Goal: Task Accomplishment & Management: Use online tool/utility

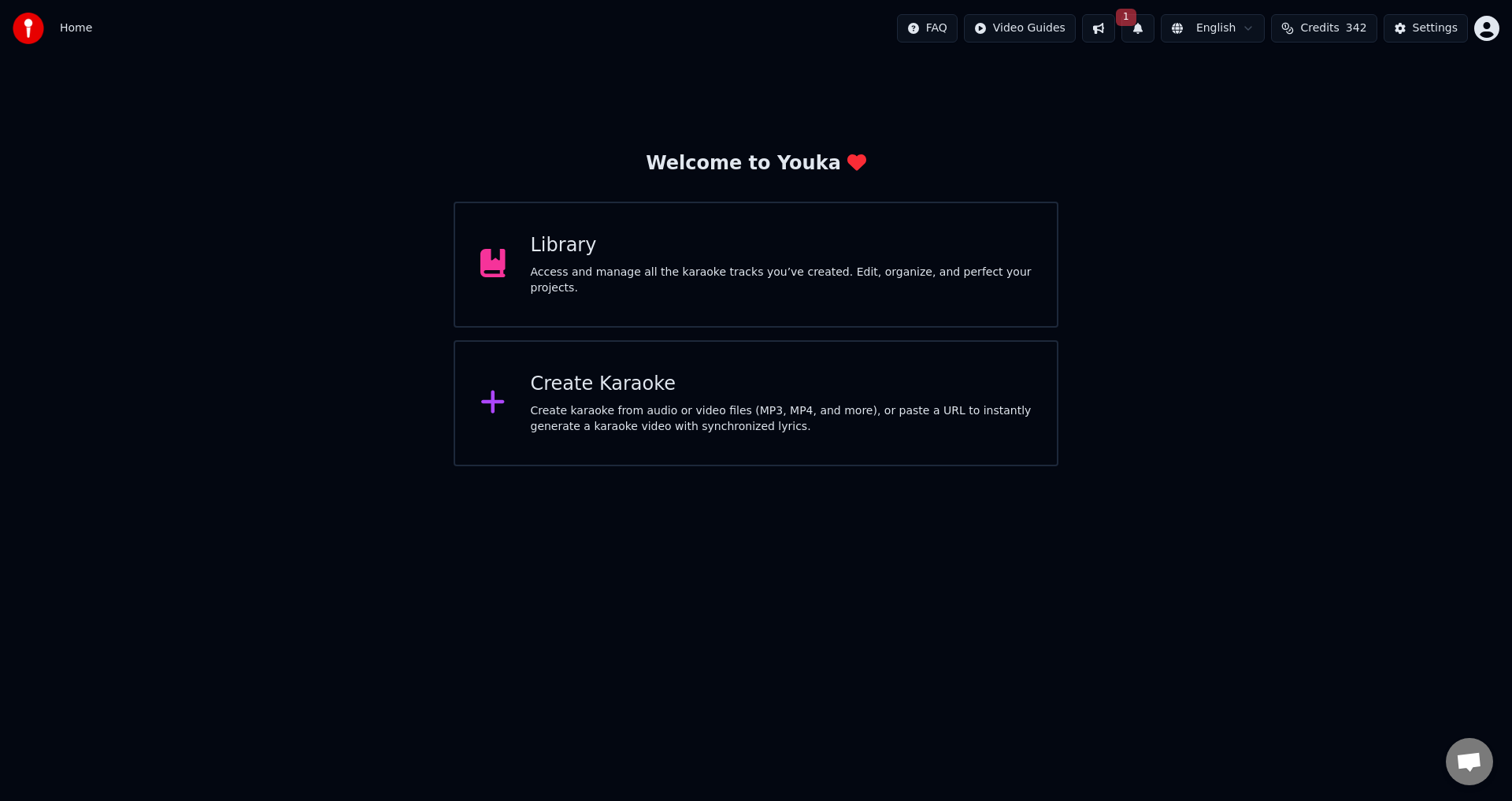
click at [1115, 27] on button at bounding box center [1098, 28] width 33 height 28
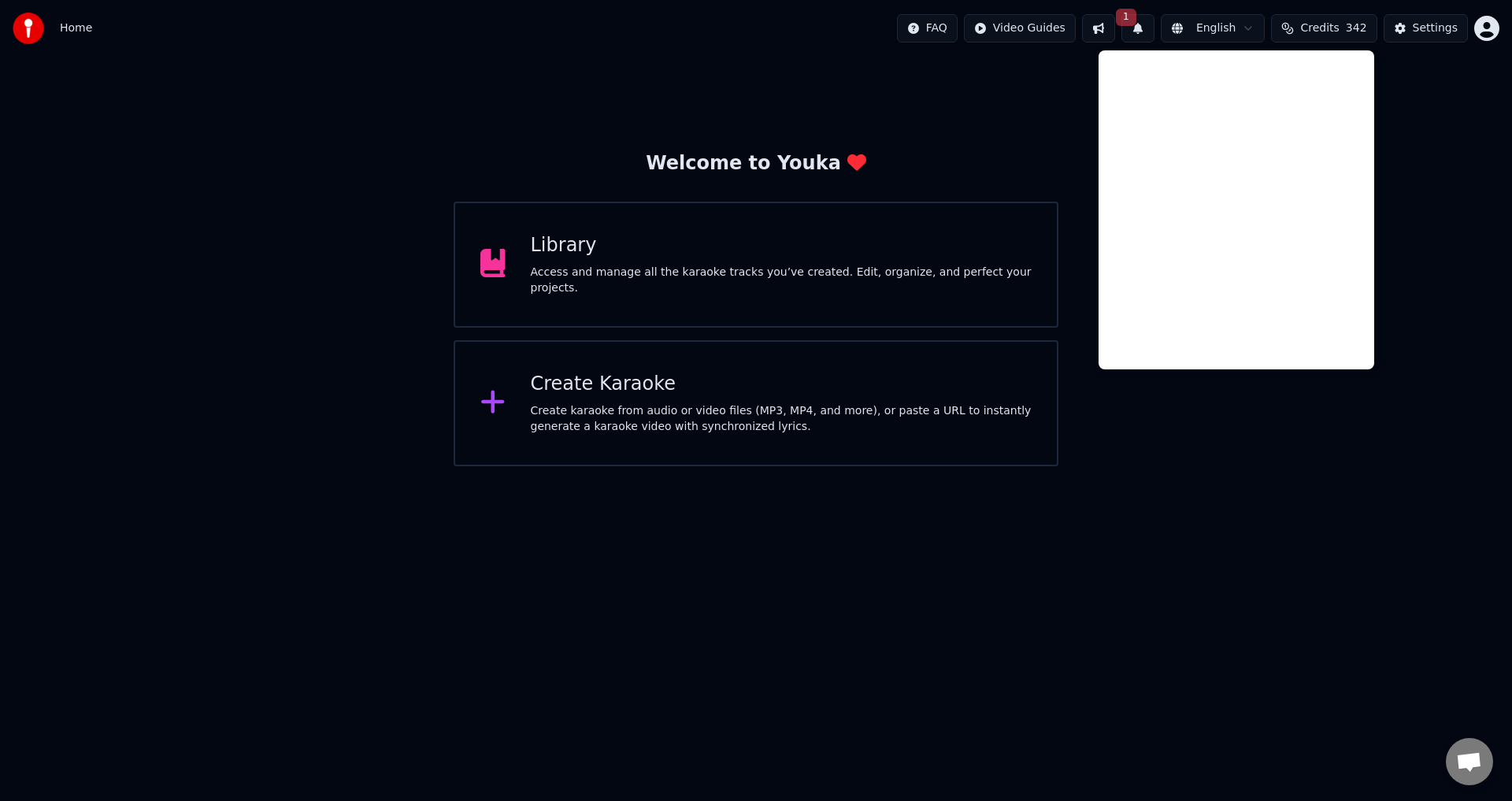
click at [1136, 21] on span "1" at bounding box center [1126, 17] width 20 height 17
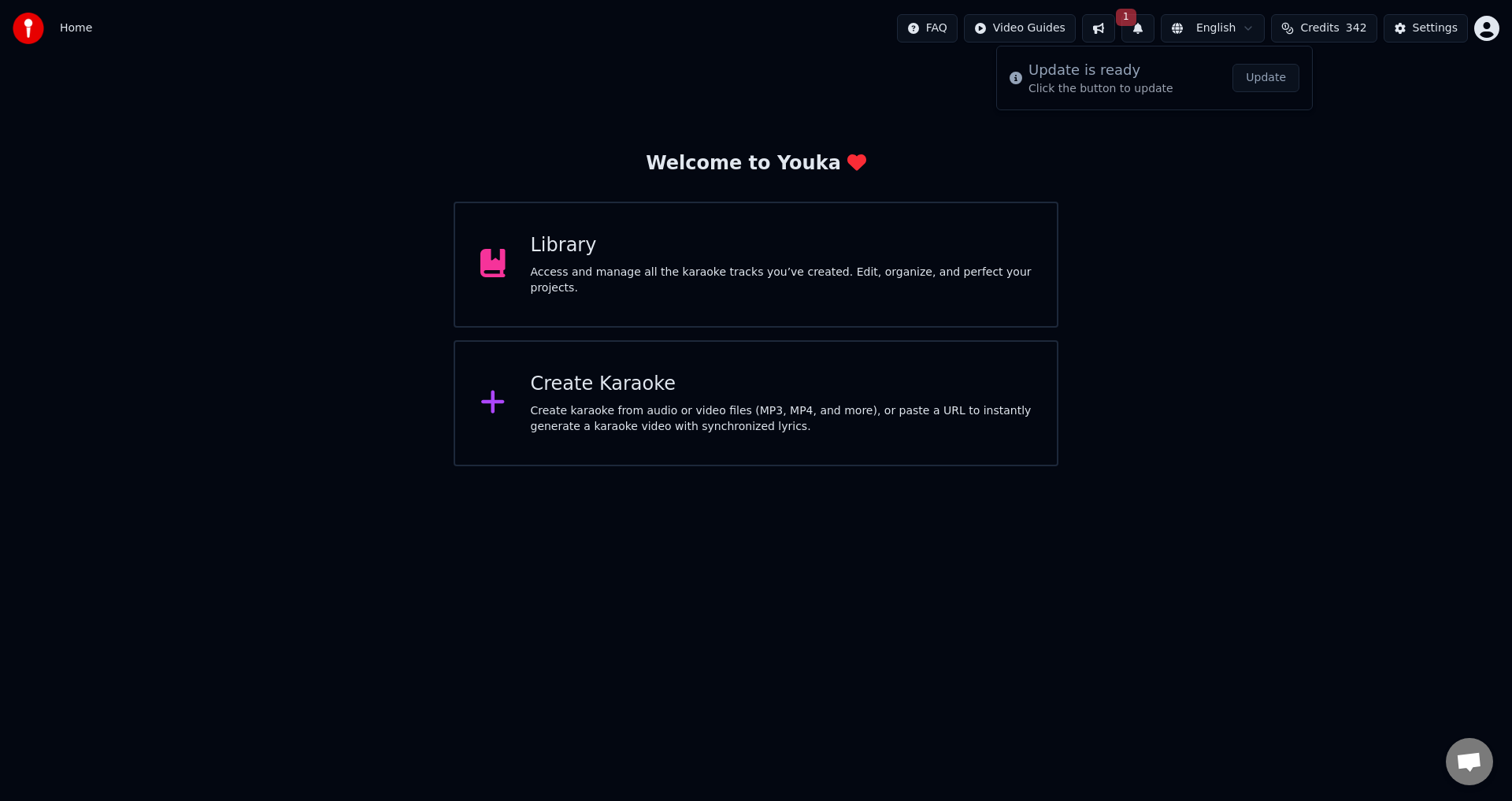
click at [1272, 77] on button "Update" at bounding box center [1265, 77] width 67 height 28
click at [656, 410] on div "Create karaoke from audio or video files (MP3, MP4, and more), or paste a URL t…" at bounding box center [782, 418] width 502 height 32
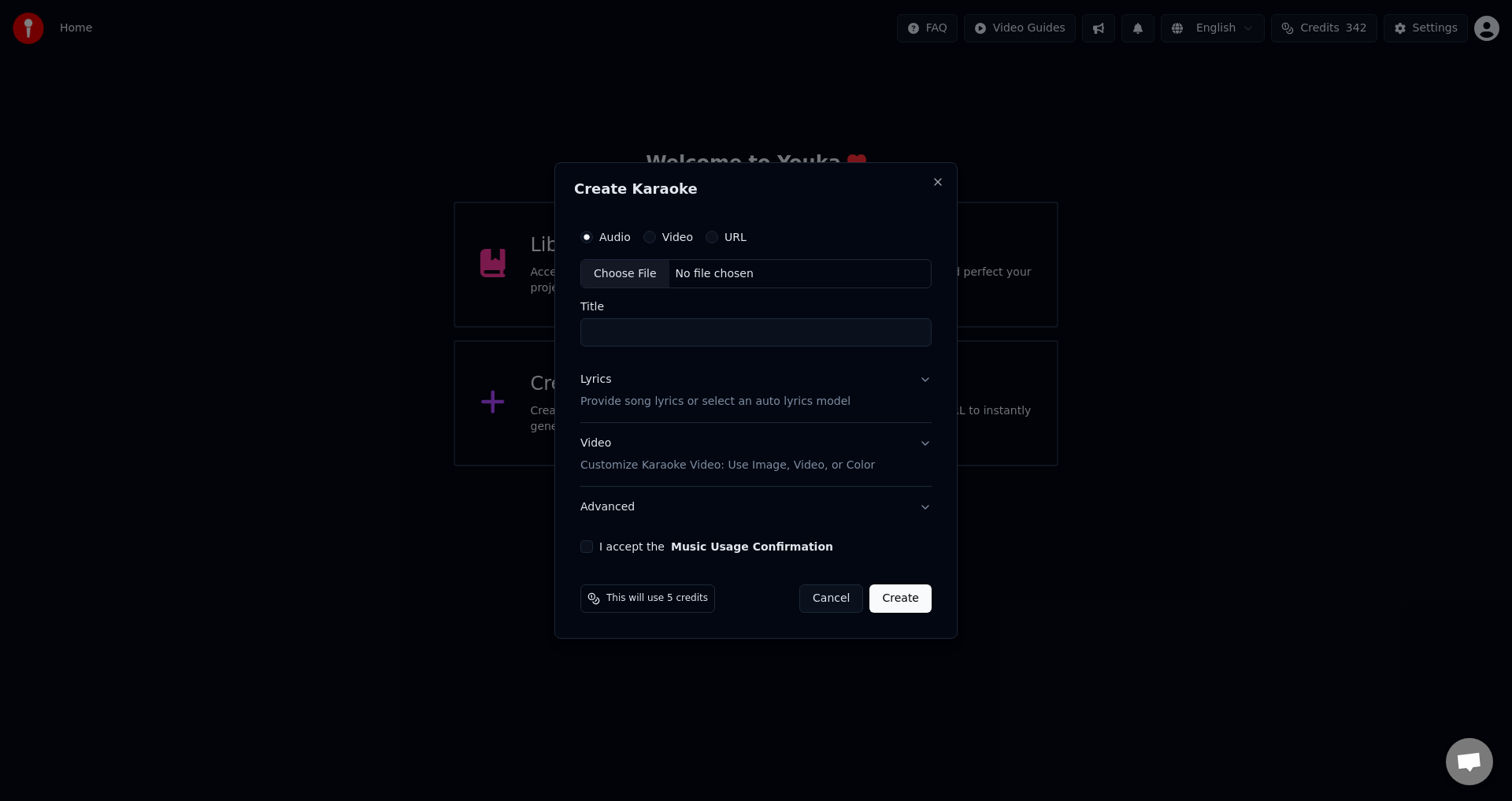
click at [628, 271] on div "Choose File" at bounding box center [625, 273] width 88 height 28
type input "**********"
click at [923, 385] on button "Lyrics Provide song lyrics or select an auto lyrics model" at bounding box center [756, 390] width 357 height 63
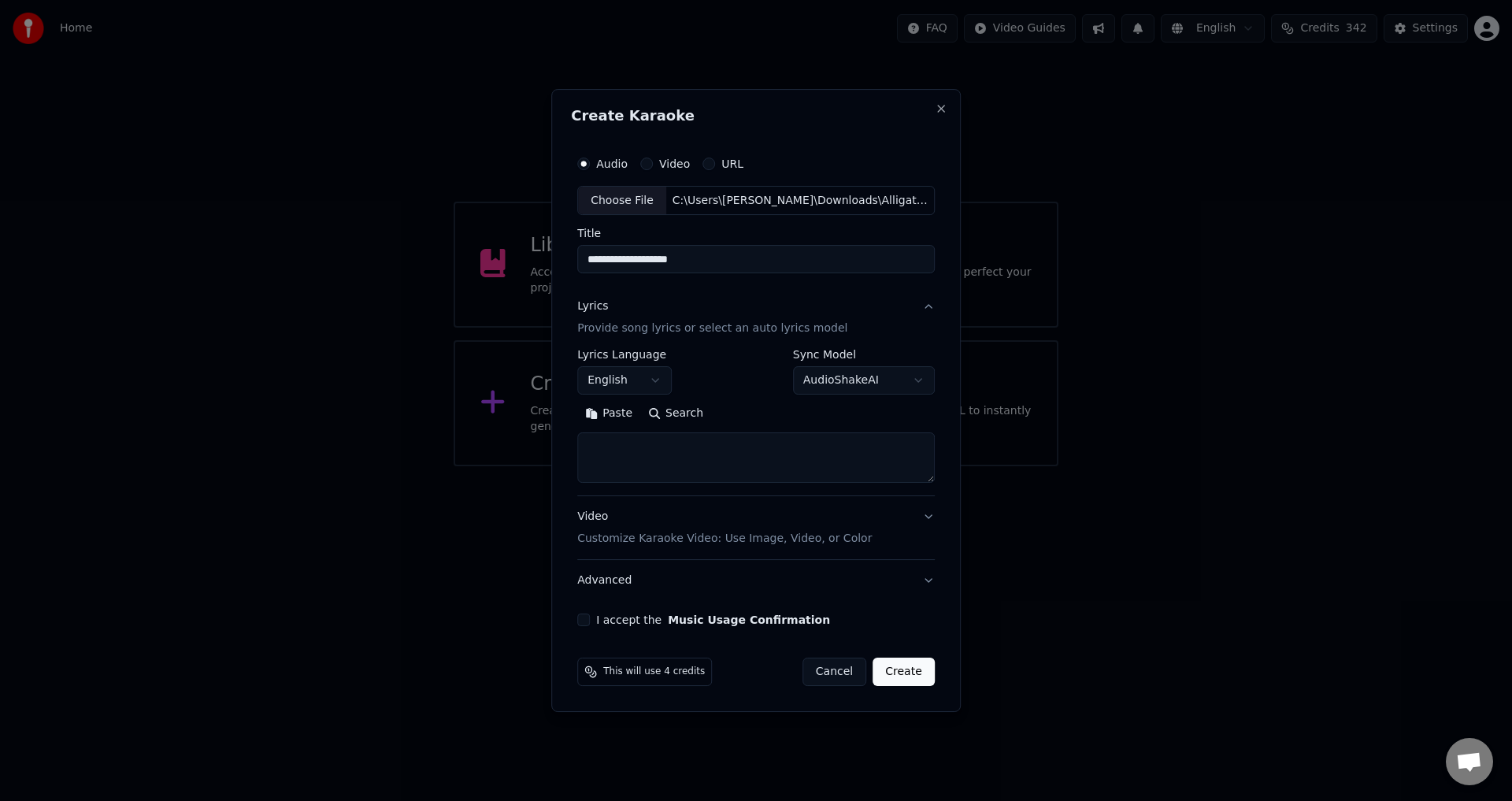
click at [870, 372] on body "**********" at bounding box center [756, 232] width 1512 height 466
click at [792, 384] on body "**********" at bounding box center [756, 232] width 1512 height 466
click at [667, 411] on button "Search" at bounding box center [675, 415] width 71 height 25
type textarea "**********"
click at [802, 544] on p "Customize Karaoke Video: Use Image, Video, or Color" at bounding box center [725, 539] width 294 height 15
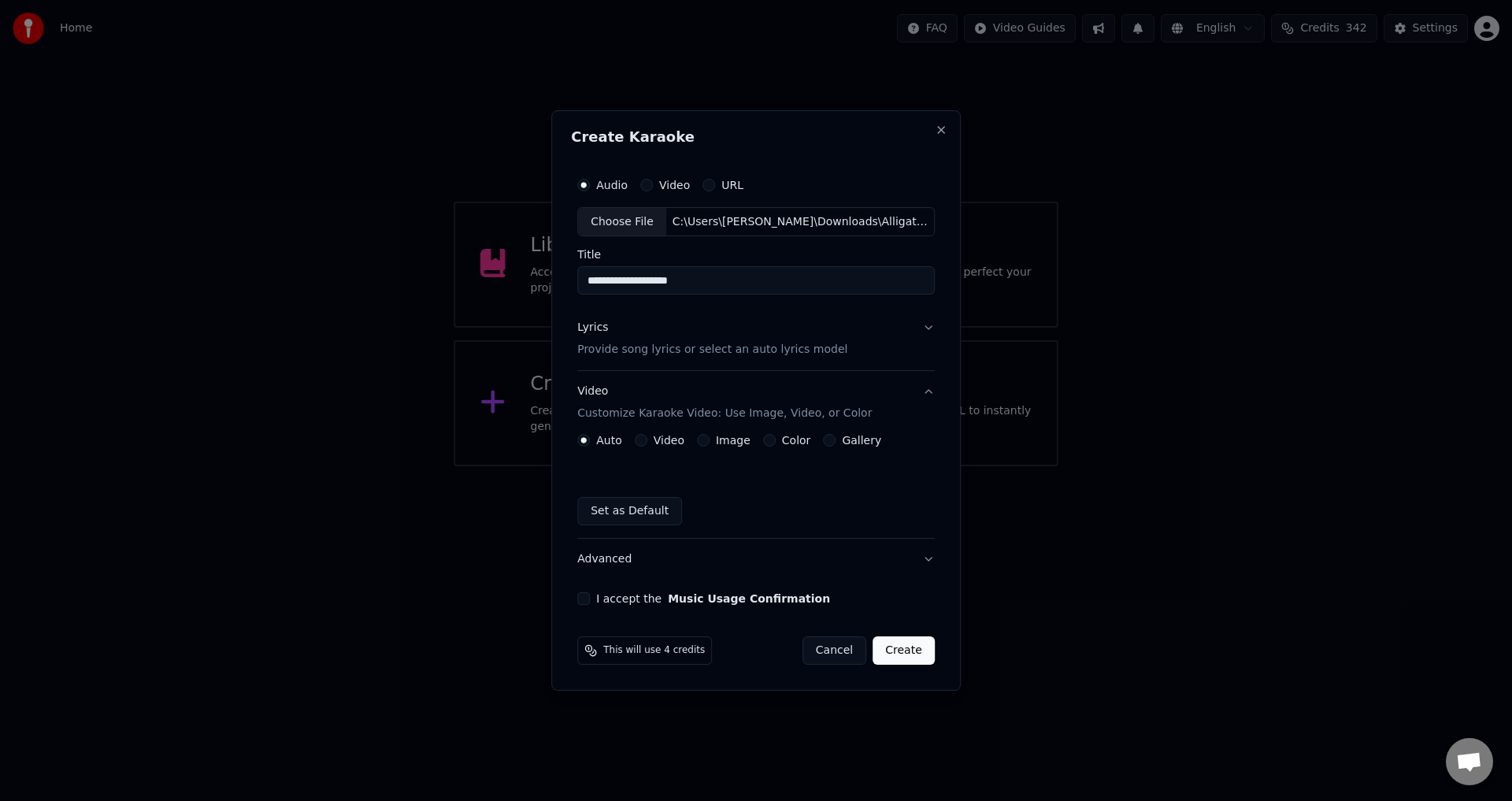
click at [651, 420] on p "Customize Karaoke Video: Use Image, Video, or Color" at bounding box center [725, 414] width 294 height 15
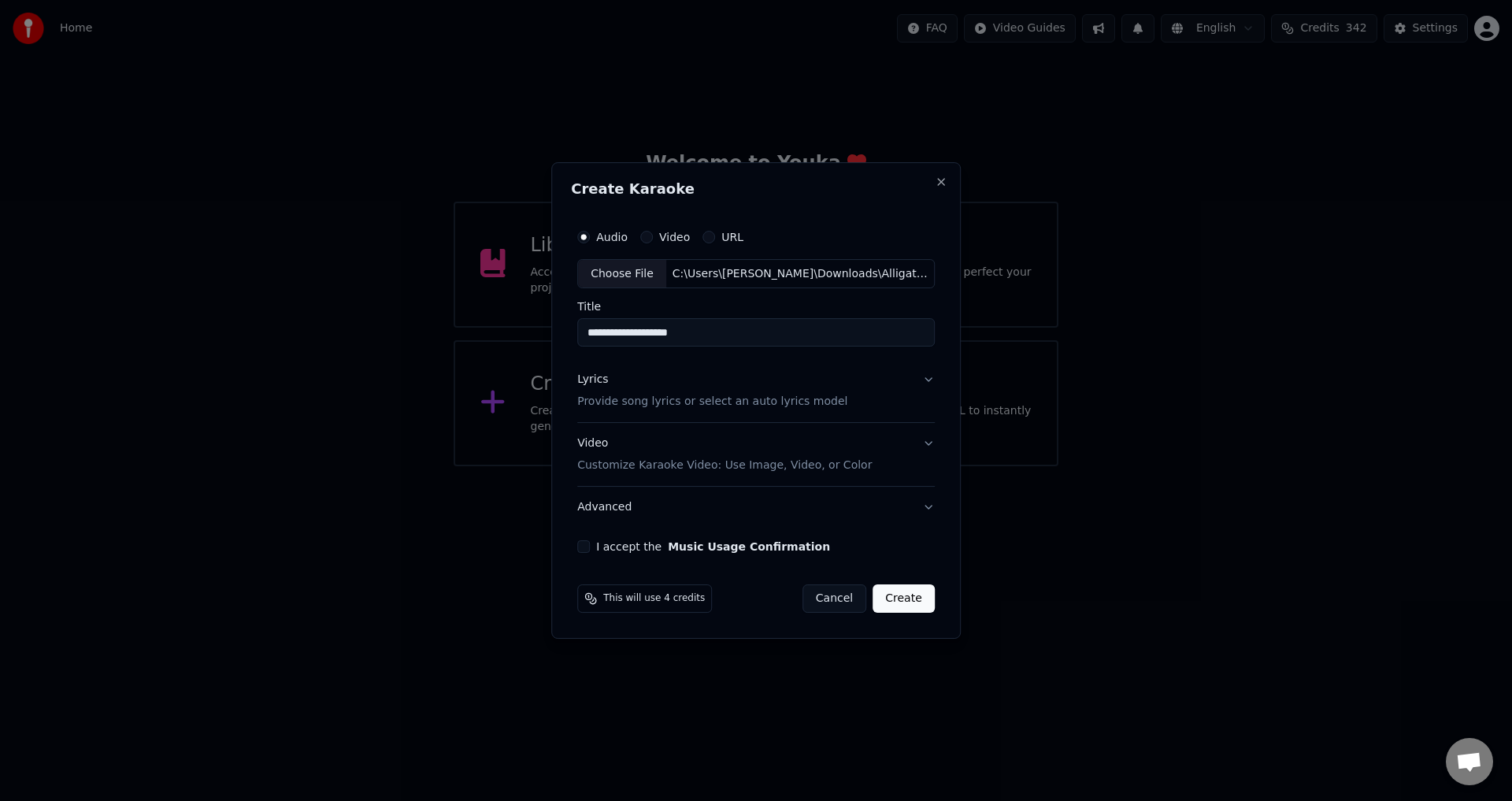
click at [663, 462] on p "Customize Karaoke Video: Use Image, Video, or Color" at bounding box center [725, 465] width 294 height 15
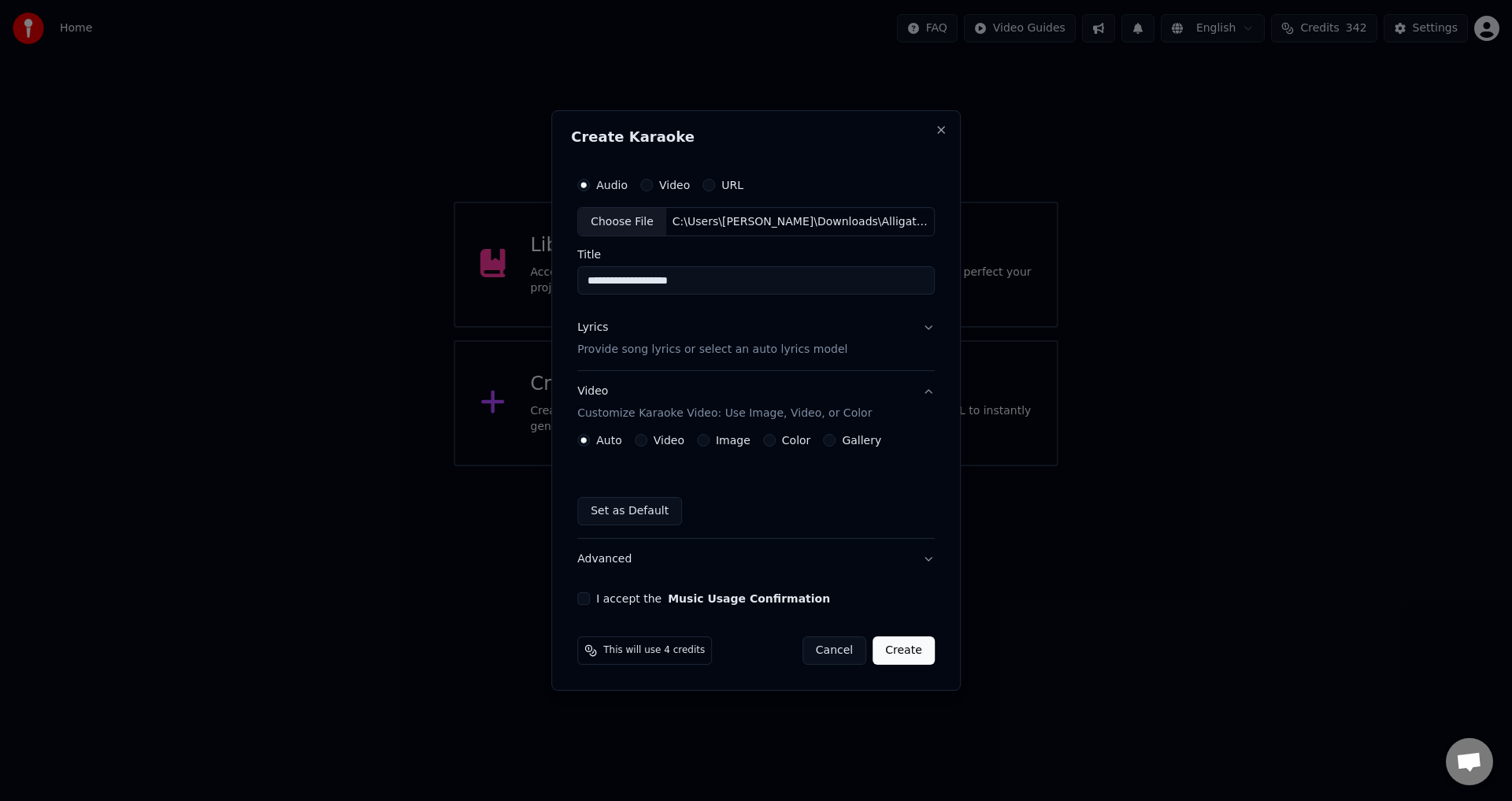
click at [722, 428] on button "Video Customize Karaoke Video: Use Image, Video, or Color" at bounding box center [756, 403] width 357 height 63
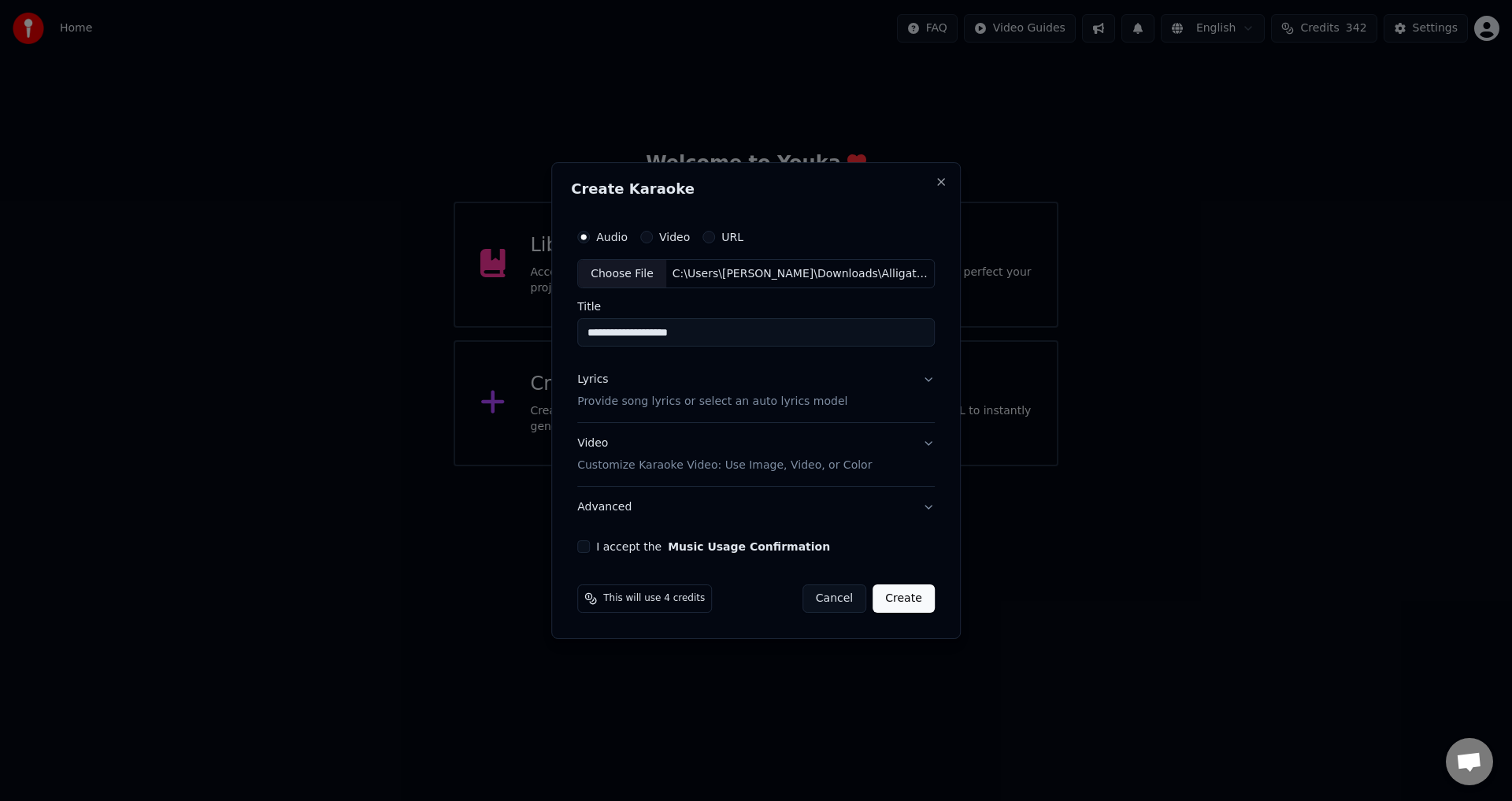
click at [699, 463] on p "Customize Karaoke Video: Use Image, Video, or Color" at bounding box center [725, 465] width 294 height 15
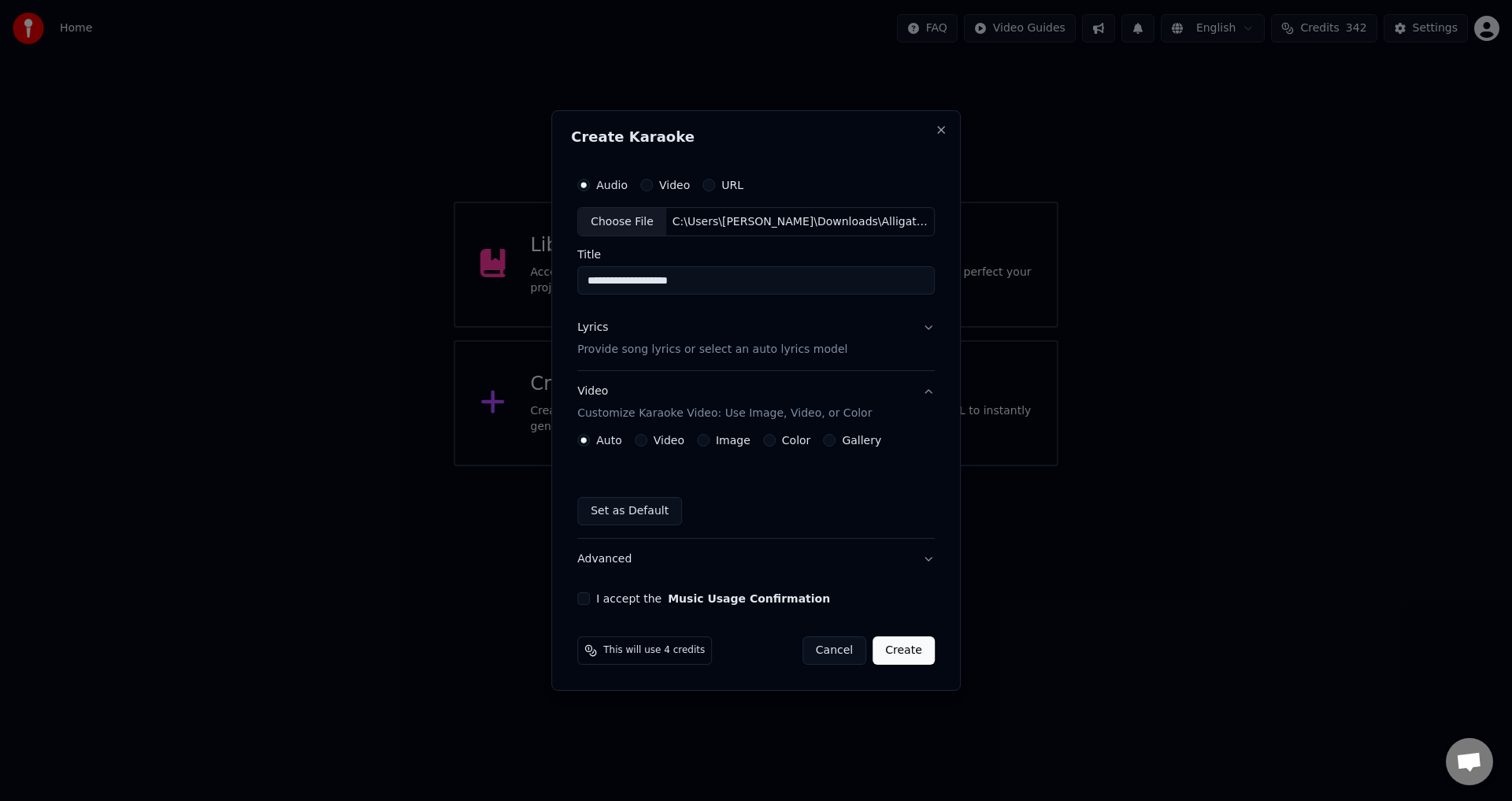
click at [704, 438] on button "Image" at bounding box center [702, 440] width 13 height 13
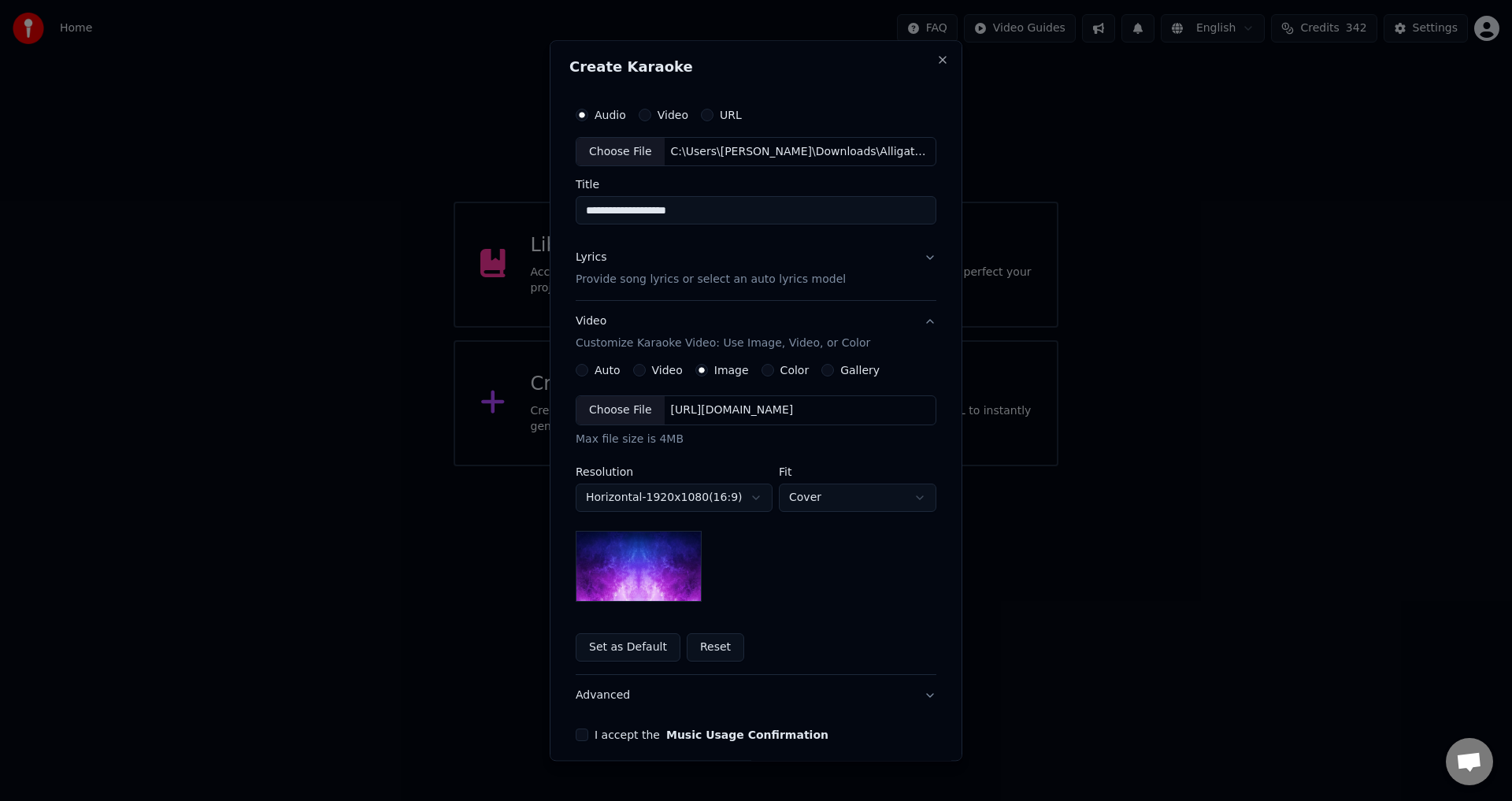
click at [621, 412] on div "Choose File" at bounding box center [620, 411] width 88 height 28
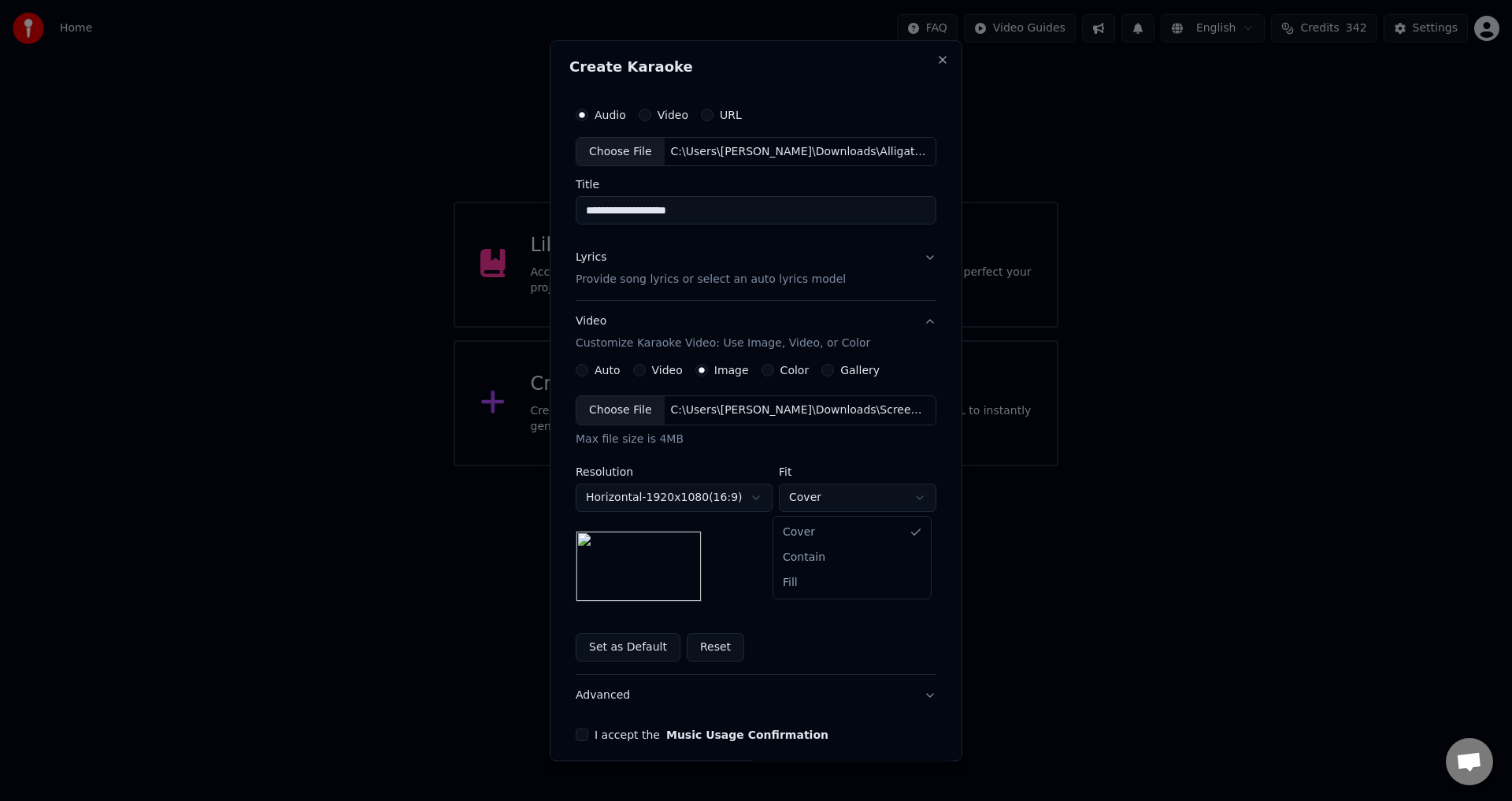
click at [817, 466] on body "**********" at bounding box center [756, 232] width 1512 height 466
click at [831, 466] on body "**********" at bounding box center [756, 232] width 1512 height 466
select select "*******"
click at [797, 584] on div "**********" at bounding box center [756, 499] width 360 height 206
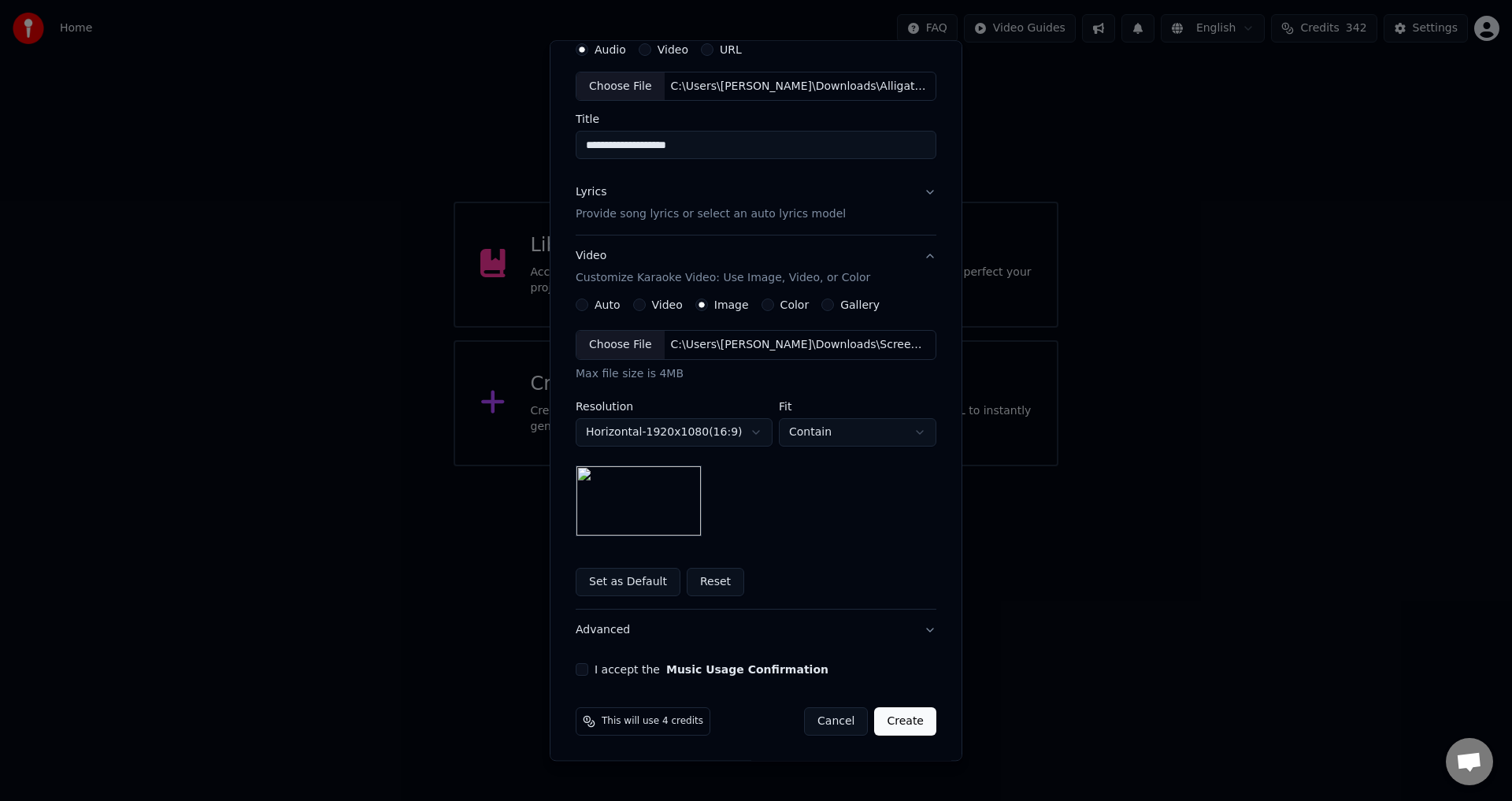
scroll to position [66, 0]
click at [600, 666] on label "I accept the Music Usage Confirmation" at bounding box center [711, 668] width 233 height 11
click at [588, 666] on button "I accept the Music Usage Confirmation" at bounding box center [581, 668] width 13 height 13
click at [896, 714] on button "Create" at bounding box center [905, 721] width 62 height 28
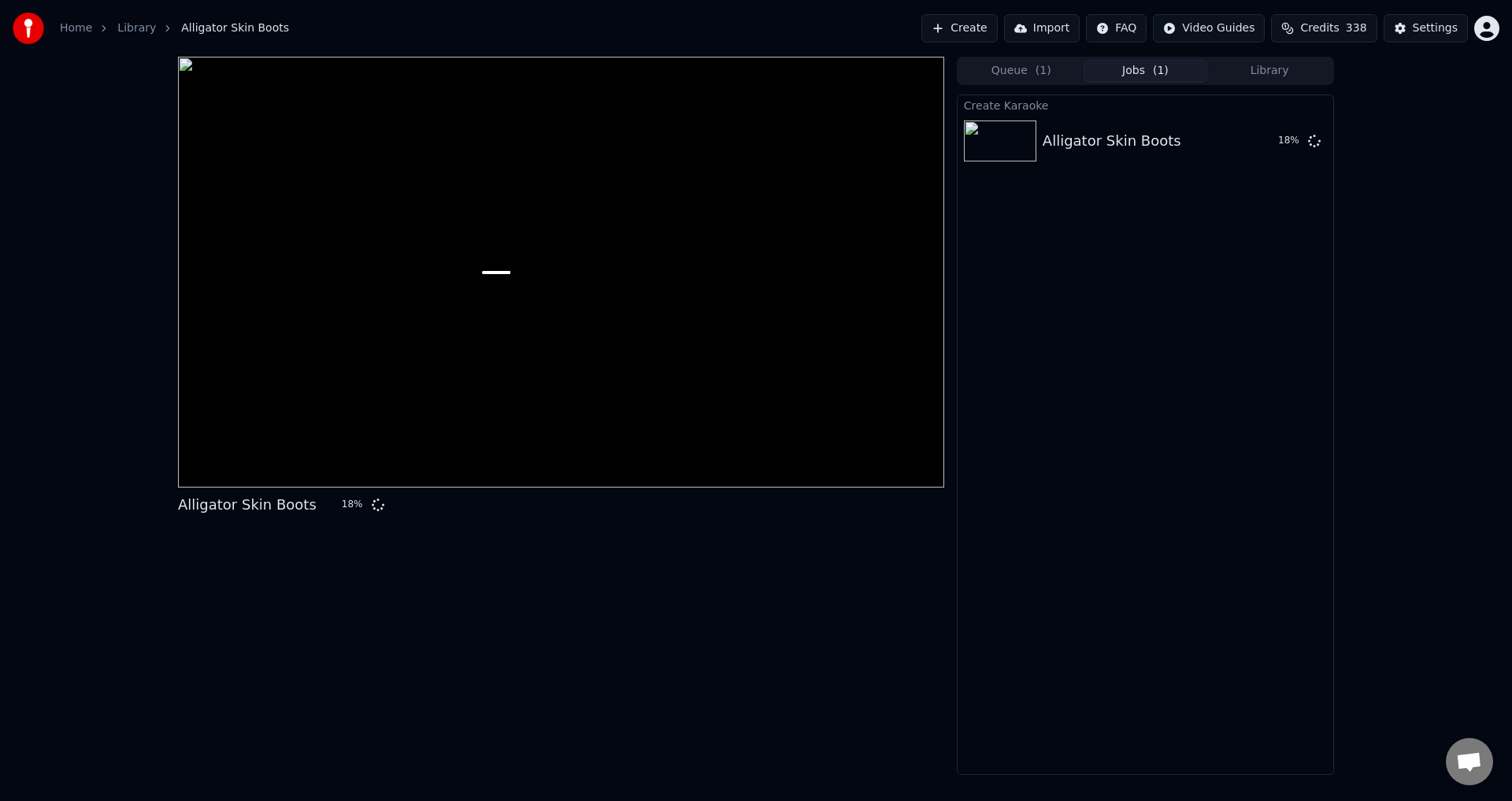
click at [989, 20] on button "Create" at bounding box center [959, 28] width 77 height 28
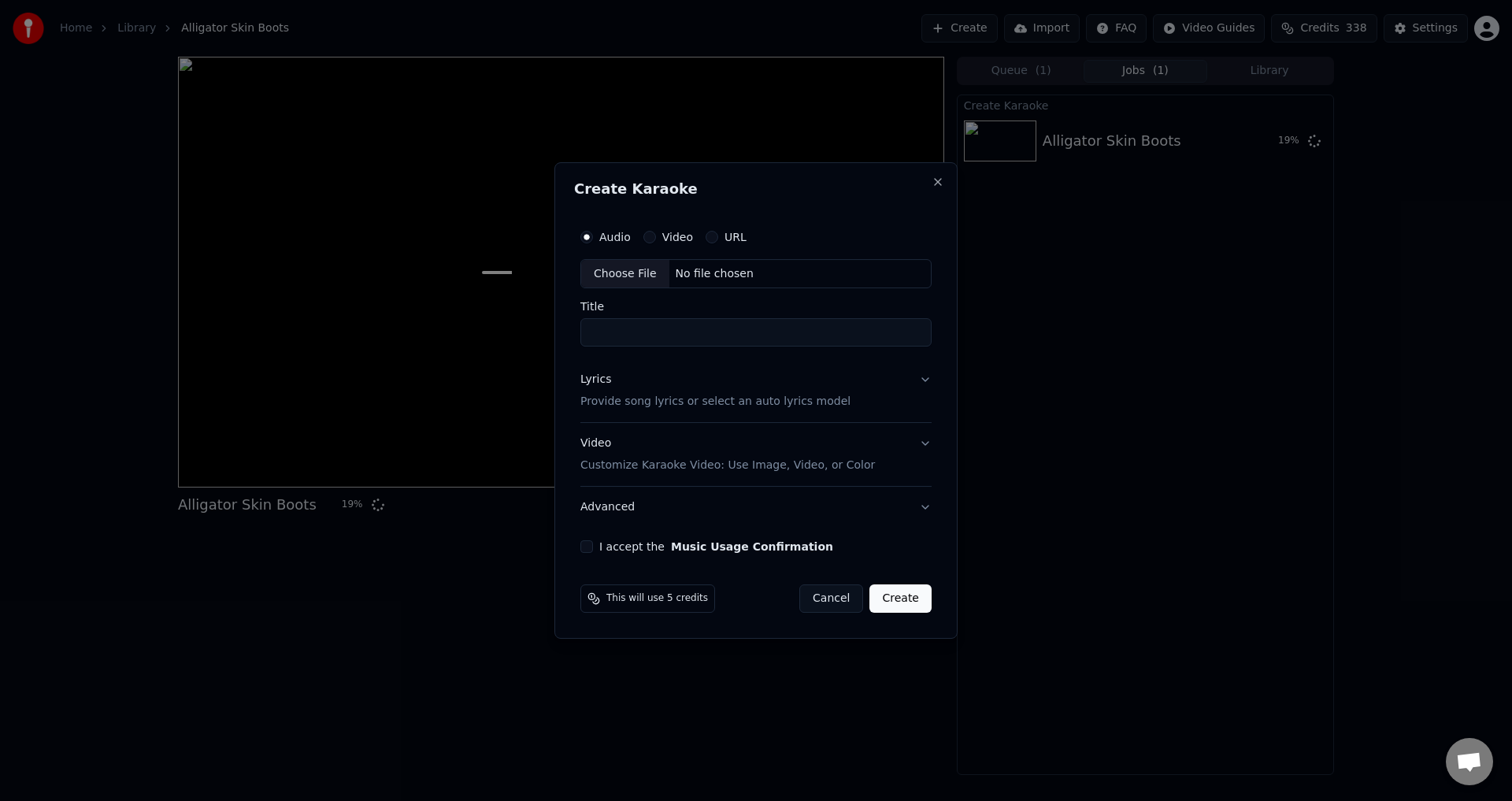
click at [655, 233] on div "Video" at bounding box center [667, 236] width 49 height 13
click at [633, 275] on div "Choose File" at bounding box center [625, 273] width 88 height 28
type input "**********"
click at [918, 385] on button "Lyrics Provide song lyrics or select an auto lyrics model" at bounding box center [756, 390] width 357 height 63
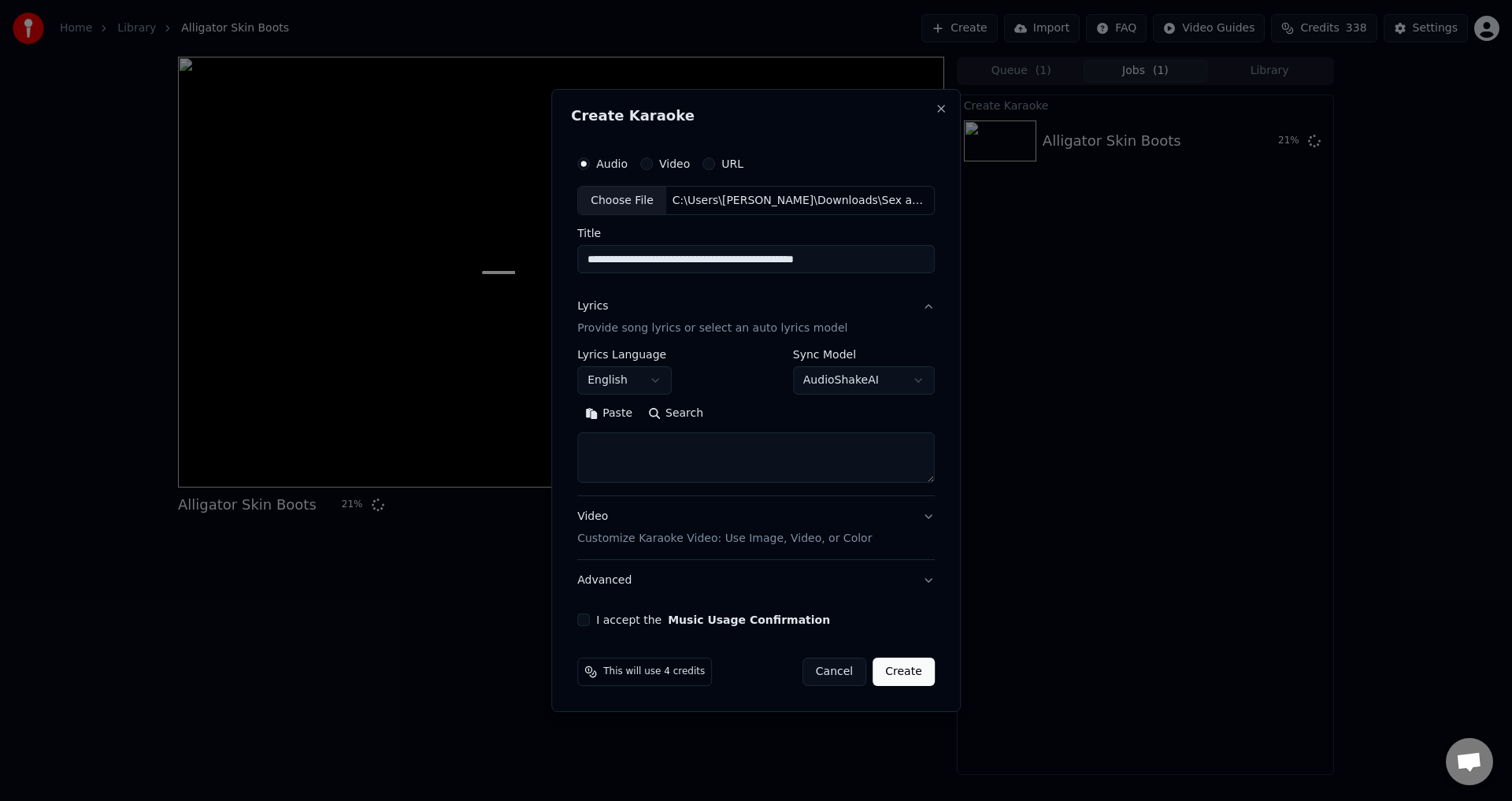
click at [686, 410] on button "Search" at bounding box center [675, 415] width 71 height 25
click at [688, 415] on button "Search" at bounding box center [675, 415] width 71 height 25
drag, startPoint x: 583, startPoint y: 259, endPoint x: 759, endPoint y: 261, distance: 176.0
click at [759, 261] on input "**********" at bounding box center [756, 260] width 357 height 28
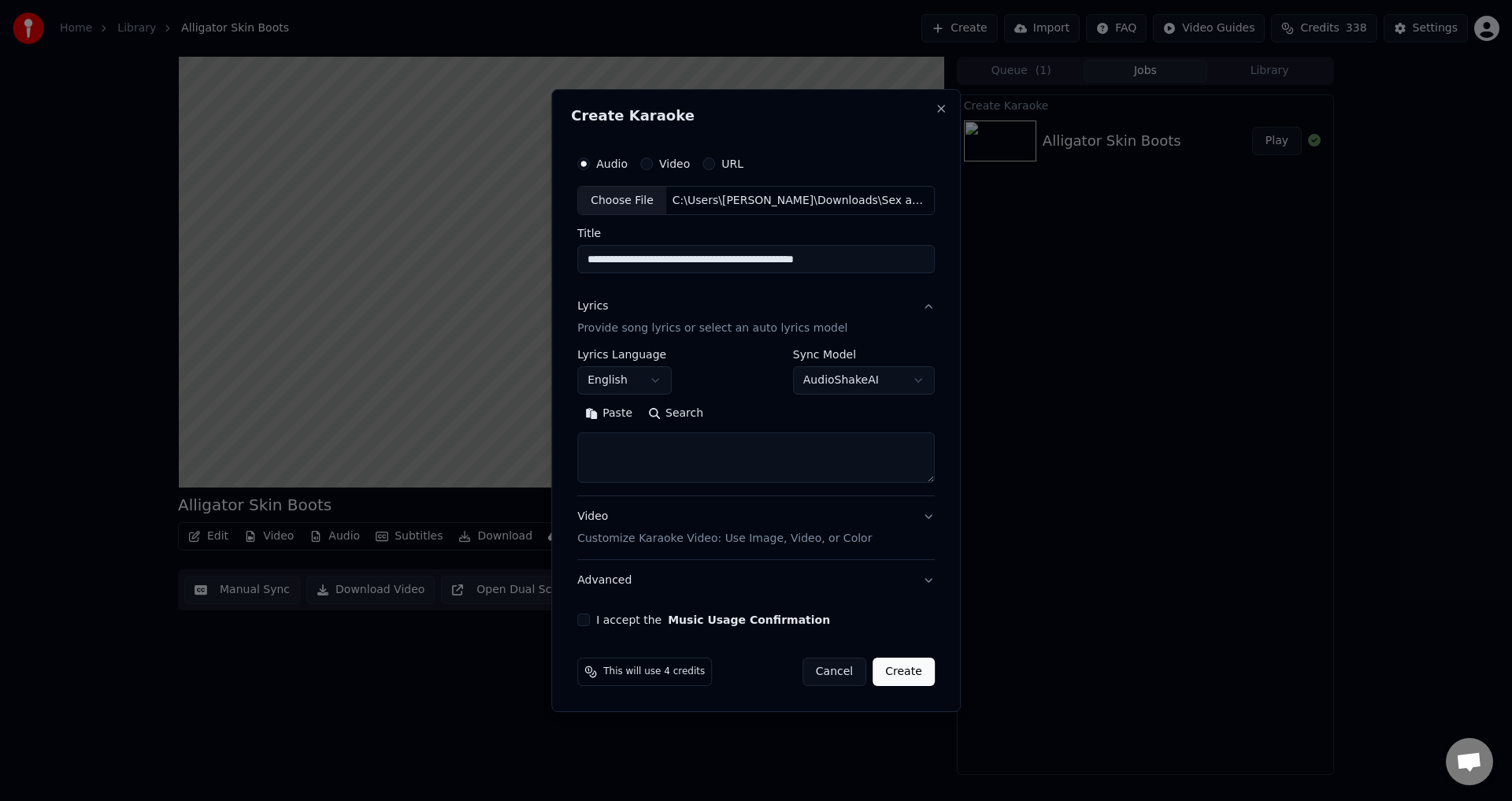
click at [851, 678] on button "Cancel" at bounding box center [834, 671] width 64 height 28
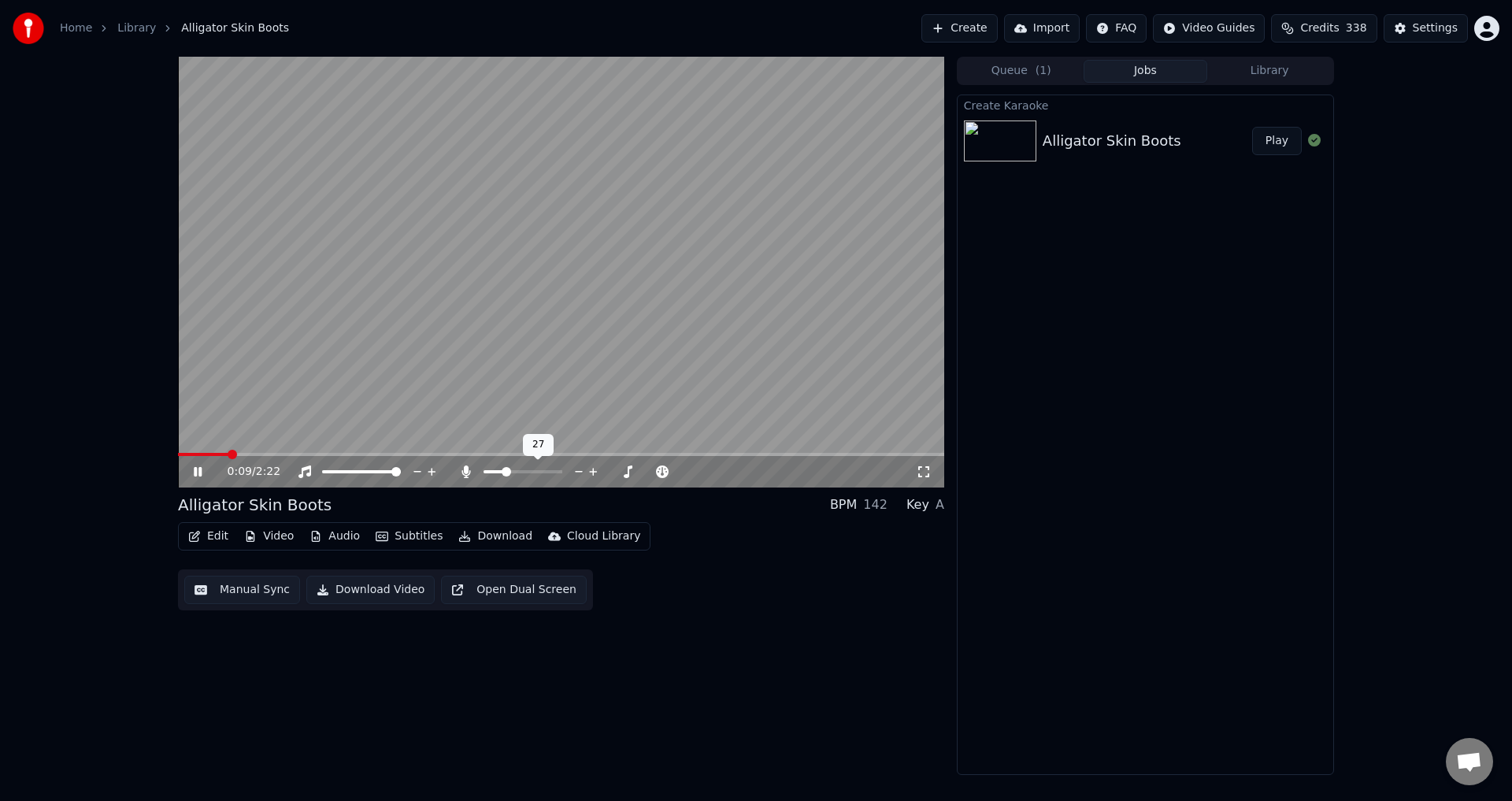
click at [505, 474] on span at bounding box center [507, 472] width 10 height 10
click at [494, 473] on span at bounding box center [497, 472] width 10 height 10
click at [201, 473] on icon at bounding box center [198, 472] width 8 height 10
drag, startPoint x: 239, startPoint y: 448, endPoint x: 167, endPoint y: 459, distance: 72.8
click at [167, 459] on div "0:12 / 2:22 Alligator Skin Boots BPM 142 Key A Edit Video Audio Subtitles Downl…" at bounding box center [756, 416] width 1181 height 718
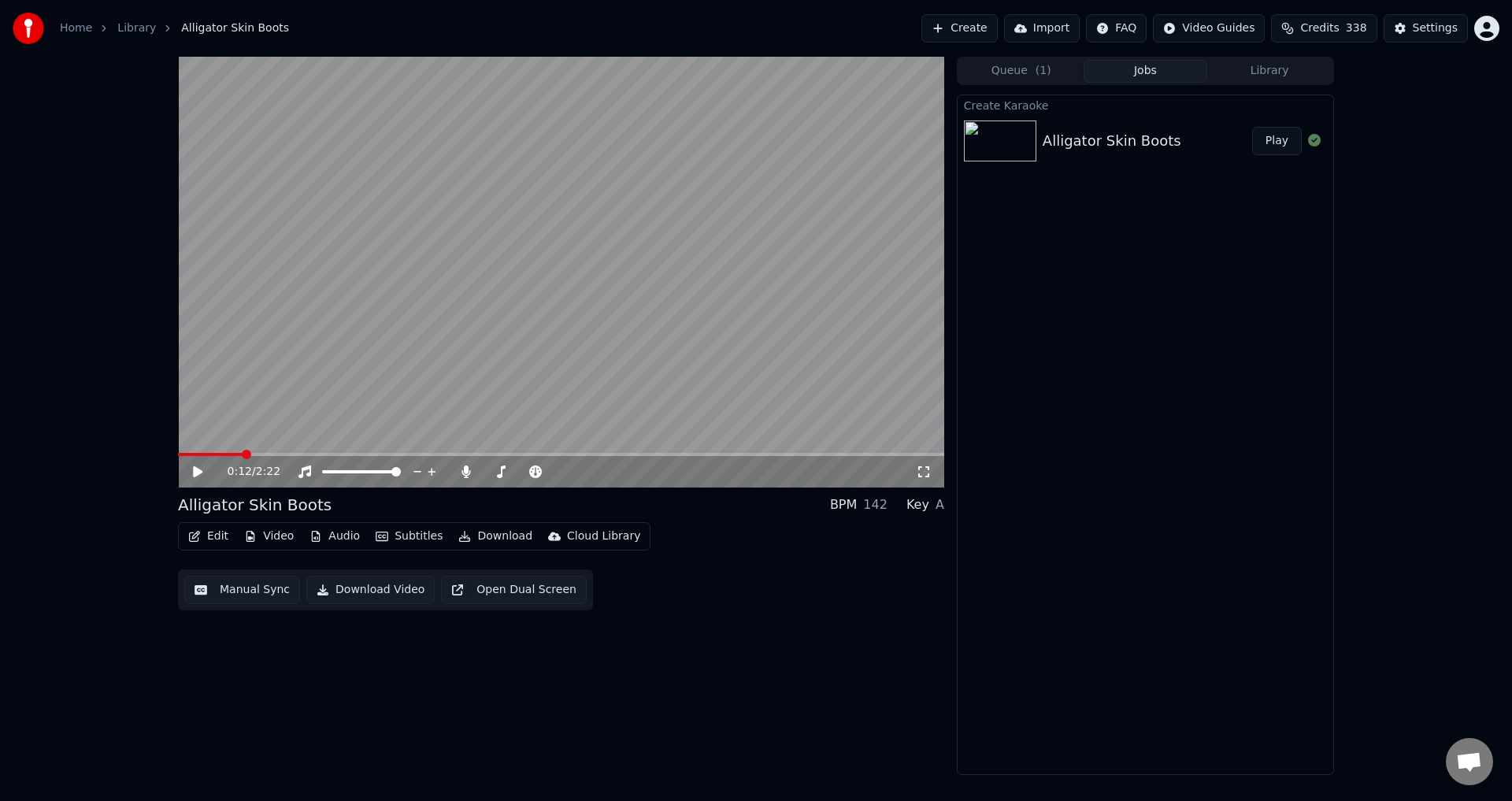
click at [197, 456] on div "0:12 / 2:22" at bounding box center [561, 472] width 766 height 32
click at [178, 457] on span at bounding box center [183, 454] width 10 height 10
click at [195, 473] on icon at bounding box center [198, 471] width 10 height 11
click at [483, 470] on span at bounding box center [483, 471] width 0 height 3
click at [465, 473] on icon at bounding box center [466, 471] width 15 height 13
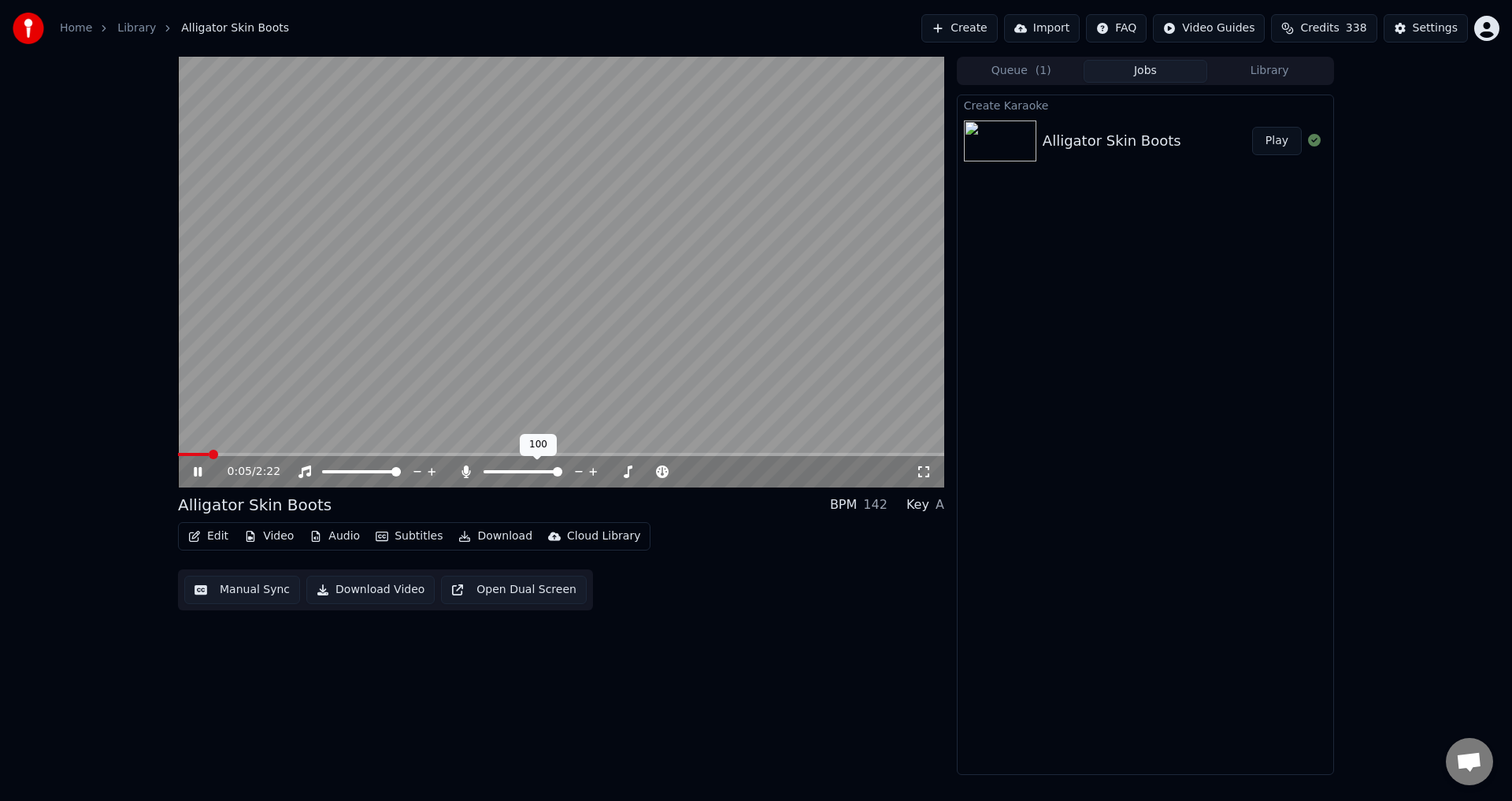
click at [465, 473] on icon at bounding box center [465, 471] width 9 height 13
click at [221, 457] on span at bounding box center [226, 454] width 10 height 10
click at [490, 474] on span at bounding box center [494, 472] width 10 height 10
click at [468, 471] on icon at bounding box center [465, 471] width 9 height 13
click at [463, 473] on icon at bounding box center [466, 471] width 15 height 13
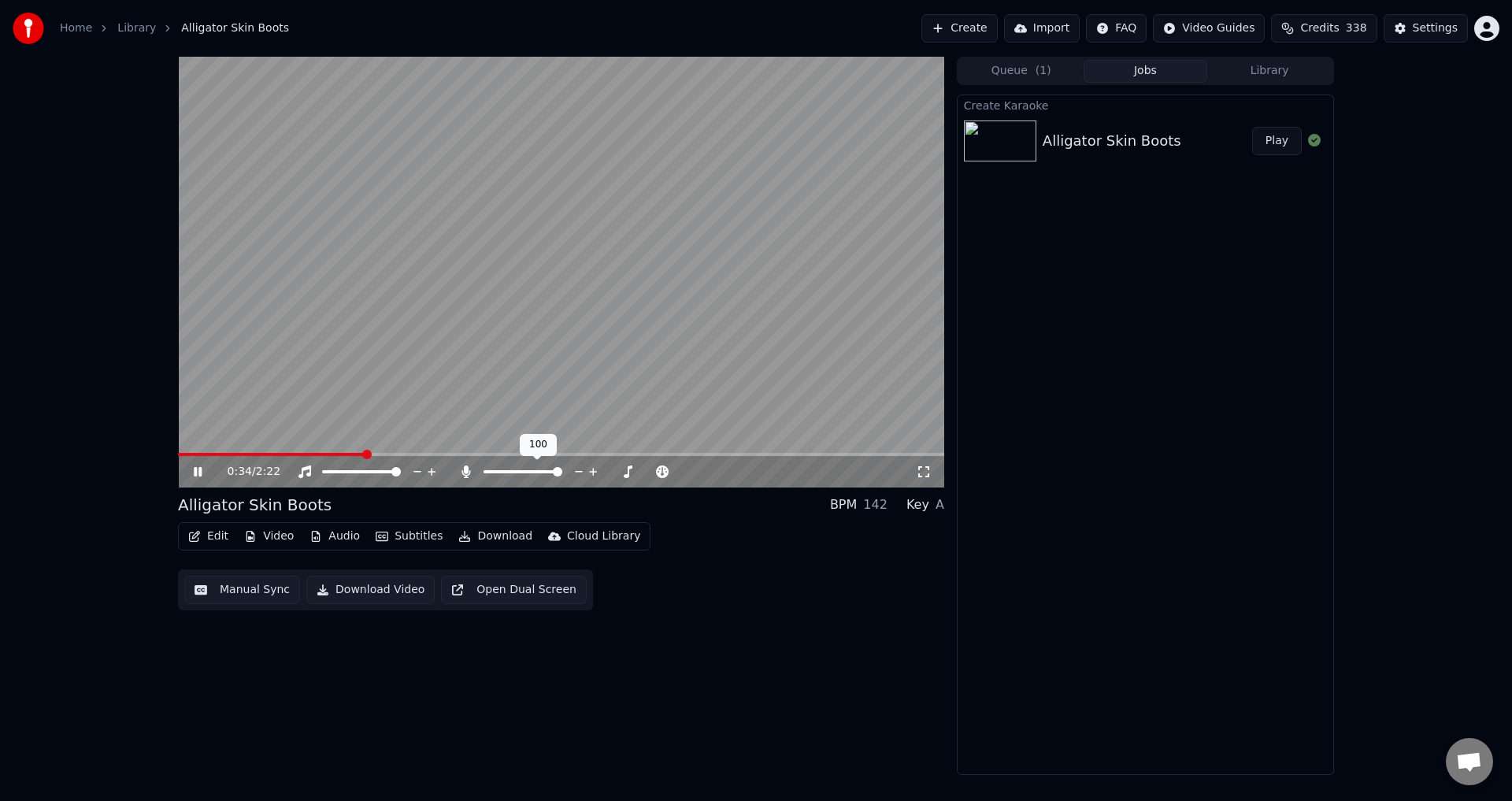
click at [463, 473] on icon at bounding box center [466, 471] width 15 height 13
click at [467, 478] on icon at bounding box center [466, 471] width 15 height 13
click at [470, 483] on div "0:57 / 2:22" at bounding box center [561, 472] width 766 height 32
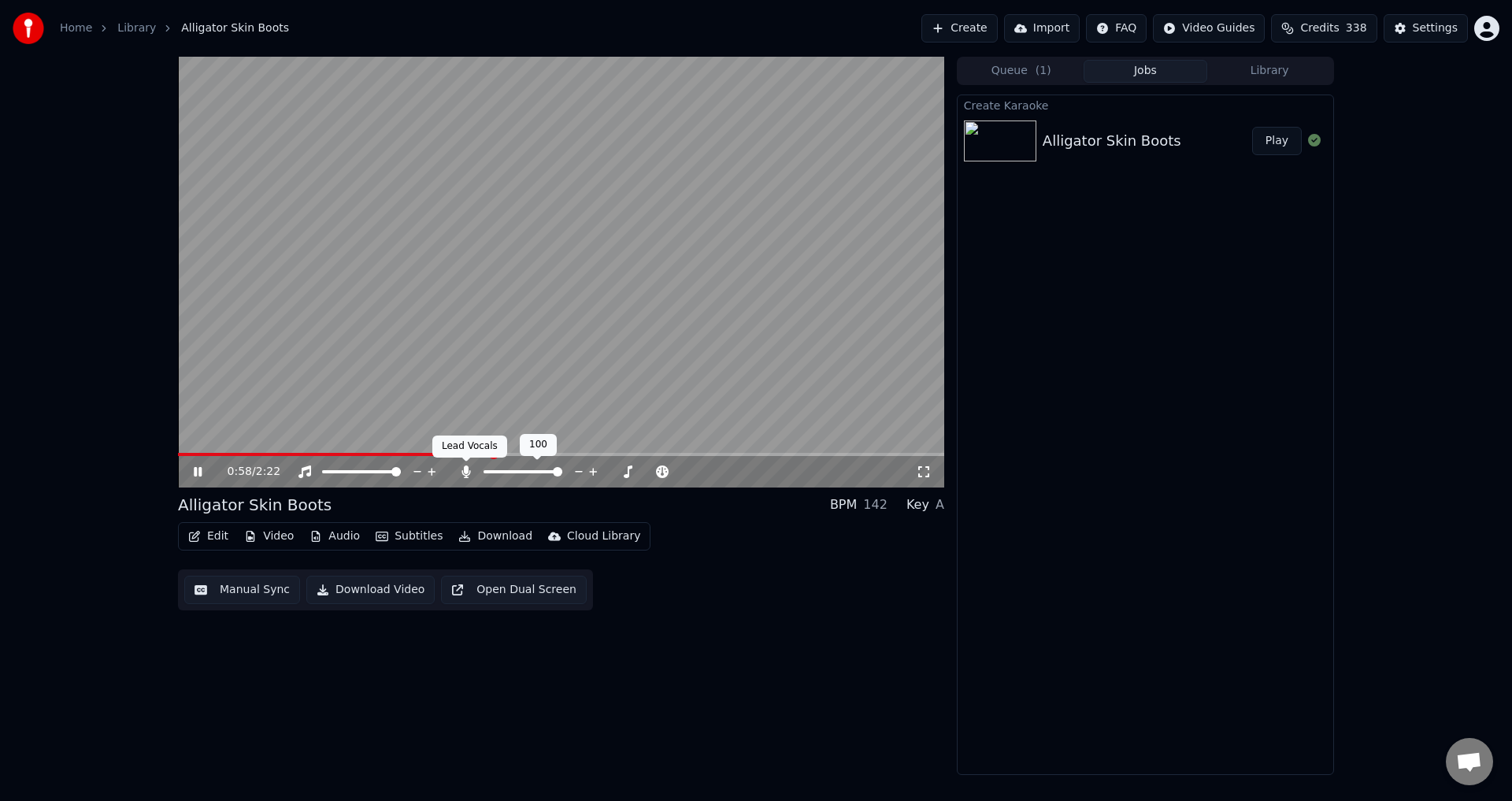
click at [470, 477] on icon at bounding box center [466, 471] width 15 height 13
click at [464, 467] on icon at bounding box center [466, 471] width 15 height 13
click at [464, 471] on icon at bounding box center [465, 471] width 9 height 13
click at [464, 471] on icon at bounding box center [466, 471] width 15 height 13
click at [464, 471] on icon at bounding box center [465, 471] width 9 height 13
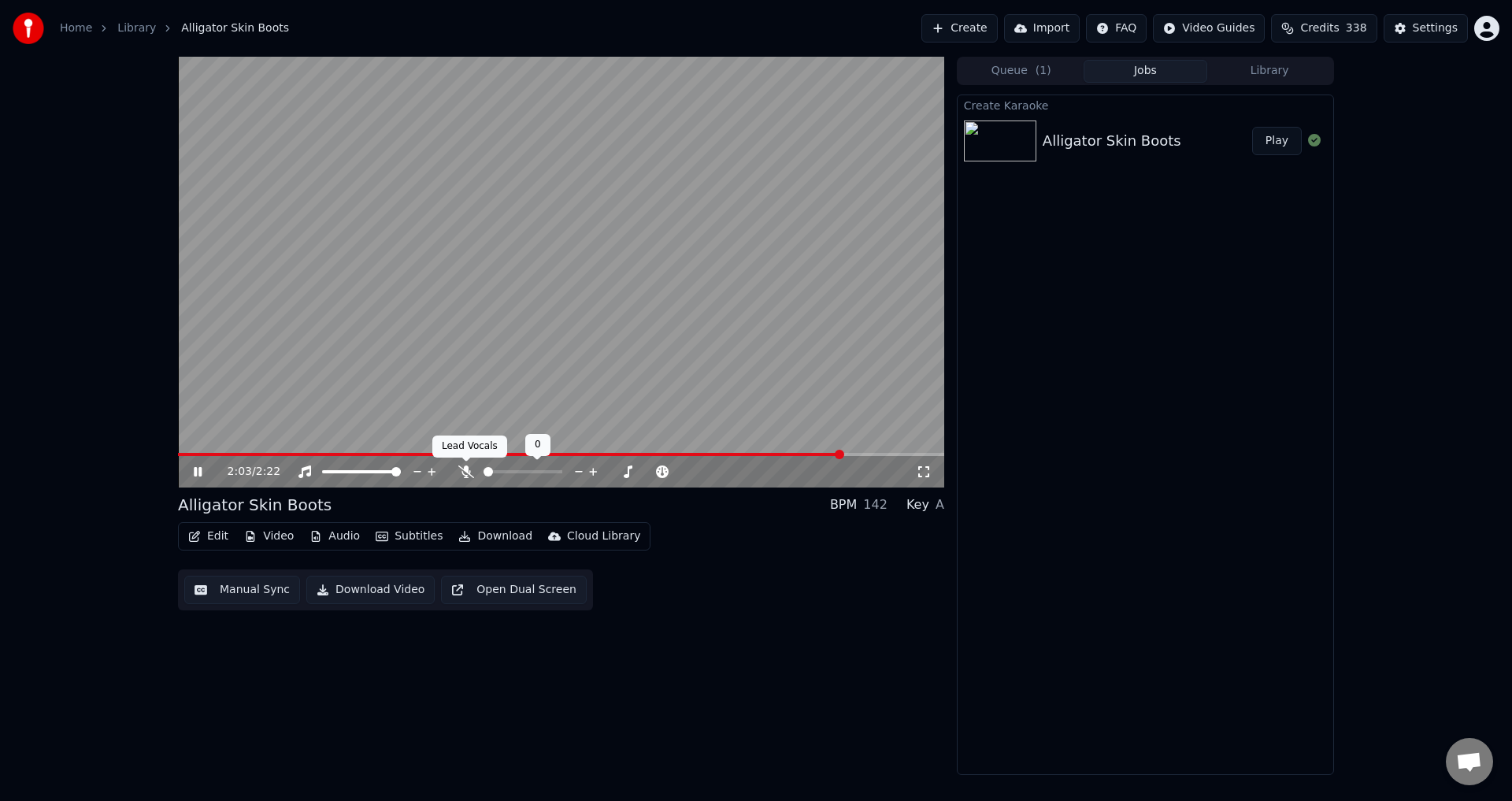
click at [463, 473] on icon at bounding box center [466, 471] width 15 height 13
click at [365, 592] on button "Download Video" at bounding box center [370, 589] width 128 height 28
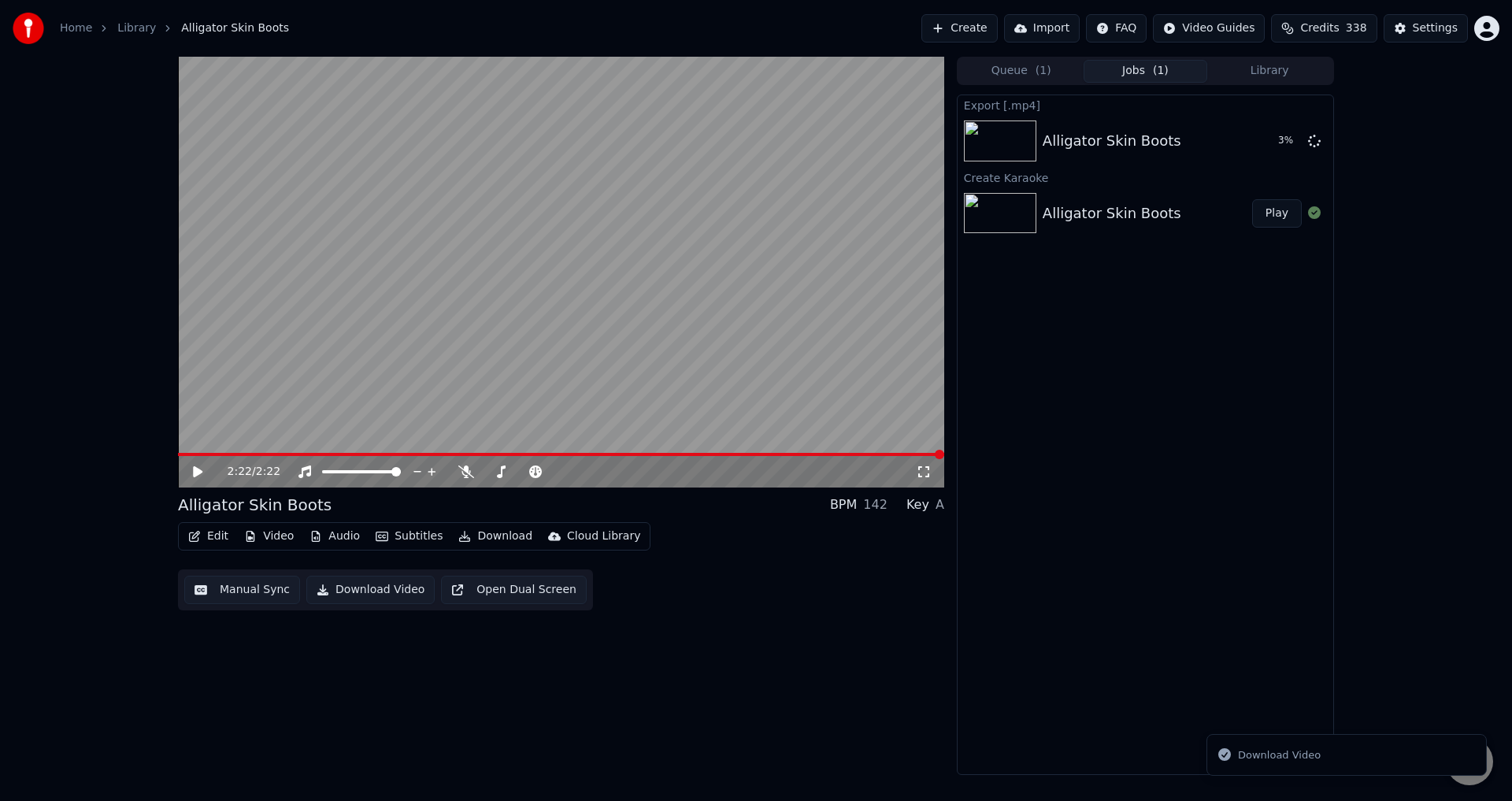
click at [992, 31] on button "Create" at bounding box center [959, 28] width 77 height 28
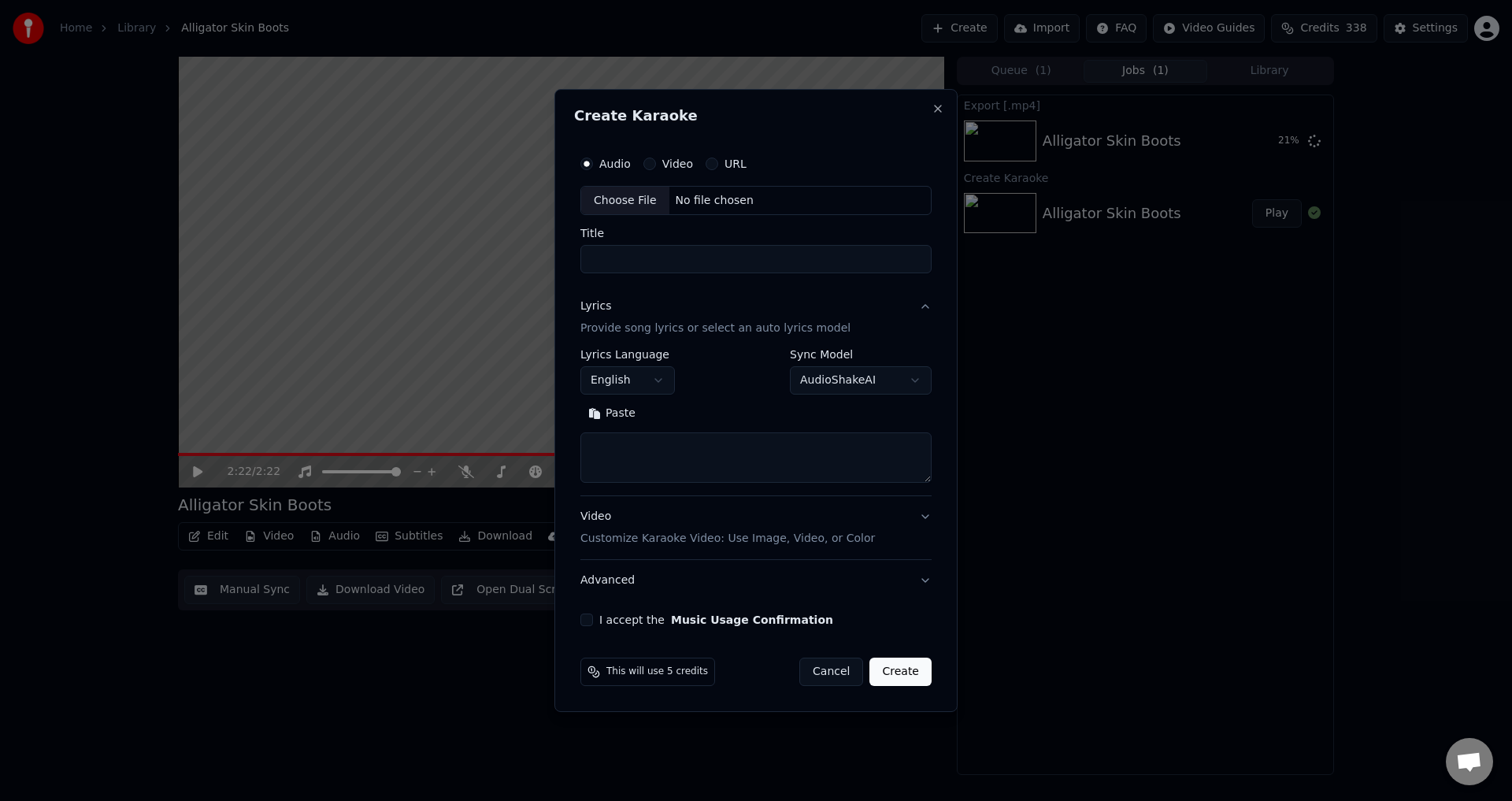
click at [611, 196] on div "Choose File" at bounding box center [625, 200] width 88 height 28
type input "**********"
click at [751, 333] on p "Provide song lyrics or select an auto lyrics model" at bounding box center [712, 329] width 270 height 15
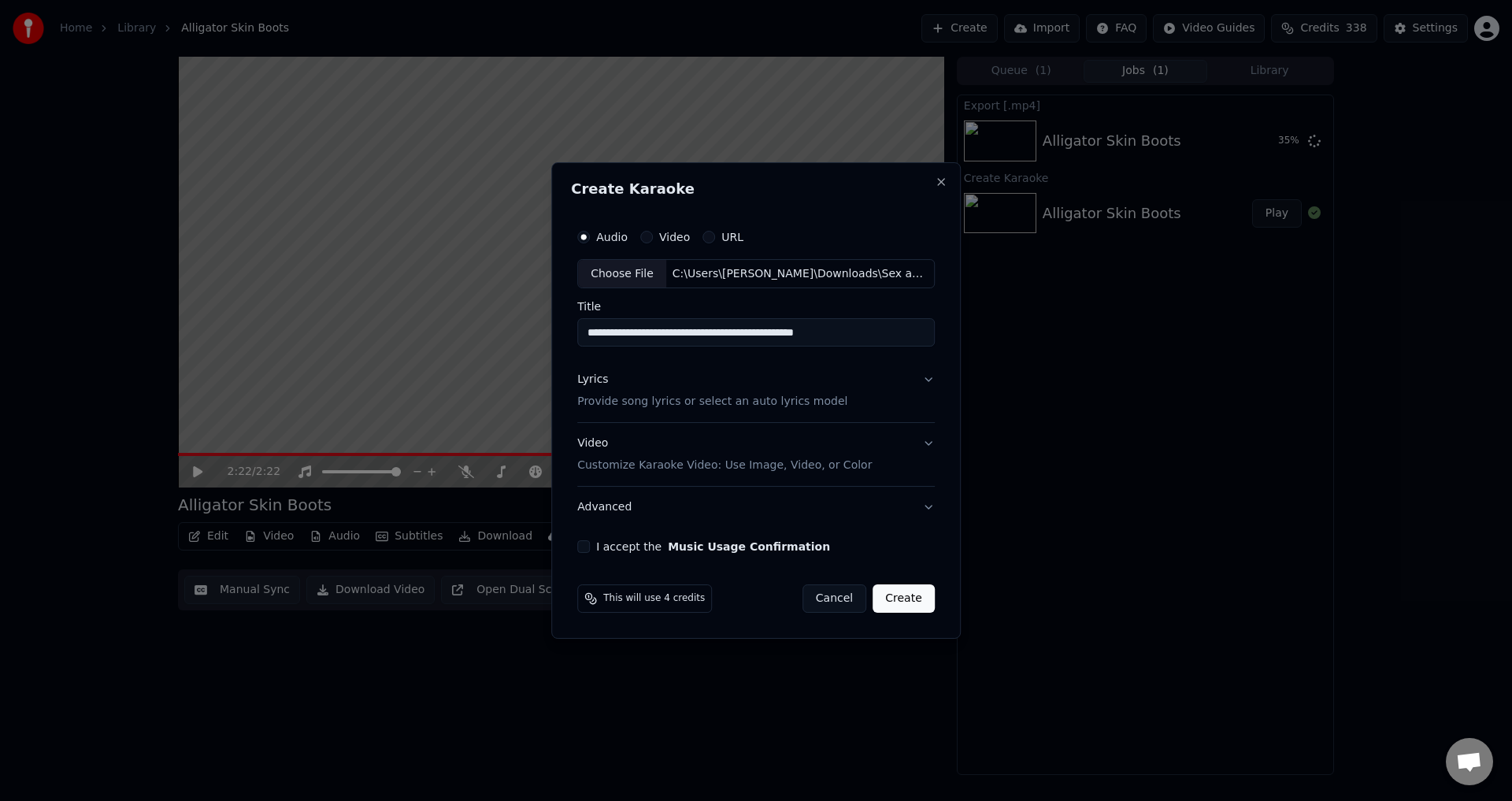
click at [743, 393] on div "Lyrics Provide song lyrics or select an auto lyrics model" at bounding box center [712, 390] width 270 height 38
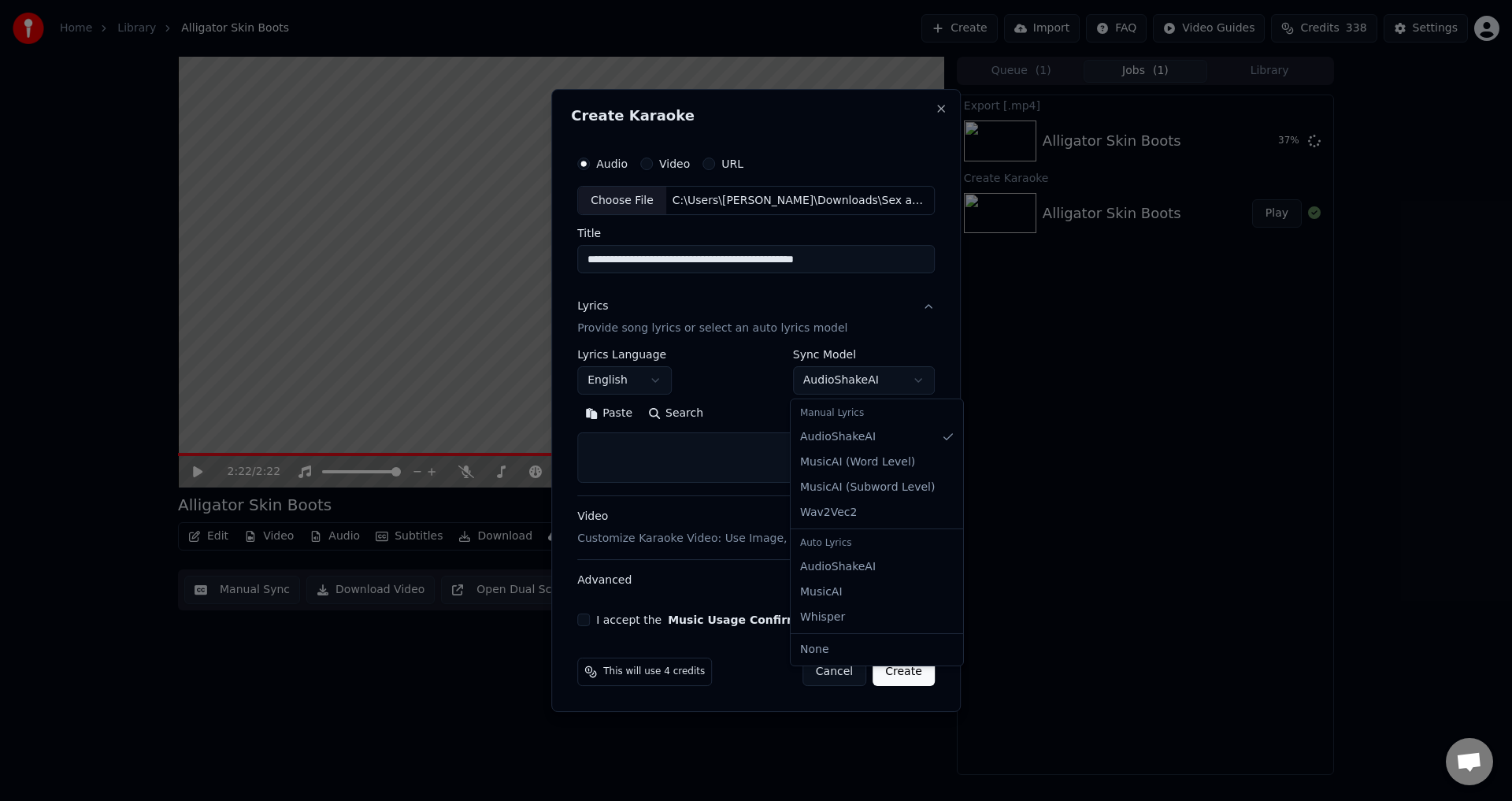
click at [842, 380] on body "**********" at bounding box center [756, 400] width 1512 height 801
click at [748, 333] on body "**********" at bounding box center [756, 400] width 1512 height 801
click at [695, 465] on textarea at bounding box center [756, 458] width 357 height 50
click at [620, 416] on button "Paste" at bounding box center [608, 415] width 63 height 25
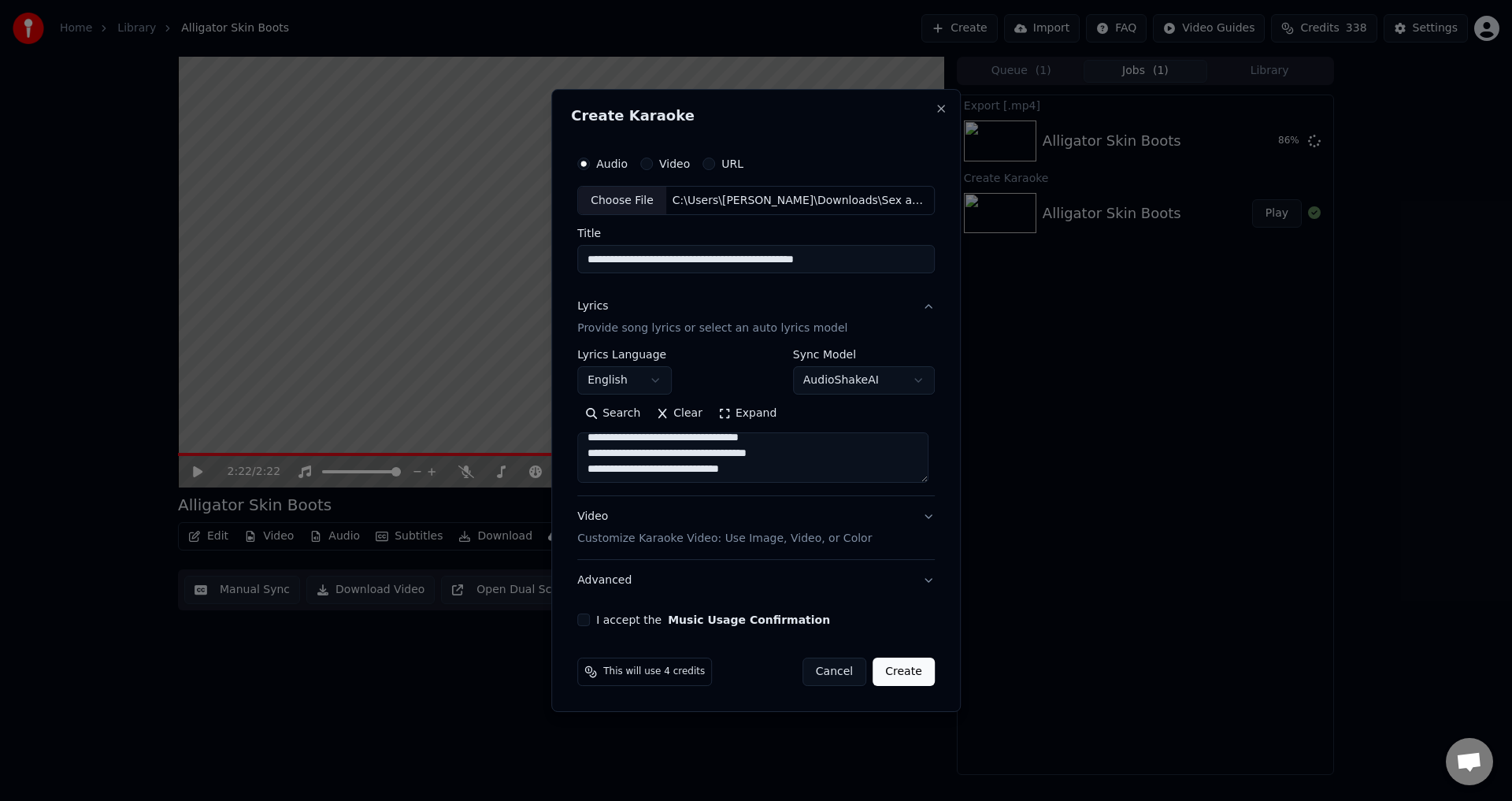
scroll to position [468, 0]
click at [923, 522] on button "Video Customize Karaoke Video: Use Image, Video, or Color" at bounding box center [756, 528] width 357 height 63
type textarea "**********"
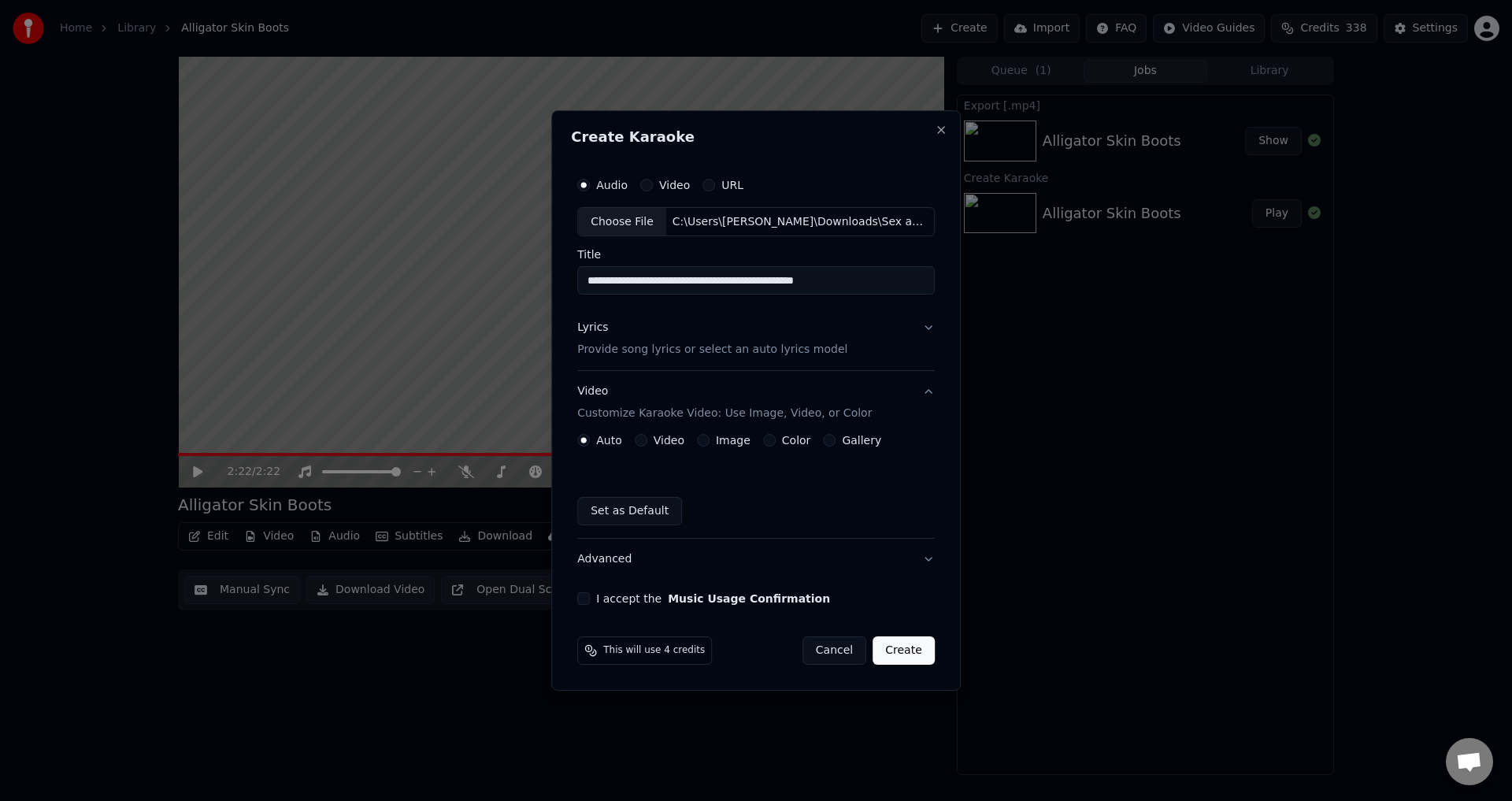
click at [720, 444] on label "Image" at bounding box center [733, 440] width 35 height 11
click at [709, 444] on button "Image" at bounding box center [702, 440] width 13 height 13
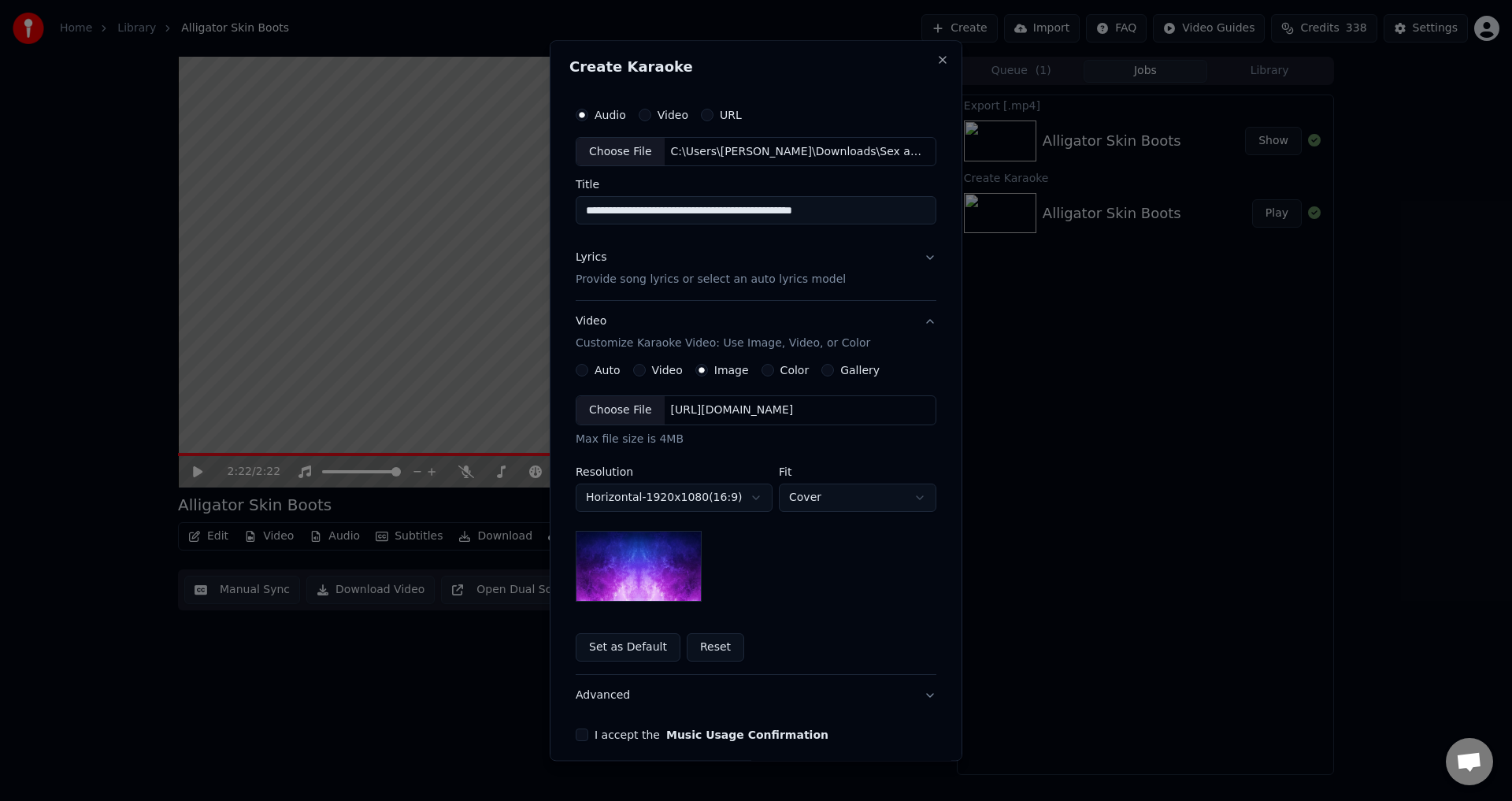
click at [626, 403] on div "Choose File" at bounding box center [620, 411] width 88 height 28
click at [859, 494] on body "**********" at bounding box center [756, 400] width 1512 height 801
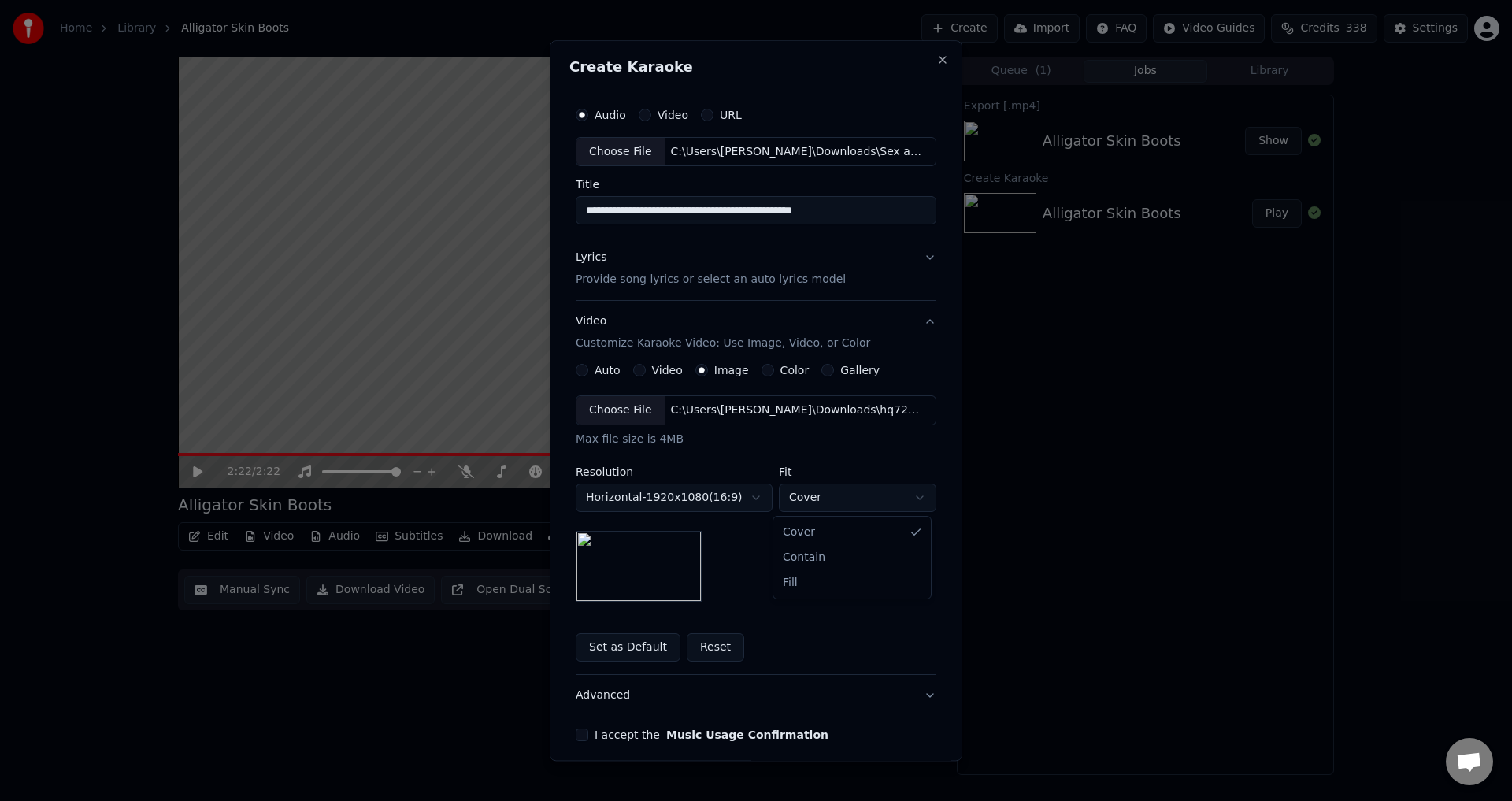
select select "****"
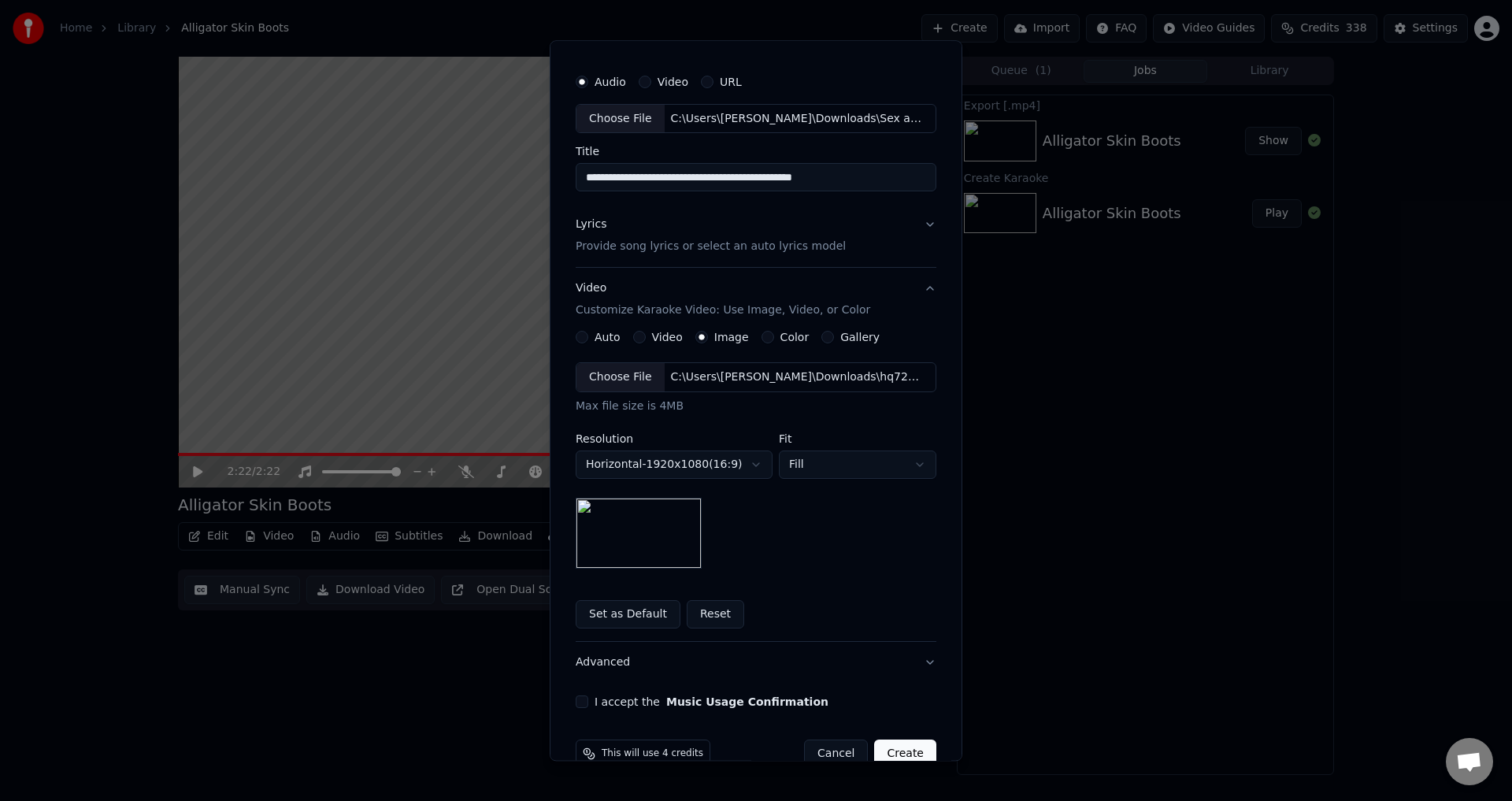
scroll to position [66, 0]
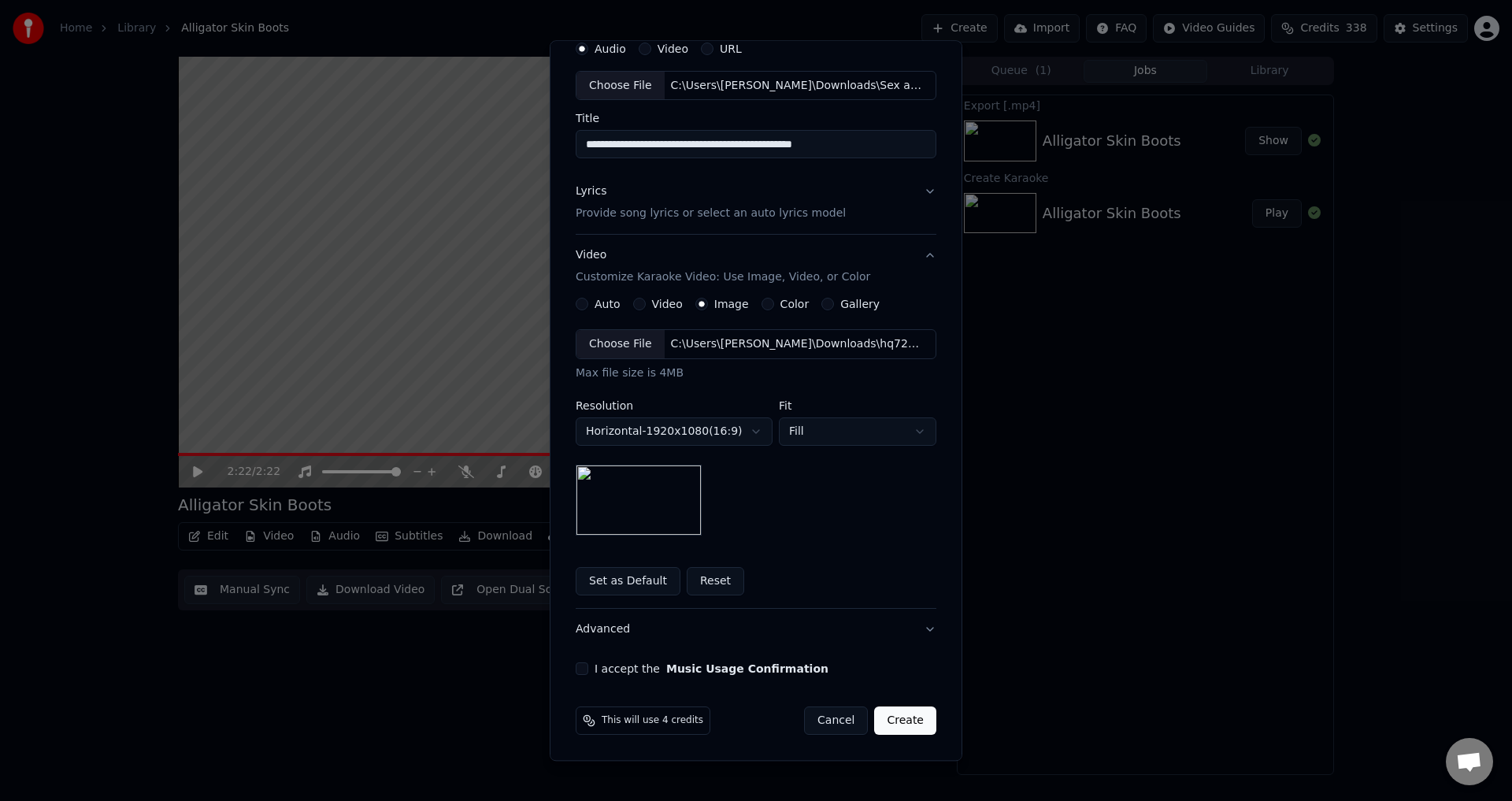
click at [578, 667] on button "I accept the Music Usage Confirmation" at bounding box center [581, 668] width 13 height 13
click at [910, 718] on button "Create" at bounding box center [905, 721] width 62 height 28
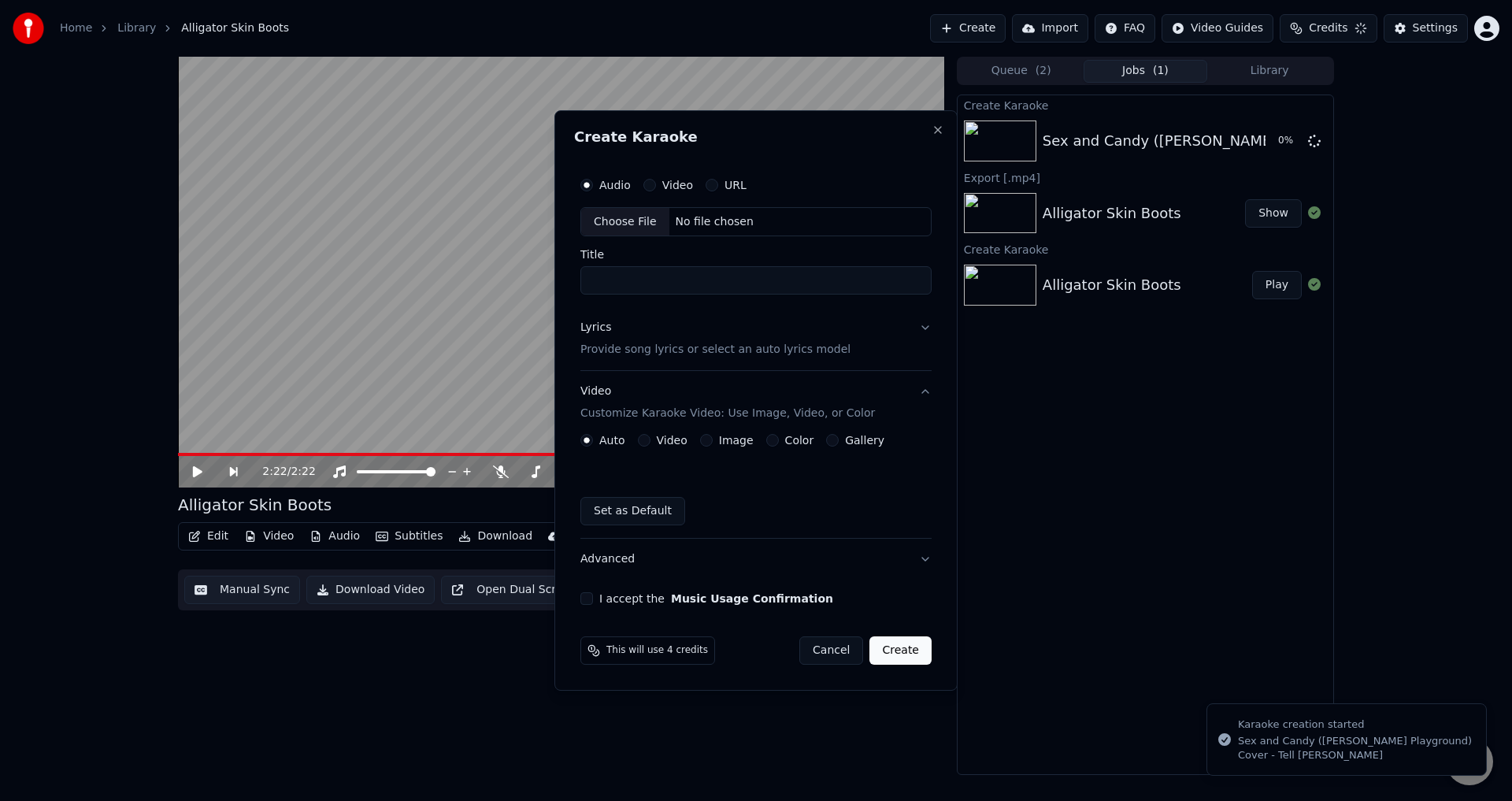
scroll to position [0, 0]
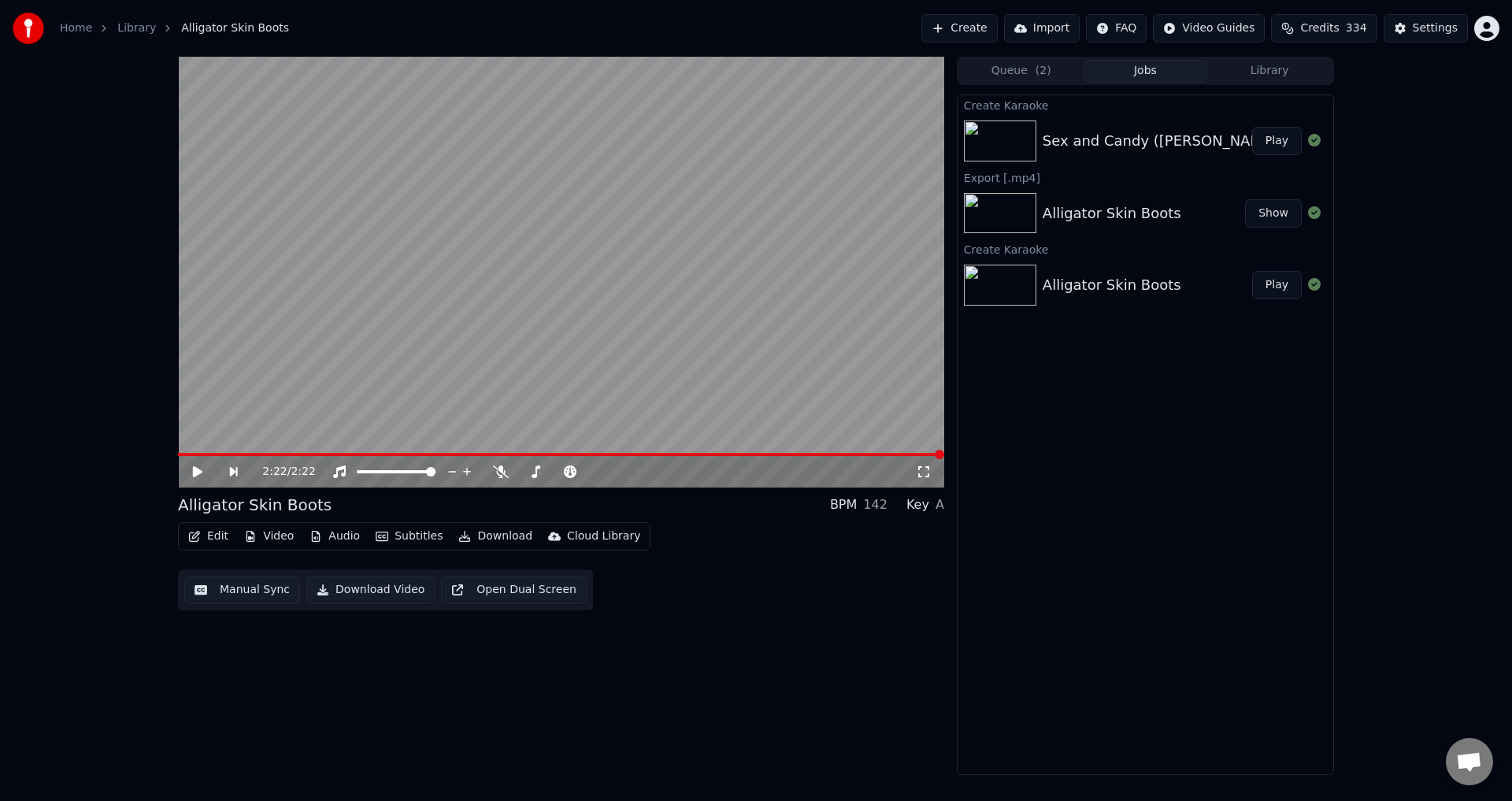
click at [1268, 145] on button "Play" at bounding box center [1276, 140] width 49 height 28
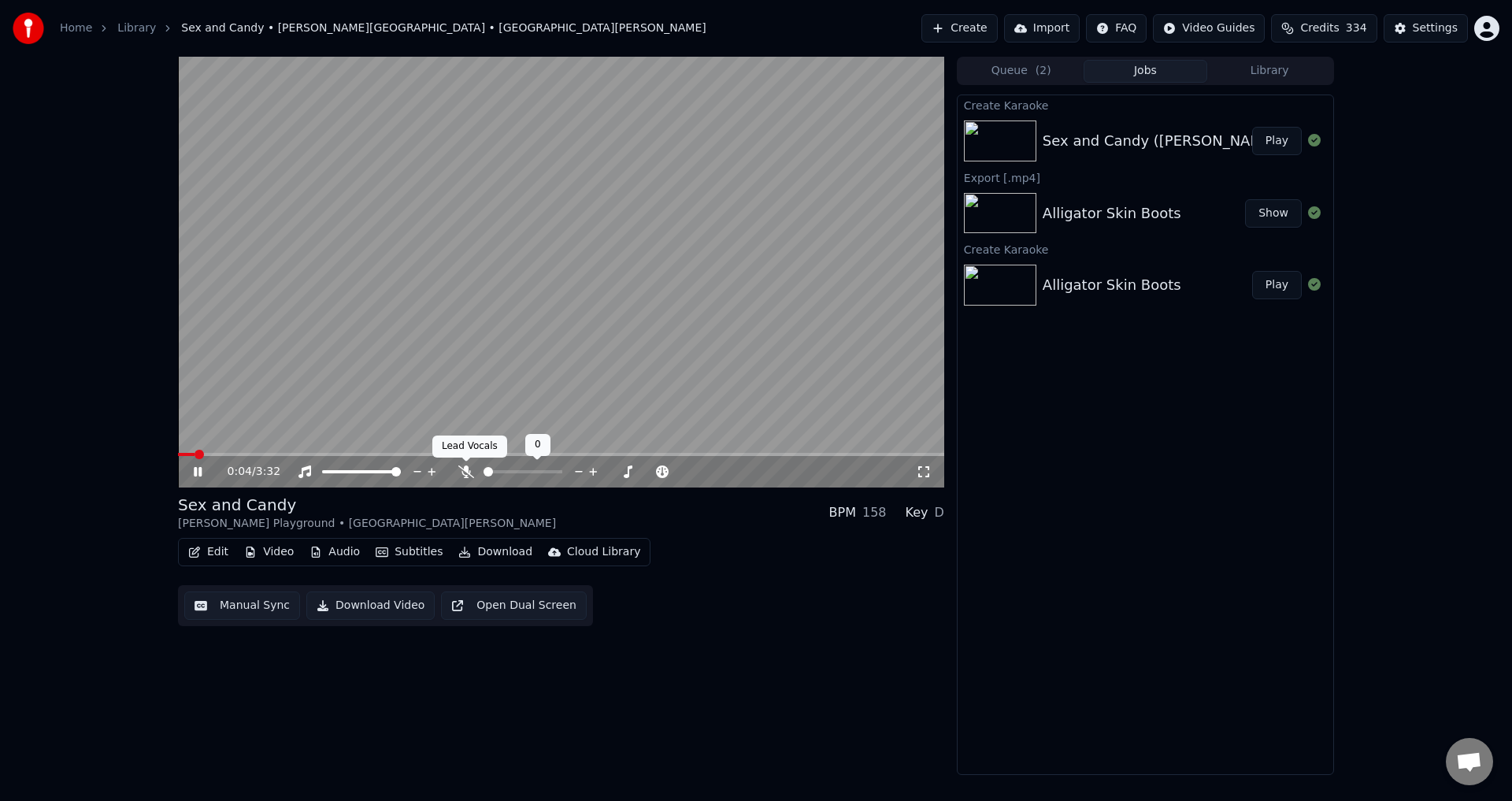
click at [469, 471] on icon at bounding box center [466, 471] width 15 height 13
click at [528, 469] on span at bounding box center [529, 472] width 10 height 10
click at [559, 467] on span at bounding box center [558, 472] width 10 height 10
drag, startPoint x: 540, startPoint y: 469, endPoint x: 530, endPoint y: 469, distance: 10.0
click at [530, 469] on div at bounding box center [571, 472] width 127 height 15
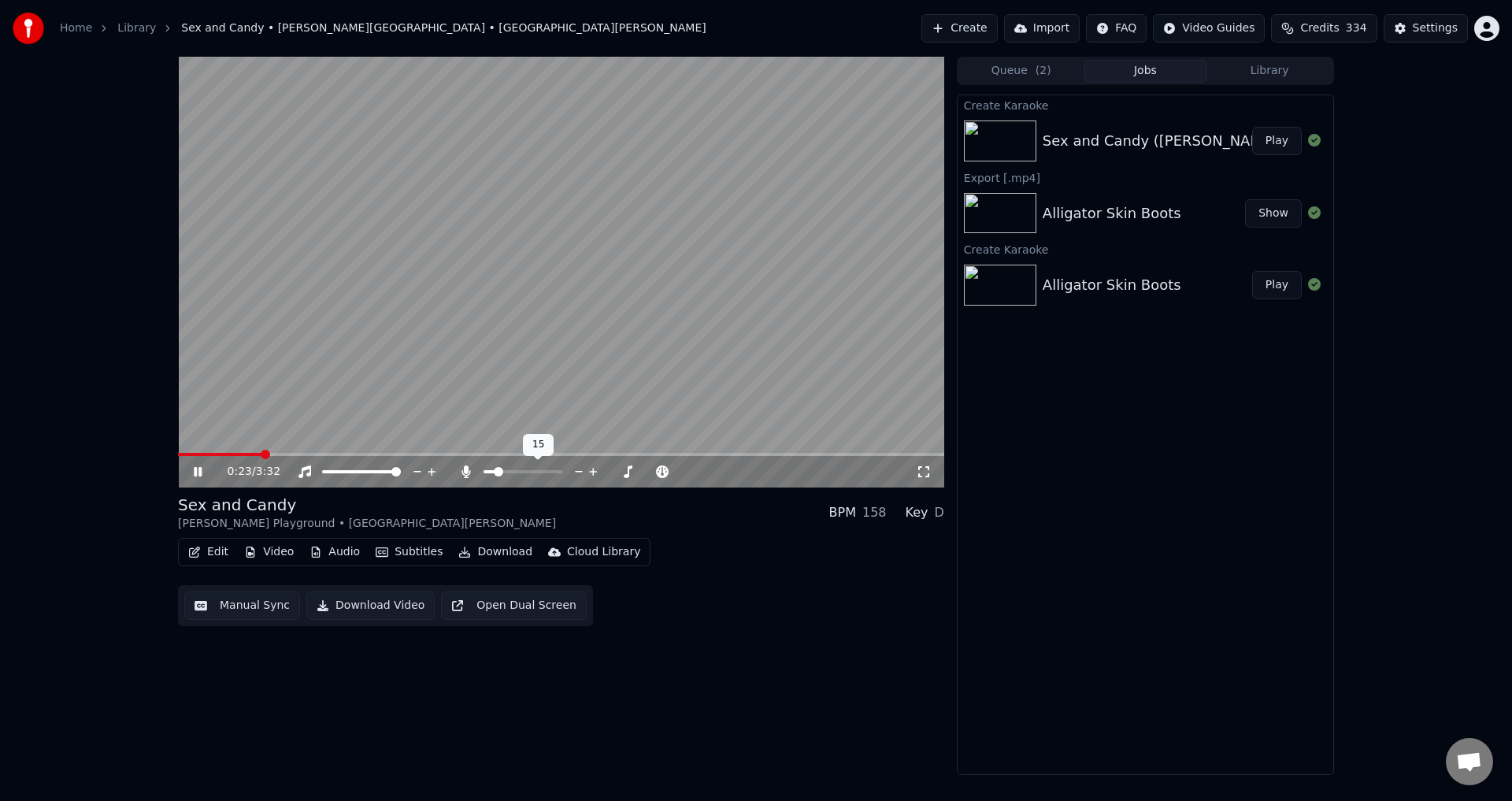
click at [495, 473] on span at bounding box center [499, 472] width 10 height 10
click at [713, 657] on div "0:24 / 3:32 Sex and [PERSON_NAME] Playground • Tell [PERSON_NAME] BPM 158 Key D…" at bounding box center [561, 416] width 766 height 718
click at [202, 473] on icon at bounding box center [209, 471] width 37 height 13
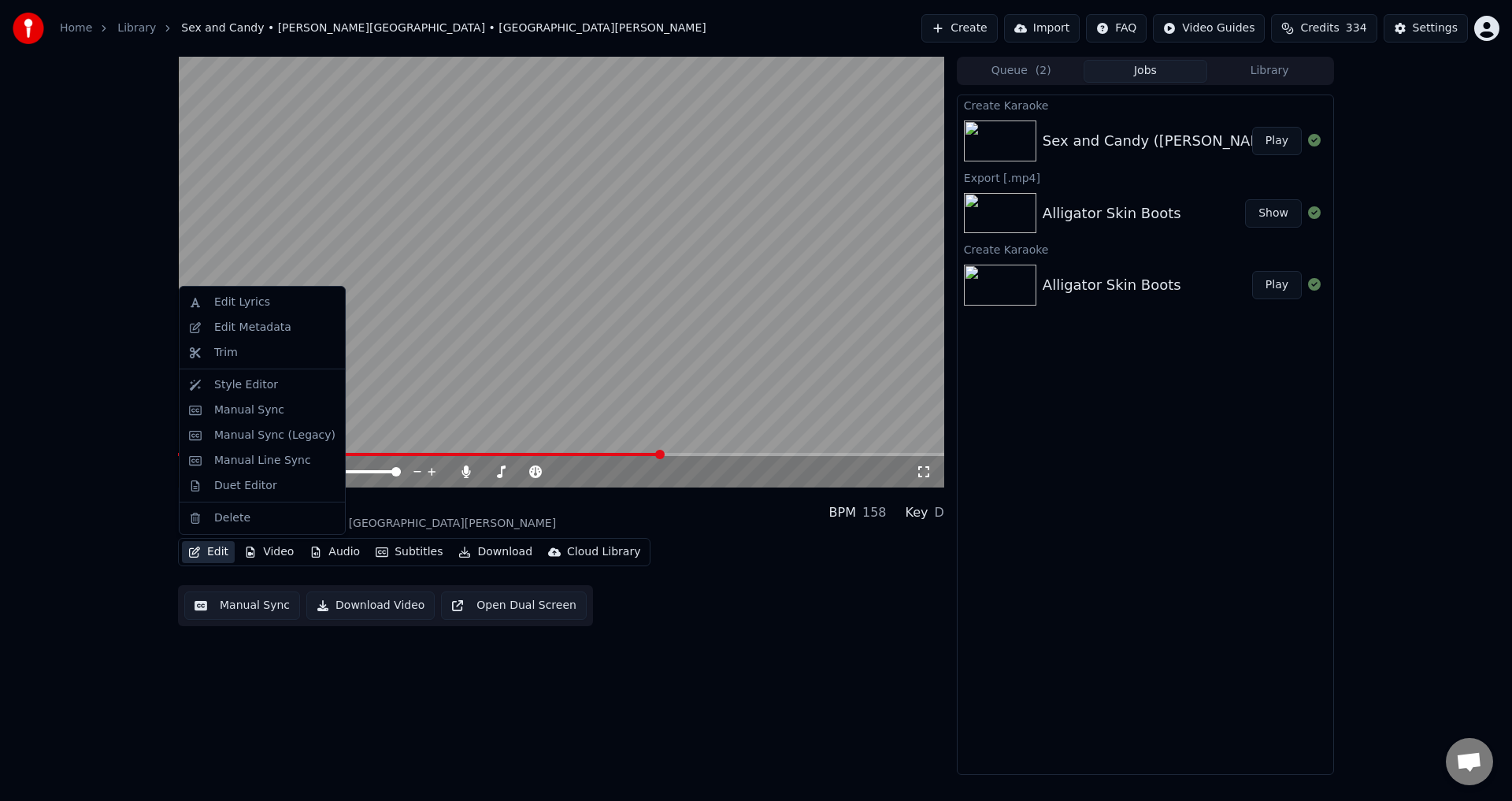
click at [212, 550] on button "Edit" at bounding box center [208, 551] width 52 height 22
click at [258, 300] on div "Edit Lyrics" at bounding box center [242, 302] width 56 height 15
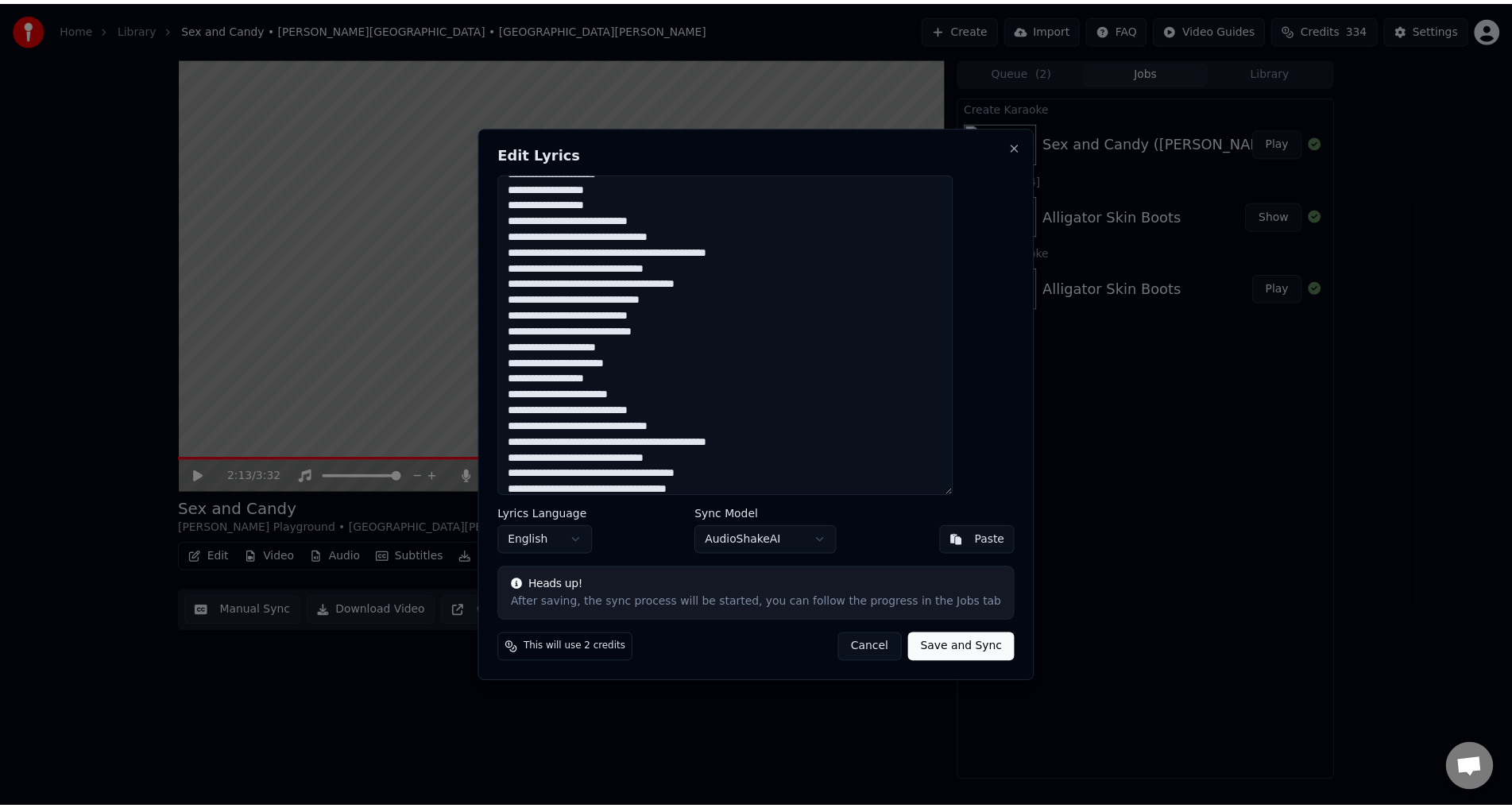
scroll to position [79, 0]
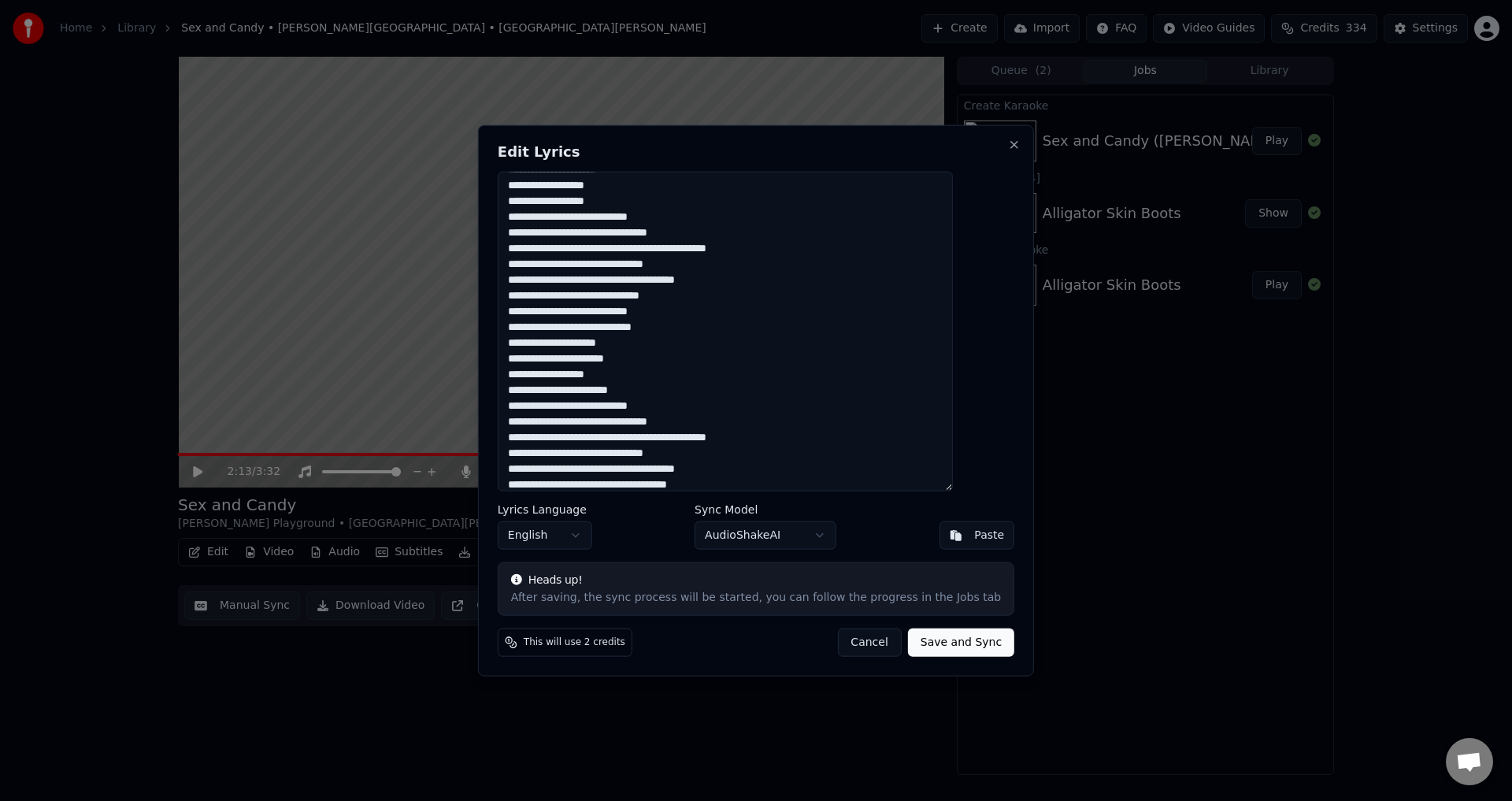
click at [848, 642] on button "Cancel" at bounding box center [869, 642] width 64 height 28
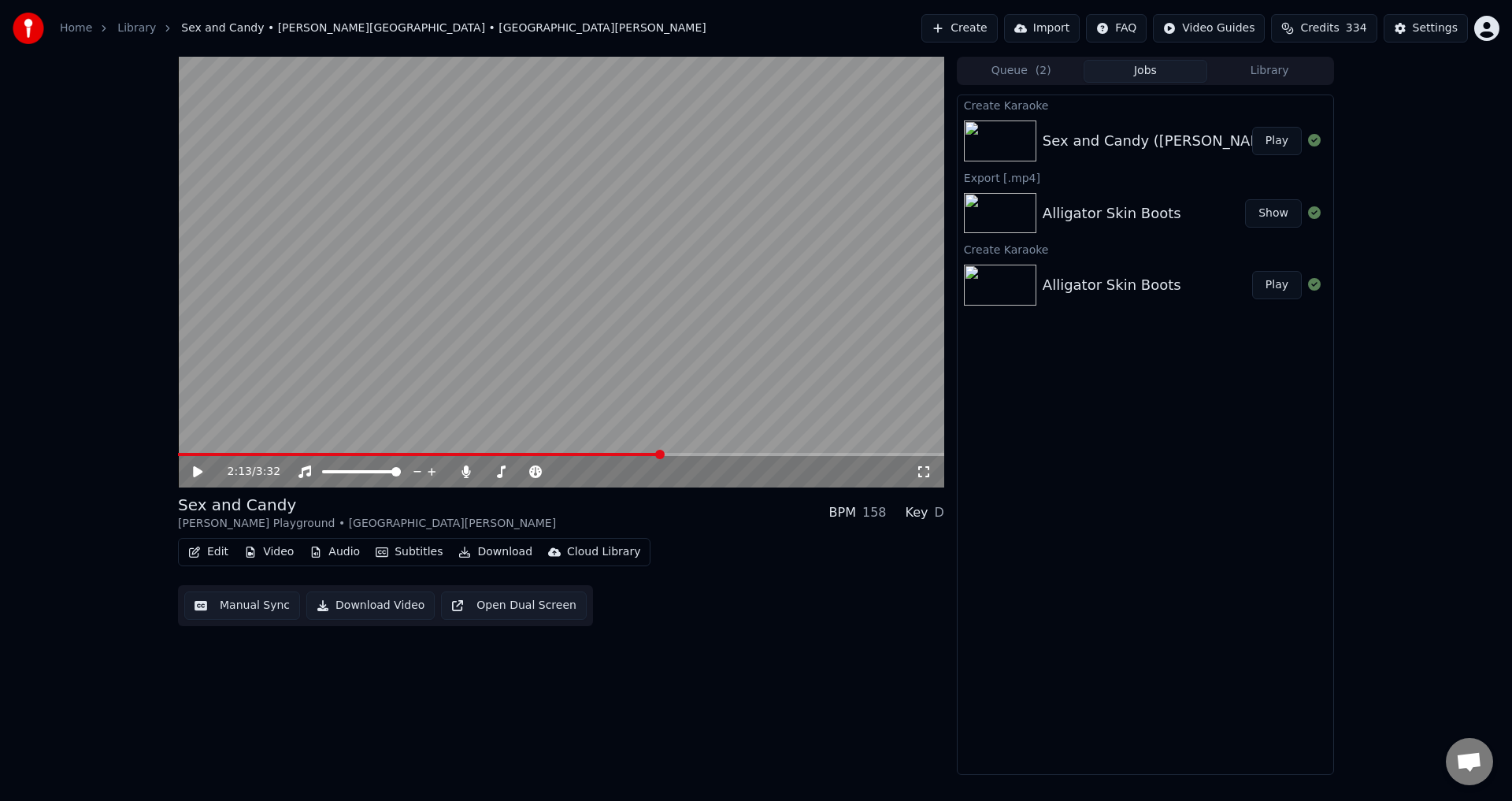
click at [393, 553] on button "Subtitles" at bounding box center [409, 551] width 79 height 22
click at [815, 588] on div "Edit Video Audio Subtitles Download Cloud Library Manual Sync Download Video Op…" at bounding box center [561, 581] width 766 height 88
click at [544, 603] on button "Open Dual Screen" at bounding box center [513, 604] width 145 height 28
click at [329, 469] on span at bounding box center [332, 472] width 10 height 10
click at [195, 474] on icon at bounding box center [198, 472] width 8 height 10
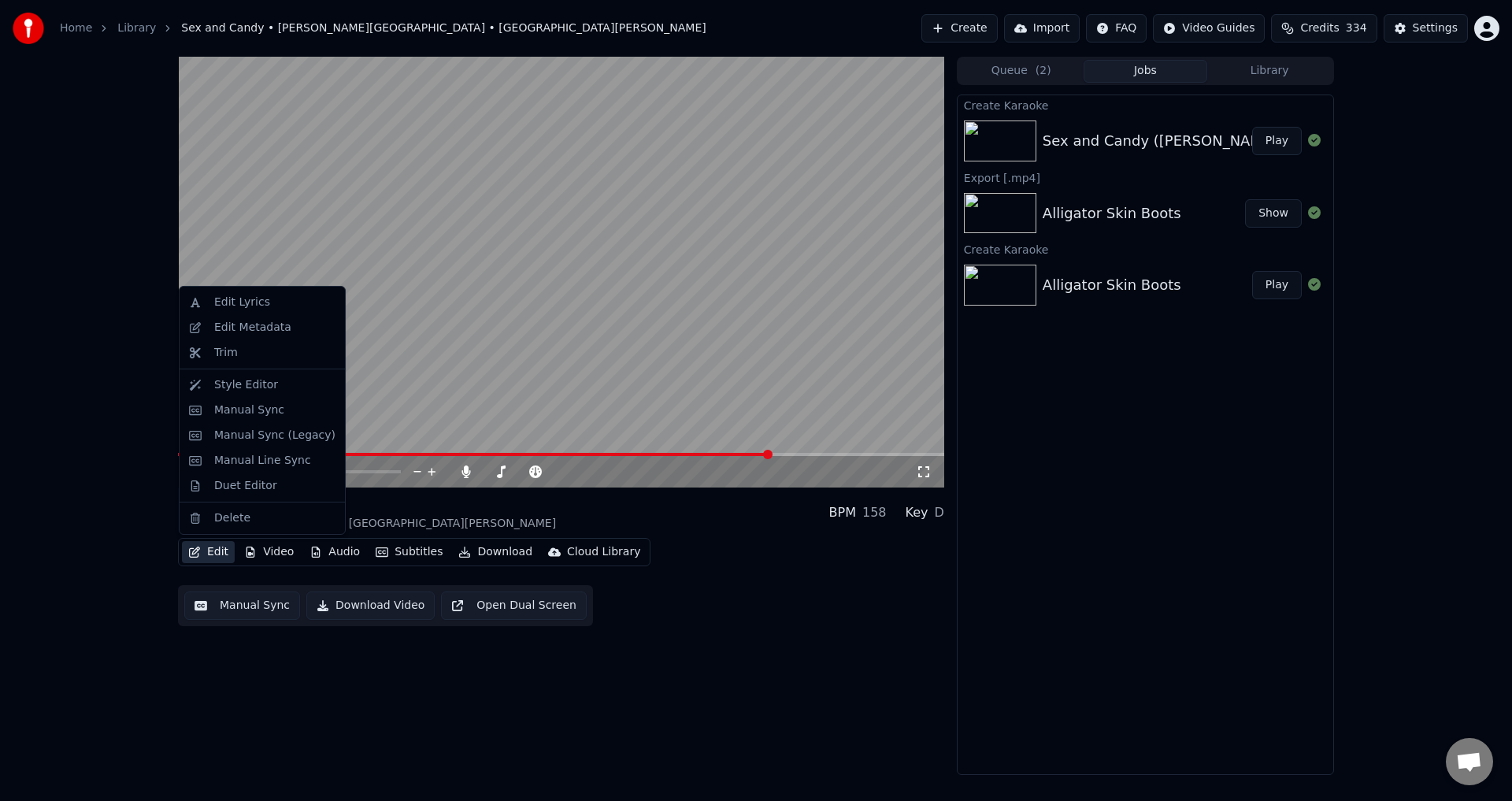
click at [217, 553] on button "Edit" at bounding box center [208, 551] width 52 height 22
click at [292, 482] on div "Duet Editor" at bounding box center [274, 485] width 121 height 15
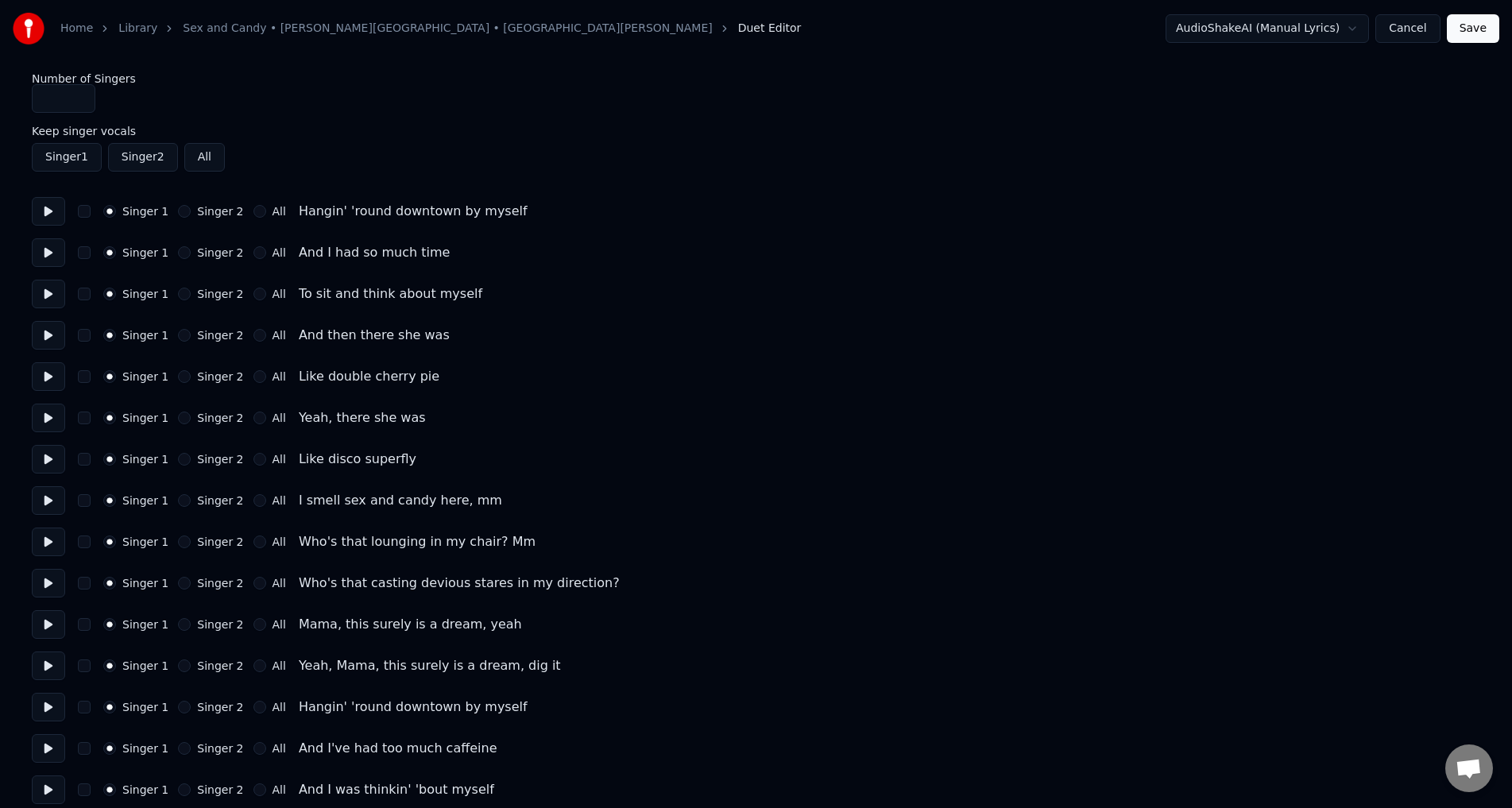
click at [283, 34] on link "Sex and Candy • [PERSON_NAME][GEOGRAPHIC_DATA] • [GEOGRAPHIC_DATA][PERSON_NAME]" at bounding box center [447, 28] width 529 height 16
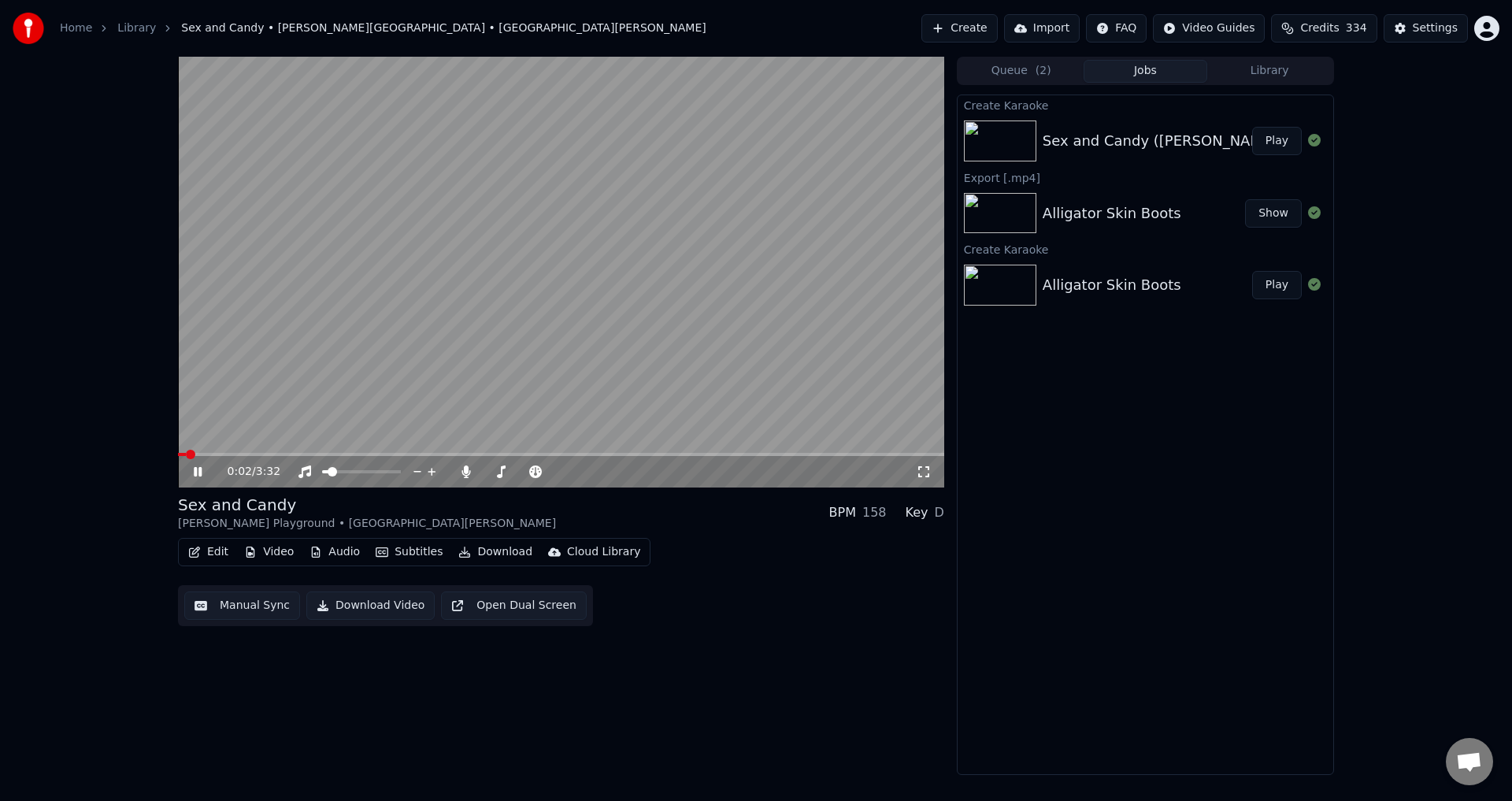
click at [200, 466] on icon at bounding box center [209, 471] width 37 height 13
click at [302, 452] on span at bounding box center [561, 453] width 766 height 3
click at [200, 472] on icon at bounding box center [198, 471] width 10 height 11
click at [464, 473] on icon at bounding box center [465, 471] width 9 height 13
click at [468, 468] on icon at bounding box center [466, 471] width 15 height 13
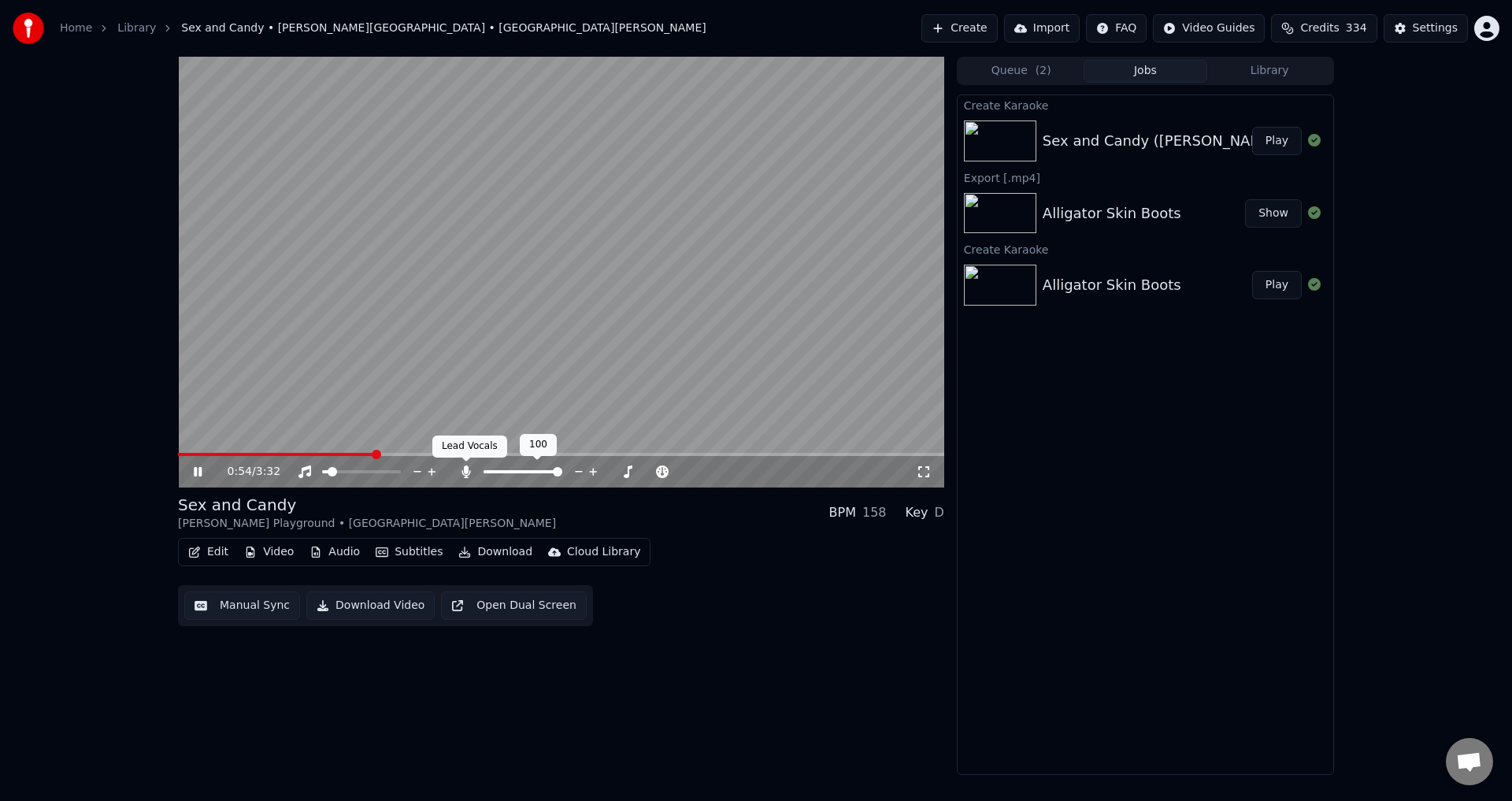
click at [468, 469] on icon at bounding box center [465, 471] width 9 height 13
click at [428, 451] on video at bounding box center [561, 272] width 766 height 431
click at [433, 453] on span at bounding box center [561, 453] width 766 height 3
click at [388, 419] on video at bounding box center [561, 272] width 766 height 431
click at [473, 452] on video at bounding box center [561, 272] width 766 height 431
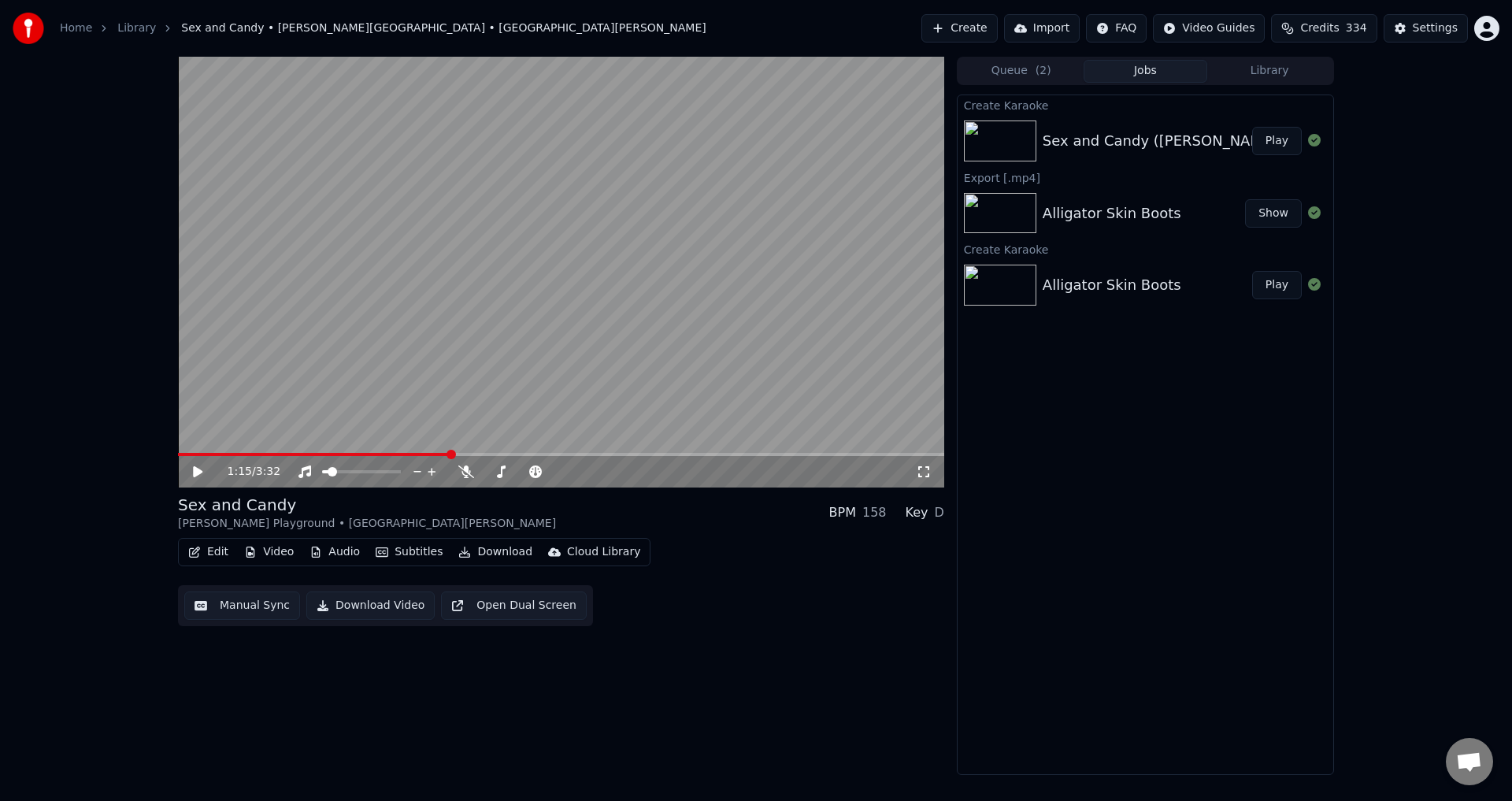
click at [473, 452] on video at bounding box center [561, 272] width 766 height 431
click at [484, 454] on span at bounding box center [561, 453] width 766 height 3
click at [522, 452] on span at bounding box center [561, 453] width 766 height 3
click at [464, 472] on icon at bounding box center [466, 471] width 15 height 13
click at [568, 453] on span at bounding box center [561, 453] width 766 height 3
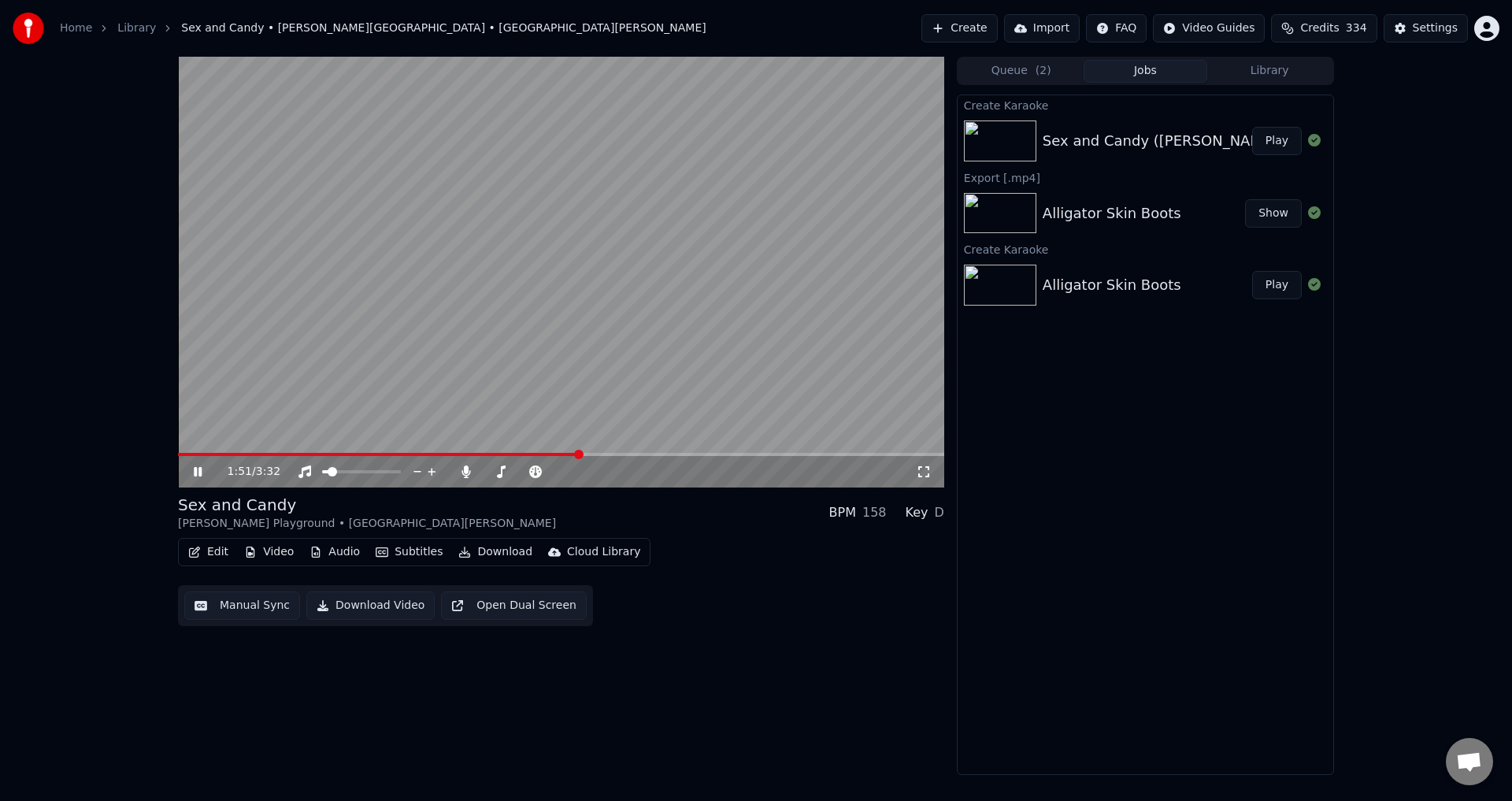
click at [597, 454] on span at bounding box center [561, 453] width 766 height 3
click at [620, 456] on span at bounding box center [561, 453] width 766 height 3
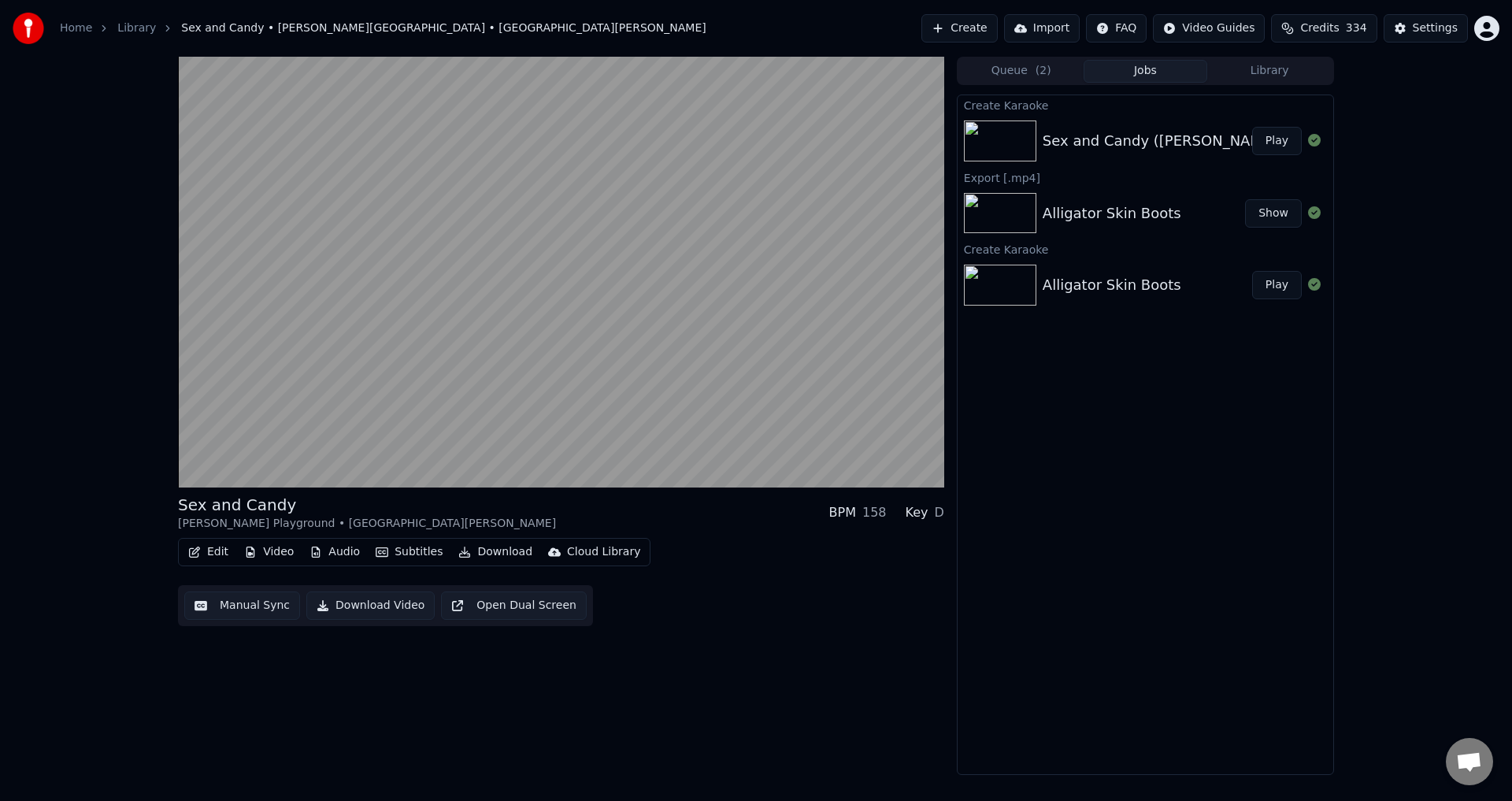
click at [208, 549] on button "Edit" at bounding box center [208, 551] width 52 height 22
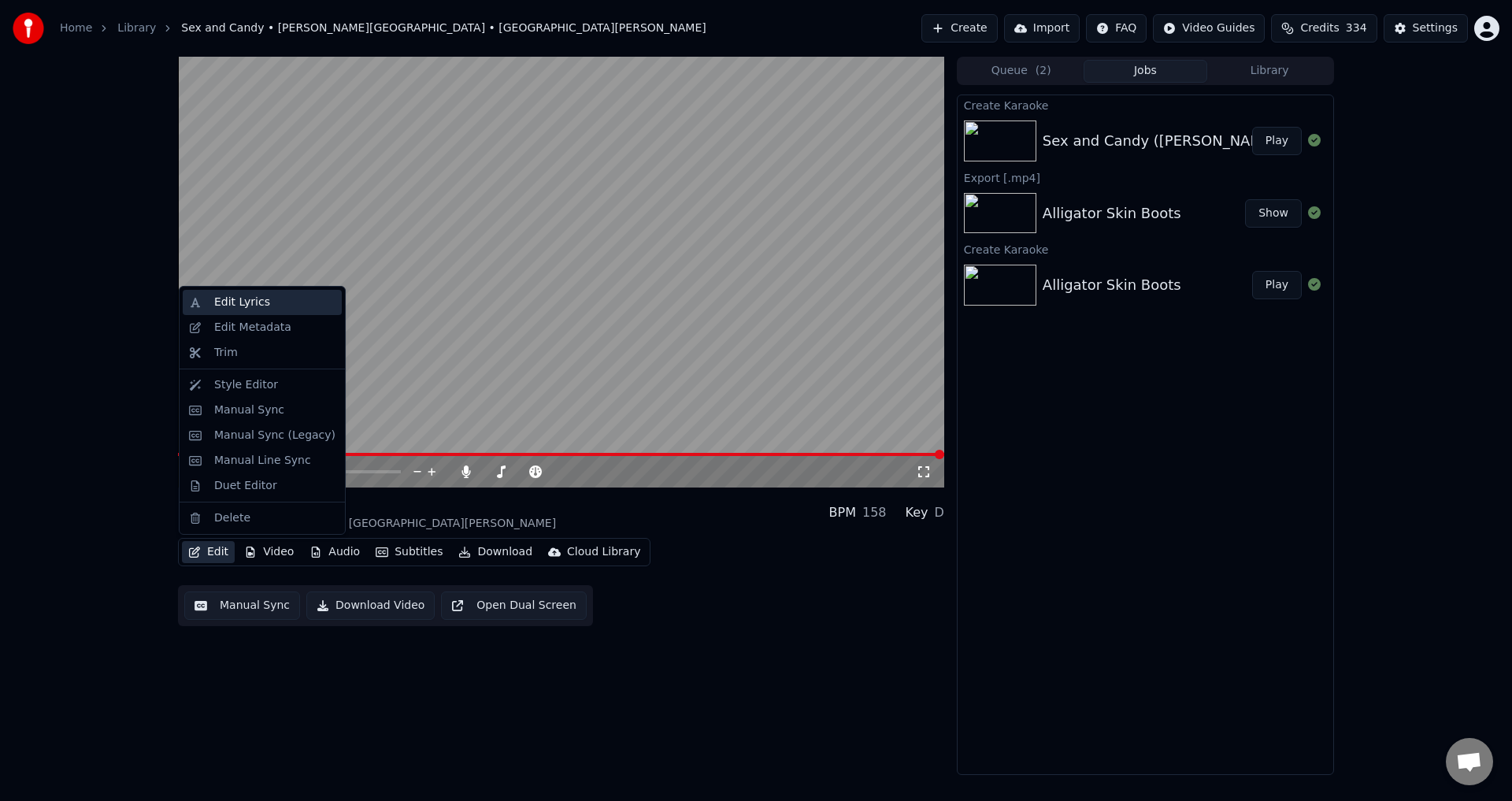
click at [247, 296] on div "Edit Lyrics" at bounding box center [242, 302] width 56 height 15
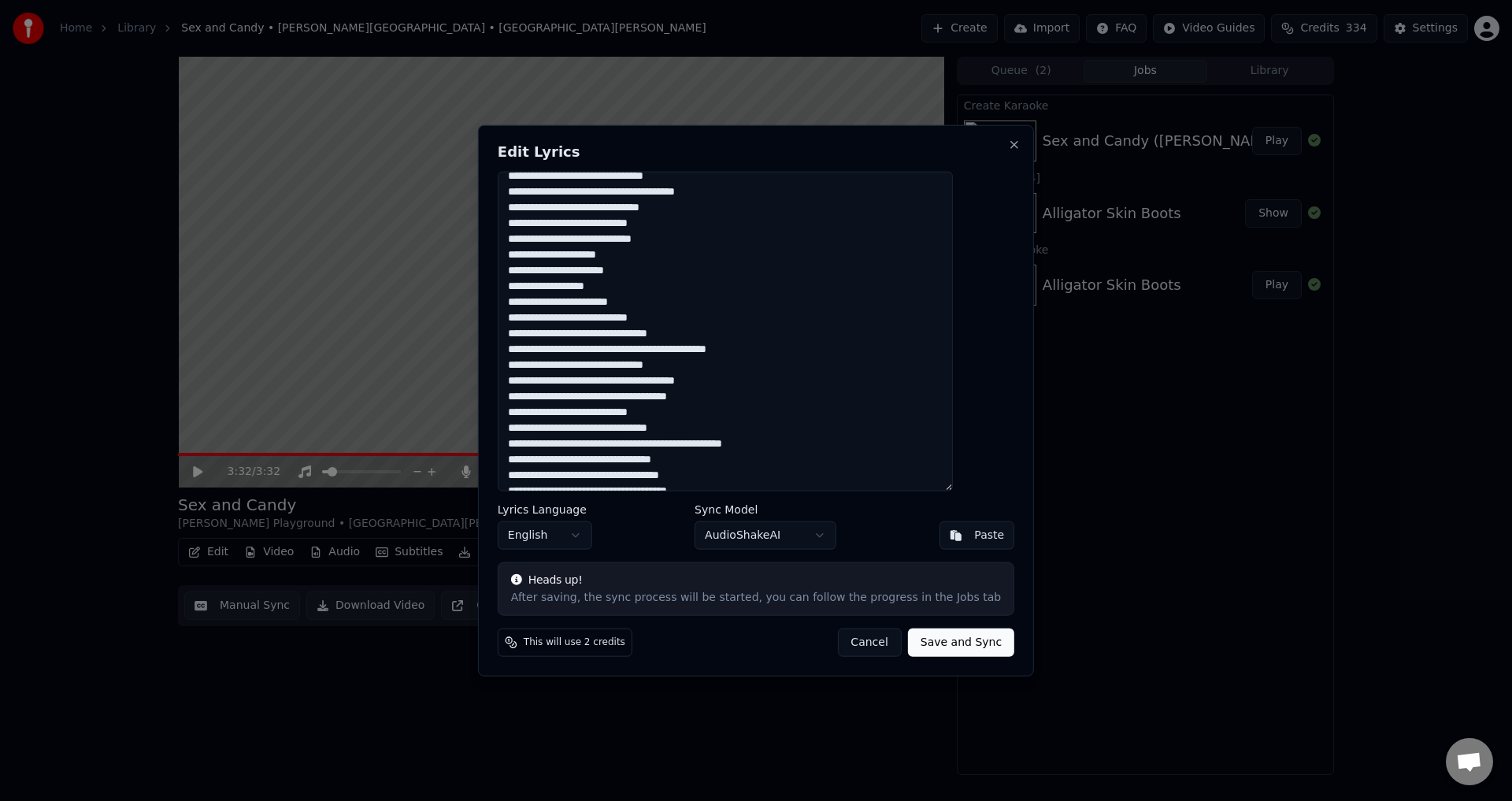
scroll to position [198, 0]
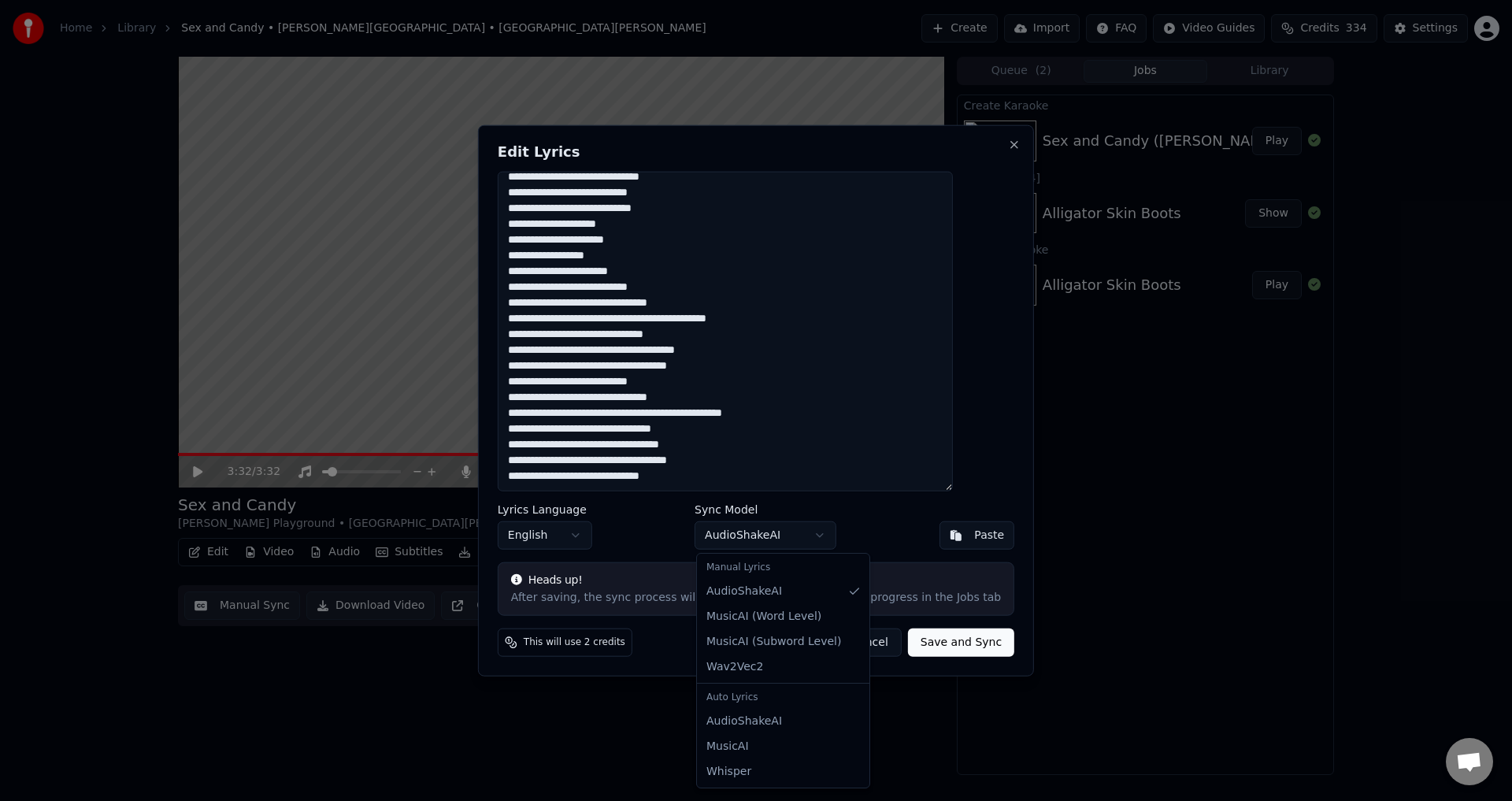
click at [770, 533] on body "Home Library Sex and Candy • [PERSON_NAME][GEOGRAPHIC_DATA] • Tell [PERSON_NAME…" at bounding box center [756, 400] width 1512 height 801
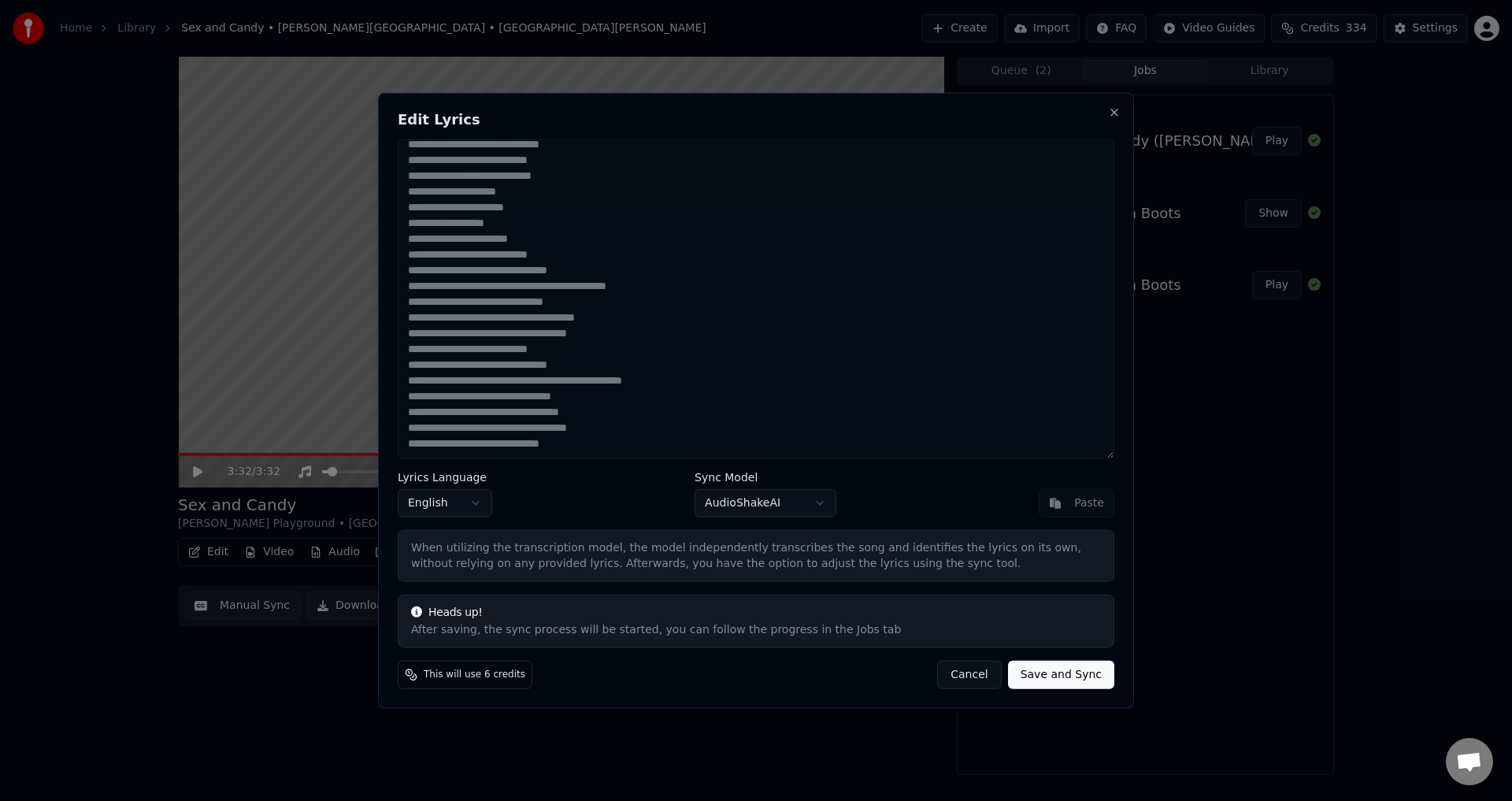
click at [1066, 673] on button "Save and Sync" at bounding box center [1061, 674] width 107 height 28
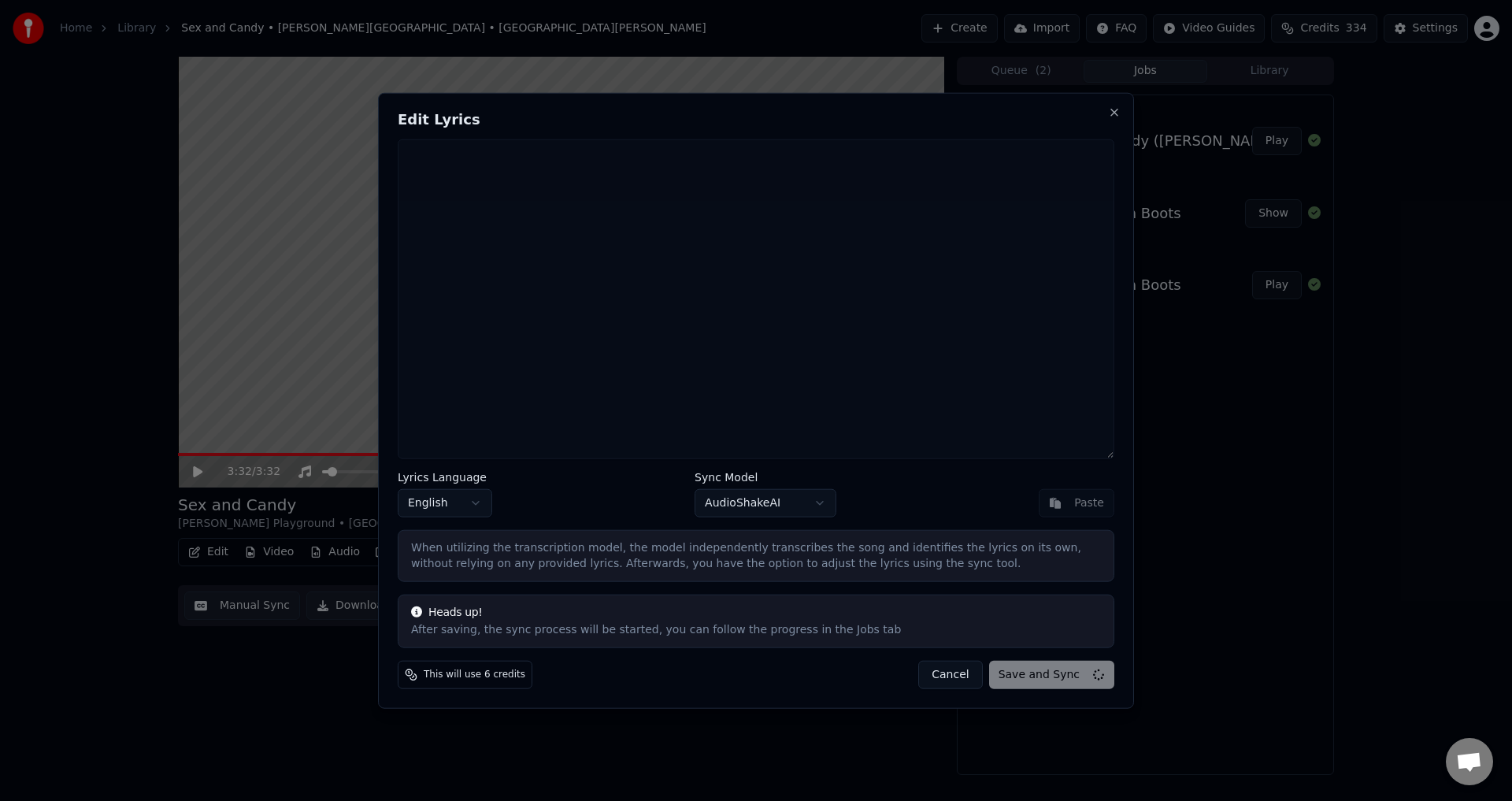
scroll to position [0, 0]
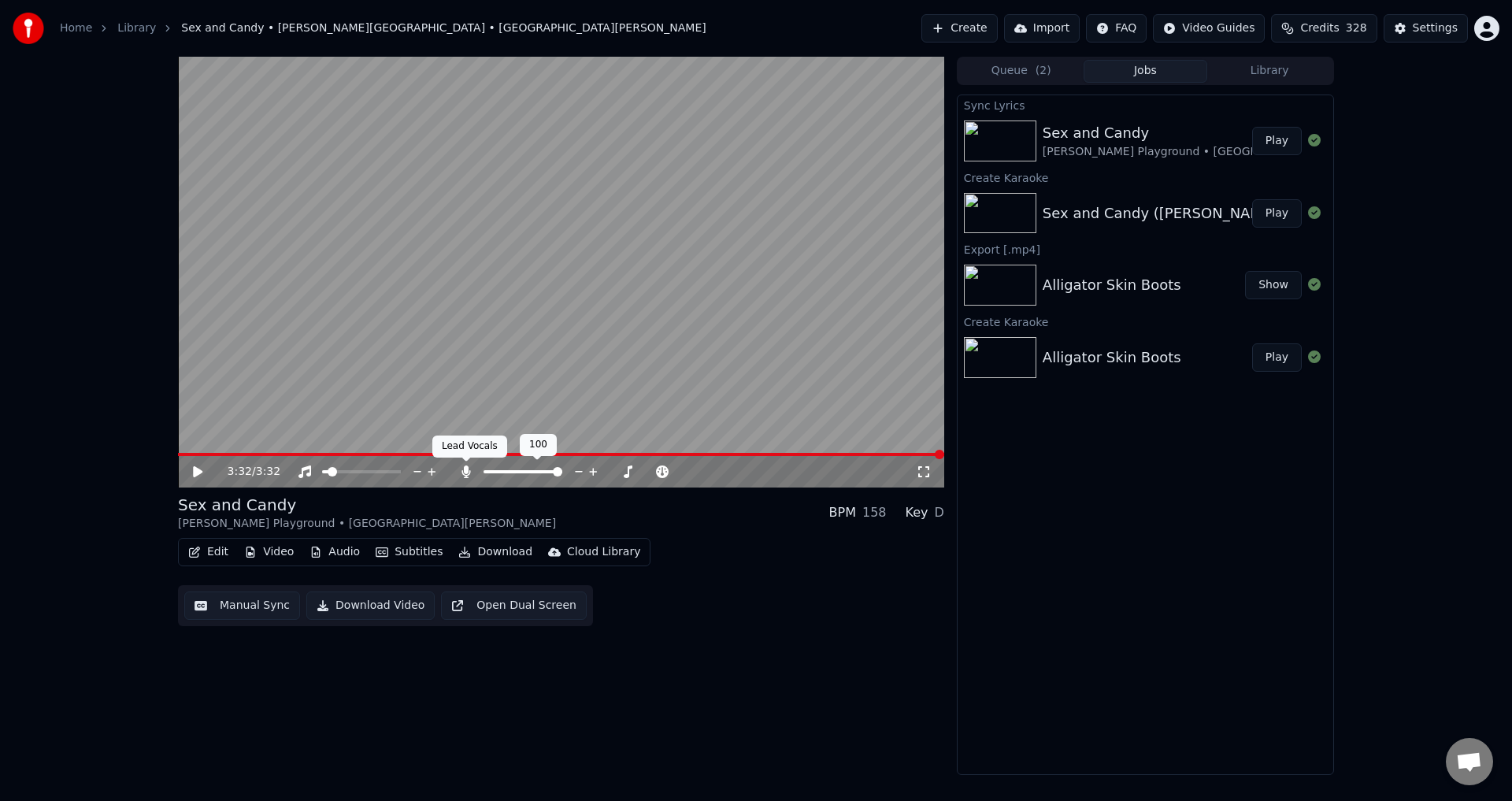
click at [465, 468] on icon at bounding box center [465, 471] width 9 height 13
click at [465, 468] on icon at bounding box center [466, 471] width 15 height 13
click at [401, 474] on span at bounding box center [396, 472] width 10 height 10
click at [1283, 133] on button "Play" at bounding box center [1276, 140] width 49 height 28
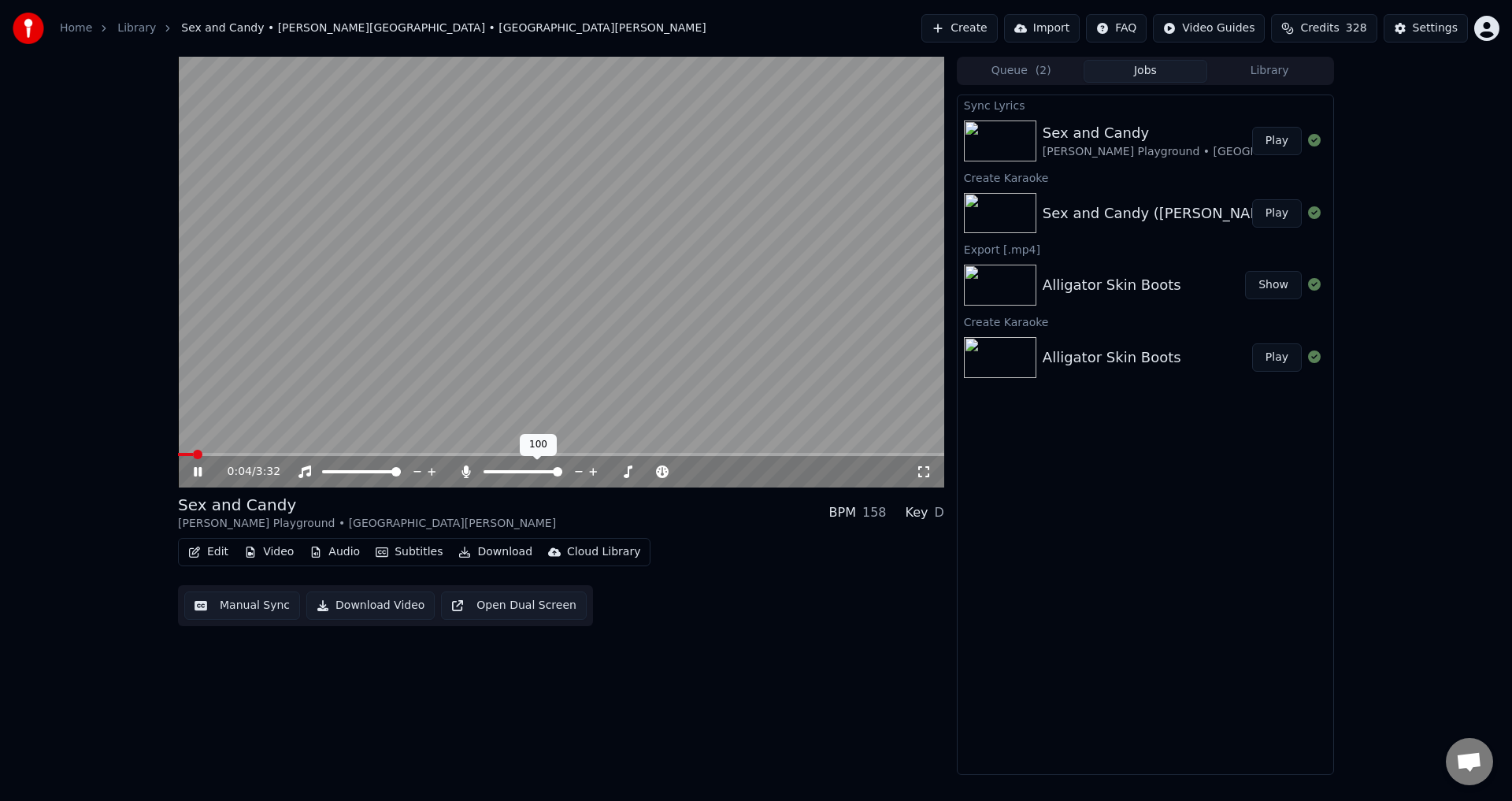
click at [502, 469] on div at bounding box center [537, 472] width 127 height 15
click at [489, 472] on span at bounding box center [486, 471] width 6 height 3
click at [329, 467] on span at bounding box center [332, 472] width 10 height 10
click at [393, 244] on video at bounding box center [561, 272] width 766 height 431
click at [358, 456] on span at bounding box center [361, 454] width 10 height 10
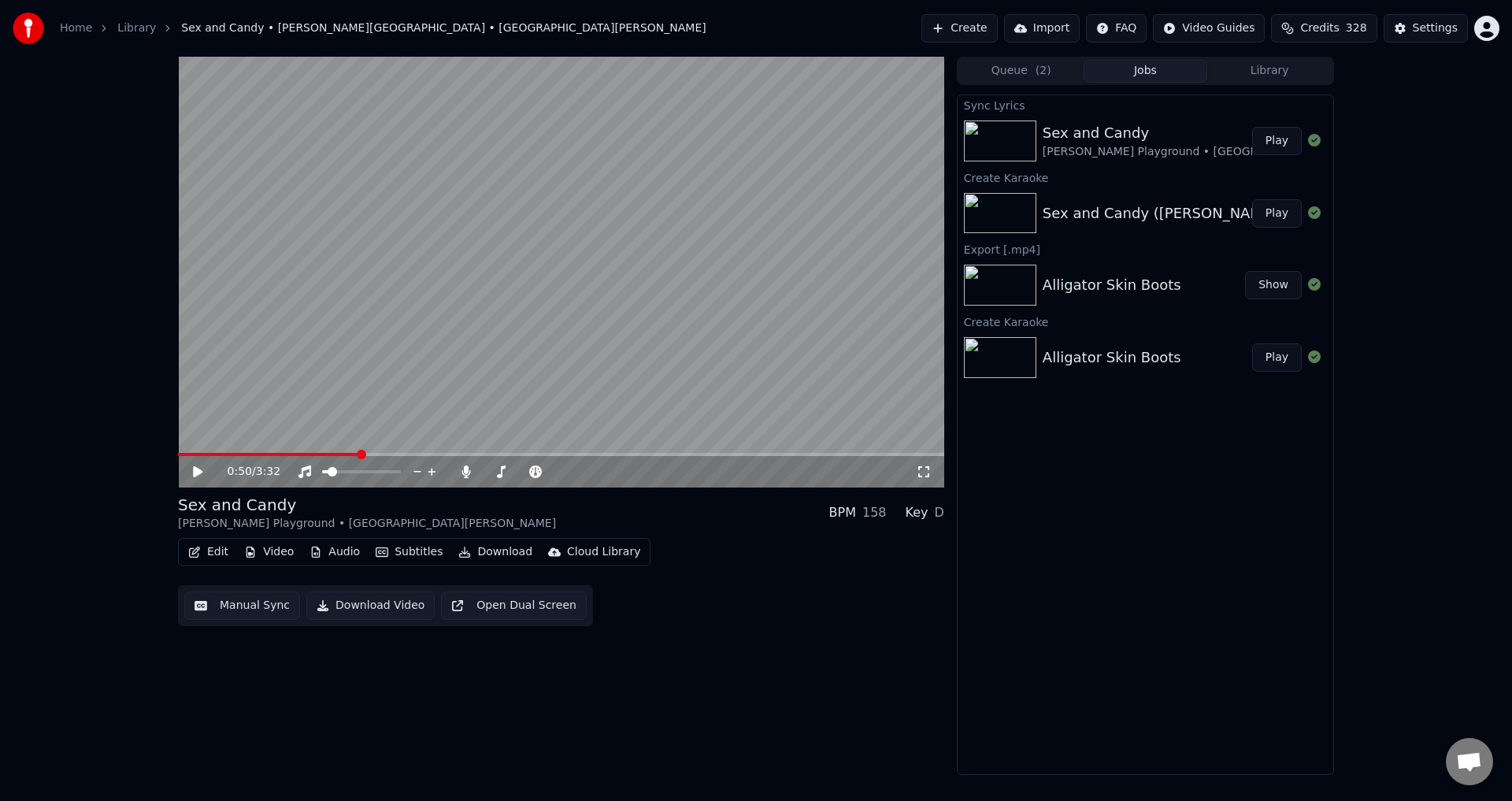
click at [192, 472] on icon at bounding box center [209, 471] width 37 height 13
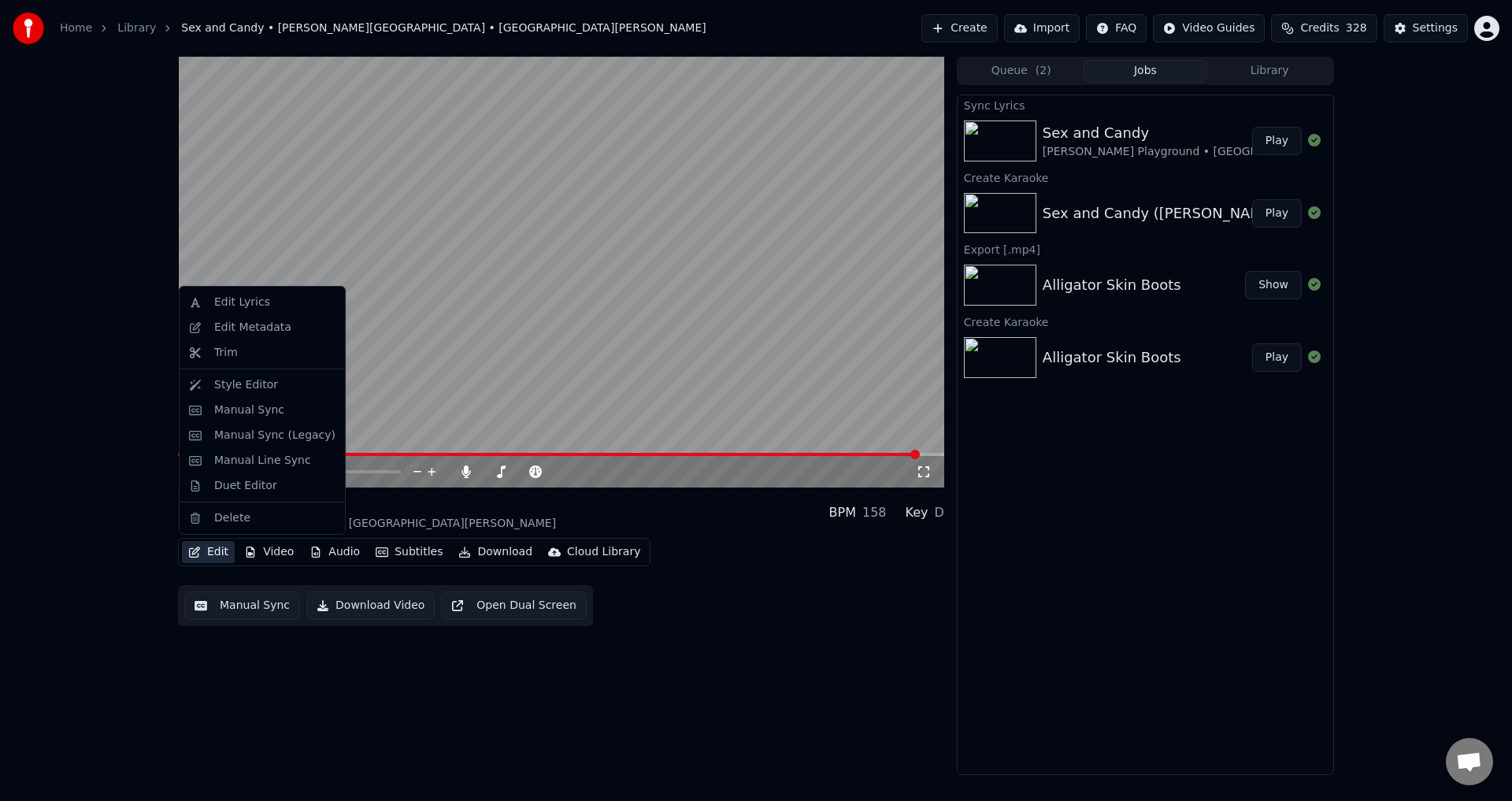
click at [207, 562] on button "Edit" at bounding box center [208, 551] width 52 height 22
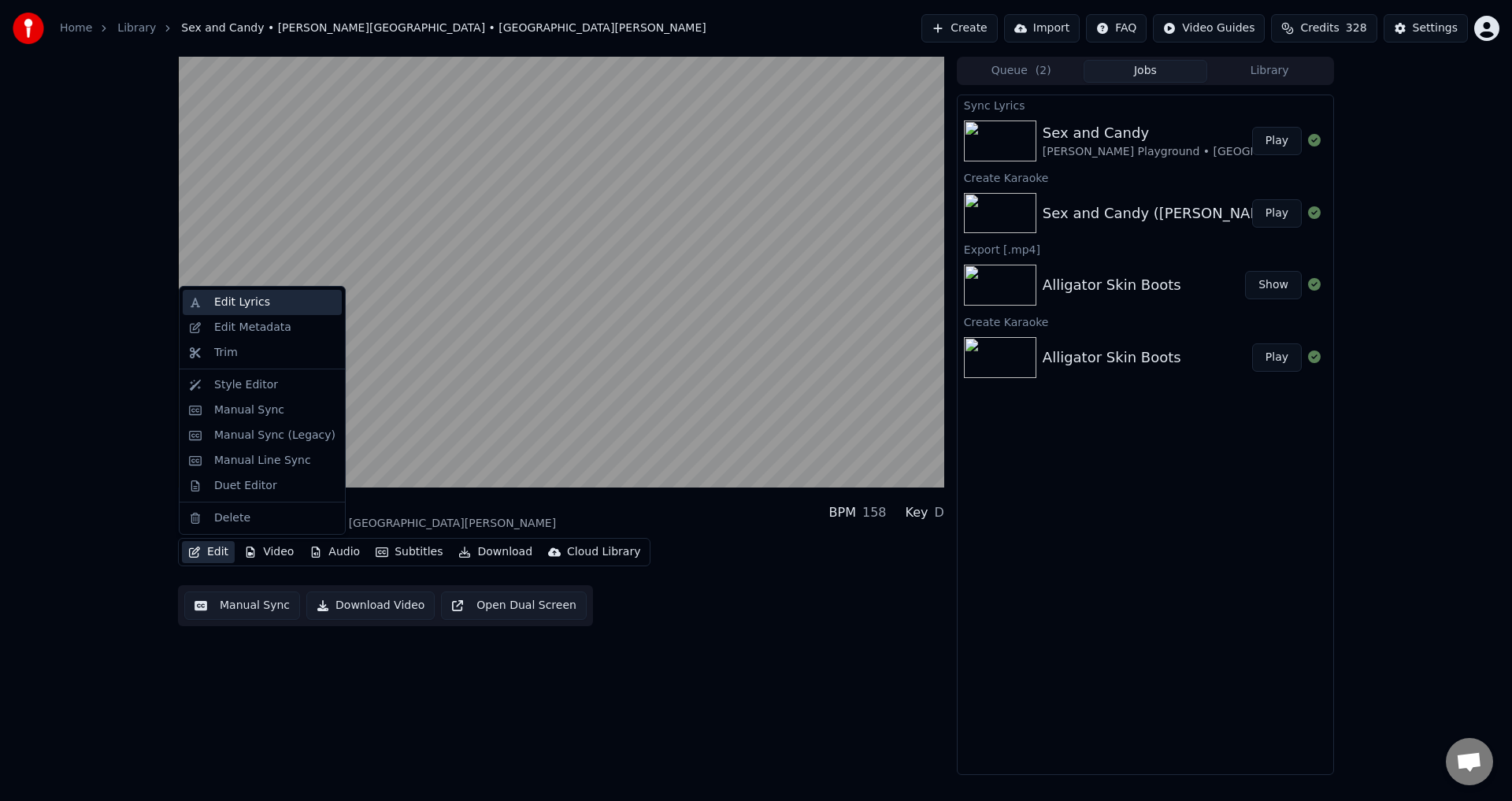
click at [250, 299] on div "Edit Lyrics" at bounding box center [242, 302] width 56 height 15
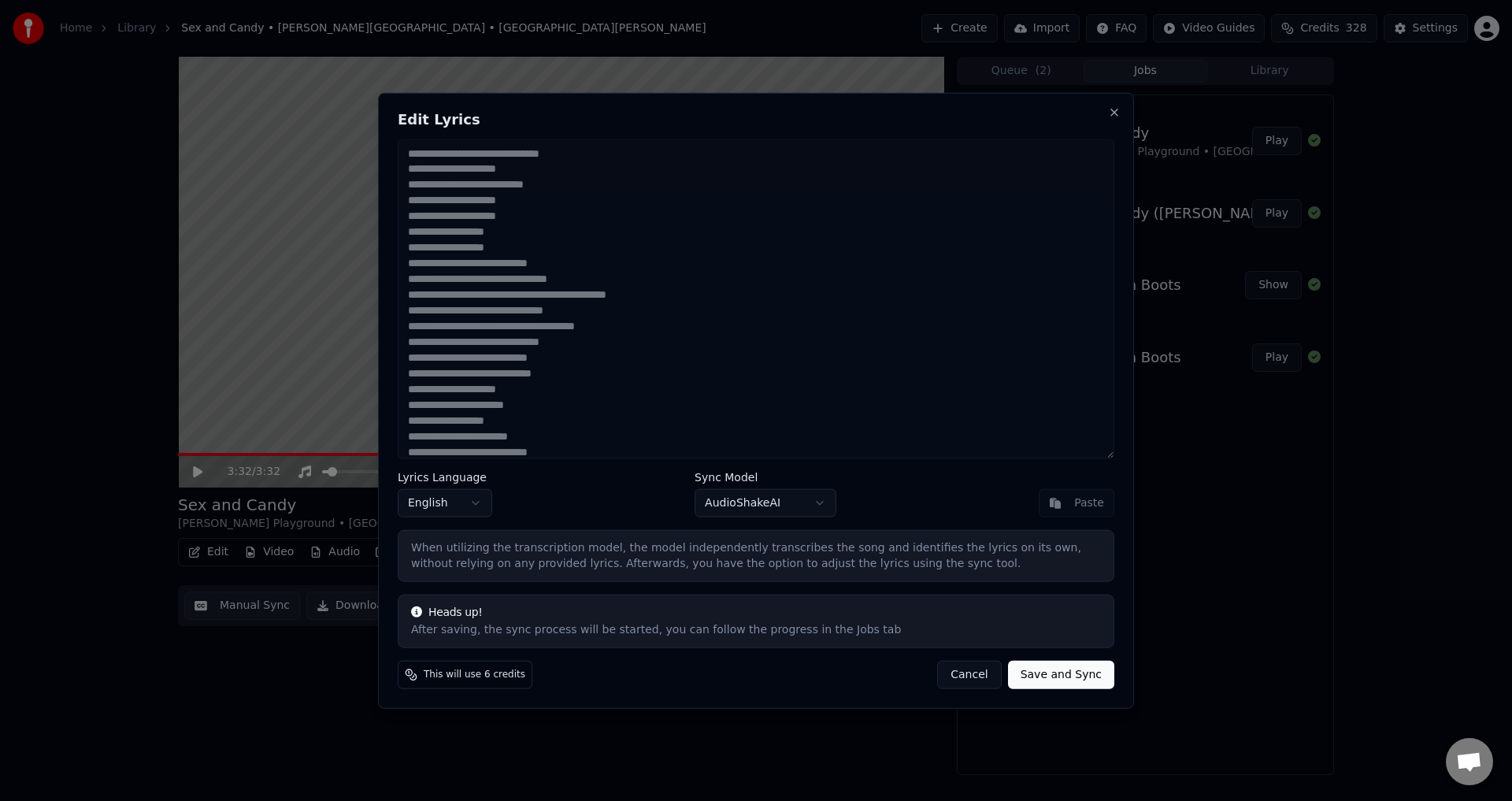
click at [975, 670] on button "Cancel" at bounding box center [969, 674] width 64 height 28
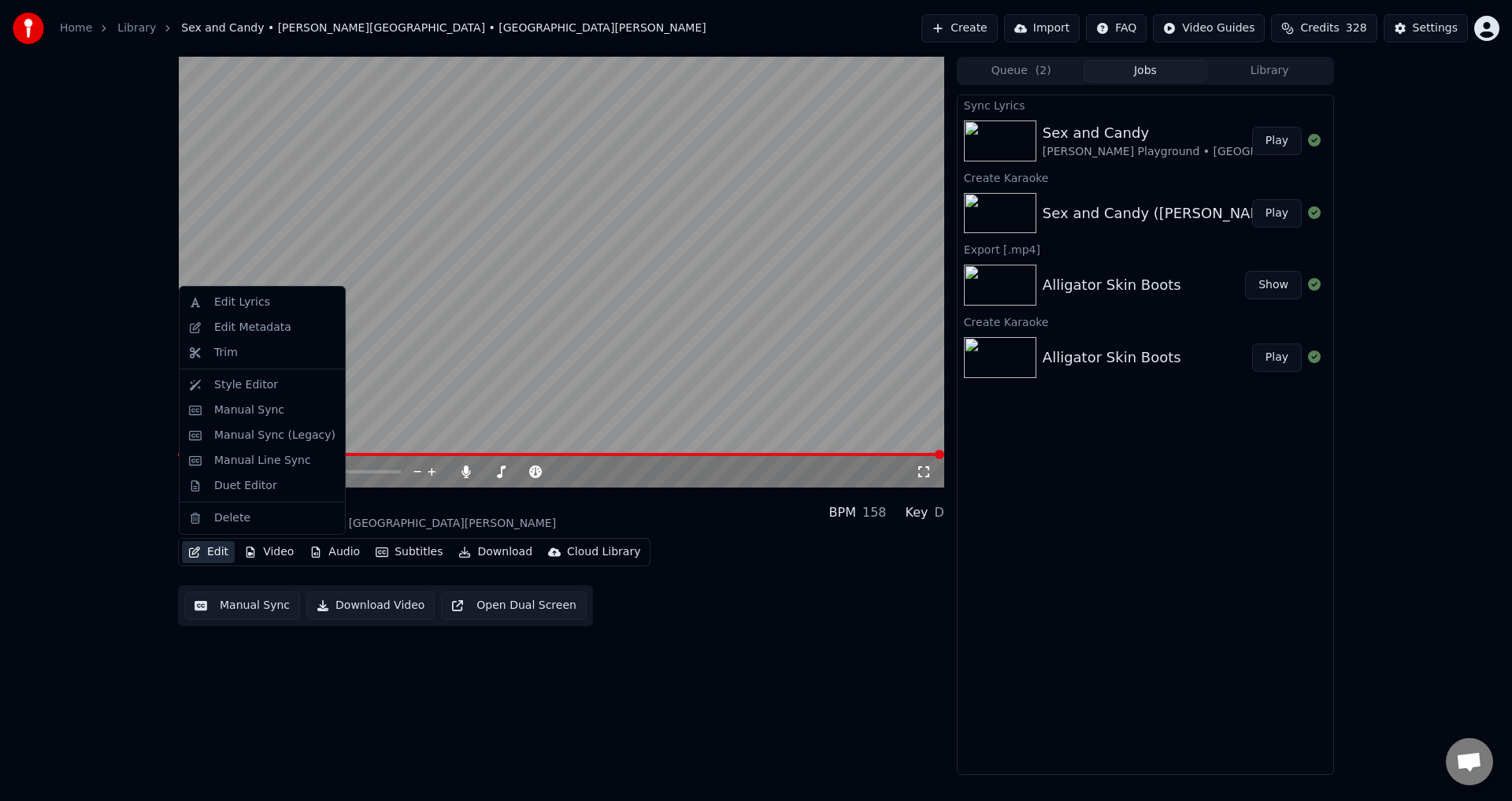
click at [206, 550] on button "Edit" at bounding box center [208, 551] width 52 height 22
click at [267, 415] on div "Manual Sync" at bounding box center [249, 410] width 70 height 15
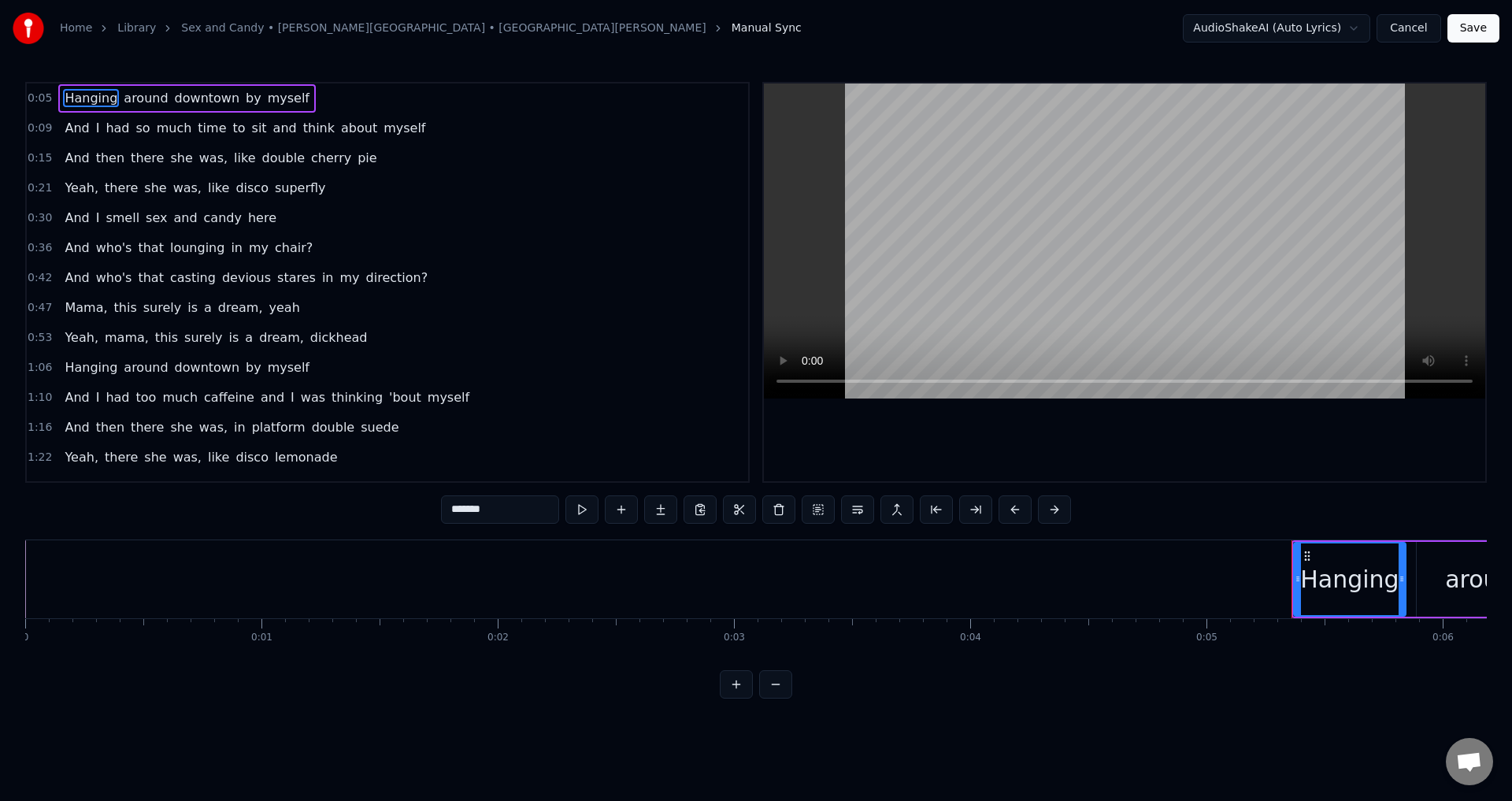
click at [326, 338] on span "dickhead" at bounding box center [339, 337] width 61 height 18
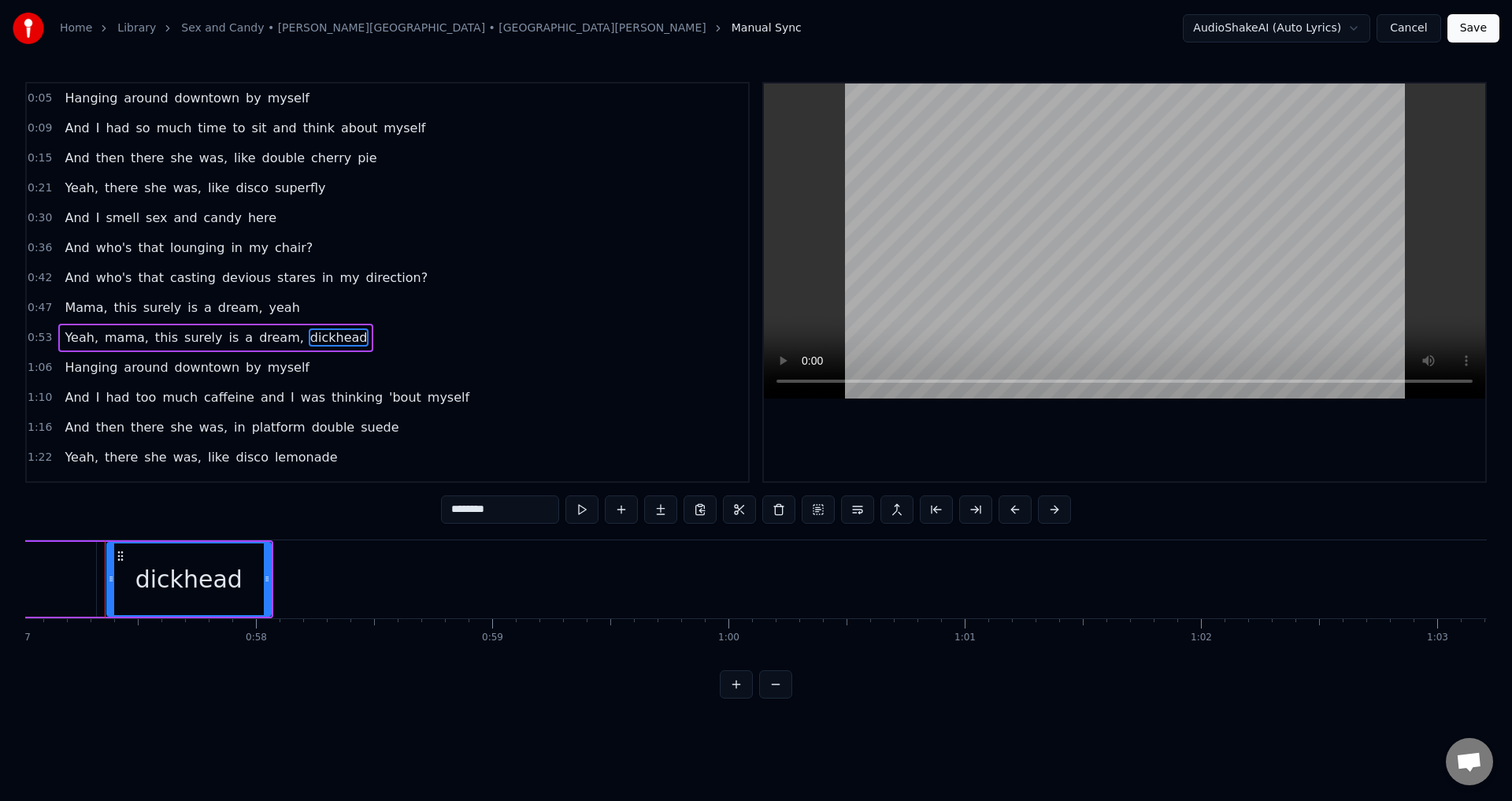
click at [512, 503] on input "********" at bounding box center [500, 508] width 118 height 28
click at [309, 342] on span "dig it" at bounding box center [326, 337] width 36 height 18
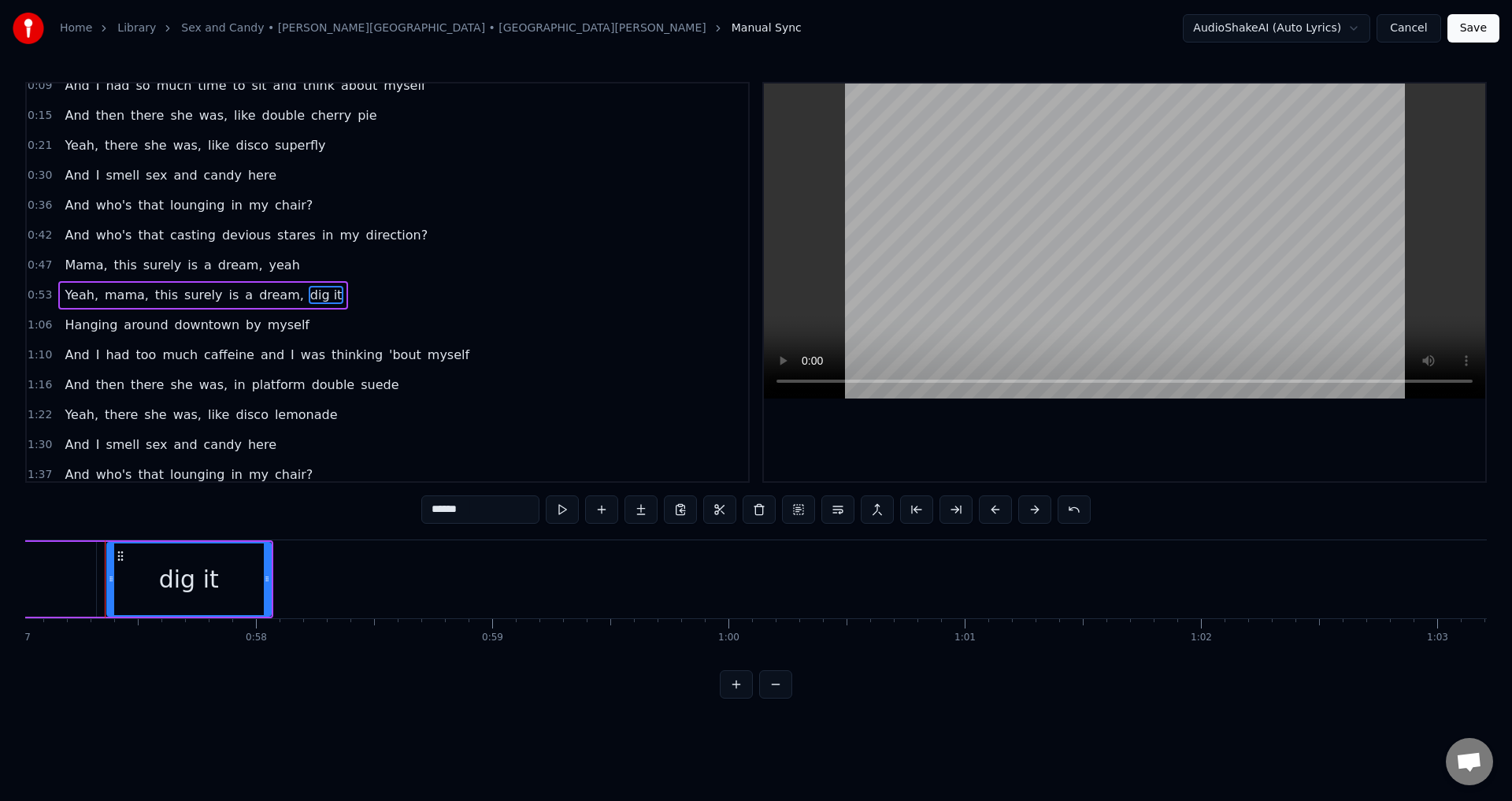
scroll to position [55, 0]
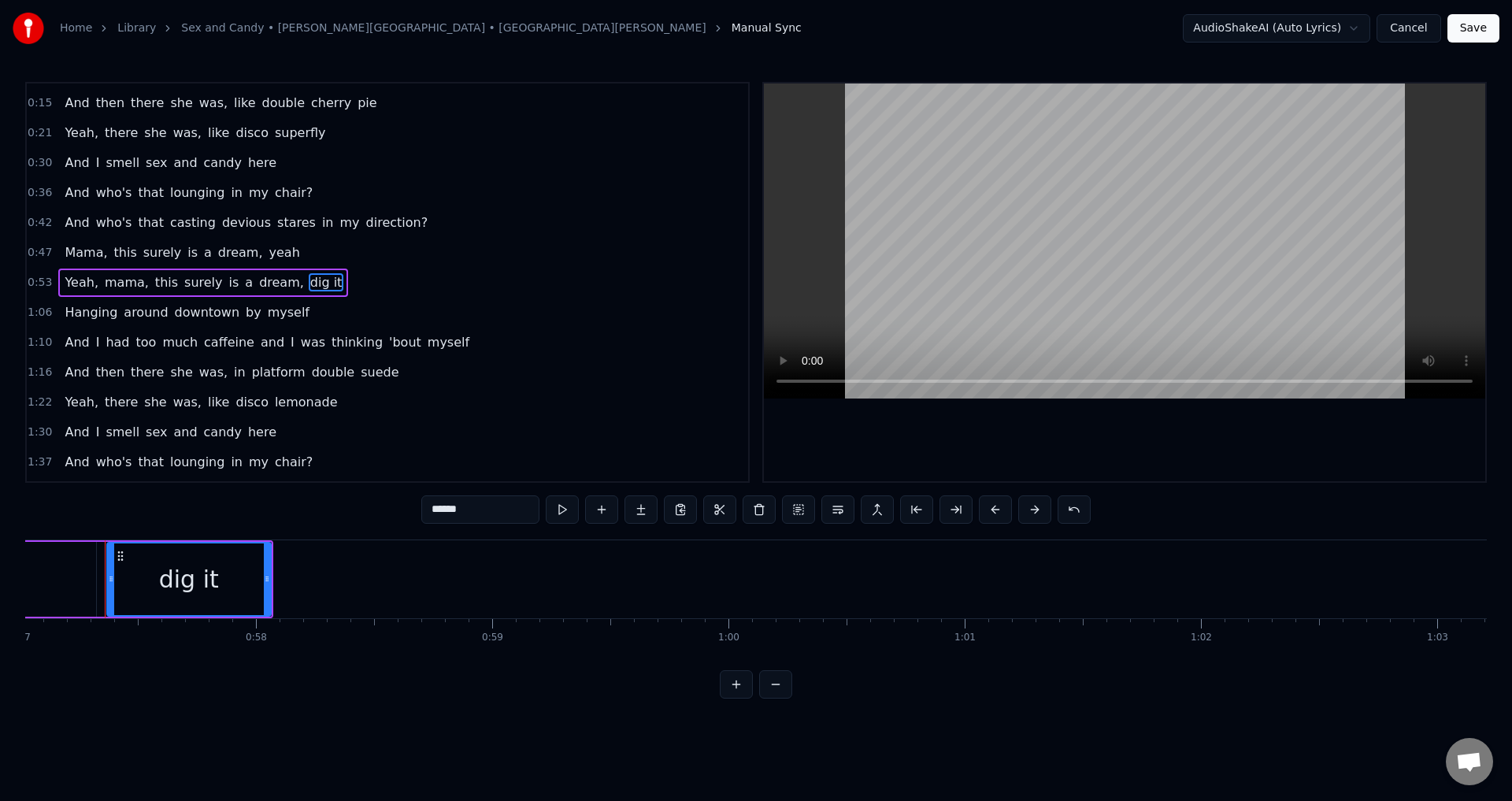
click at [447, 513] on input "******" at bounding box center [480, 508] width 118 height 28
click at [449, 513] on input "******" at bounding box center [480, 508] width 118 height 28
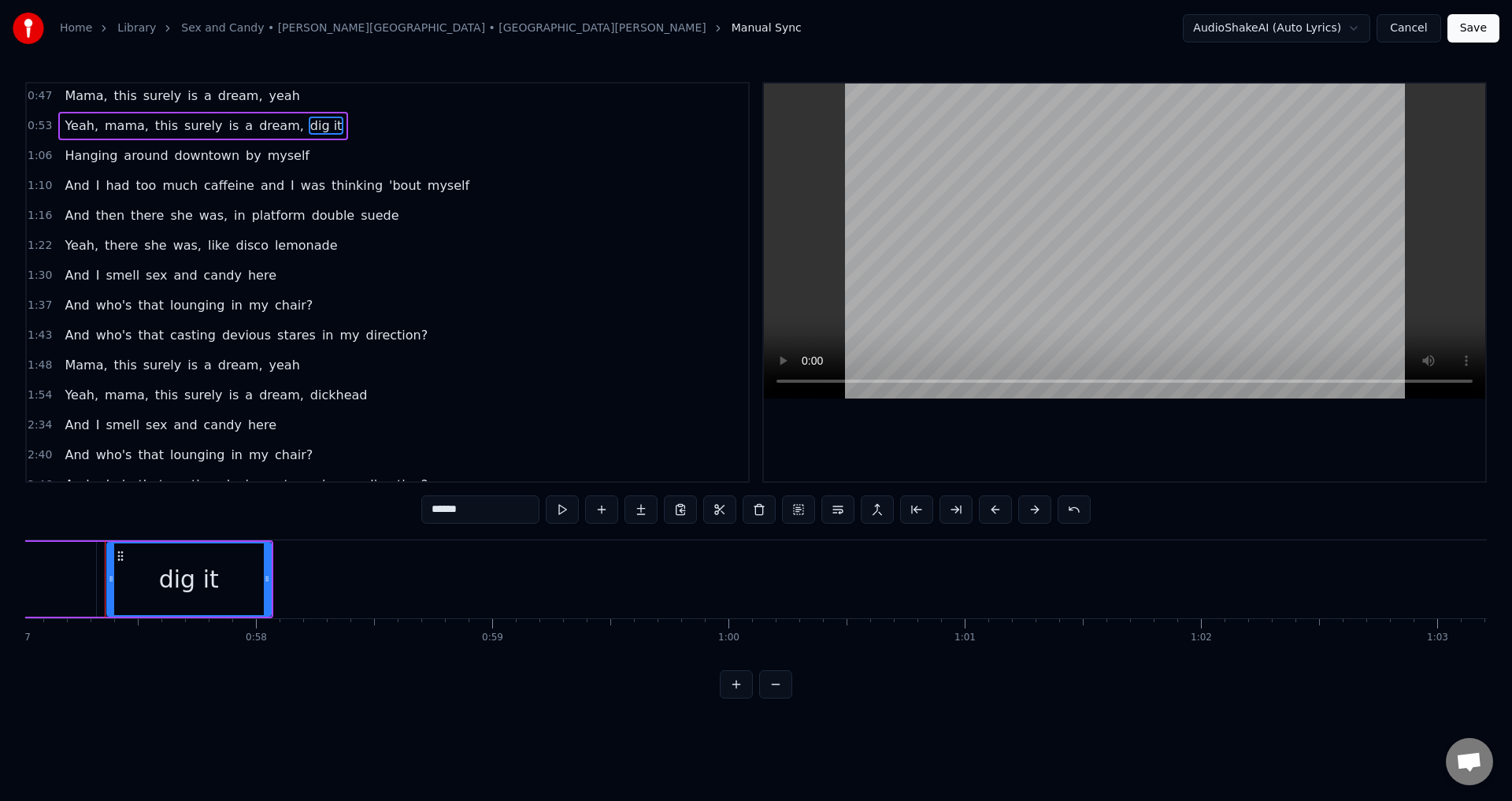
scroll to position [212, 0]
click at [309, 393] on span "dickhead" at bounding box center [339, 393] width 61 height 18
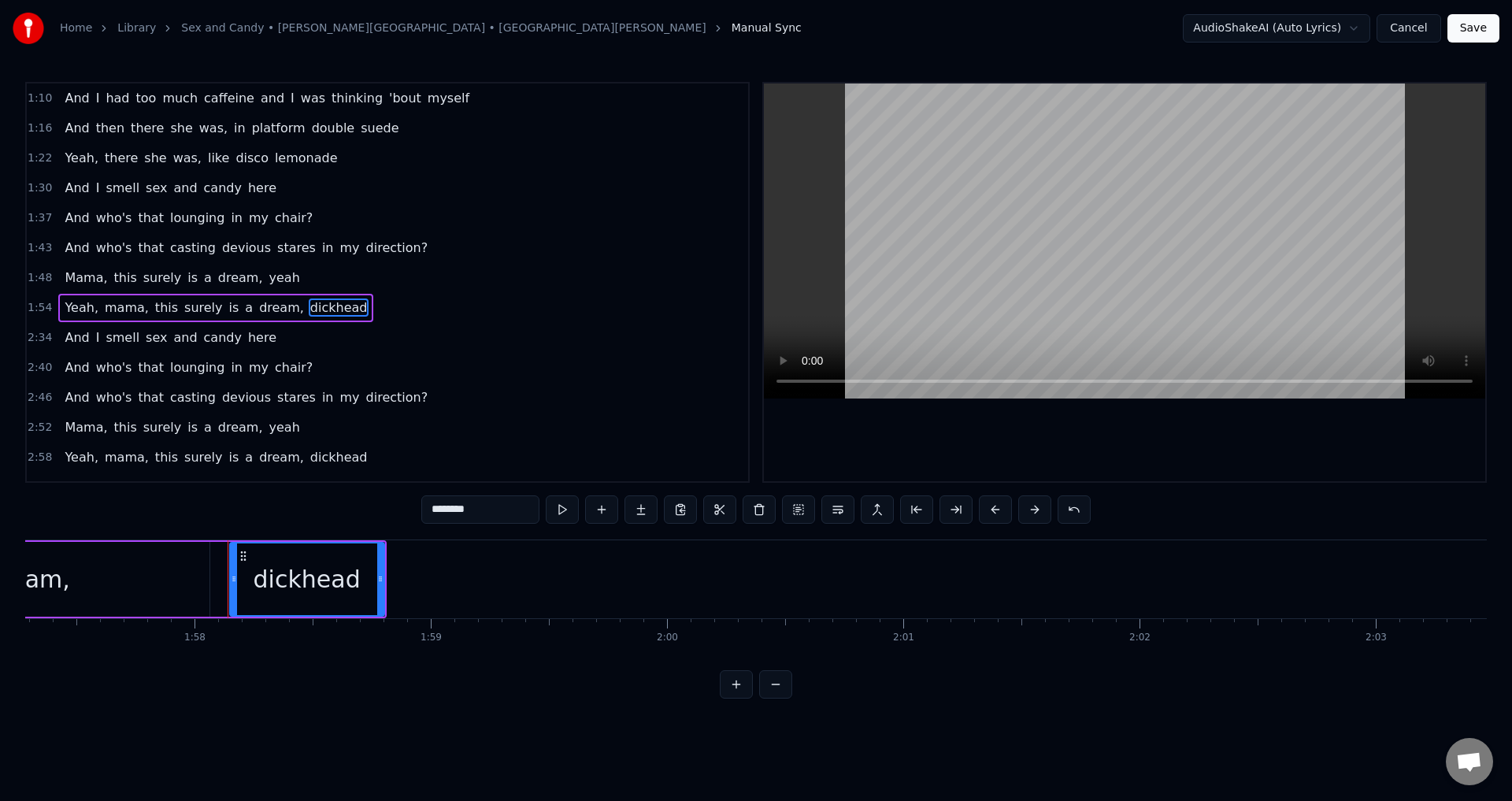
scroll to position [0, 27823]
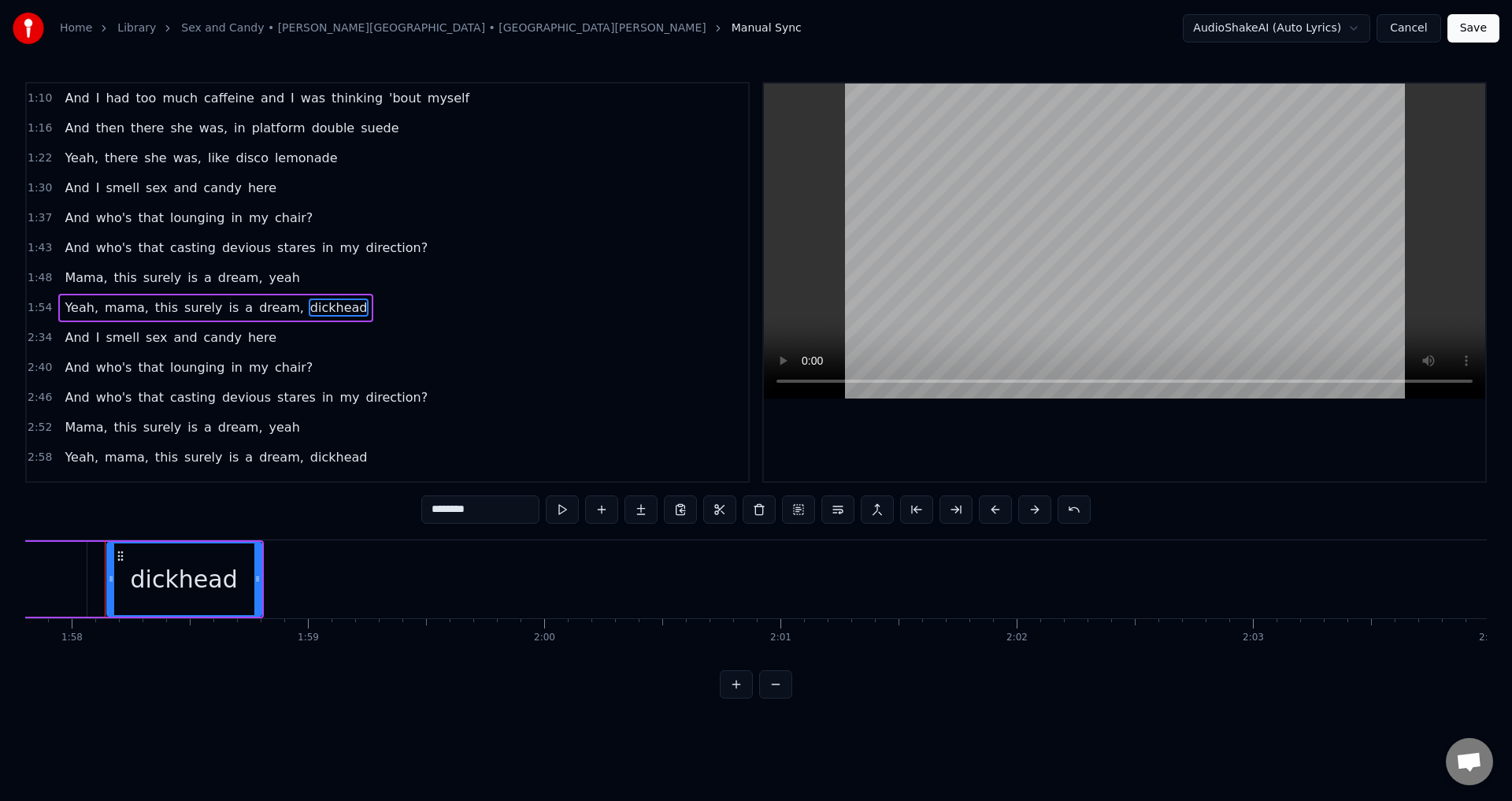
drag, startPoint x: 516, startPoint y: 515, endPoint x: 173, endPoint y: 521, distance: 343.1
click at [173, 521] on div "0:05 Hanging around downtown by myself 0:09 And I had so much time to sit and t…" at bounding box center [756, 390] width 1462 height 616
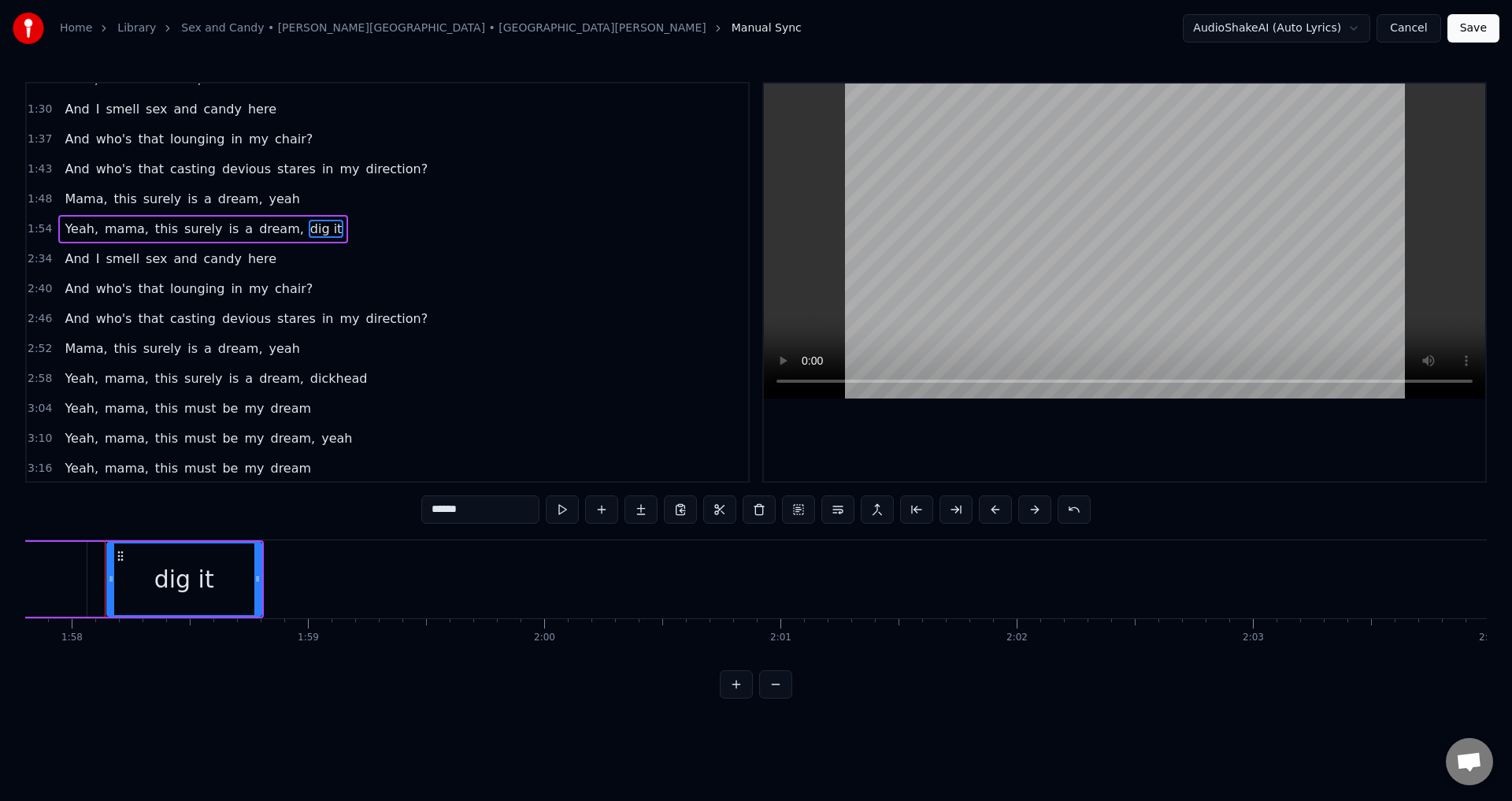
click at [317, 379] on span "dickhead" at bounding box center [339, 378] width 61 height 18
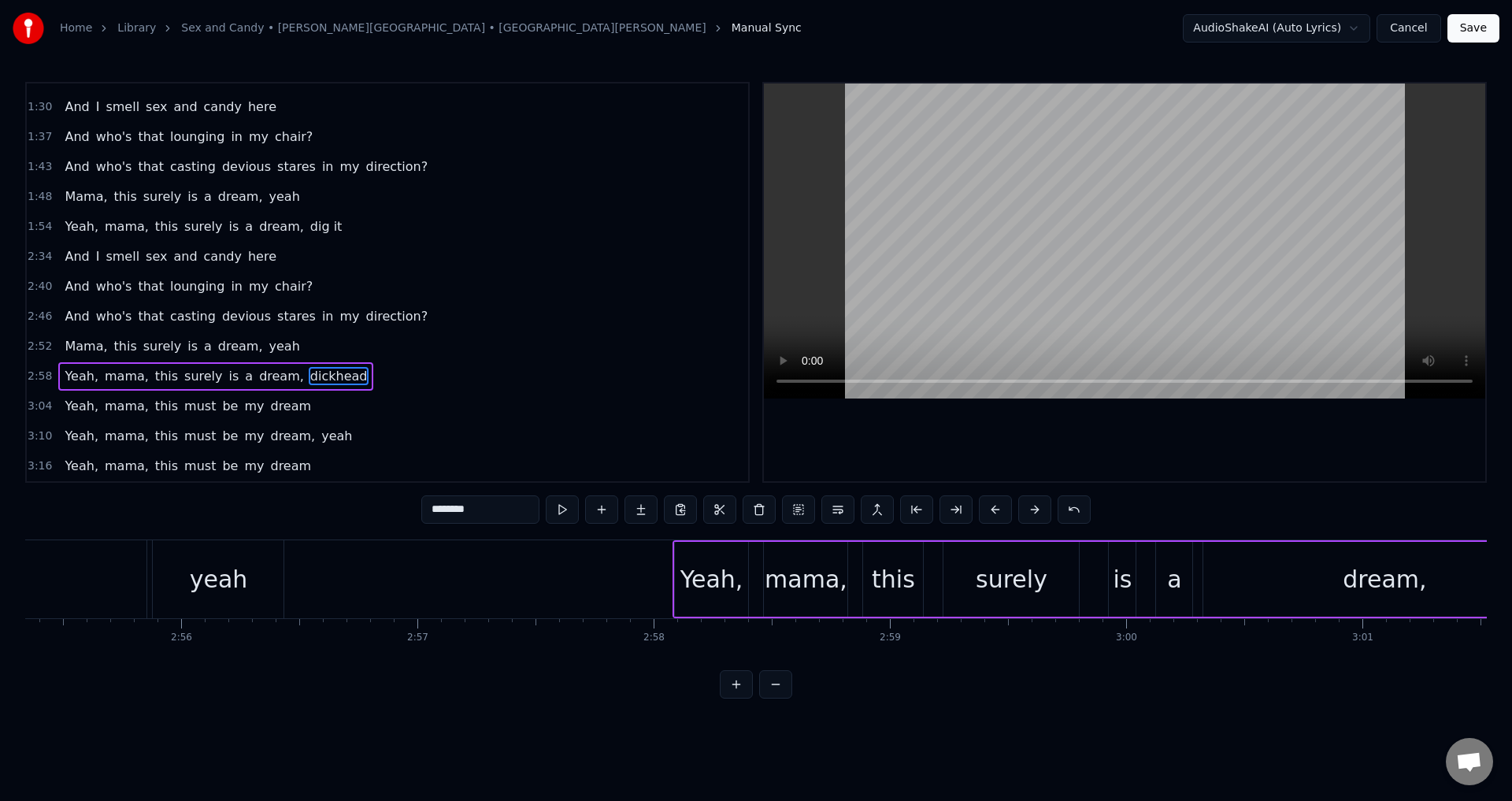
click at [490, 511] on input "********" at bounding box center [480, 508] width 118 height 28
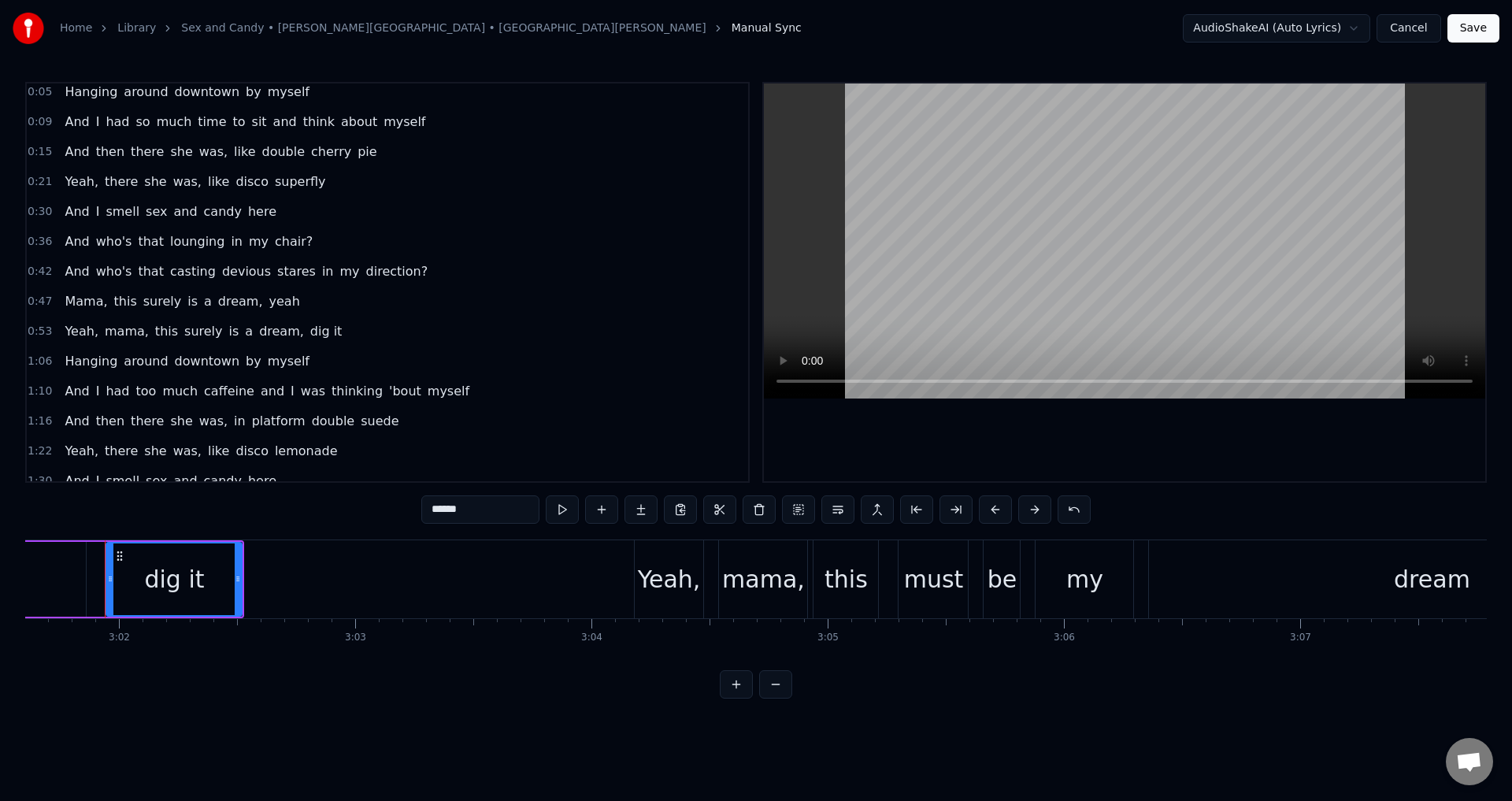
scroll to position [0, 0]
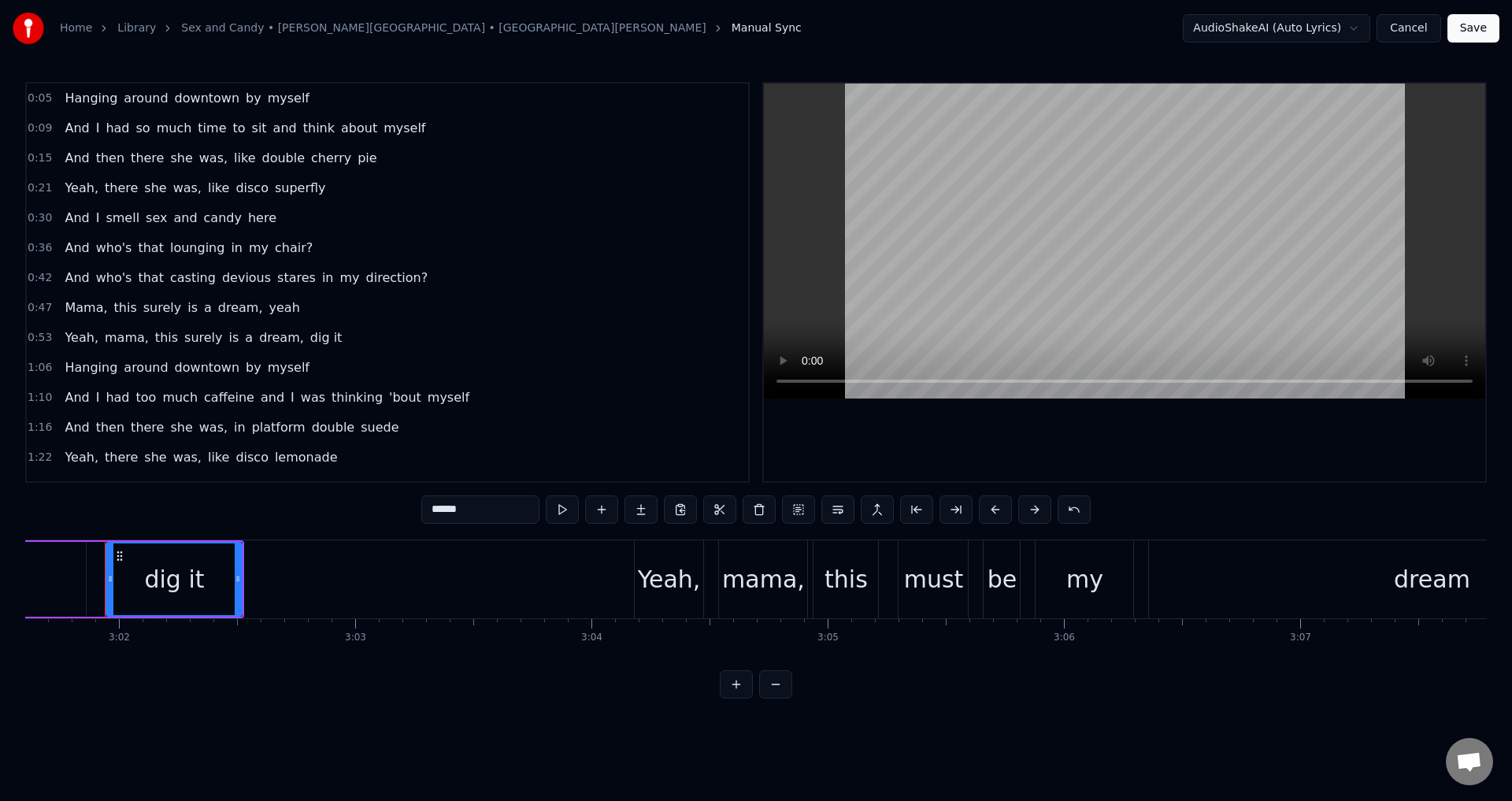
type input "******"
click at [1495, 15] on button "Save" at bounding box center [1473, 28] width 52 height 28
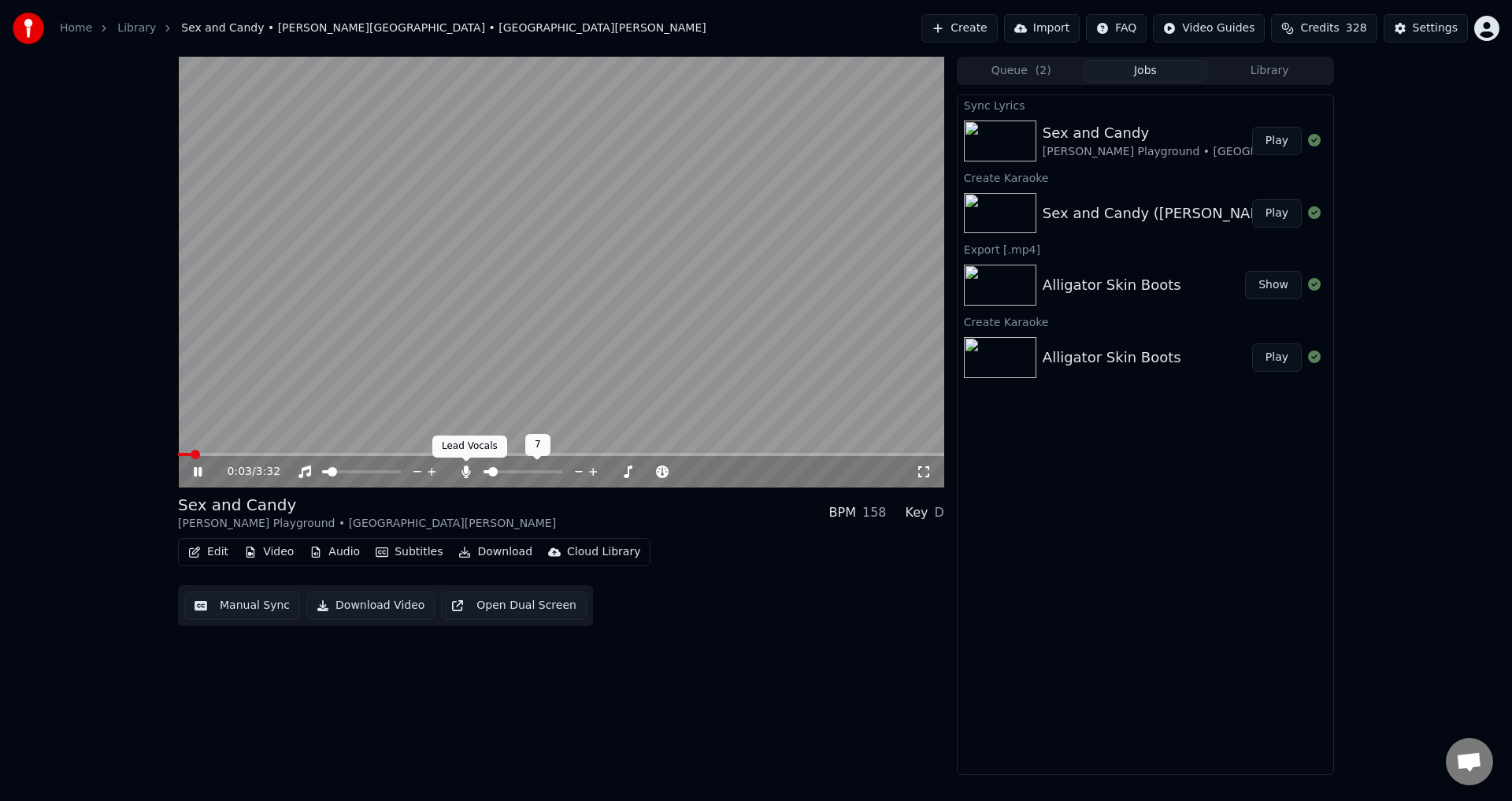
click at [467, 470] on icon at bounding box center [465, 471] width 9 height 13
click at [347, 471] on span at bounding box center [360, 471] width 78 height 3
click at [401, 469] on span at bounding box center [396, 472] width 10 height 10
click at [202, 478] on icon at bounding box center [209, 471] width 37 height 13
click at [380, 608] on button "Download Video" at bounding box center [370, 604] width 128 height 28
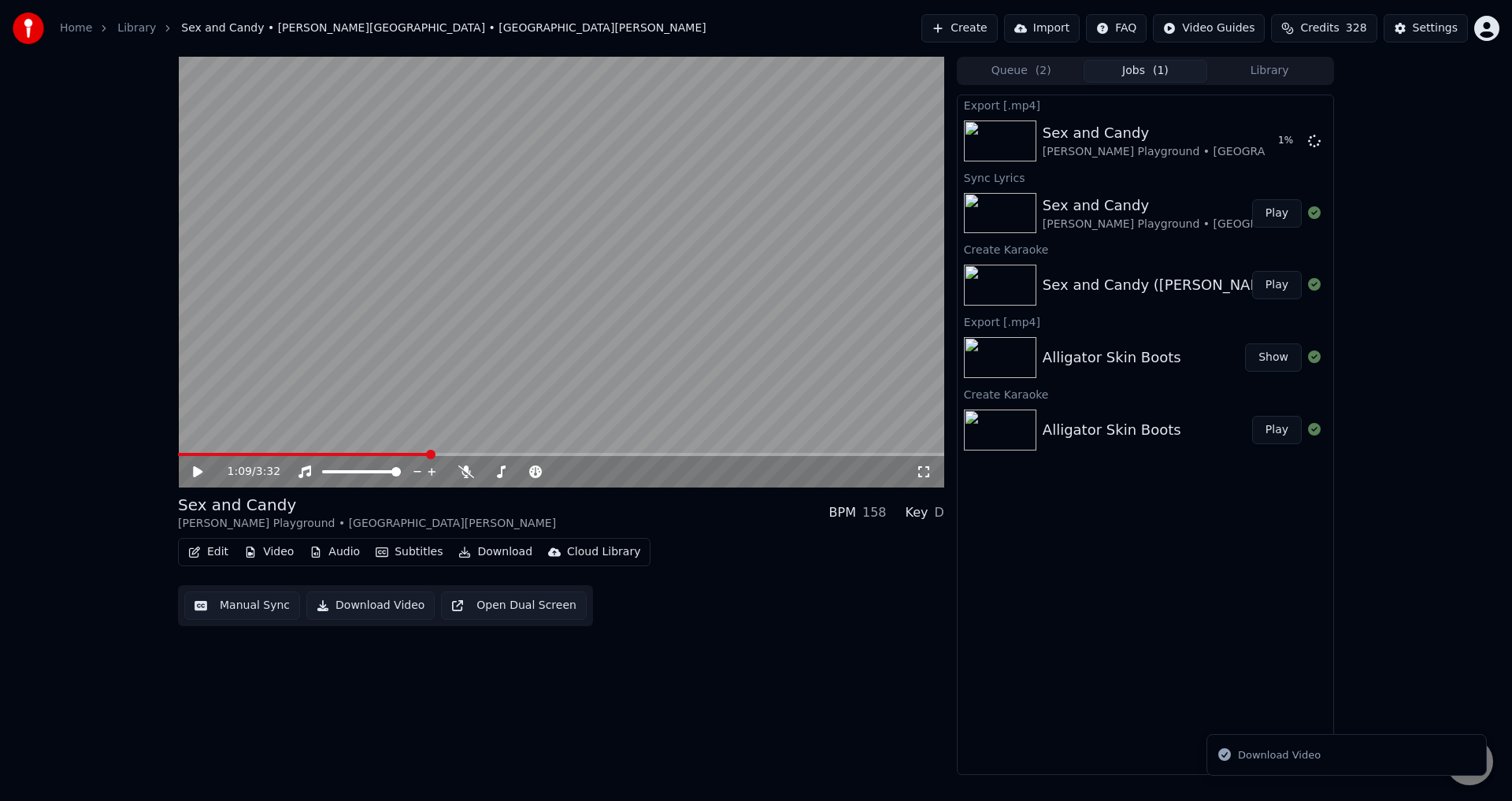
click at [1272, 353] on button "Show" at bounding box center [1273, 356] width 57 height 28
click at [1278, 433] on button "Play" at bounding box center [1276, 429] width 49 height 28
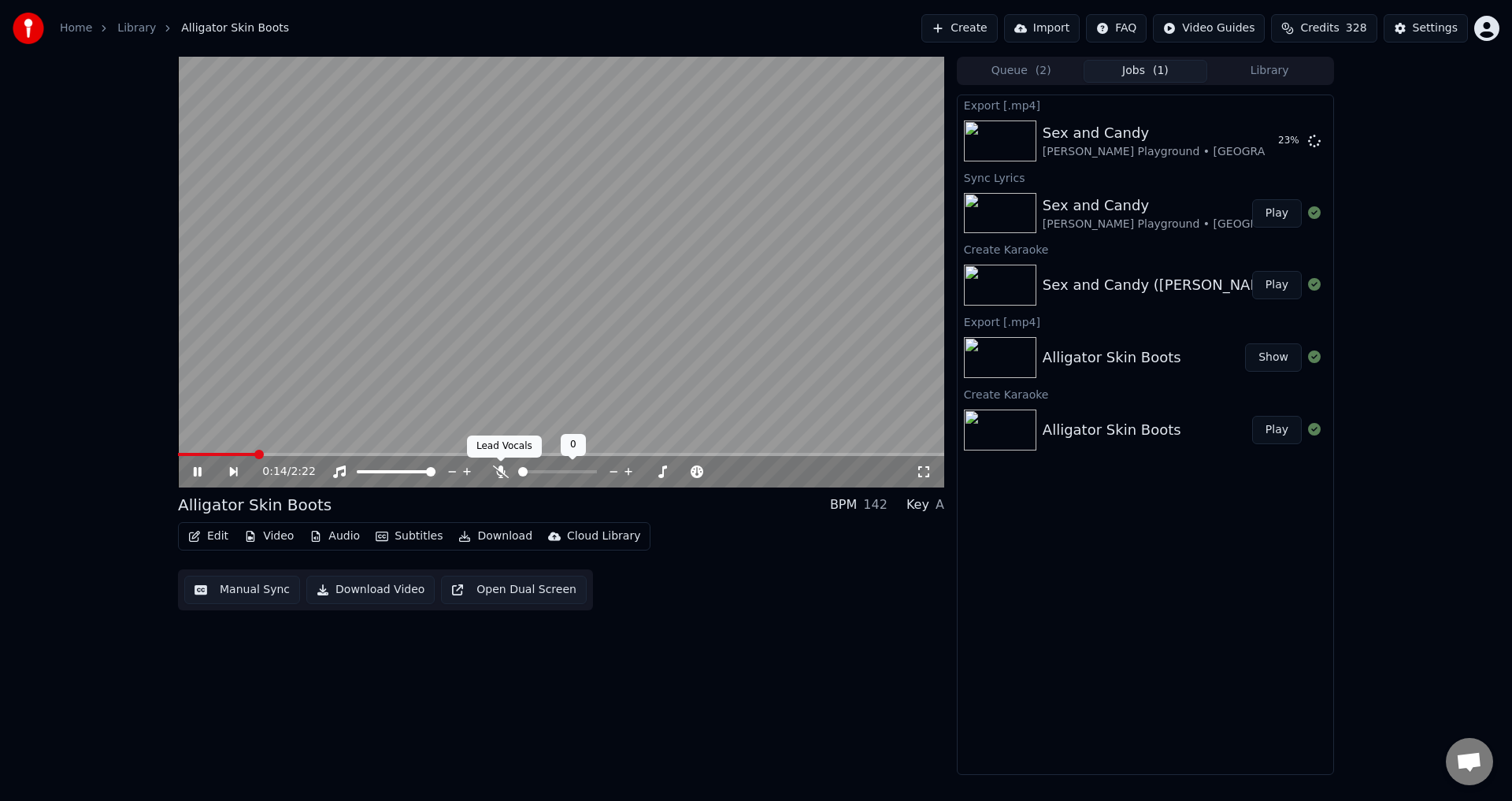
click at [496, 472] on icon at bounding box center [501, 471] width 15 height 13
click at [193, 468] on icon at bounding box center [208, 471] width 36 height 13
click at [493, 764] on div "0:45 / 2:22 Alligator Skin Boots BPM 142 Key A Edit Video Audio Subtitles Downl…" at bounding box center [561, 416] width 766 height 718
click at [964, 34] on button "Create" at bounding box center [959, 28] width 77 height 28
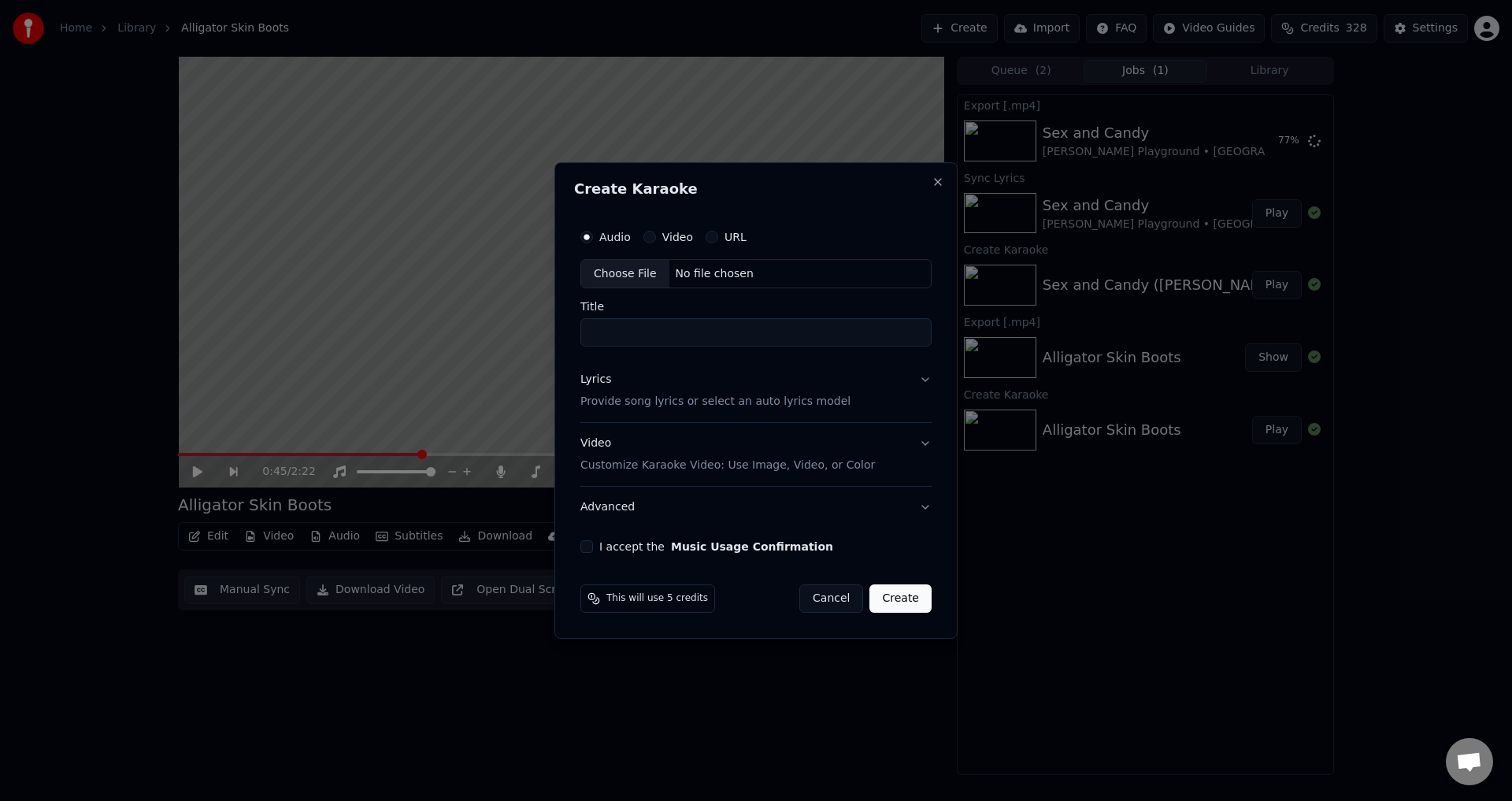
click at [643, 237] on button "Video" at bounding box center [649, 236] width 13 height 13
click at [637, 279] on div "Choose File" at bounding box center [625, 273] width 88 height 28
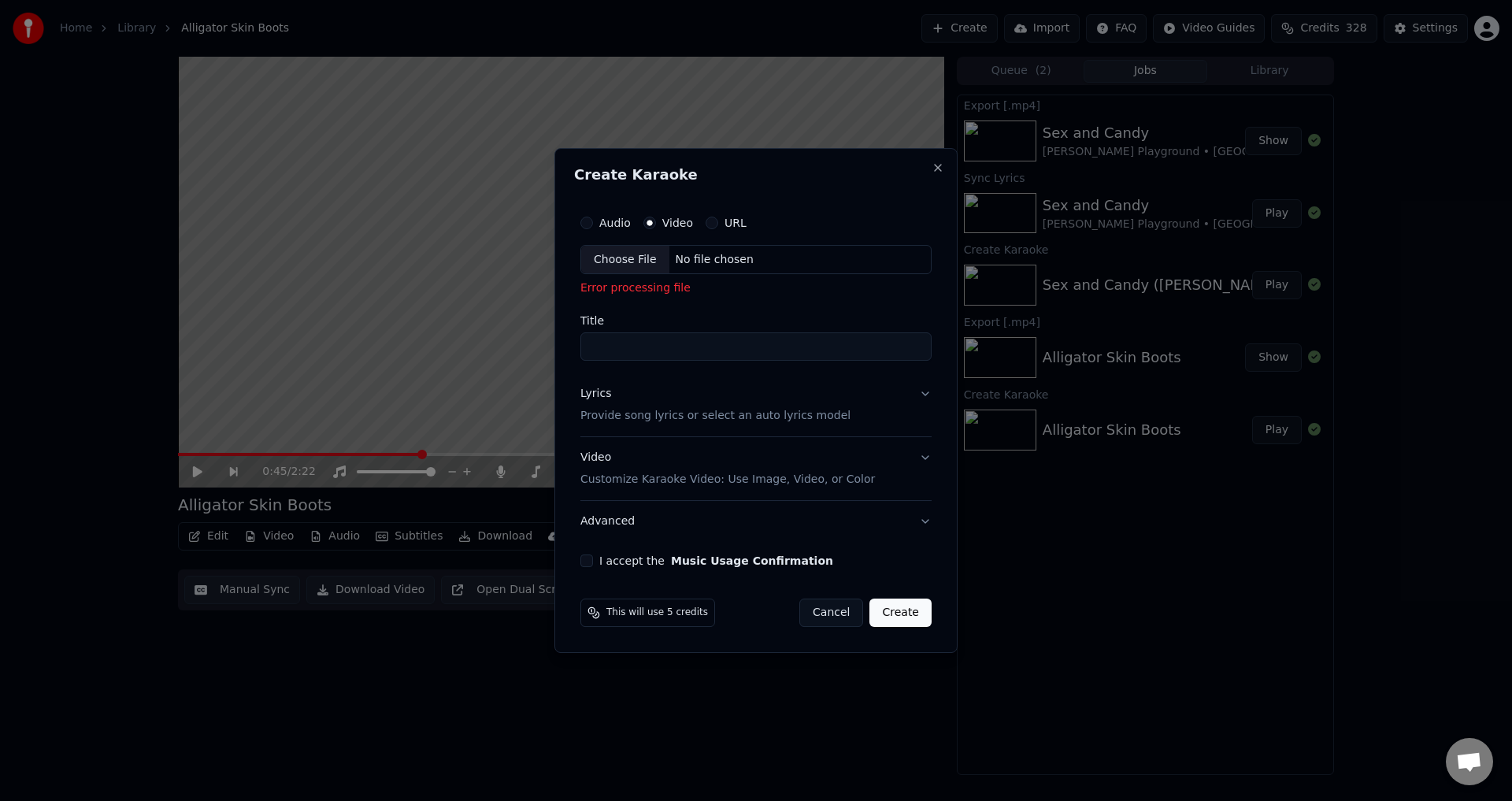
click at [620, 254] on div "Choose File" at bounding box center [625, 260] width 88 height 28
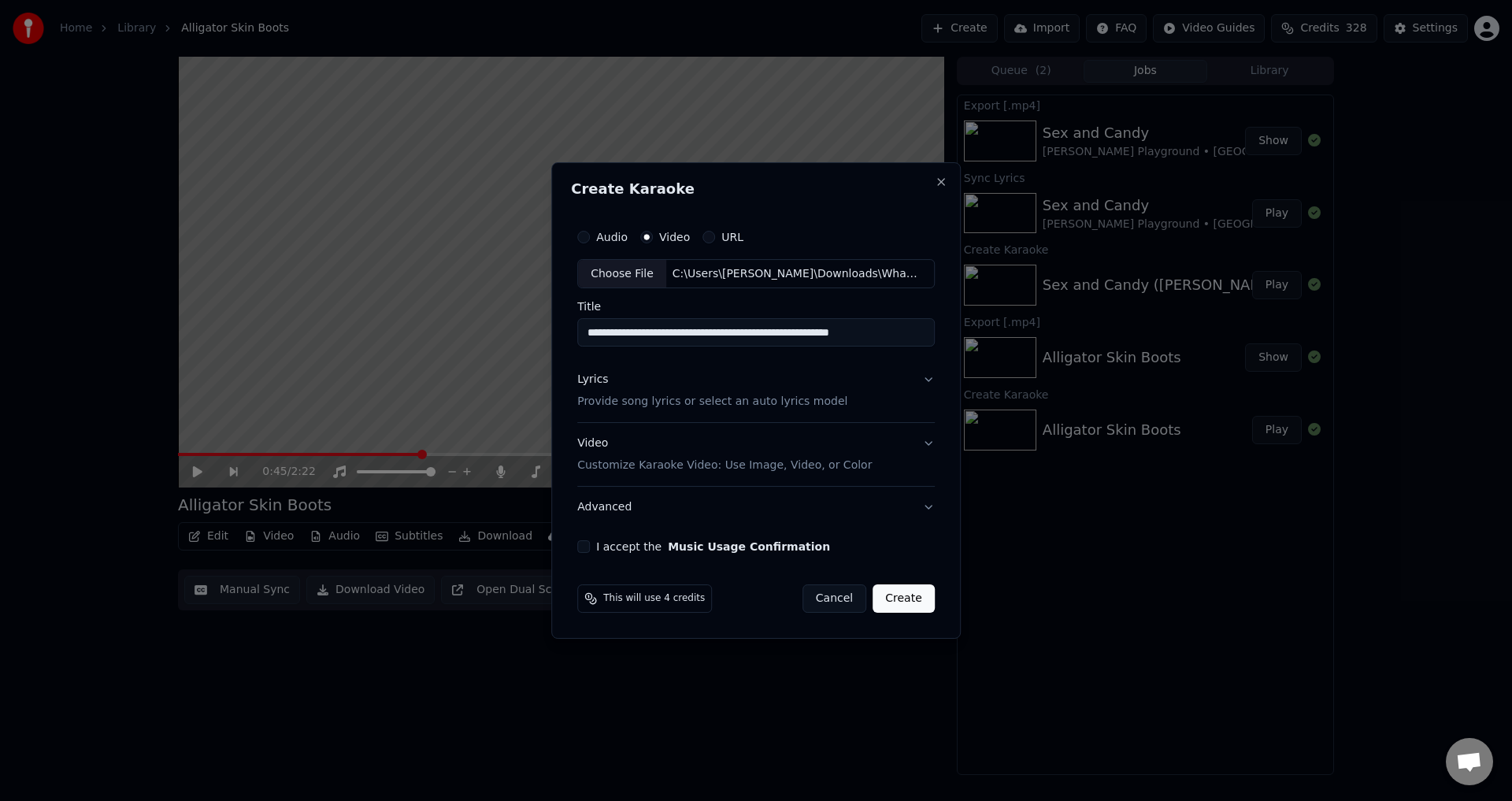
click at [632, 343] on input "**********" at bounding box center [756, 332] width 357 height 28
drag, startPoint x: 788, startPoint y: 333, endPoint x: 966, endPoint y: 328, distance: 178.1
click at [966, 328] on body "**********" at bounding box center [756, 400] width 1512 height 801
click at [910, 337] on input "**********" at bounding box center [756, 332] width 357 height 28
drag, startPoint x: 792, startPoint y: 334, endPoint x: 967, endPoint y: 337, distance: 175.0
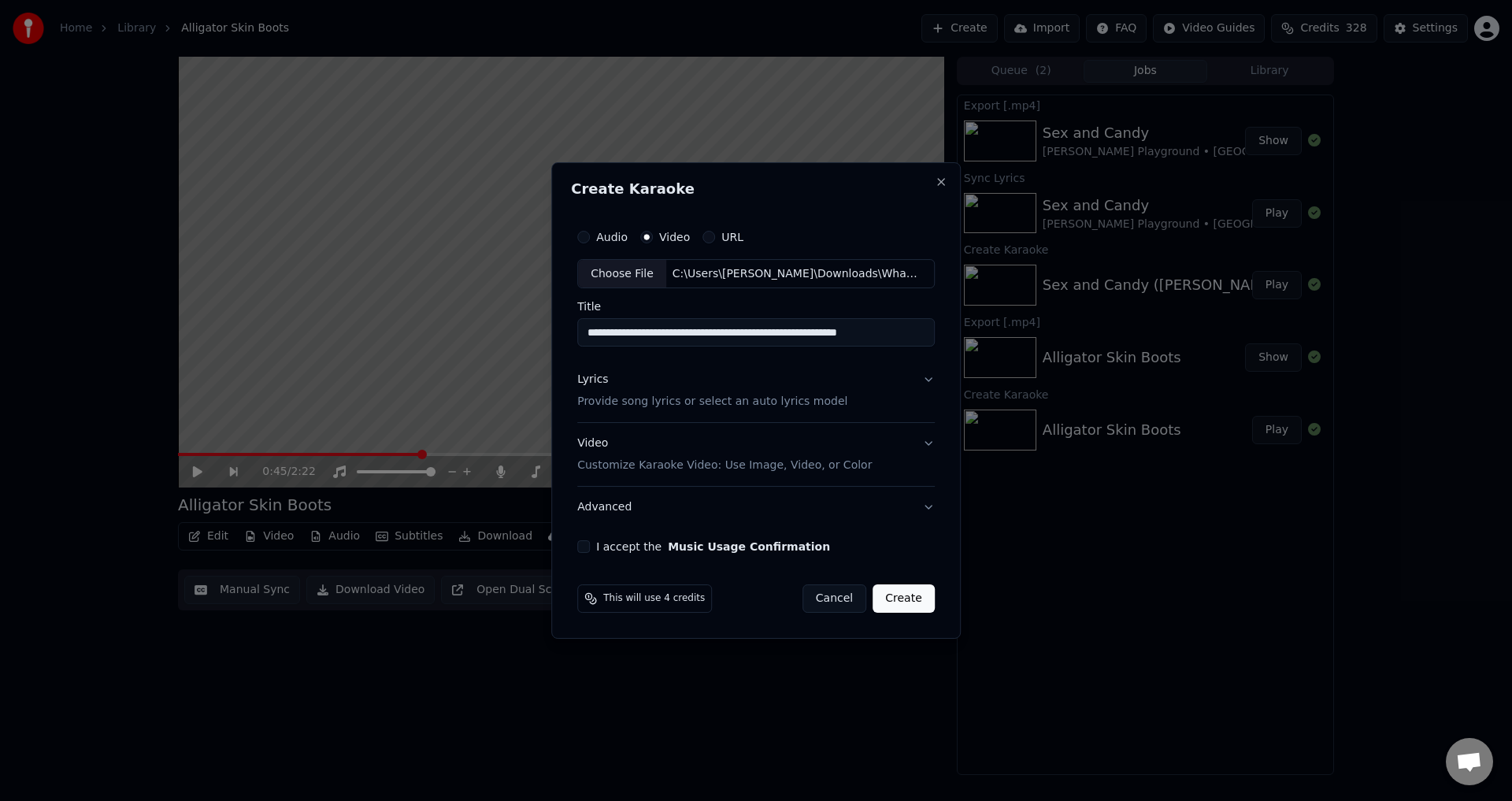
click at [967, 337] on body "**********" at bounding box center [756, 400] width 1512 height 801
type input "**********"
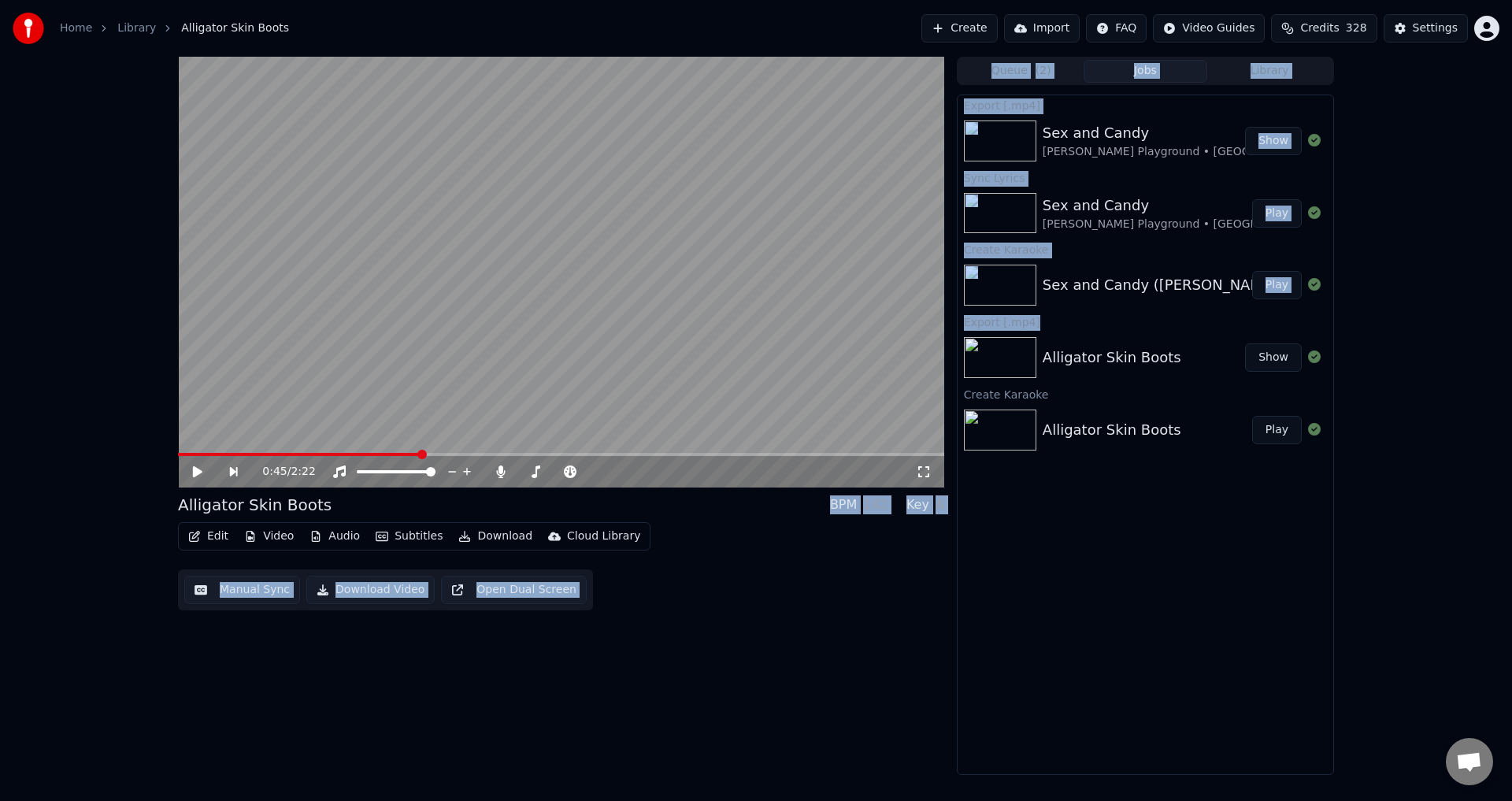
drag, startPoint x: 967, startPoint y: 338, endPoint x: 944, endPoint y: 338, distance: 23.0
click at [856, 691] on div "0:45 / 2:22 Alligator Skin Boots BPM 142 Key A Edit Video Audio Subtitles Downl…" at bounding box center [561, 416] width 766 height 718
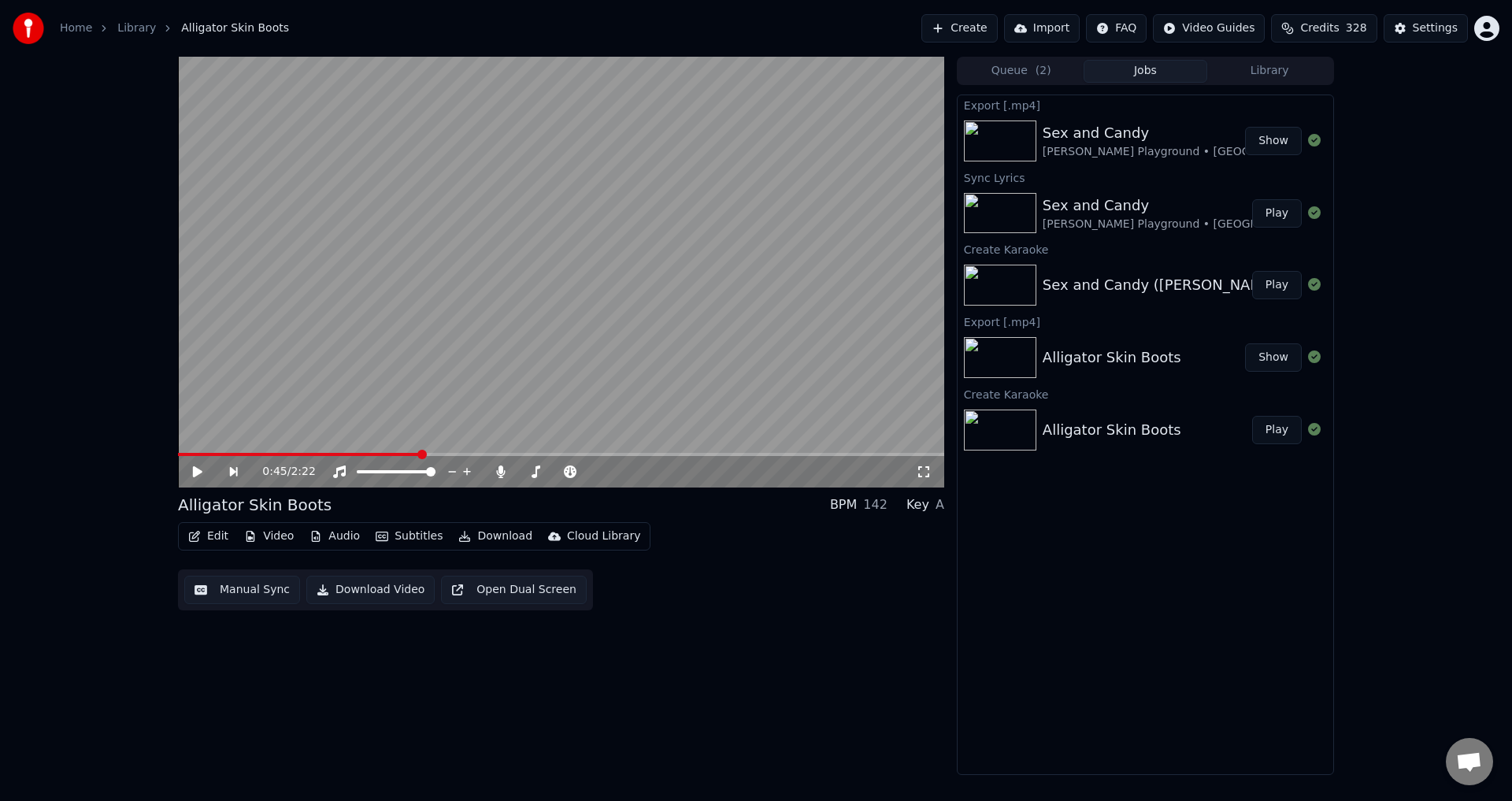
click at [985, 22] on button "Create" at bounding box center [959, 28] width 77 height 28
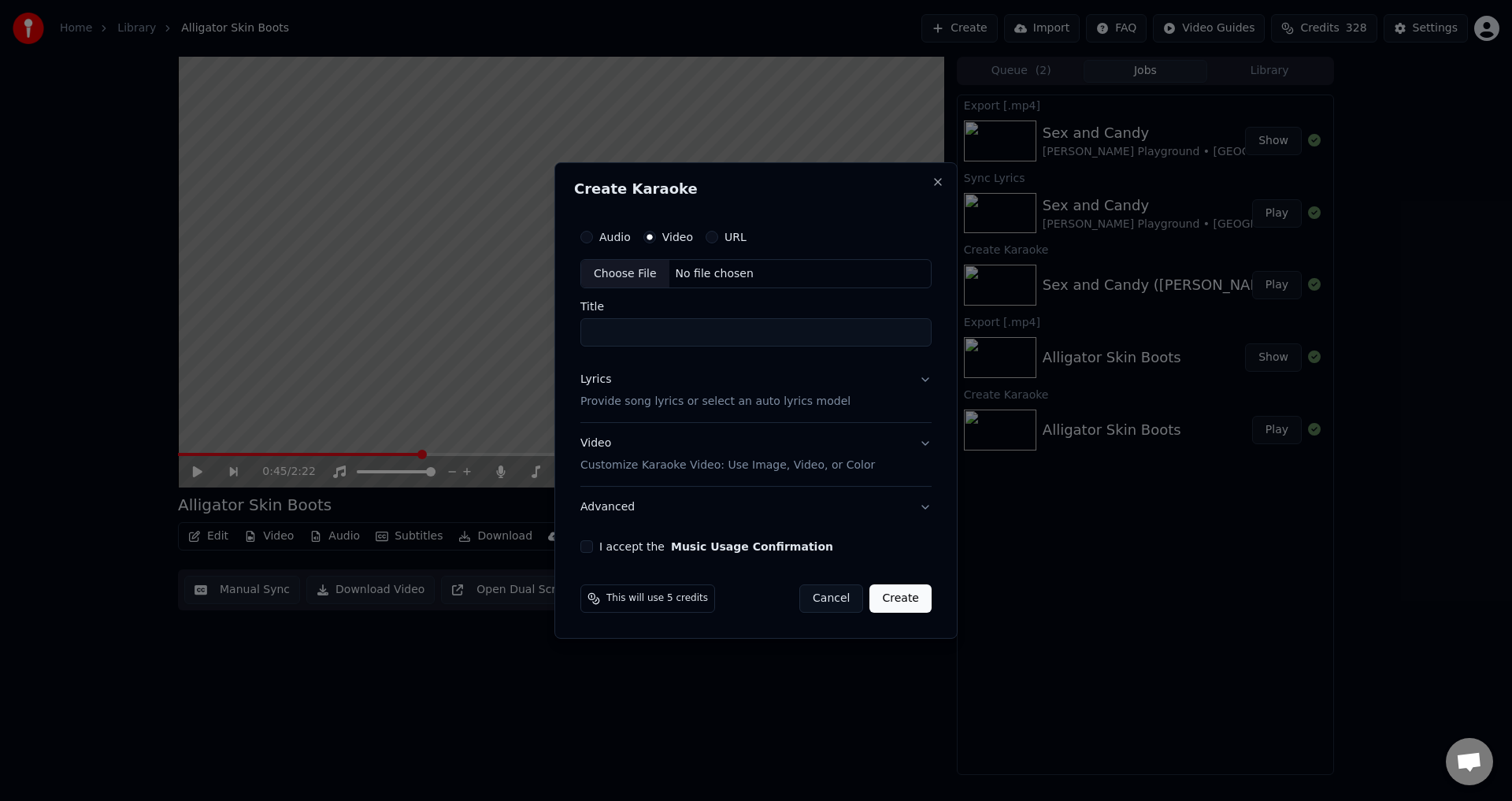
click at [638, 263] on div "Choose File" at bounding box center [625, 273] width 88 height 28
drag, startPoint x: 779, startPoint y: 331, endPoint x: 905, endPoint y: 327, distance: 126.1
click at [905, 327] on input "**********" at bounding box center [756, 332] width 357 height 28
type input "**********"
click at [923, 382] on button "Lyrics Provide song lyrics or select an auto lyrics model" at bounding box center [756, 390] width 357 height 63
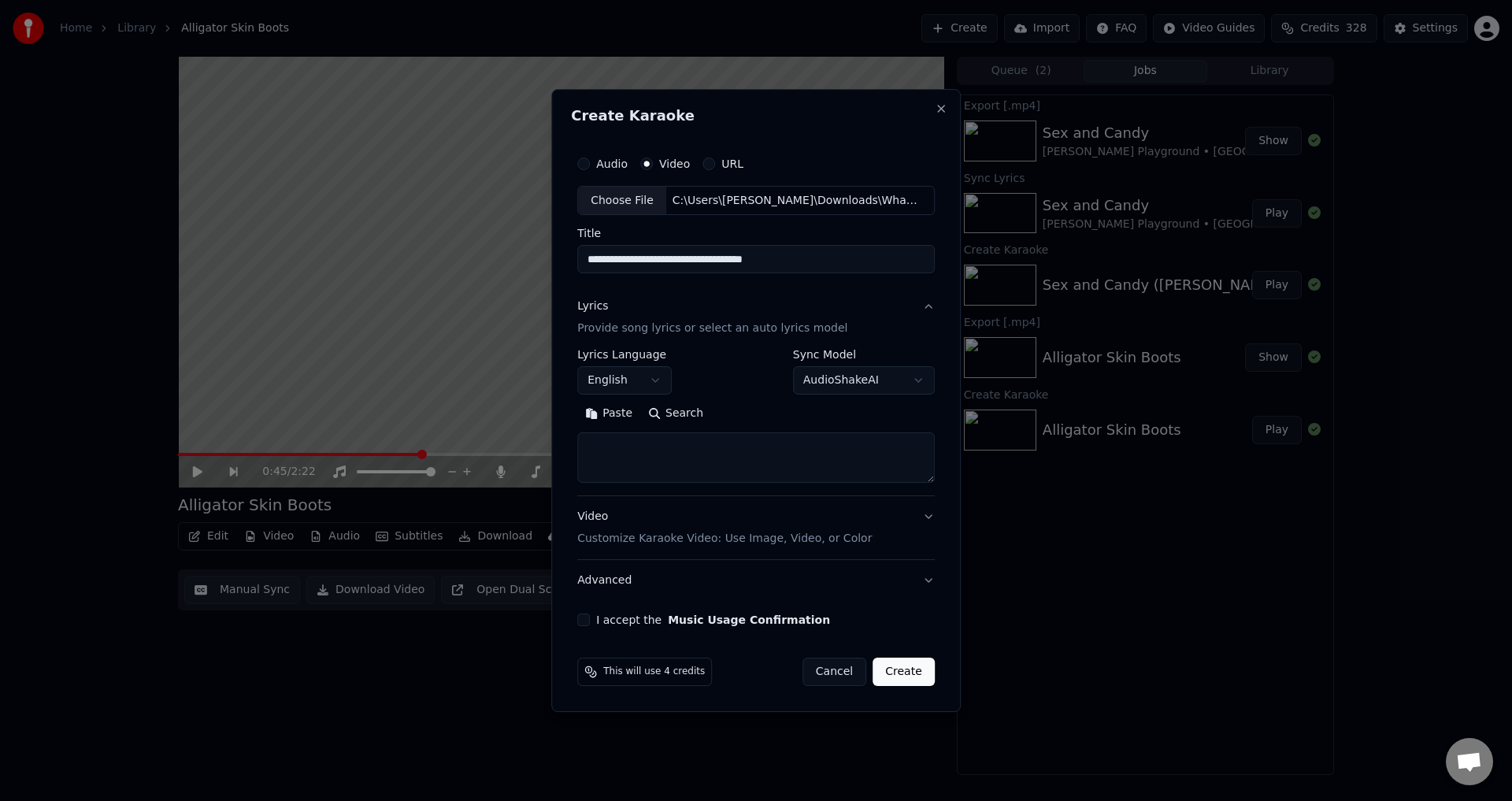
click at [835, 381] on body "**********" at bounding box center [756, 400] width 1512 height 801
select select "**********"
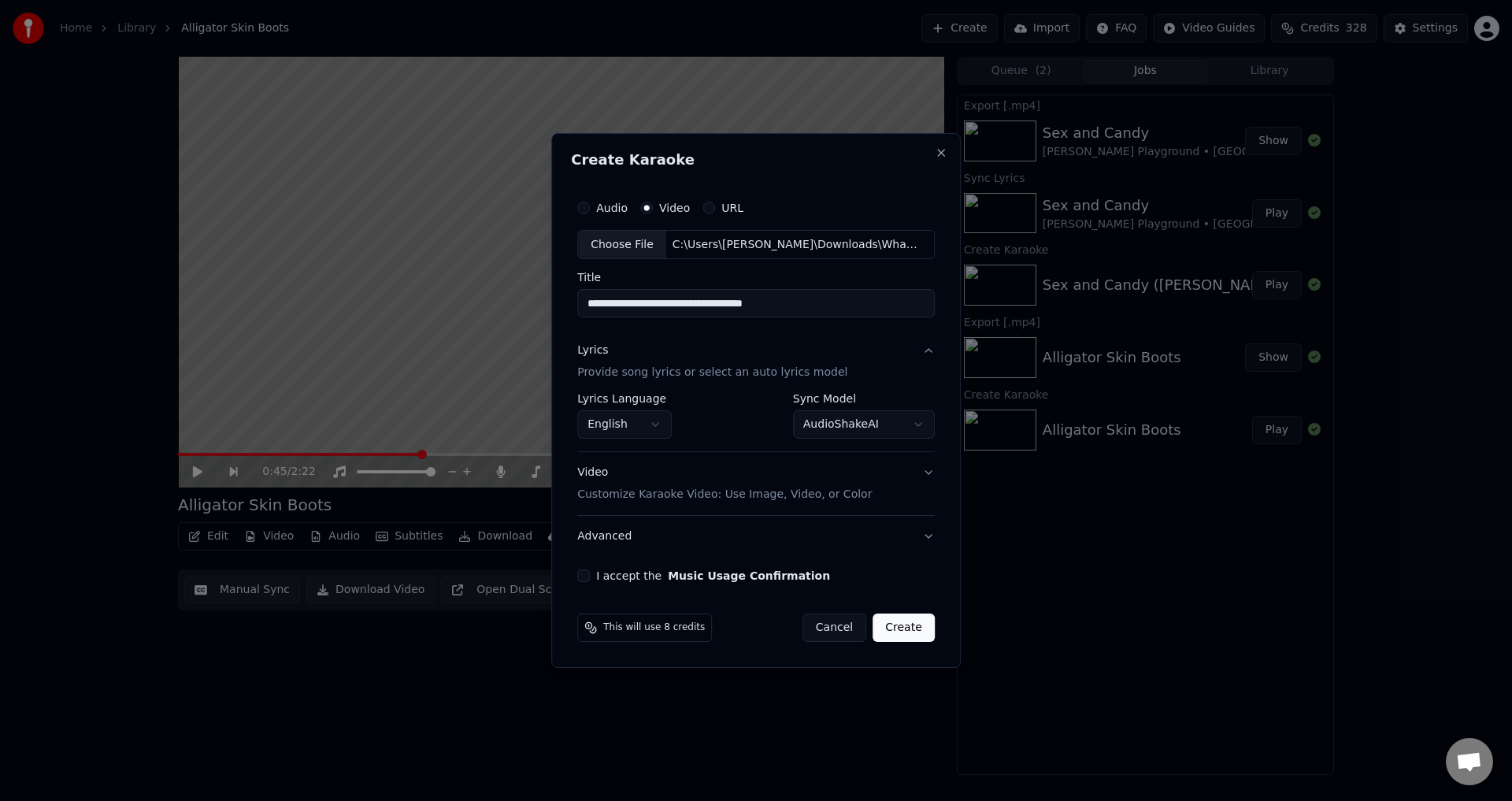
click at [923, 472] on button "Video Customize Karaoke Video: Use Image, Video, or Color" at bounding box center [756, 483] width 357 height 63
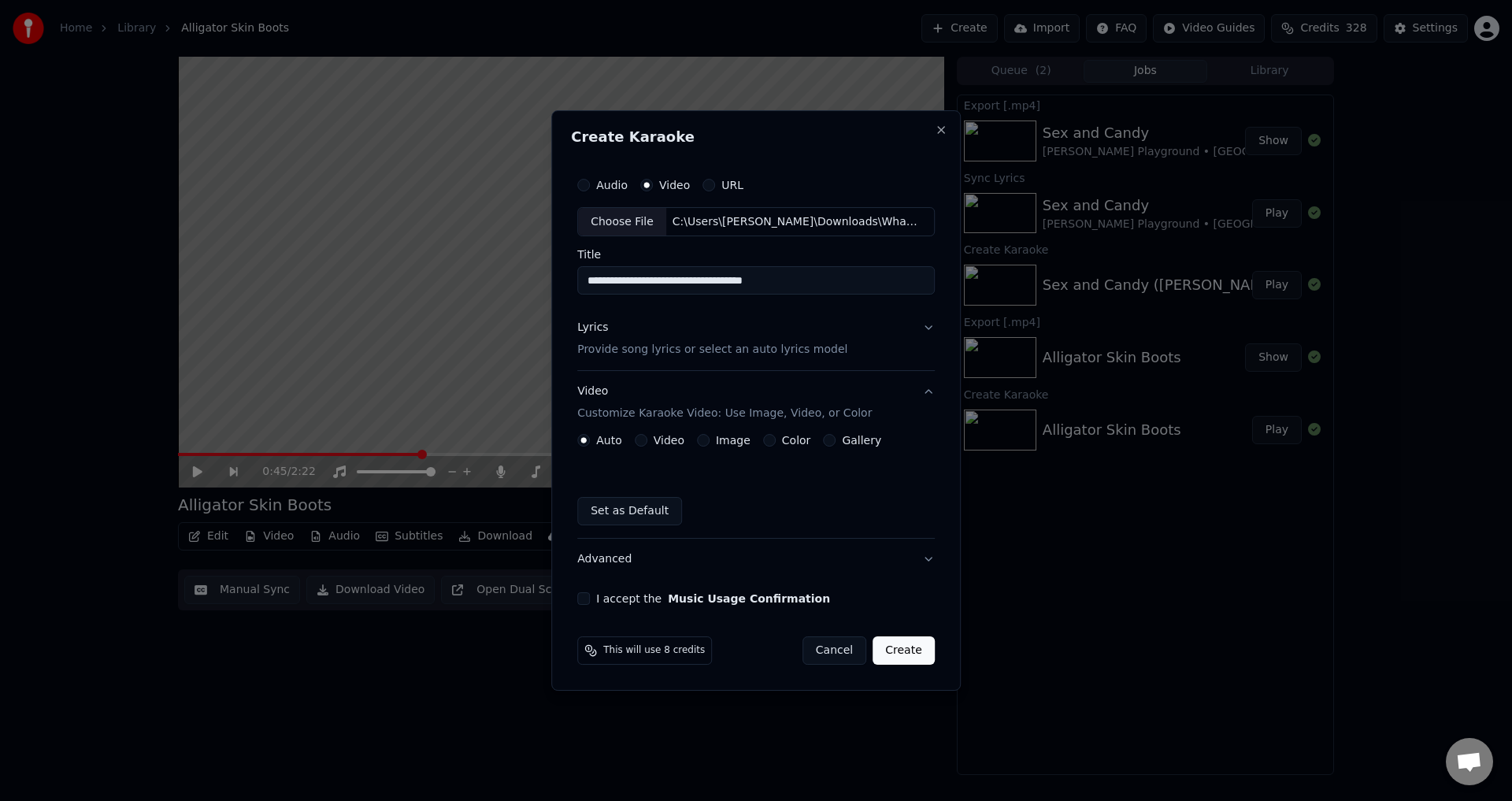
click at [641, 441] on button "Video" at bounding box center [640, 440] width 13 height 13
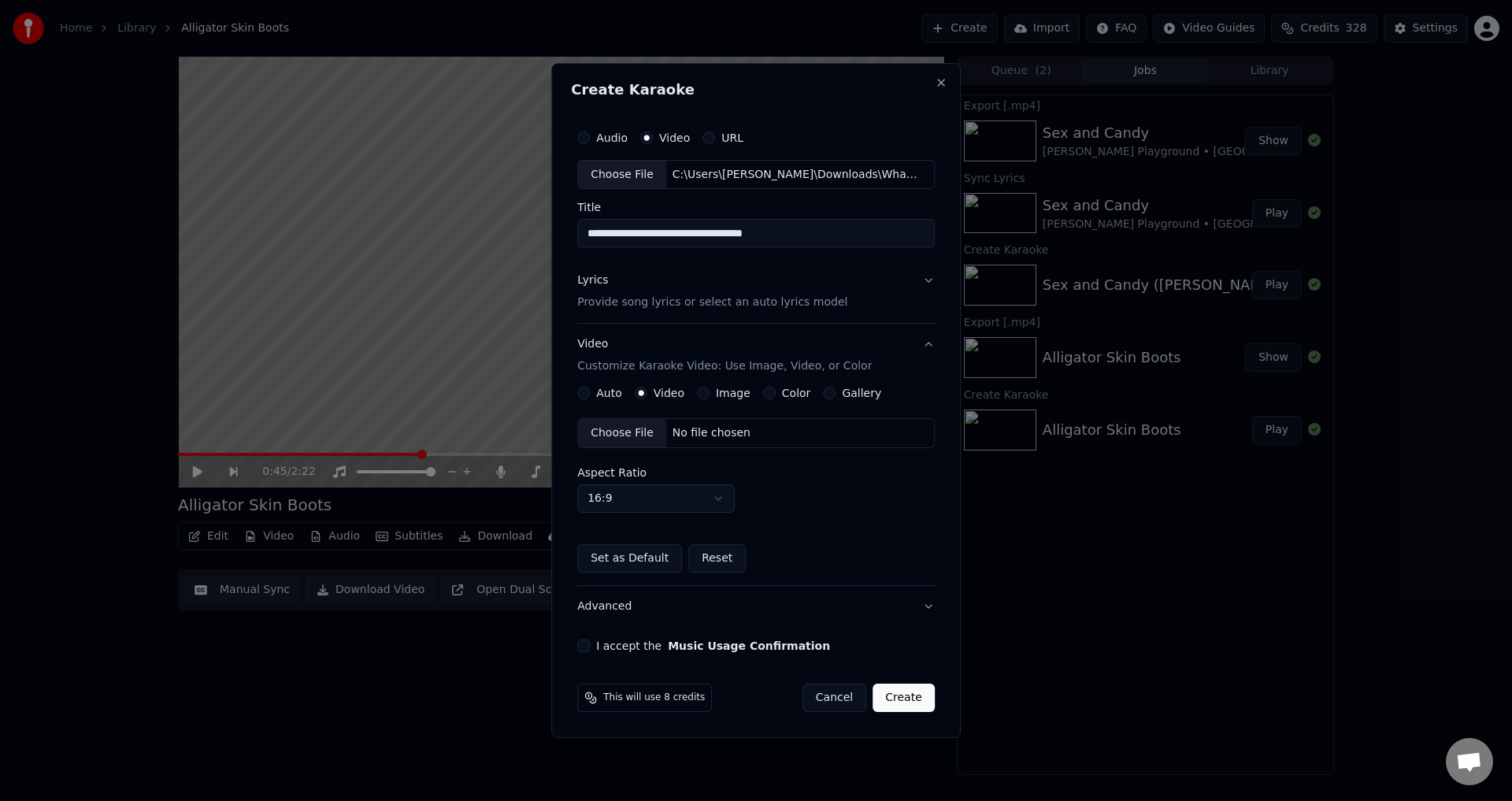
click at [626, 427] on div "Choose File" at bounding box center [622, 432] width 88 height 28
click at [696, 487] on body "**********" at bounding box center [756, 400] width 1512 height 801
click at [710, 469] on body "**********" at bounding box center [756, 400] width 1512 height 801
click at [587, 646] on button "I accept the Music Usage Confirmation" at bounding box center [583, 645] width 13 height 13
click at [917, 699] on button "Create" at bounding box center [904, 697] width 62 height 28
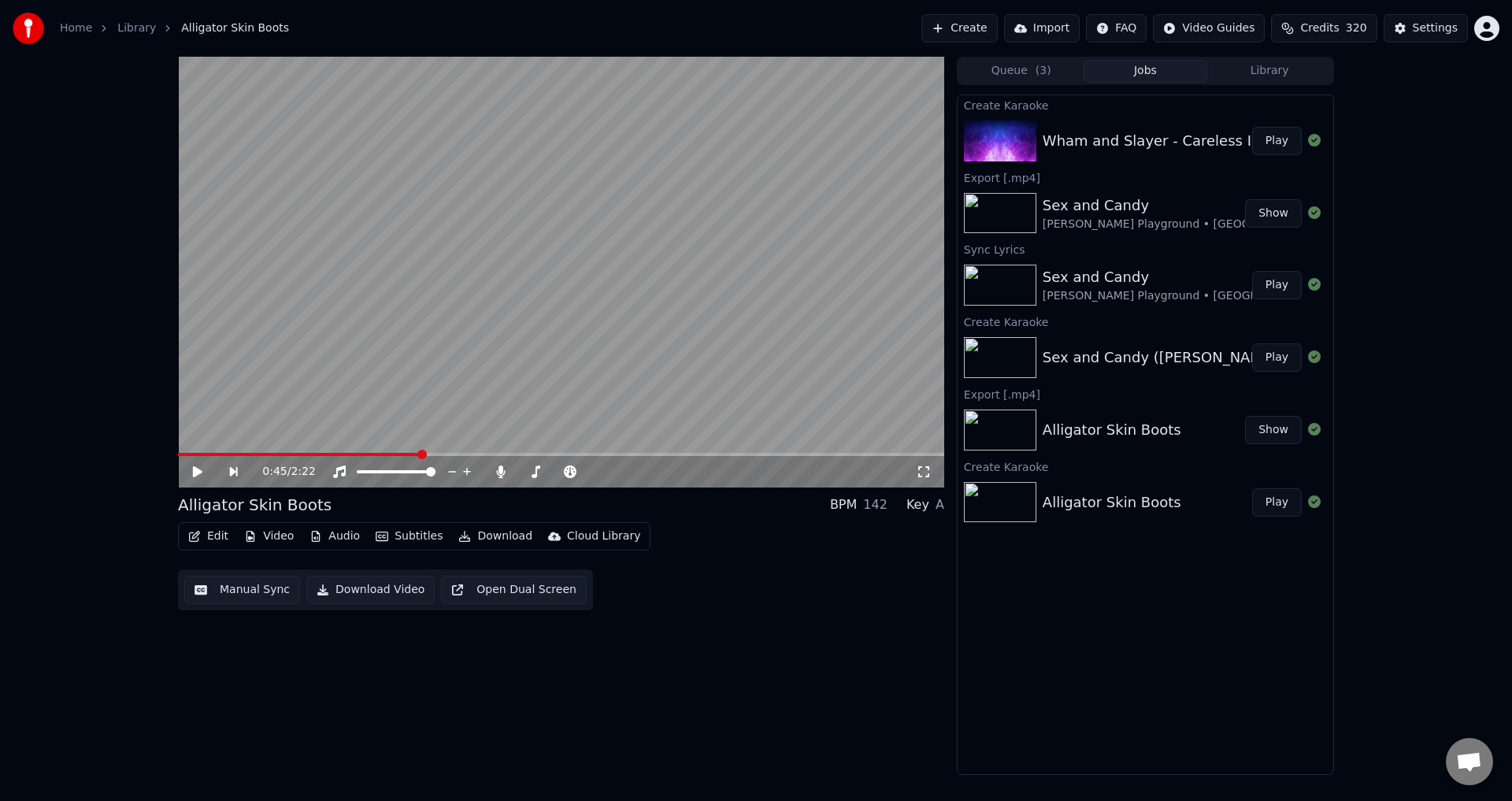
click at [1127, 130] on div "Wham and Slayer - Careless In The Abyss" at bounding box center [1189, 140] width 295 height 22
click at [1271, 136] on button "Play" at bounding box center [1276, 140] width 49 height 28
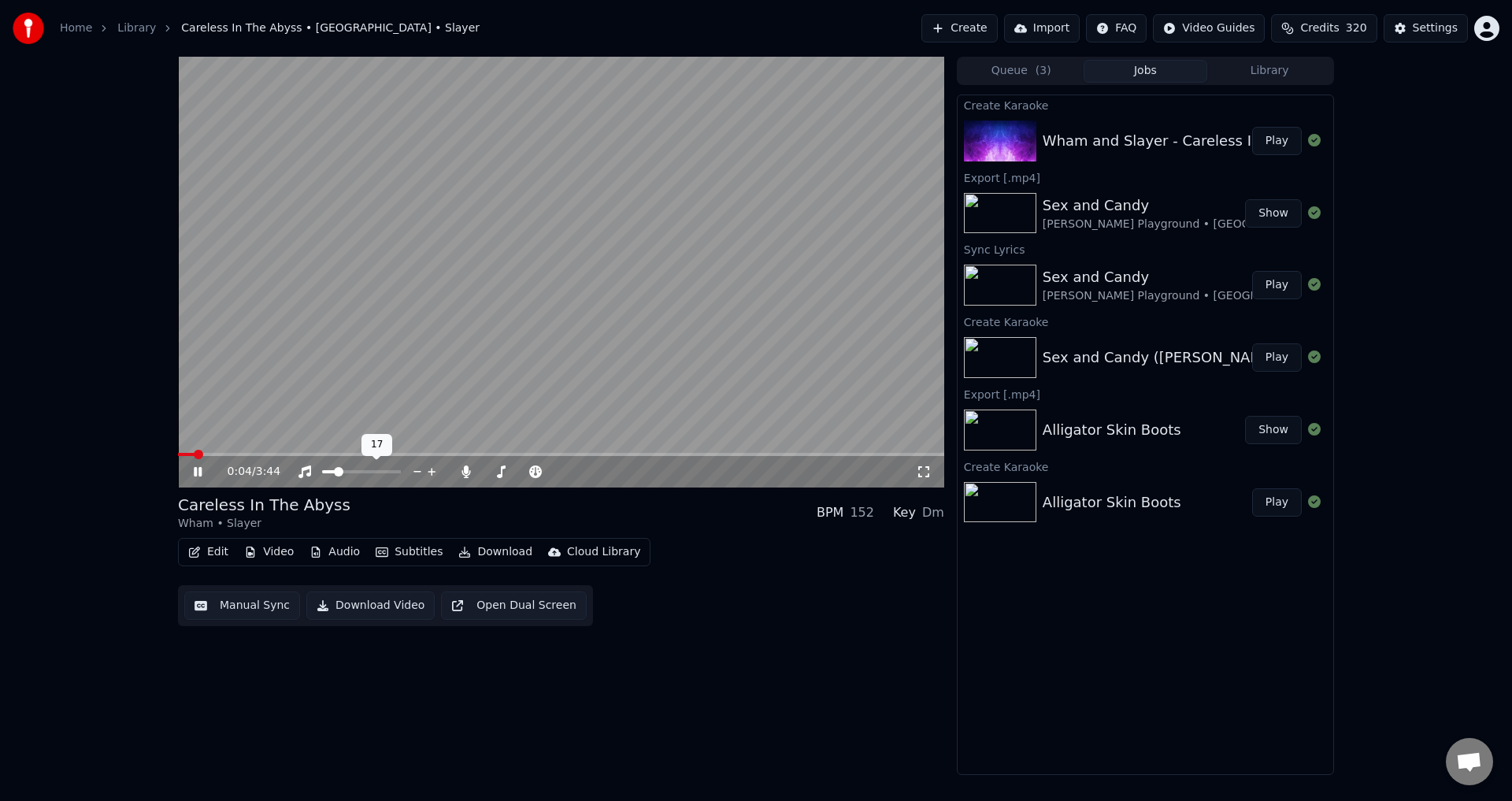
click at [335, 467] on span at bounding box center [339, 472] width 10 height 10
drag, startPoint x: 533, startPoint y: 469, endPoint x: 513, endPoint y: 470, distance: 20.0
click at [513, 470] on div at bounding box center [537, 472] width 127 height 15
click at [178, 456] on span at bounding box center [178, 453] width 0 height 3
click at [196, 473] on icon at bounding box center [198, 471] width 10 height 11
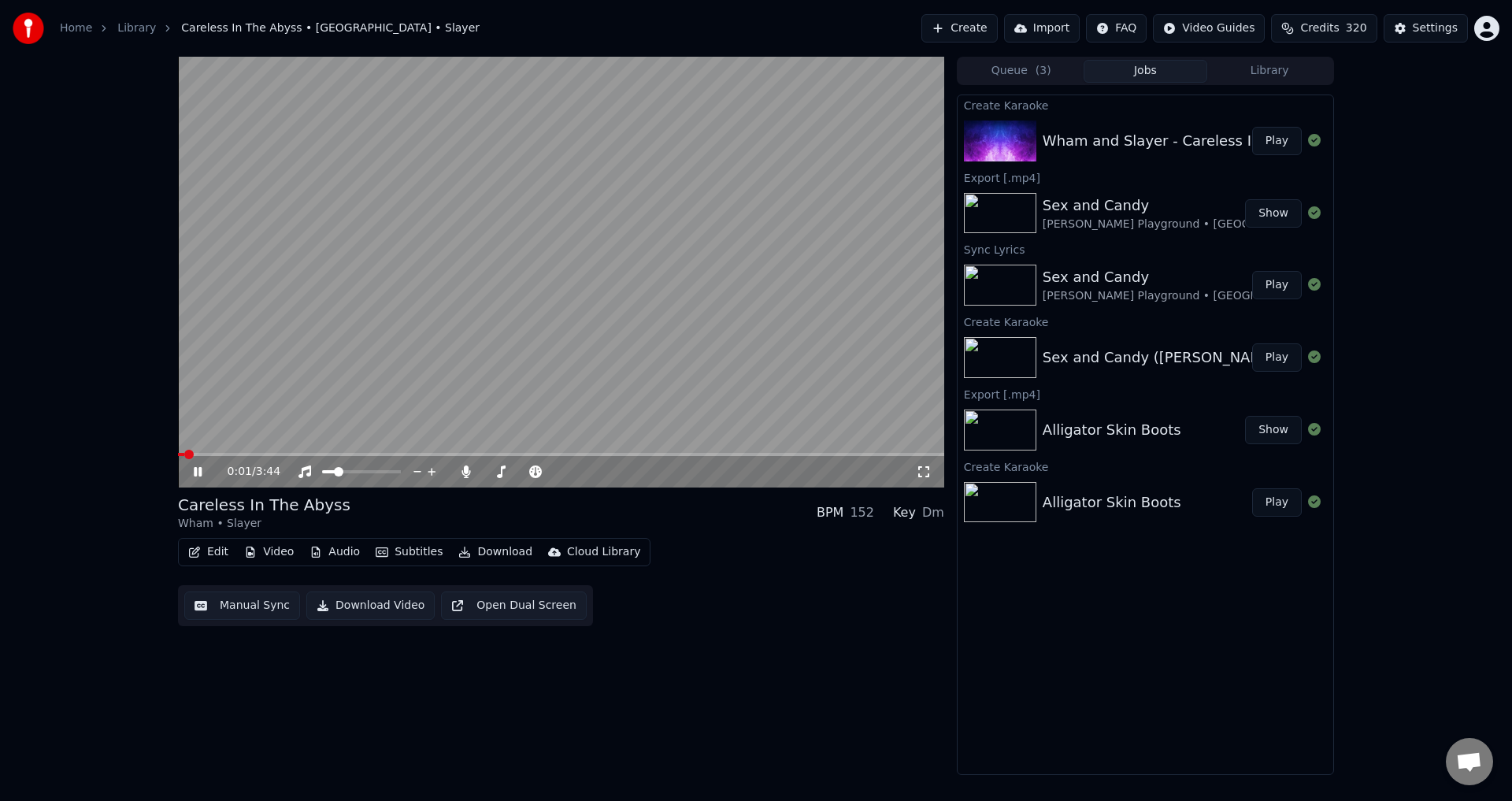
click at [208, 452] on span at bounding box center [561, 453] width 766 height 3
click at [228, 452] on span at bounding box center [561, 453] width 766 height 3
click at [196, 472] on icon at bounding box center [198, 472] width 8 height 10
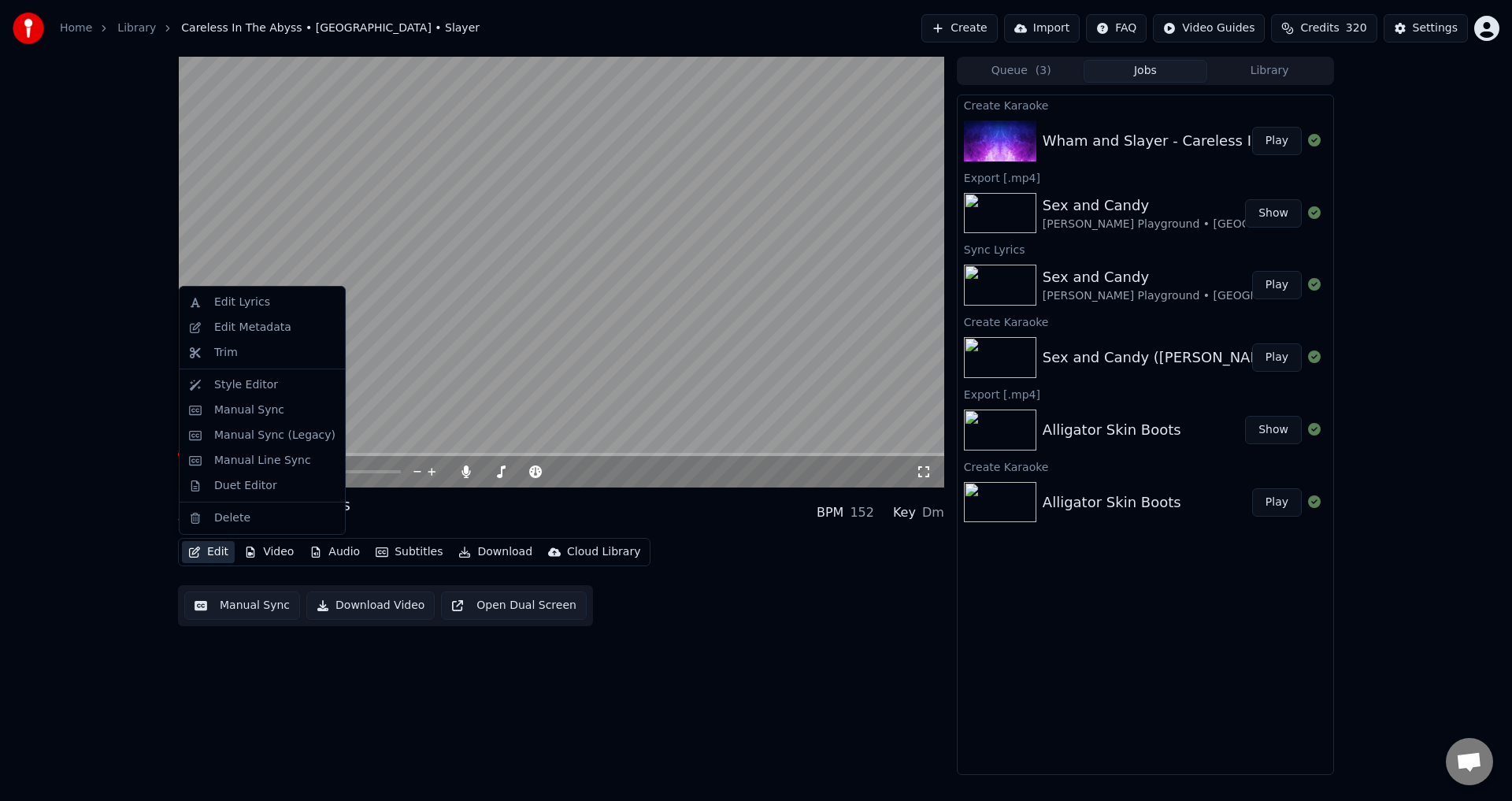
click at [208, 556] on button "Edit" at bounding box center [208, 551] width 52 height 22
click at [263, 410] on div "Manual Sync" at bounding box center [249, 410] width 70 height 15
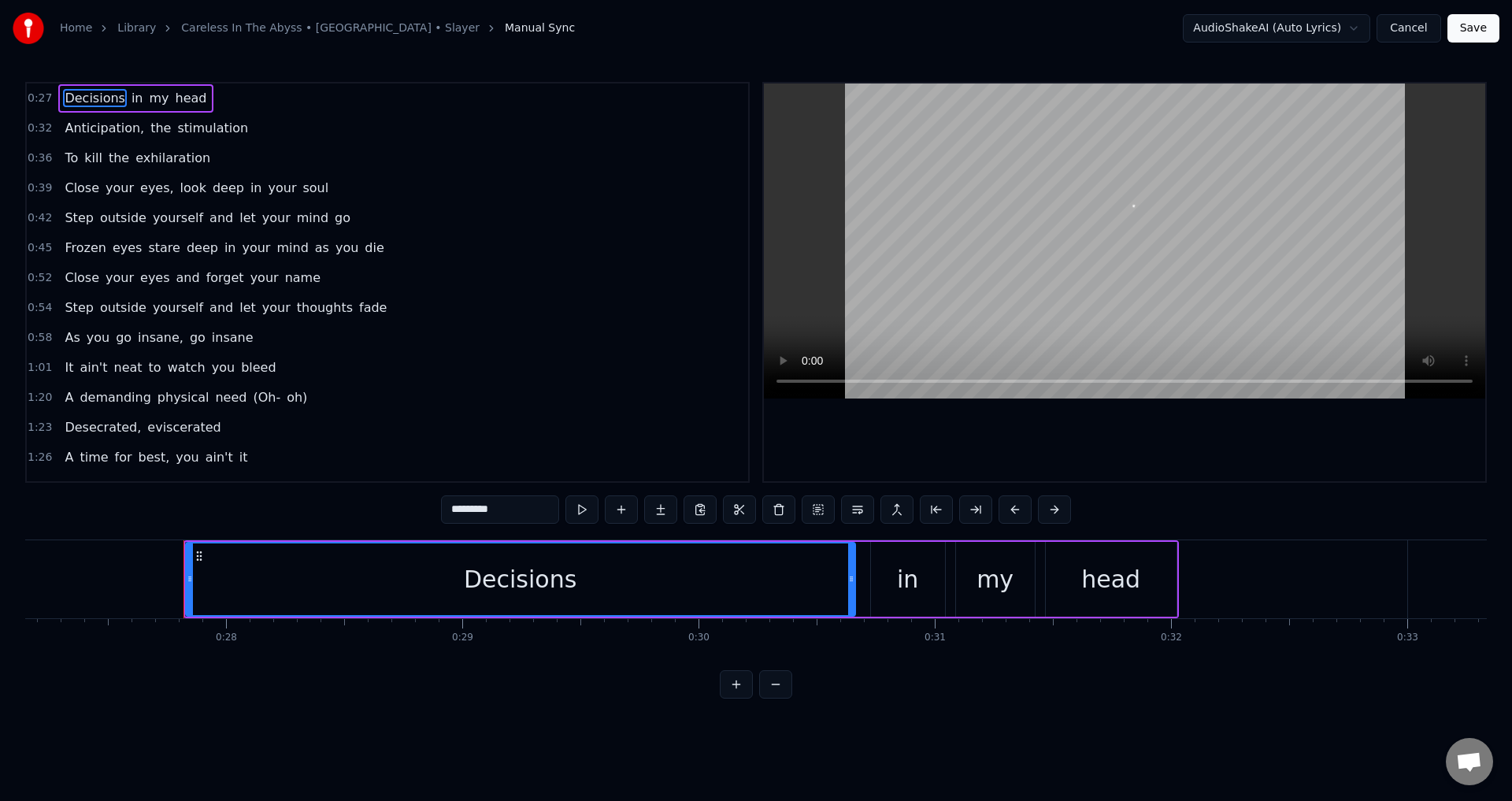
scroll to position [0, 6492]
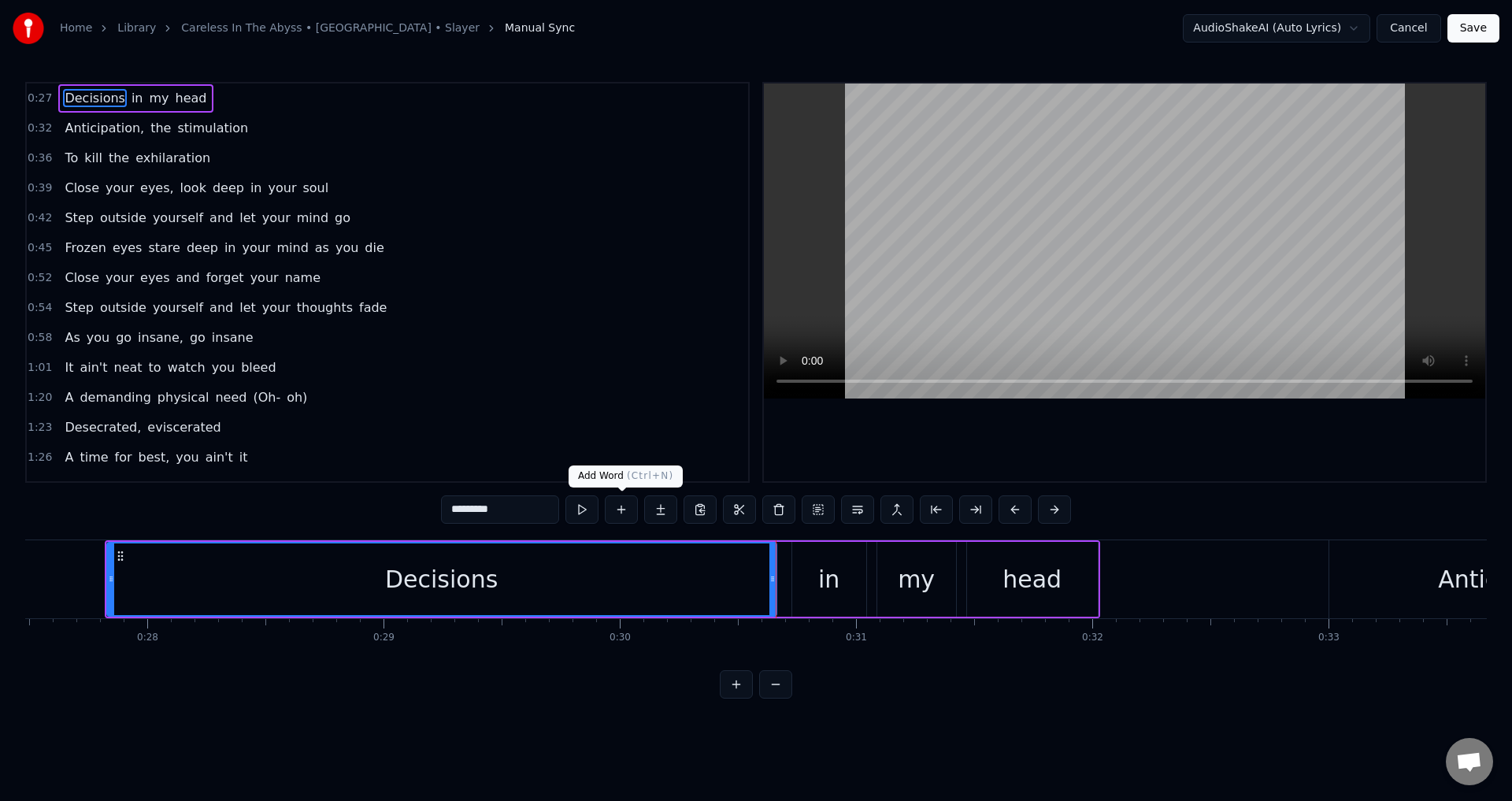
click at [621, 508] on button at bounding box center [621, 508] width 33 height 28
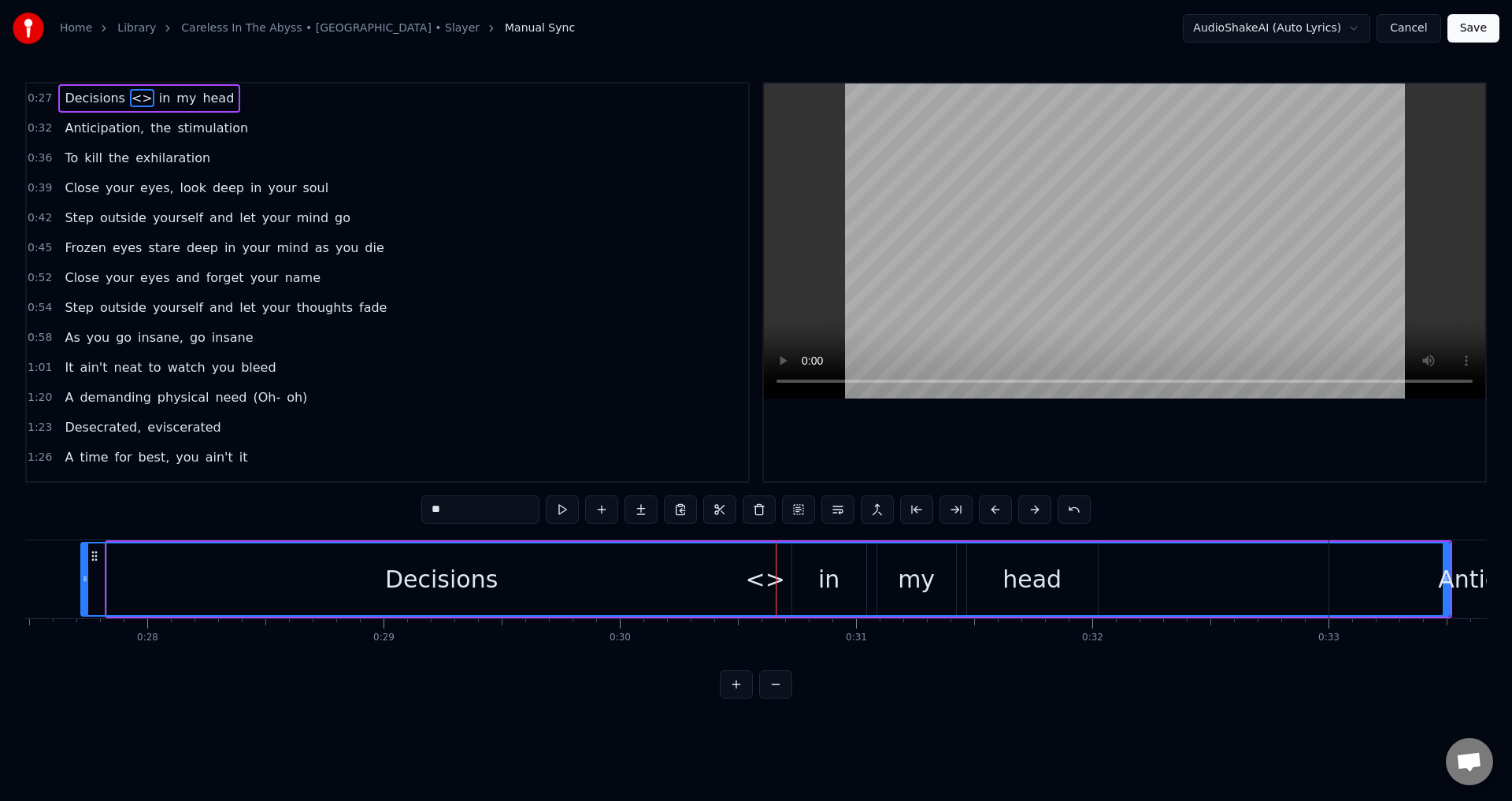
drag, startPoint x: 782, startPoint y: 573, endPoint x: 82, endPoint y: 557, distance: 700.2
click at [82, 557] on div at bounding box center [85, 579] width 7 height 72
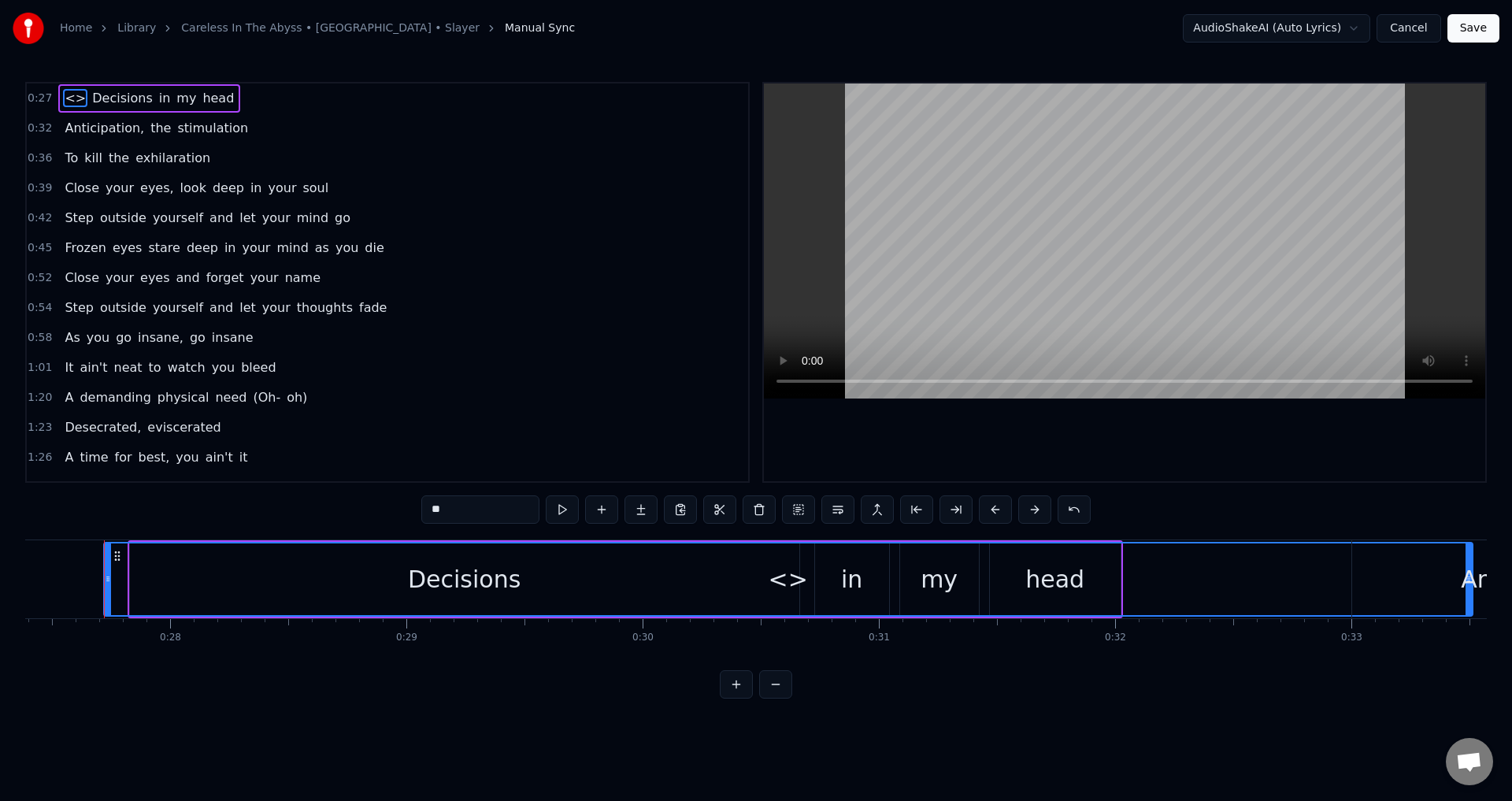
drag, startPoint x: 1466, startPoint y: 570, endPoint x: 1284, endPoint y: 566, distance: 182.0
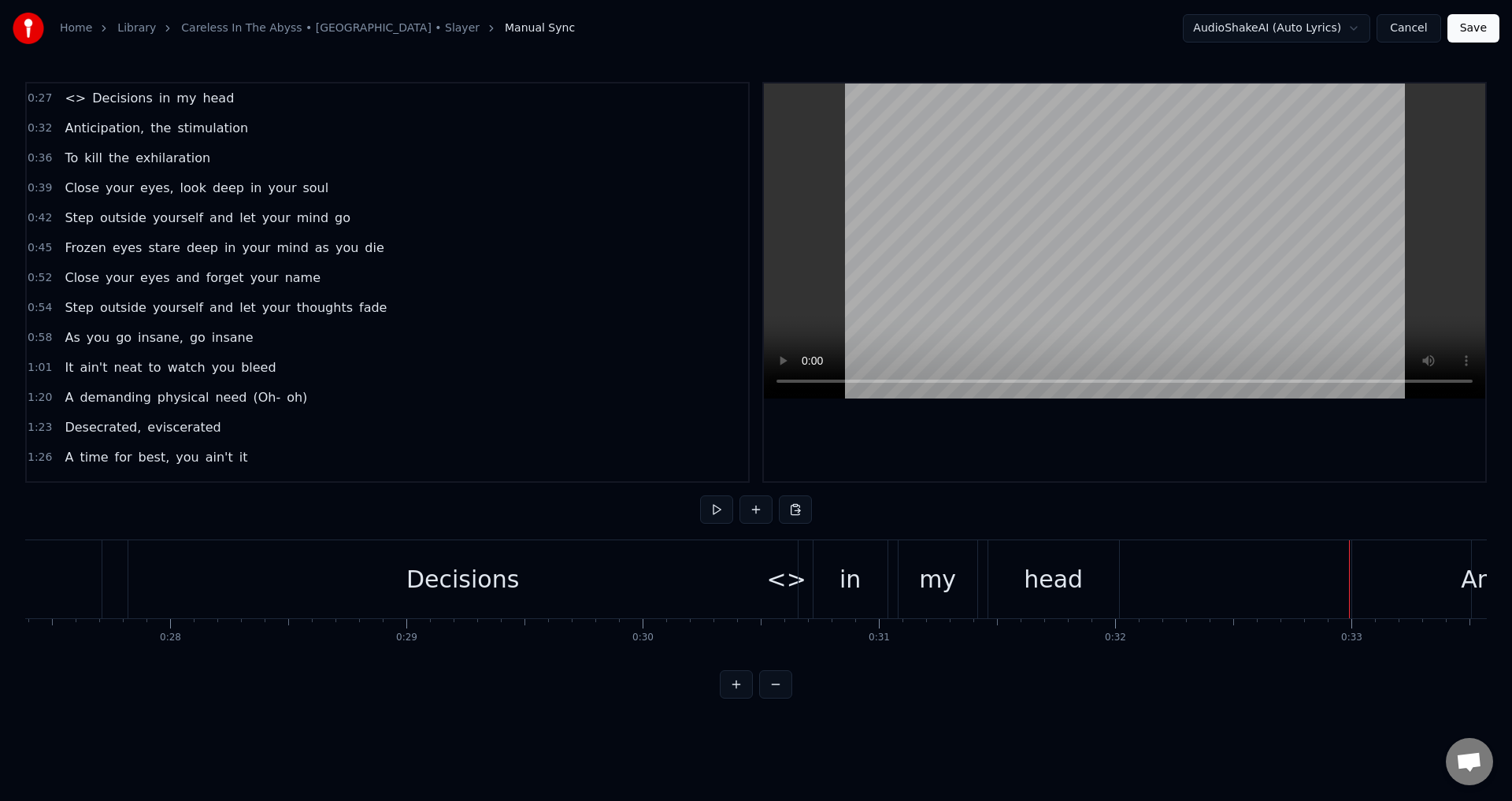
click at [150, 567] on div "Decisions" at bounding box center [480, 579] width 669 height 77
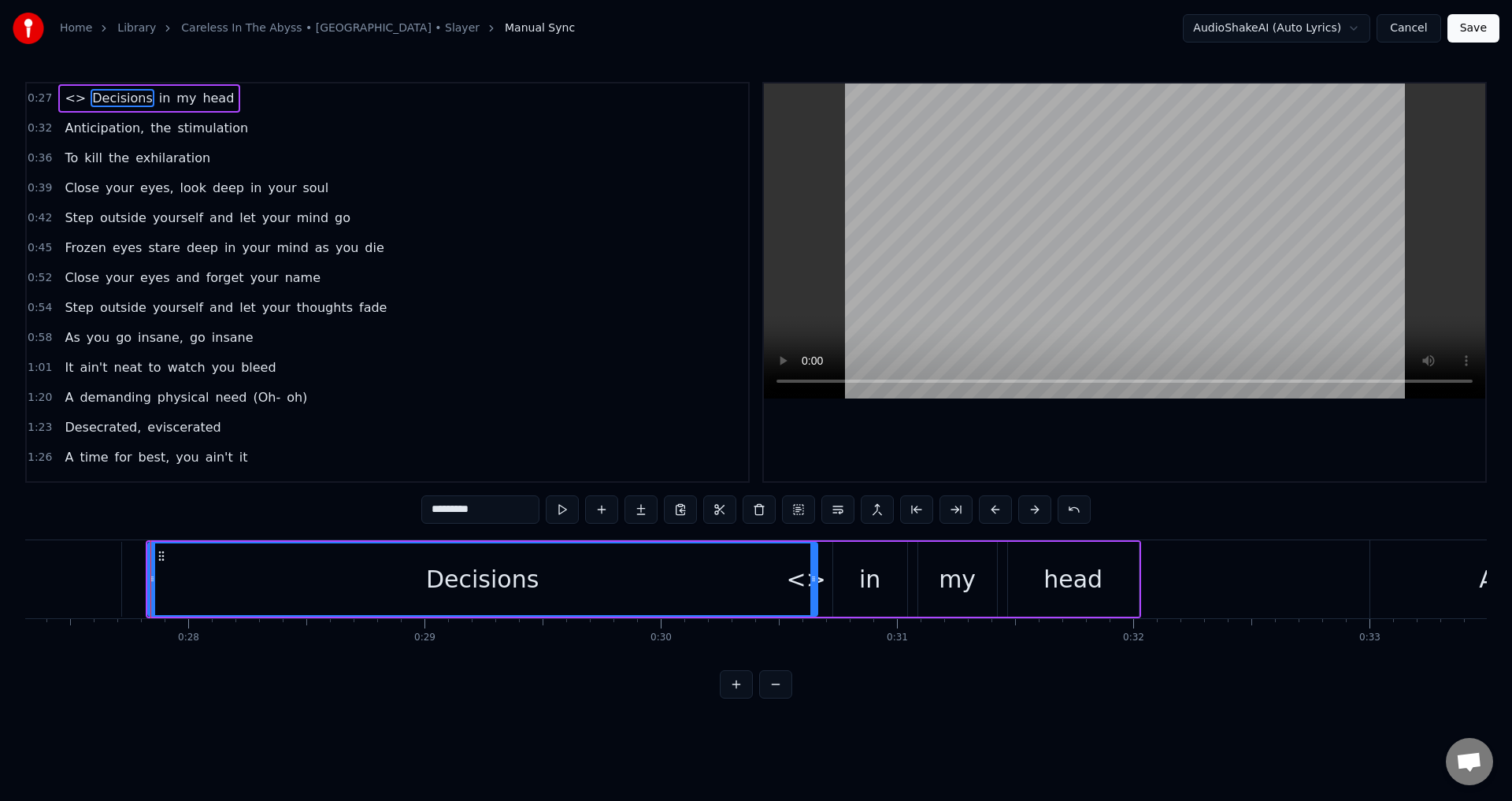
click at [126, 566] on div "<>" at bounding box center [806, 578] width 1369 height 75
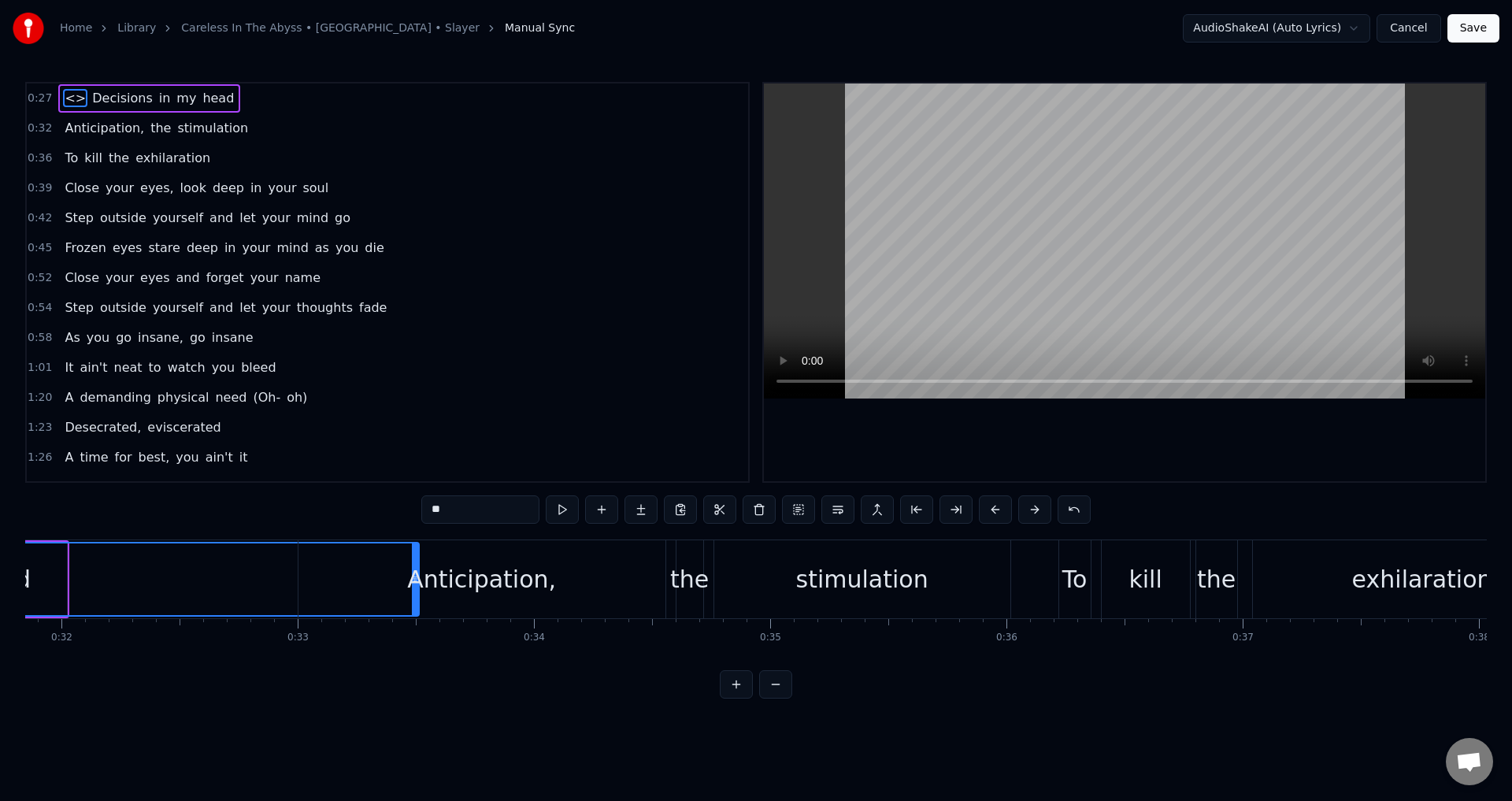
scroll to position [0, 6941]
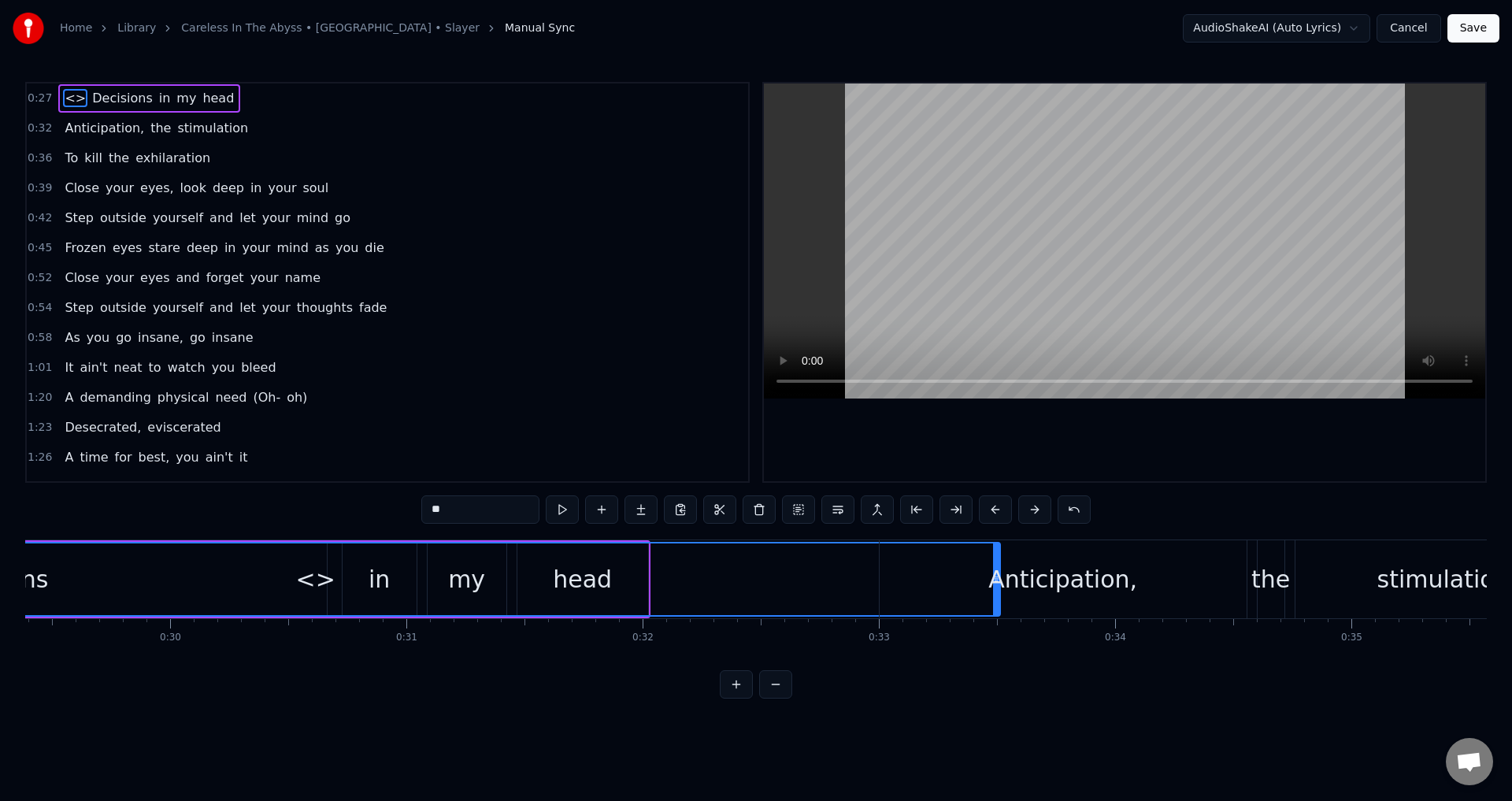
drag, startPoint x: 994, startPoint y: 570, endPoint x: 903, endPoint y: 575, distance: 91.1
click at [903, 575] on div "Anticipation," at bounding box center [1063, 579] width 367 height 77
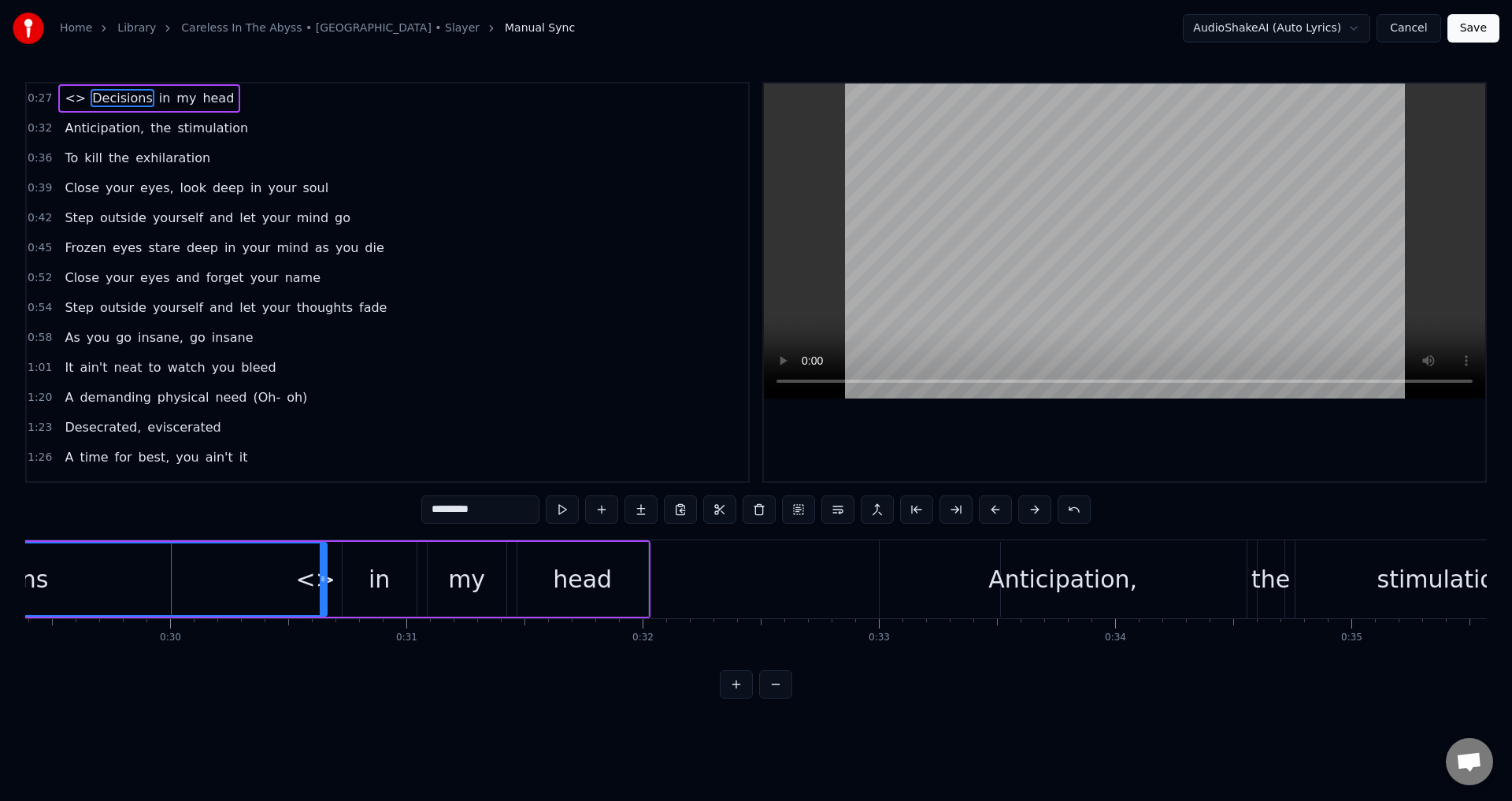
click at [698, 576] on div "<>" at bounding box center [316, 578] width 1369 height 75
type input "**"
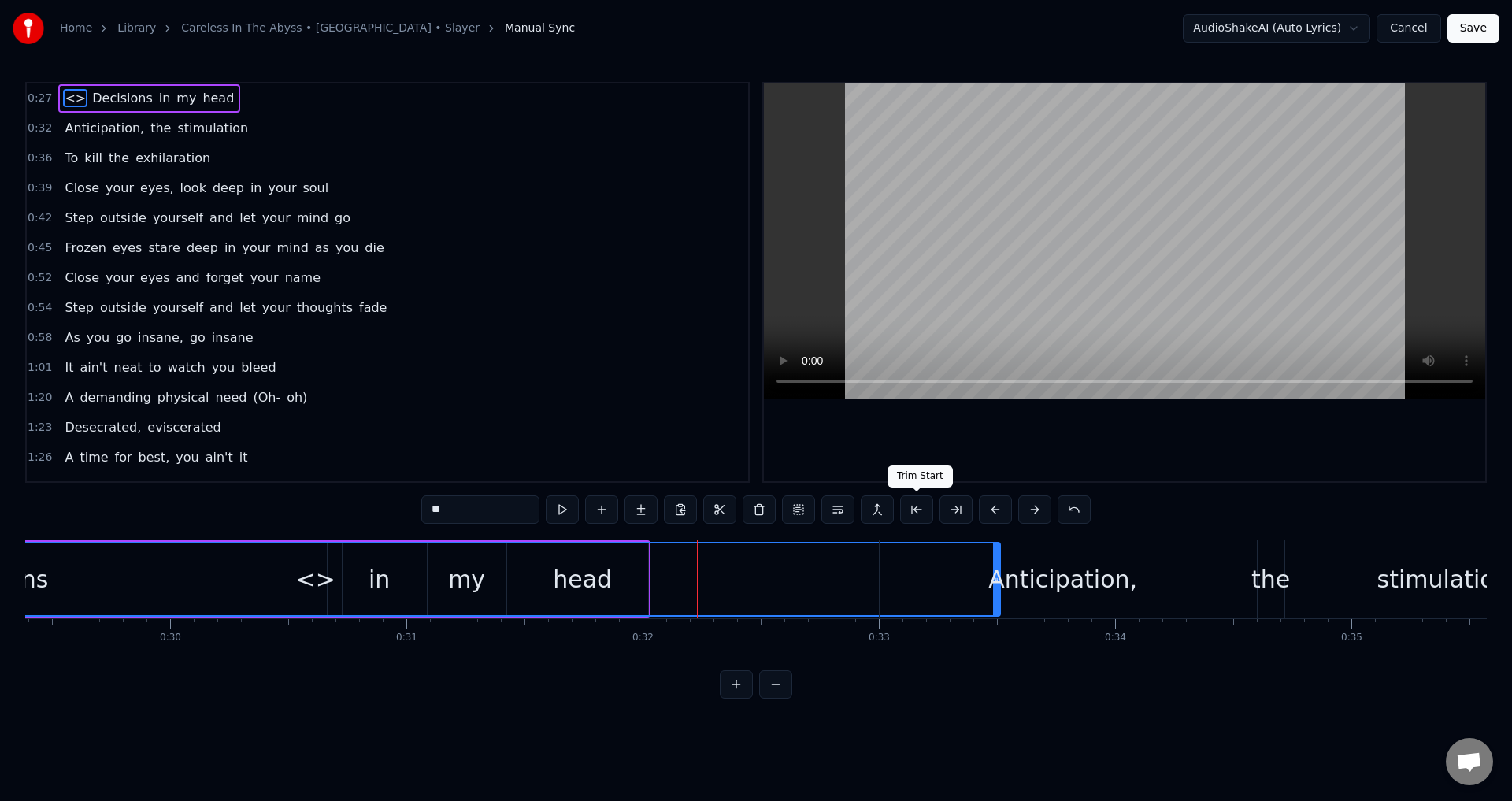
click at [925, 504] on button at bounding box center [916, 508] width 33 height 28
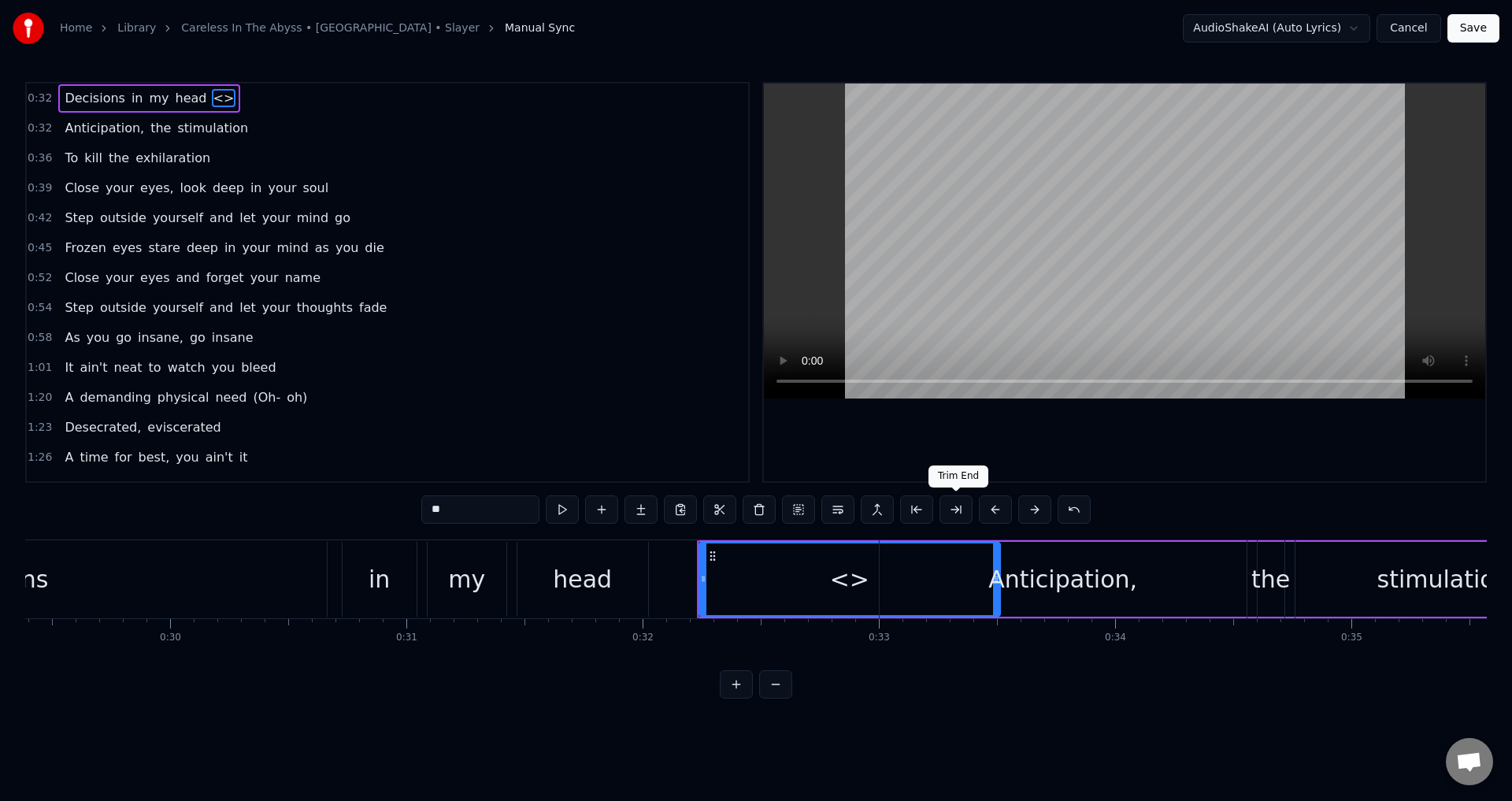
click at [964, 511] on button at bounding box center [956, 508] width 33 height 28
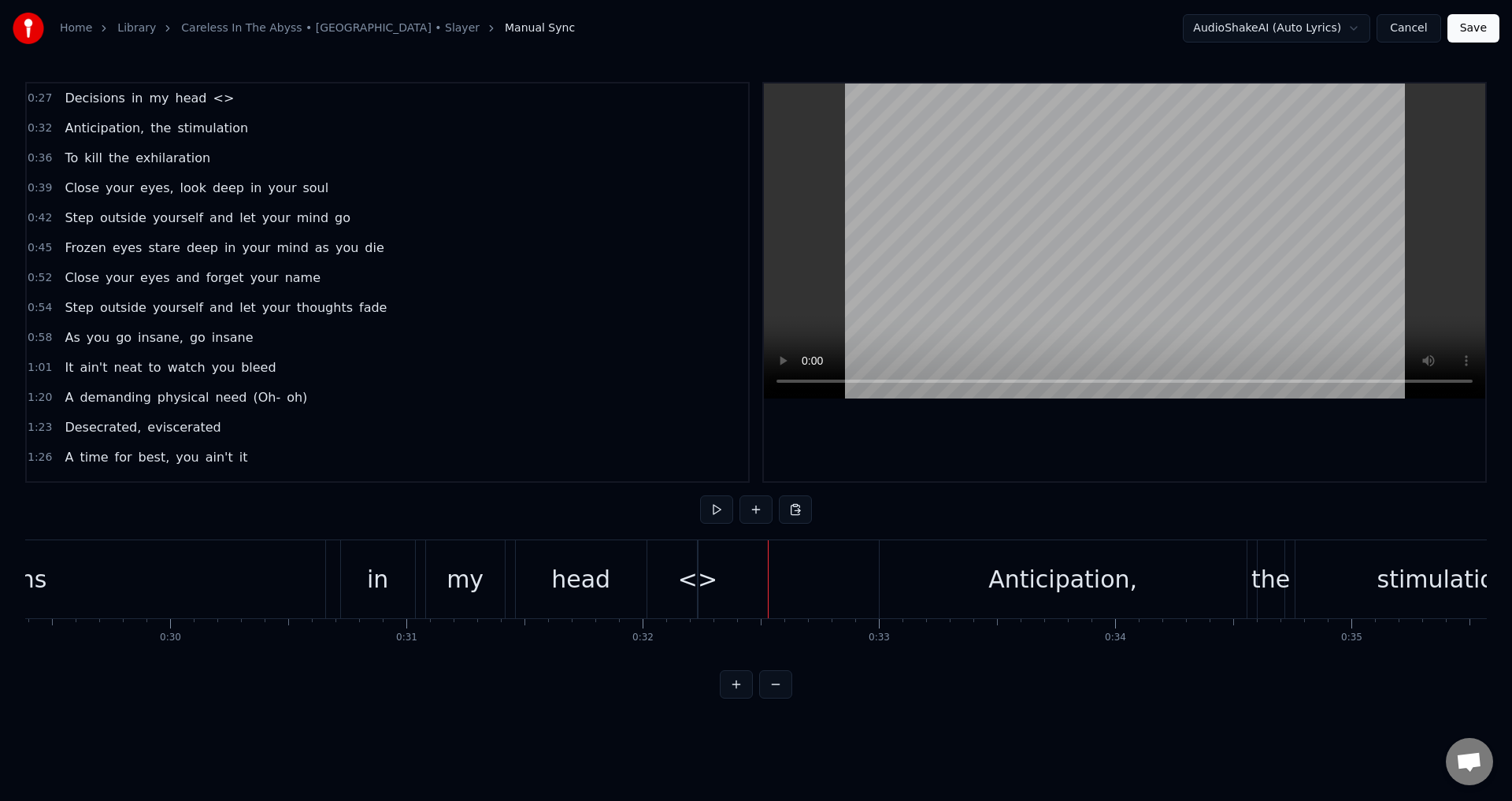
drag, startPoint x: 704, startPoint y: 579, endPoint x: 688, endPoint y: 579, distance: 16.0
click at [688, 579] on div "<>" at bounding box center [697, 579] width 40 height 36
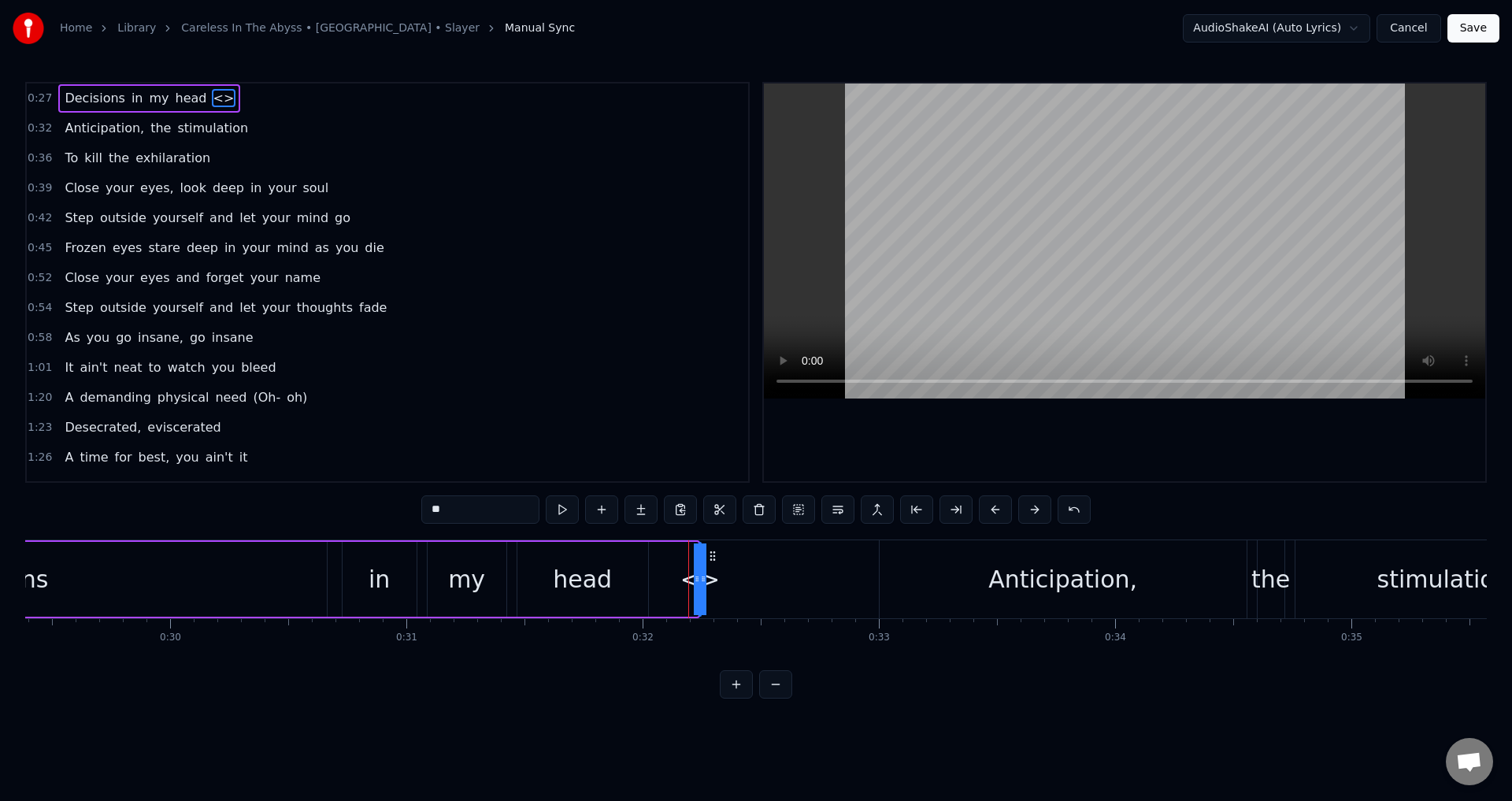
click at [696, 578] on icon at bounding box center [696, 578] width 7 height 13
click at [756, 513] on button at bounding box center [758, 508] width 33 height 28
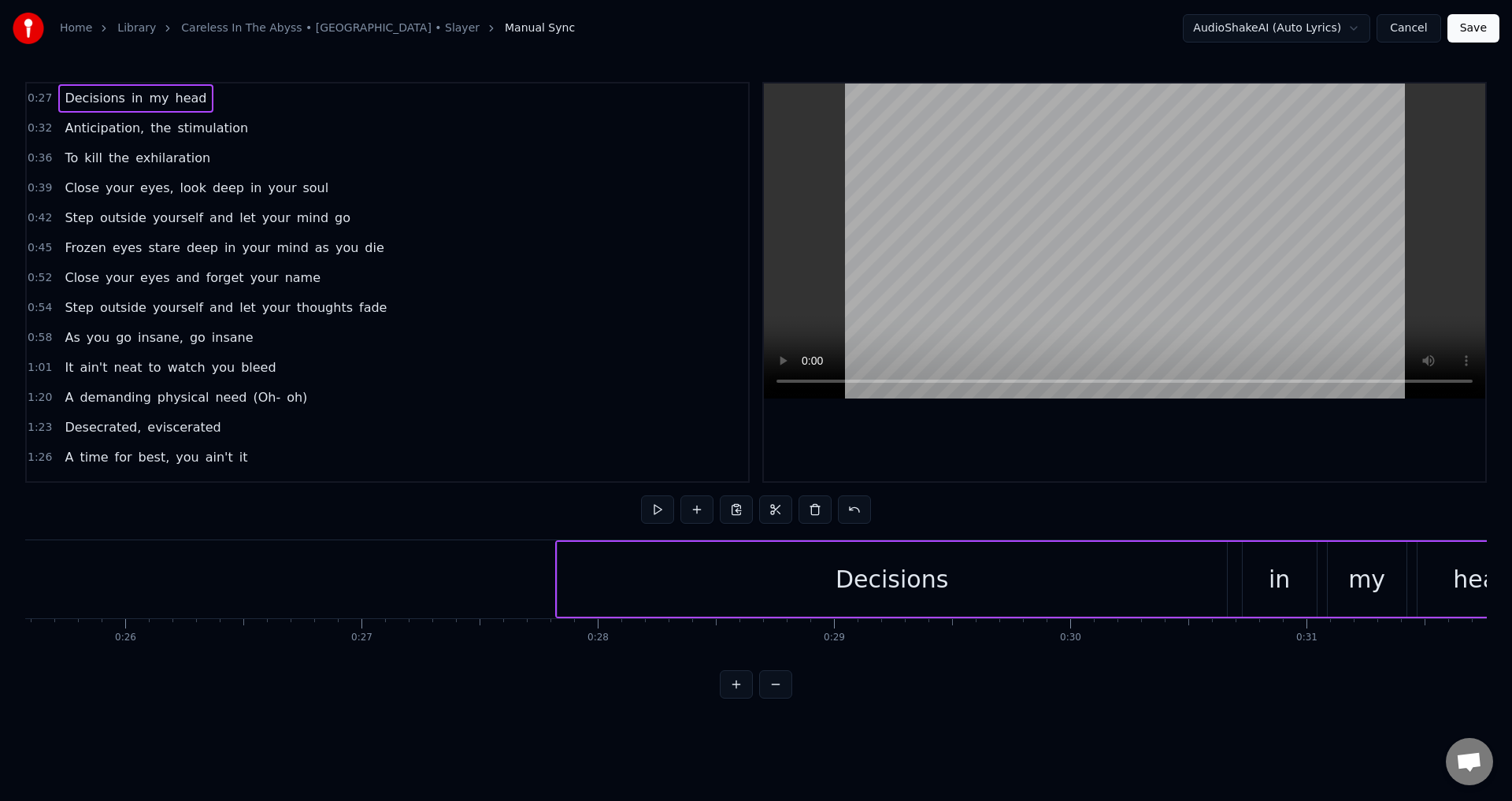
scroll to position [0, 6012]
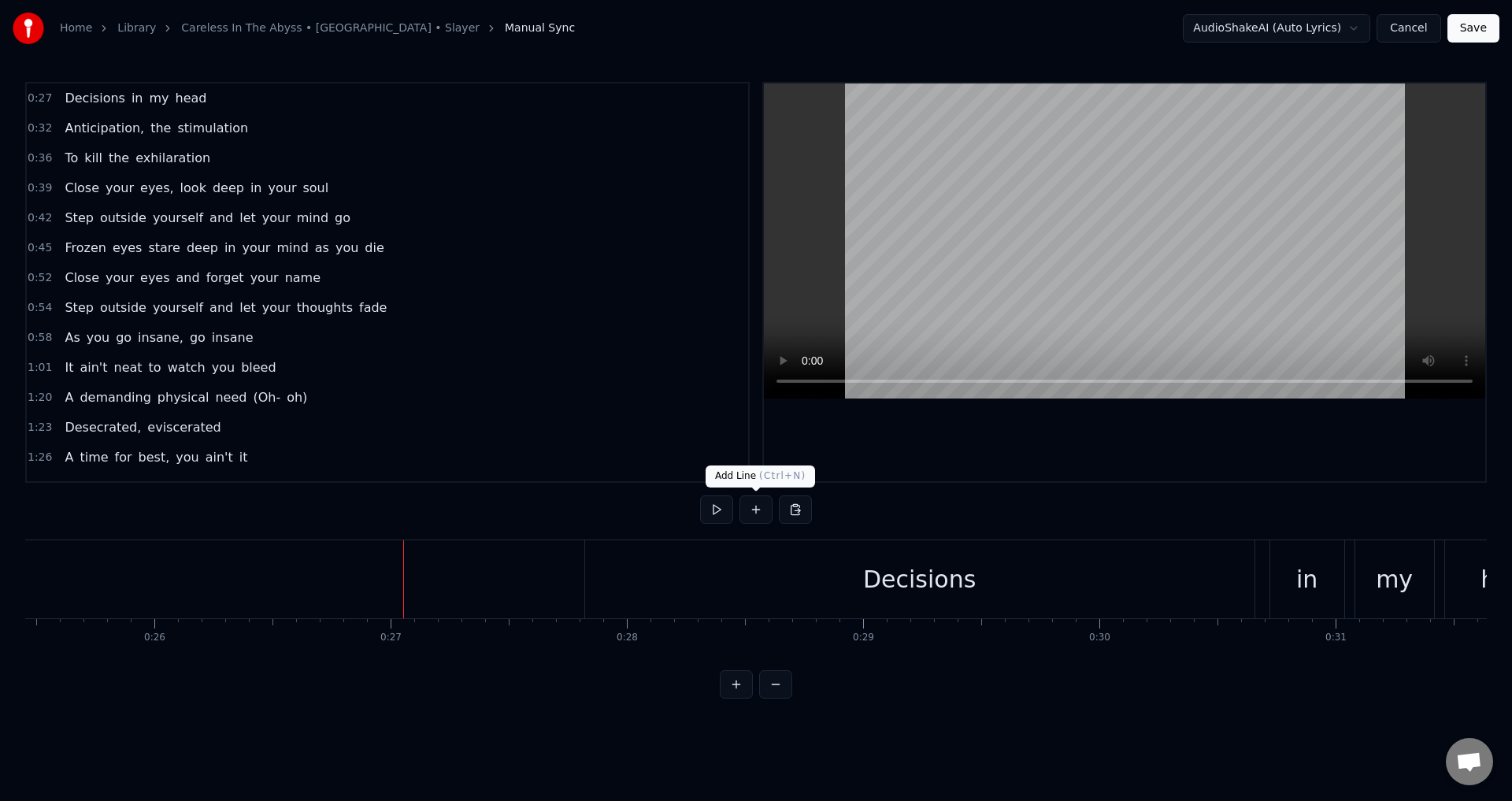
click at [754, 511] on button at bounding box center [756, 508] width 33 height 28
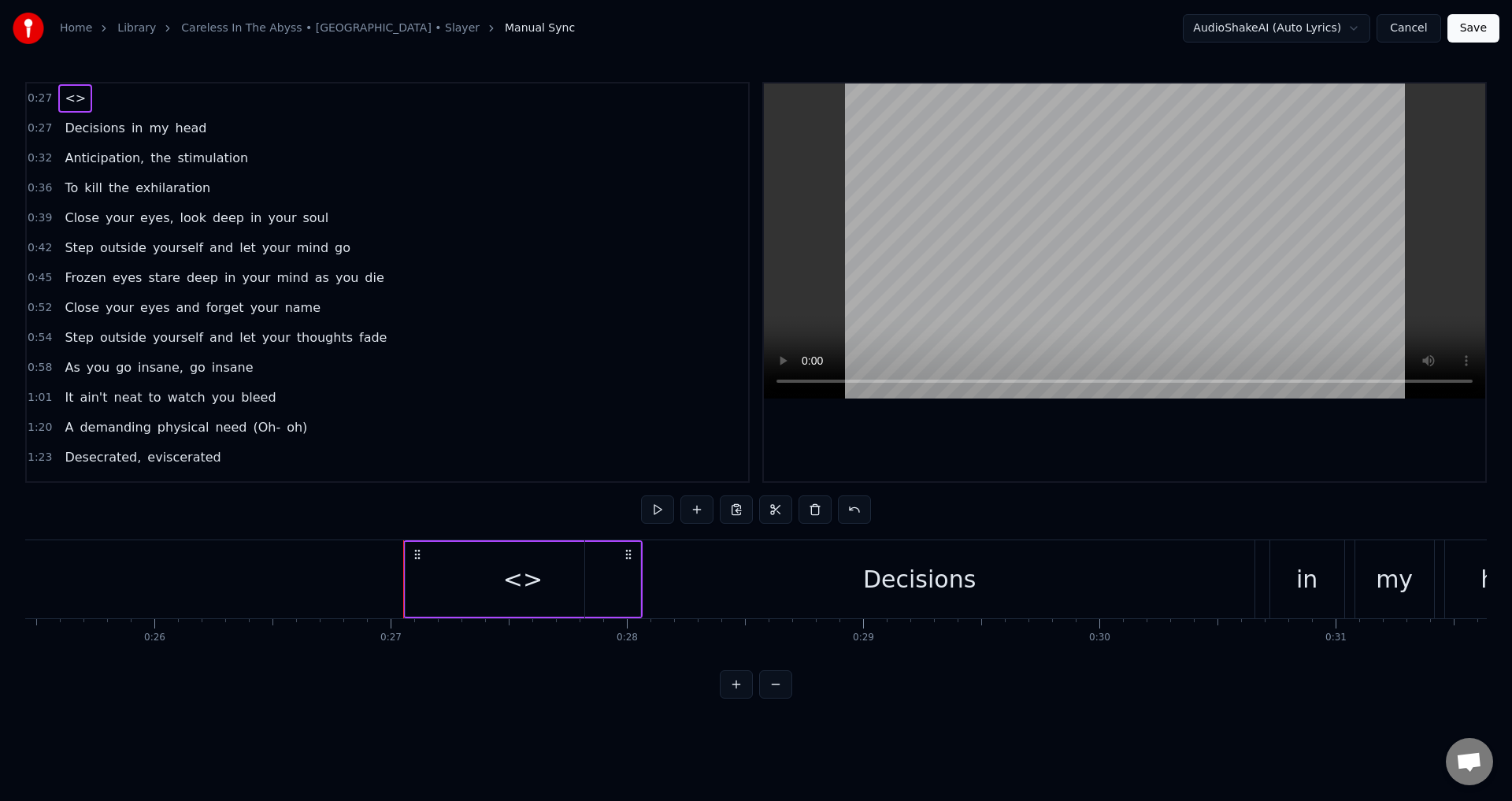
drag, startPoint x: 423, startPoint y: 587, endPoint x: 397, endPoint y: 587, distance: 26.0
click at [519, 578] on div "<>" at bounding box center [521, 579] width 40 height 36
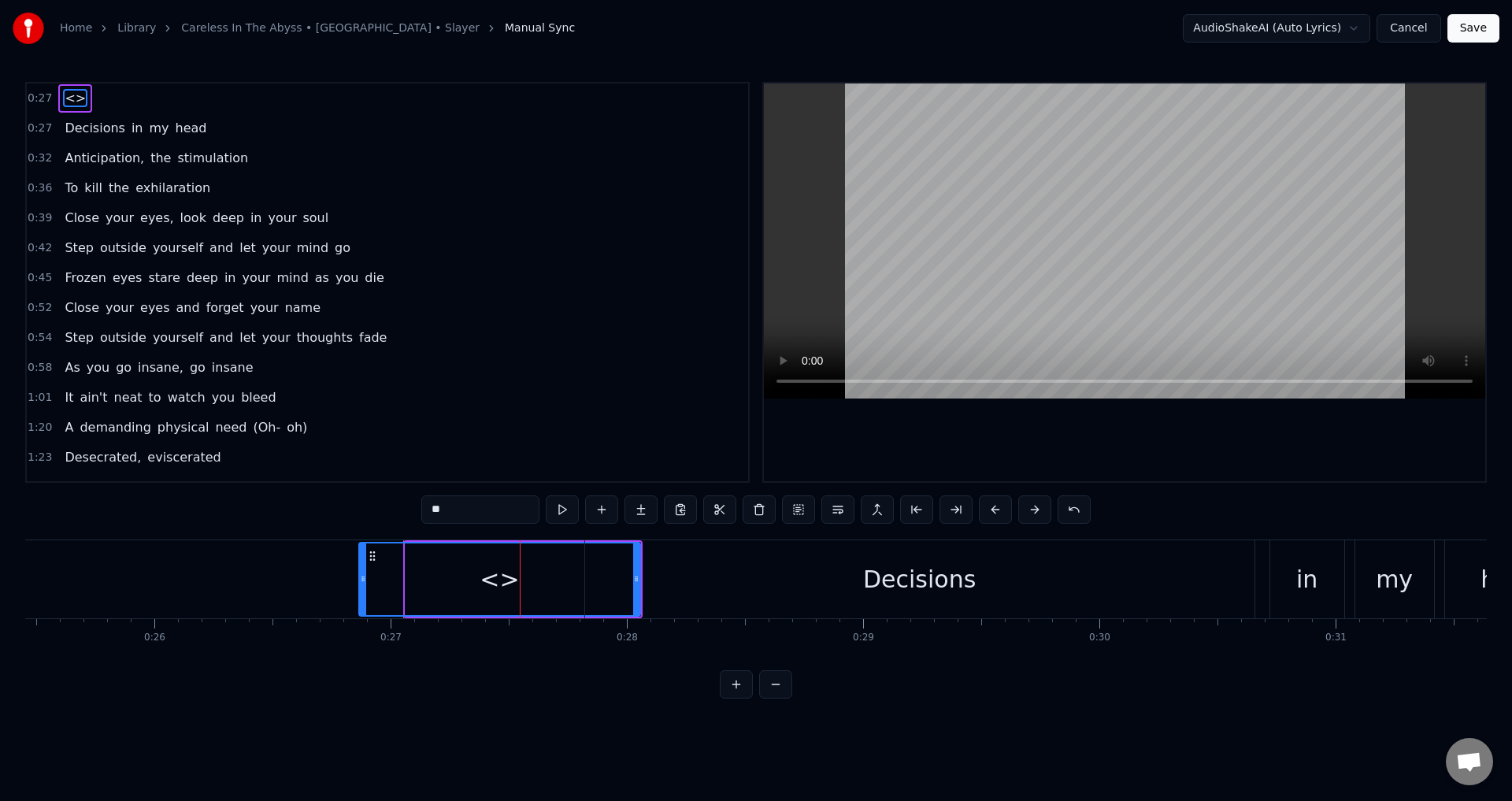
drag, startPoint x: 407, startPoint y: 574, endPoint x: 360, endPoint y: 582, distance: 47.7
click at [360, 582] on icon at bounding box center [362, 578] width 7 height 13
click at [635, 581] on div "Decisions" at bounding box center [919, 579] width 669 height 77
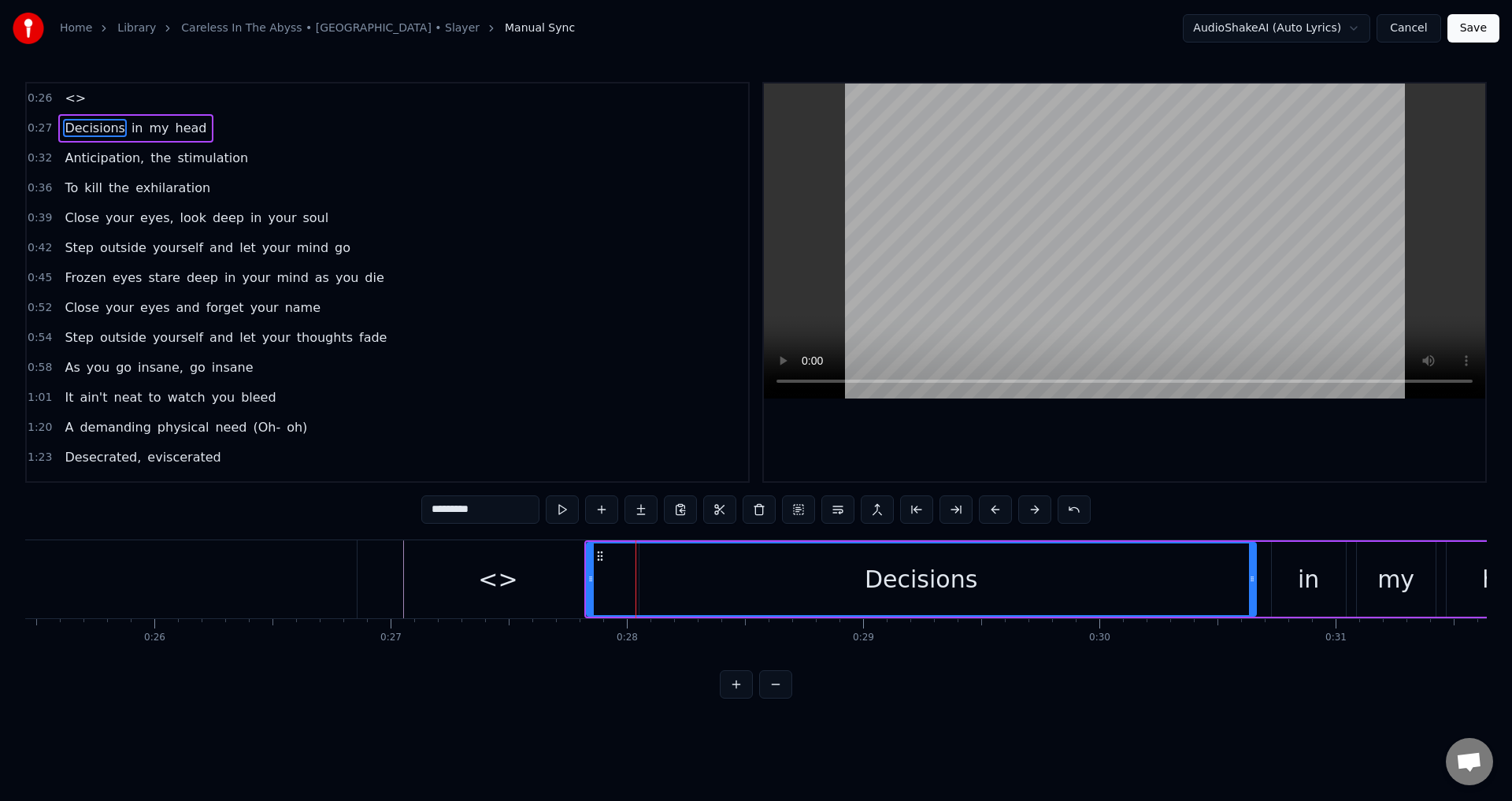
click at [544, 579] on div "<>" at bounding box center [498, 579] width 281 height 77
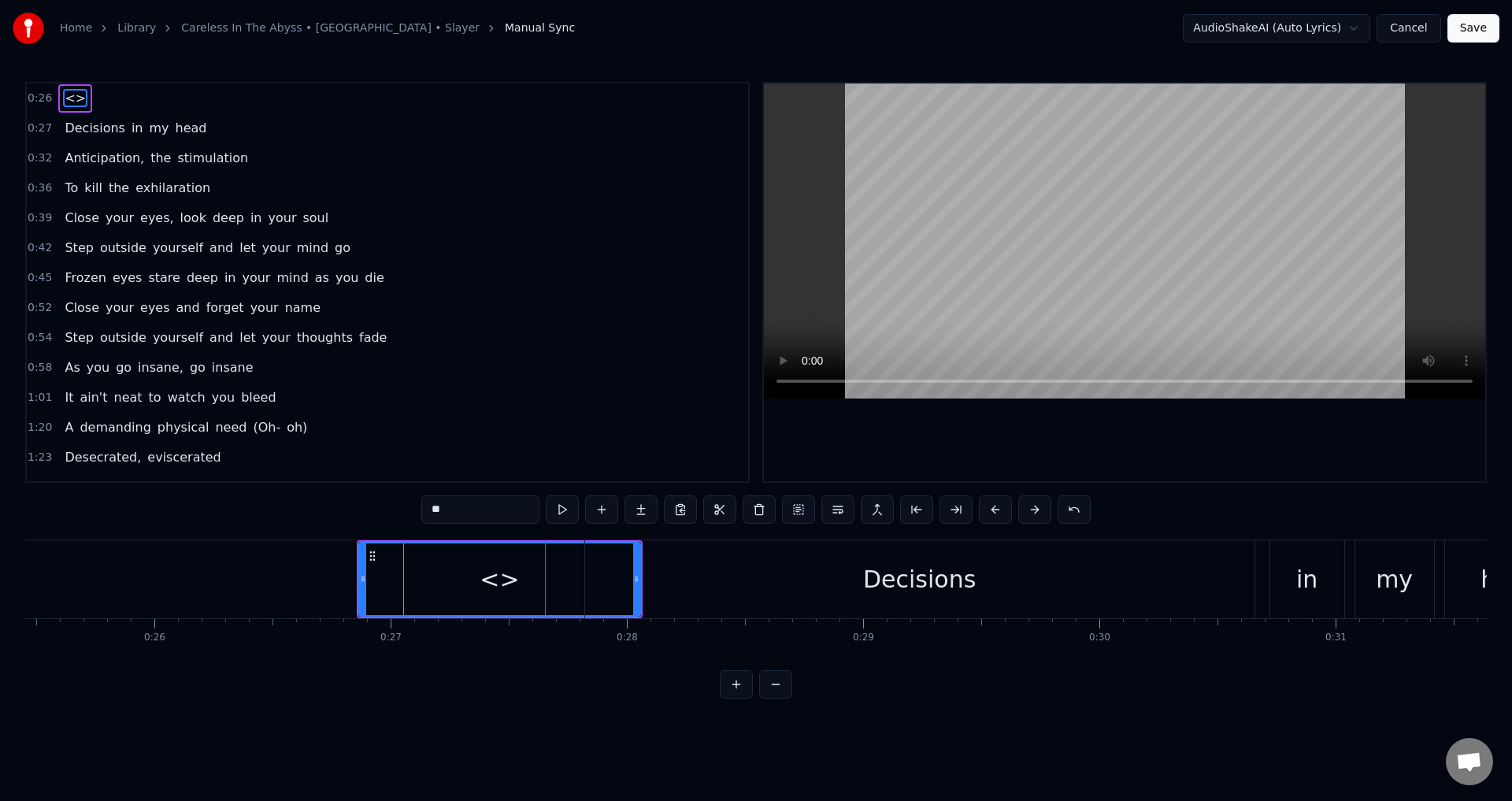
click at [489, 577] on div "<>" at bounding box center [499, 579] width 40 height 36
click at [490, 578] on div "<>" at bounding box center [499, 579] width 40 height 36
click at [75, 95] on span "<>" at bounding box center [75, 98] width 24 height 18
click at [486, 515] on input "**" at bounding box center [480, 508] width 118 height 28
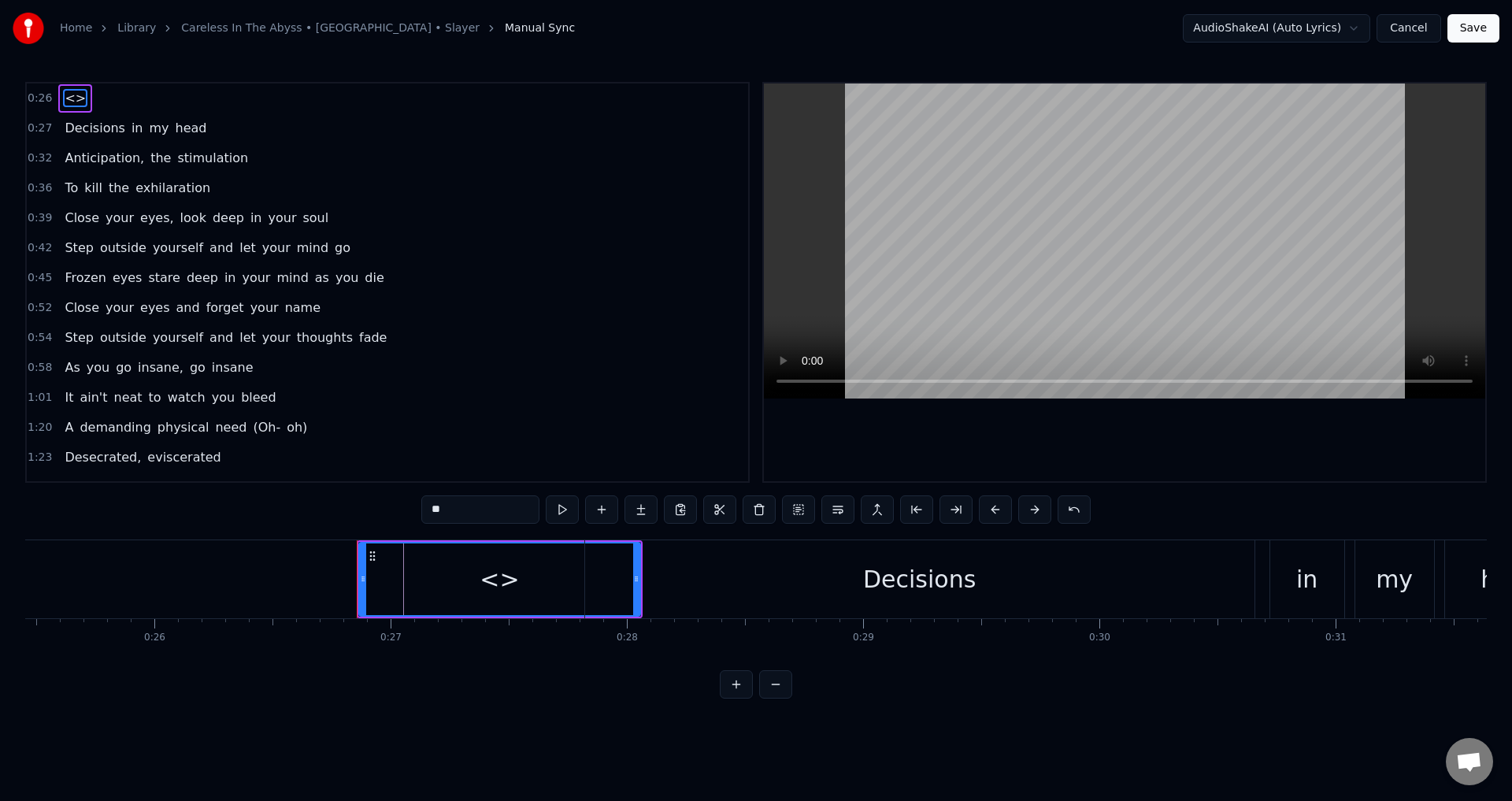
paste input "**********"
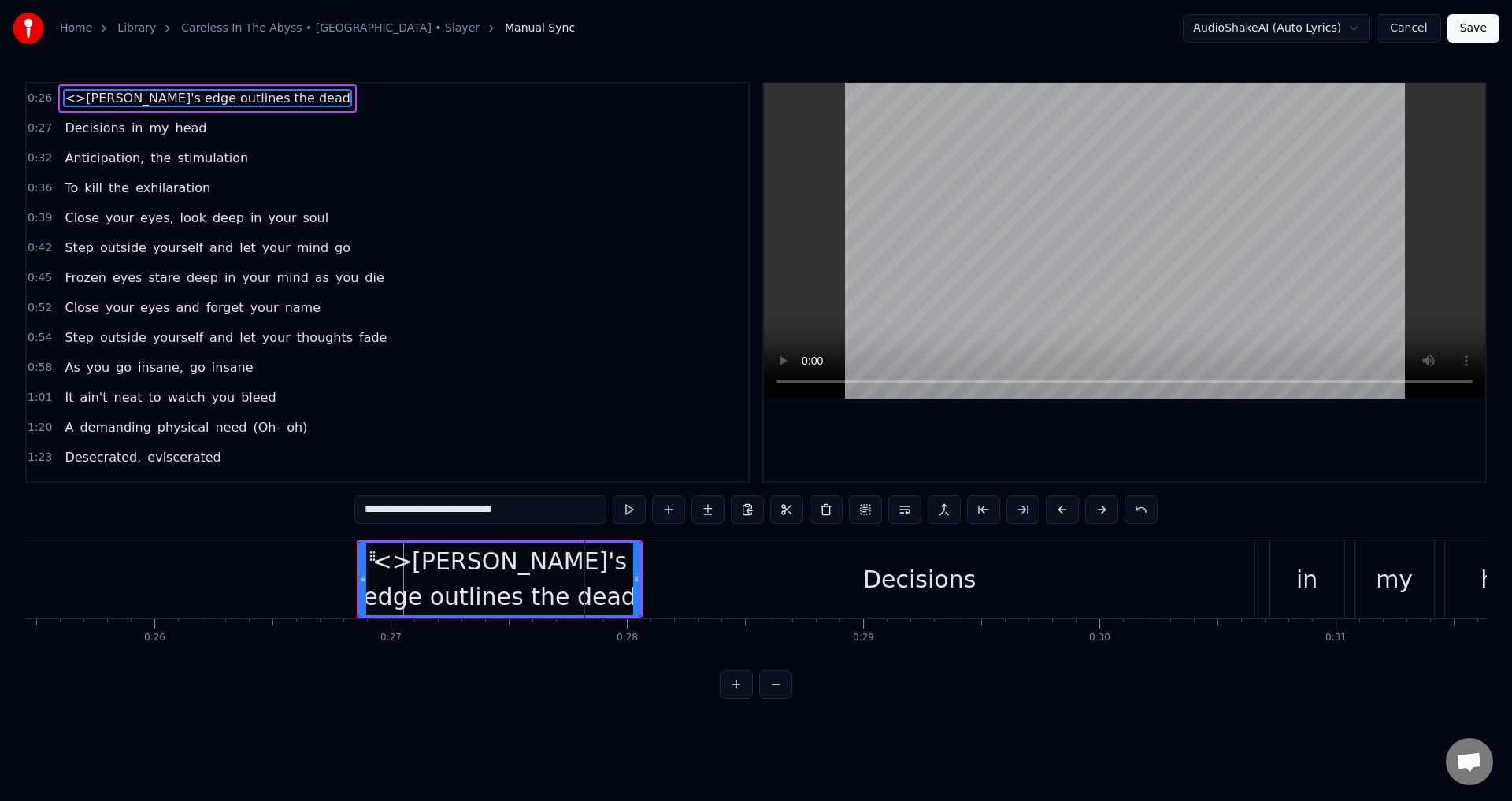
drag, startPoint x: 379, startPoint y: 513, endPoint x: 326, endPoint y: 505, distance: 53.6
click at [329, 506] on div "0:26 <>[PERSON_NAME]'s edge outlines the dead 0:27 Decisions in my head 0:32 An…" at bounding box center [756, 390] width 1462 height 616
click at [625, 511] on button at bounding box center [621, 508] width 33 height 28
click at [687, 577] on div "Decisions" at bounding box center [919, 579] width 669 height 77
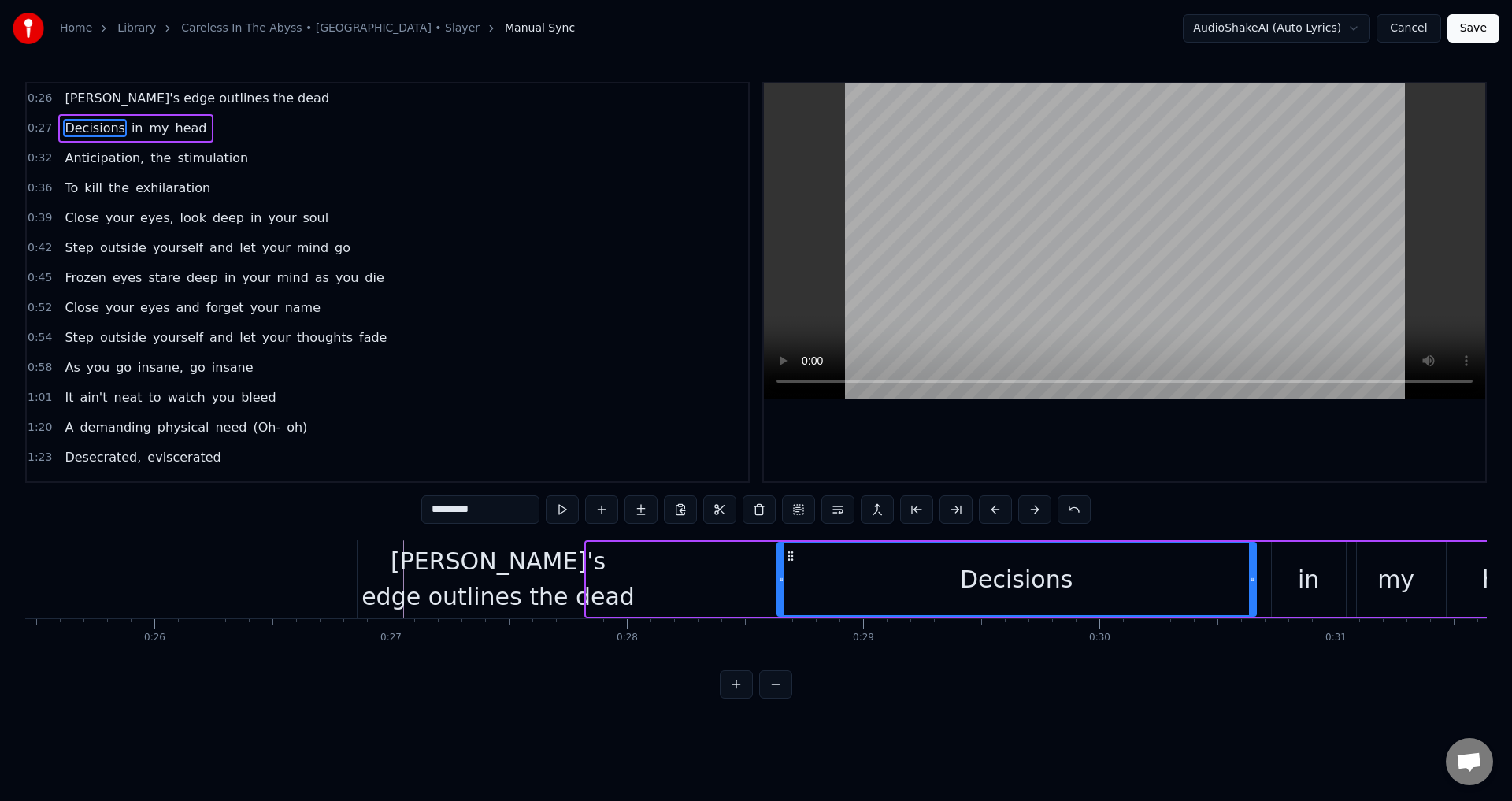
drag, startPoint x: 590, startPoint y: 582, endPoint x: 780, endPoint y: 575, distance: 190.1
click at [780, 575] on icon at bounding box center [781, 578] width 7 height 13
click at [566, 578] on div "[PERSON_NAME]'s edge outlines the dead" at bounding box center [498, 578] width 281 height 71
type input "**********"
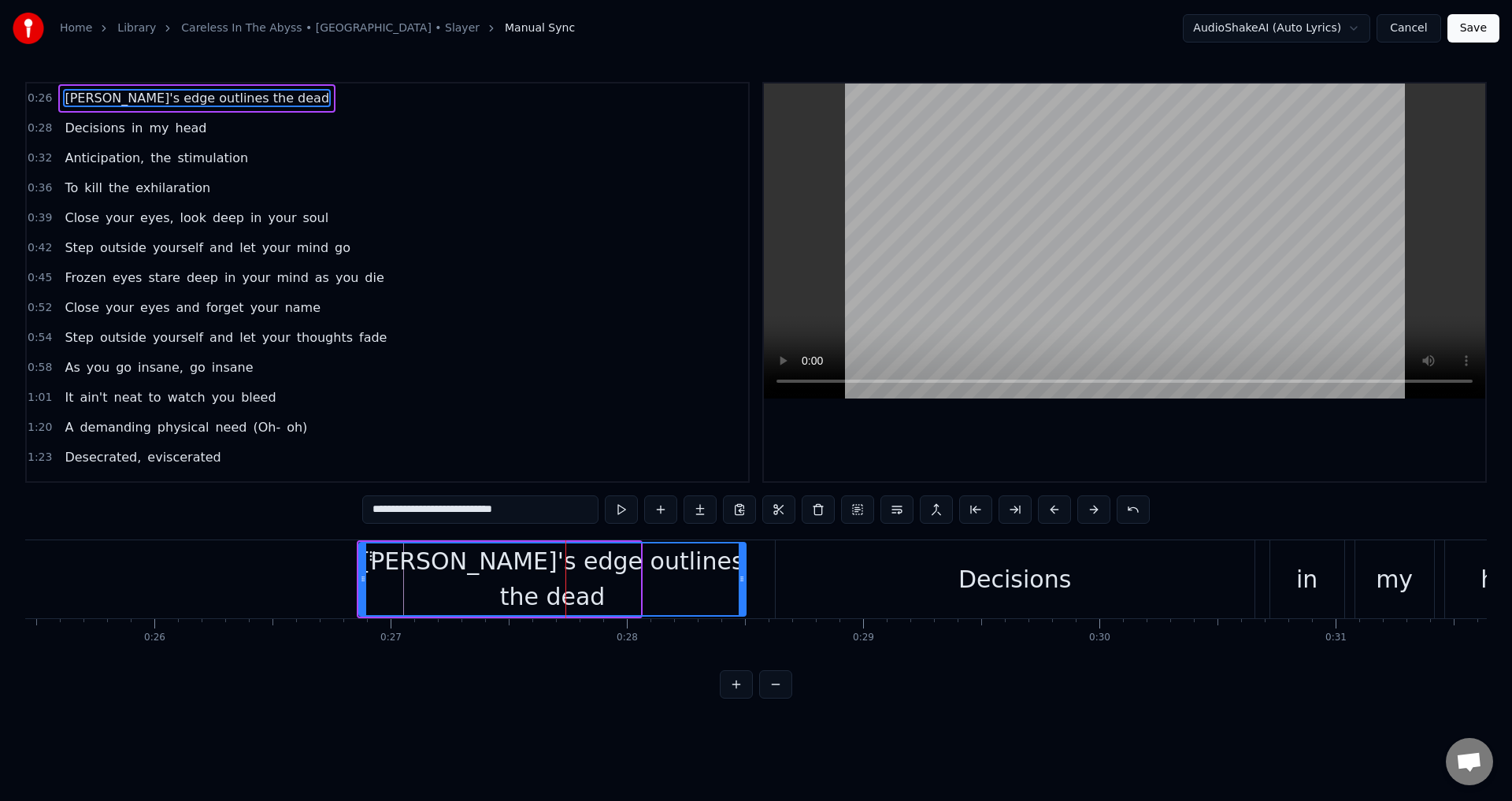
drag, startPoint x: 636, startPoint y: 578, endPoint x: 748, endPoint y: 566, distance: 112.6
click at [745, 569] on div at bounding box center [741, 579] width 7 height 72
click at [629, 509] on button at bounding box center [621, 508] width 33 height 28
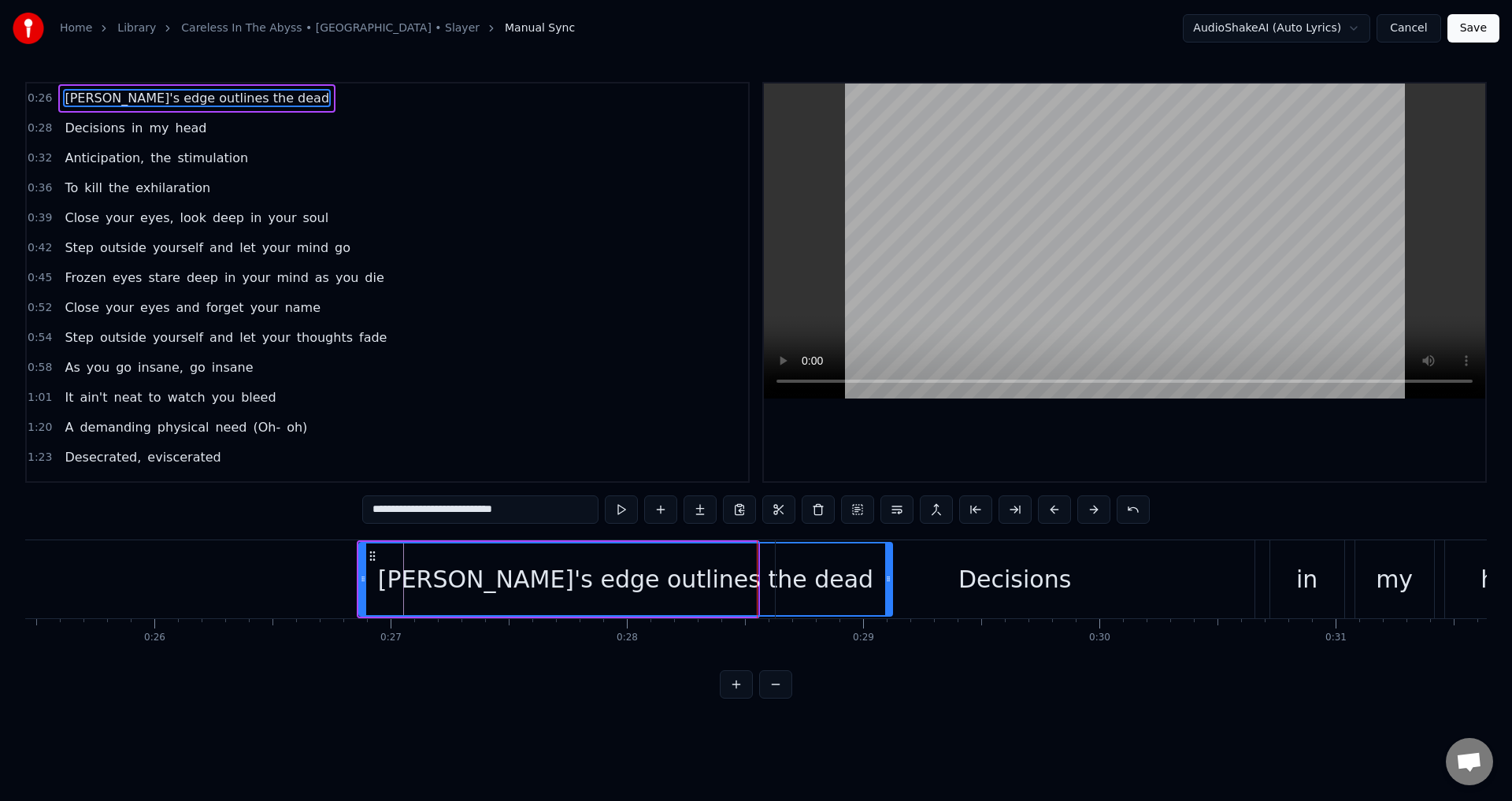
drag, startPoint x: 755, startPoint y: 574, endPoint x: 889, endPoint y: 572, distance: 134.0
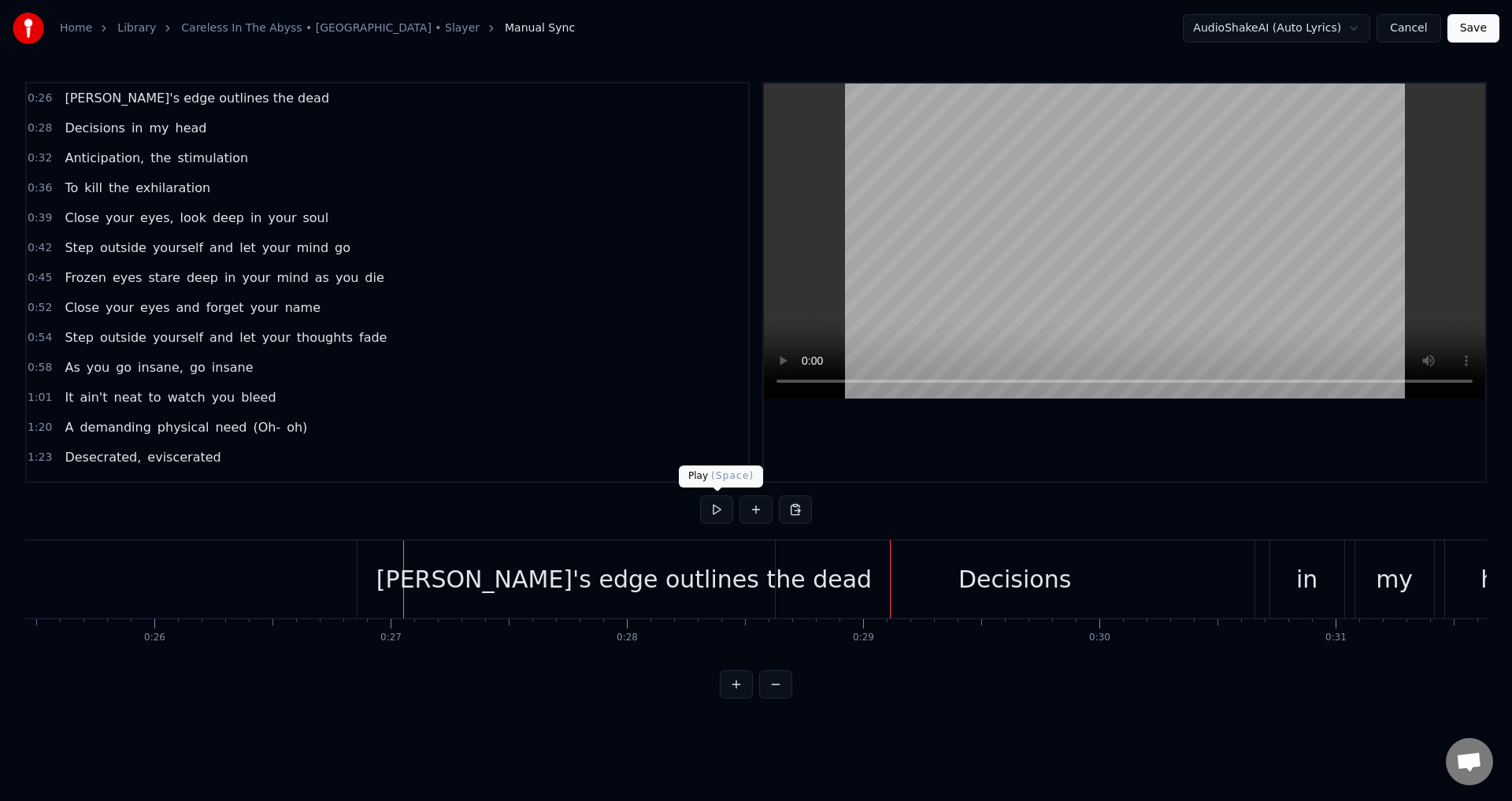
click at [716, 508] on button at bounding box center [717, 508] width 33 height 28
click at [716, 506] on button at bounding box center [717, 508] width 33 height 28
click at [961, 574] on div "Decisions" at bounding box center [1015, 579] width 478 height 77
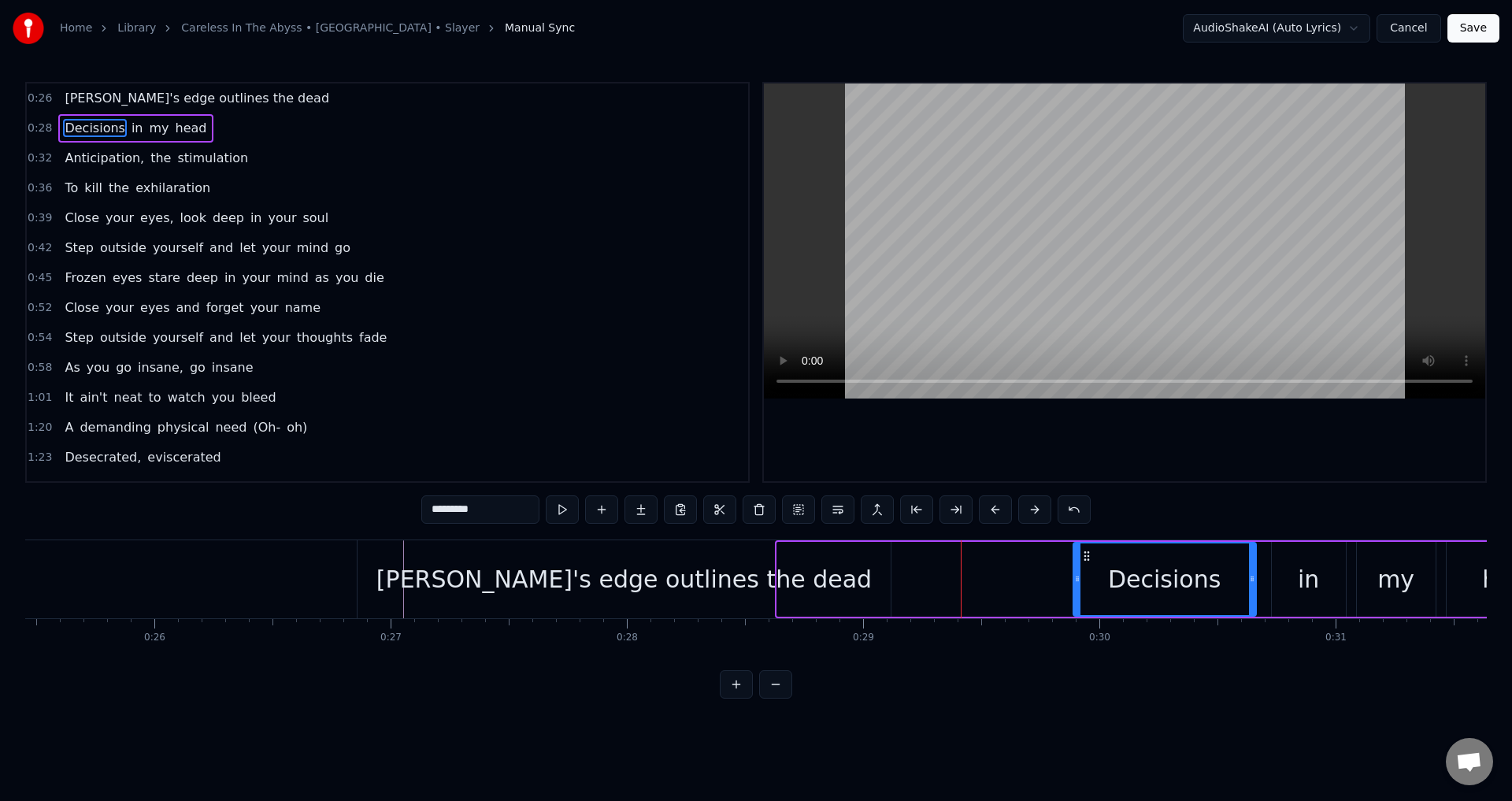
drag, startPoint x: 777, startPoint y: 582, endPoint x: 1066, endPoint y: 582, distance: 289.0
click at [1066, 582] on div "Decisions" at bounding box center [1016, 578] width 480 height 75
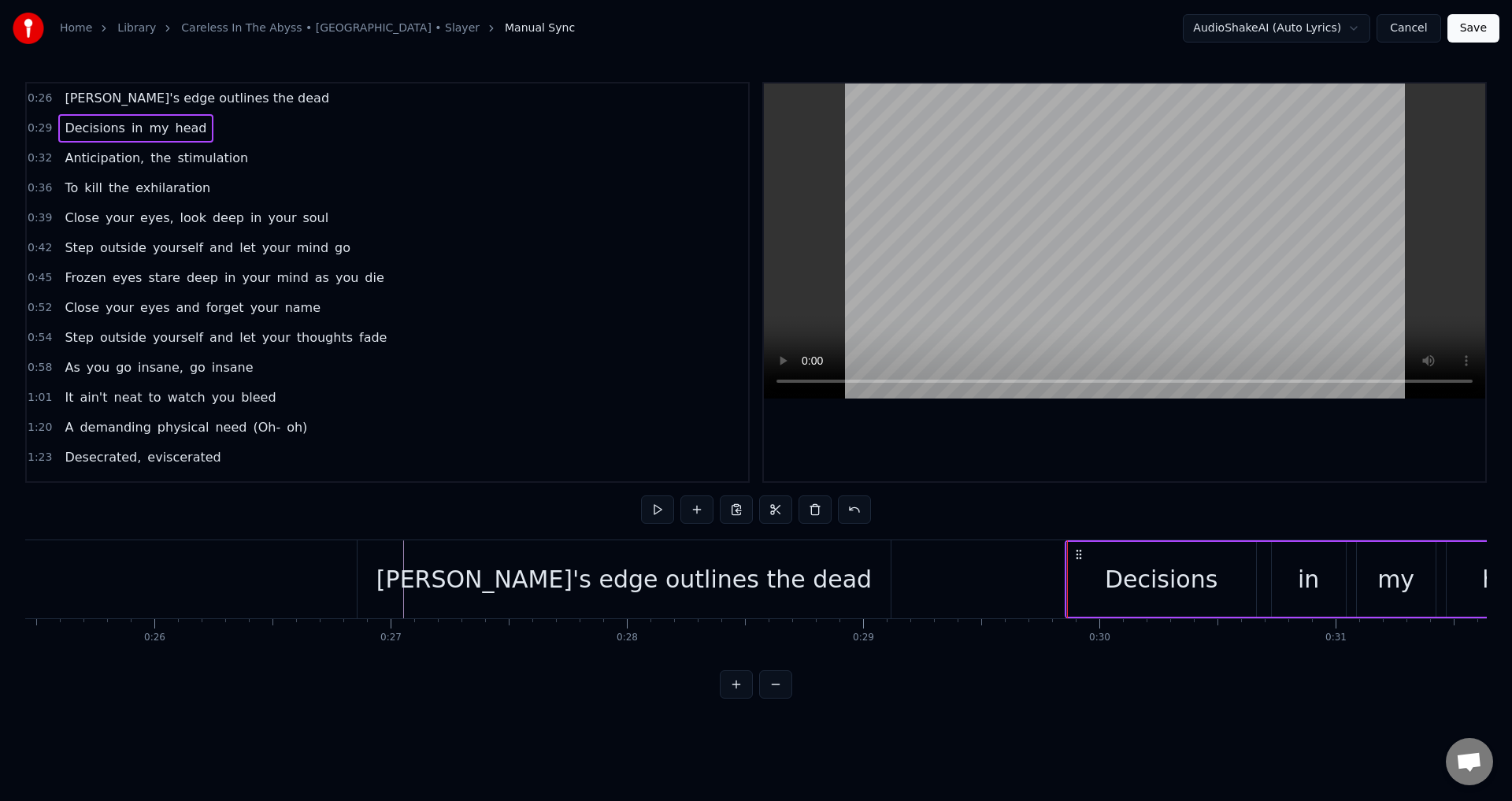
click at [886, 576] on div "[PERSON_NAME]'s edge outlines the dead" at bounding box center [624, 579] width 533 height 77
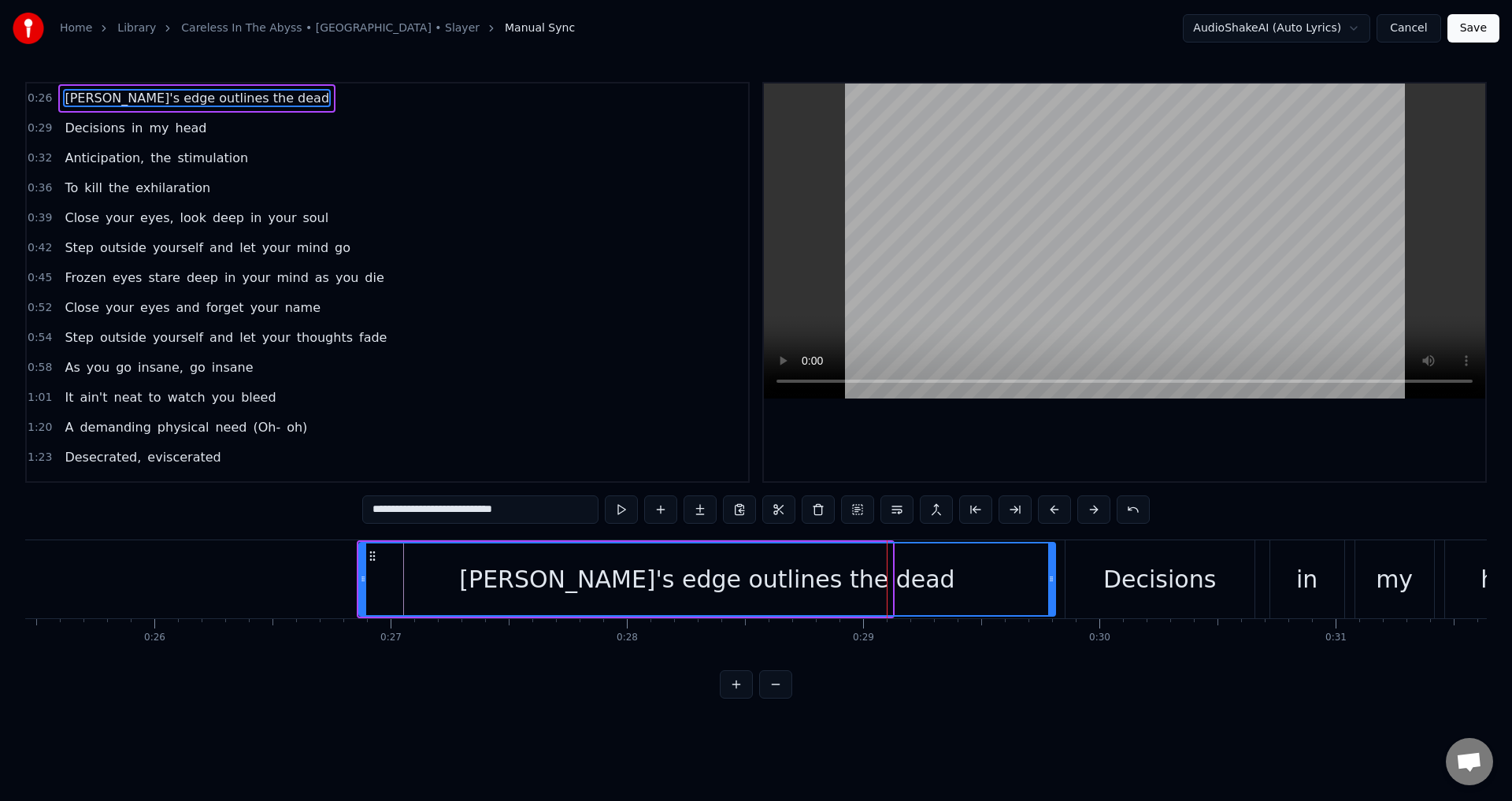
drag, startPoint x: 888, startPoint y: 578, endPoint x: 1051, endPoint y: 587, distance: 163.2
click at [1051, 587] on div at bounding box center [1051, 579] width 7 height 72
click at [664, 575] on div "[PERSON_NAME]'s edge outlines the dead" at bounding box center [706, 579] width 495 height 36
click at [882, 574] on div "[PERSON_NAME]'s edge outlines the dead" at bounding box center [706, 579] width 694 height 72
drag, startPoint x: 882, startPoint y: 574, endPoint x: 692, endPoint y: 583, distance: 190.2
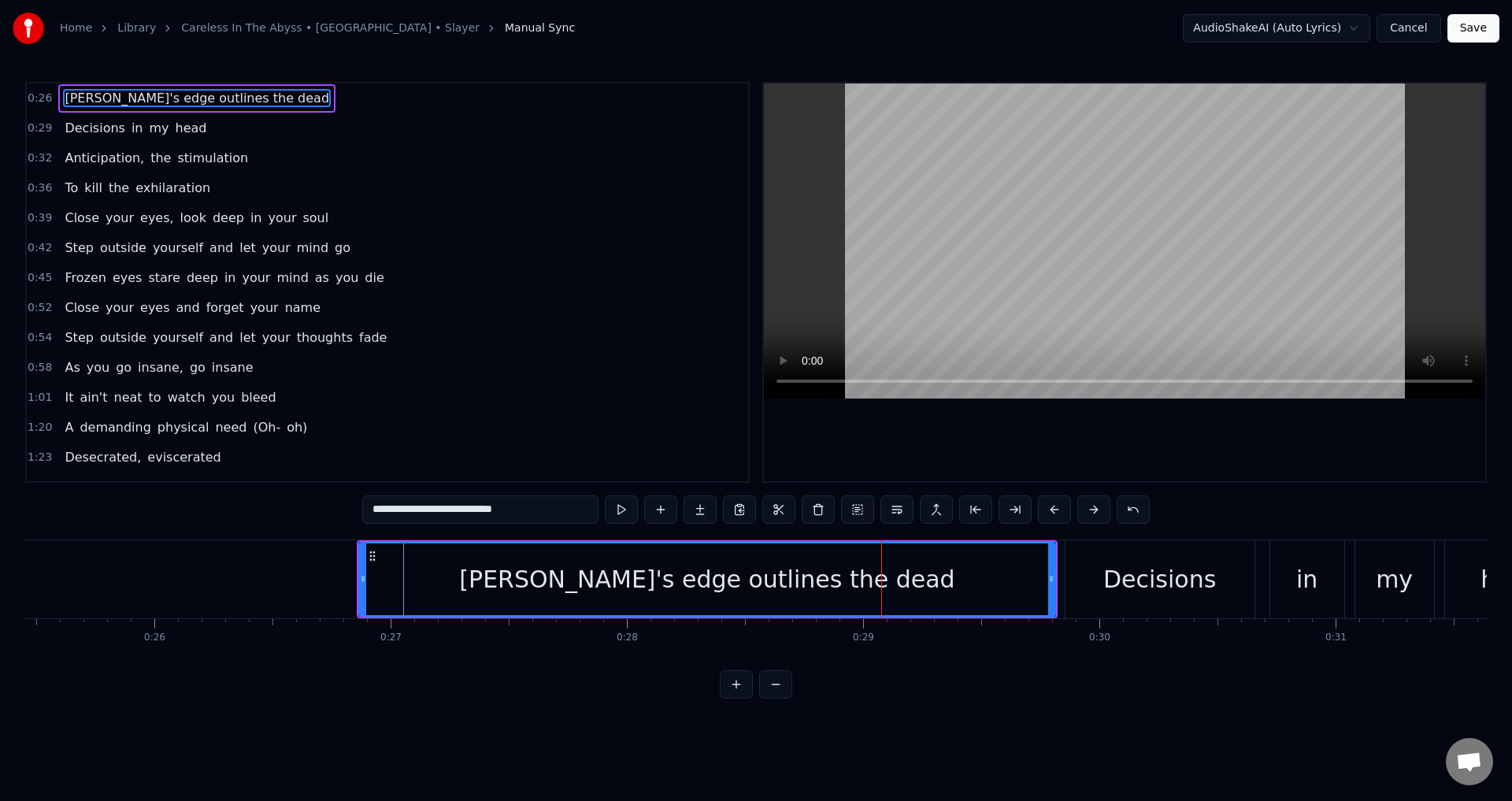
click at [692, 583] on div "[PERSON_NAME]'s edge outlines the dead" at bounding box center [706, 579] width 694 height 72
type input "*********"
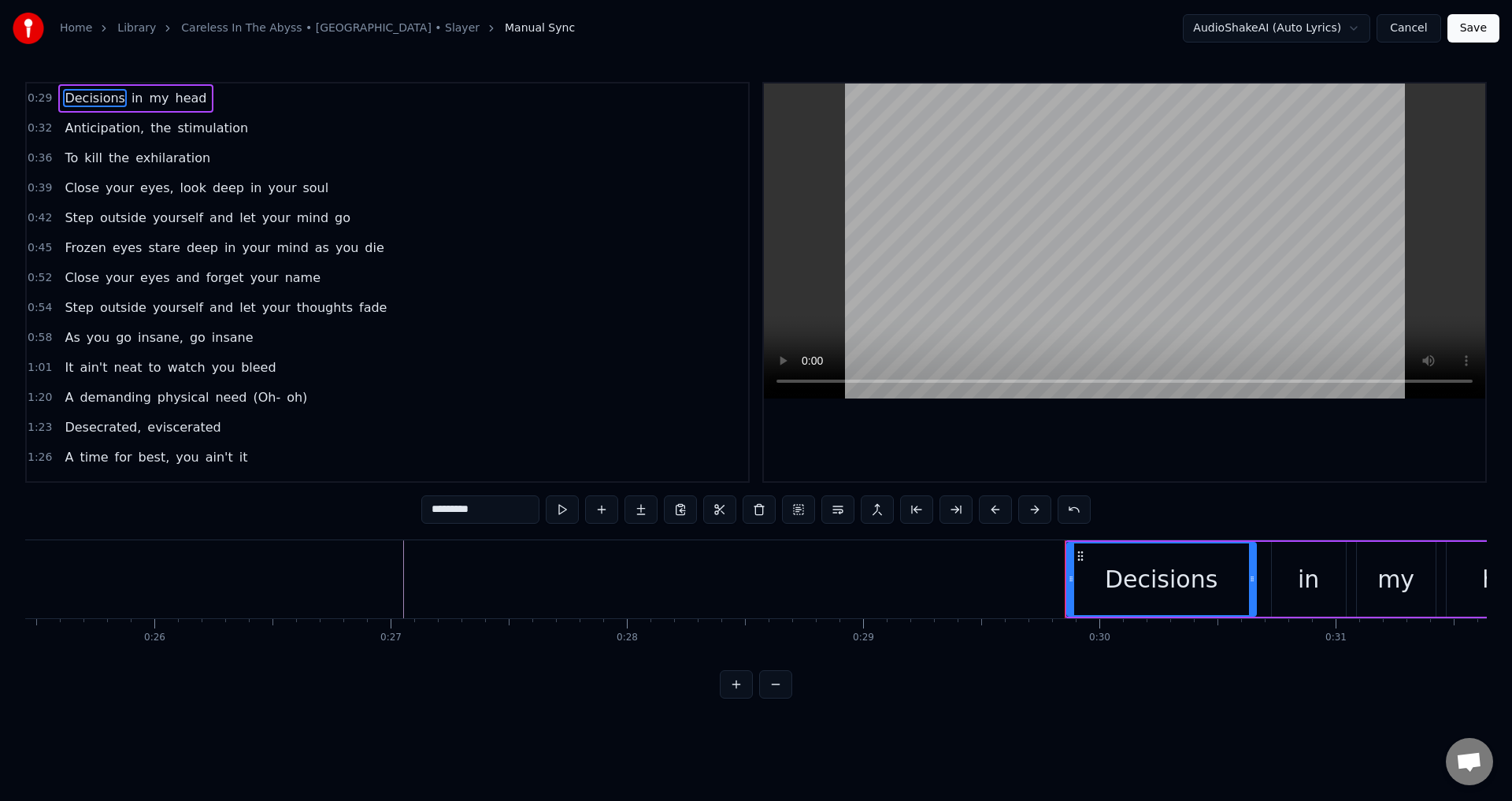
click at [561, 537] on div "0:29 Decisions in my head 0:32 Anticipation, the stimulation 0:36 To kill the e…" at bounding box center [756, 390] width 1462 height 616
click at [607, 508] on button at bounding box center [602, 508] width 33 height 28
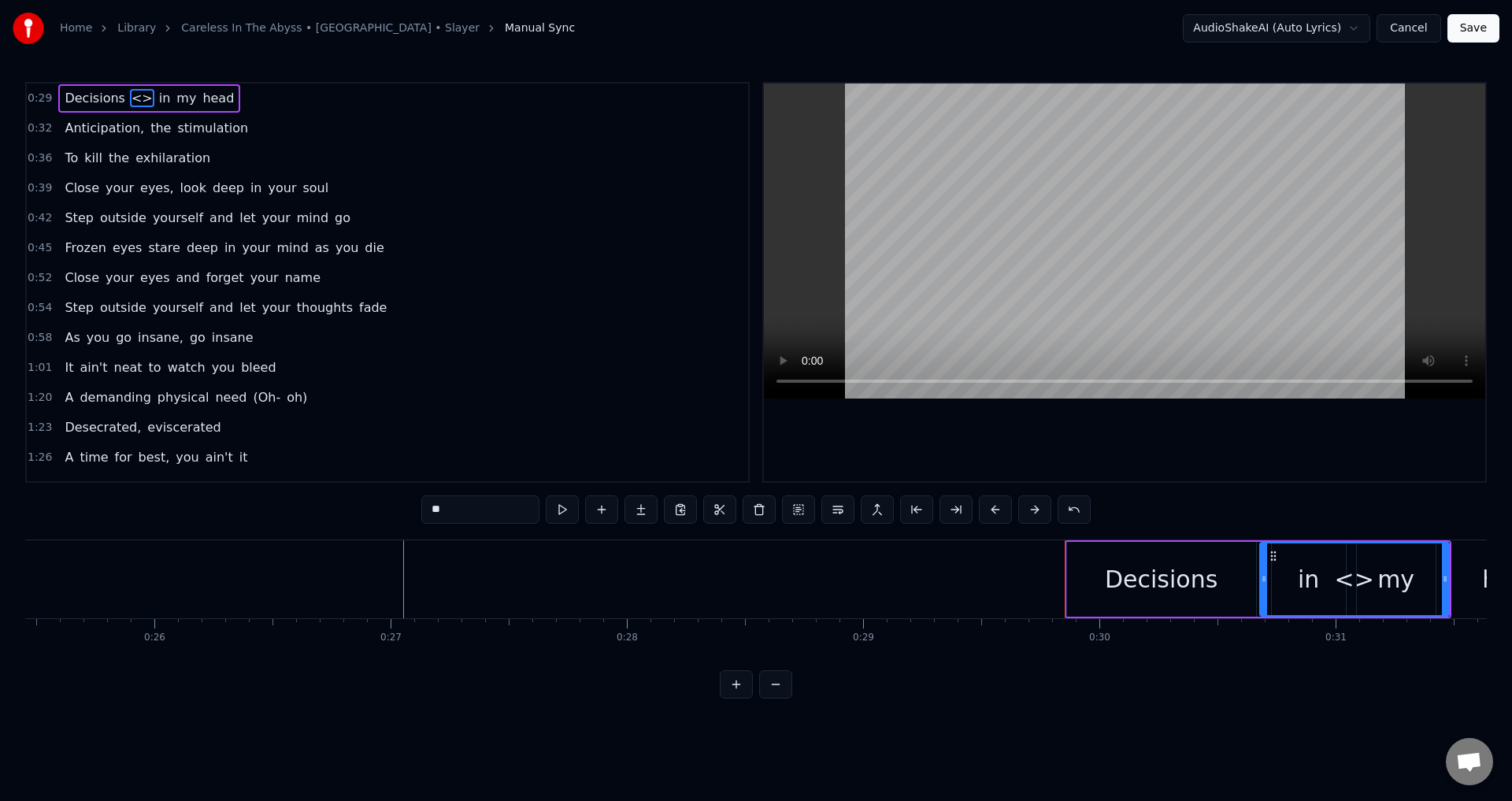
drag, startPoint x: 124, startPoint y: 97, endPoint x: 90, endPoint y: 101, distance: 34.2
click at [90, 101] on div "Decisions <> in my head" at bounding box center [149, 98] width 182 height 28
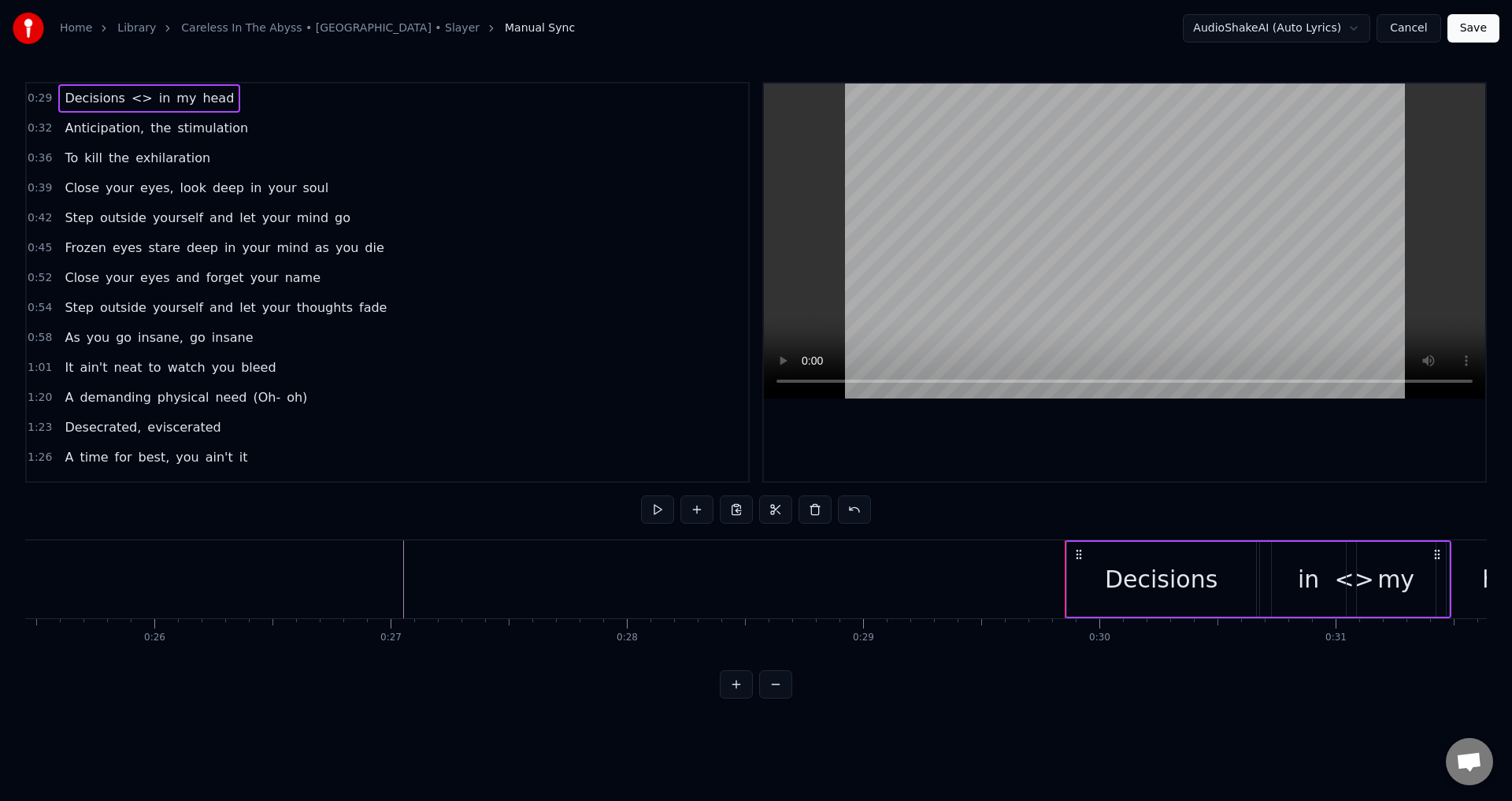
click at [130, 101] on span "<>" at bounding box center [141, 98] width 24 height 18
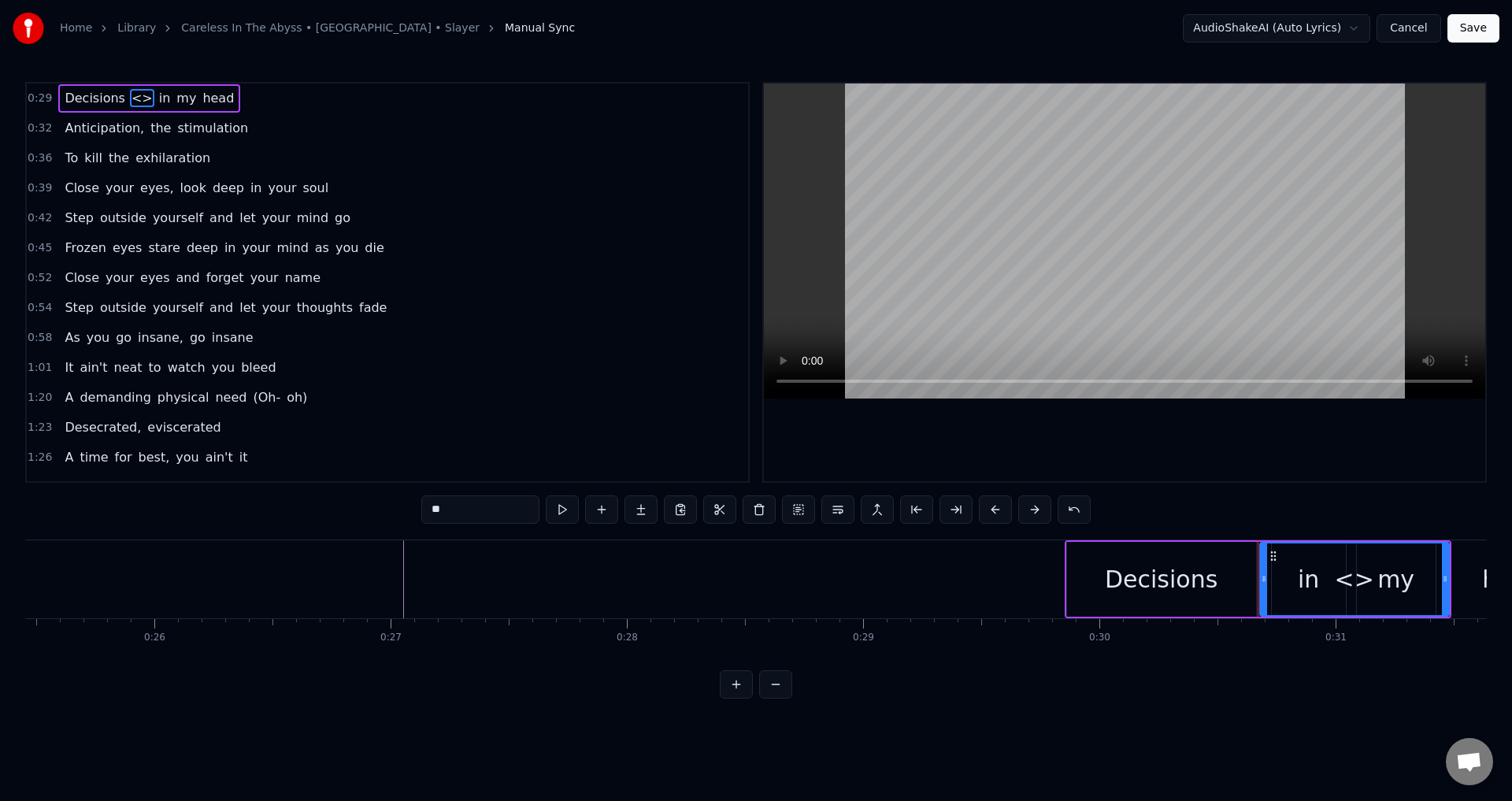
drag, startPoint x: 128, startPoint y: 101, endPoint x: 115, endPoint y: 86, distance: 19.8
click at [115, 86] on div "Decisions <> in my head" at bounding box center [149, 98] width 182 height 28
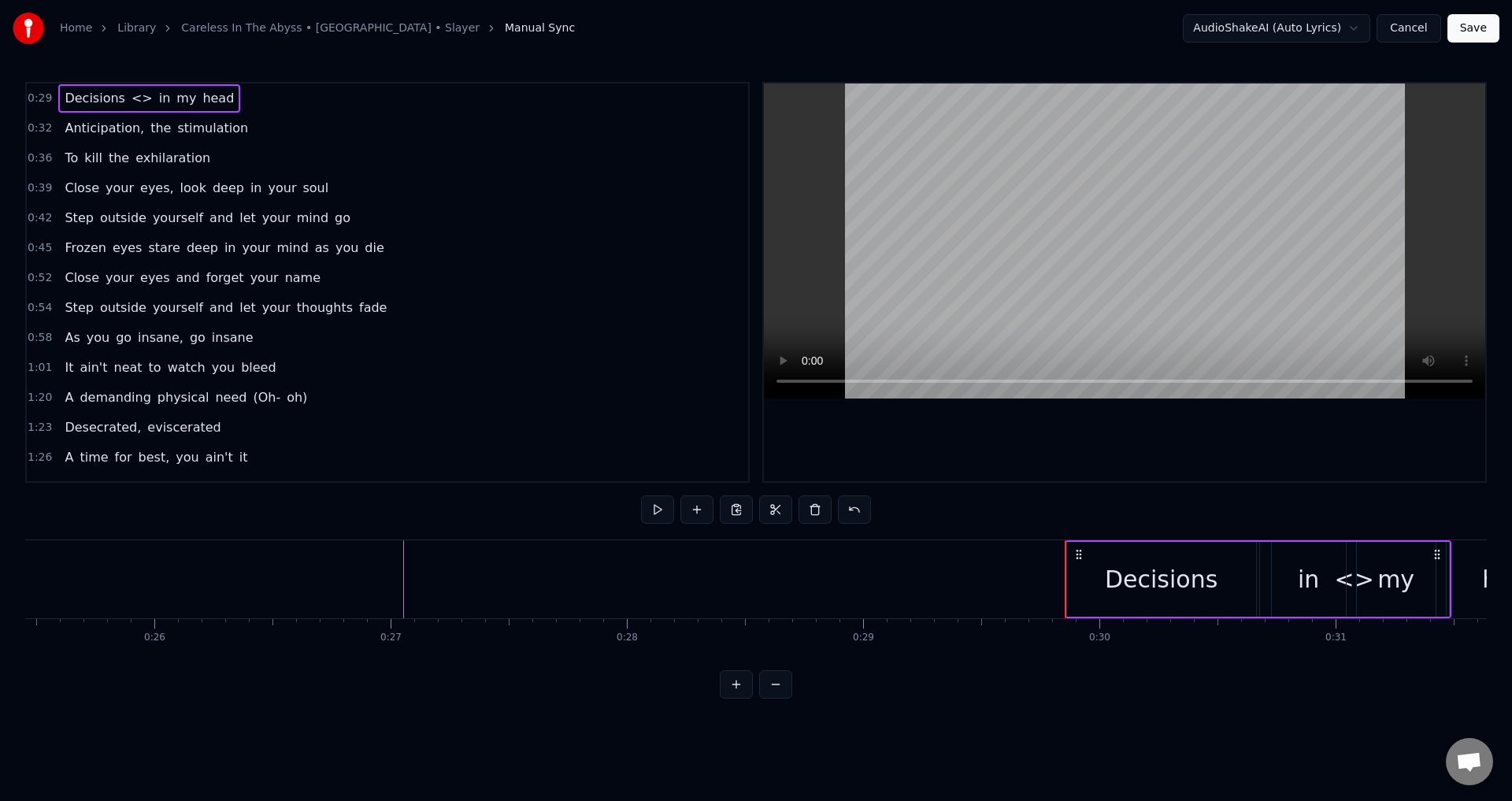
click at [130, 100] on span "<>" at bounding box center [141, 98] width 24 height 18
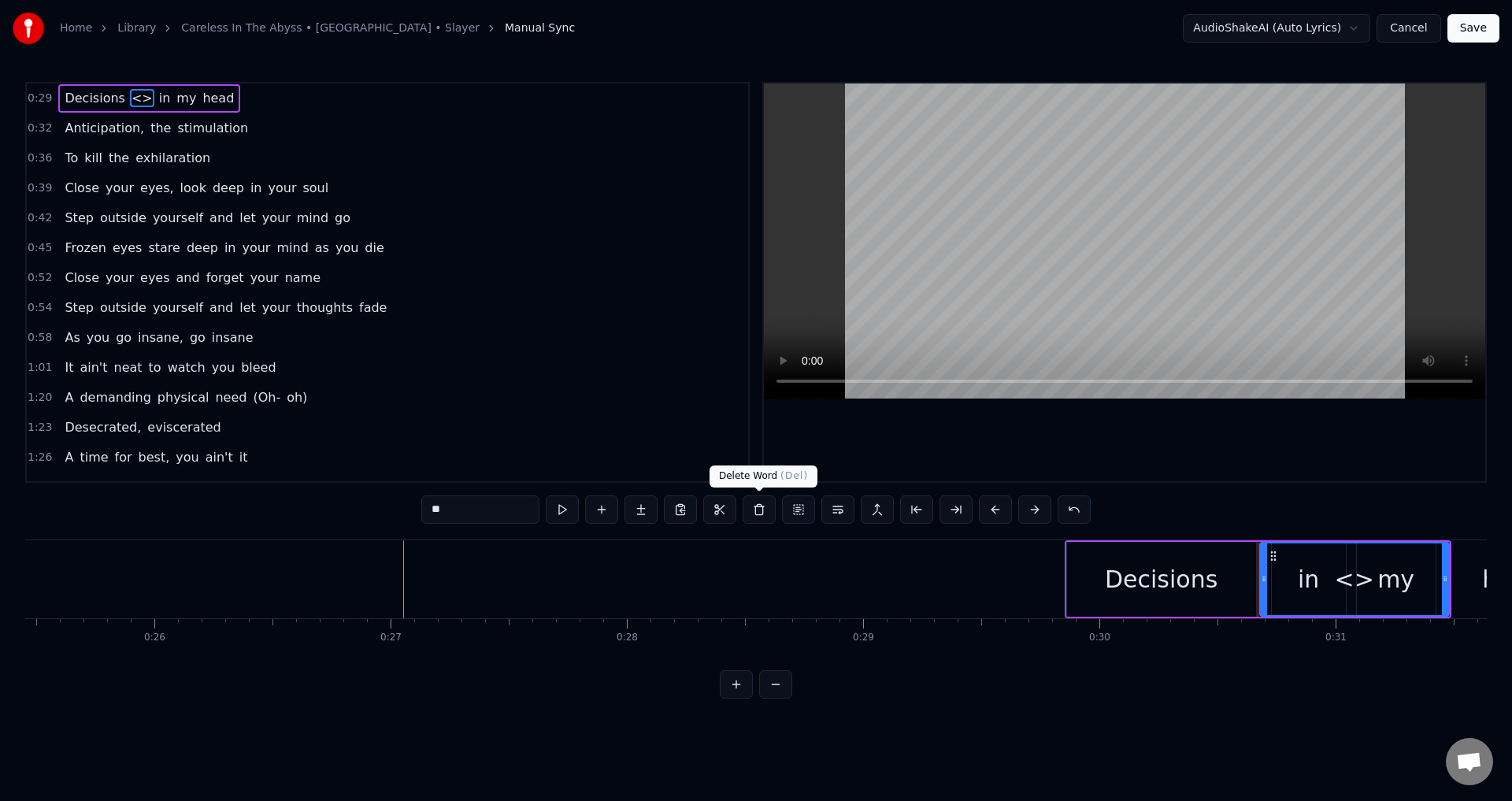
click at [761, 515] on button at bounding box center [758, 508] width 33 height 28
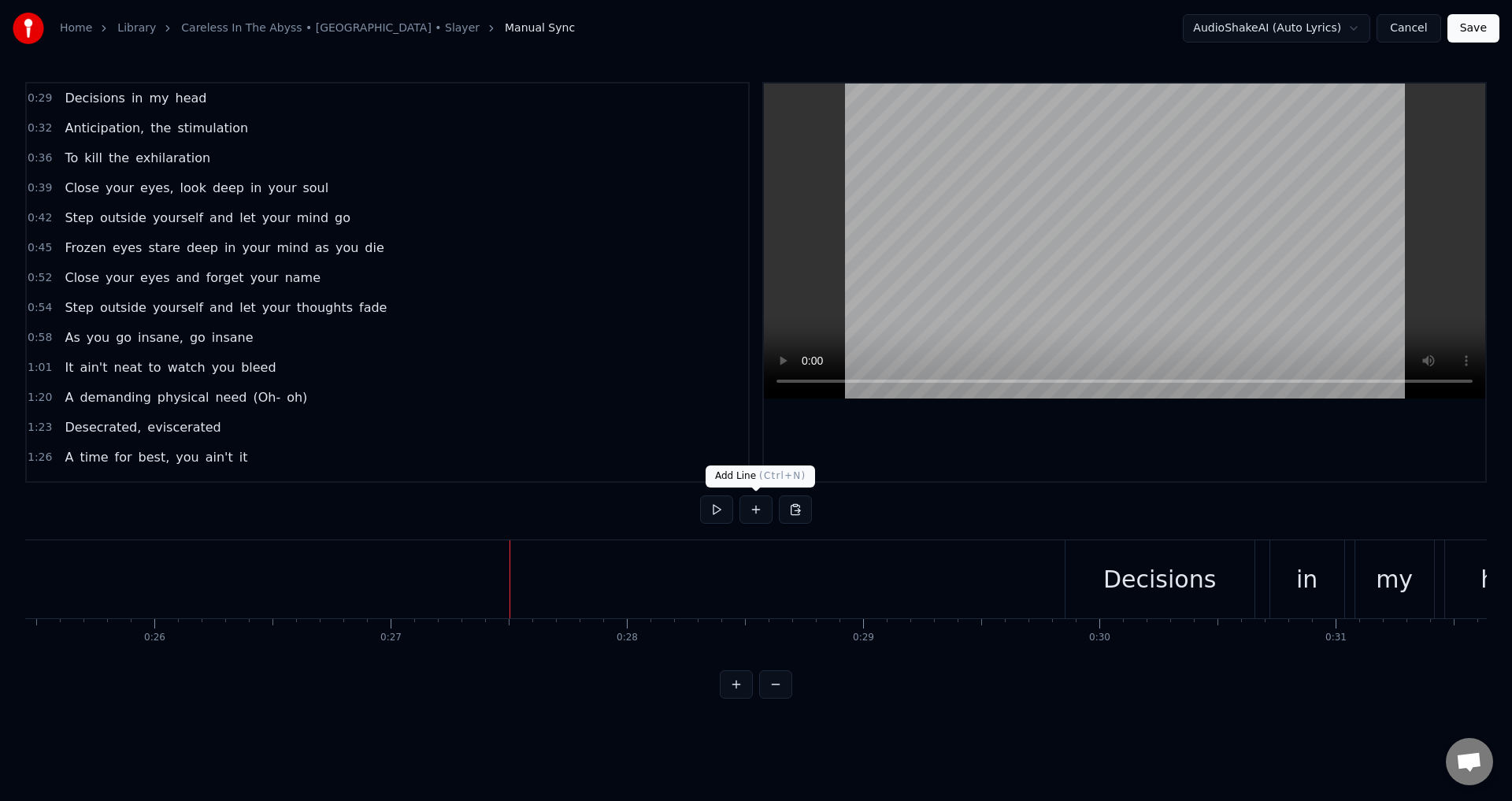
click at [746, 512] on button at bounding box center [756, 508] width 33 height 28
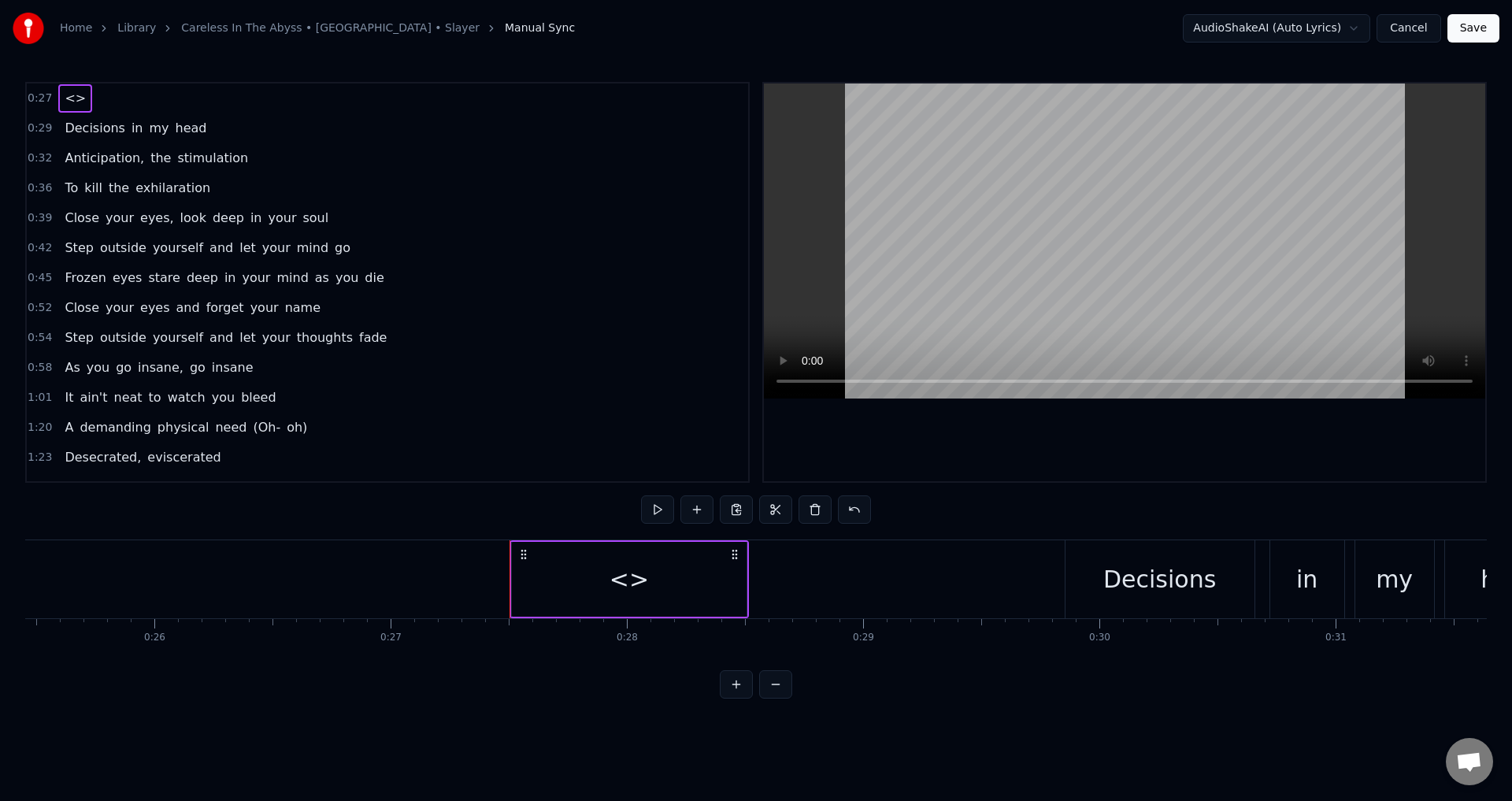
click at [629, 576] on div "<>" at bounding box center [629, 579] width 40 height 36
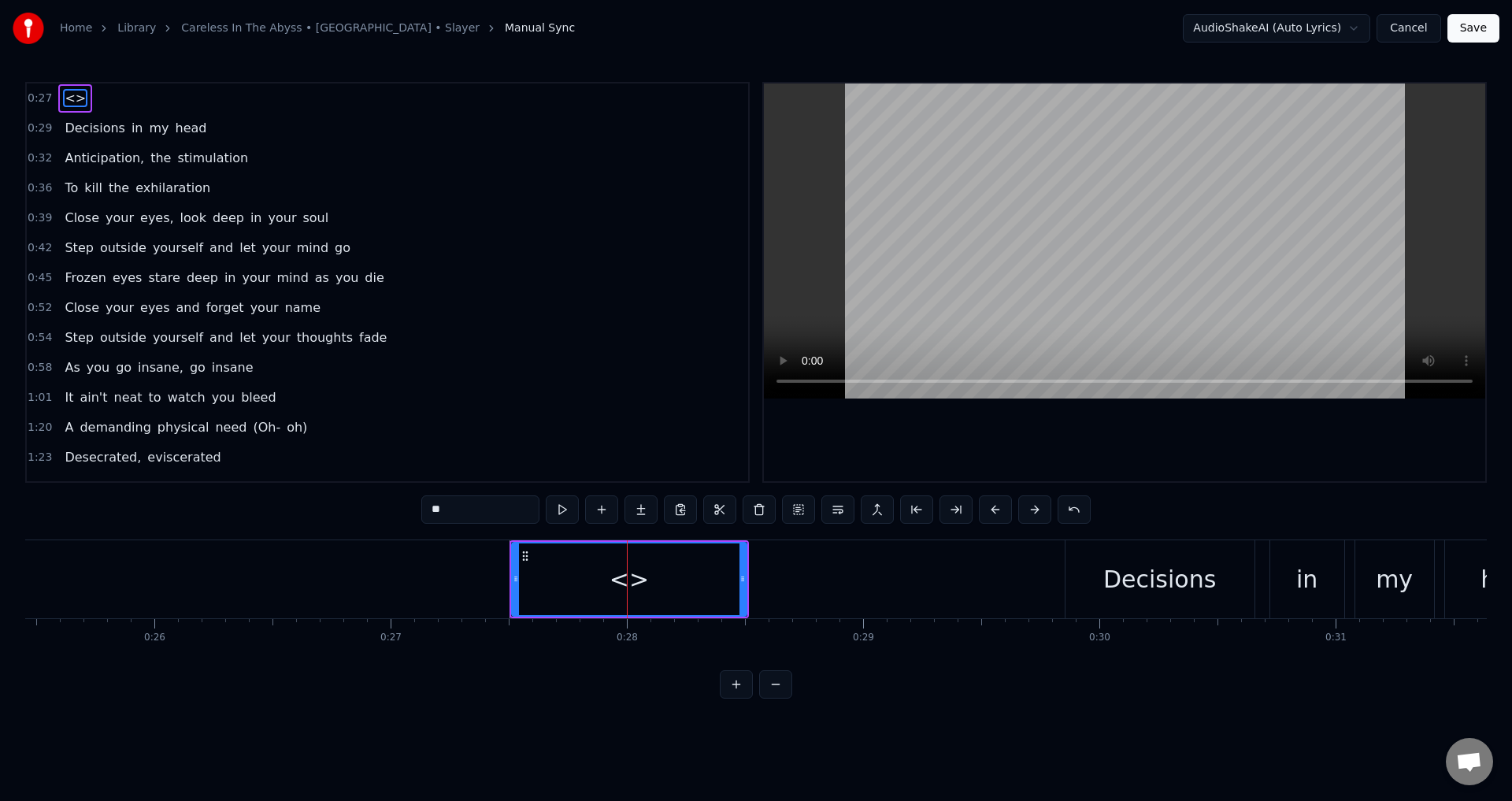
click at [458, 498] on input "**" at bounding box center [480, 508] width 118 height 28
drag, startPoint x: 451, startPoint y: 493, endPoint x: 378, endPoint y: 486, distance: 73.3
click at [378, 486] on div "0:27 <> 0:29 Decisions in my head 0:32 Anticipation, the stimulation 0:36 To ki…" at bounding box center [756, 390] width 1462 height 616
paste input "**********"
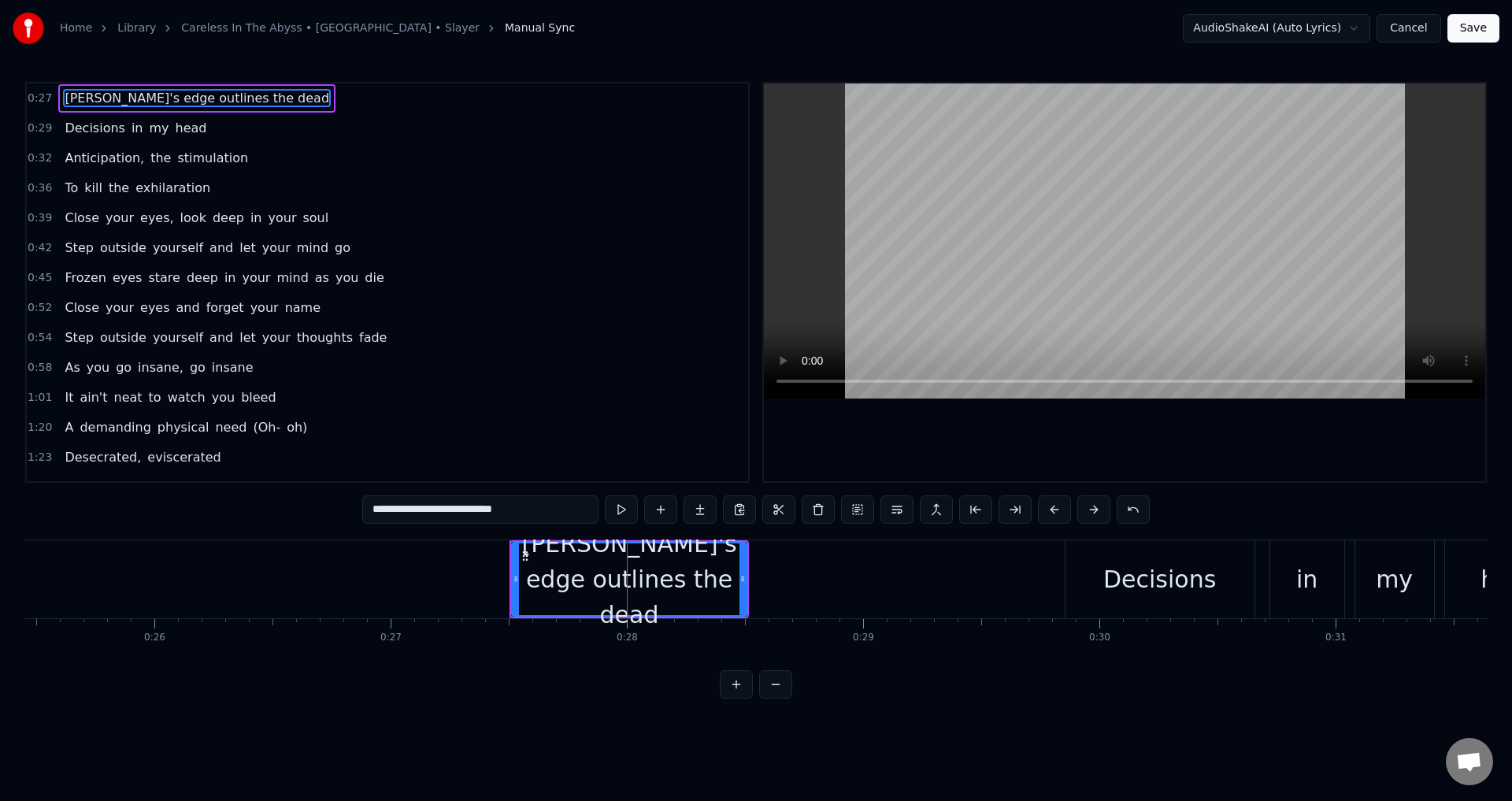
click at [598, 566] on div "[PERSON_NAME]'s edge outlines the dead" at bounding box center [629, 579] width 233 height 107
drag, startPoint x: 528, startPoint y: 507, endPoint x: 407, endPoint y: 517, distance: 121.4
click at [407, 517] on input "**********" at bounding box center [480, 508] width 236 height 28
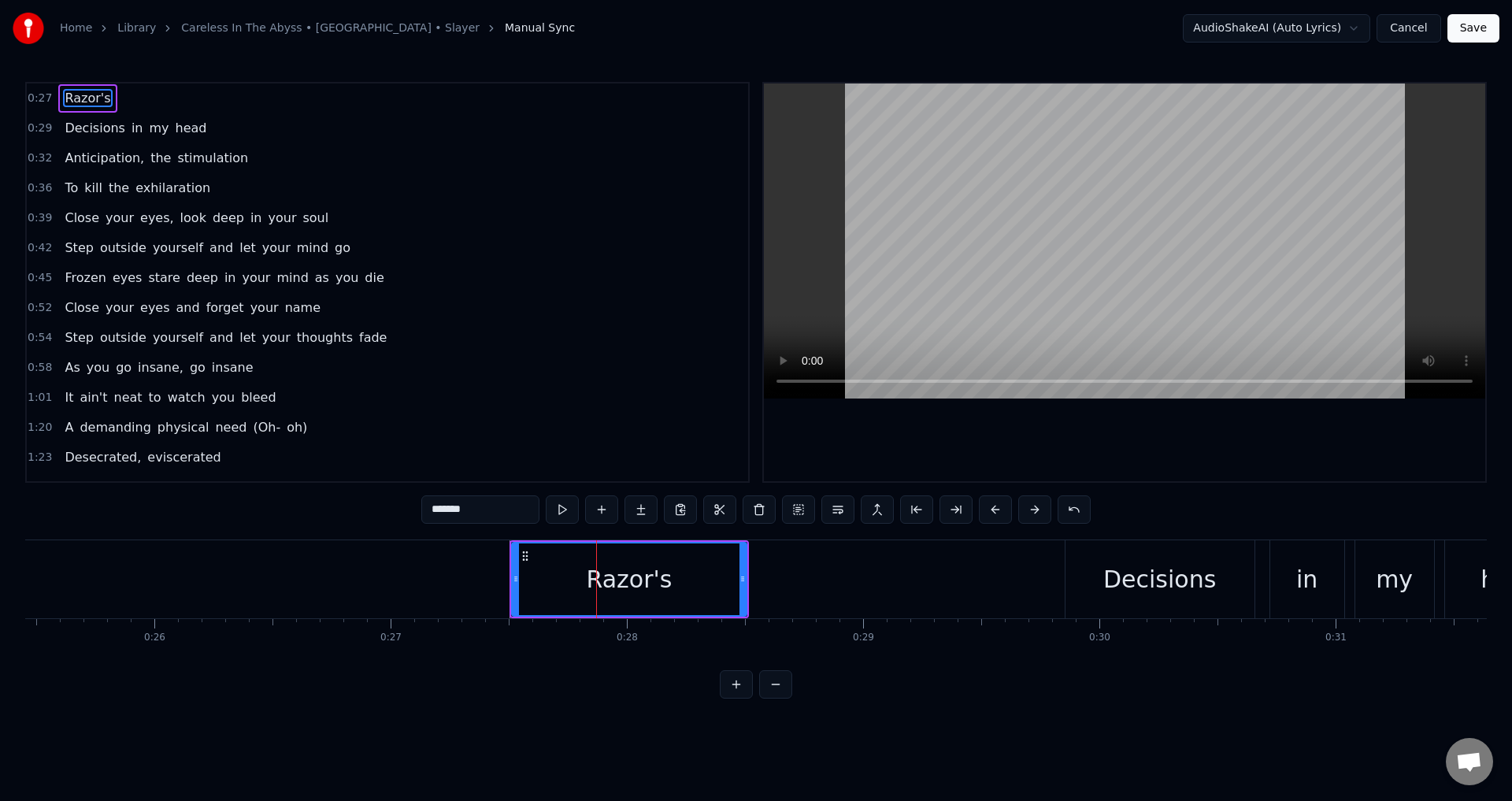
type input "*******"
drag, startPoint x: 683, startPoint y: 575, endPoint x: 587, endPoint y: 578, distance: 96.0
click at [587, 578] on div "Razor's" at bounding box center [629, 579] width 233 height 72
drag, startPoint x: 745, startPoint y: 577, endPoint x: 709, endPoint y: 578, distance: 36.0
click at [709, 578] on icon at bounding box center [706, 578] width 7 height 13
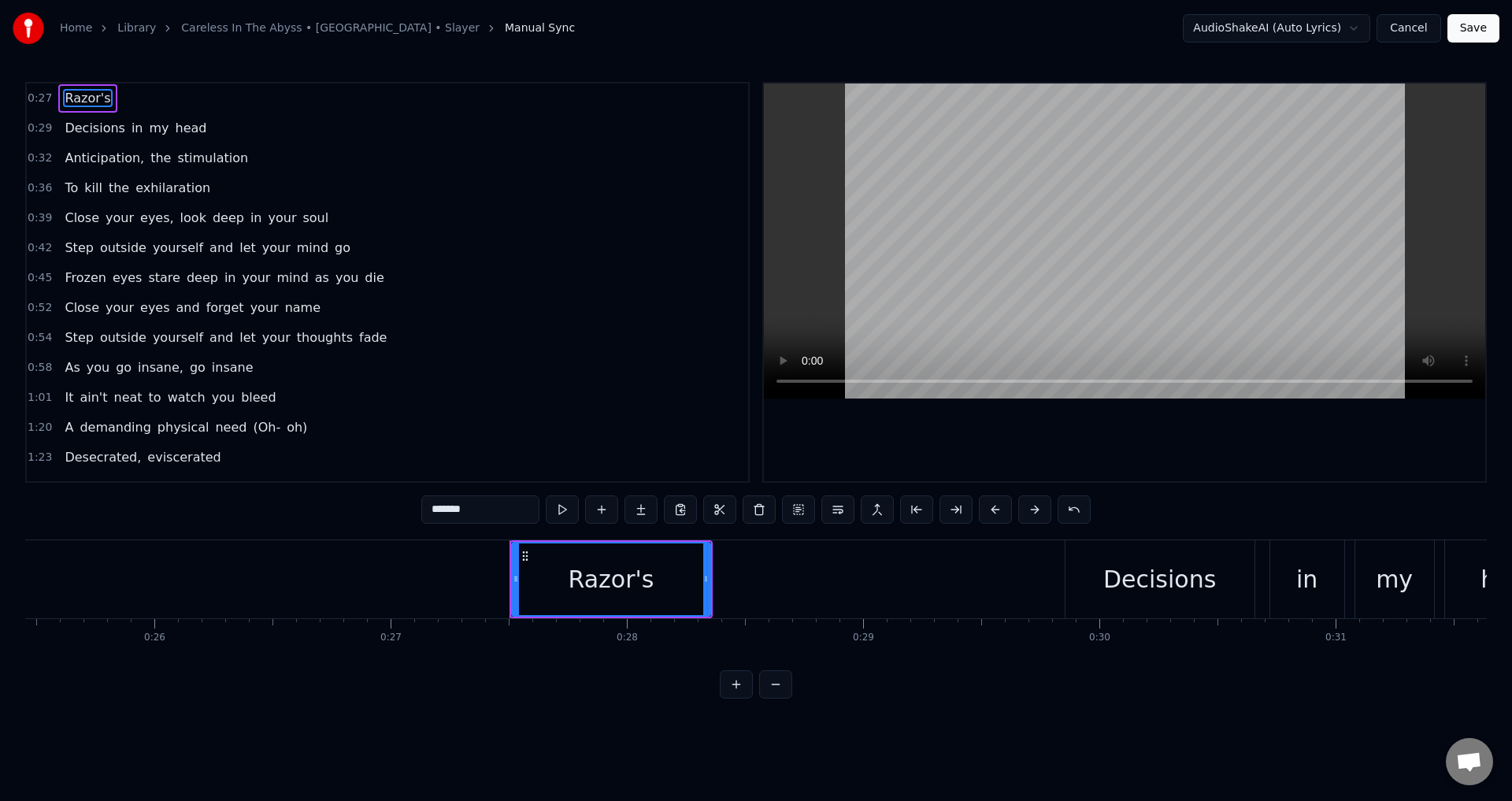
drag, startPoint x: 620, startPoint y: 578, endPoint x: 532, endPoint y: 578, distance: 88.0
click at [532, 578] on div "Razor's" at bounding box center [610, 579] width 197 height 72
click at [519, 575] on div "Razor's" at bounding box center [610, 579] width 197 height 72
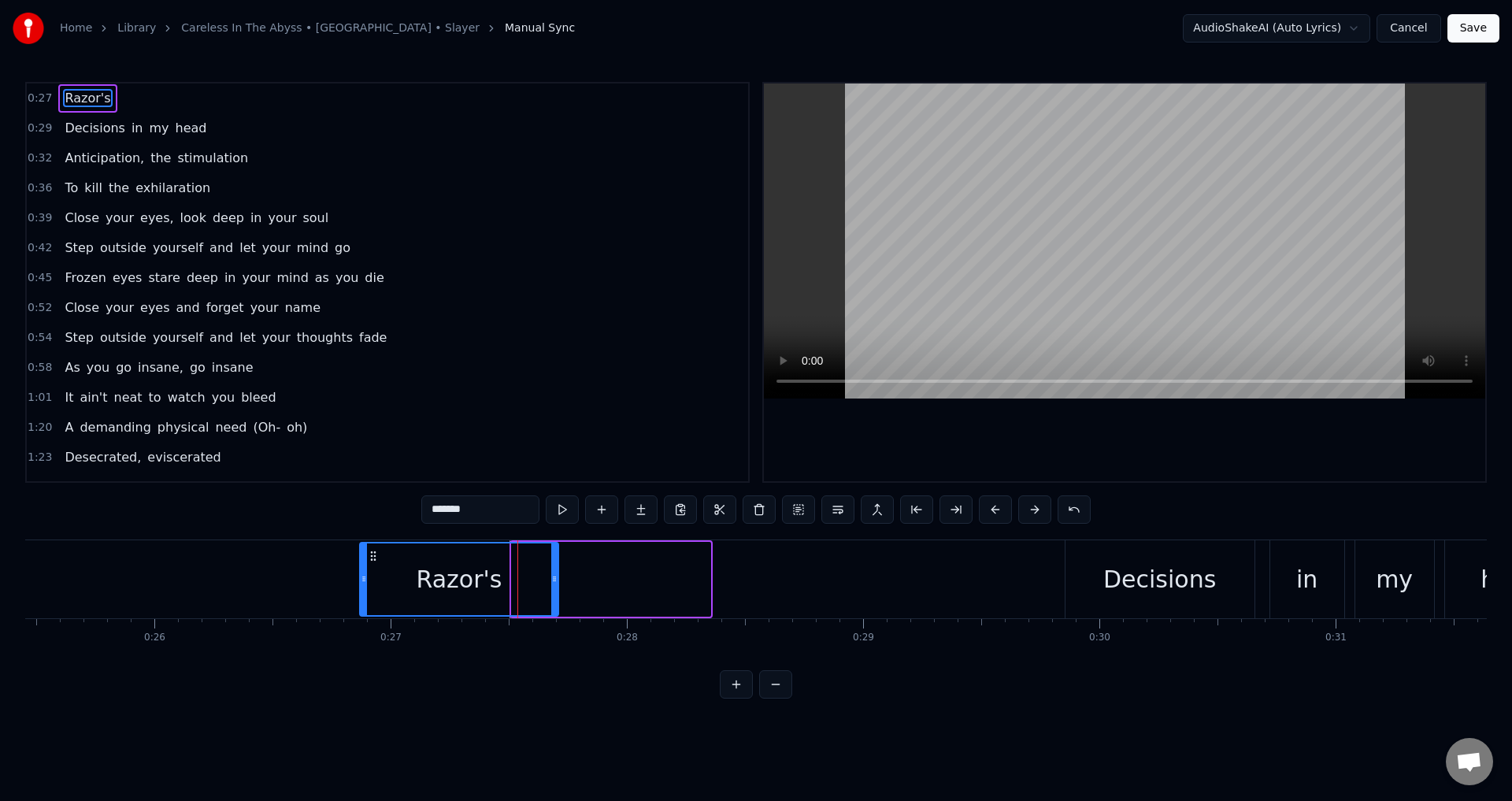
drag, startPoint x: 526, startPoint y: 553, endPoint x: 374, endPoint y: 544, distance: 152.3
click at [374, 544] on div "Razor's" at bounding box center [458, 579] width 197 height 72
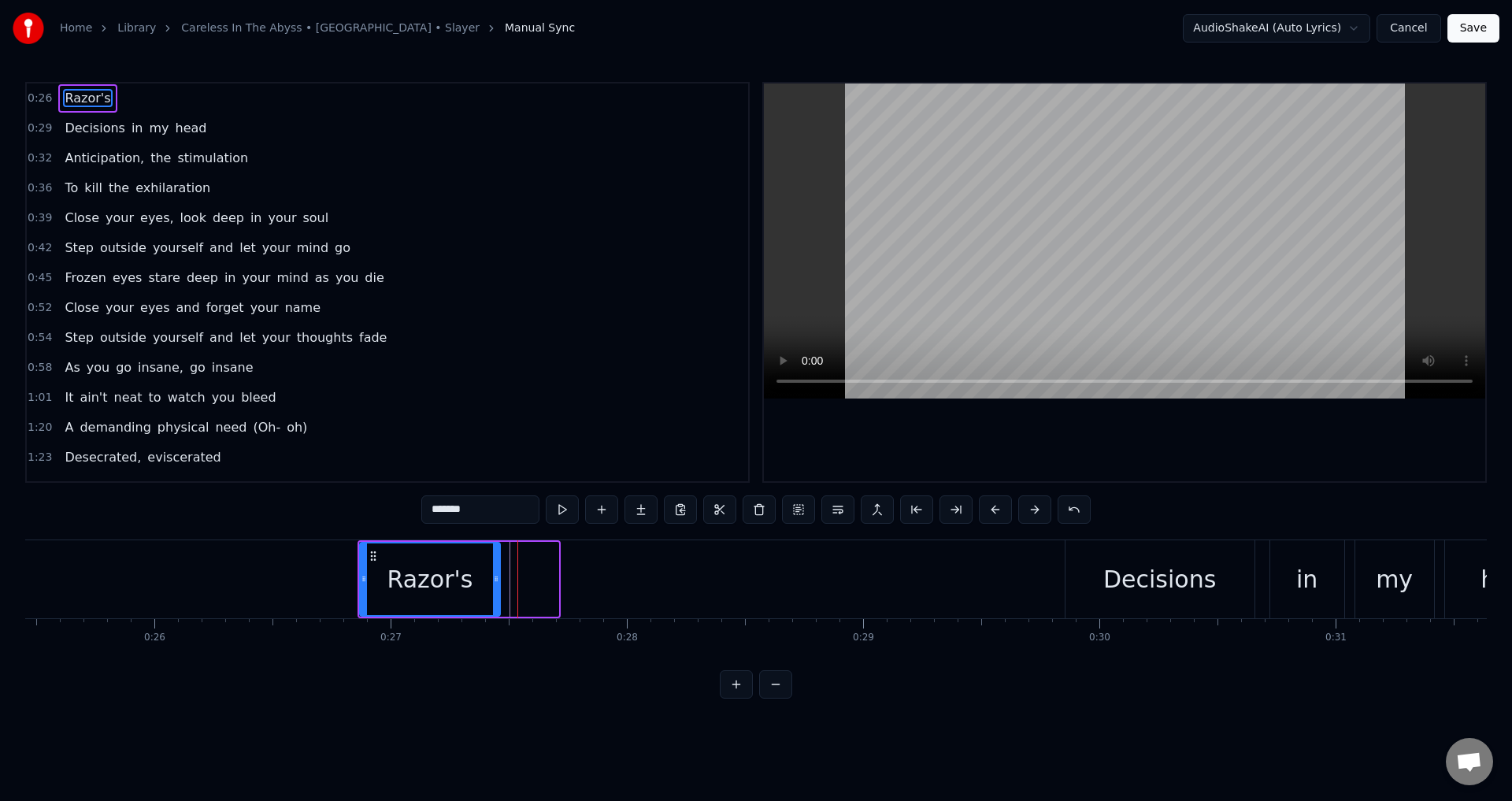
drag, startPoint x: 553, startPoint y: 578, endPoint x: 503, endPoint y: 580, distance: 50.0
click at [497, 578] on icon at bounding box center [496, 578] width 7 height 13
click at [600, 511] on button at bounding box center [602, 508] width 33 height 28
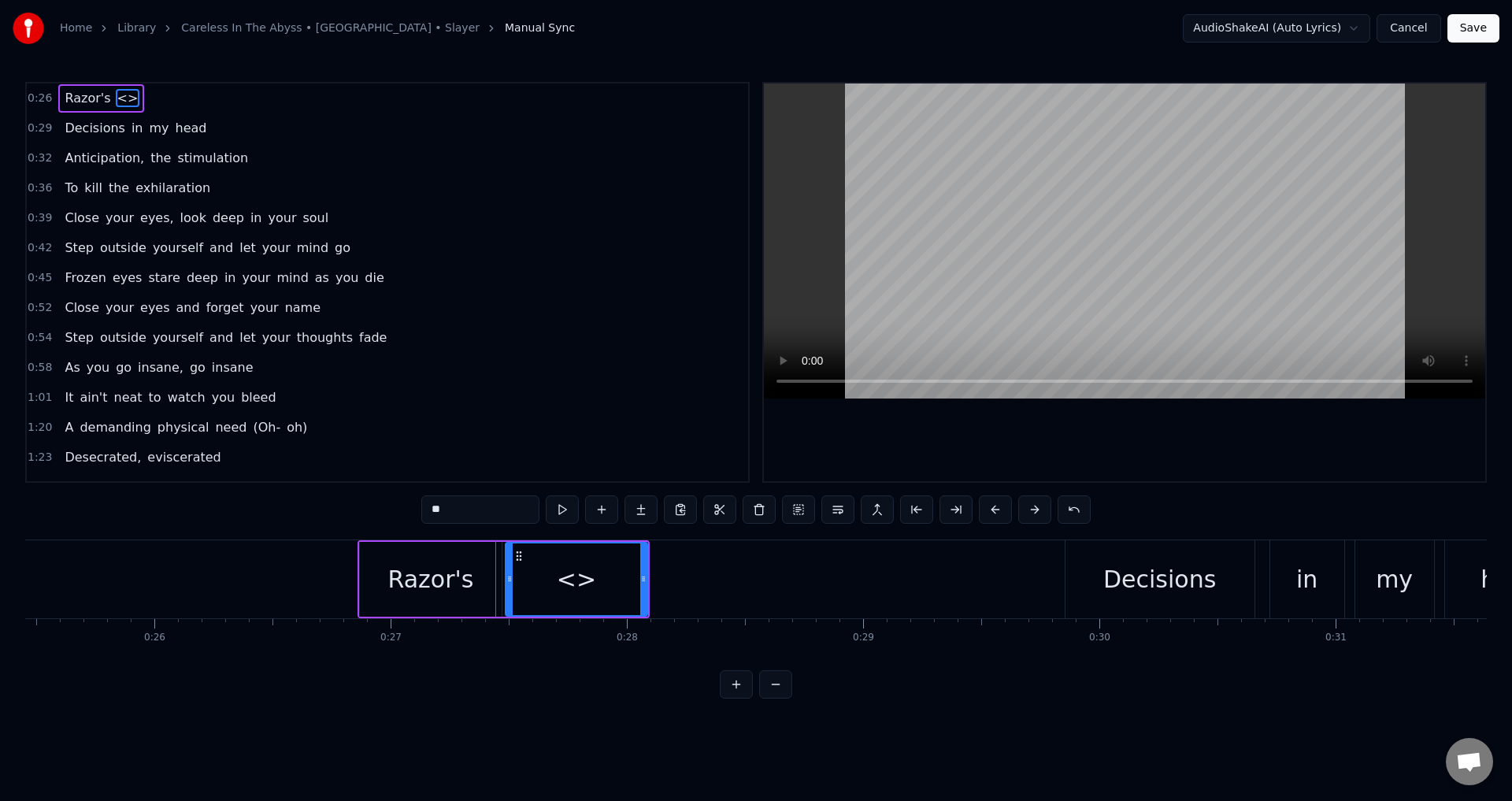
click at [491, 516] on input "**" at bounding box center [480, 508] width 118 height 28
drag, startPoint x: 491, startPoint y: 516, endPoint x: 393, endPoint y: 511, distance: 98.1
click at [393, 511] on div "0:26 Razor's <> 0:29 Decisions in my head 0:32 Anticipation, the stimulation 0:…" at bounding box center [756, 390] width 1462 height 616
paste input "**********"
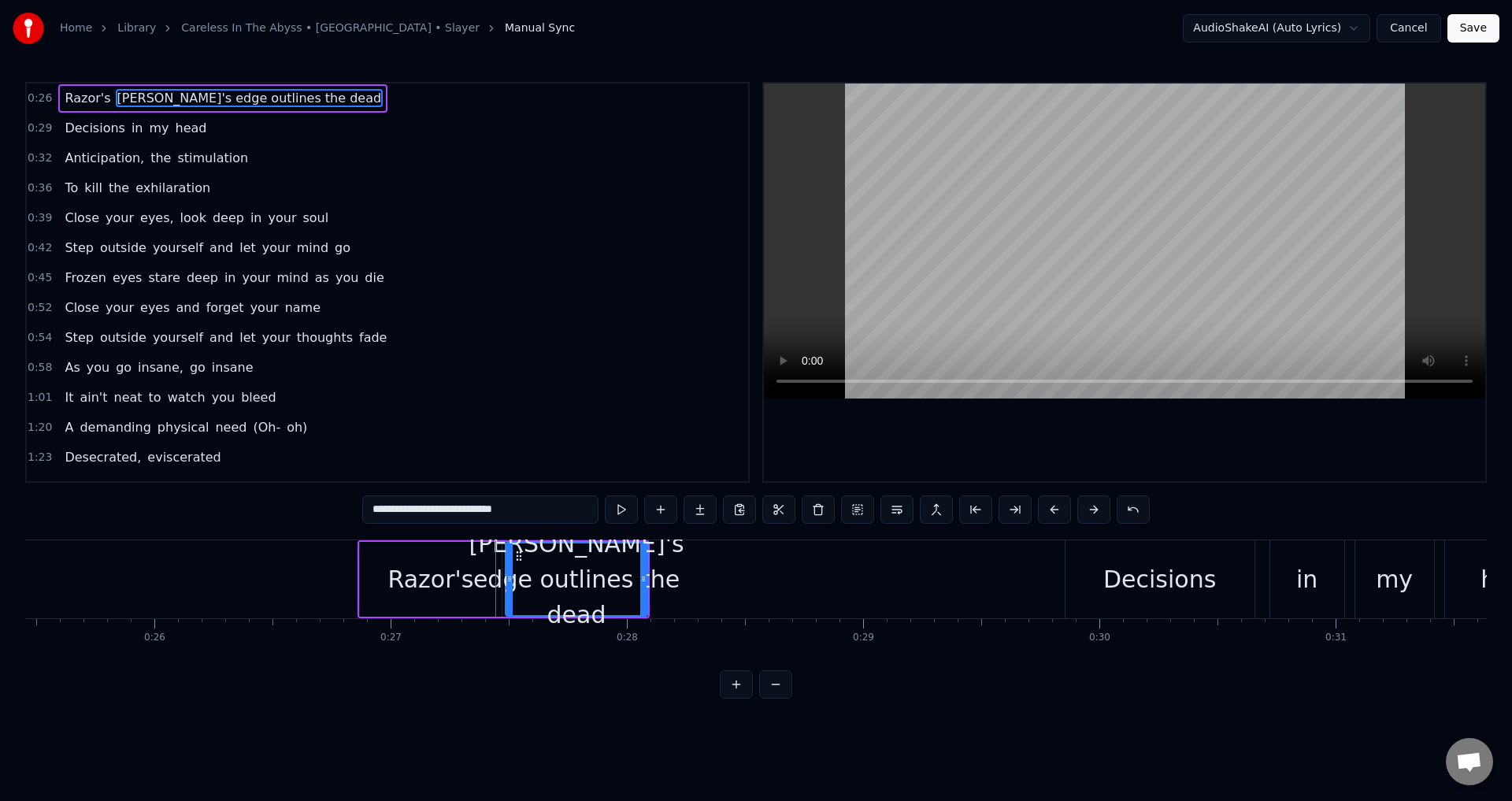
drag, startPoint x: 411, startPoint y: 509, endPoint x: 343, endPoint y: 508, distance: 68.0
click at [343, 508] on div "0:26 [PERSON_NAME]'s Razor's edge outlines the dead 0:29 Decisions in my head 0…" at bounding box center [756, 390] width 1462 height 616
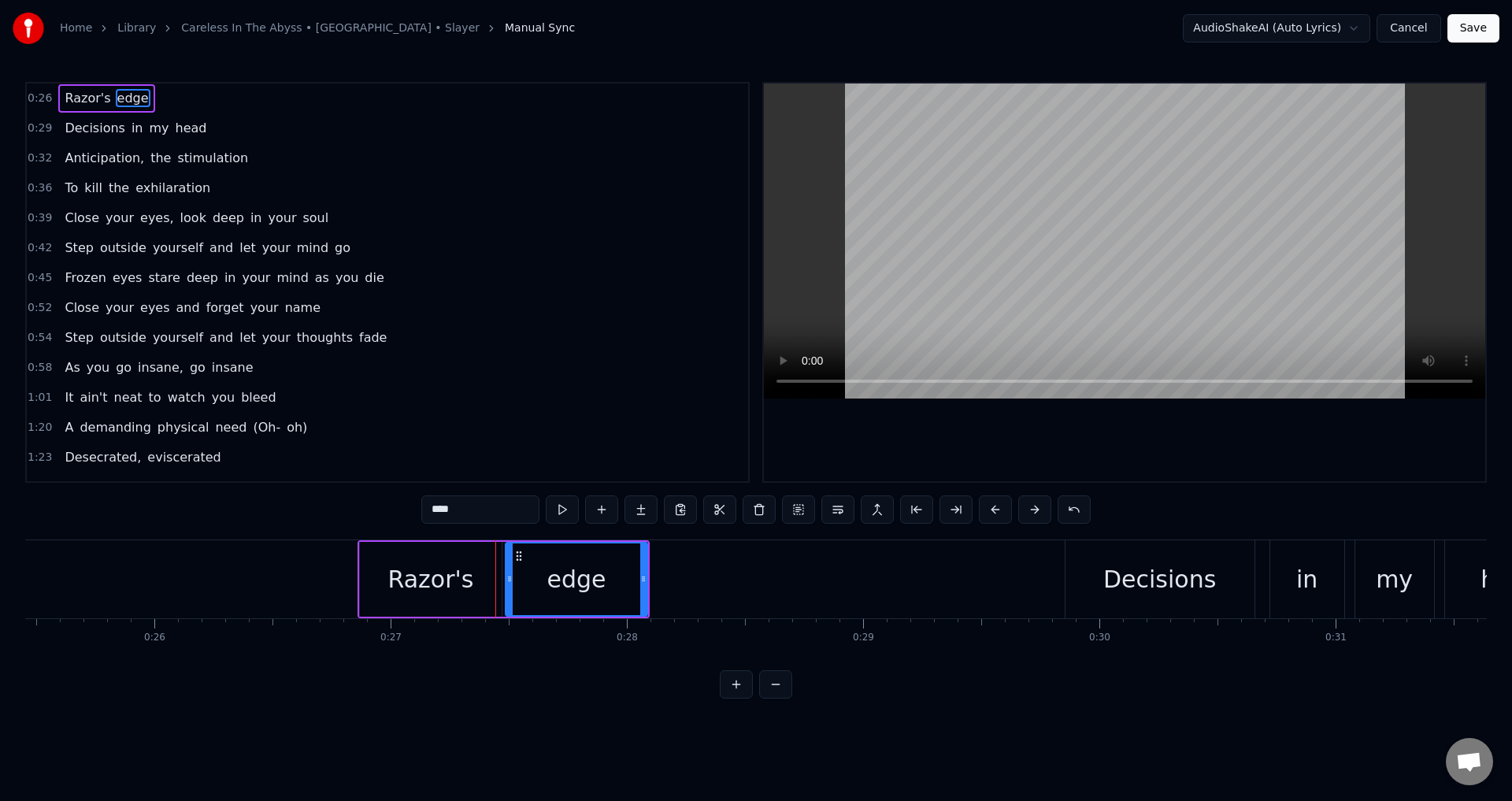
click at [431, 513] on input "****" at bounding box center [480, 508] width 118 height 28
type input "****"
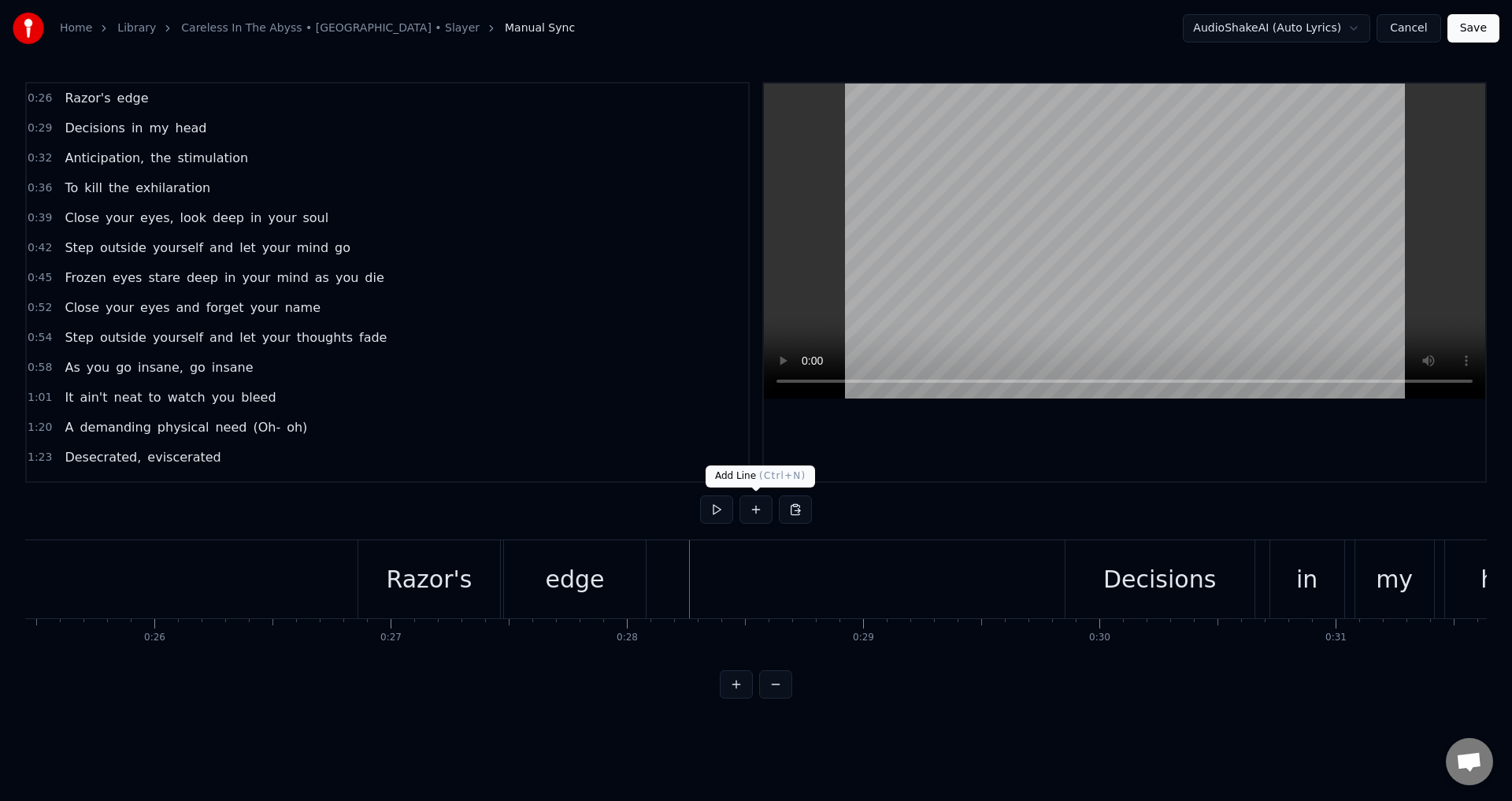
click at [746, 511] on button at bounding box center [756, 508] width 33 height 28
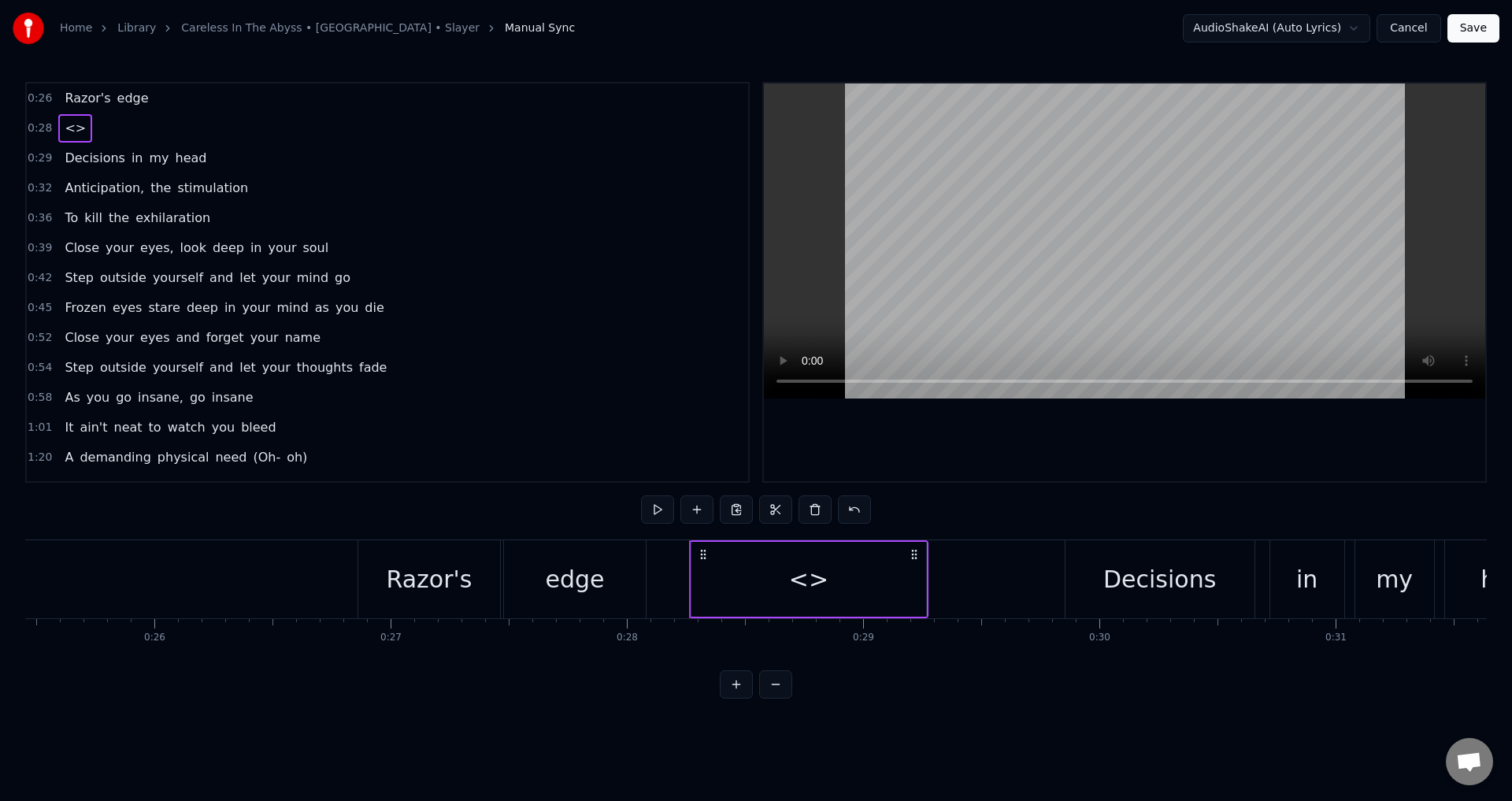
click at [845, 573] on div "<>" at bounding box center [809, 578] width 234 height 75
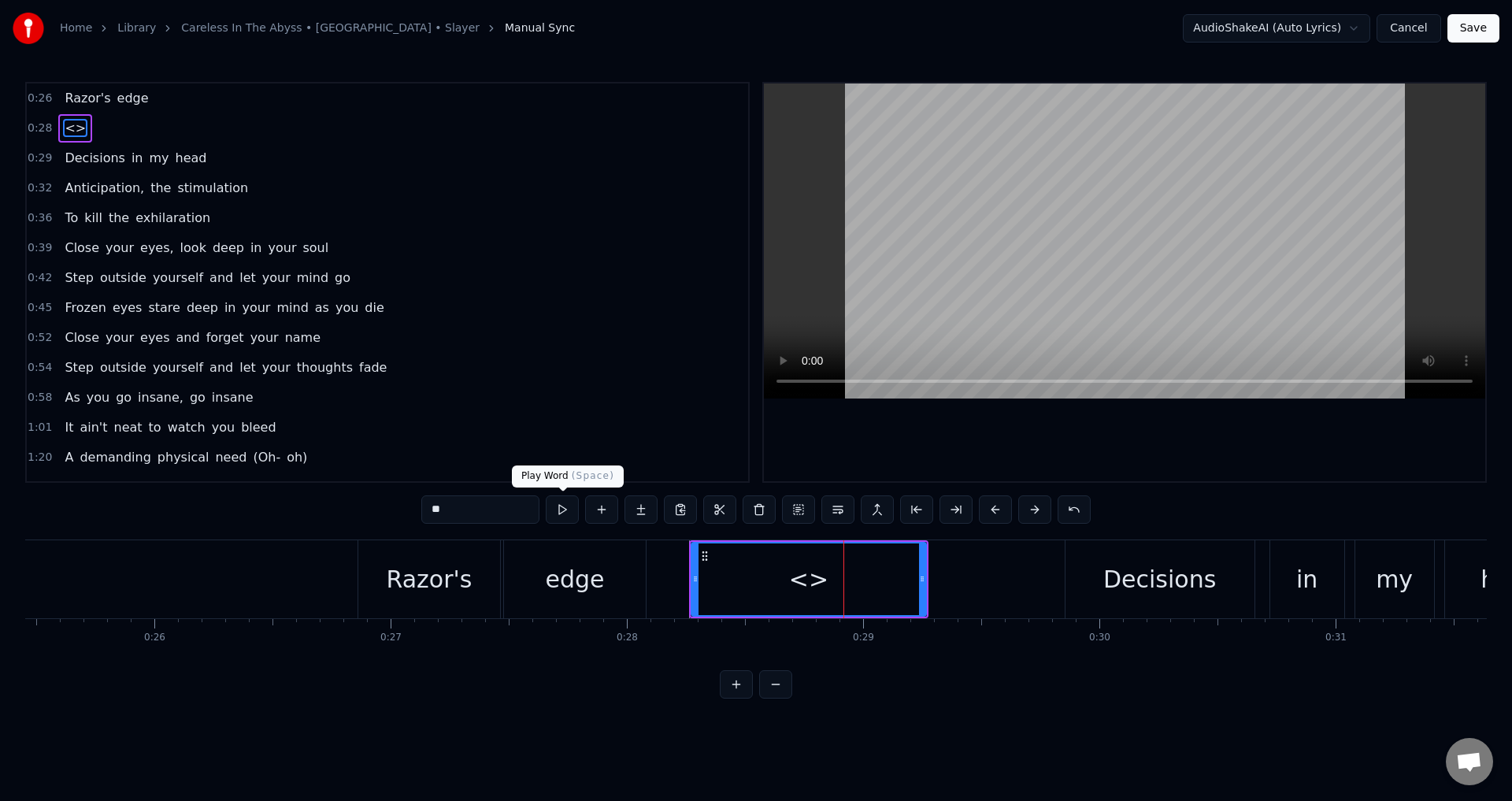
click at [490, 516] on input "**" at bounding box center [480, 508] width 118 height 28
drag, startPoint x: 490, startPoint y: 516, endPoint x: 377, endPoint y: 512, distance: 113.1
click at [377, 512] on div "0:26 Razor's edge 0:28 <> 0:29 Decisions in my head 0:32 Anticipation, the stim…" at bounding box center [756, 390] width 1462 height 616
paste input "**********"
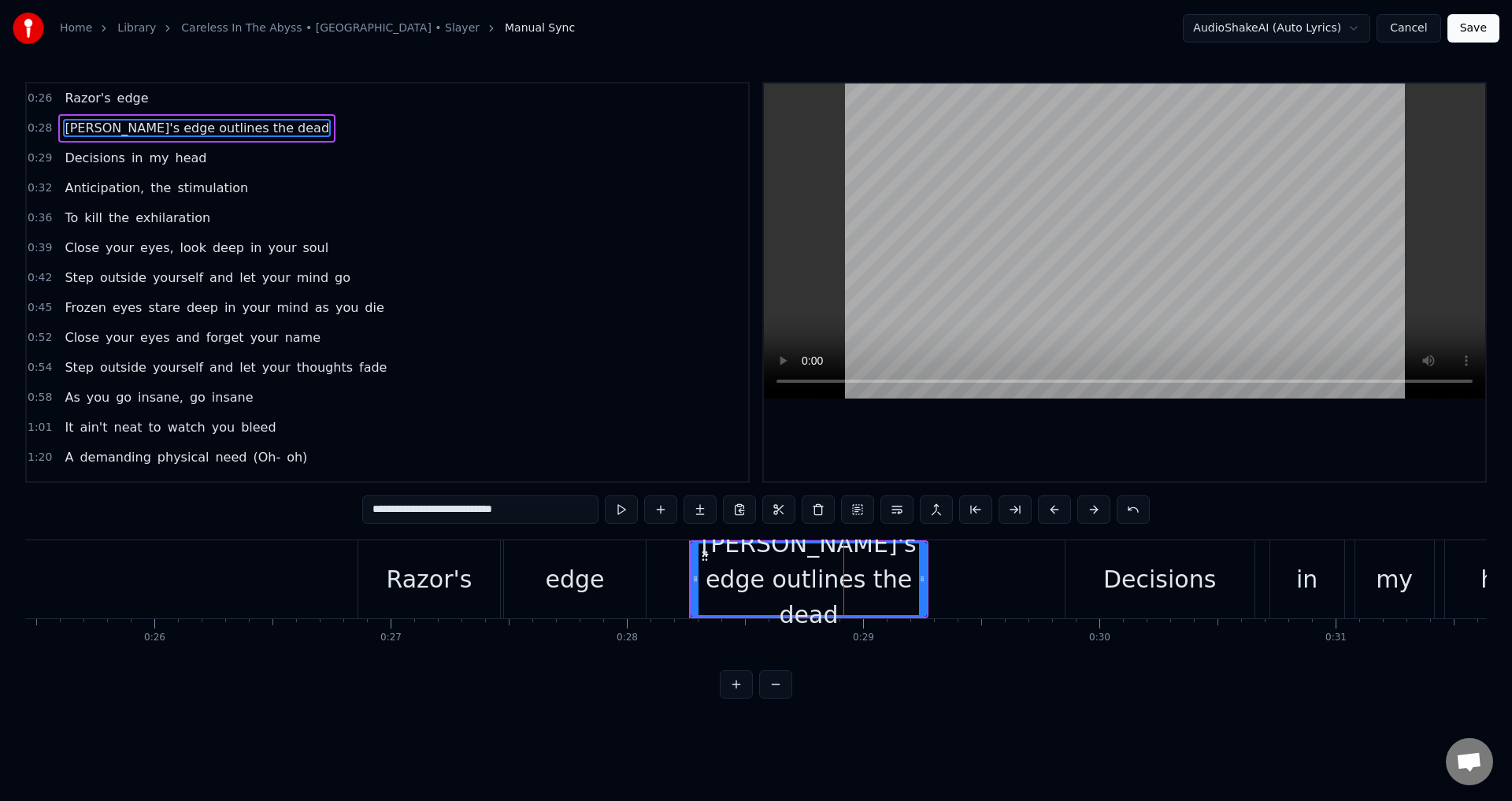
drag, startPoint x: 436, startPoint y: 510, endPoint x: 261, endPoint y: 507, distance: 175.0
click at [261, 507] on div "0:26 Razor's edge 0:28 Razor's edge outlines the dead 0:29 Decisions in my head…" at bounding box center [756, 390] width 1462 height 616
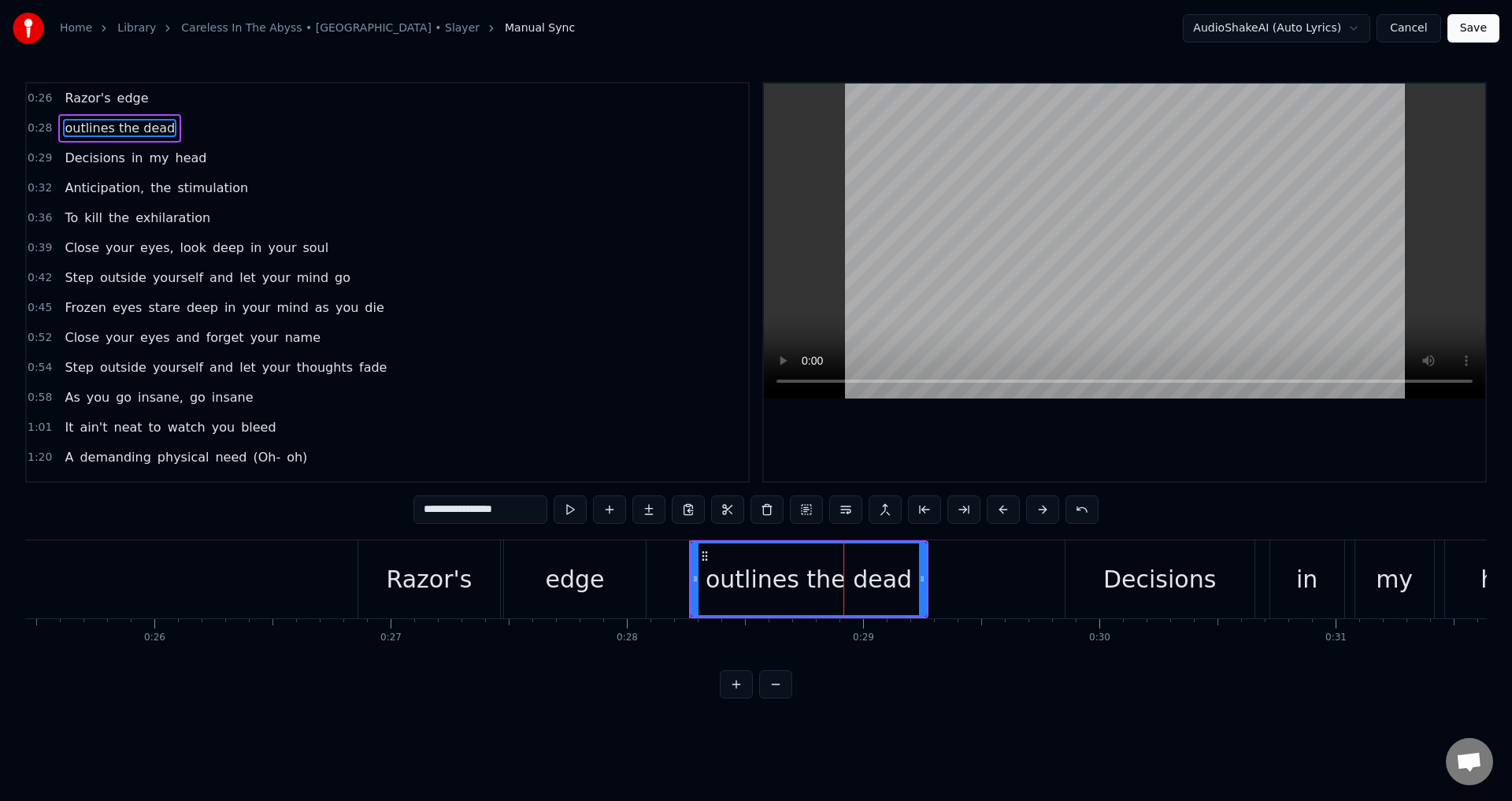
drag, startPoint x: 505, startPoint y: 512, endPoint x: 465, endPoint y: 511, distance: 40.0
click at [465, 511] on input "**********" at bounding box center [480, 508] width 134 height 28
type input "********"
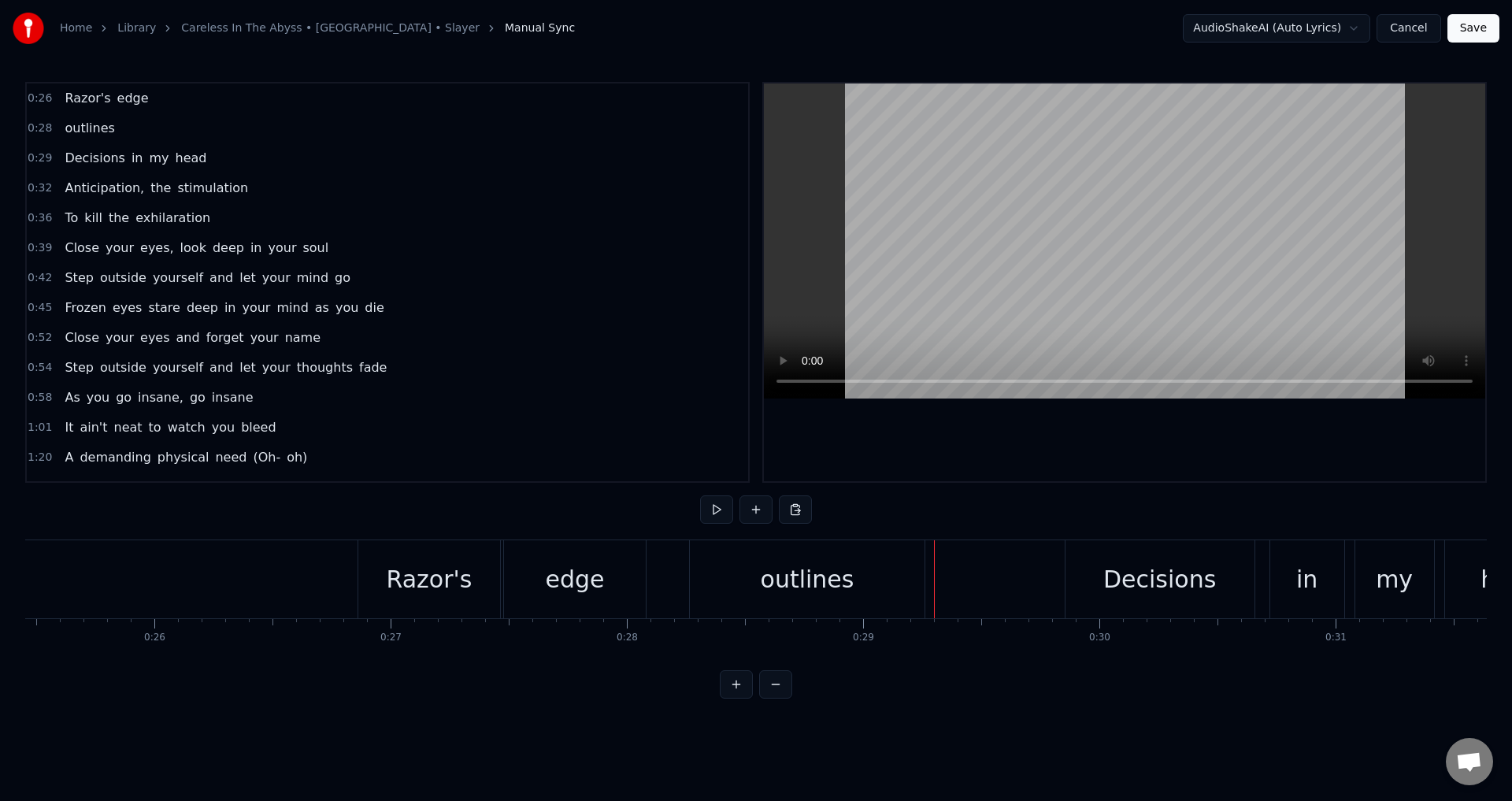
drag, startPoint x: 756, startPoint y: 577, endPoint x: 716, endPoint y: 576, distance: 40.0
click at [716, 576] on div "outlines" at bounding box center [807, 579] width 234 height 77
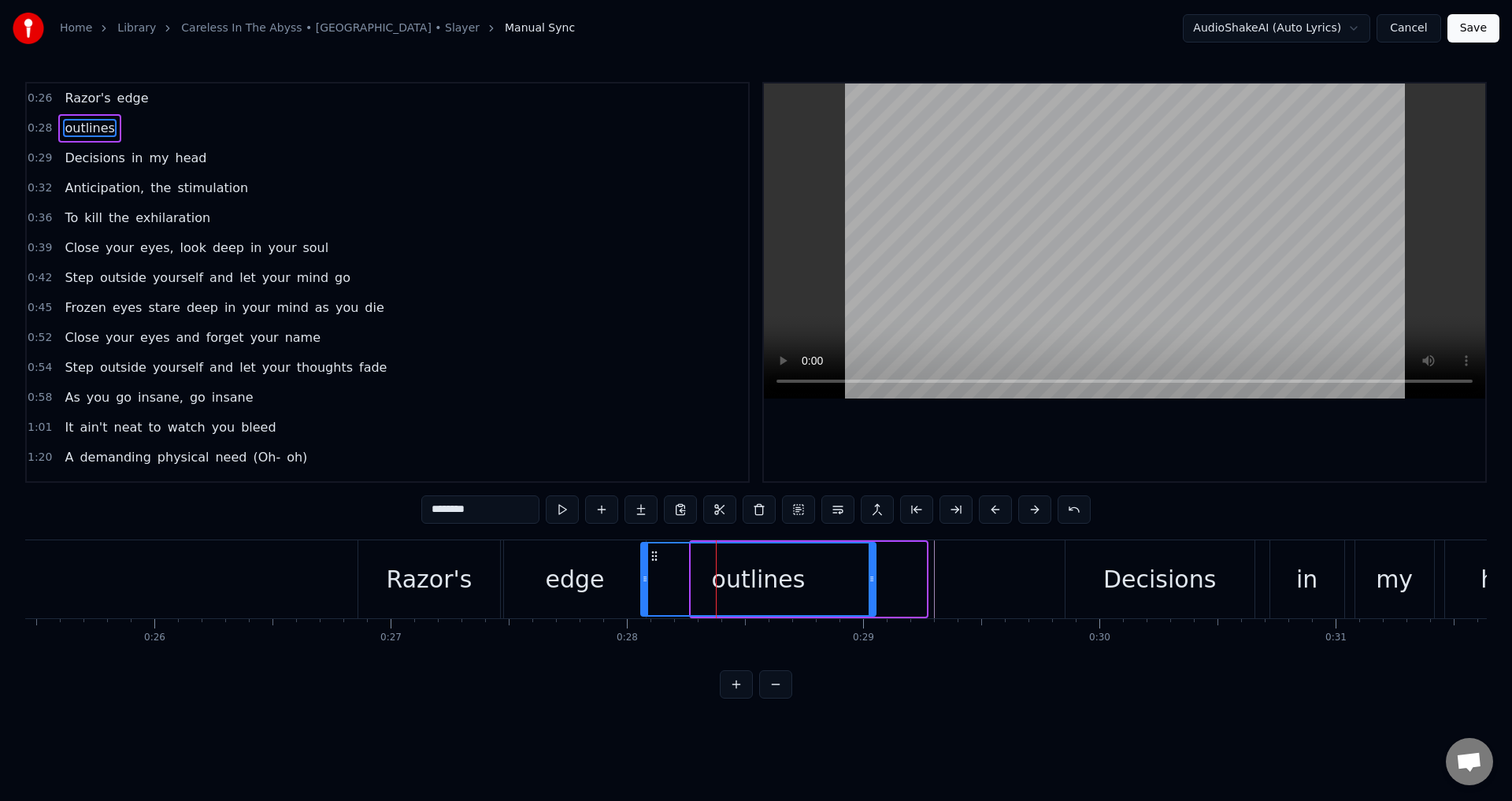
drag, startPoint x: 704, startPoint y: 556, endPoint x: 654, endPoint y: 553, distance: 50.1
click at [654, 553] on icon at bounding box center [654, 555] width 13 height 13
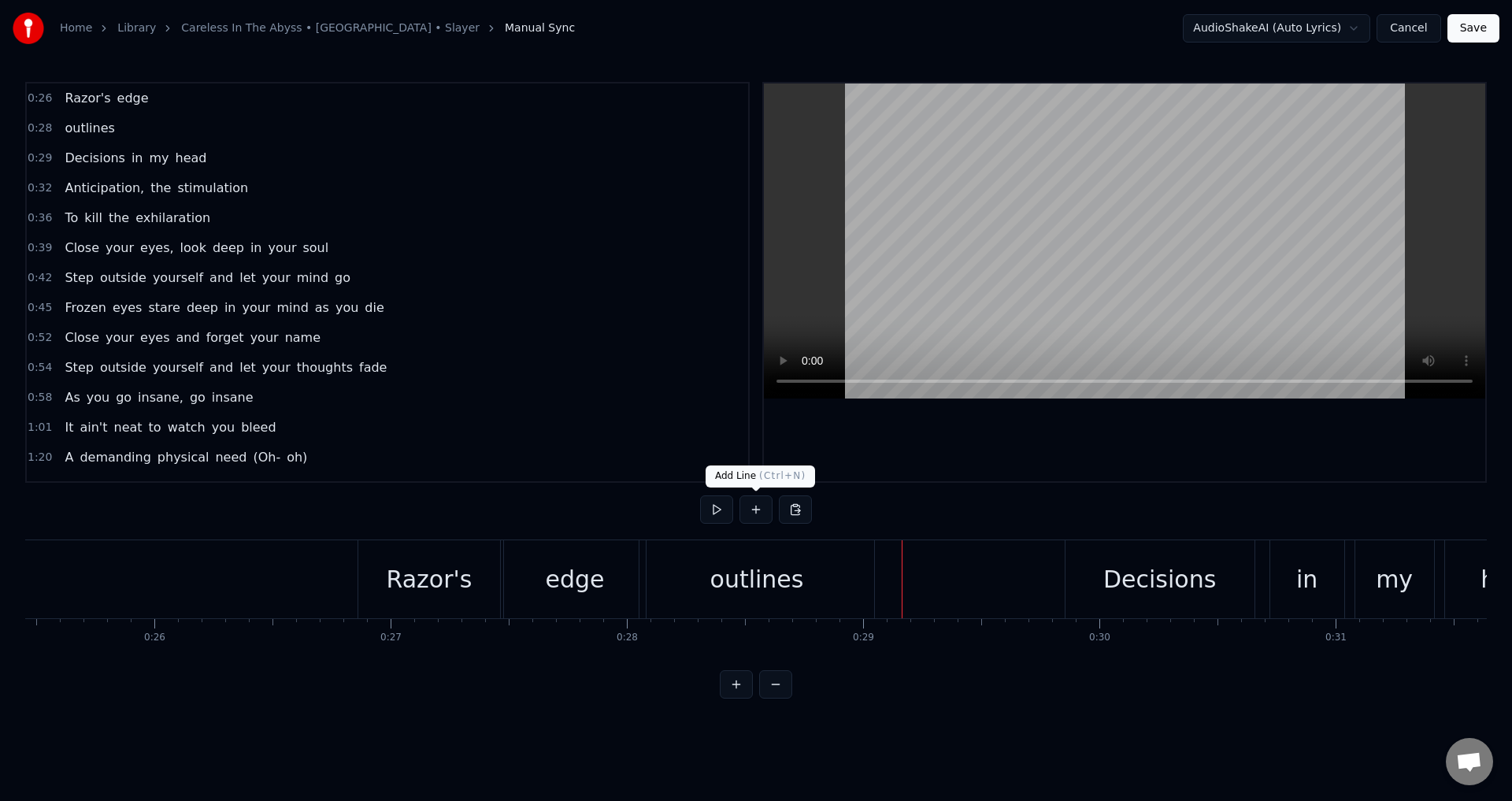
click at [751, 516] on button at bounding box center [756, 508] width 33 height 28
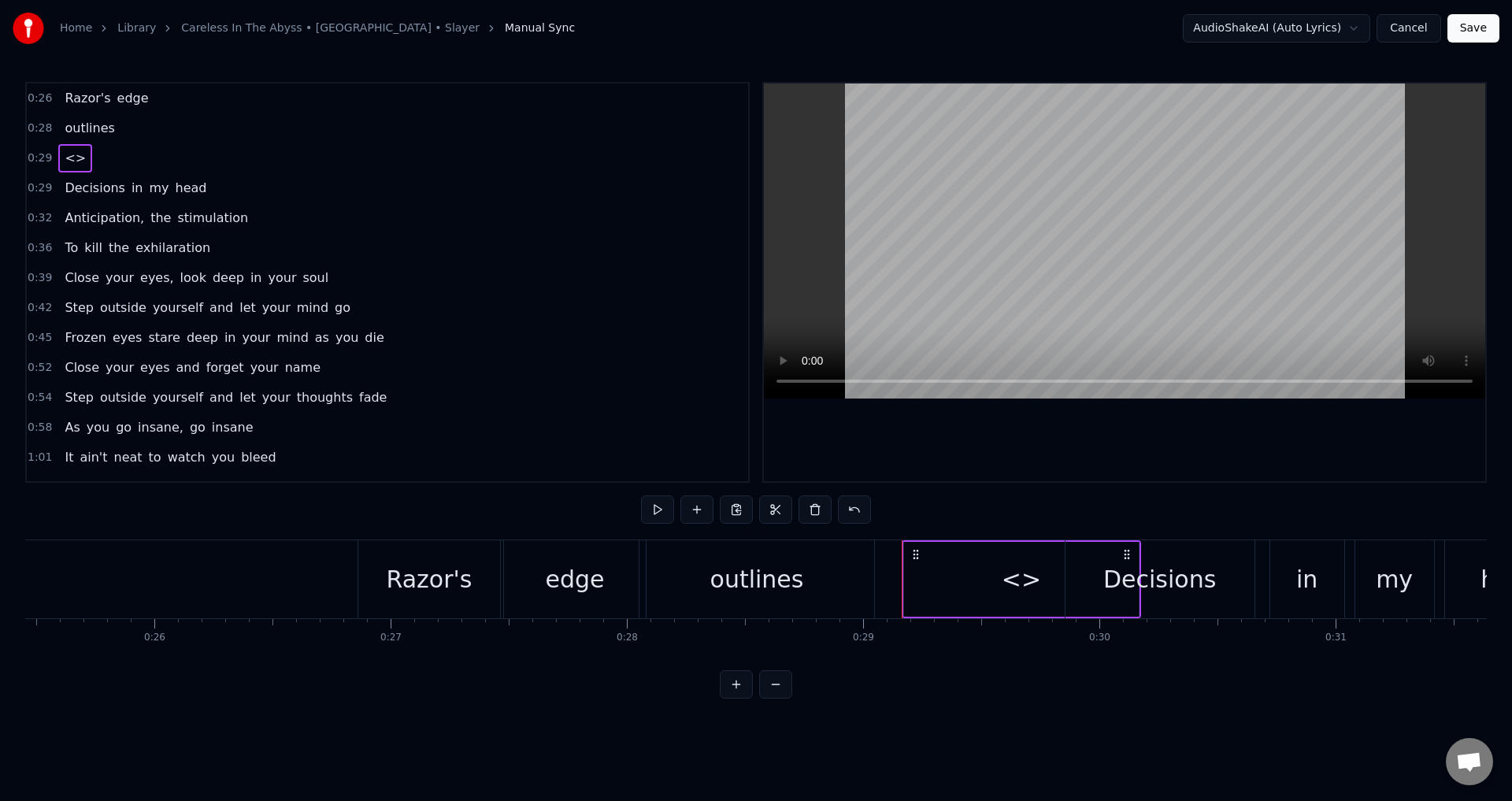
click at [1035, 568] on div "<>" at bounding box center [1021, 579] width 40 height 36
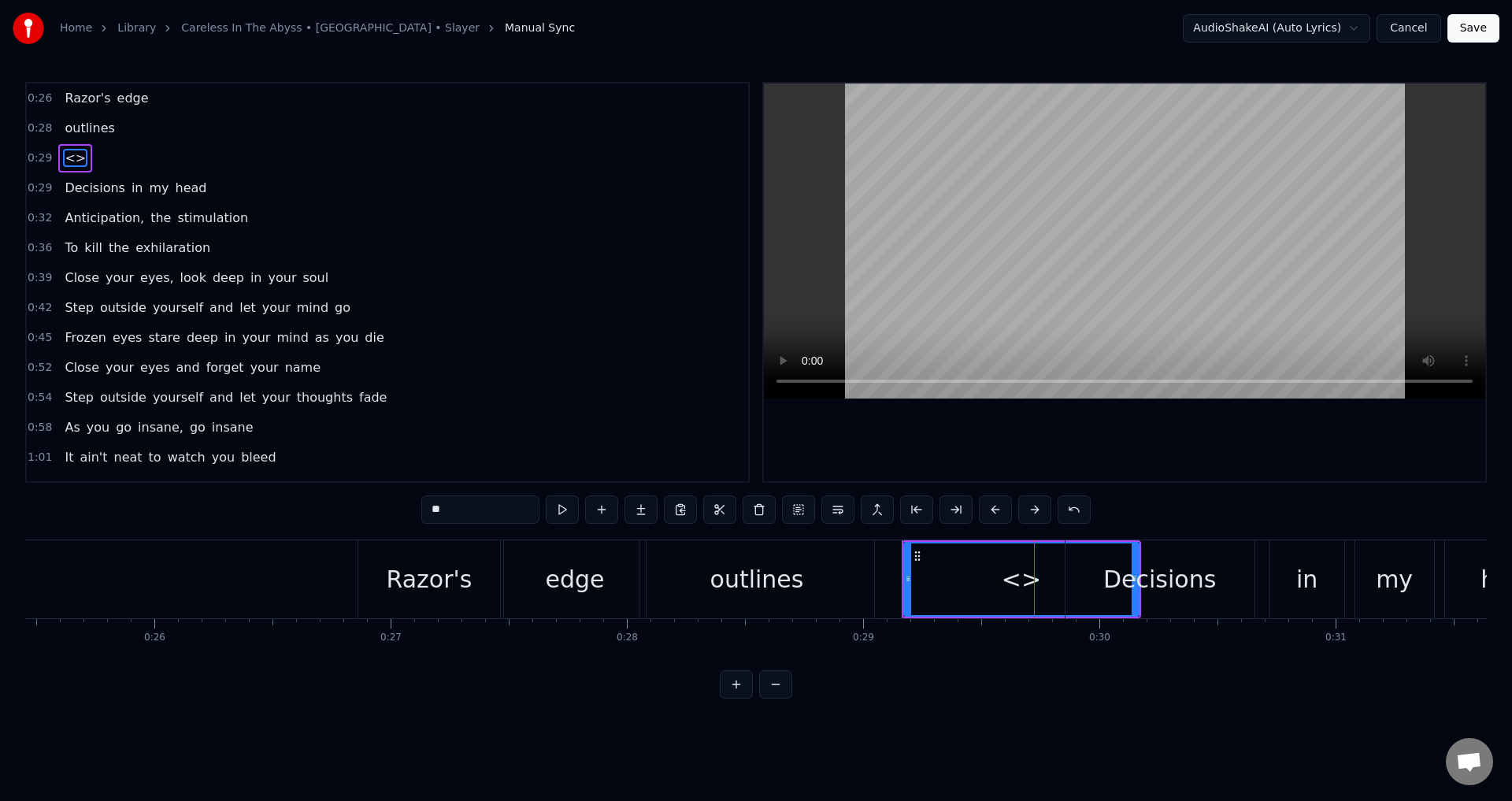
drag, startPoint x: 478, startPoint y: 515, endPoint x: 283, endPoint y: 508, distance: 195.1
click at [283, 508] on div "0:26 [PERSON_NAME]'s edge 0:28 outlines 0:29 <> 0:29 Decisions in my head 0:32 …" at bounding box center [756, 390] width 1462 height 616
paste input "**********"
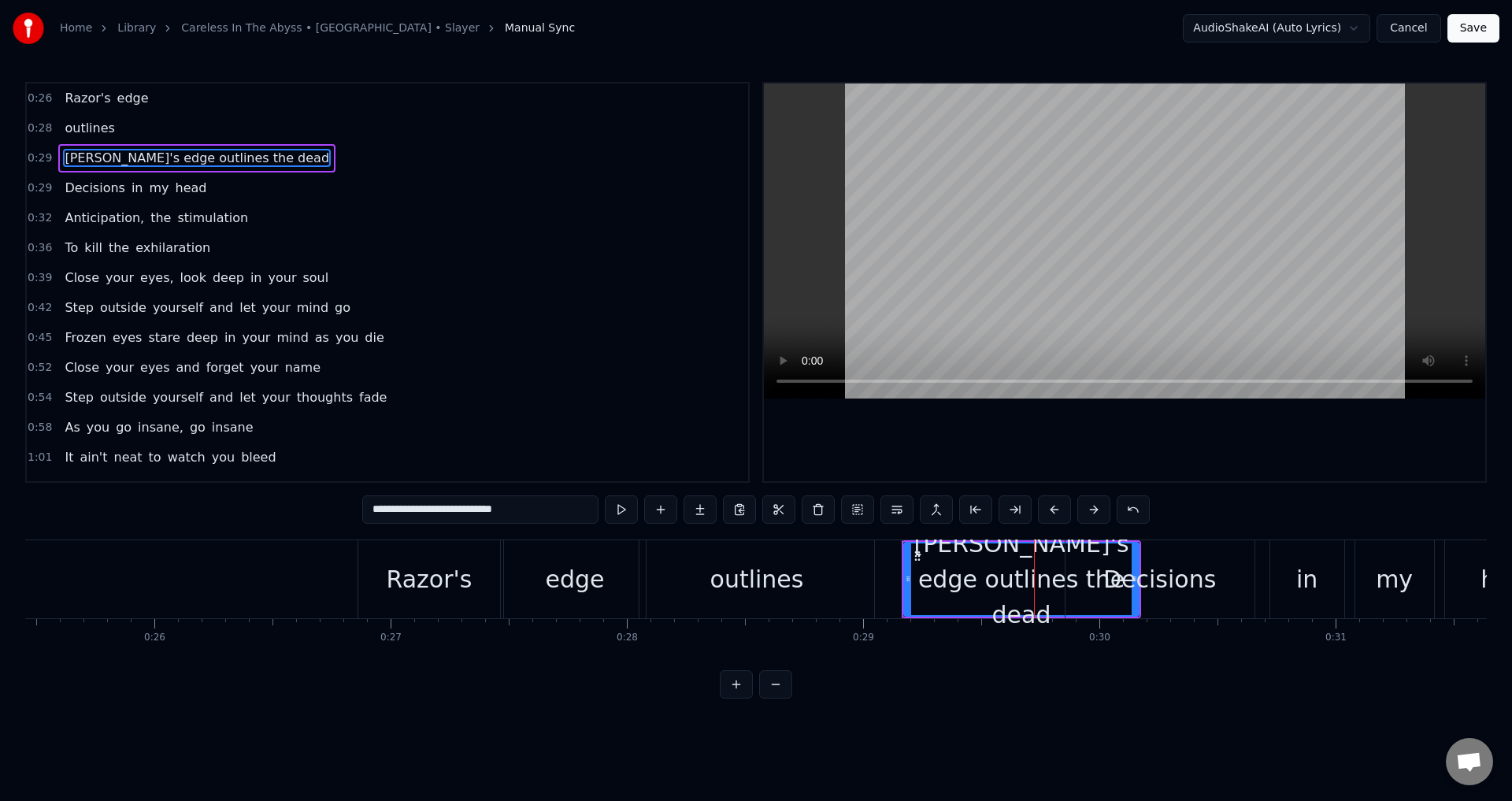
drag, startPoint x: 532, startPoint y: 508, endPoint x: 6, endPoint y: 474, distance: 527.1
click at [0, 475] on div "Home Library Careless In The Abyss • [GEOGRAPHIC_DATA] • Slayer Manual Sync Aud…" at bounding box center [756, 349] width 1512 height 698
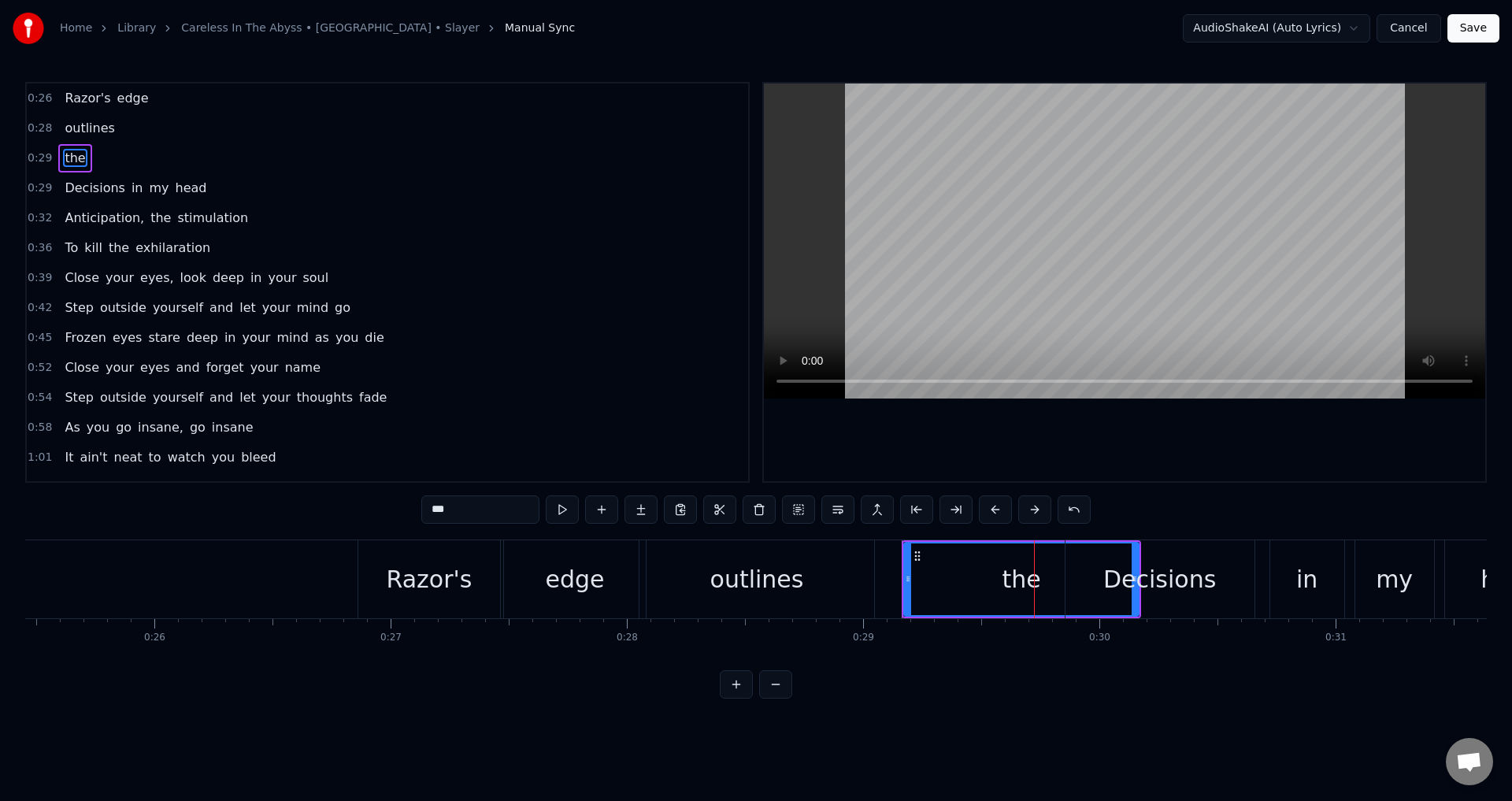
click at [974, 590] on div "the" at bounding box center [1021, 579] width 233 height 72
drag, startPoint x: 918, startPoint y: 557, endPoint x: 841, endPoint y: 556, distance: 77.0
click at [866, 556] on icon at bounding box center [872, 555] width 13 height 13
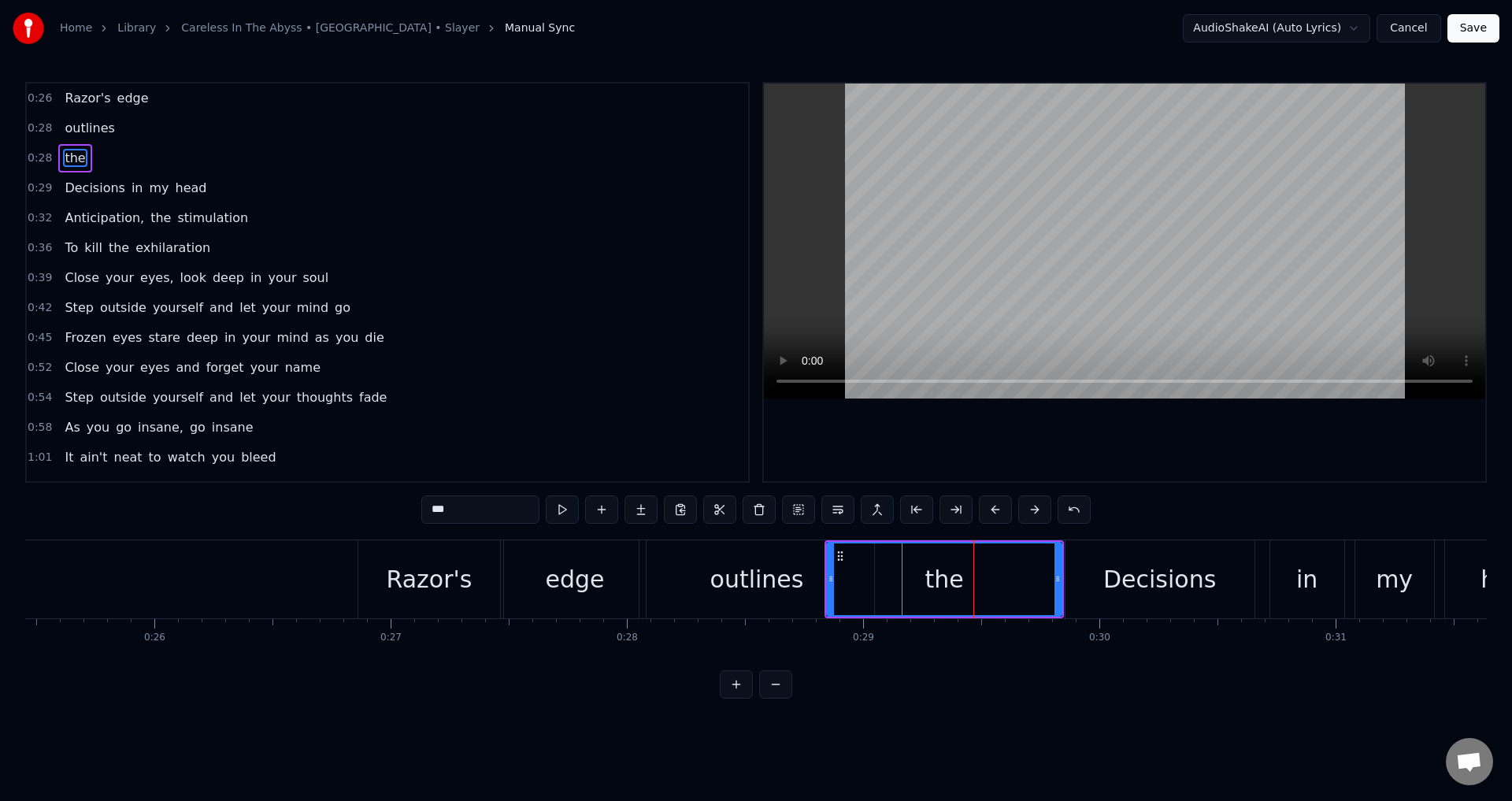
drag, startPoint x: 468, startPoint y: 567, endPoint x: 437, endPoint y: 563, distance: 31.3
click at [437, 563] on div "Razor's" at bounding box center [429, 579] width 141 height 77
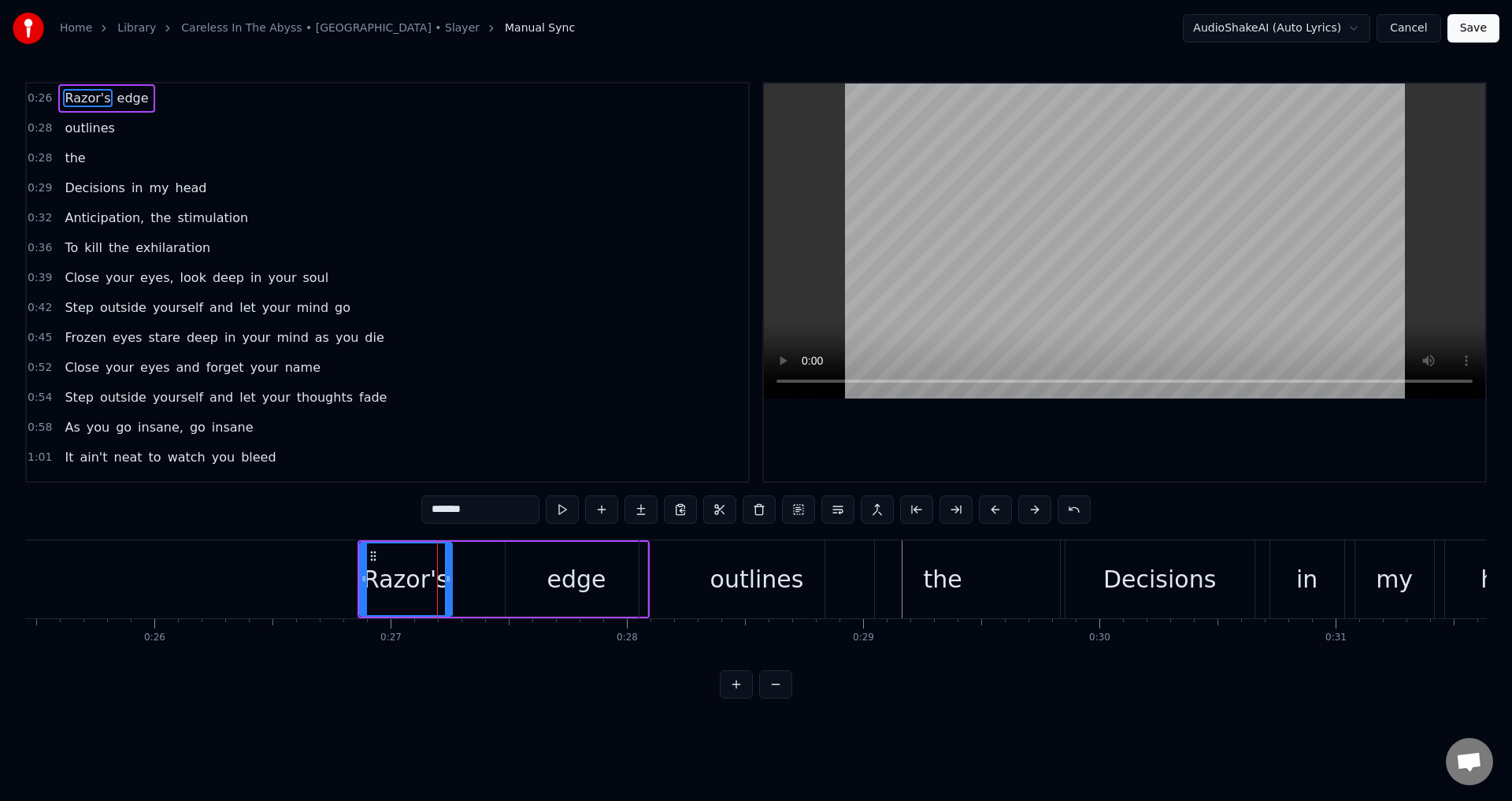
drag, startPoint x: 498, startPoint y: 576, endPoint x: 447, endPoint y: 576, distance: 51.0
click at [447, 576] on icon at bounding box center [447, 578] width 7 height 13
drag, startPoint x: 409, startPoint y: 564, endPoint x: 419, endPoint y: 564, distance: 10.0
click at [419, 564] on div "Razor's" at bounding box center [406, 579] width 86 height 36
click at [378, 556] on icon at bounding box center [378, 555] width 13 height 13
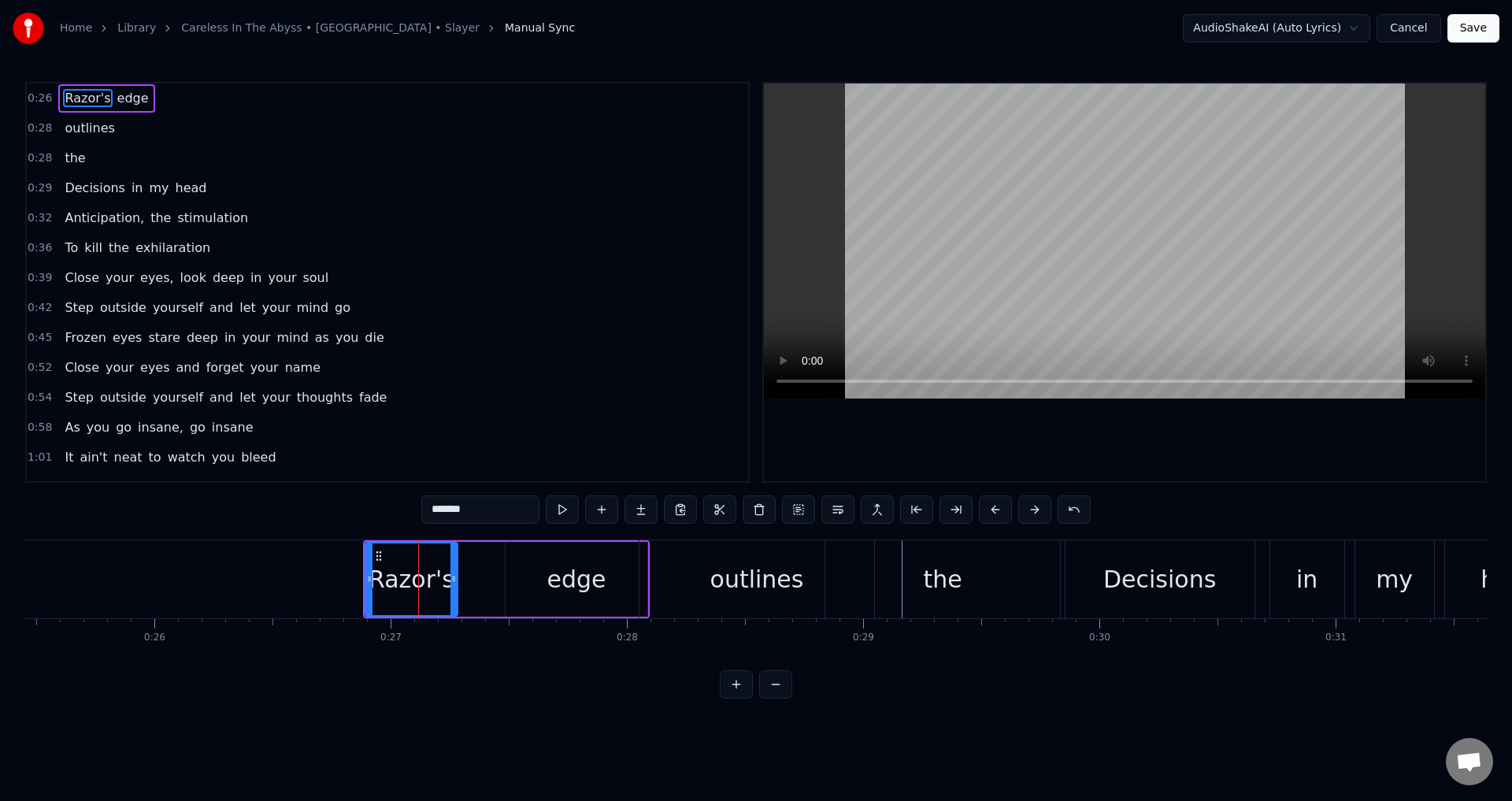
click at [596, 580] on div "edge" at bounding box center [576, 579] width 59 height 36
type input "****"
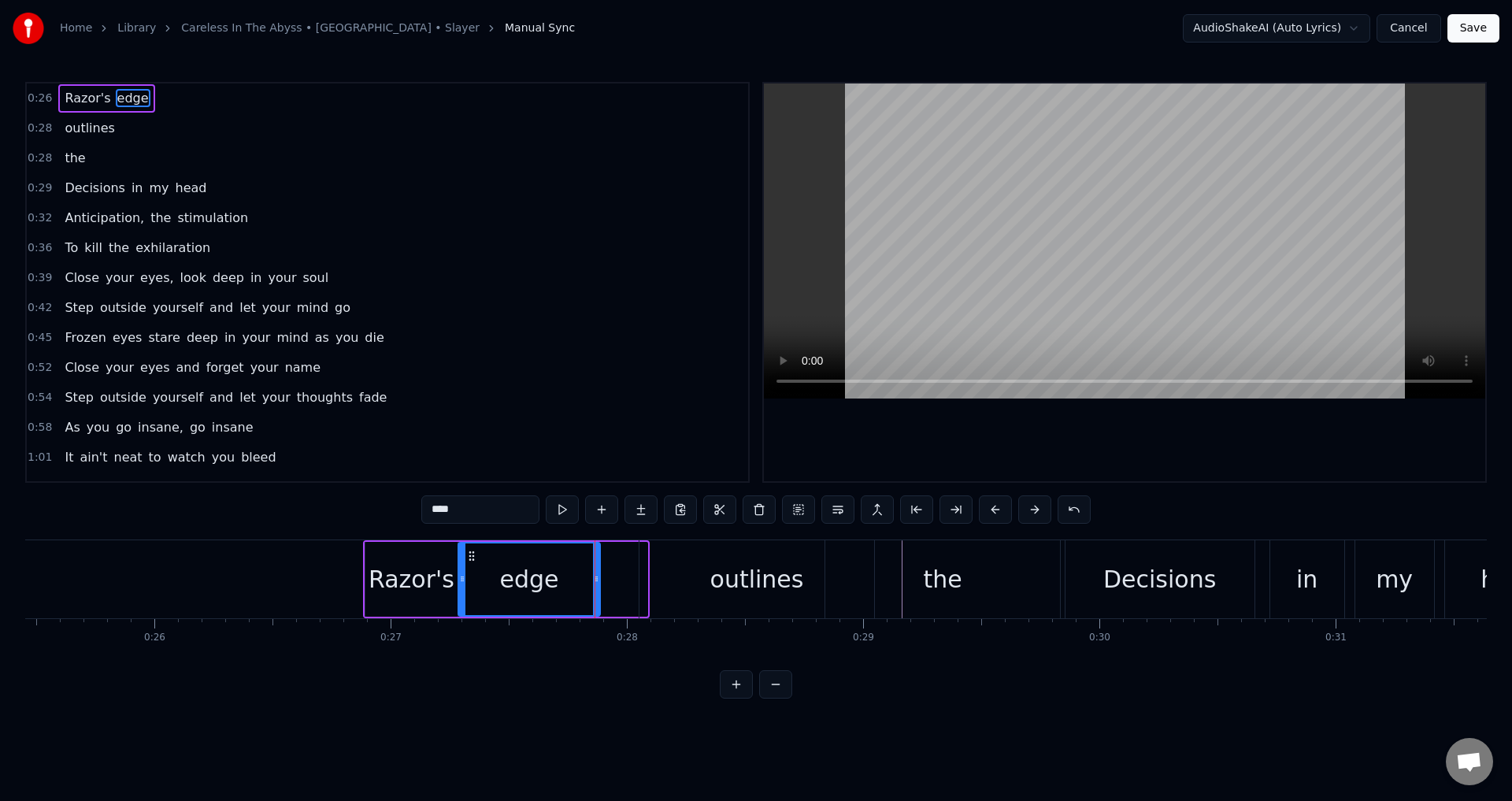
drag, startPoint x: 519, startPoint y: 552, endPoint x: 473, endPoint y: 548, distance: 46.2
click at [473, 548] on div "edge" at bounding box center [529, 579] width 140 height 72
drag, startPoint x: 595, startPoint y: 580, endPoint x: 576, endPoint y: 583, distance: 19.2
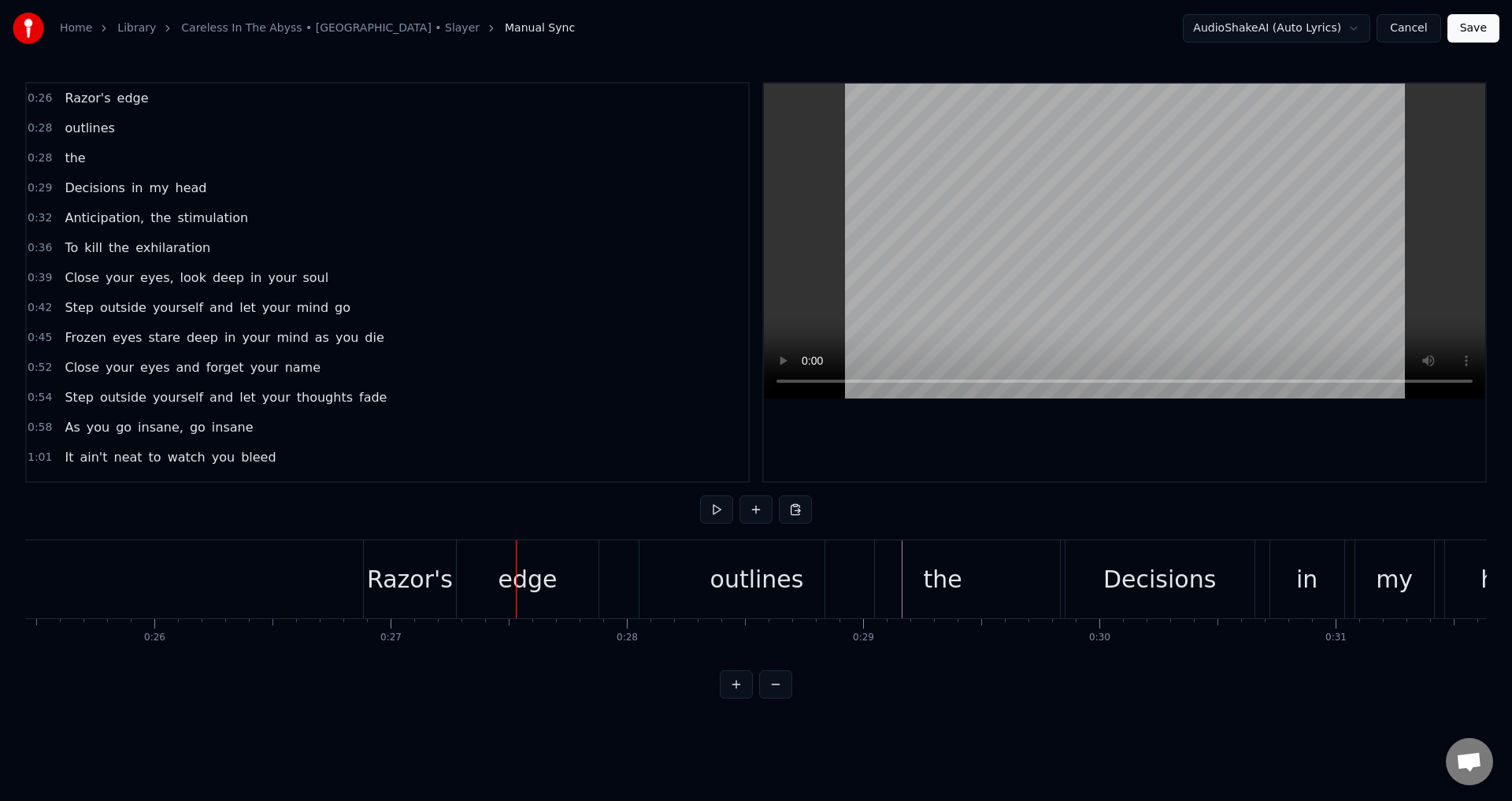
click at [551, 581] on div "edge" at bounding box center [528, 579] width 59 height 36
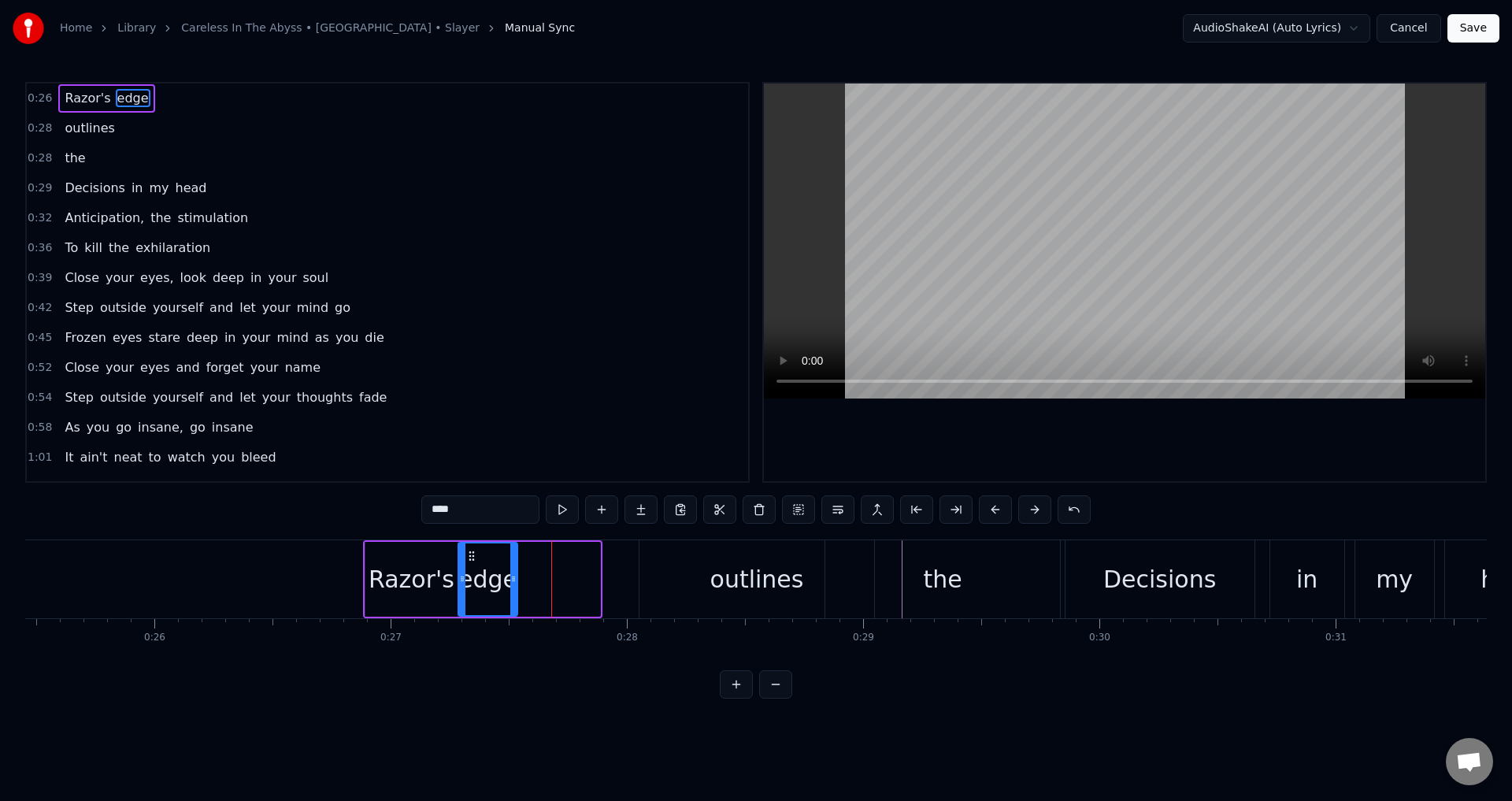
drag, startPoint x: 598, startPoint y: 577, endPoint x: 515, endPoint y: 575, distance: 83.0
click at [515, 575] on icon at bounding box center [513, 578] width 7 height 13
click at [669, 587] on div "outlines" at bounding box center [756, 579] width 234 height 77
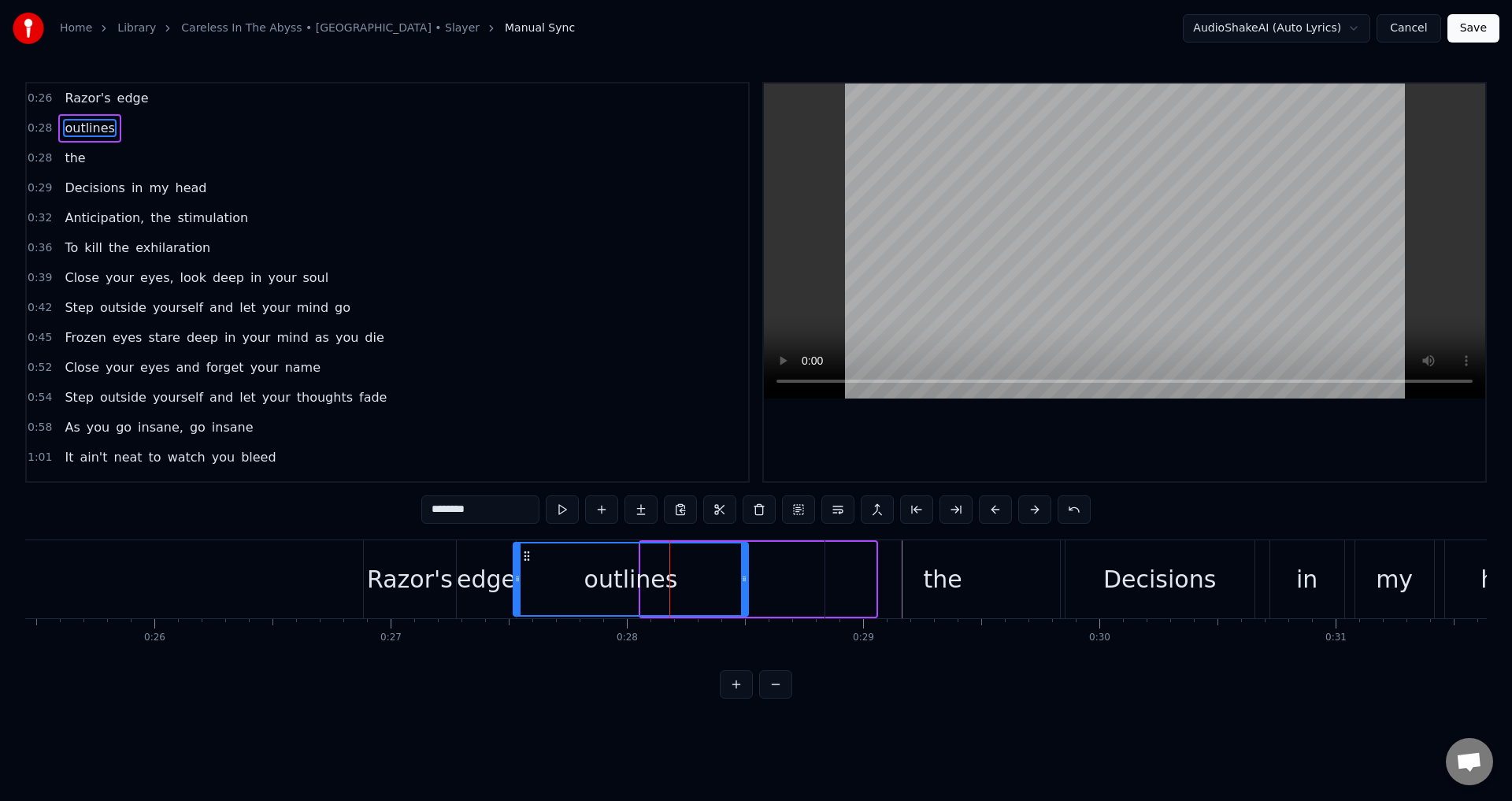
drag, startPoint x: 653, startPoint y: 558, endPoint x: 525, endPoint y: 546, distance: 128.6
click at [525, 546] on div "outlines" at bounding box center [631, 579] width 233 height 72
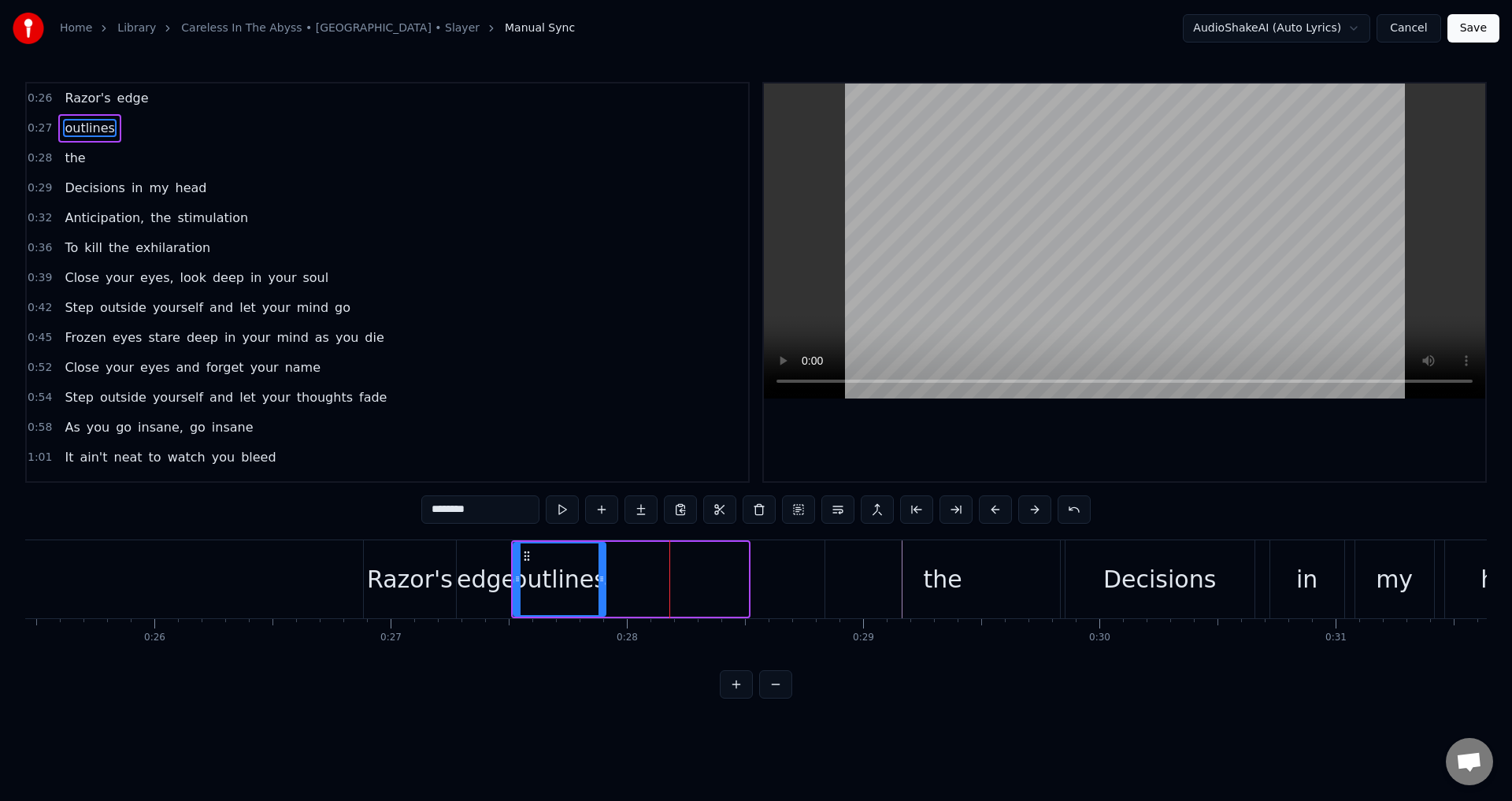
drag, startPoint x: 745, startPoint y: 585, endPoint x: 602, endPoint y: 573, distance: 143.5
click at [602, 573] on div at bounding box center [602, 579] width 7 height 72
click at [923, 584] on div "the" at bounding box center [942, 579] width 234 height 77
type input "***"
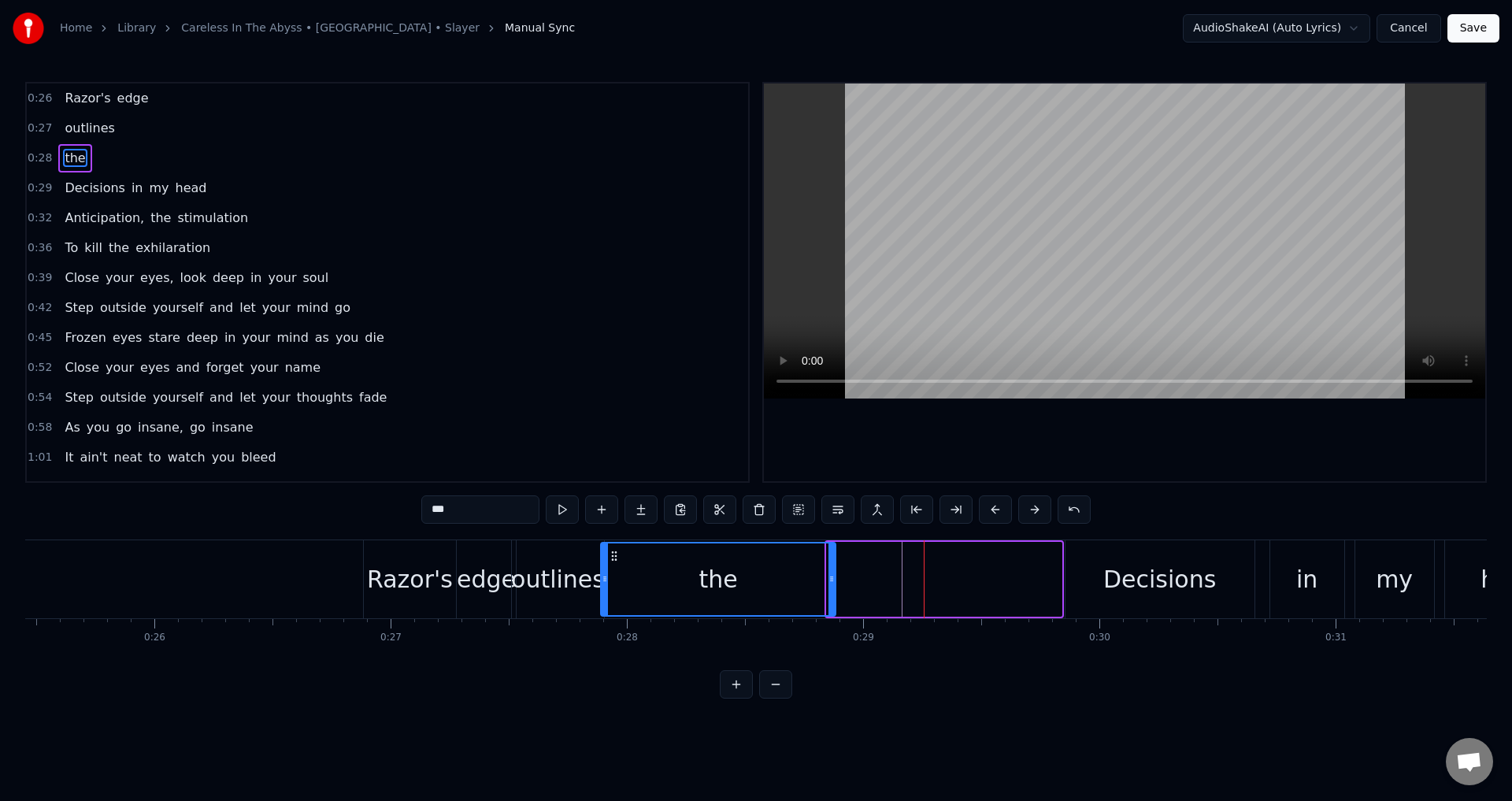
drag, startPoint x: 843, startPoint y: 553, endPoint x: 616, endPoint y: 544, distance: 227.2
click at [616, 544] on div "the" at bounding box center [718, 579] width 233 height 72
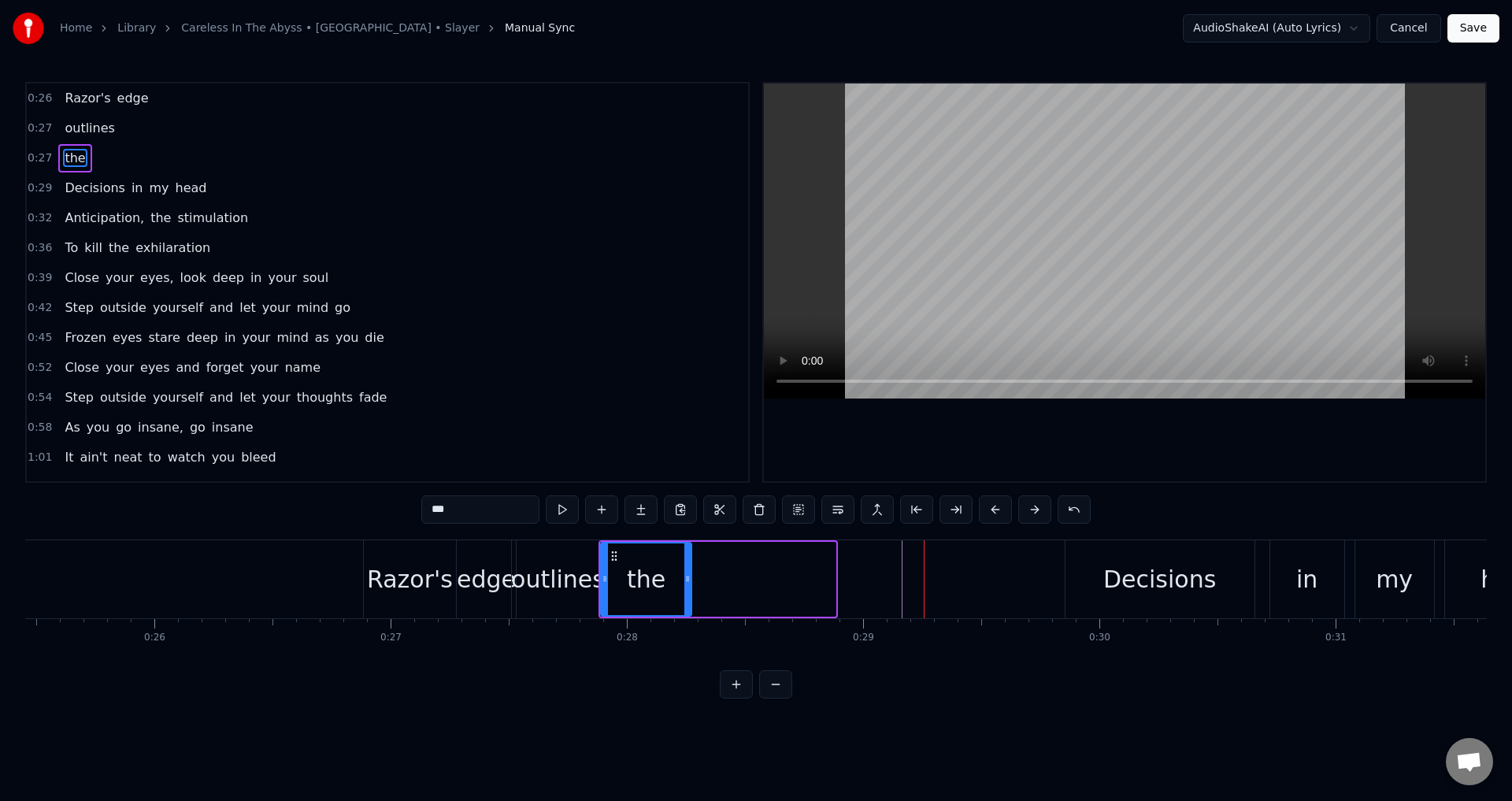
drag, startPoint x: 828, startPoint y: 576, endPoint x: 684, endPoint y: 567, distance: 144.3
click at [684, 567] on div at bounding box center [687, 579] width 7 height 72
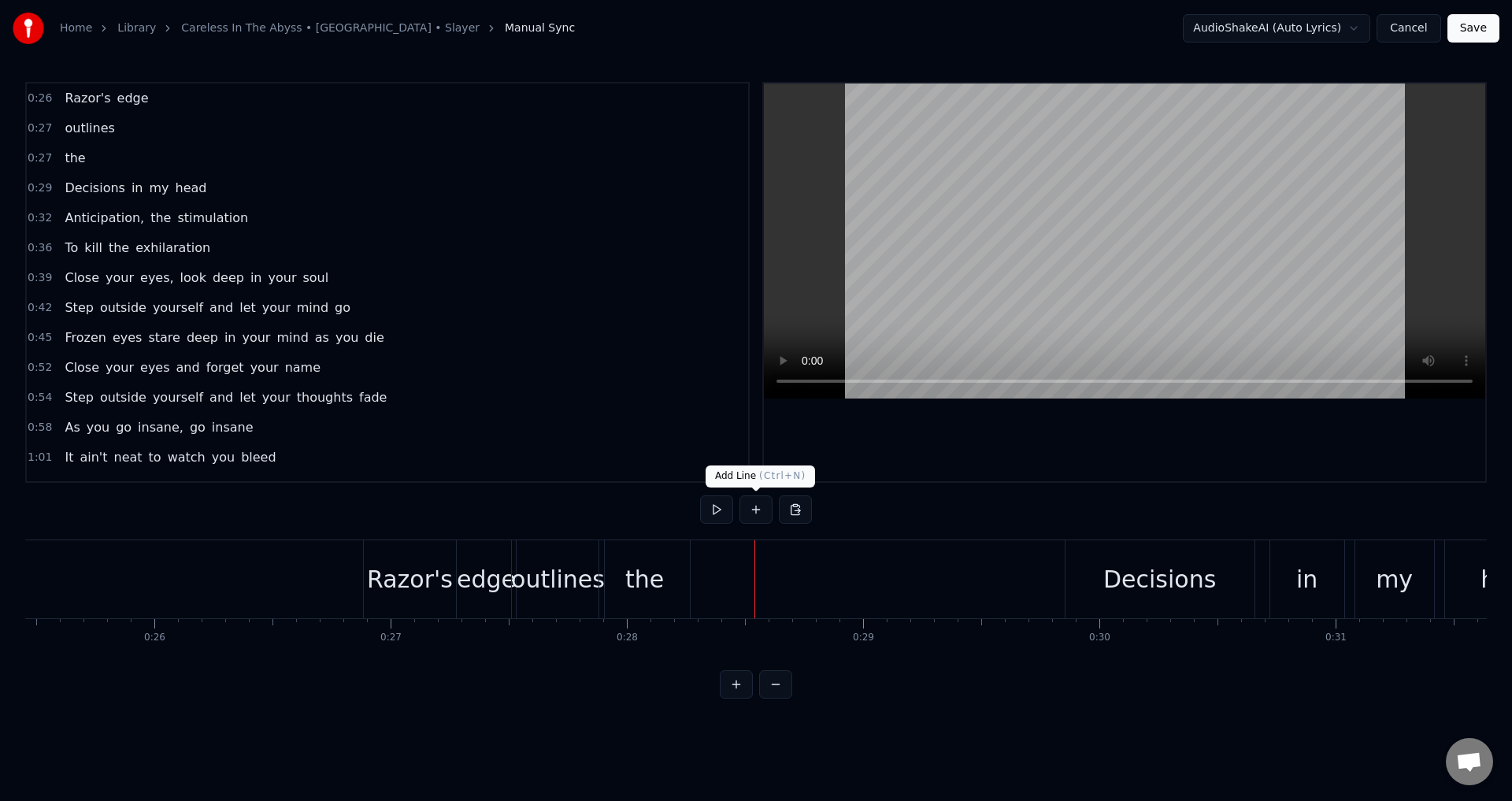
click at [746, 514] on button at bounding box center [756, 508] width 33 height 28
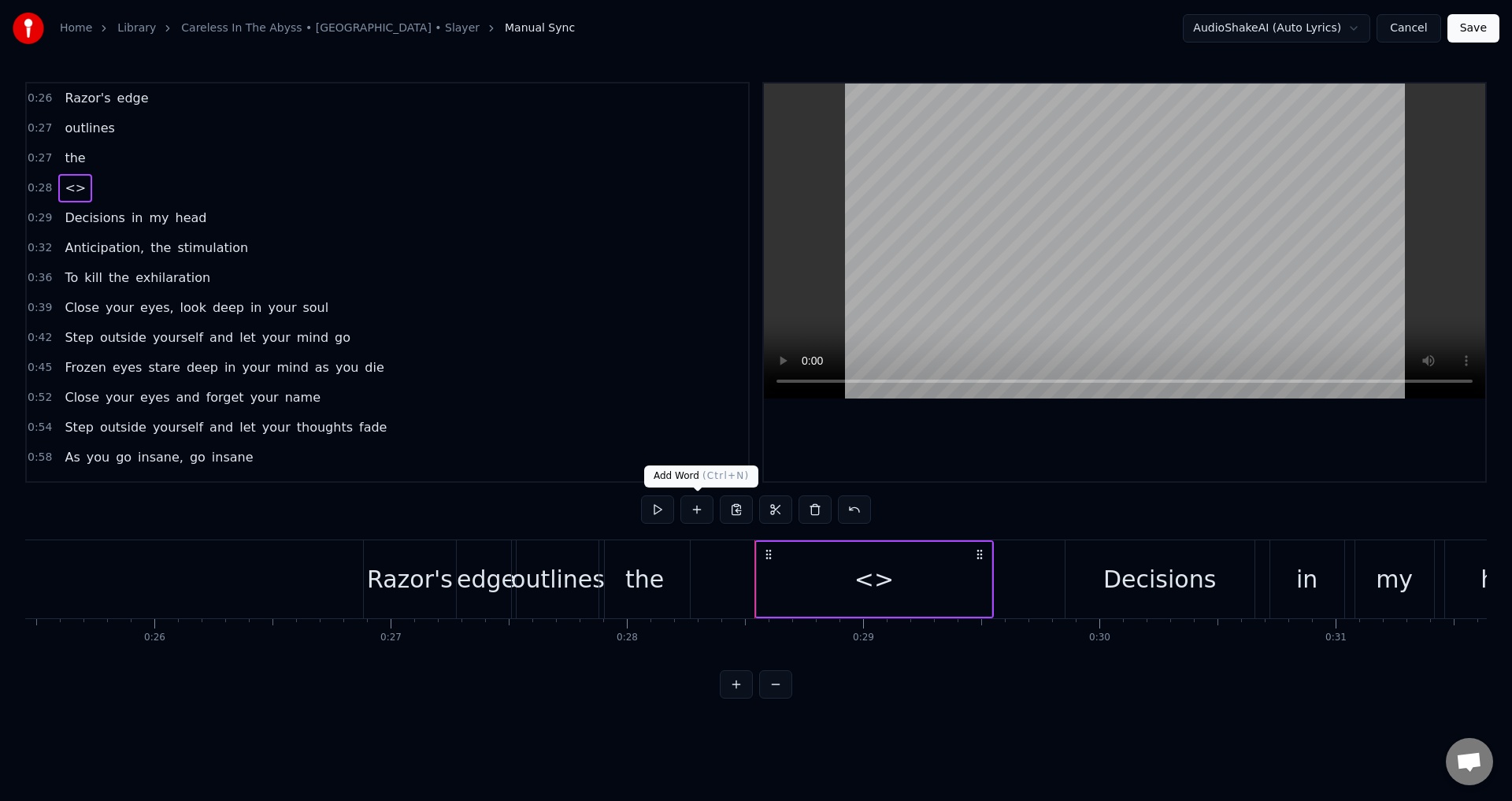
click at [894, 574] on div "<>" at bounding box center [874, 578] width 234 height 75
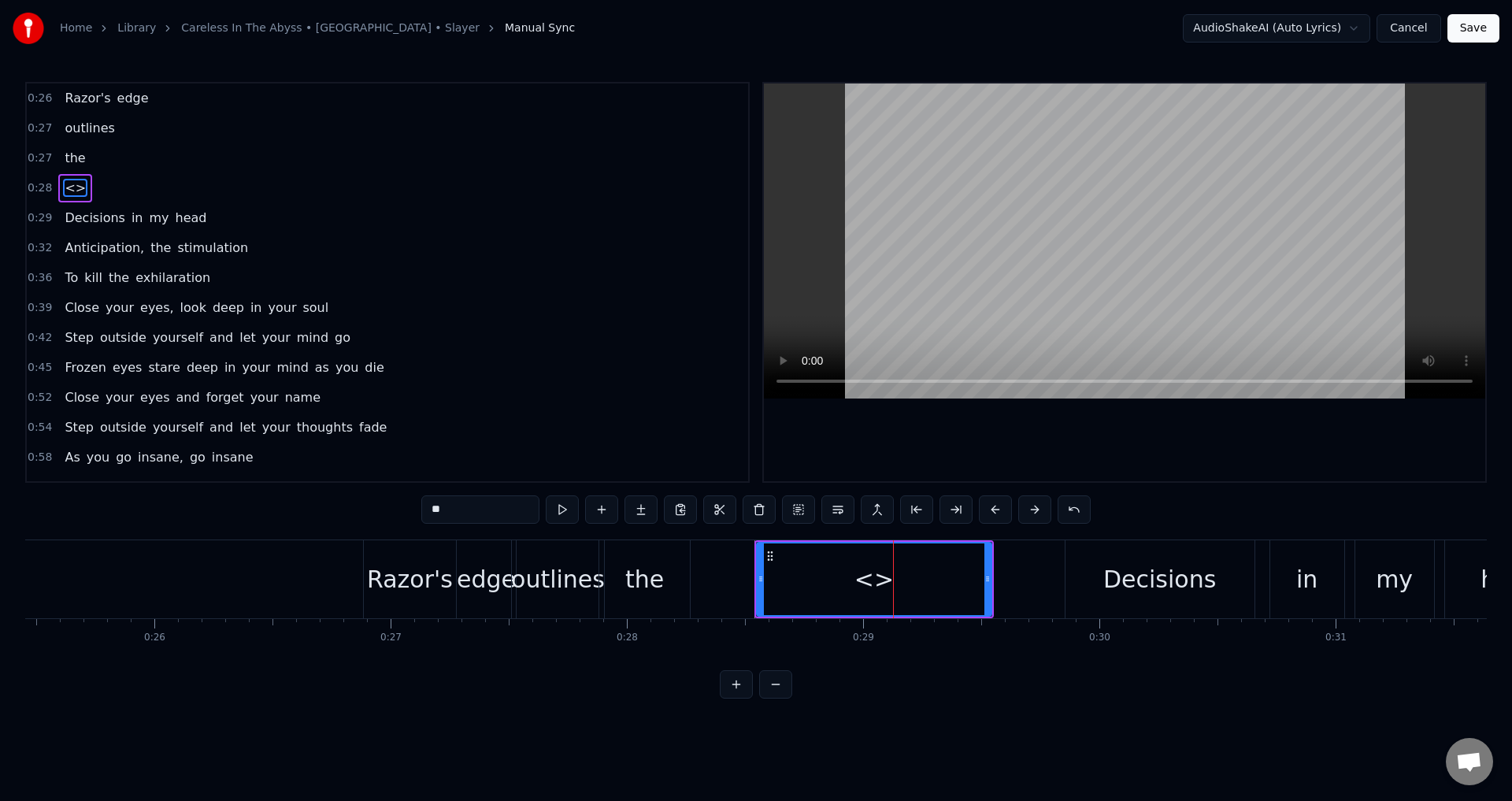
drag, startPoint x: 458, startPoint y: 510, endPoint x: 347, endPoint y: 503, distance: 111.2
click at [347, 503] on div "0:26 [PERSON_NAME]'s edge 0:27 outlines 0:27 the 0:28 <> 0:29 Decisions in my h…" at bounding box center [756, 390] width 1462 height 616
paste input "**********"
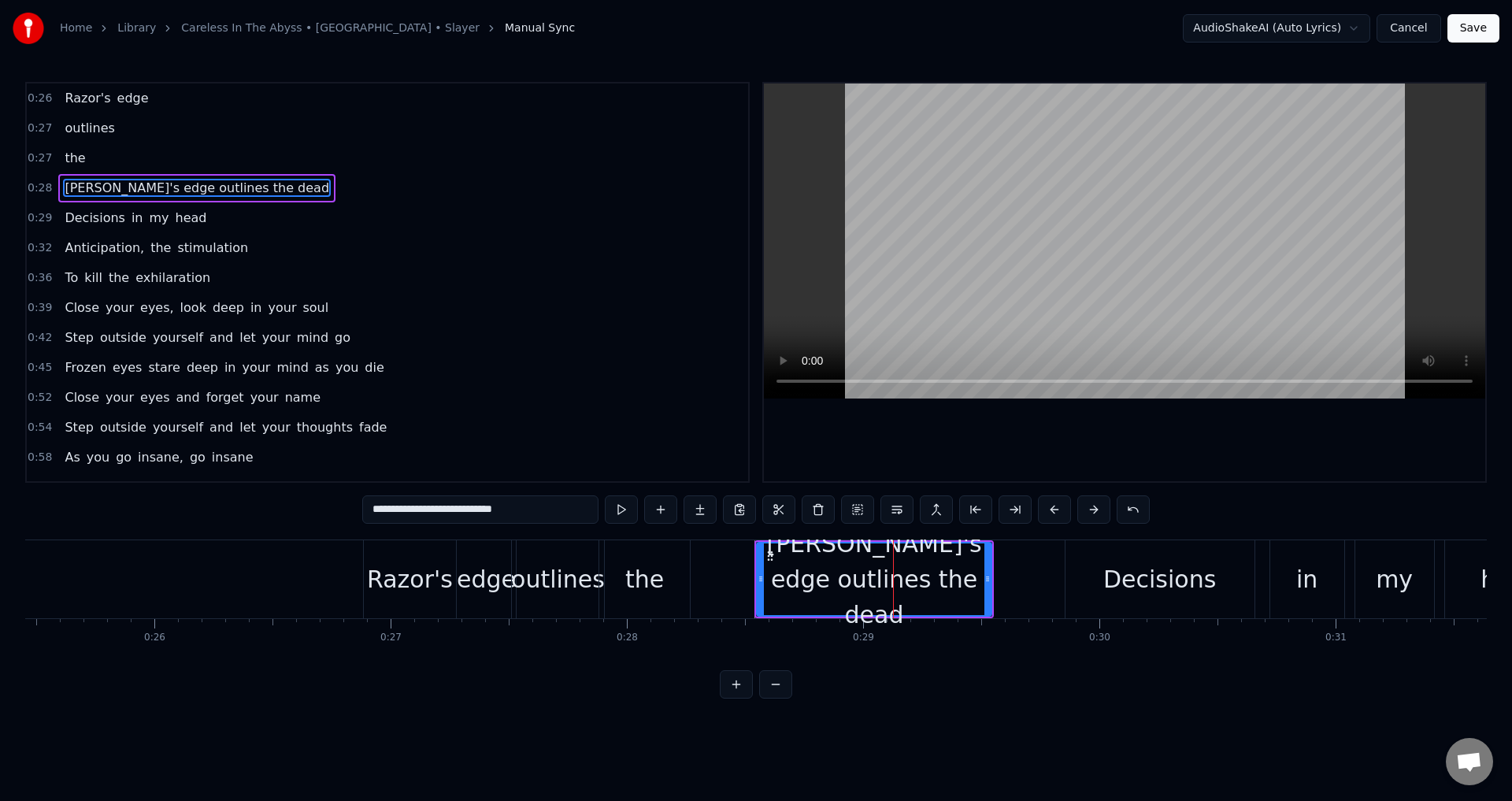
drag, startPoint x: 498, startPoint y: 507, endPoint x: 194, endPoint y: 499, distance: 304.1
click at [194, 499] on div "0:26 [PERSON_NAME]'s edge 0:27 outlines 0:27 the 0:28 [PERSON_NAME]'s edge outl…" at bounding box center [756, 390] width 1462 height 616
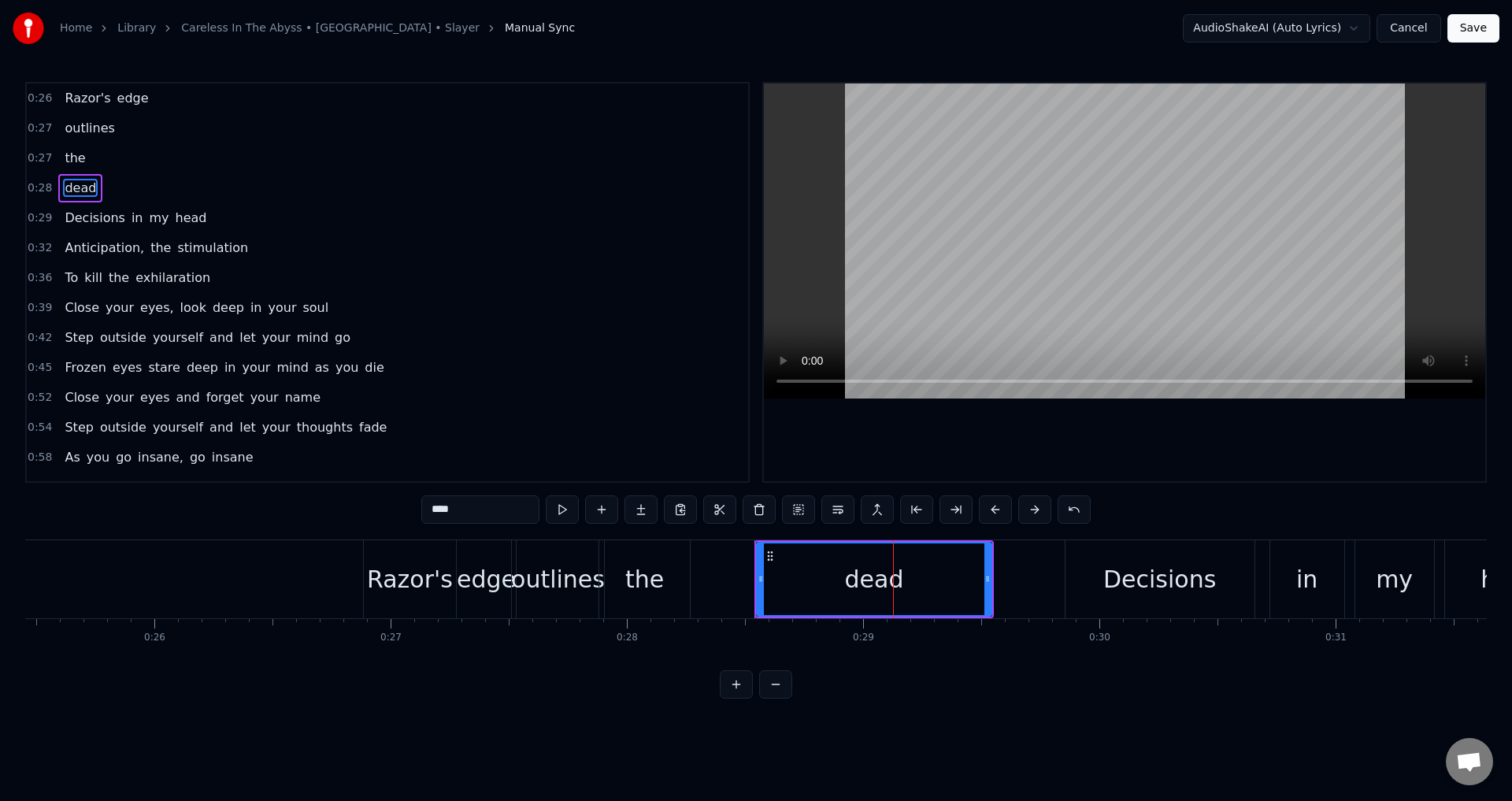
click at [1174, 587] on div "Decisions" at bounding box center [1159, 579] width 112 height 36
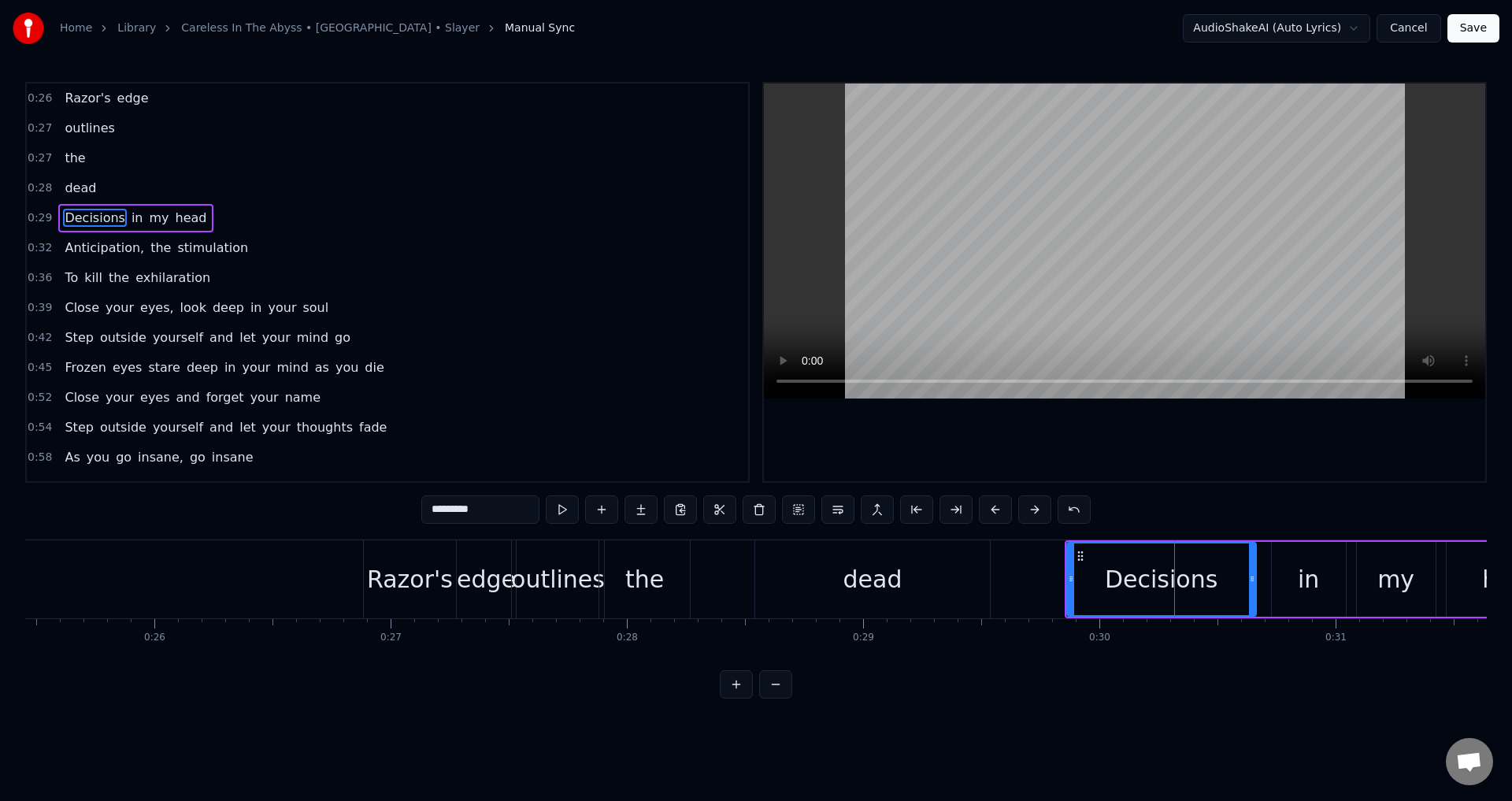
drag, startPoint x: 469, startPoint y: 516, endPoint x: 343, endPoint y: 516, distance: 126.0
click at [343, 516] on div "0:26 [PERSON_NAME]'s edge 0:27 outlines 0:27 the 0:28 dead 0:29 Decisions in my…" at bounding box center [756, 390] width 1462 height 616
paste input "text"
click at [63, 180] on span "dead" at bounding box center [80, 188] width 35 height 18
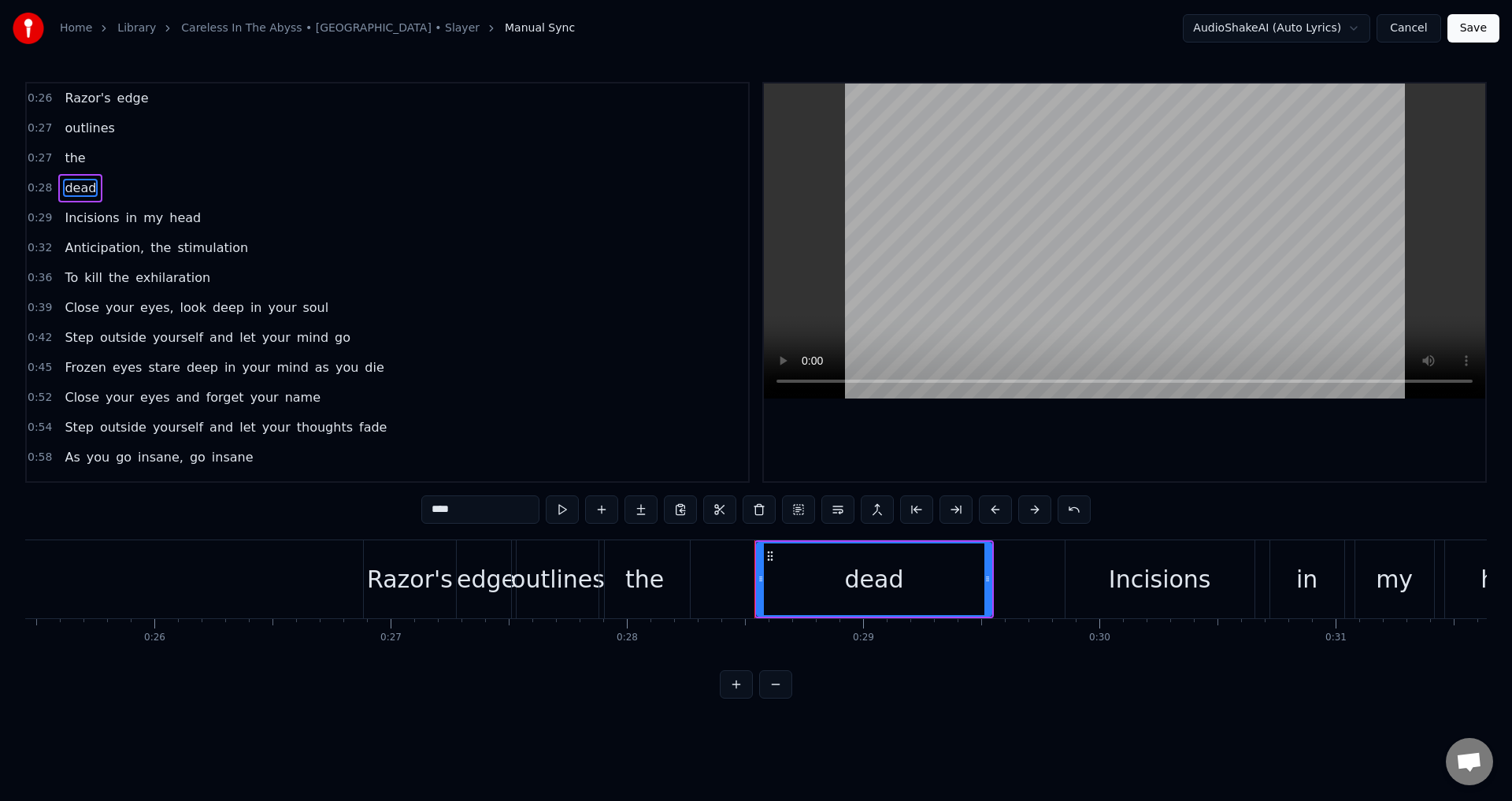
click at [66, 159] on span "the" at bounding box center [75, 158] width 23 height 18
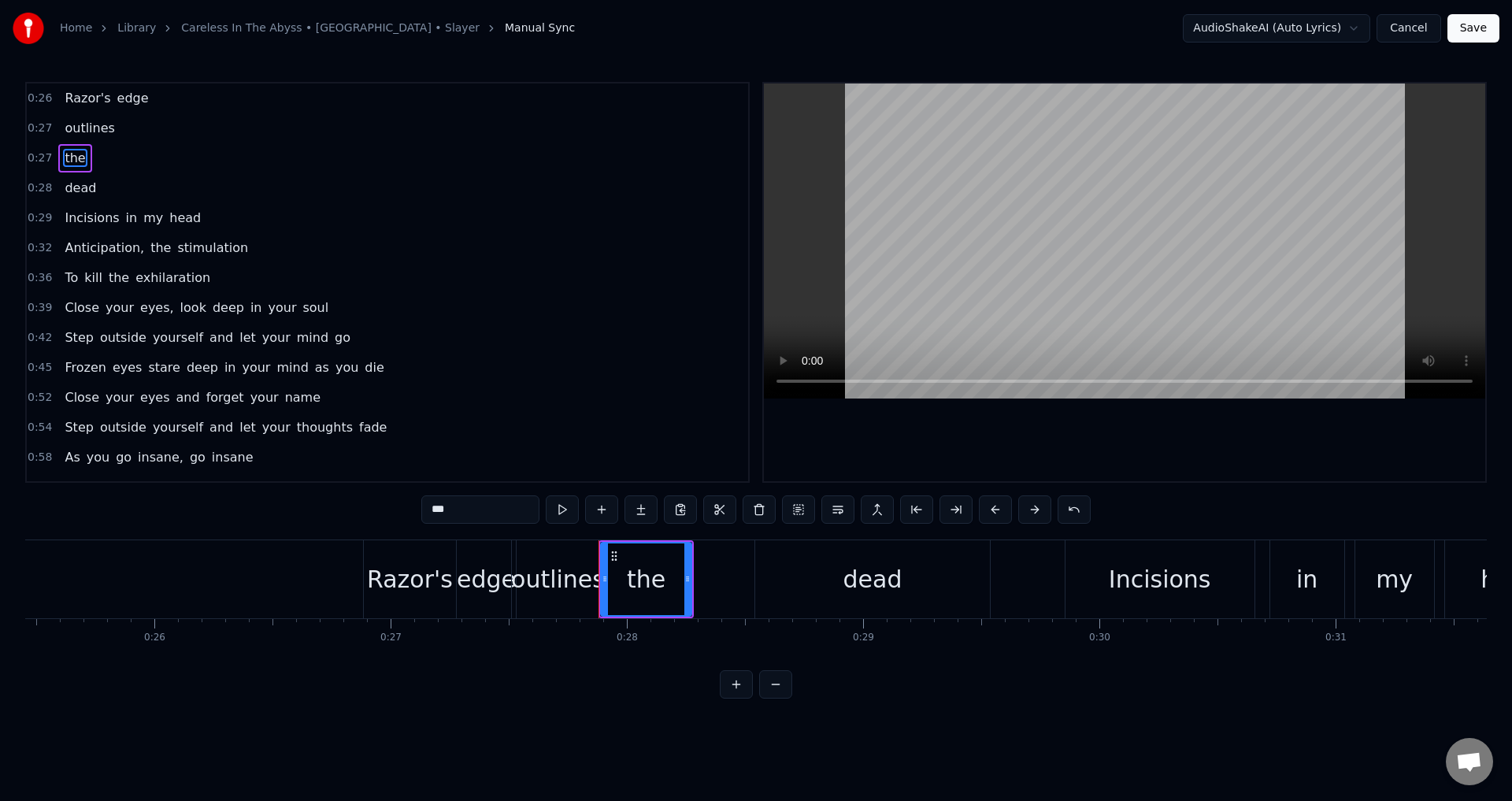
drag, startPoint x: 77, startPoint y: 182, endPoint x: 69, endPoint y: 152, distance: 31.0
click at [69, 152] on div "0:26 [PERSON_NAME]'s edge 0:27 outlines 0:27 the 0:28 dead 0:29 Incisions in my…" at bounding box center [387, 283] width 725 height 401
click at [411, 562] on div "Razor's" at bounding box center [410, 579] width 86 height 36
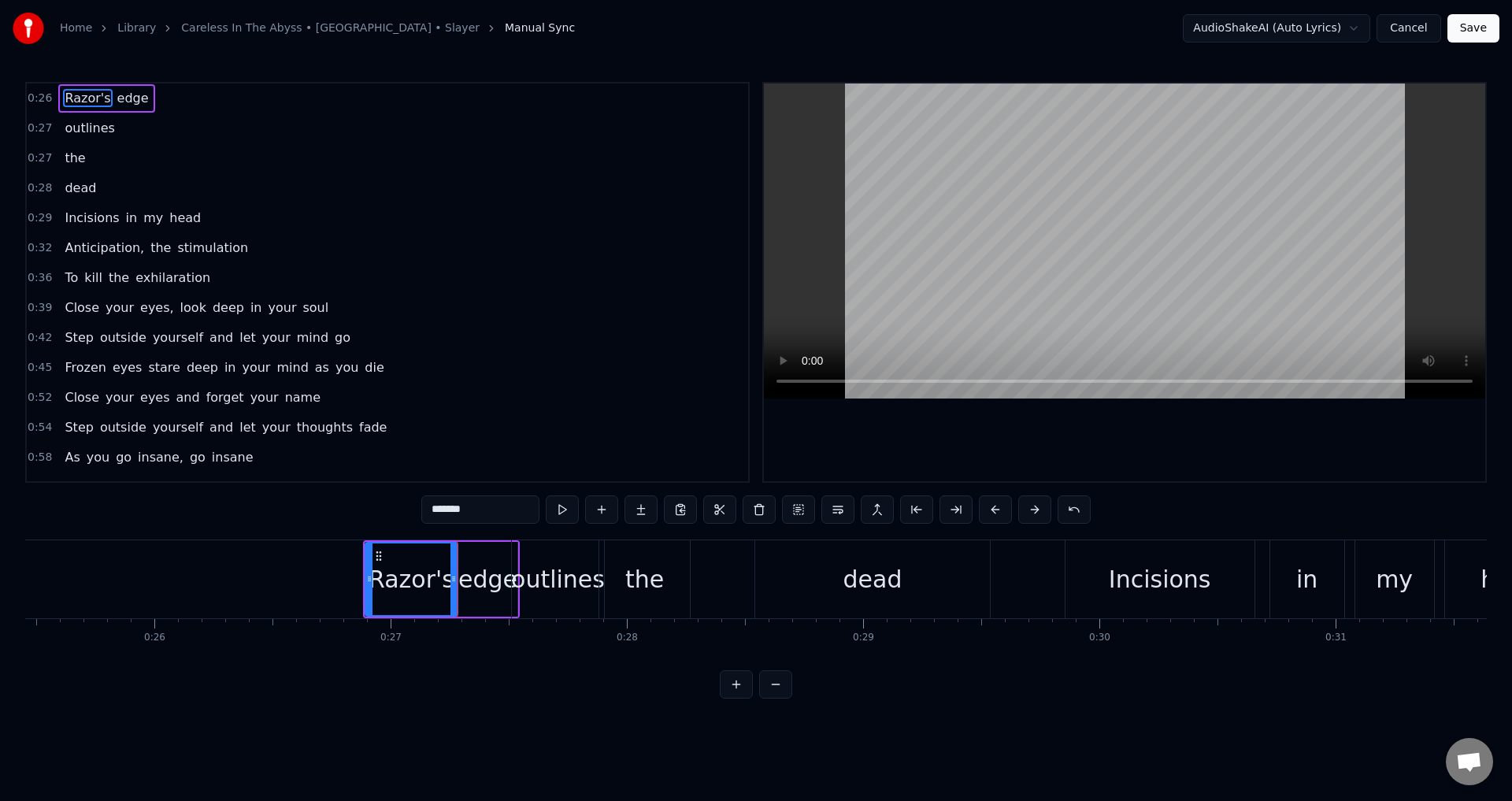
drag, startPoint x: 582, startPoint y: 591, endPoint x: 544, endPoint y: 583, distance: 38.8
click at [544, 583] on div "outlines" at bounding box center [558, 579] width 94 height 36
type input "********"
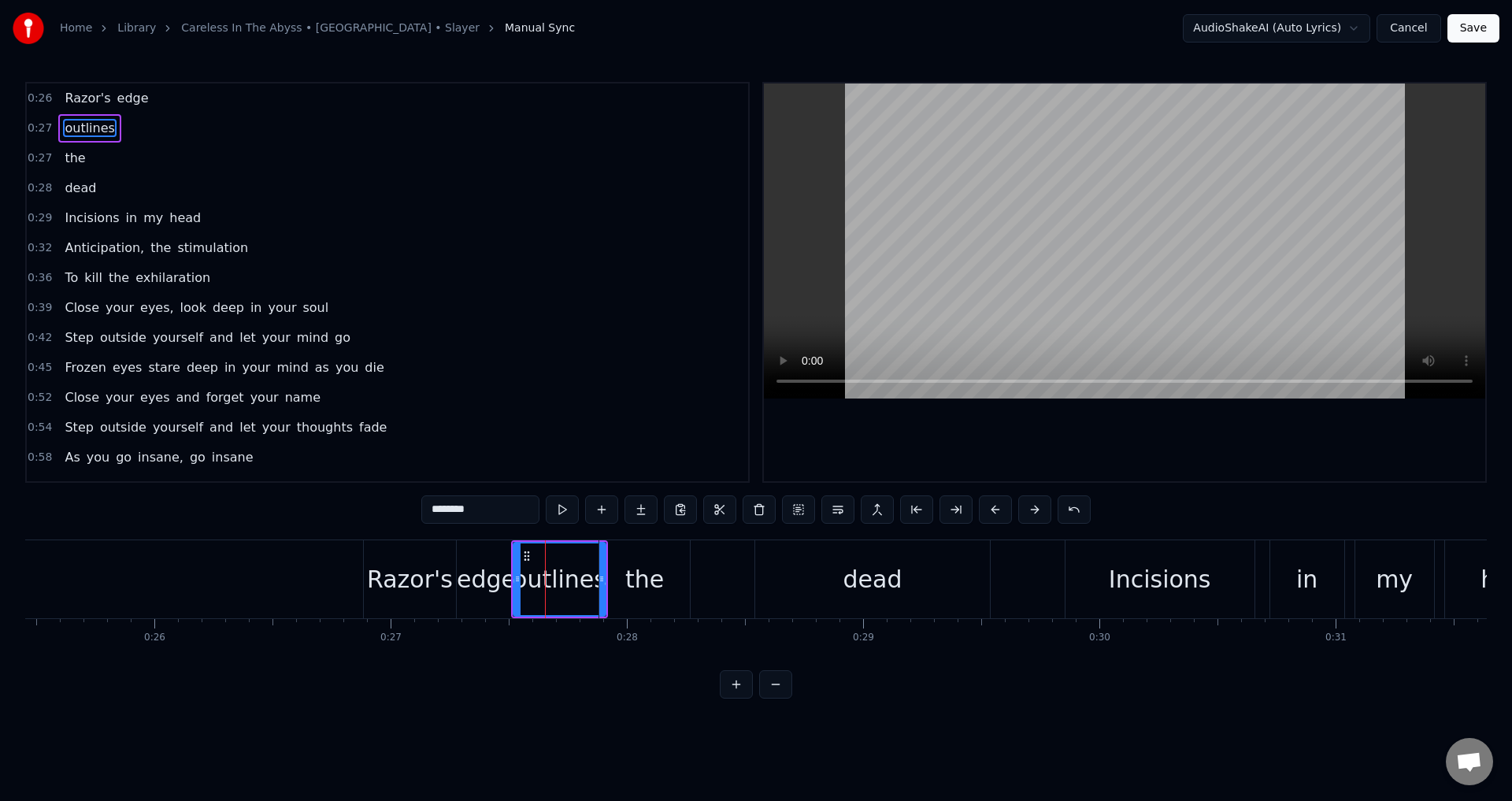
drag, startPoint x: 544, startPoint y: 584, endPoint x: 517, endPoint y: 578, distance: 27.7
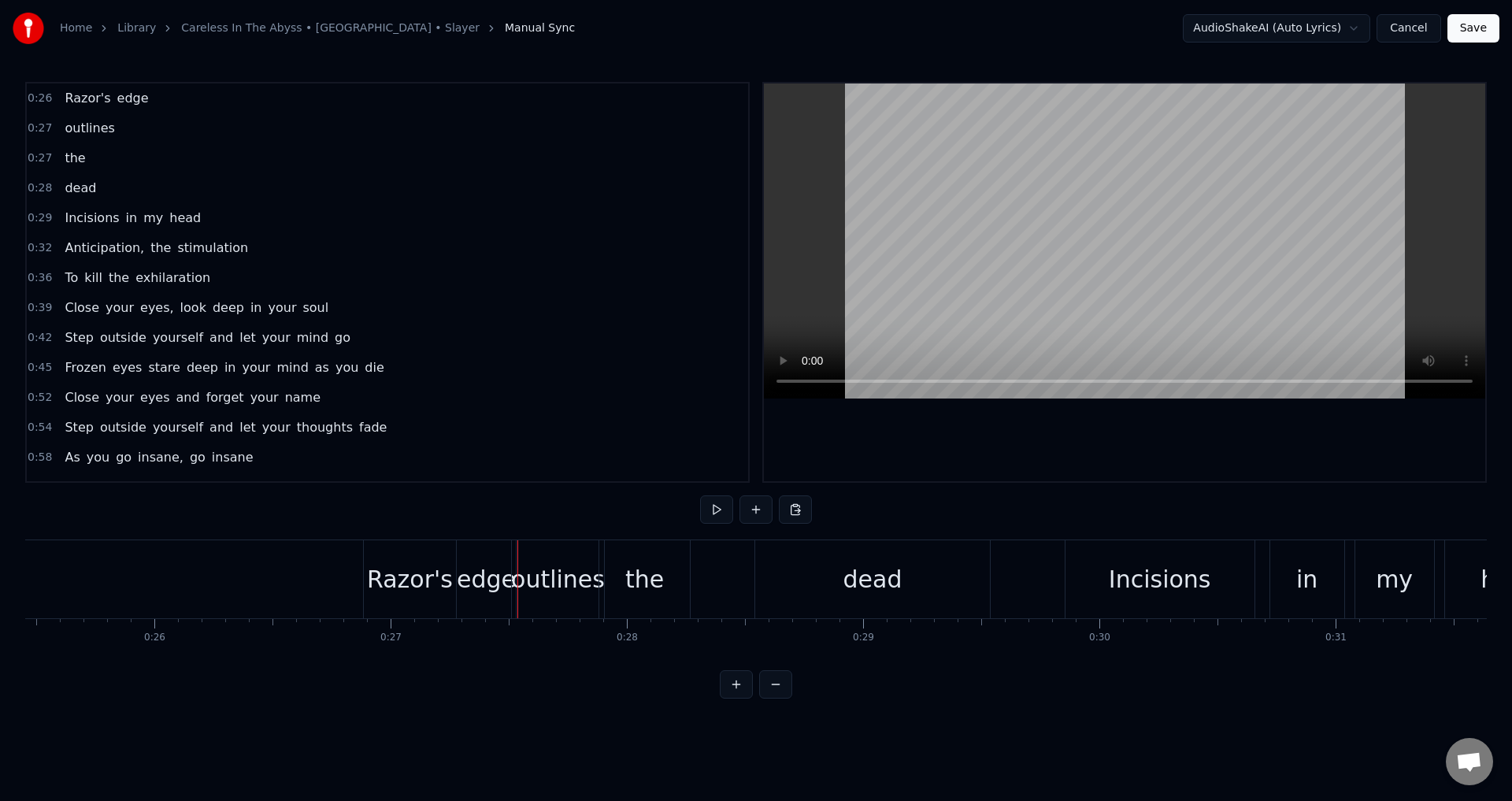
click at [540, 563] on div "outlines" at bounding box center [558, 579] width 94 height 36
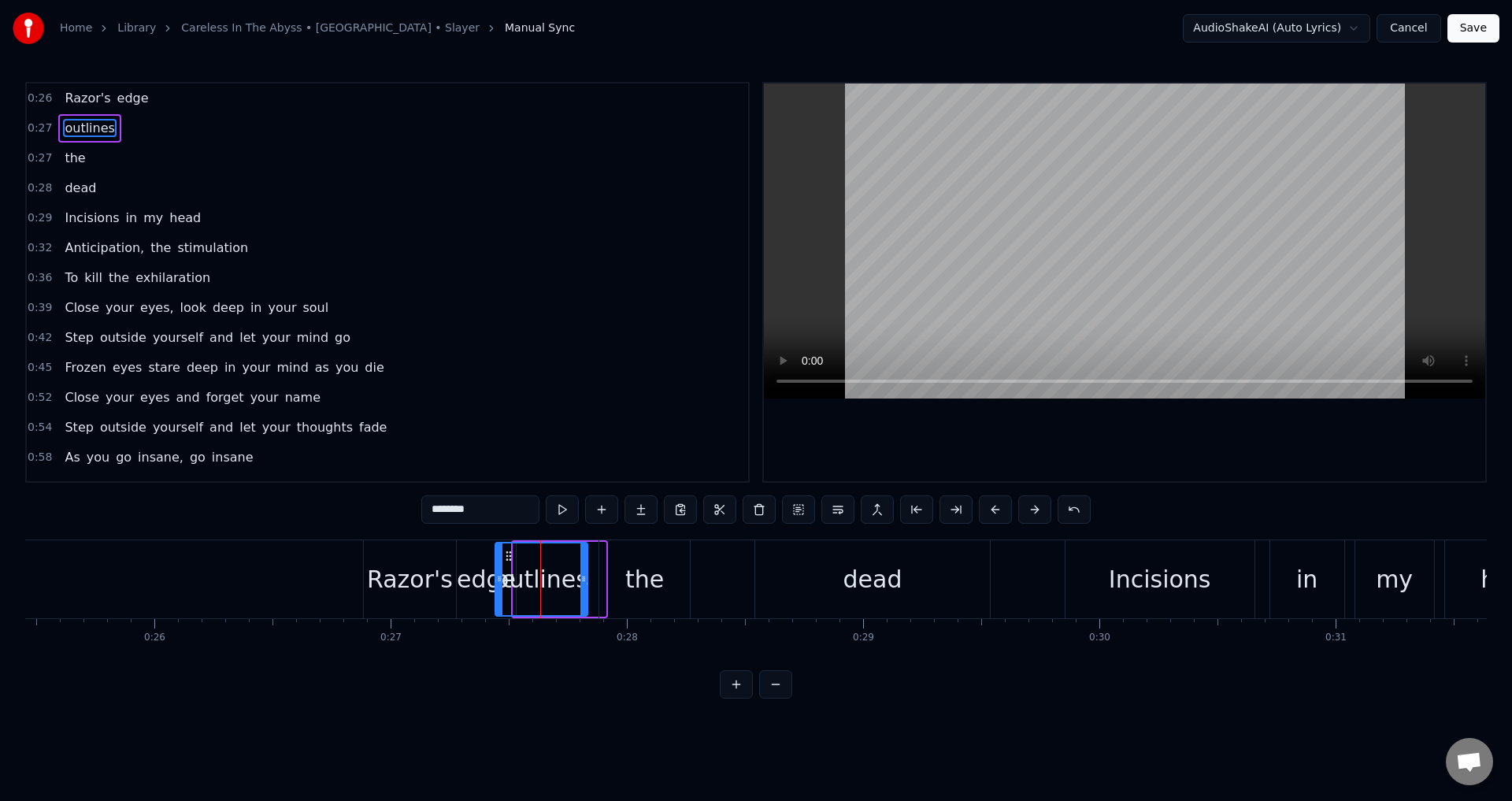
drag, startPoint x: 524, startPoint y: 557, endPoint x: 506, endPoint y: 553, distance: 18.4
click at [506, 553] on icon at bounding box center [509, 555] width 13 height 13
drag, startPoint x: 507, startPoint y: 553, endPoint x: 485, endPoint y: 549, distance: 22.4
click at [485, 549] on icon at bounding box center [487, 555] width 13 height 13
click at [480, 547] on div "outlines" at bounding box center [515, 579] width 90 height 72
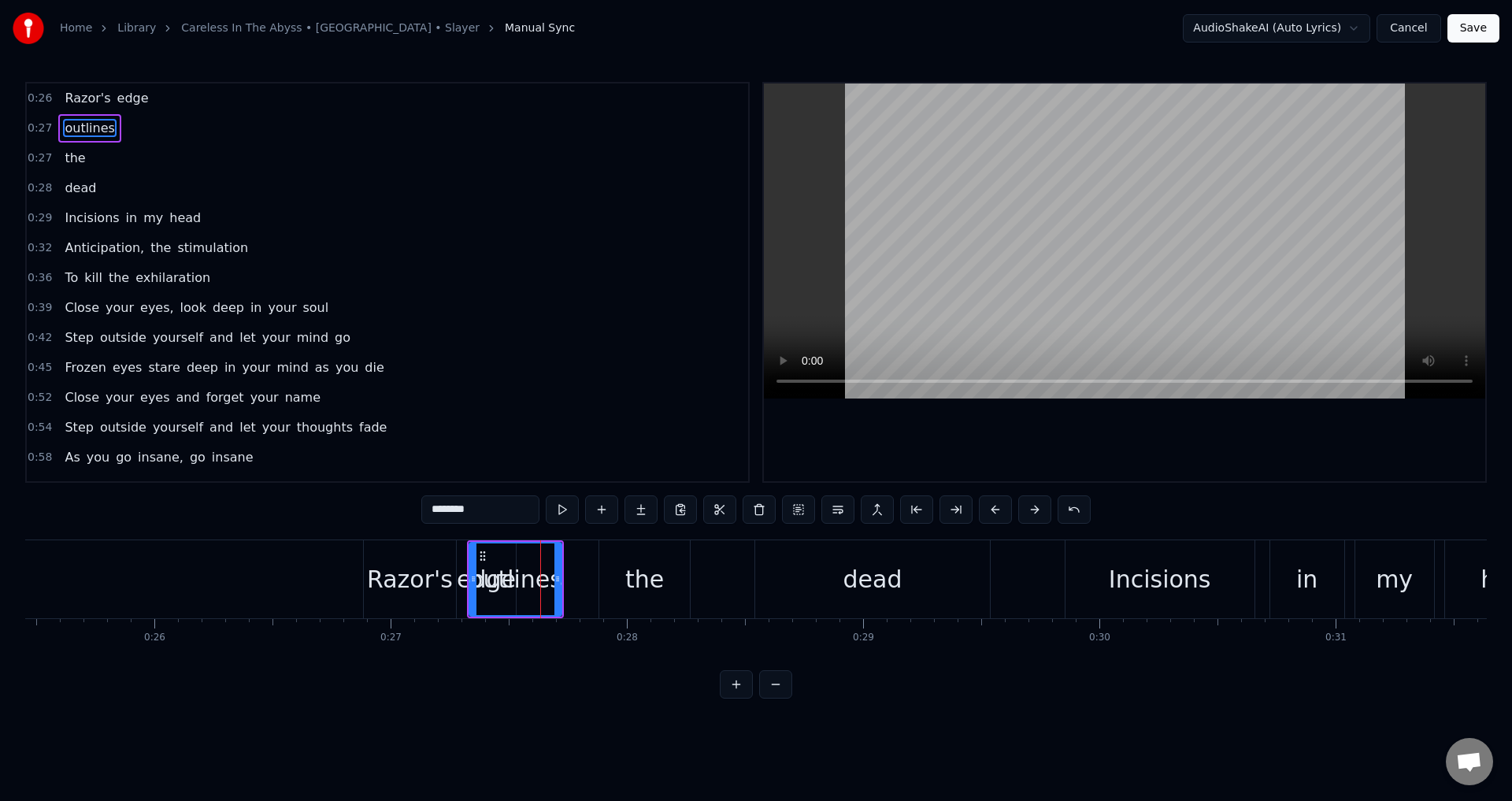
drag, startPoint x: 480, startPoint y: 547, endPoint x: 516, endPoint y: 557, distance: 37.4
click at [516, 557] on div "outlines" at bounding box center [514, 579] width 90 height 72
drag, startPoint x: 488, startPoint y: 550, endPoint x: 537, endPoint y: 562, distance: 50.4
click at [535, 562] on icon at bounding box center [528, 555] width 13 height 13
drag, startPoint x: 83, startPoint y: 126, endPoint x: 135, endPoint y: 95, distance: 60.5
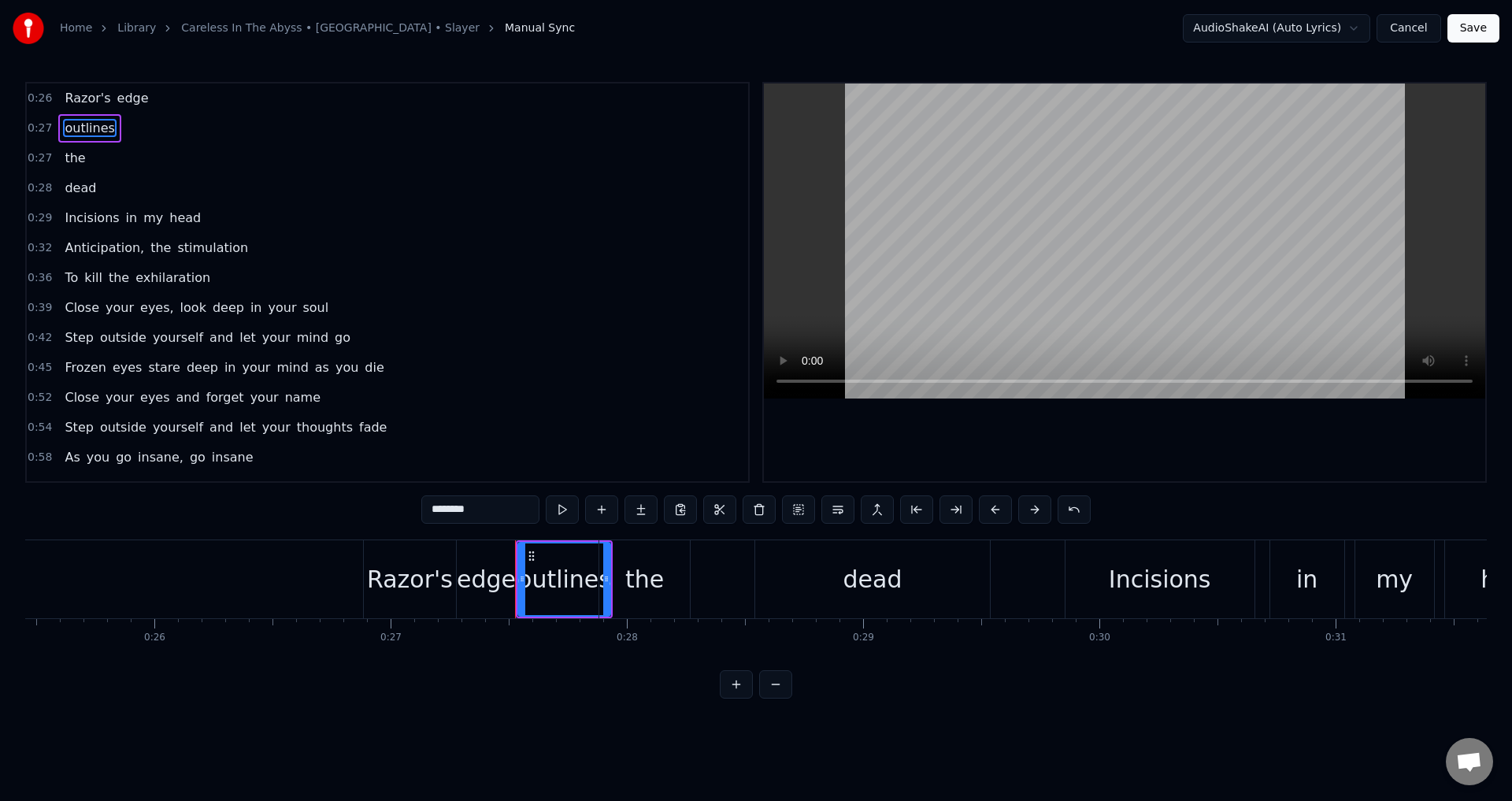
click at [135, 95] on div "0:26 [PERSON_NAME]'s edge 0:27 outlines 0:27 the 0:28 dead 0:29 Incisions in my…" at bounding box center [387, 283] width 725 height 401
click at [90, 130] on span "outlines" at bounding box center [89, 128] width 52 height 18
drag, startPoint x: 90, startPoint y: 130, endPoint x: 136, endPoint y: 104, distance: 52.8
click at [136, 104] on div "0:26 [PERSON_NAME]'s edge 0:27 outlines 0:27 the 0:28 dead 0:29 Incisions in my…" at bounding box center [387, 283] width 725 height 401
drag, startPoint x: 91, startPoint y: 128, endPoint x: 142, endPoint y: 101, distance: 57.7
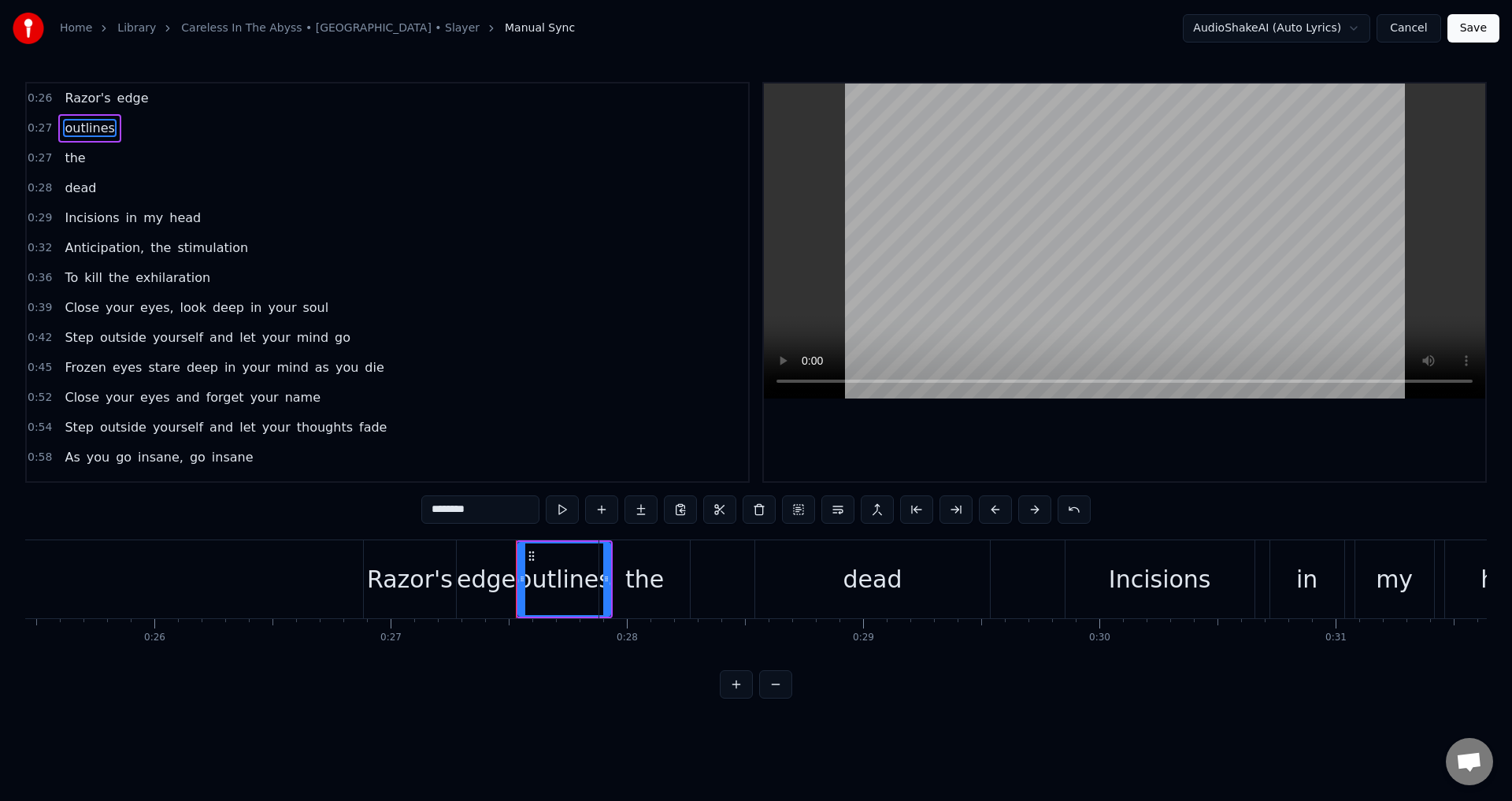
click at [142, 101] on div "0:26 [PERSON_NAME]'s edge 0:27 outlines 0:27 the 0:28 dead 0:29 Incisions in my…" at bounding box center [387, 283] width 725 height 401
click at [873, 511] on button at bounding box center [877, 508] width 33 height 28
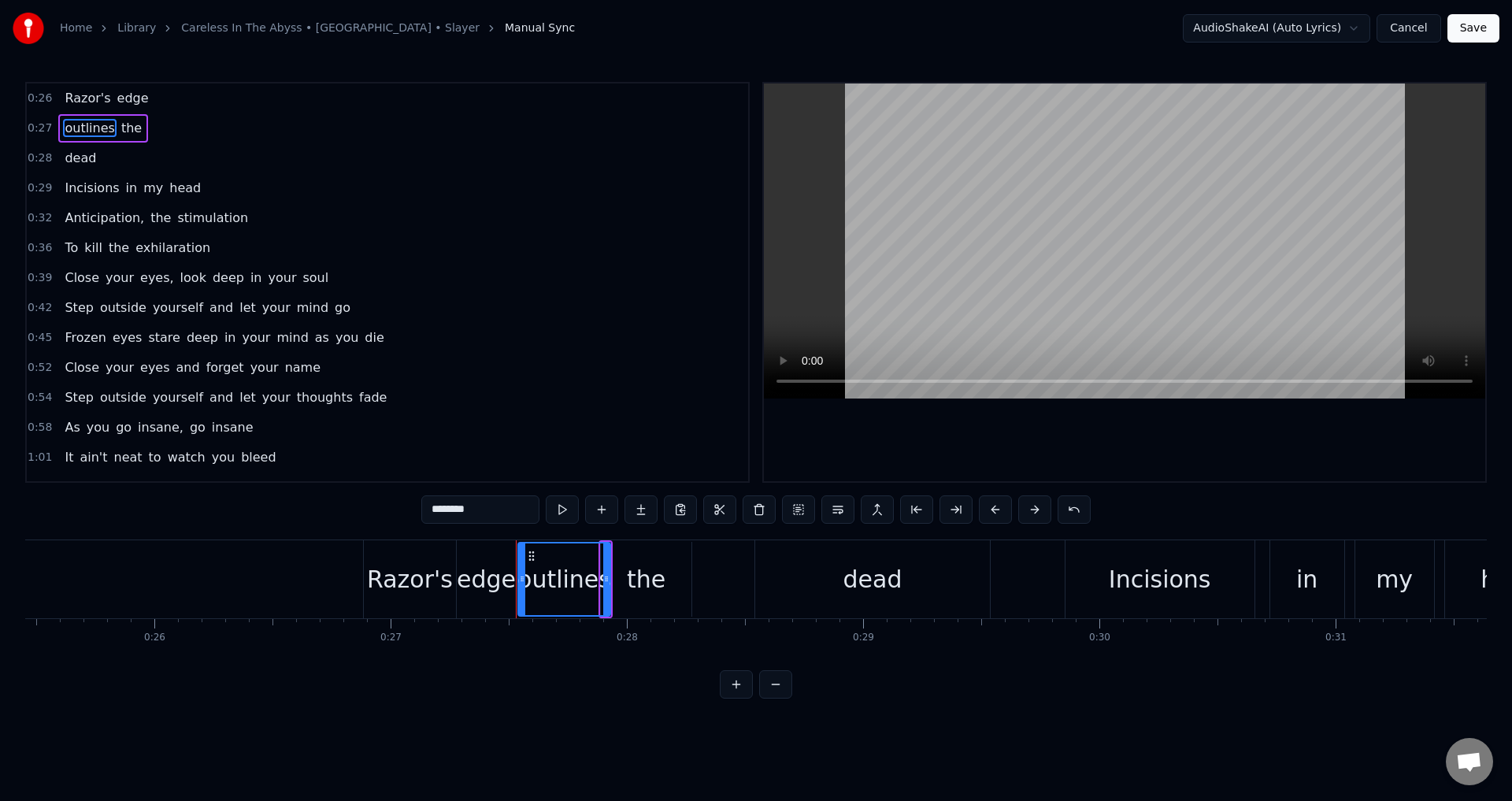
click at [83, 96] on span "Razor's" at bounding box center [87, 98] width 48 height 18
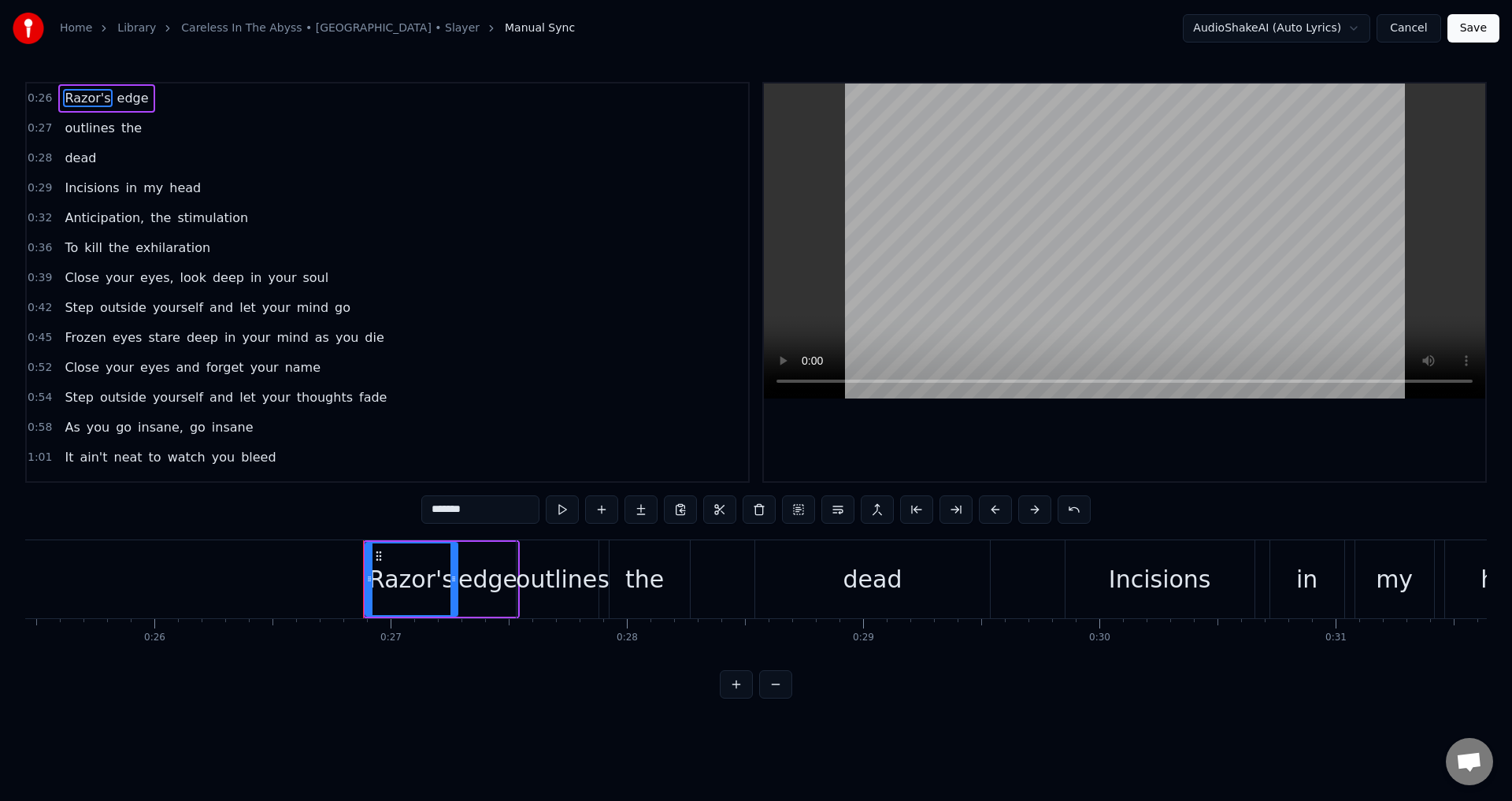
click at [131, 96] on span "edge" at bounding box center [133, 98] width 35 height 18
type input "****"
click at [133, 126] on div "outlines the" at bounding box center [103, 128] width 90 height 28
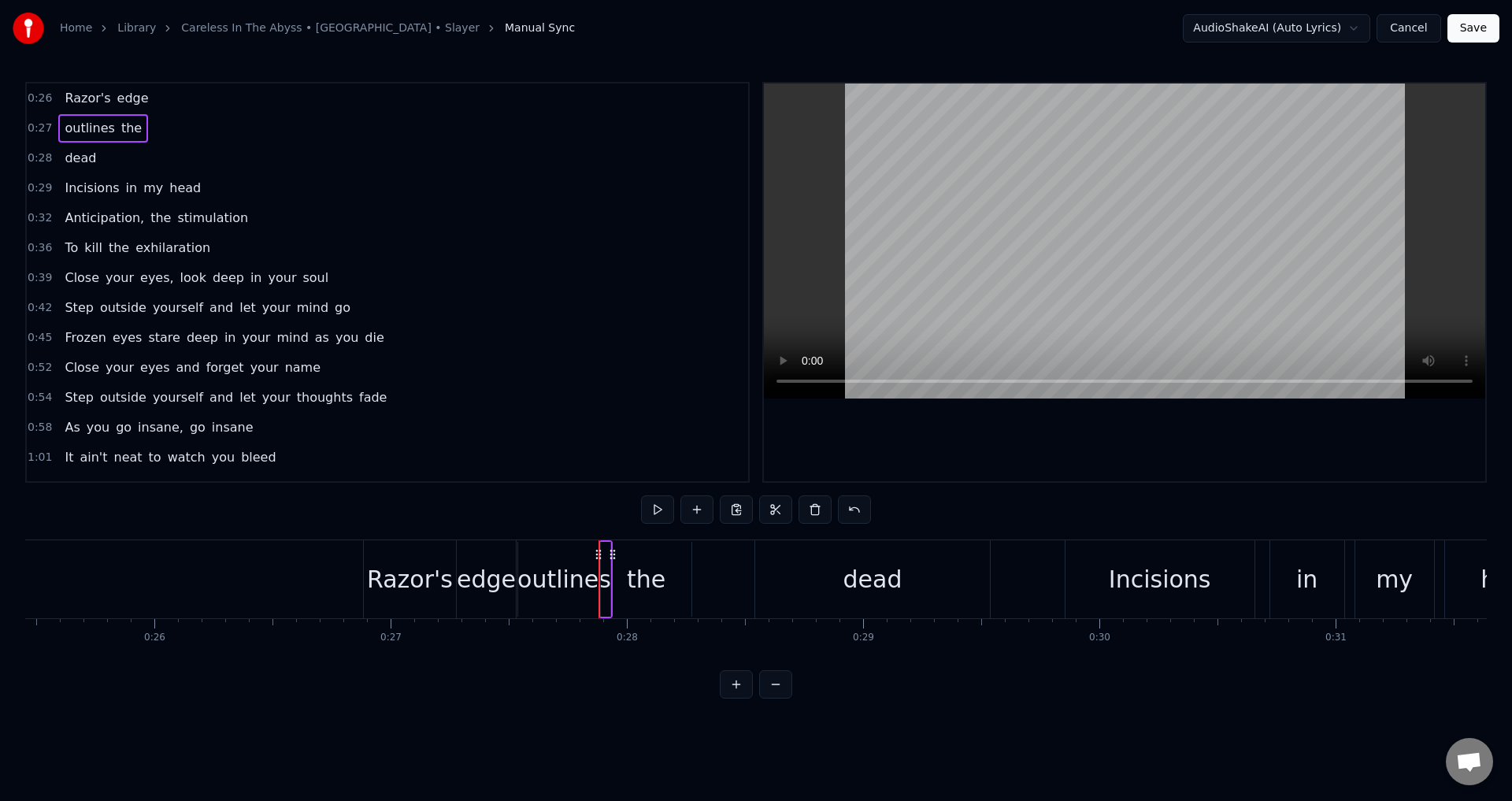
click at [600, 587] on div "the" at bounding box center [645, 578] width 92 height 75
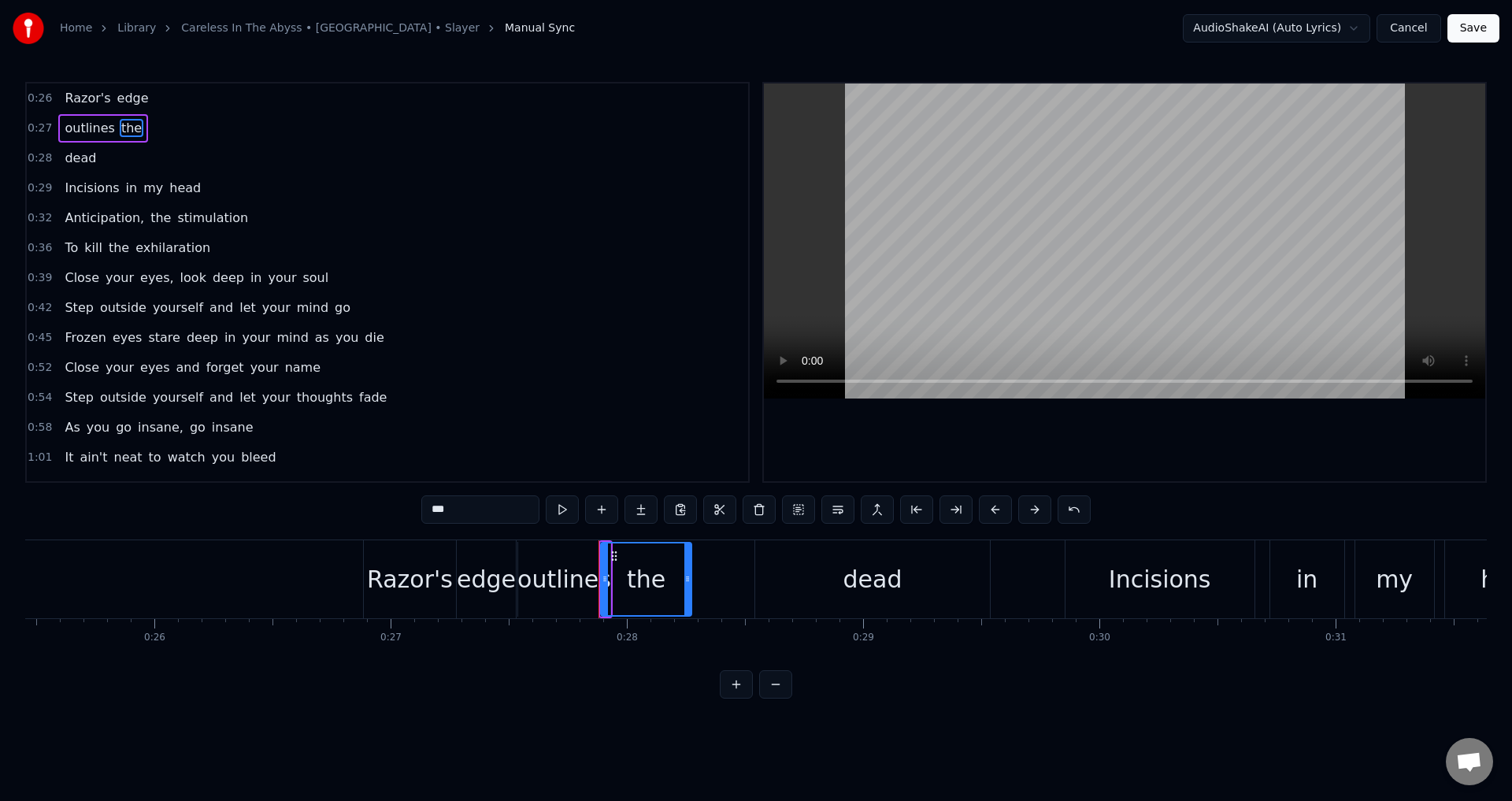
click at [561, 578] on div "outlines" at bounding box center [564, 579] width 94 height 36
type input "********"
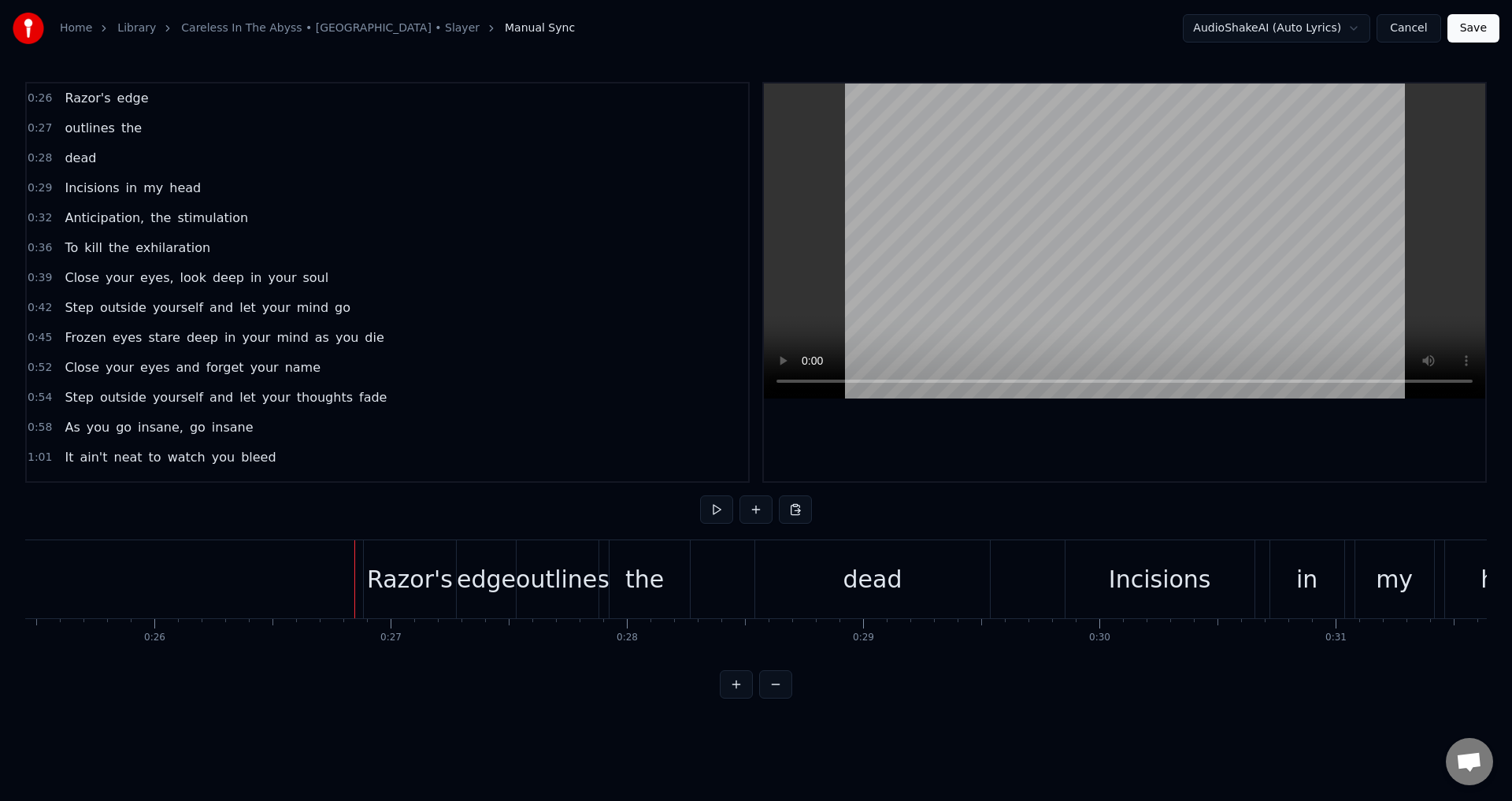
click at [376, 566] on div "Razor's" at bounding box center [410, 579] width 86 height 36
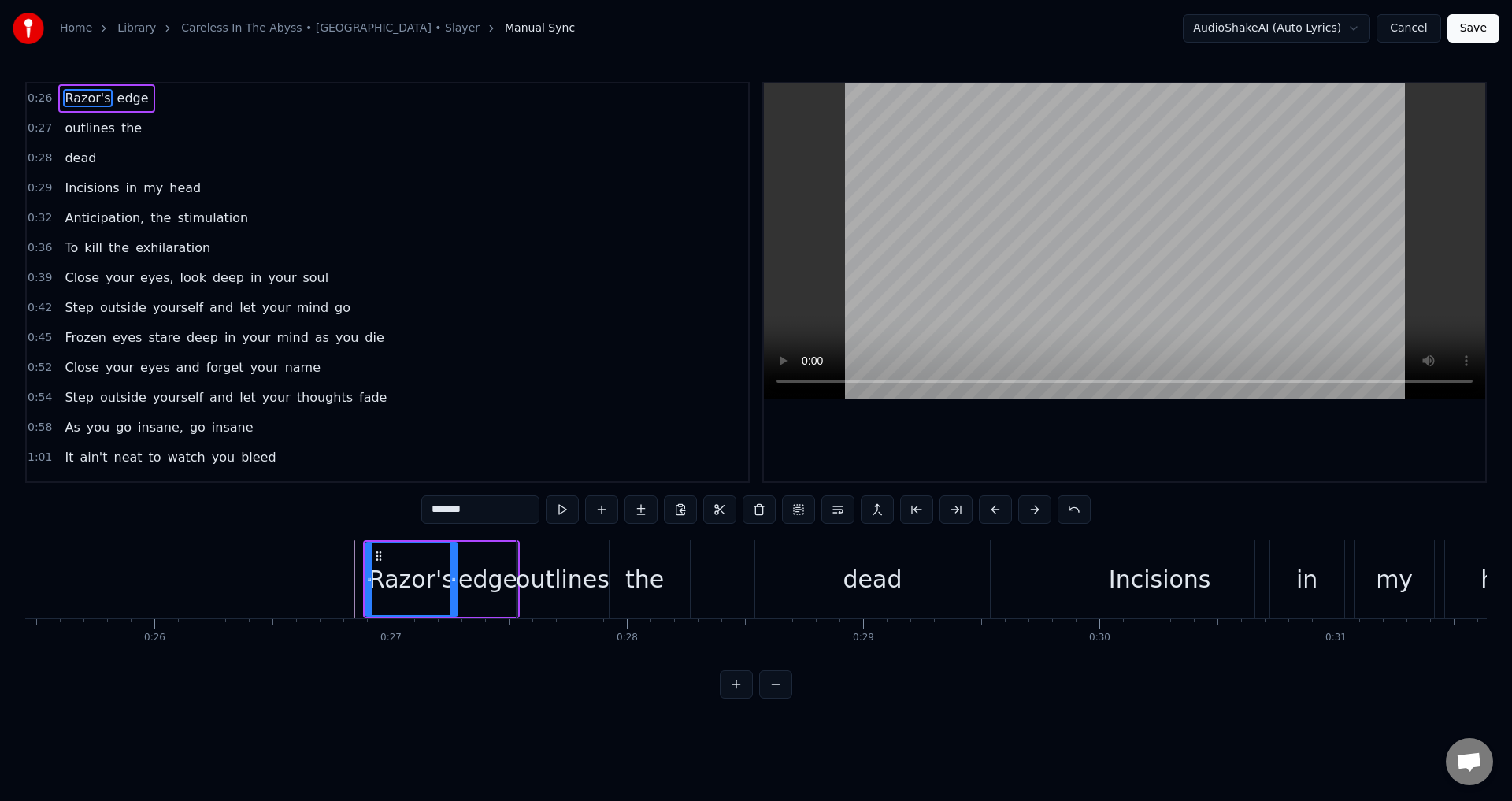
click at [538, 580] on div "outlines" at bounding box center [562, 579] width 94 height 36
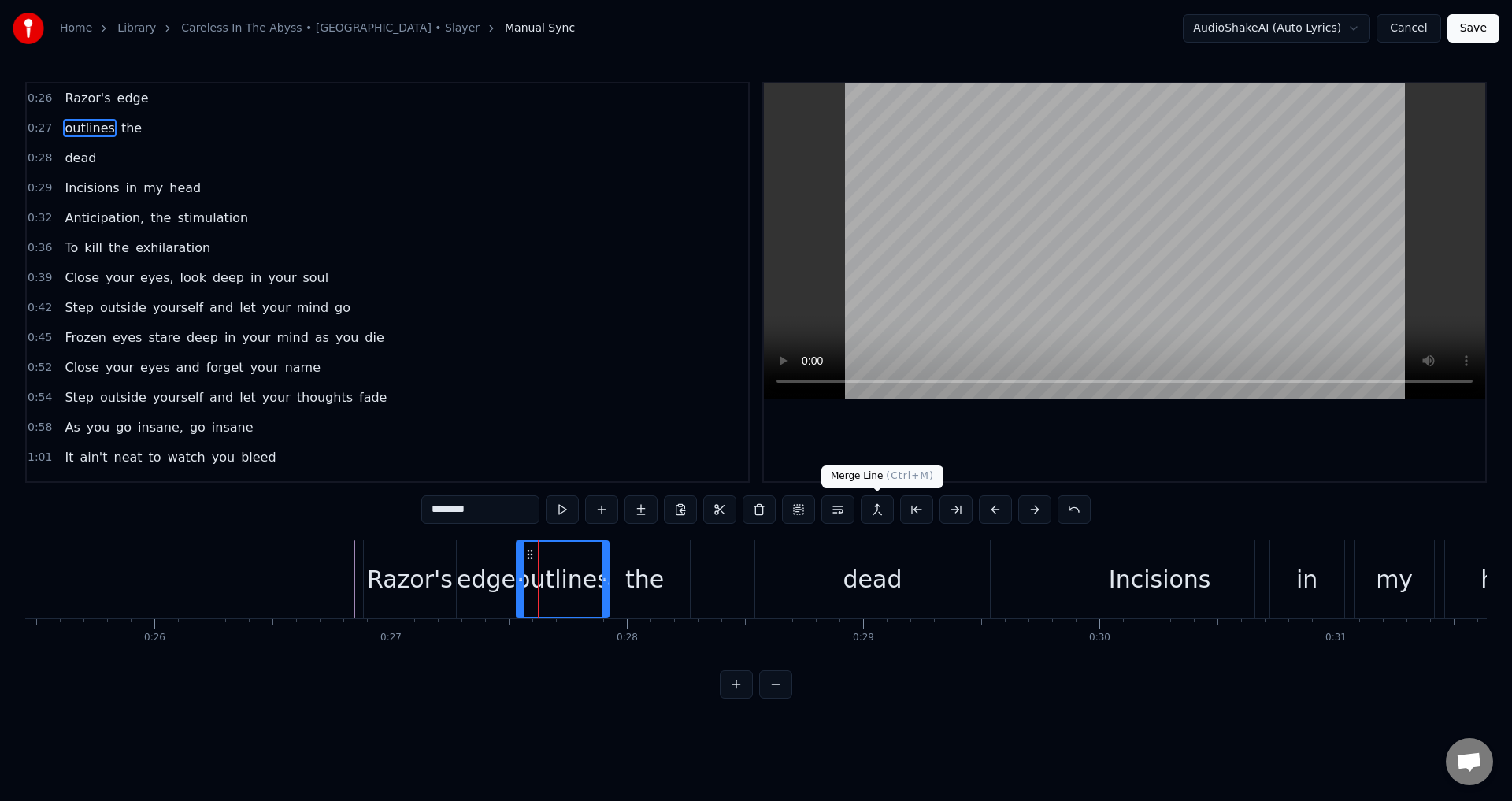
click at [879, 512] on button at bounding box center [877, 508] width 33 height 28
click at [484, 557] on div "edge" at bounding box center [485, 579] width 59 height 77
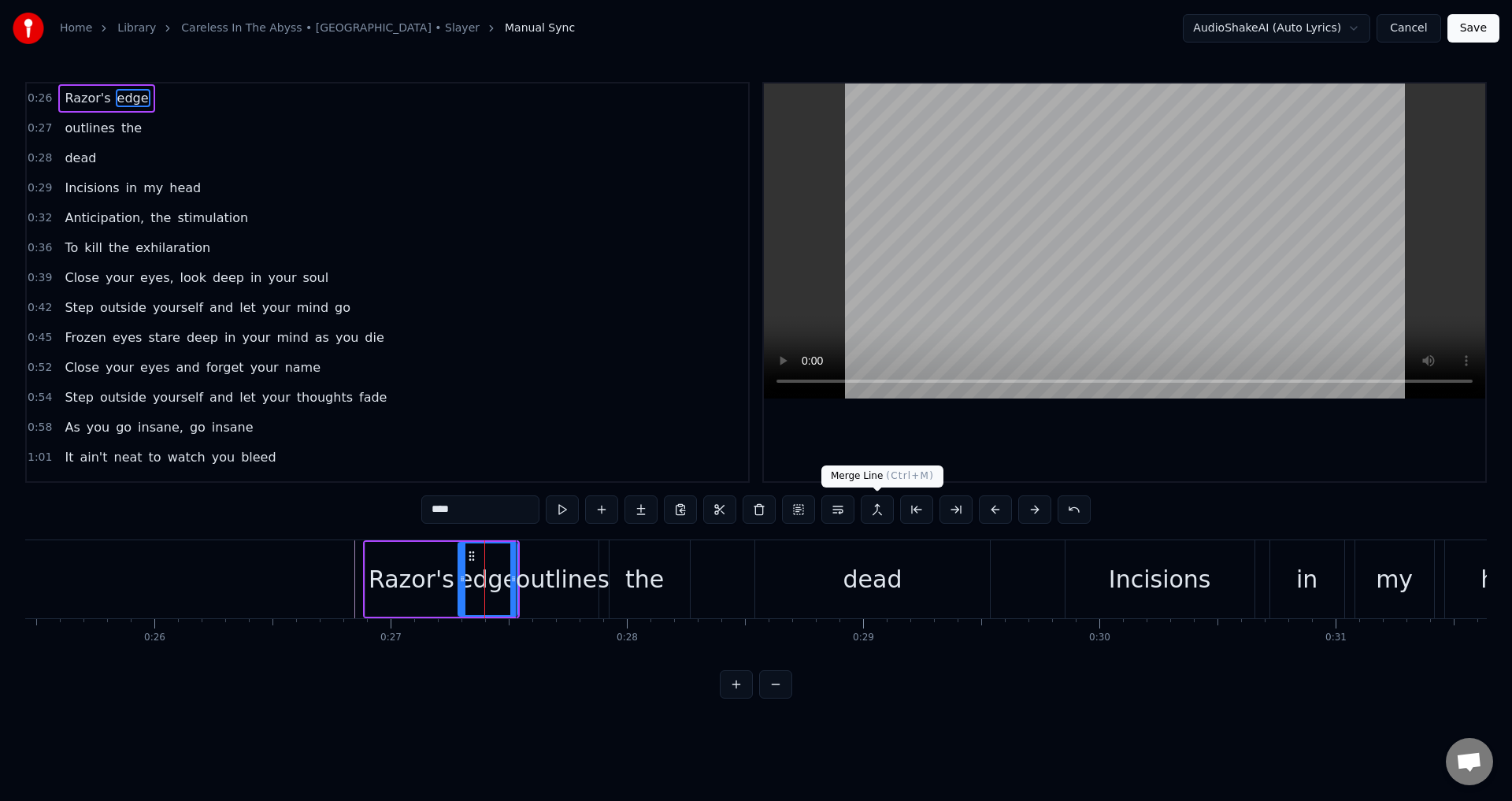
click at [879, 509] on button at bounding box center [877, 508] width 33 height 28
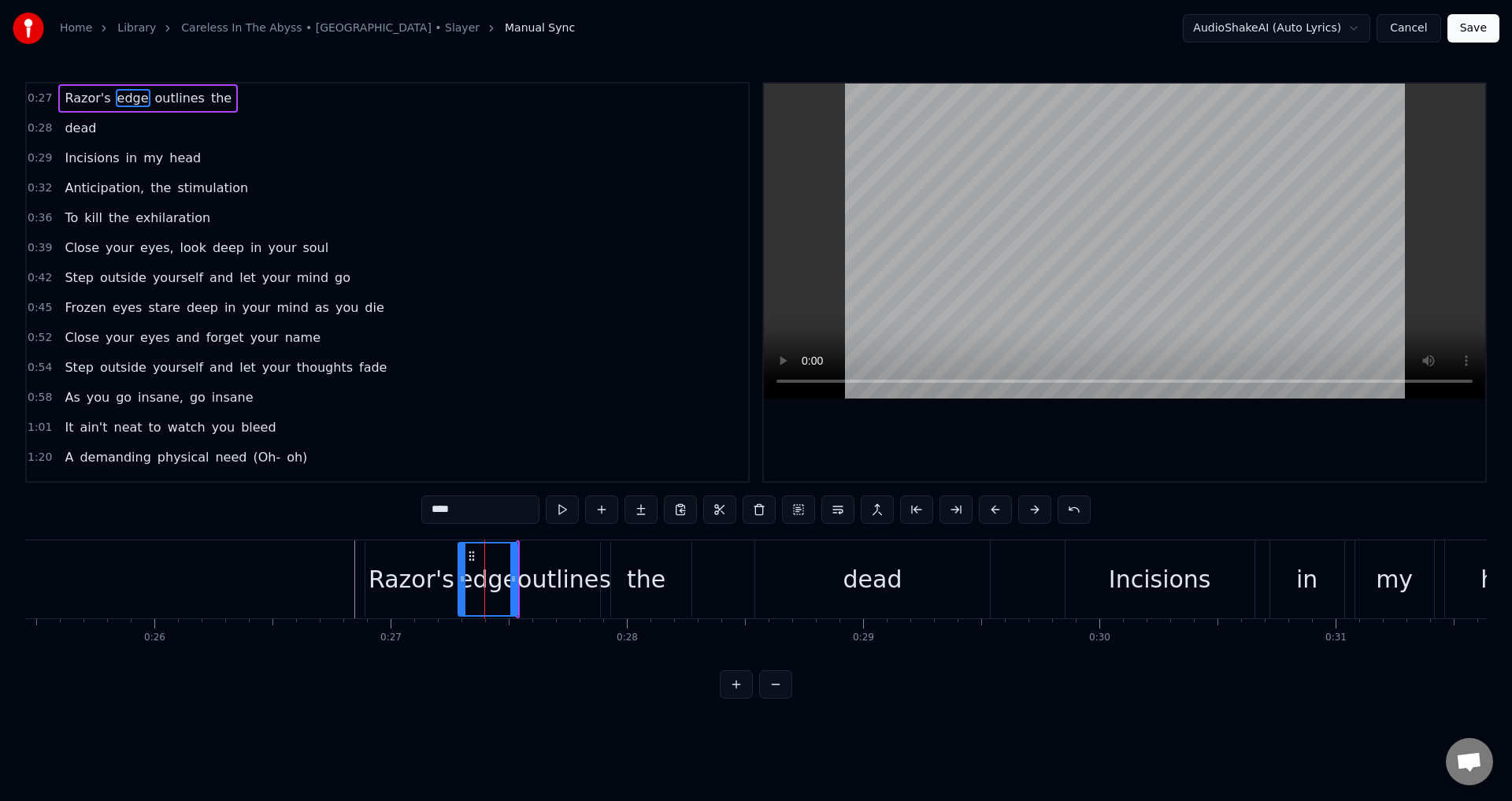
click at [675, 574] on div "the" at bounding box center [645, 578] width 90 height 75
type input "***"
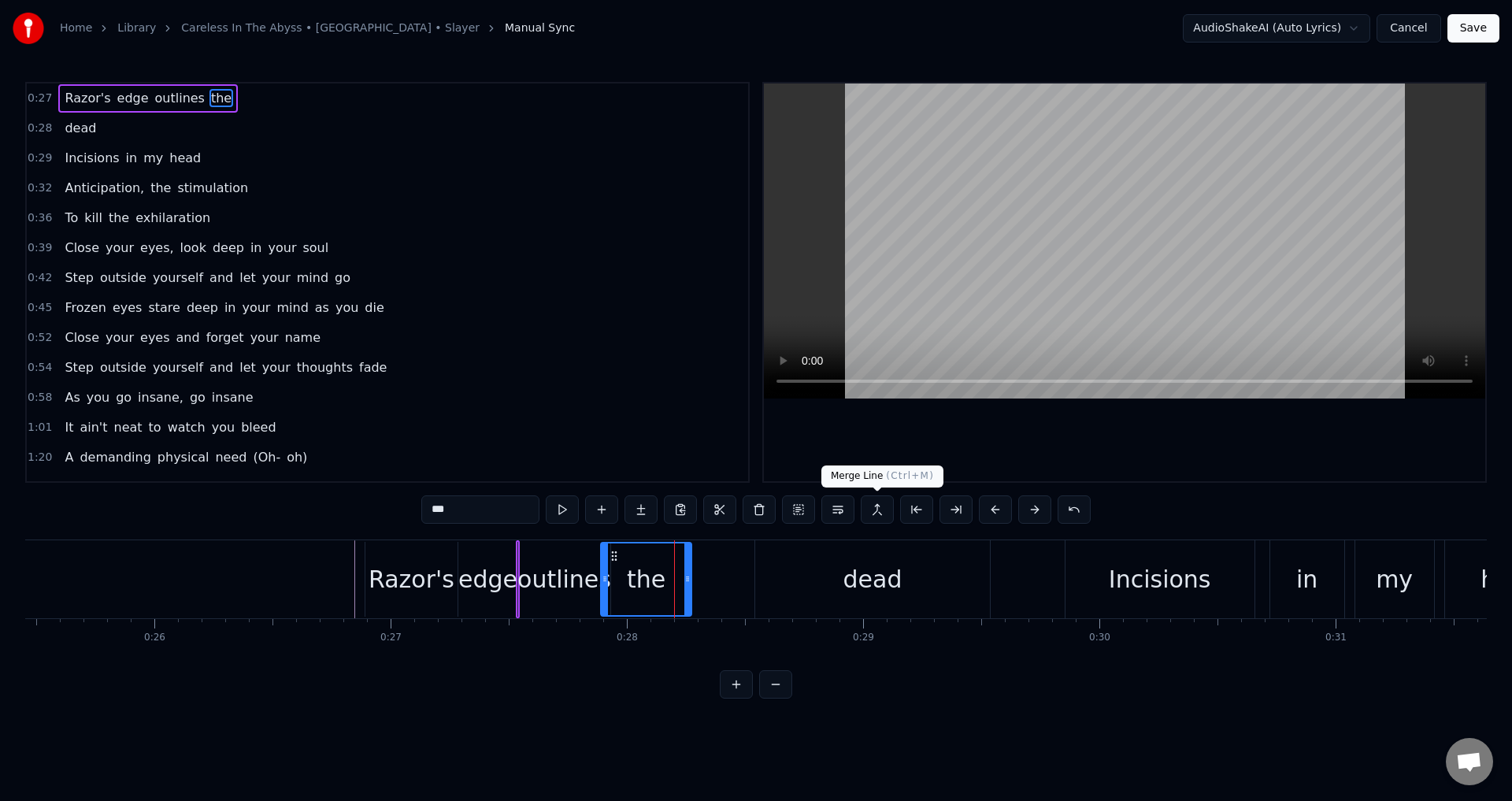
click at [881, 509] on button at bounding box center [877, 508] width 33 height 28
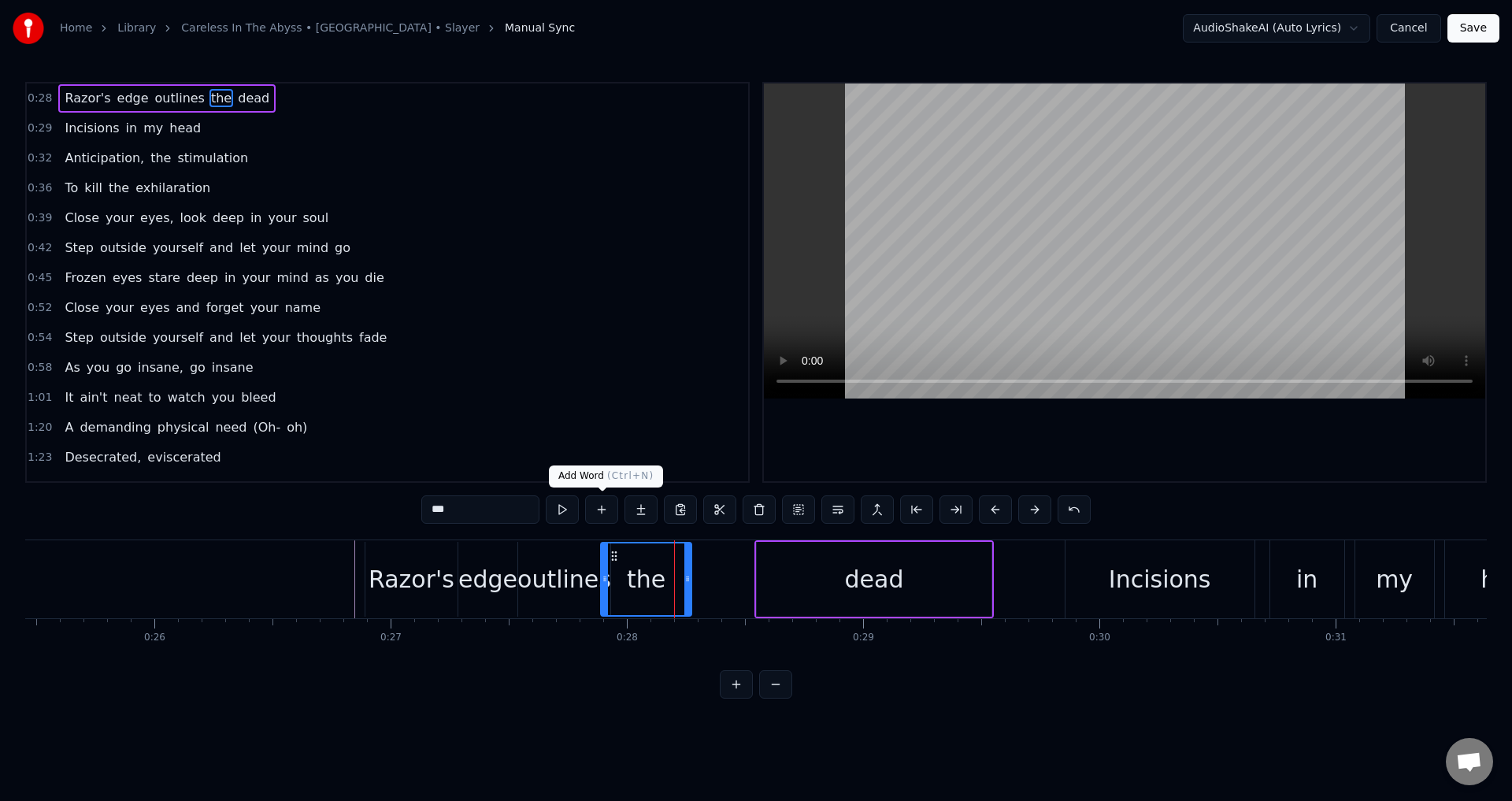
click at [557, 507] on button at bounding box center [562, 508] width 33 height 28
click at [725, 379] on div "0:28 [PERSON_NAME]'s edge outlines the dead 0:29 Incisions in my head 0:32 Anti…" at bounding box center [756, 283] width 1462 height 401
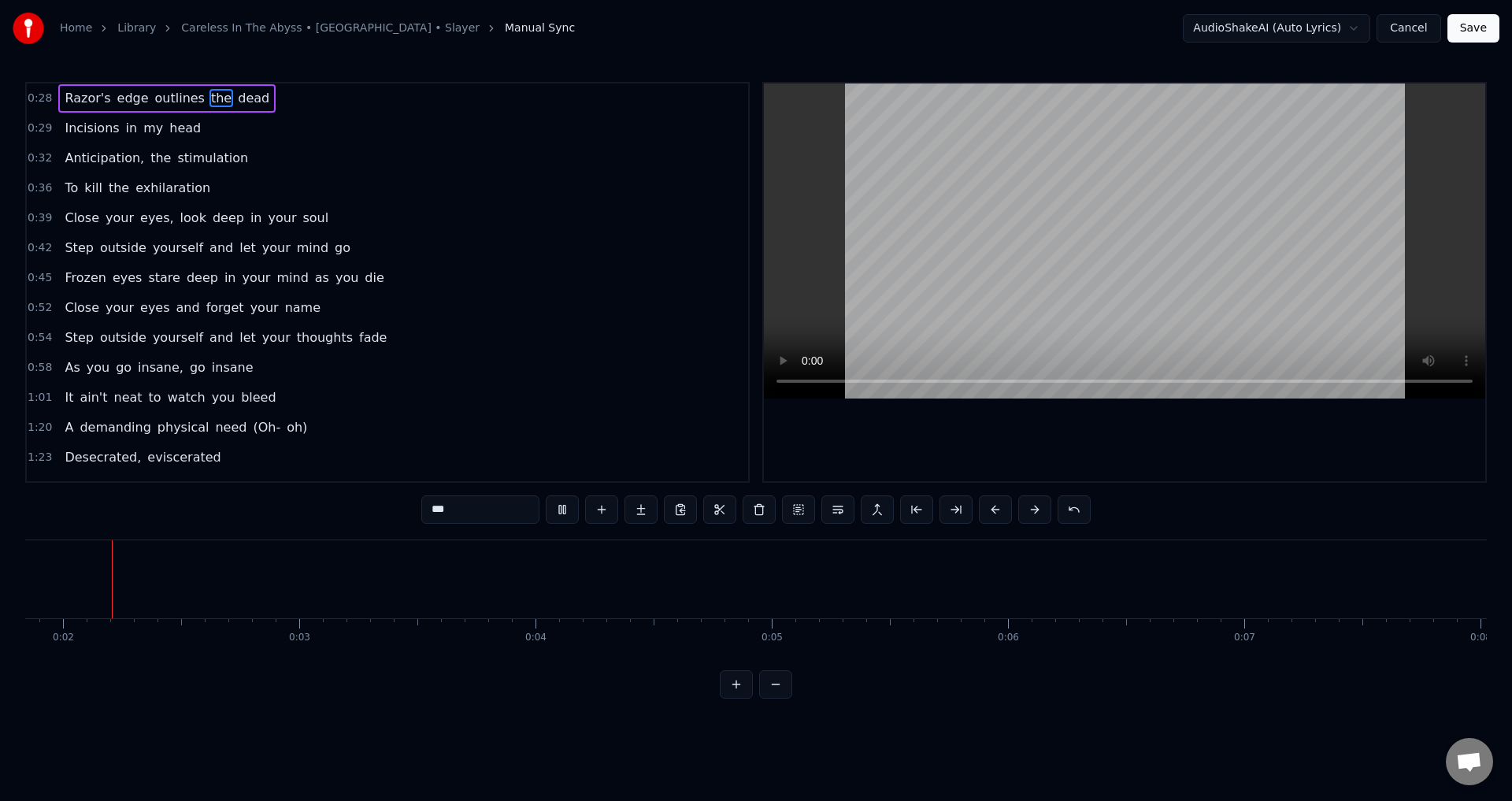
scroll to position [0, 404]
click at [84, 89] on span "Razor's" at bounding box center [87, 98] width 48 height 18
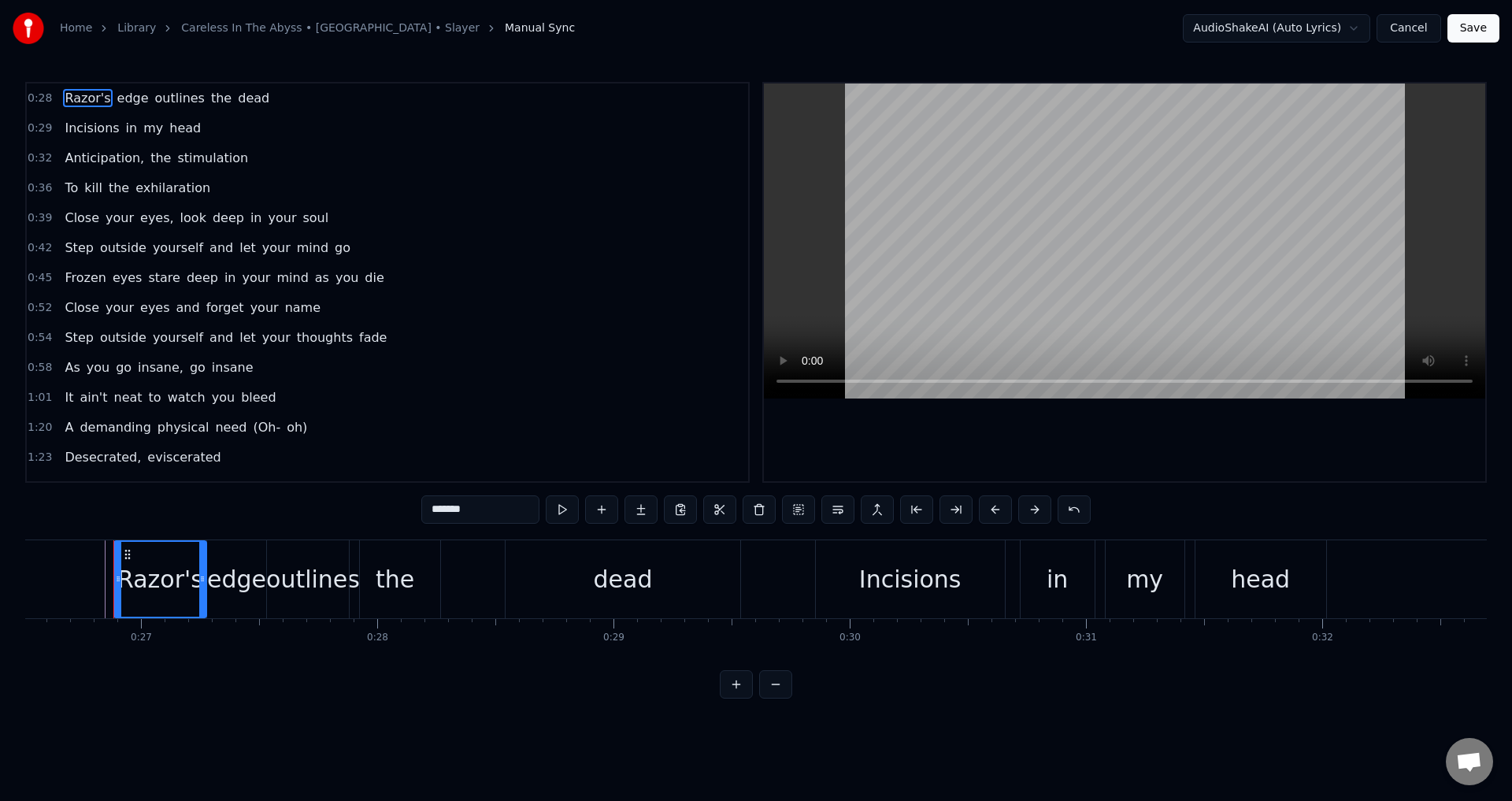
scroll to position [0, 6271]
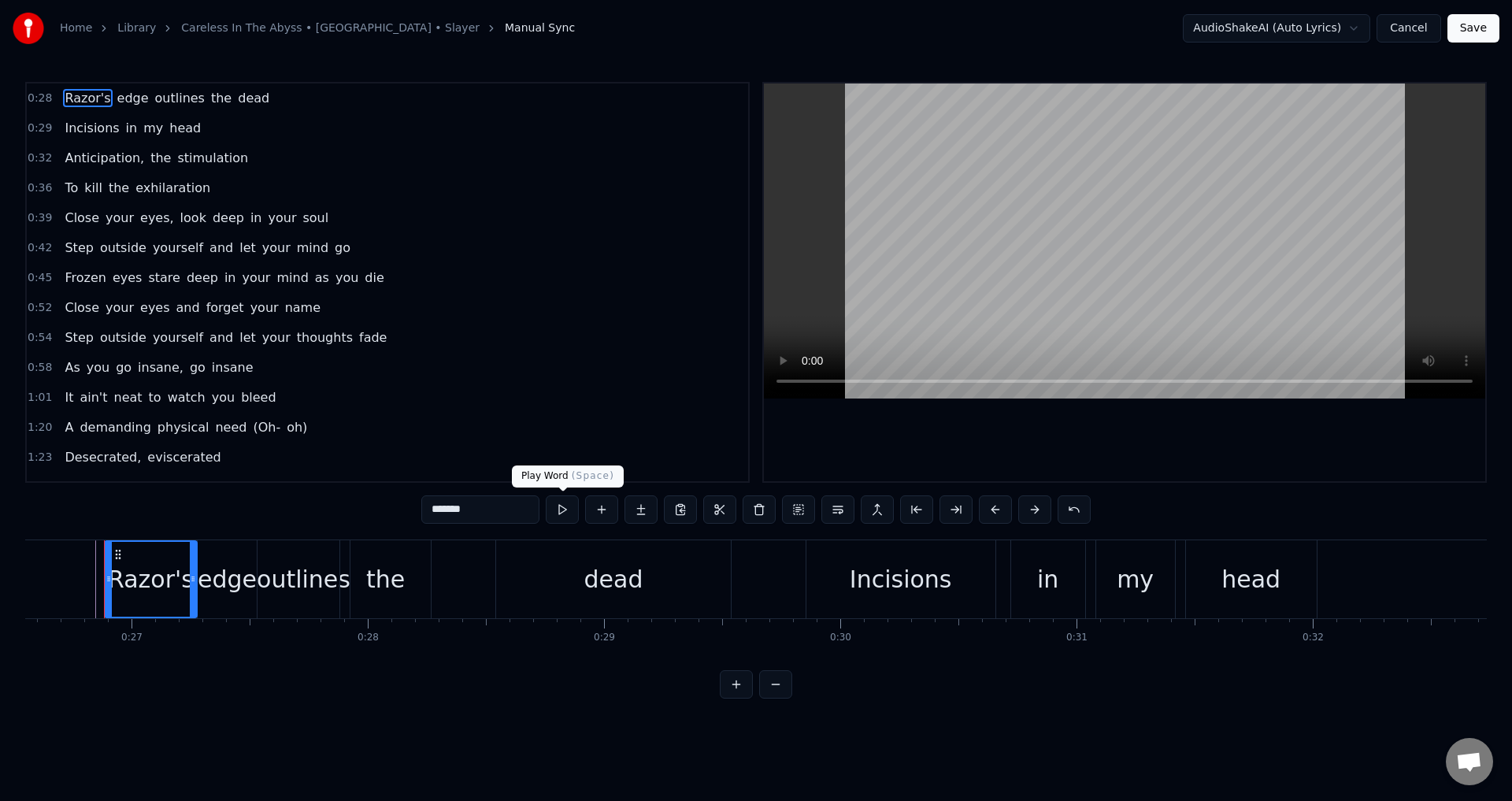
click at [565, 508] on button at bounding box center [562, 508] width 33 height 28
drag, startPoint x: 192, startPoint y: 578, endPoint x: 204, endPoint y: 581, distance: 12.4
click at [204, 581] on icon at bounding box center [204, 578] width 7 height 13
click at [226, 562] on div "edge" at bounding box center [227, 579] width 59 height 36
type input "****"
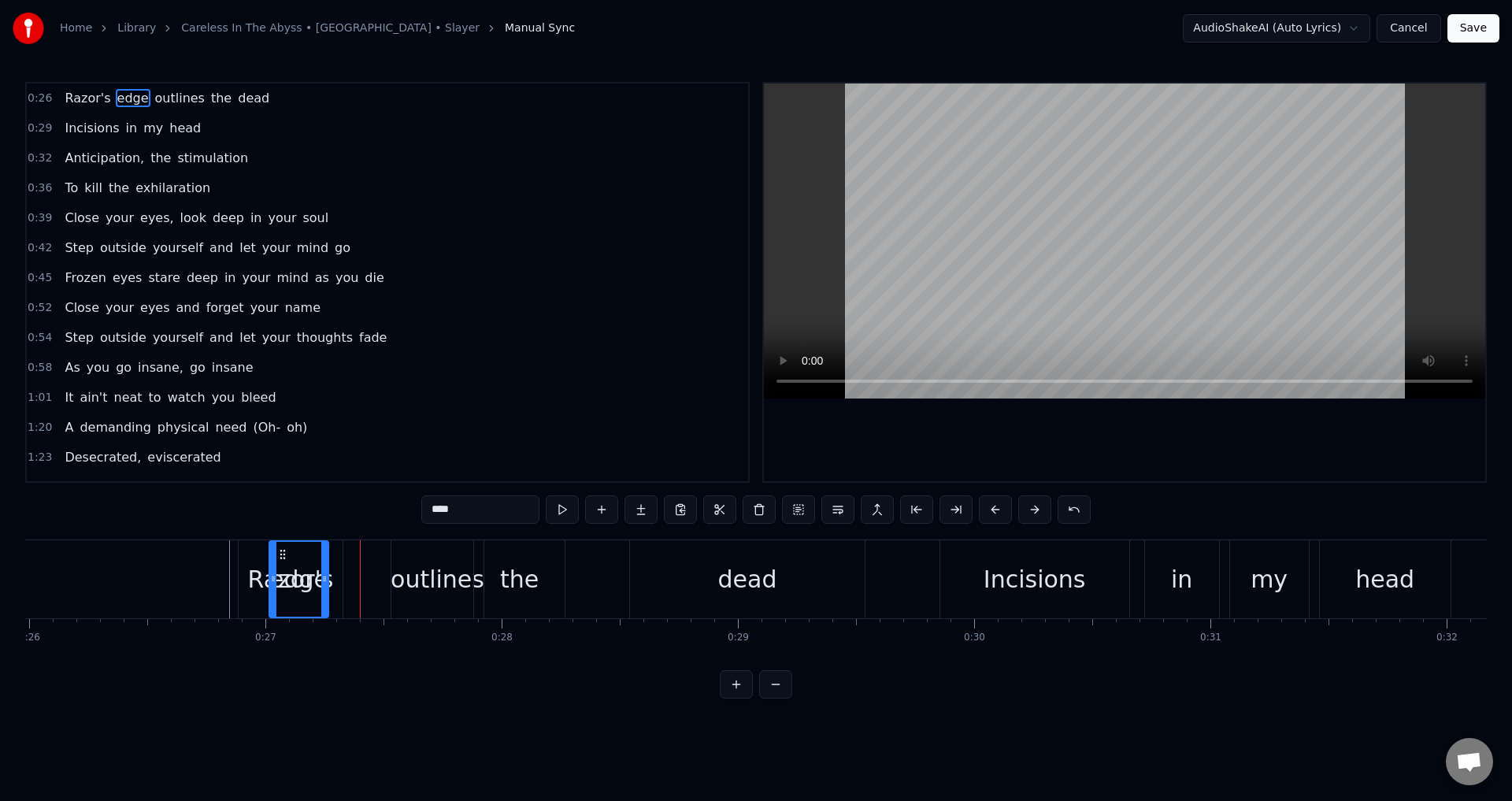
scroll to position [0, 6130]
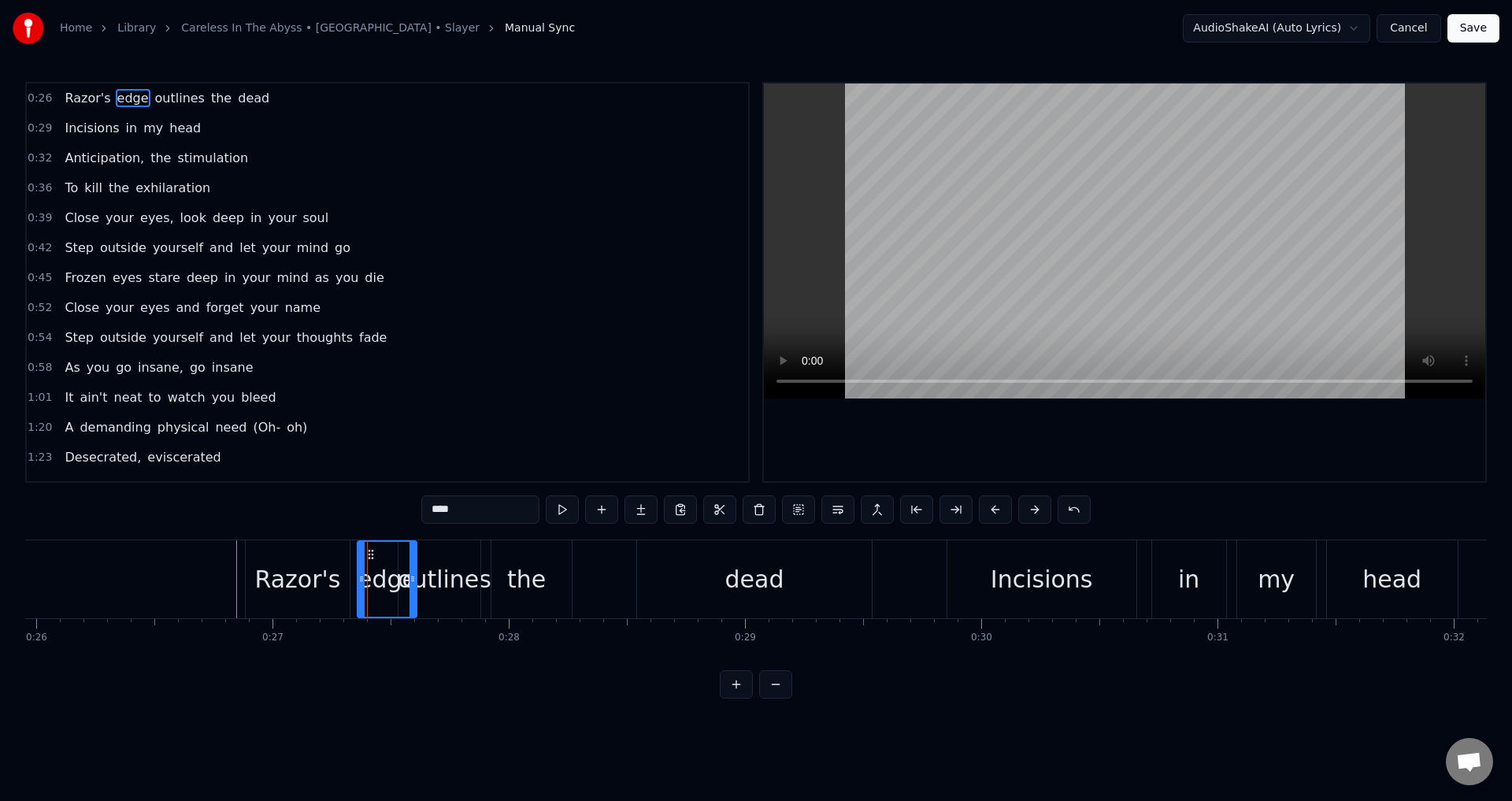
drag, startPoint x: 212, startPoint y: 554, endPoint x: 372, endPoint y: 591, distance: 164.2
click at [372, 591] on div "edge" at bounding box center [386, 578] width 57 height 75
click at [63, 100] on span "Razor's" at bounding box center [87, 99] width 48 height 19
click at [39, 102] on span "0:26" at bounding box center [39, 98] width 24 height 15
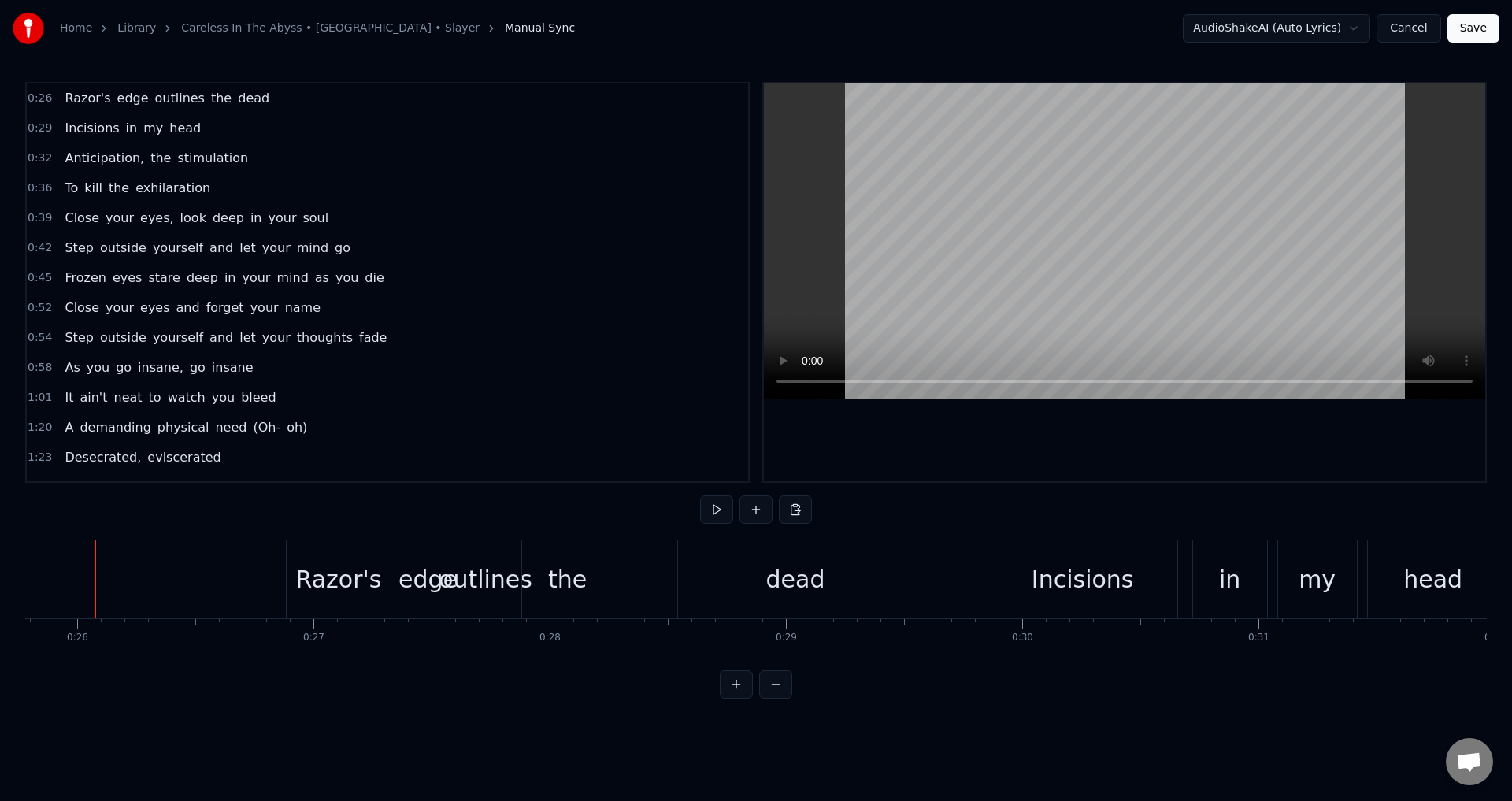
scroll to position [0, 6080]
click at [712, 513] on button at bounding box center [717, 508] width 33 height 28
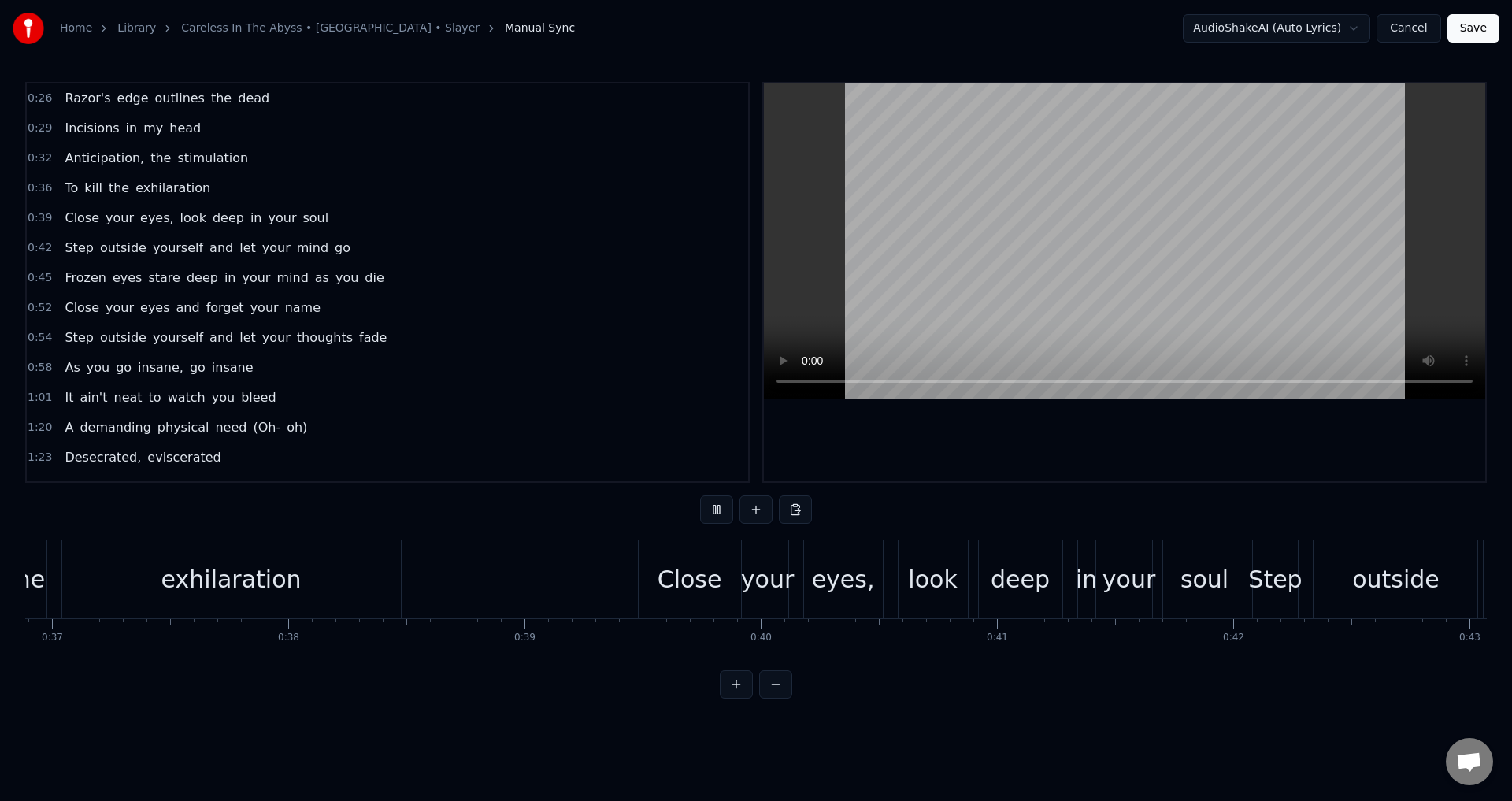
scroll to position [0, 8763]
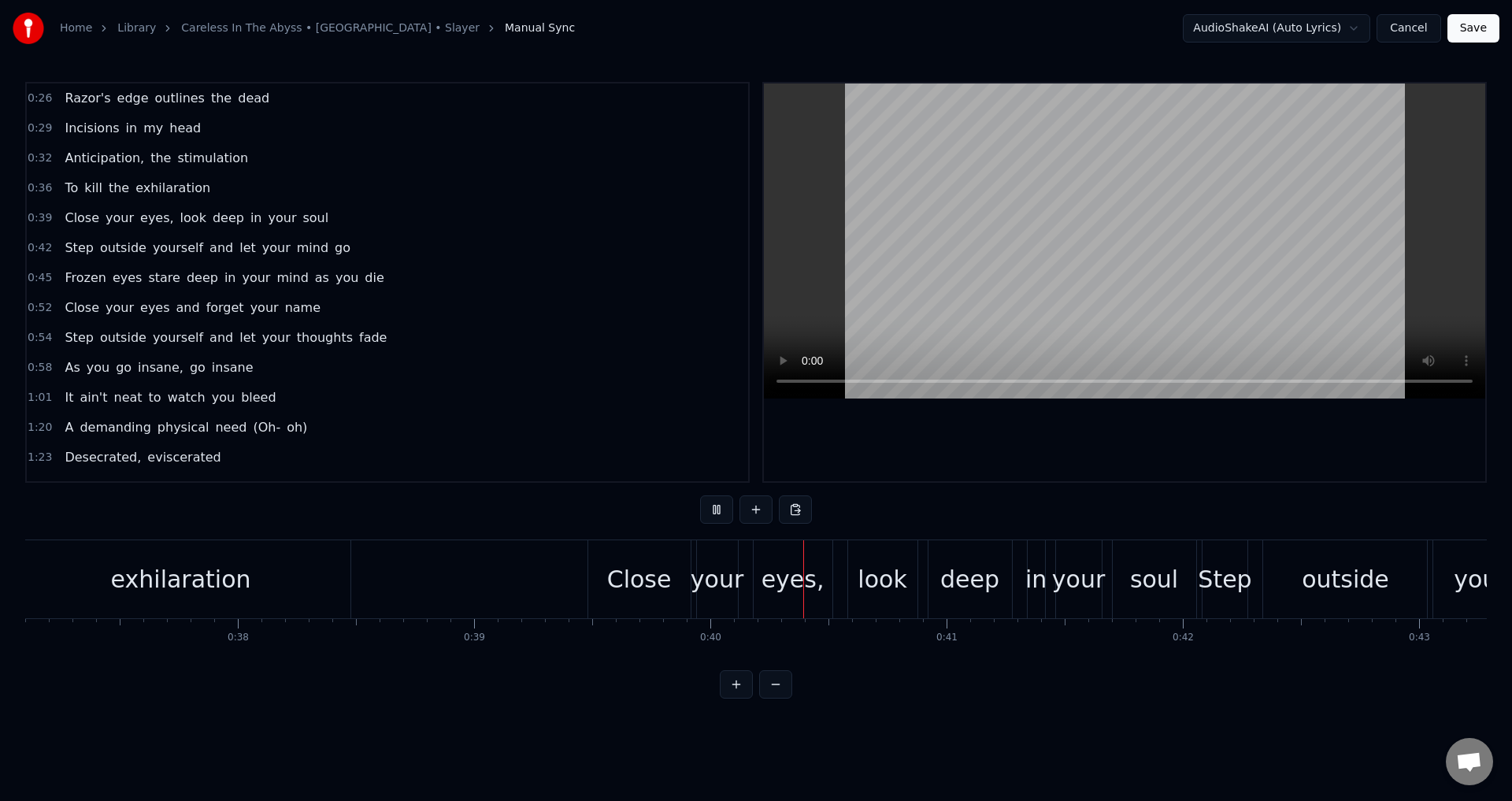
click at [712, 513] on button at bounding box center [717, 508] width 33 height 28
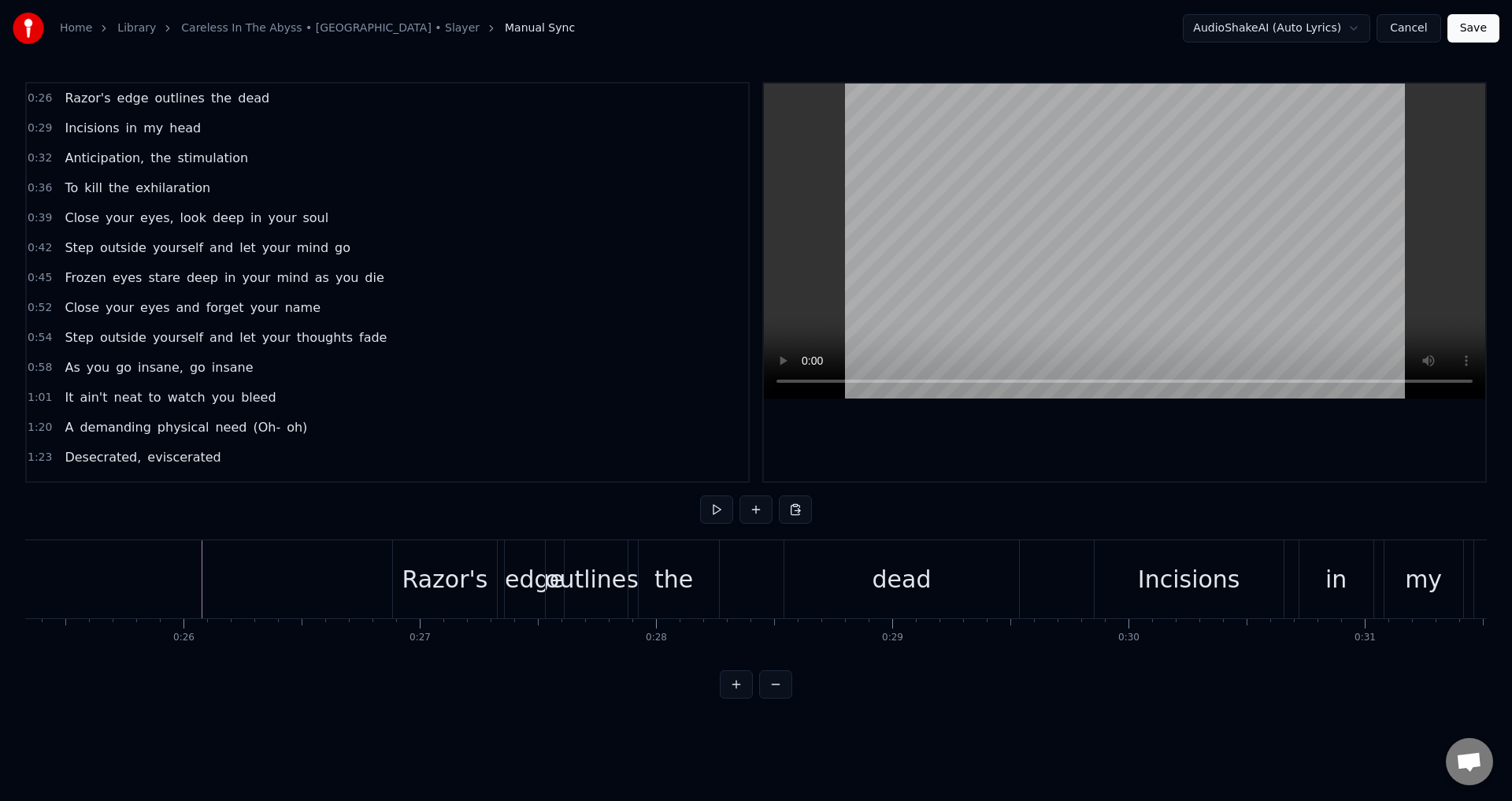
scroll to position [0, 5953]
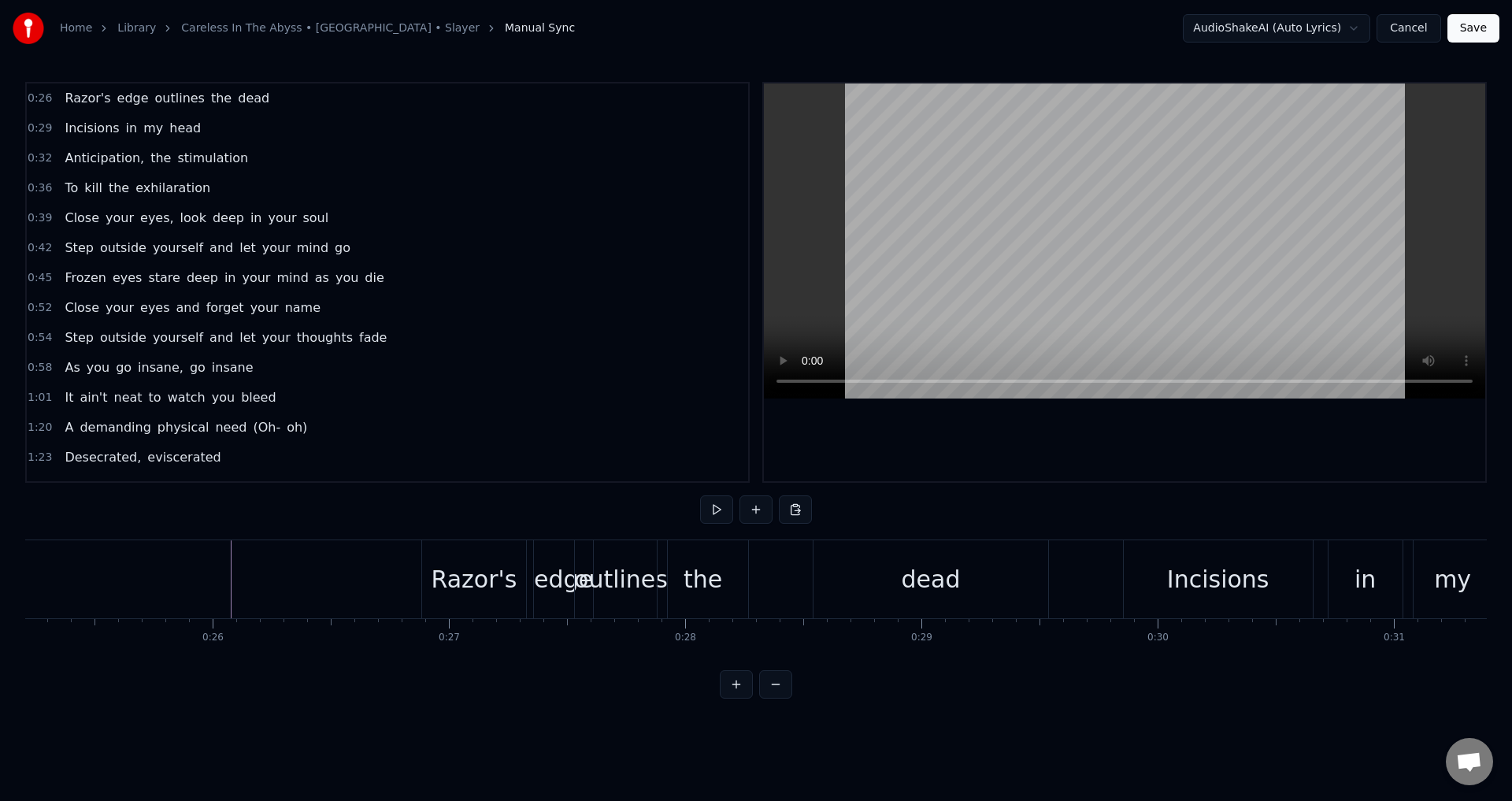
click at [936, 558] on div "dead" at bounding box center [931, 579] width 234 height 77
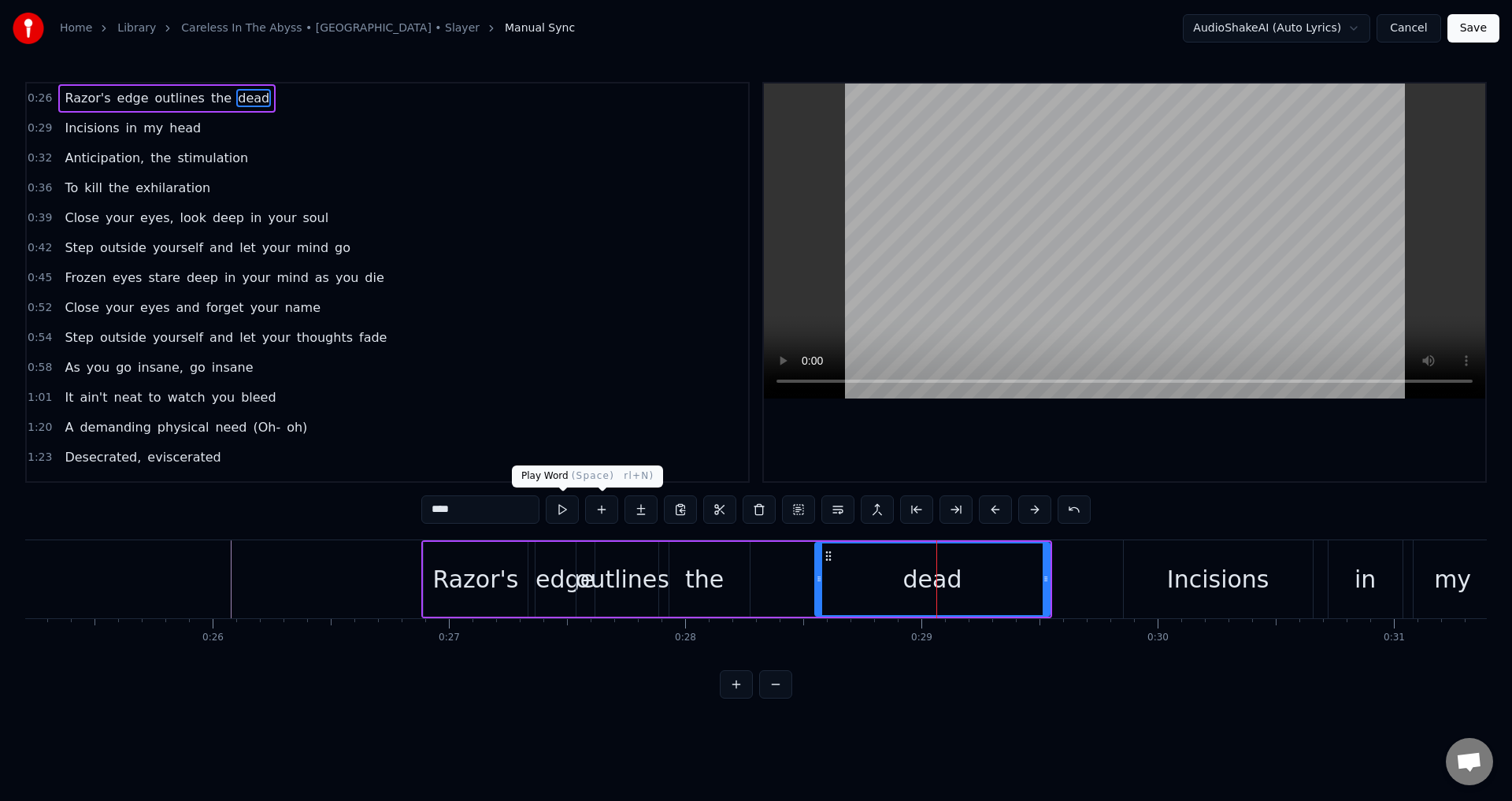
click at [560, 508] on button at bounding box center [562, 508] width 33 height 28
drag, startPoint x: 962, startPoint y: 596, endPoint x: 999, endPoint y: 592, distance: 37.2
click at [999, 592] on div "dead" at bounding box center [932, 579] width 233 height 72
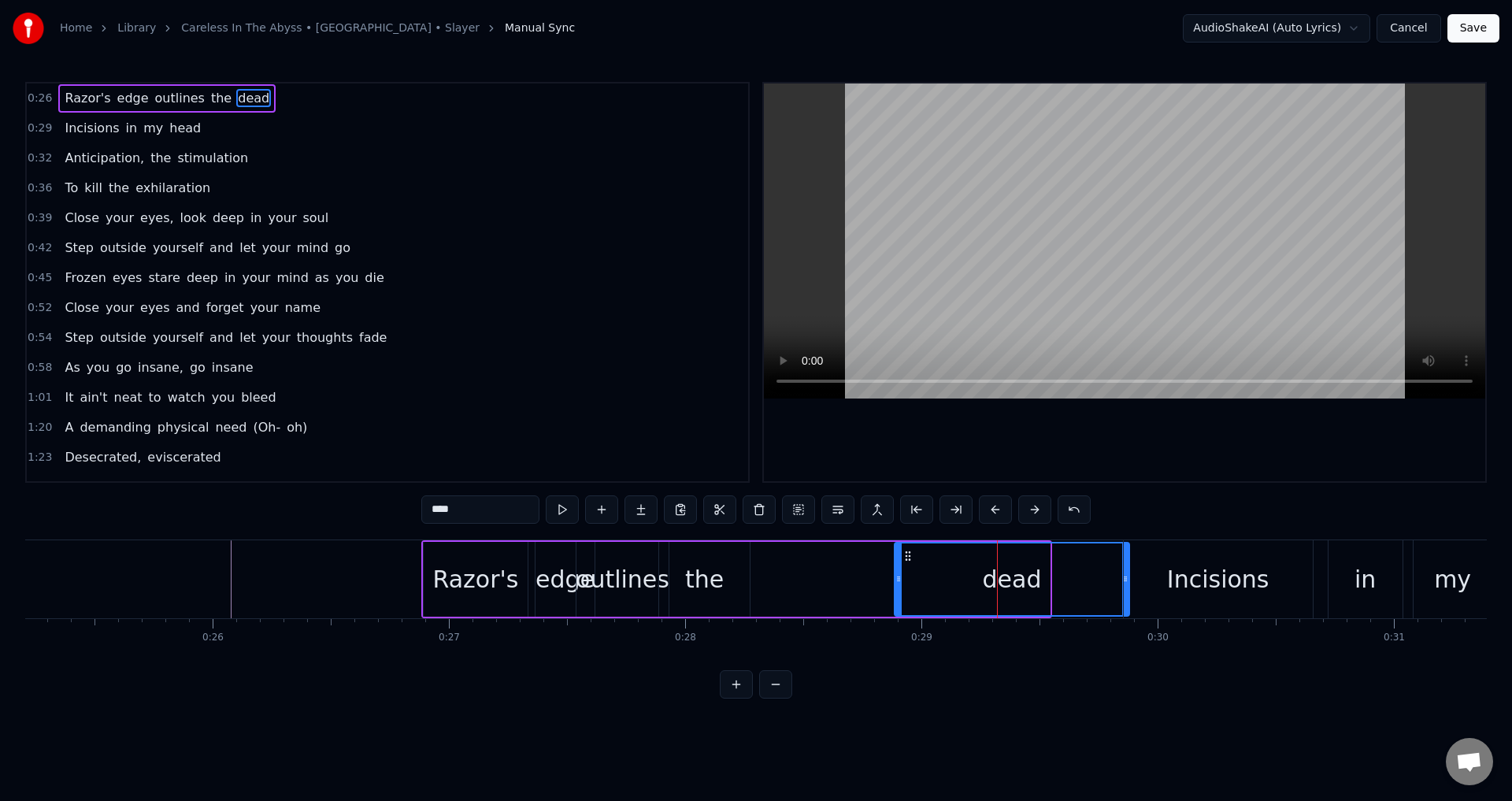
drag, startPoint x: 828, startPoint y: 556, endPoint x: 908, endPoint y: 570, distance: 81.2
click at [908, 570] on div "dead" at bounding box center [1011, 579] width 233 height 72
drag, startPoint x: 900, startPoint y: 577, endPoint x: 945, endPoint y: 587, distance: 46.1
click at [945, 587] on div at bounding box center [943, 579] width 7 height 72
click at [741, 553] on div "the" at bounding box center [703, 578] width 90 height 75
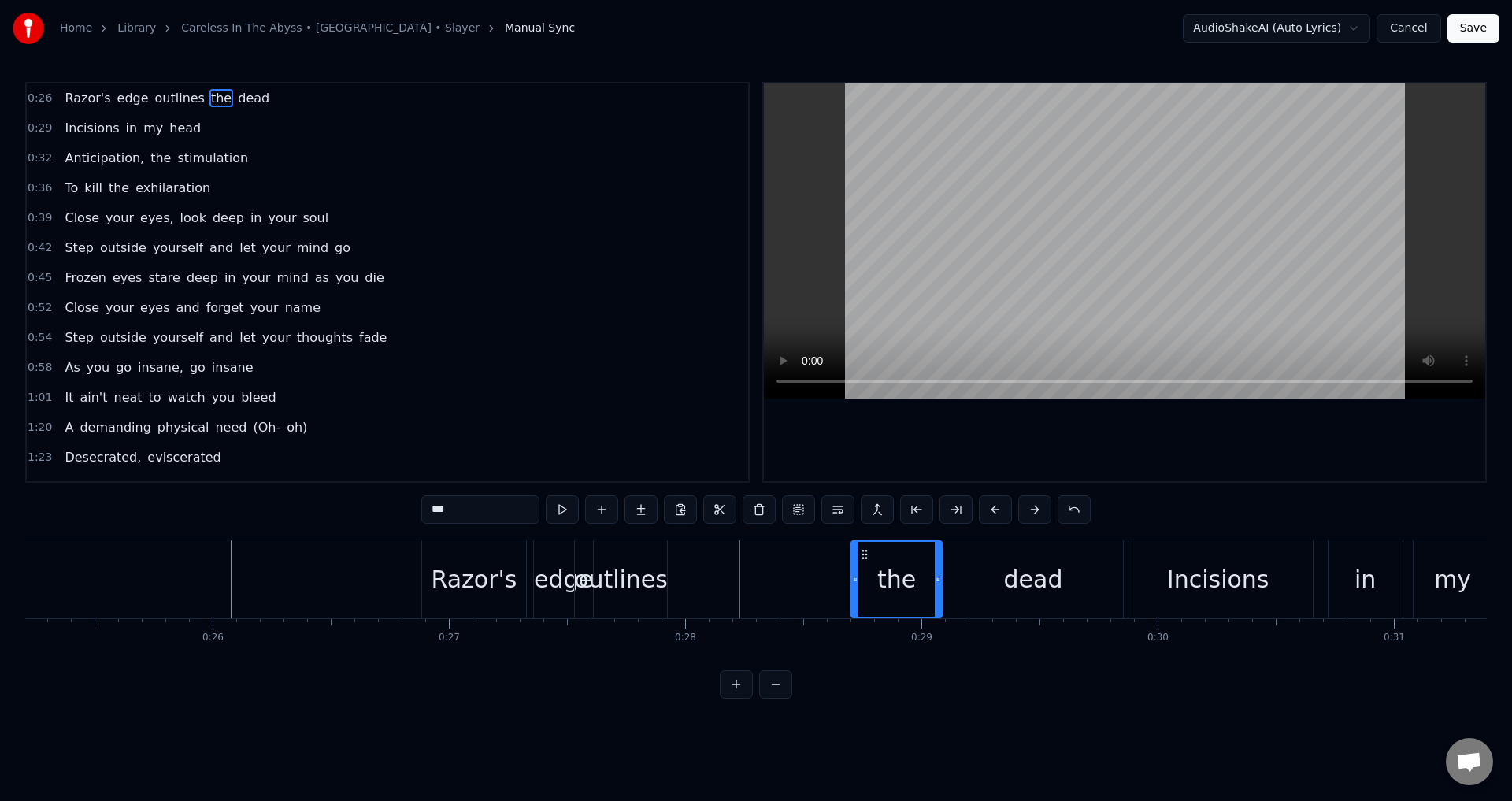
drag, startPoint x: 670, startPoint y: 549, endPoint x: 864, endPoint y: 561, distance: 194.4
click at [864, 561] on div "the" at bounding box center [896, 578] width 89 height 75
drag, startPoint x: 854, startPoint y: 572, endPoint x: 892, endPoint y: 575, distance: 38.1
click at [892, 575] on icon at bounding box center [892, 578] width 7 height 13
click at [634, 557] on div "outlines" at bounding box center [620, 579] width 92 height 77
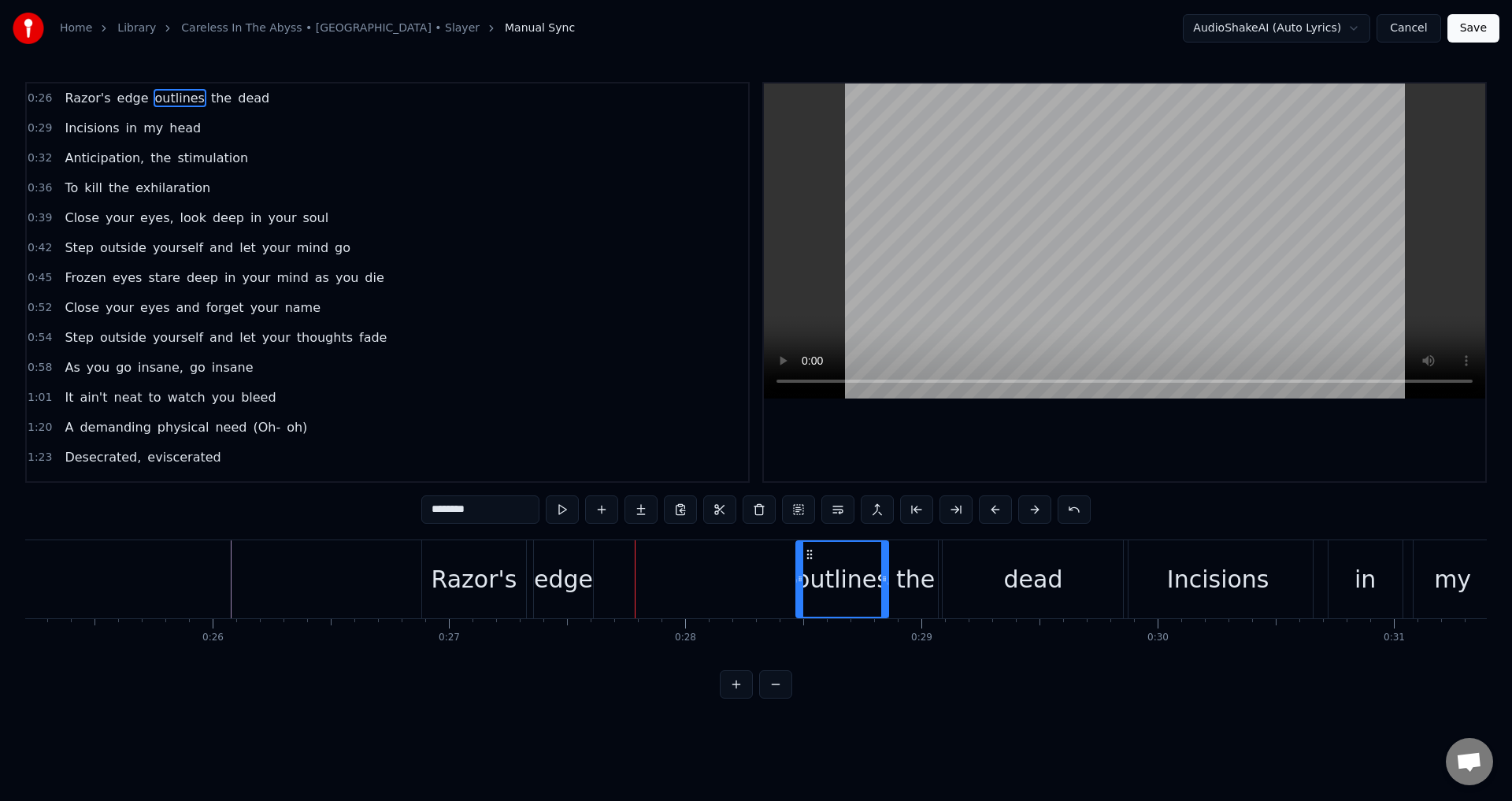
drag, startPoint x: 594, startPoint y: 552, endPoint x: 803, endPoint y: 567, distance: 209.5
click at [810, 565] on div "outlines" at bounding box center [842, 578] width 90 height 75
drag, startPoint x: 801, startPoint y: 579, endPoint x: 750, endPoint y: 588, distance: 51.8
click at [750, 588] on div at bounding box center [750, 578] width 7 height 75
click at [573, 557] on div "edge" at bounding box center [563, 579] width 59 height 77
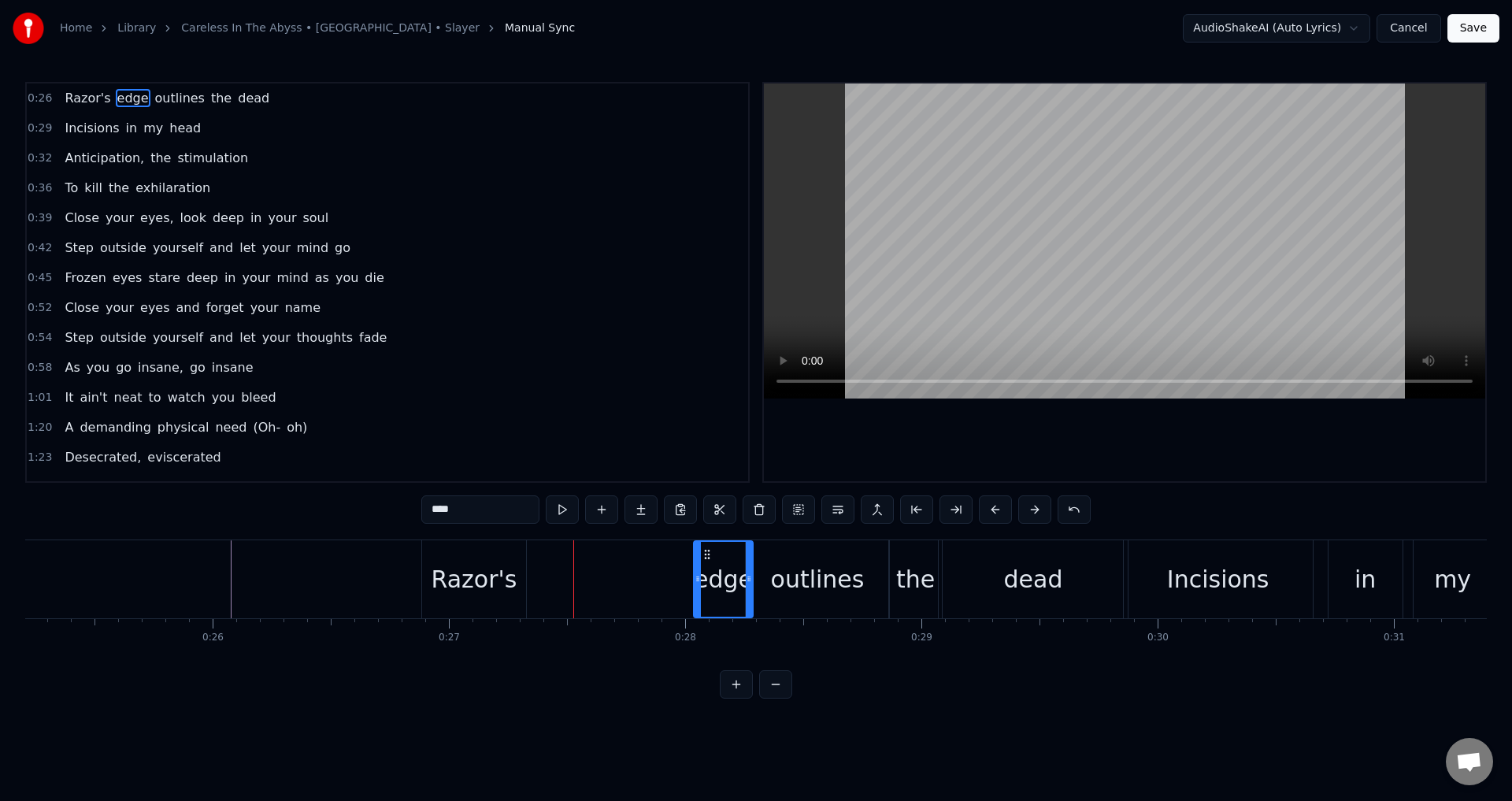
drag, startPoint x: 547, startPoint y: 550, endPoint x: 707, endPoint y: 563, distance: 160.5
click at [707, 563] on div "edge" at bounding box center [723, 578] width 57 height 75
drag, startPoint x: 696, startPoint y: 578, endPoint x: 663, endPoint y: 582, distance: 33.2
click at [663, 582] on icon at bounding box center [664, 578] width 7 height 13
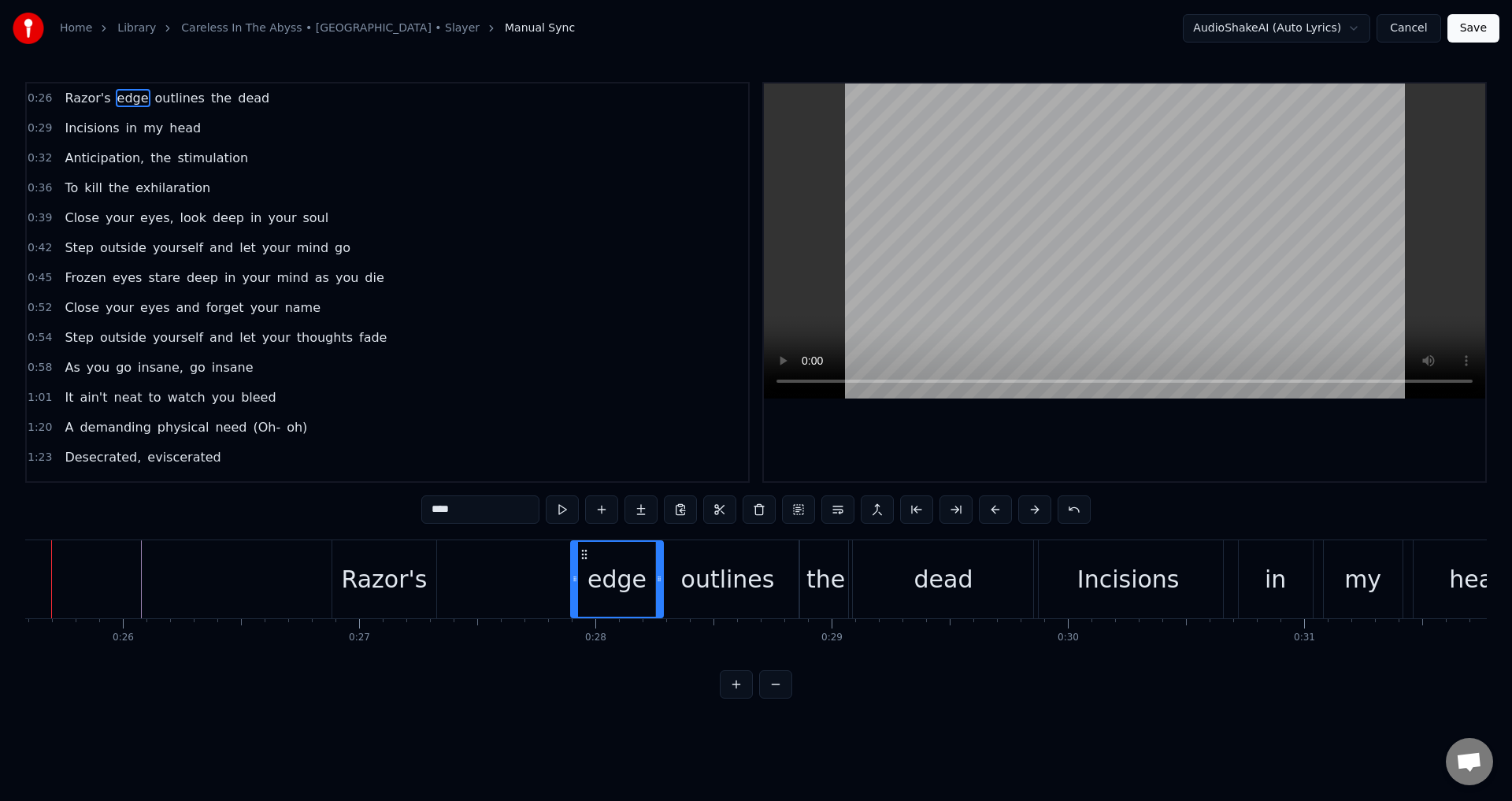
scroll to position [0, 5990]
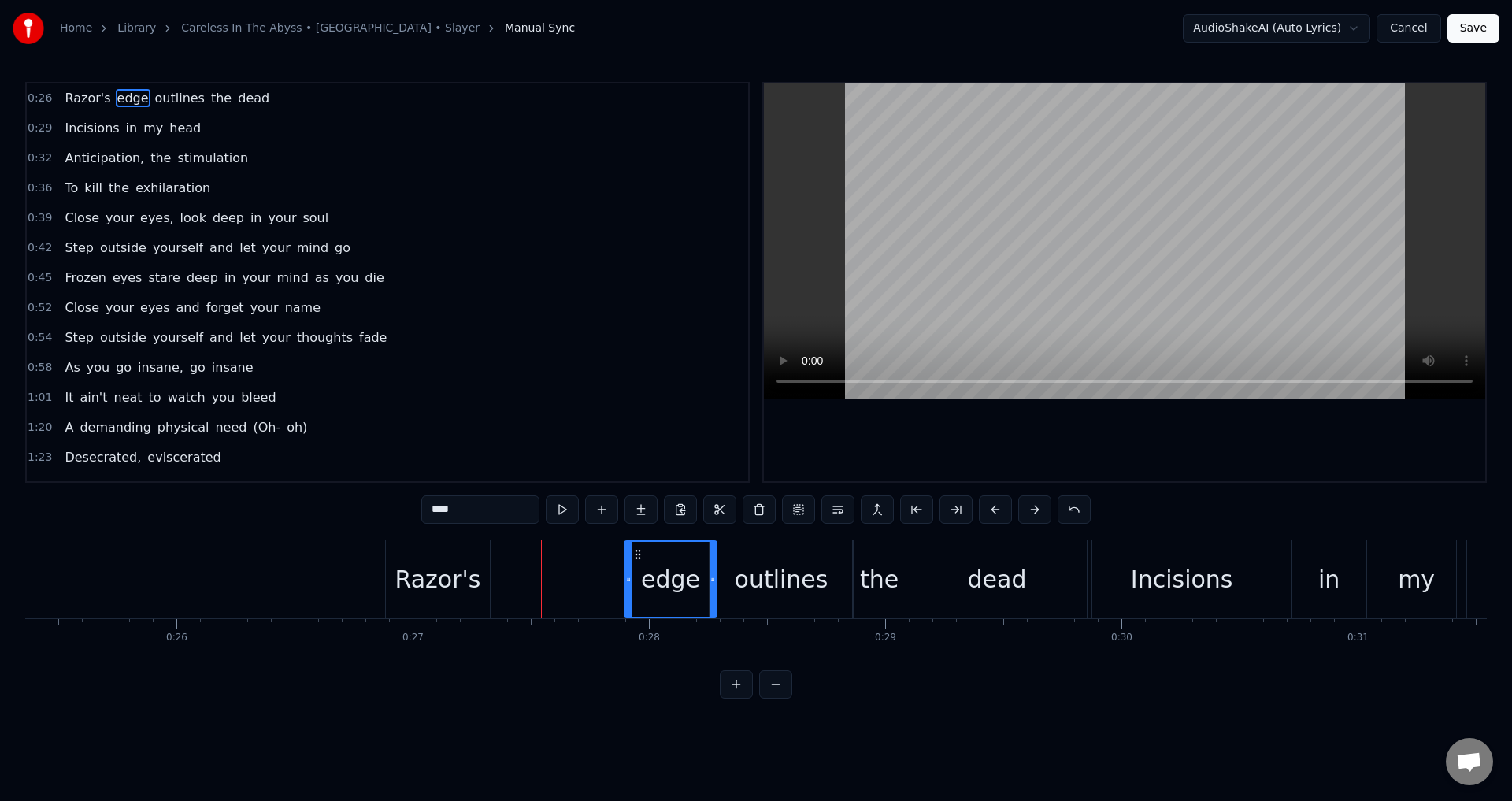
click at [479, 549] on div "Razor's" at bounding box center [437, 579] width 104 height 77
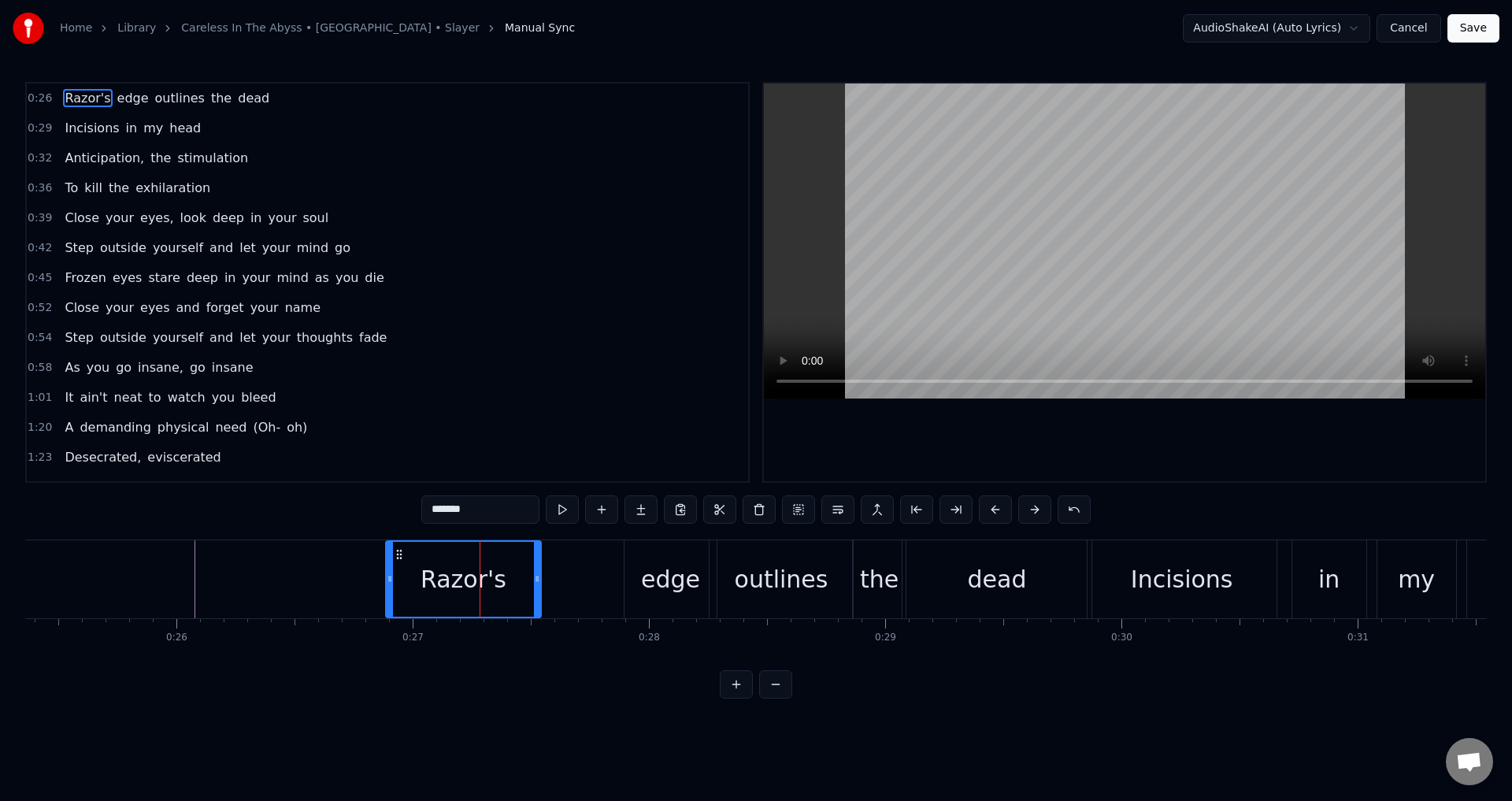
drag, startPoint x: 486, startPoint y: 564, endPoint x: 538, endPoint y: 565, distance: 52.0
click at [538, 565] on div at bounding box center [537, 578] width 7 height 75
click at [633, 565] on div "edge" at bounding box center [670, 579] width 92 height 77
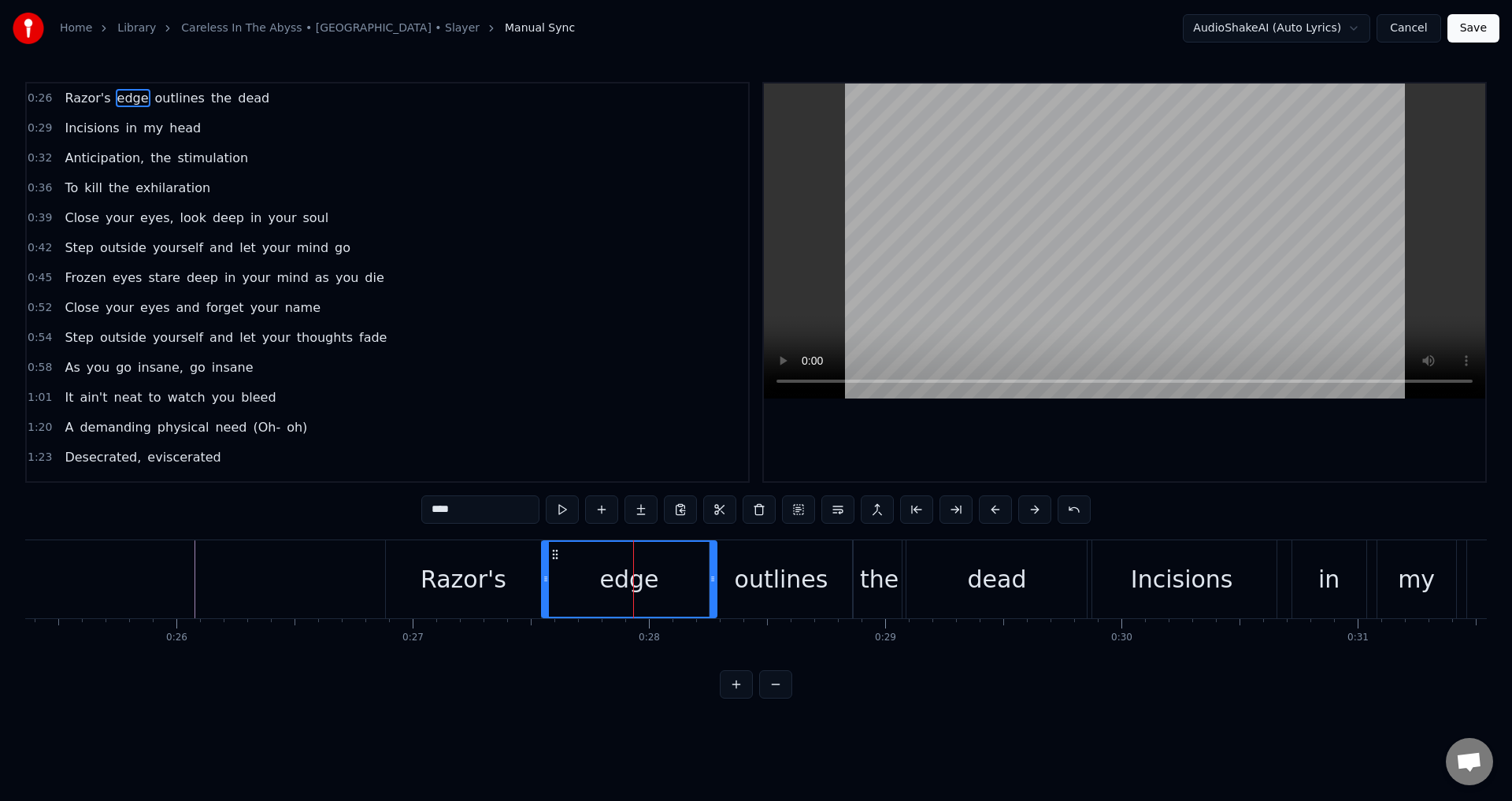
drag, startPoint x: 629, startPoint y: 579, endPoint x: 546, endPoint y: 576, distance: 83.1
click at [546, 576] on icon at bounding box center [545, 578] width 7 height 13
drag, startPoint x: 711, startPoint y: 578, endPoint x: 627, endPoint y: 571, distance: 84.3
click at [627, 571] on div at bounding box center [628, 578] width 7 height 75
click at [717, 574] on div "outlines" at bounding box center [781, 579] width 143 height 77
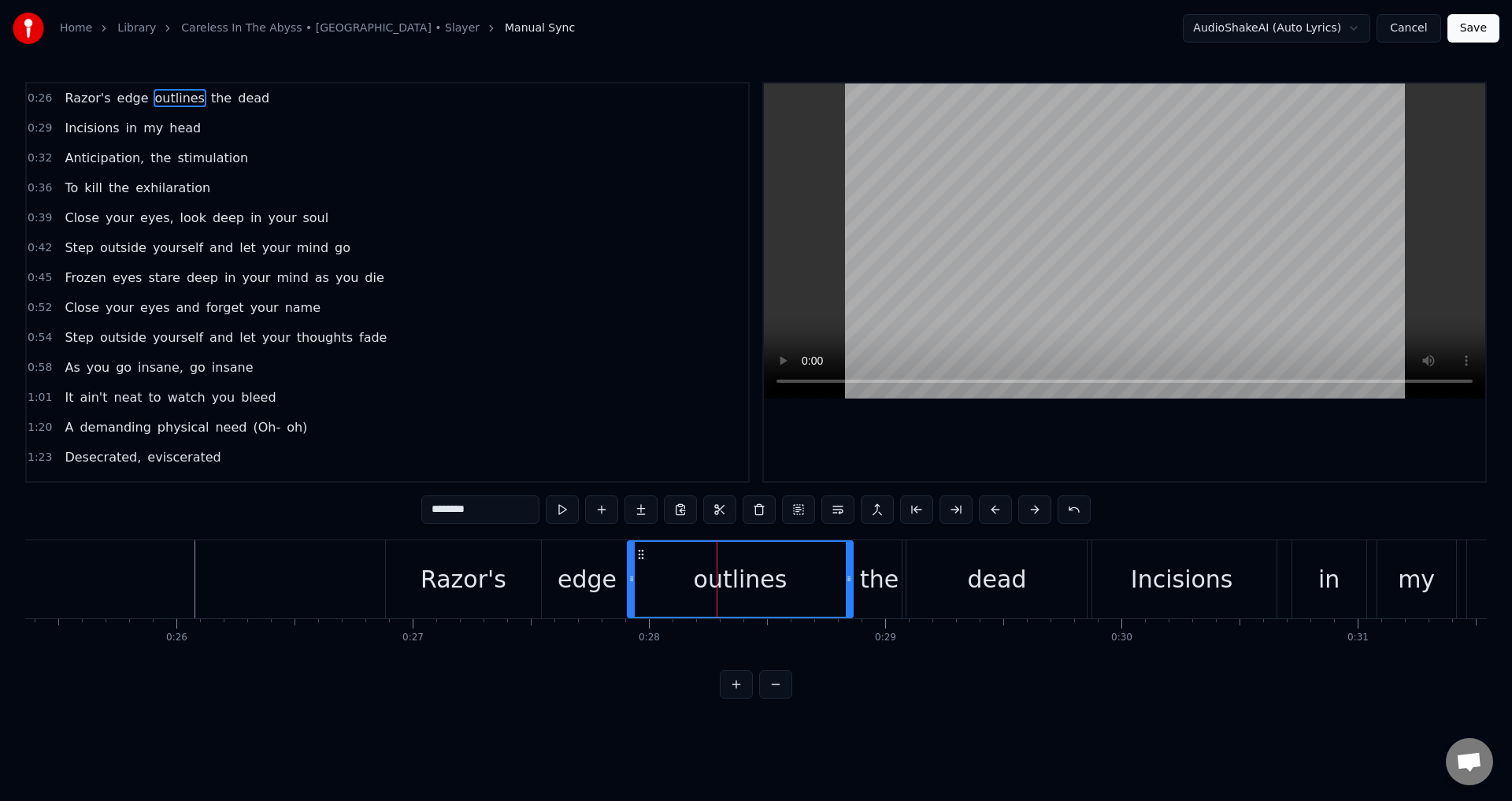
drag, startPoint x: 712, startPoint y: 574, endPoint x: 630, endPoint y: 570, distance: 82.1
click at [630, 570] on div at bounding box center [632, 578] width 7 height 75
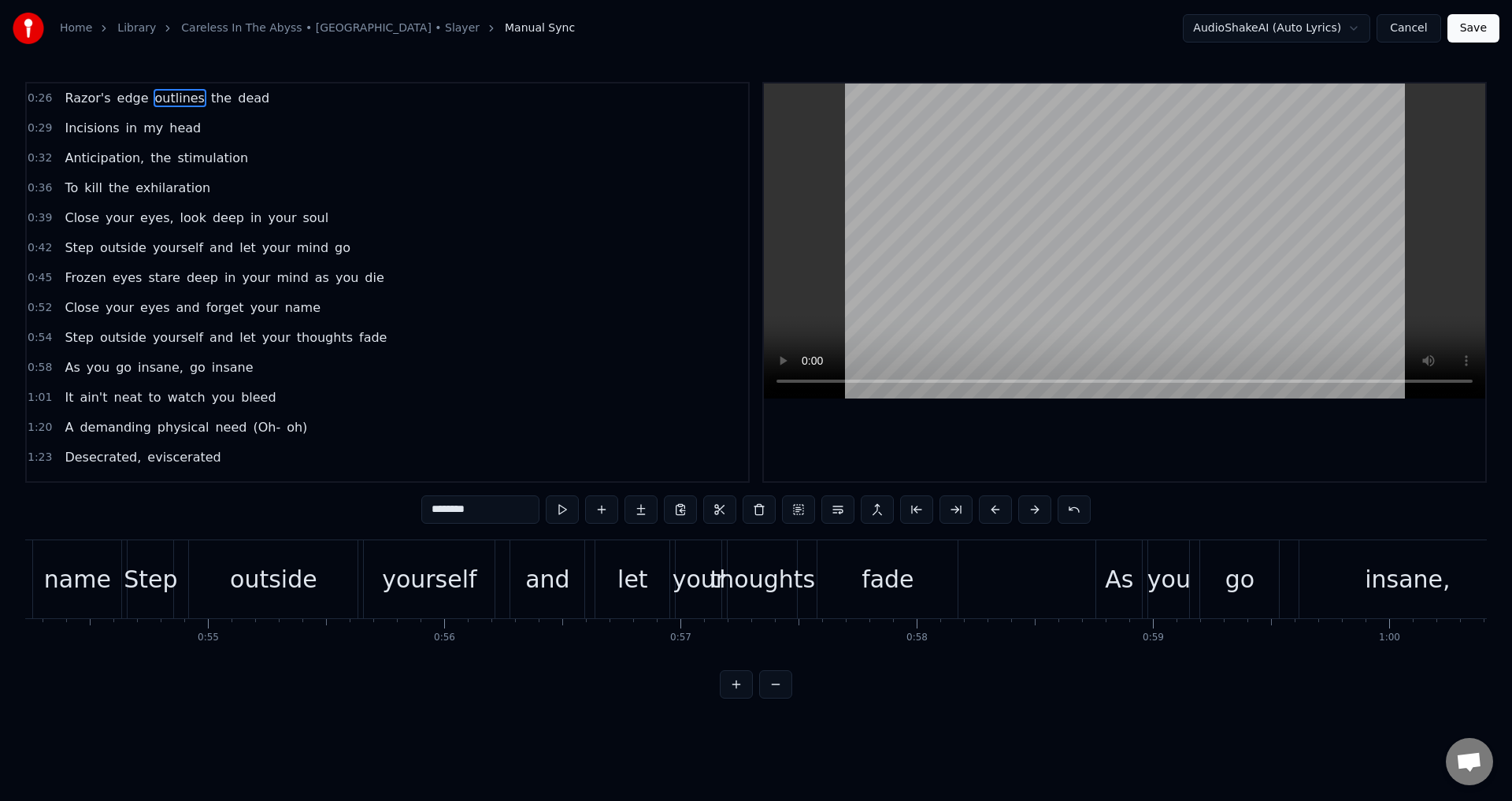
scroll to position [0, 12837]
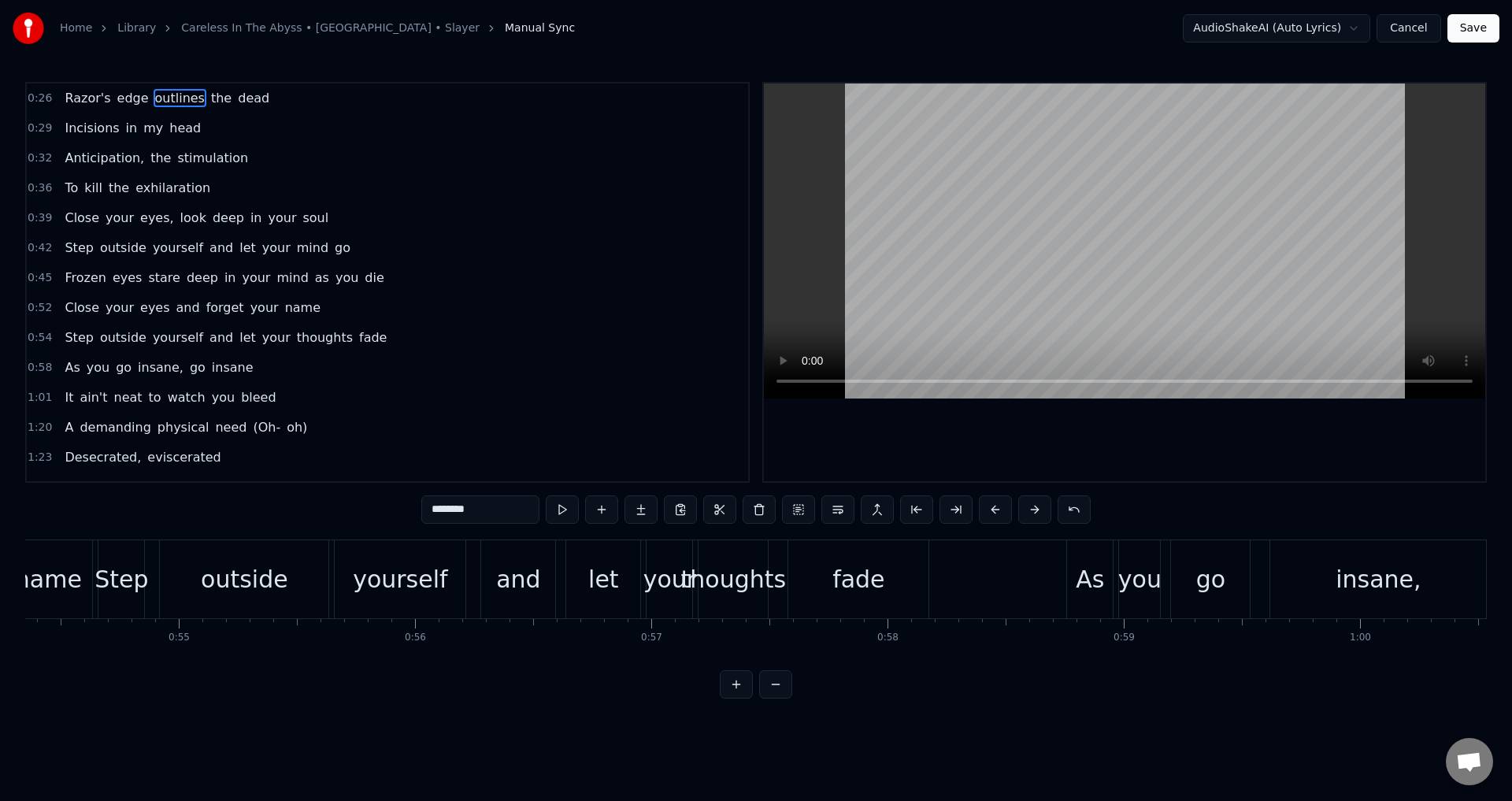
click at [849, 583] on div "fade" at bounding box center [858, 579] width 52 height 36
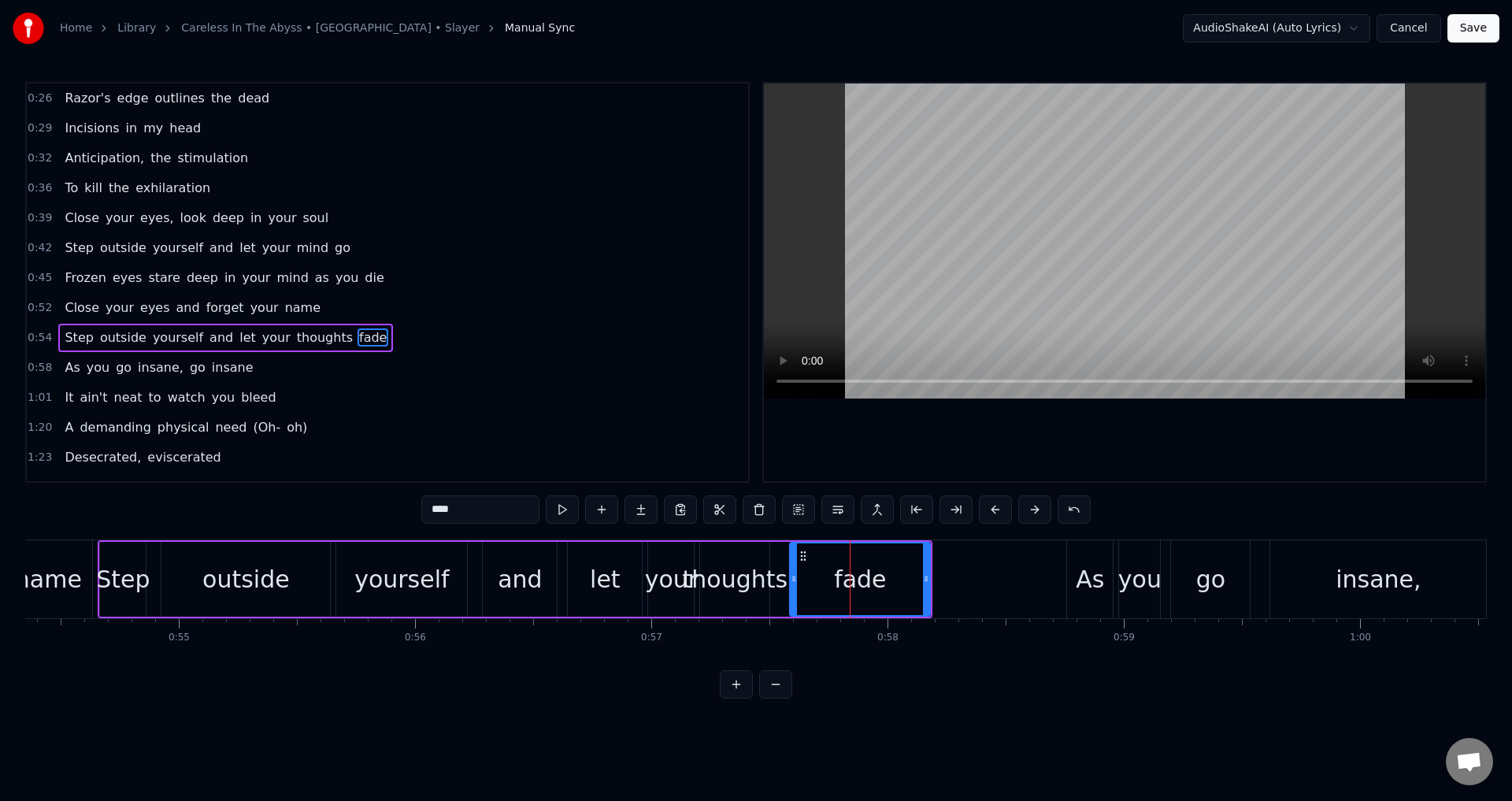
scroll to position [55, 0]
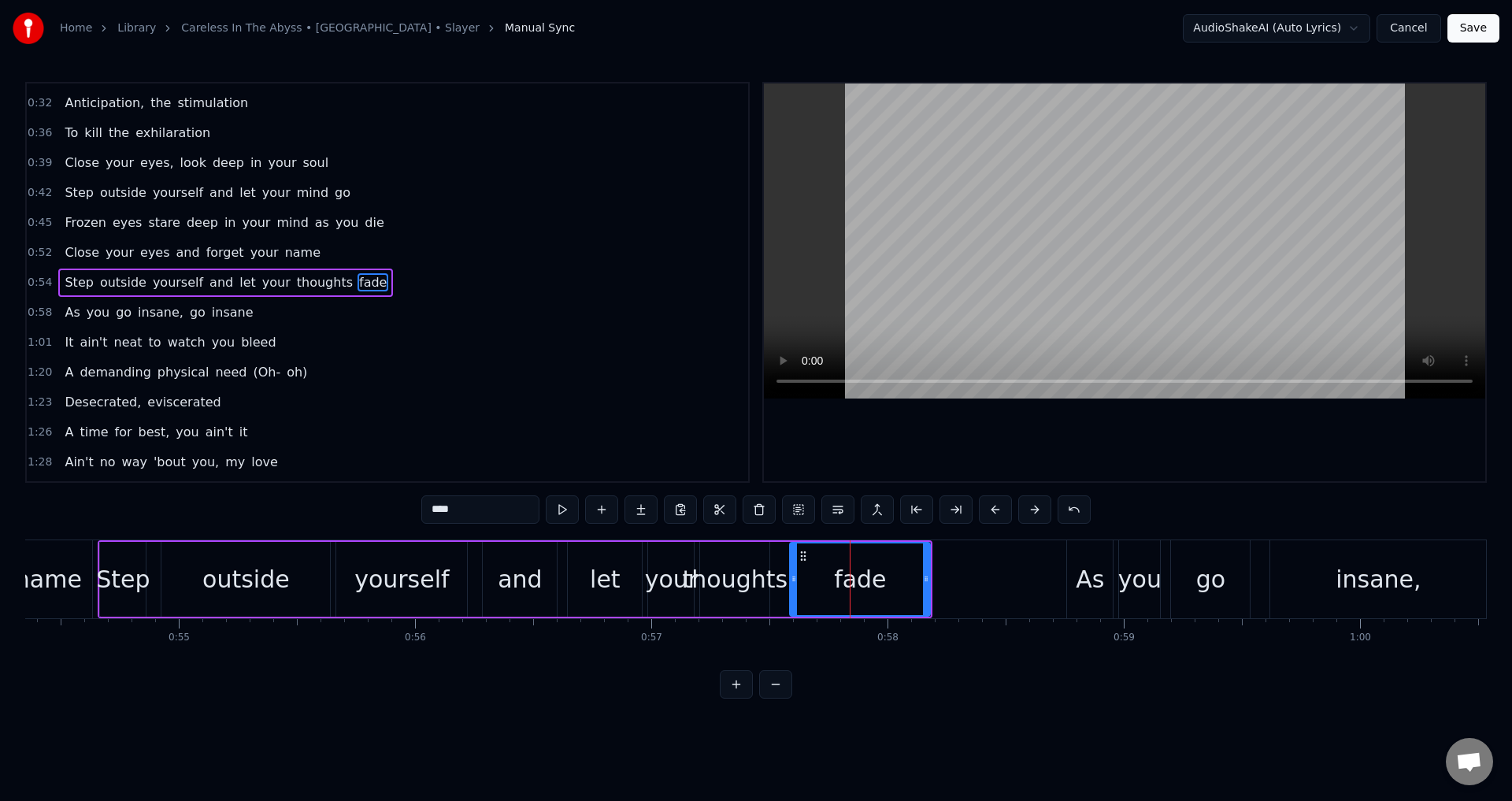
drag, startPoint x: 520, startPoint y: 515, endPoint x: 368, endPoint y: 498, distance: 152.9
click at [368, 498] on div "0:26 [PERSON_NAME]'s edge outlines the dead 0:29 Incisions in my head 0:32 Anti…" at bounding box center [756, 390] width 1462 height 616
paste input "*"
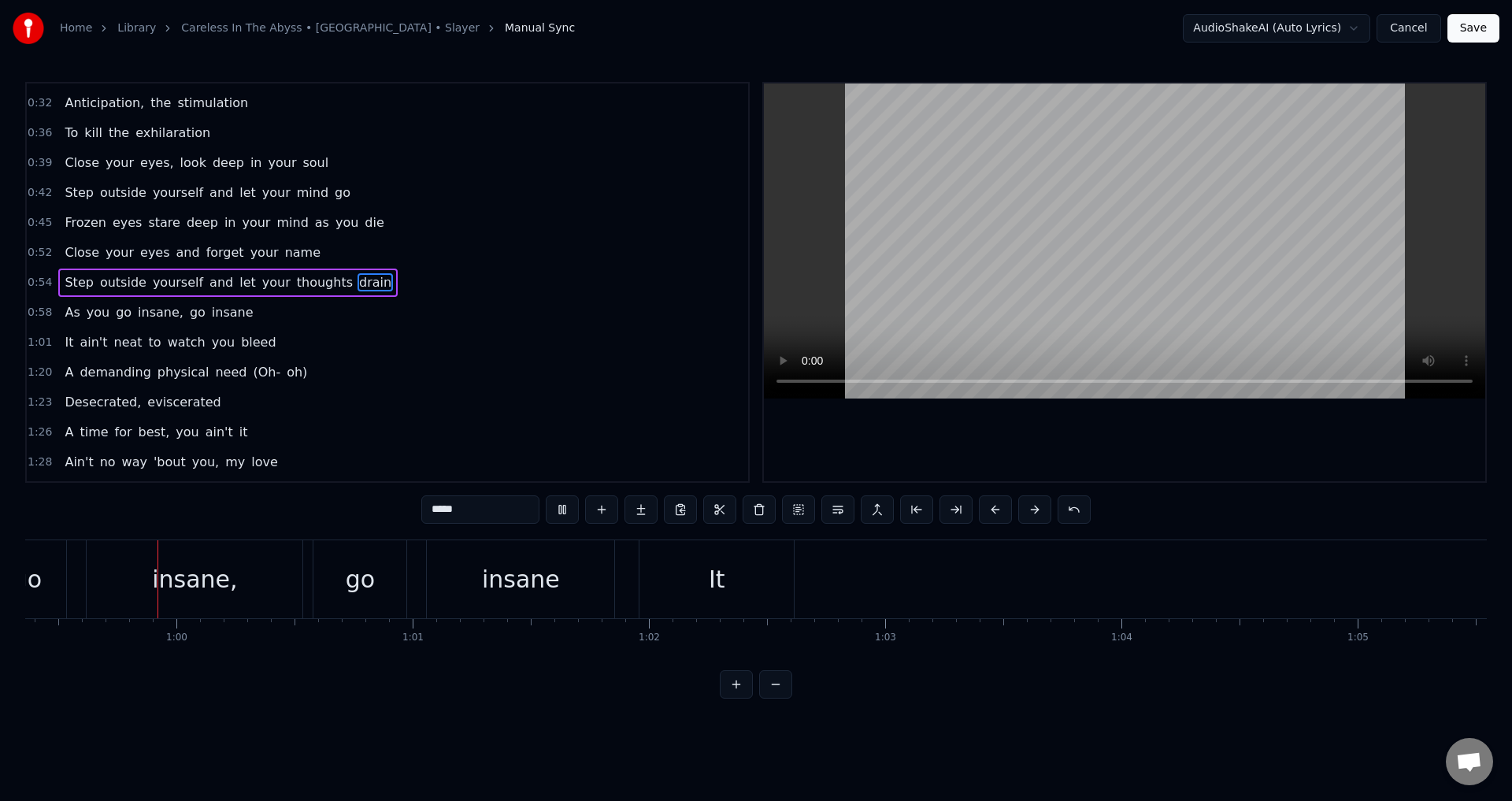
scroll to position [0, 14009]
click at [722, 578] on div "It" at bounding box center [727, 579] width 16 height 36
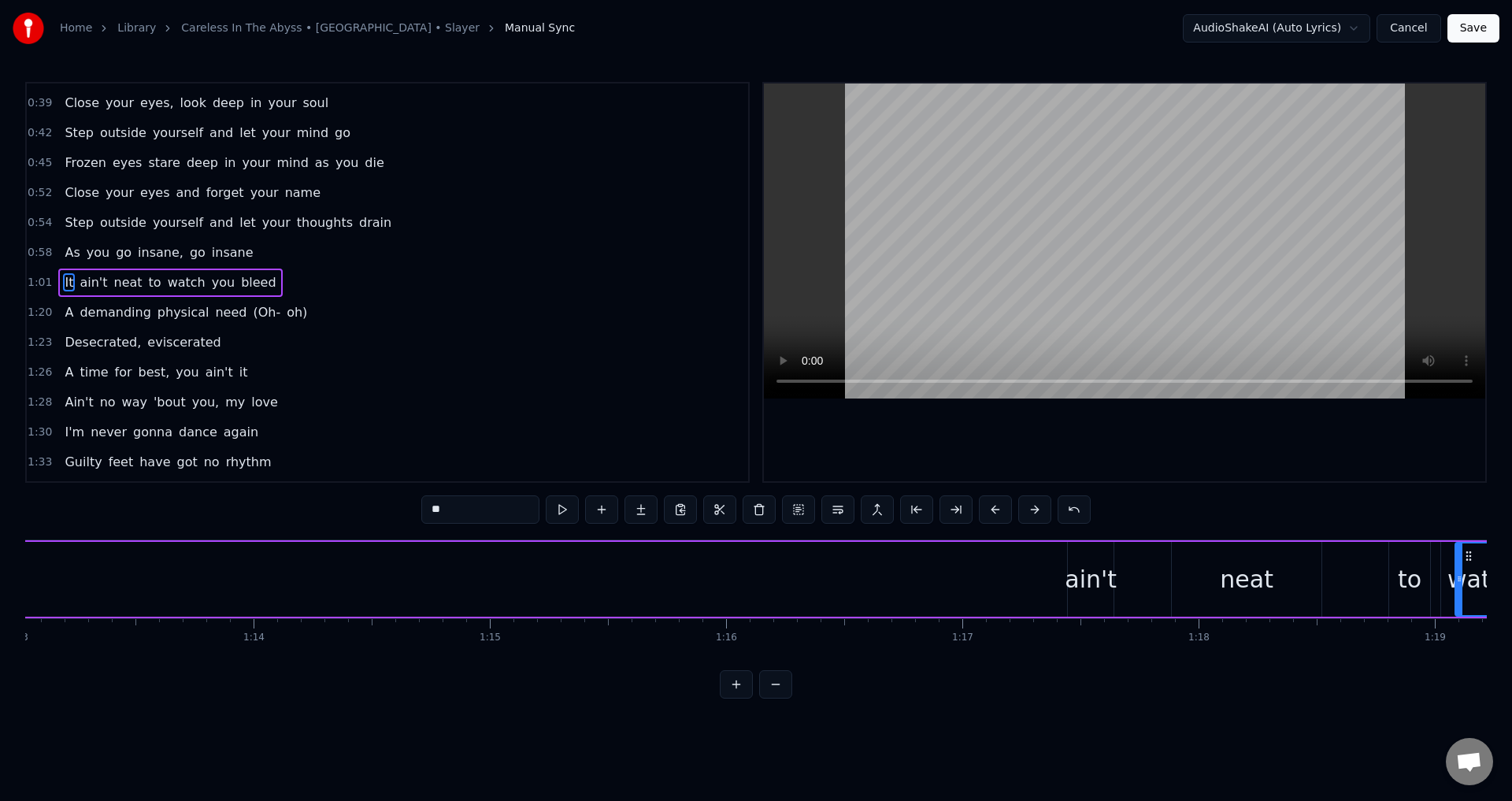
scroll to position [0, 17313]
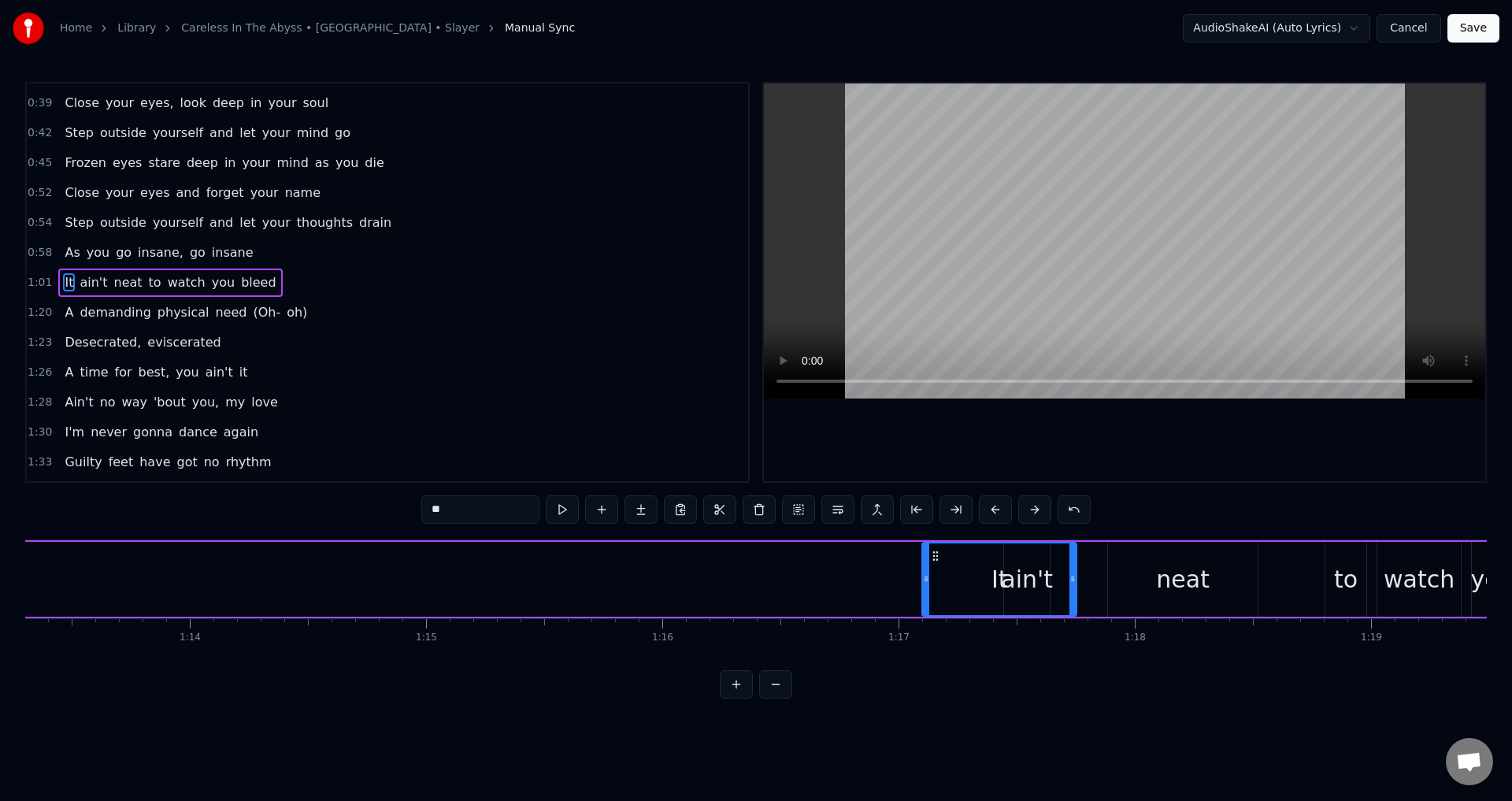
drag, startPoint x: 530, startPoint y: 556, endPoint x: 934, endPoint y: 532, distance: 404.7
click at [934, 532] on div "0:26 [PERSON_NAME]'s edge outlines the dead 0:29 Incisions in my head 0:32 Anti…" at bounding box center [756, 390] width 1462 height 616
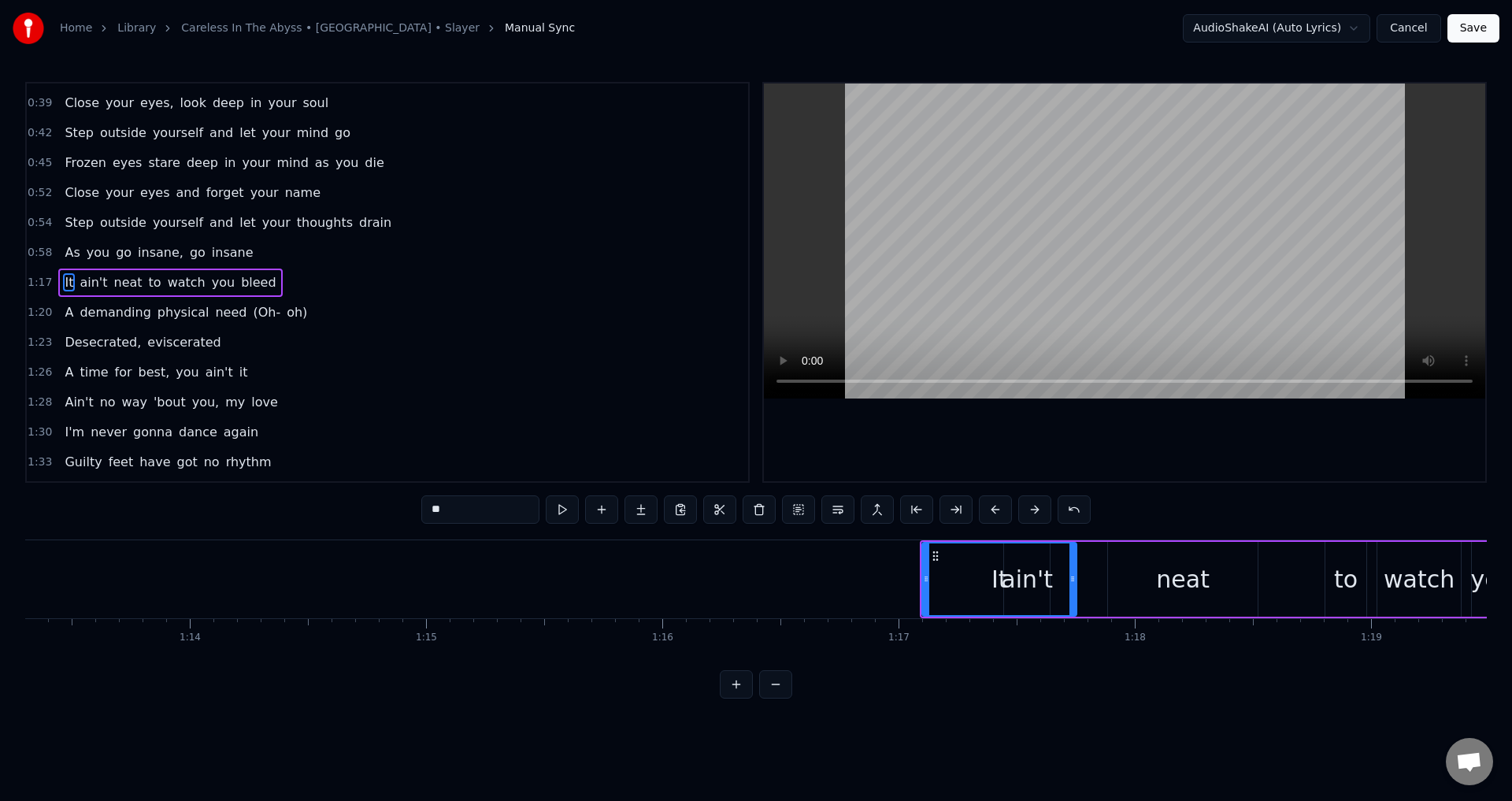
click at [1028, 555] on div "It" at bounding box center [1000, 579] width 153 height 72
click at [90, 279] on span "ain't" at bounding box center [93, 282] width 31 height 18
drag, startPoint x: 1016, startPoint y: 557, endPoint x: 1073, endPoint y: 564, distance: 57.4
click at [1073, 564] on div "ain't" at bounding box center [1084, 579] width 45 height 72
click at [116, 291] on span "neat" at bounding box center [128, 282] width 32 height 18
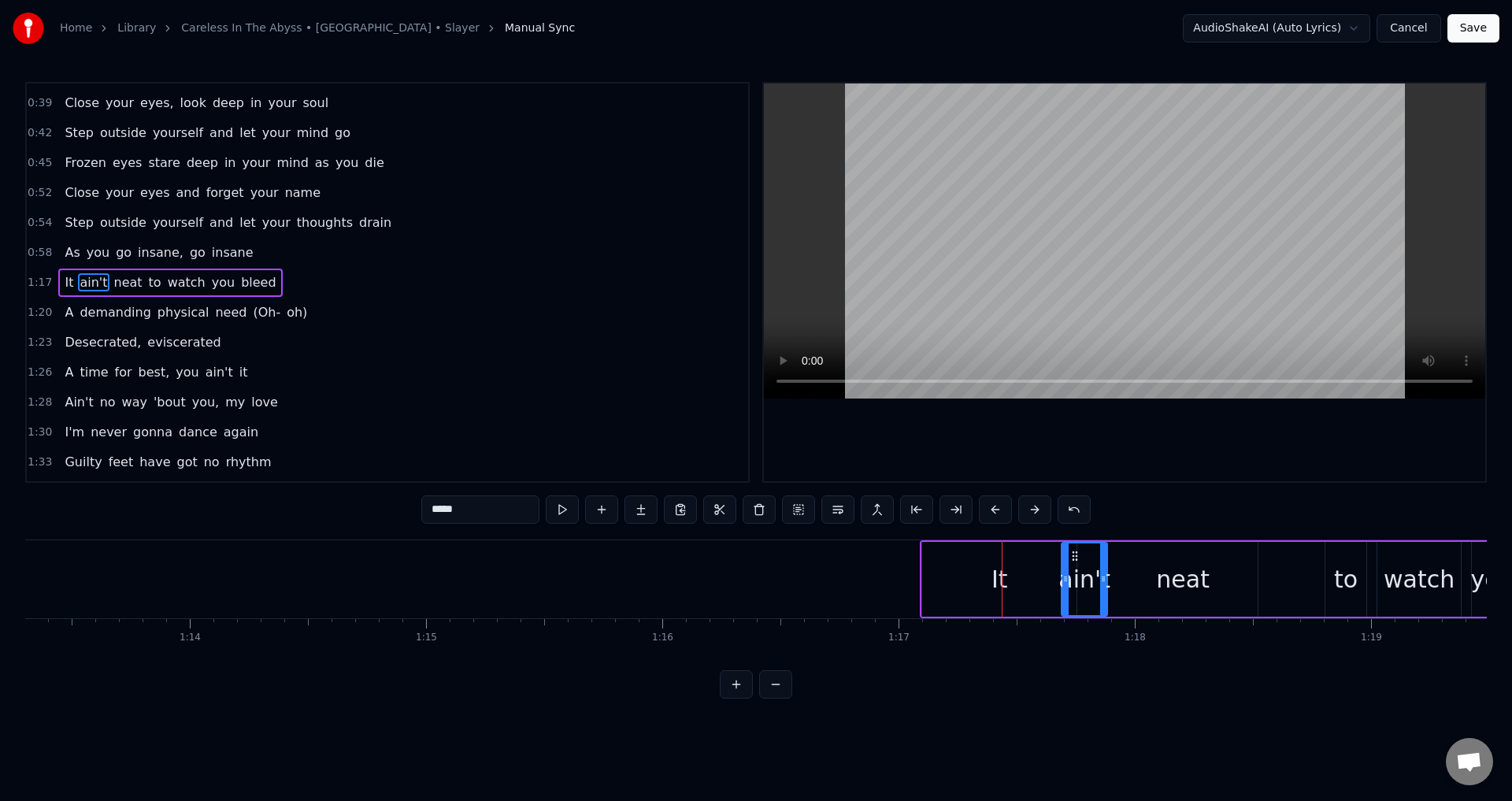
type input "****"
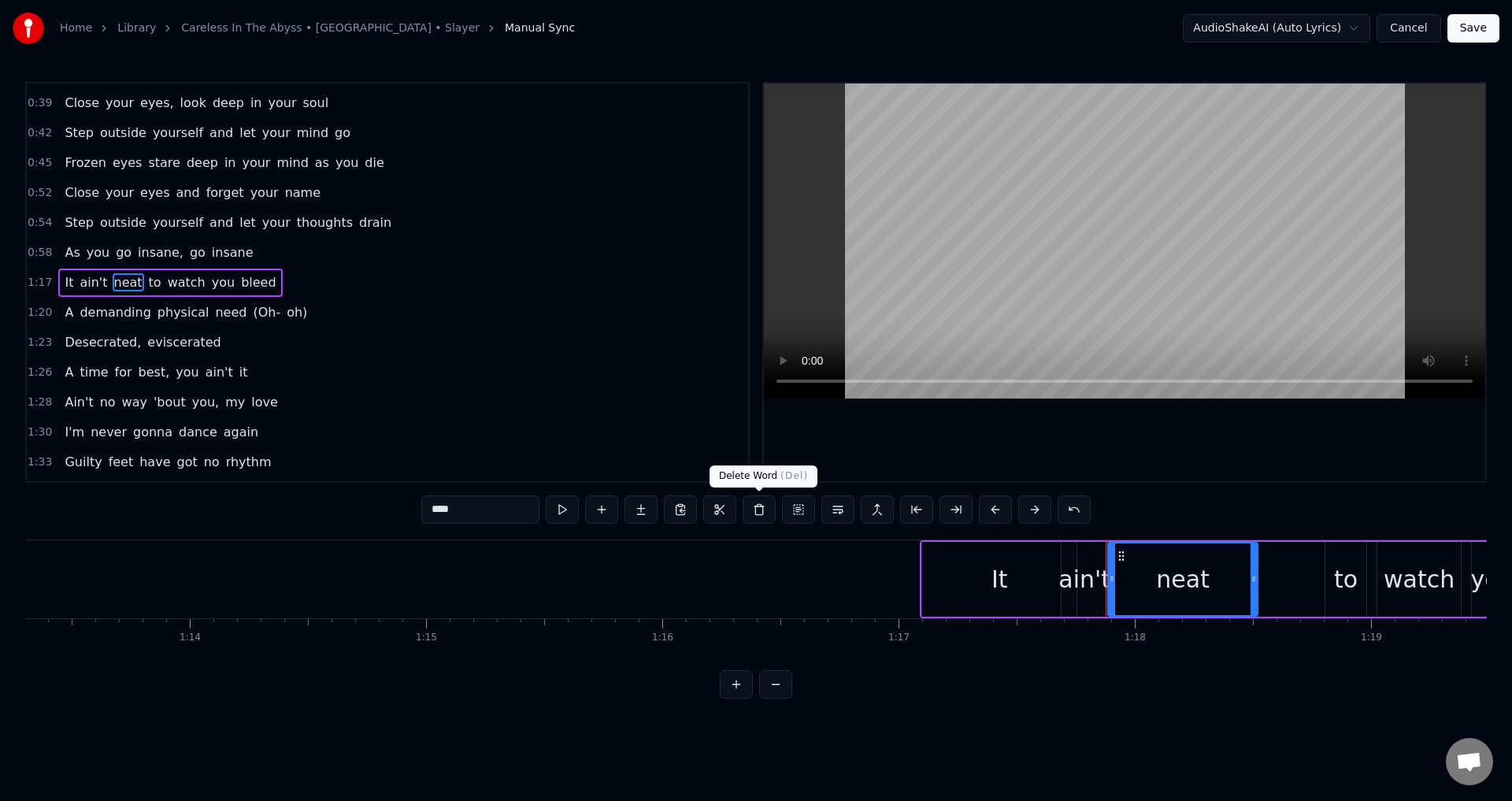
click at [753, 508] on button at bounding box center [758, 508] width 33 height 28
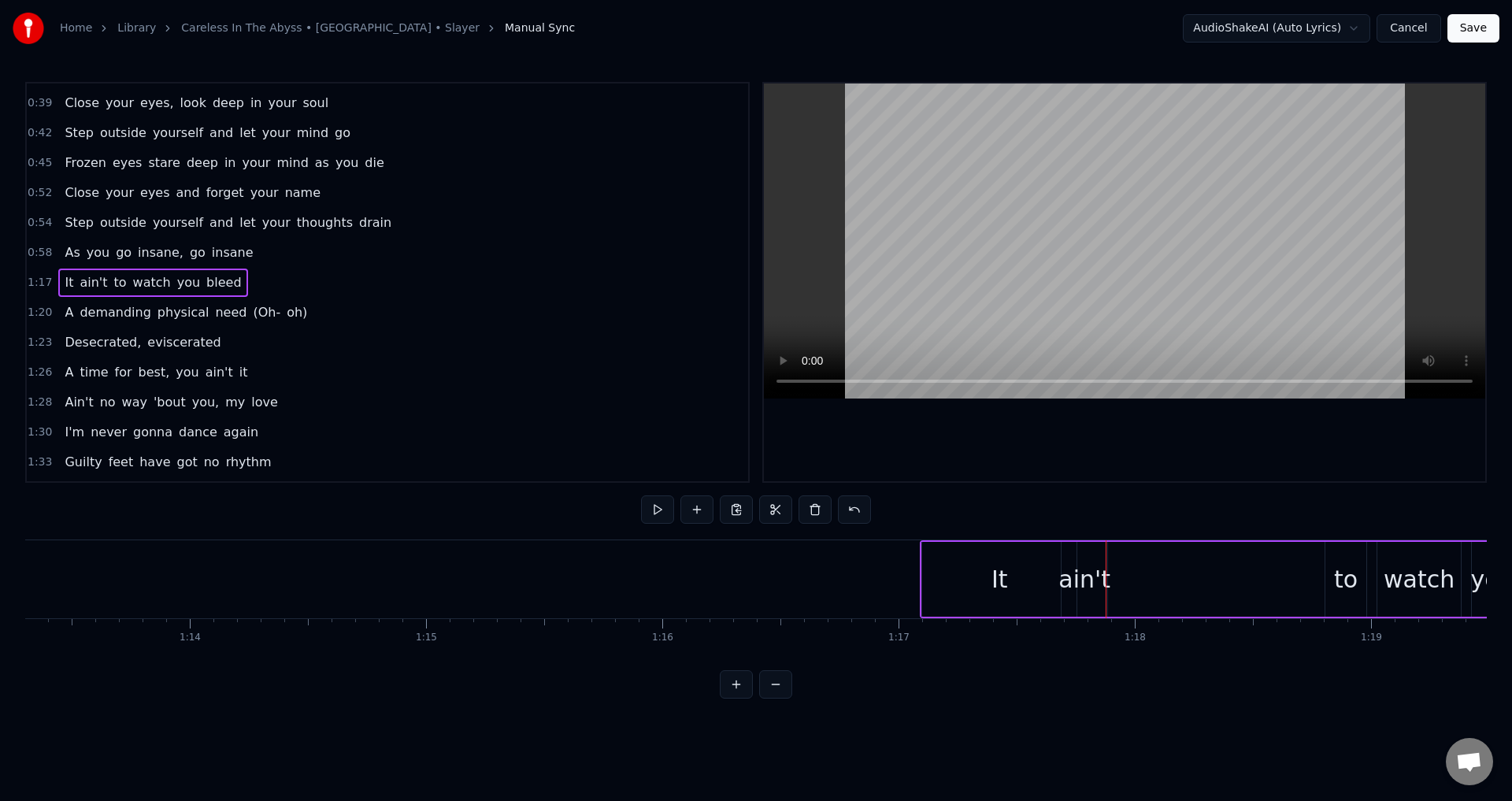
click at [93, 283] on span "ain't" at bounding box center [93, 282] width 31 height 18
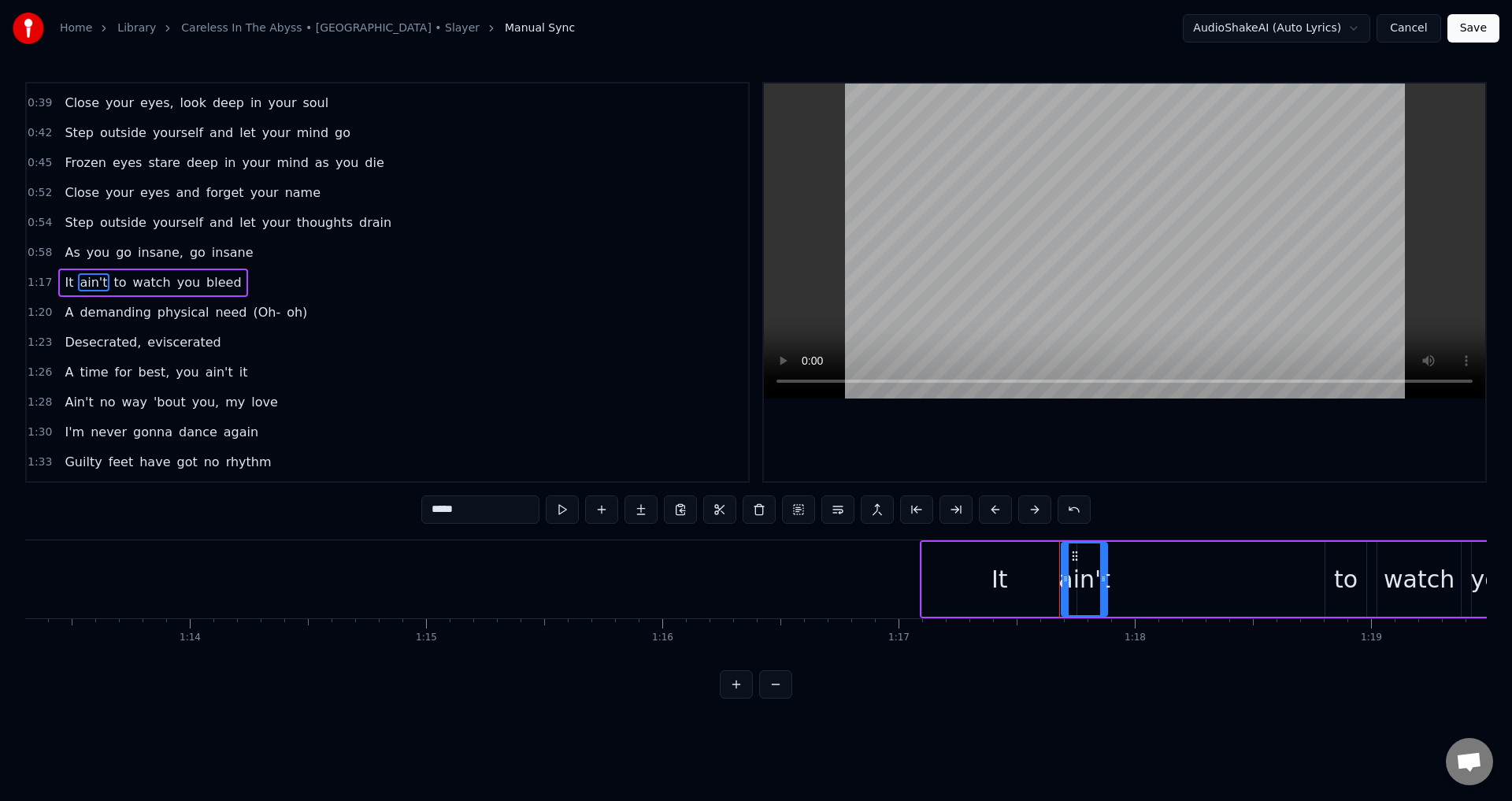
click at [754, 512] on button at bounding box center [758, 508] width 33 height 28
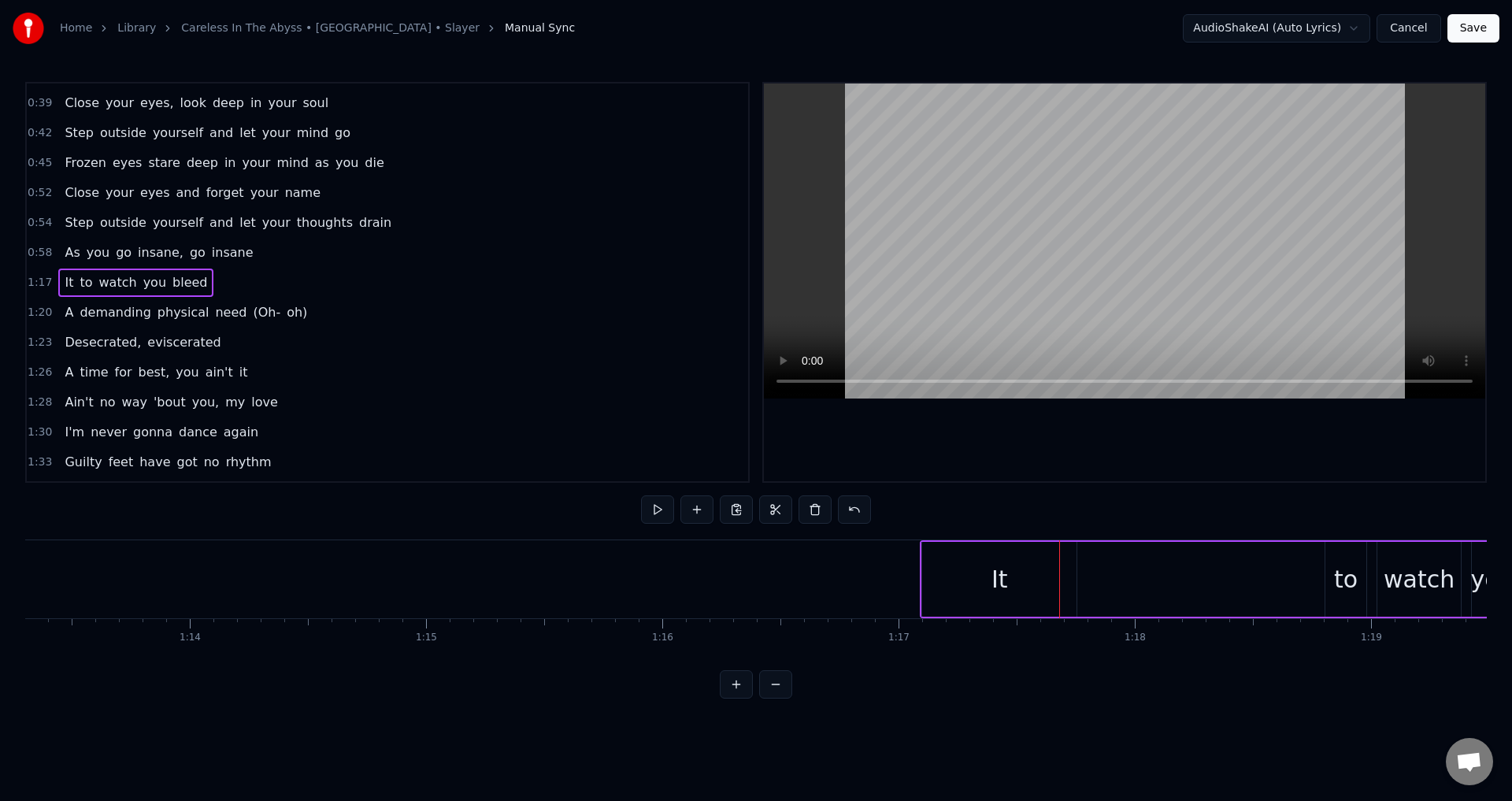
click at [982, 571] on div "It" at bounding box center [999, 578] width 154 height 75
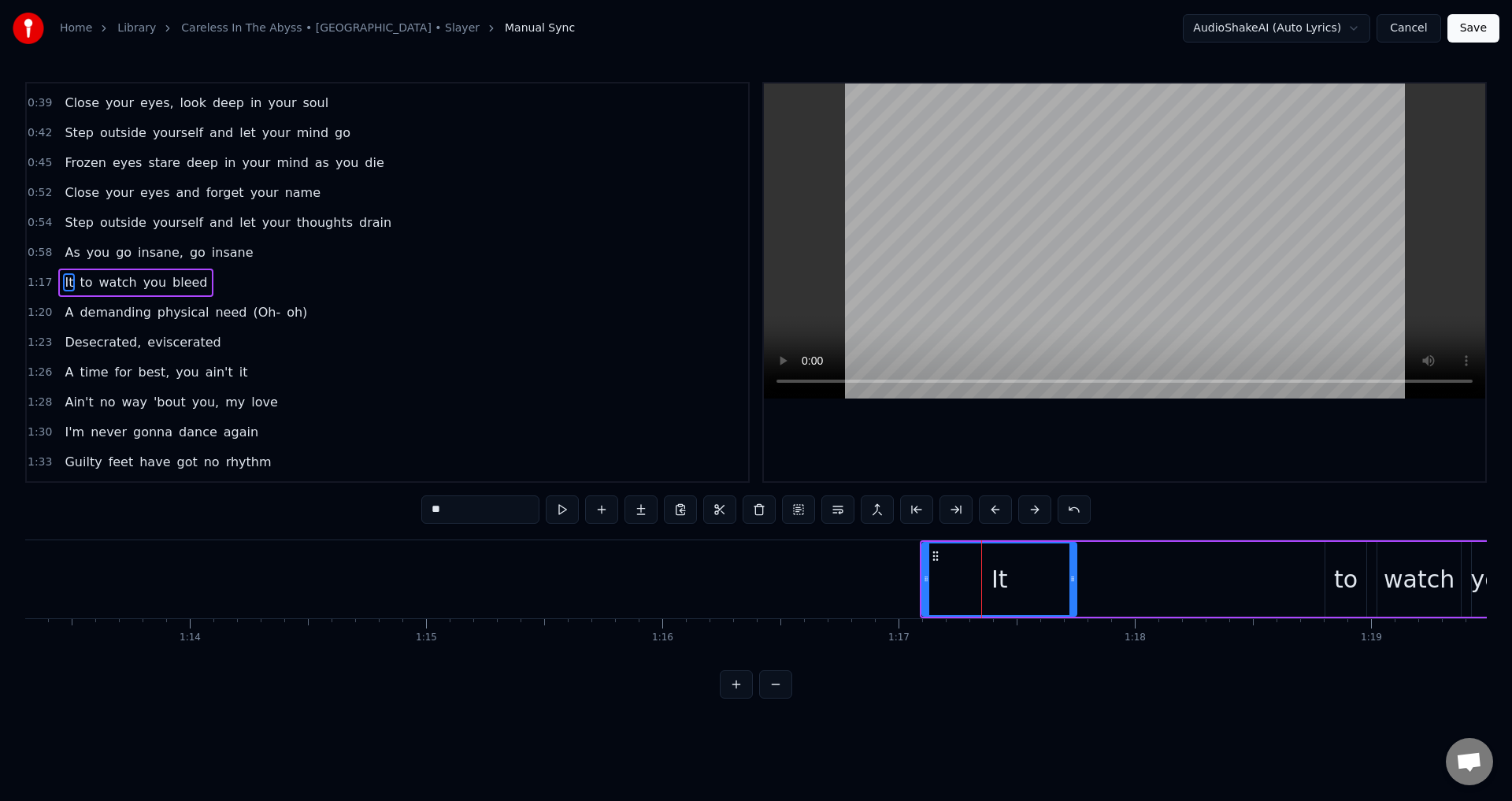
drag, startPoint x: 467, startPoint y: 508, endPoint x: 340, endPoint y: 504, distance: 127.1
click at [340, 504] on div "0:26 [PERSON_NAME]'s edge outlines the dead 0:29 Incisions in my head 0:32 Anti…" at bounding box center [756, 390] width 1462 height 616
paste input "****"
type input "******"
click at [1125, 570] on div "Innate to watch you bleed" at bounding box center [1276, 579] width 713 height 77
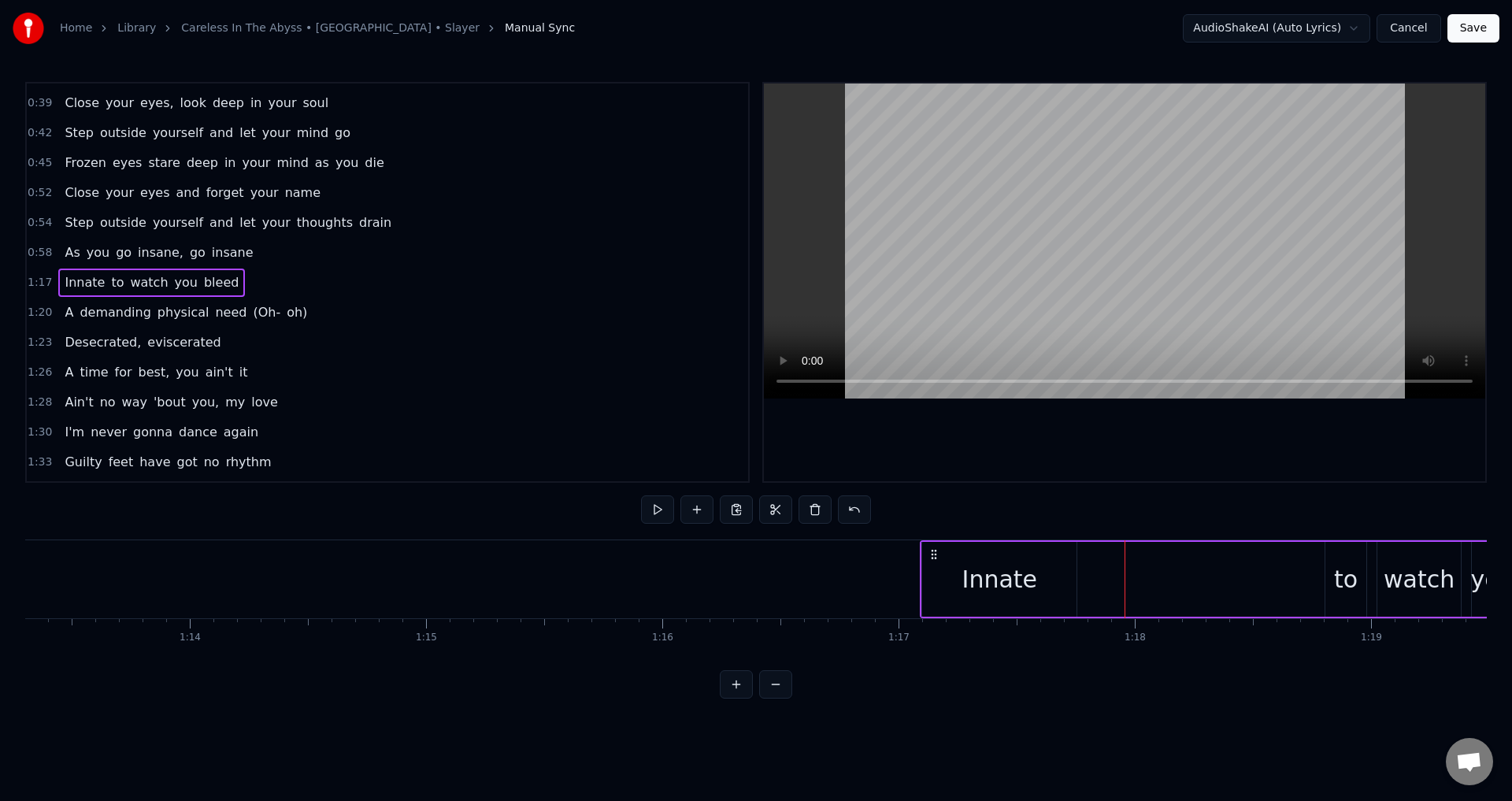
click at [1351, 580] on div "to" at bounding box center [1345, 579] width 23 height 36
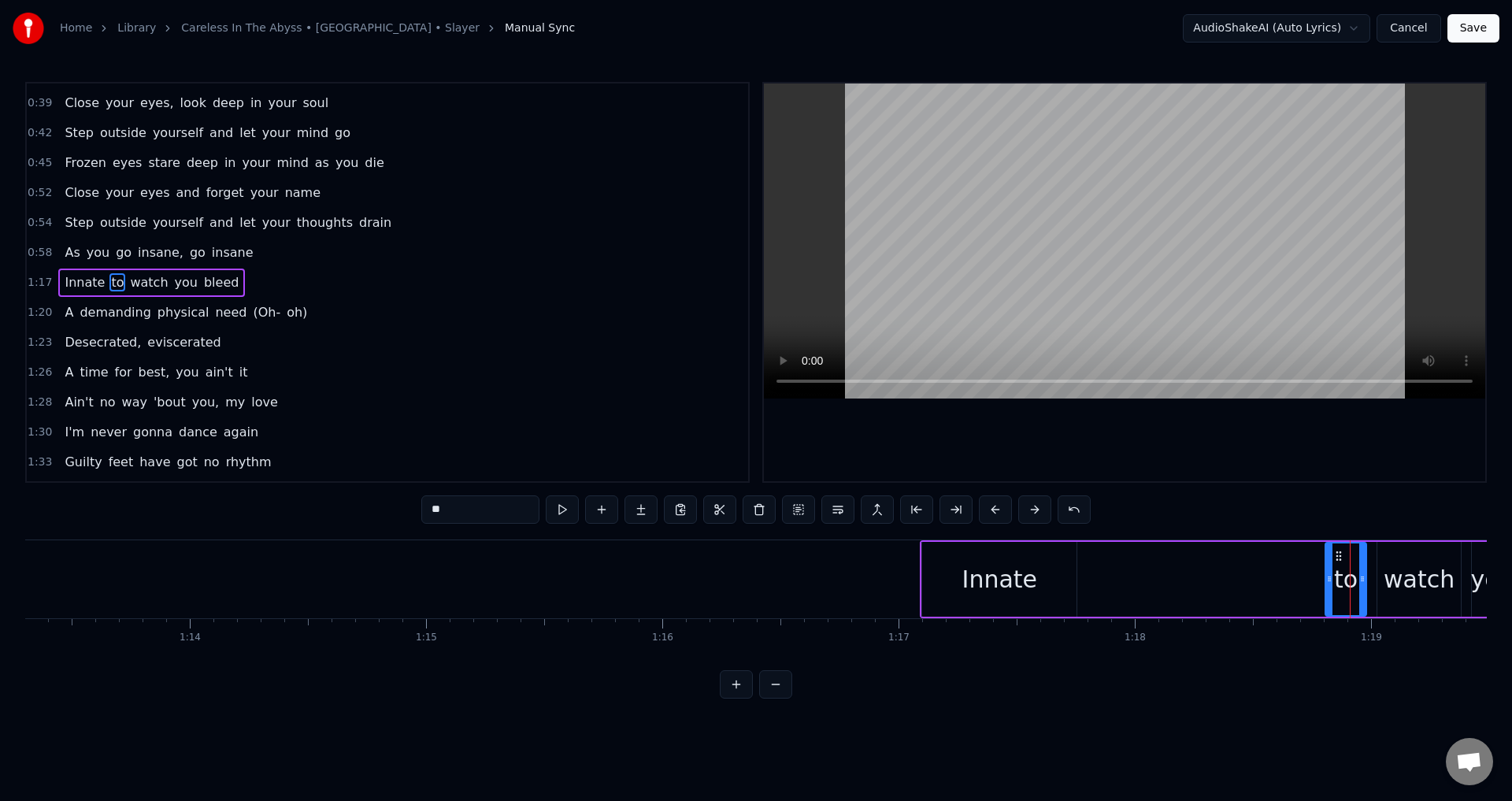
click at [985, 578] on div "Innate" at bounding box center [999, 579] width 75 height 36
type input "******"
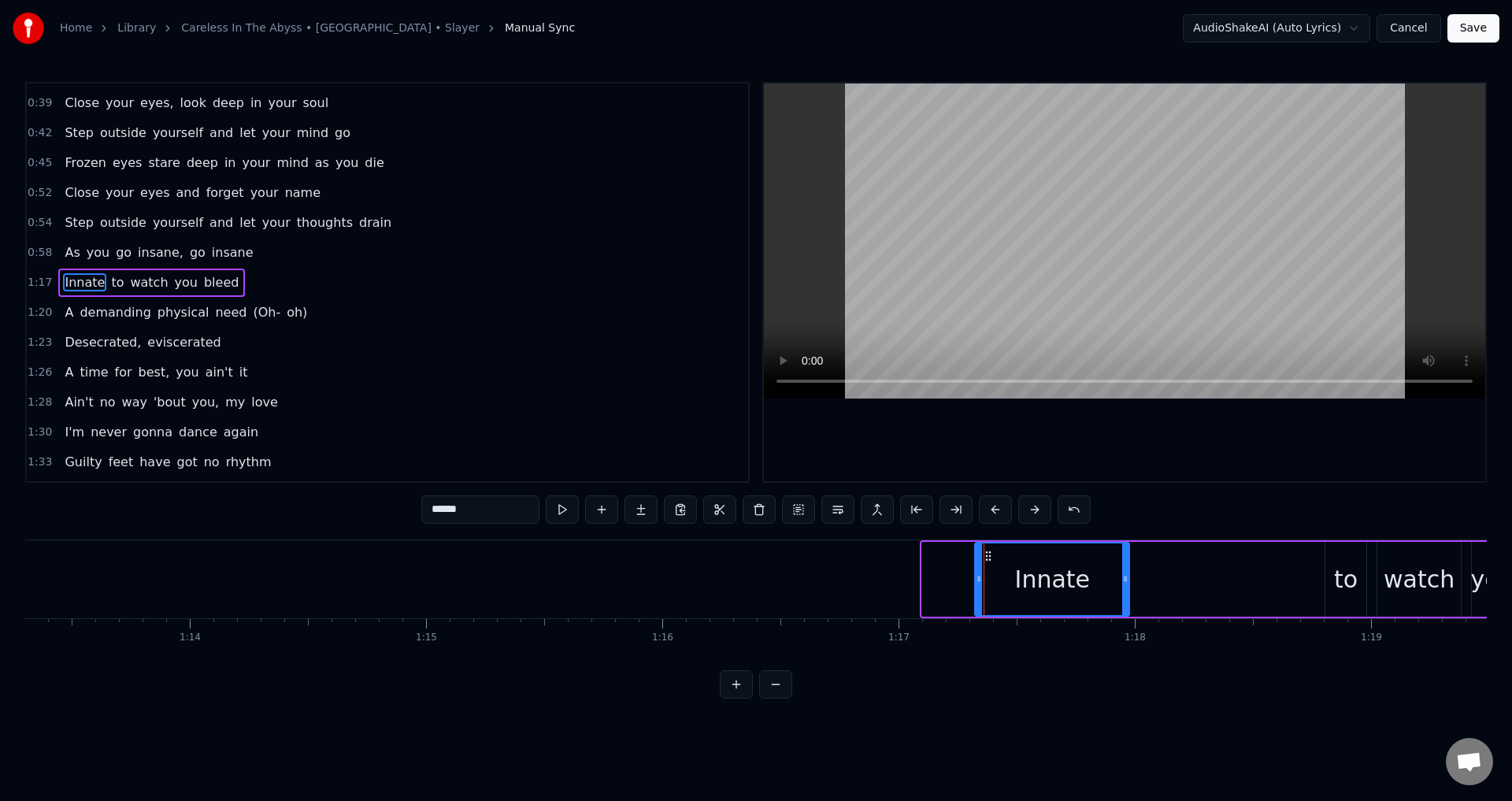
drag, startPoint x: 939, startPoint y: 553, endPoint x: 987, endPoint y: 563, distance: 49.0
click at [987, 563] on div "Innate" at bounding box center [1052, 579] width 153 height 72
click at [1186, 571] on div "Innate to watch you bleed" at bounding box center [1303, 579] width 661 height 77
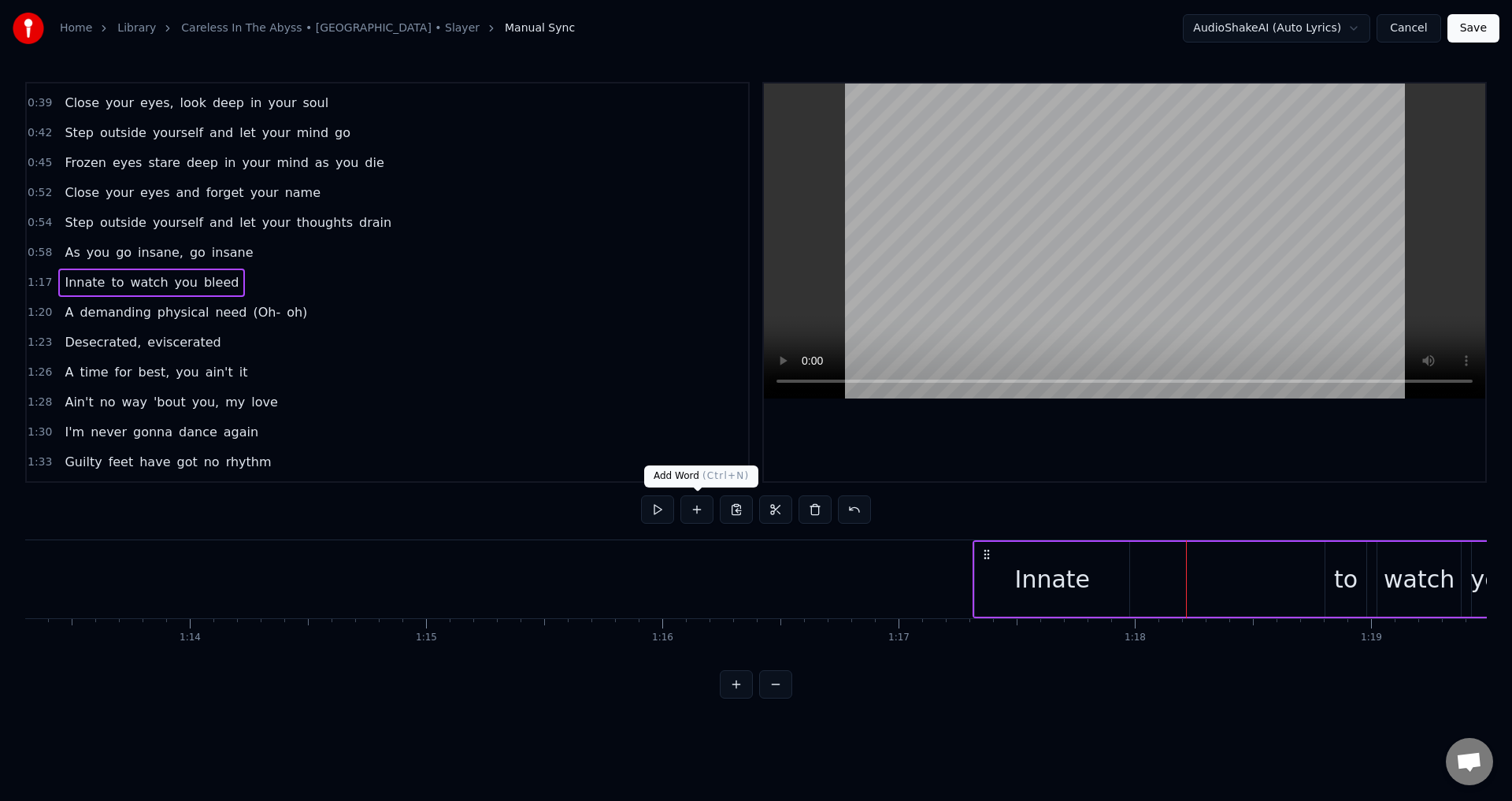
click at [686, 507] on button at bounding box center [696, 508] width 33 height 28
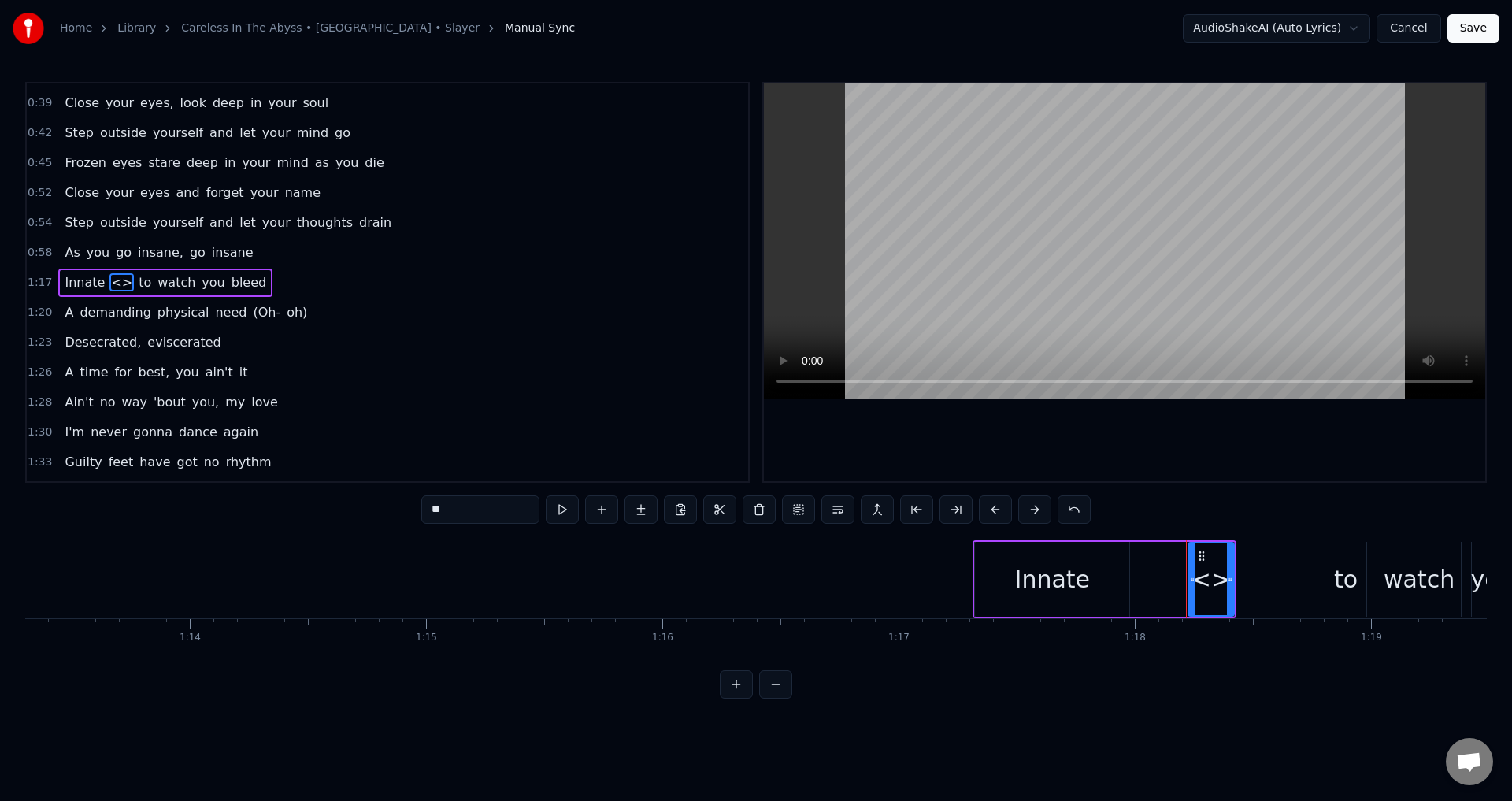
drag, startPoint x: 499, startPoint y: 530, endPoint x: 462, endPoint y: 516, distance: 39.6
click at [462, 516] on div "0:26 [PERSON_NAME]'s edge outlines the dead 0:29 Incisions in my head 0:32 Anti…" at bounding box center [756, 390] width 1462 height 616
drag, startPoint x: 462, startPoint y: 516, endPoint x: 397, endPoint y: 502, distance: 66.5
click at [397, 502] on div "0:26 [PERSON_NAME]'s edge outlines the dead 0:29 Incisions in my head 0:32 Anti…" at bounding box center [756, 390] width 1462 height 616
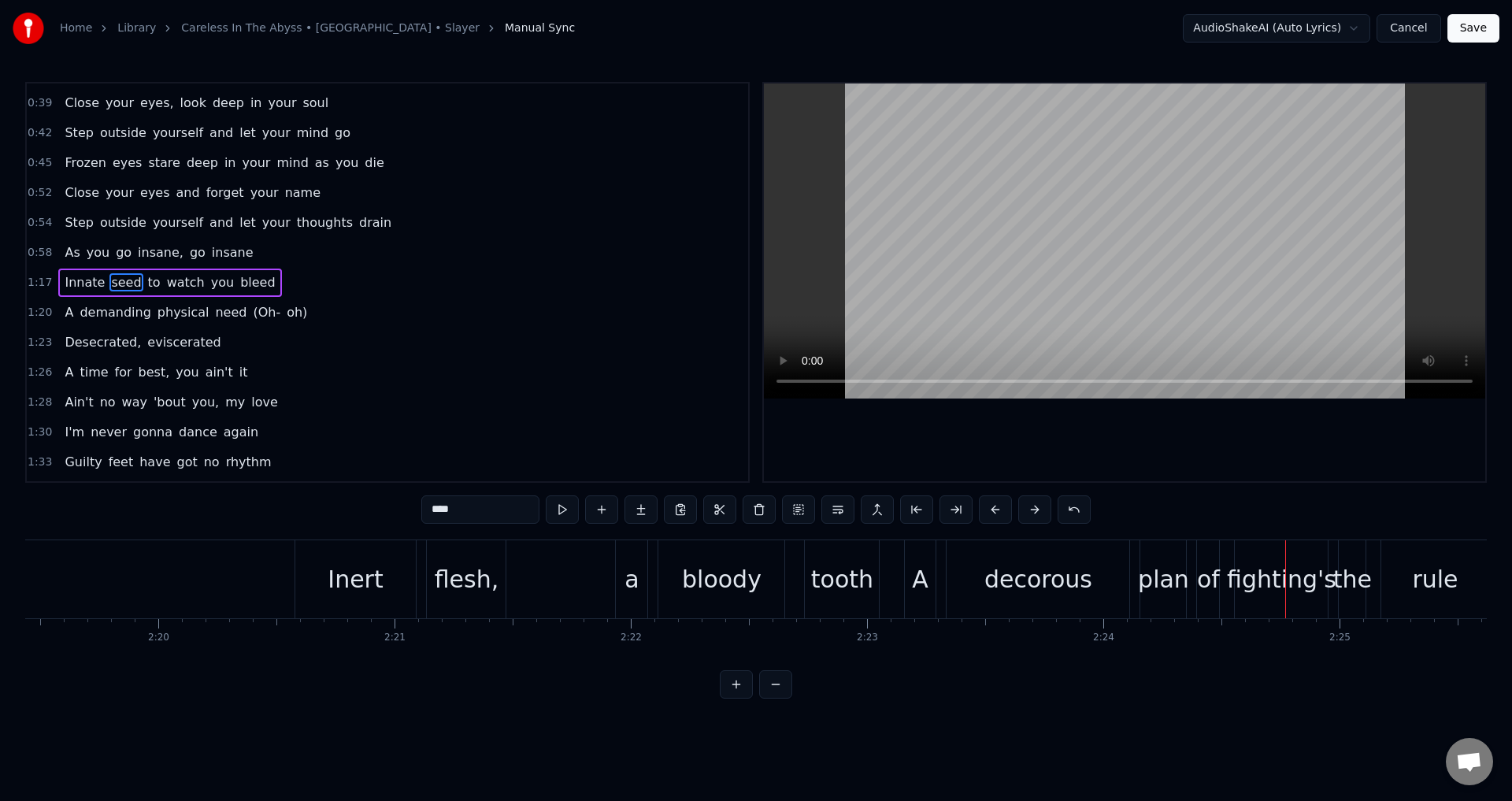
scroll to position [0, 33050]
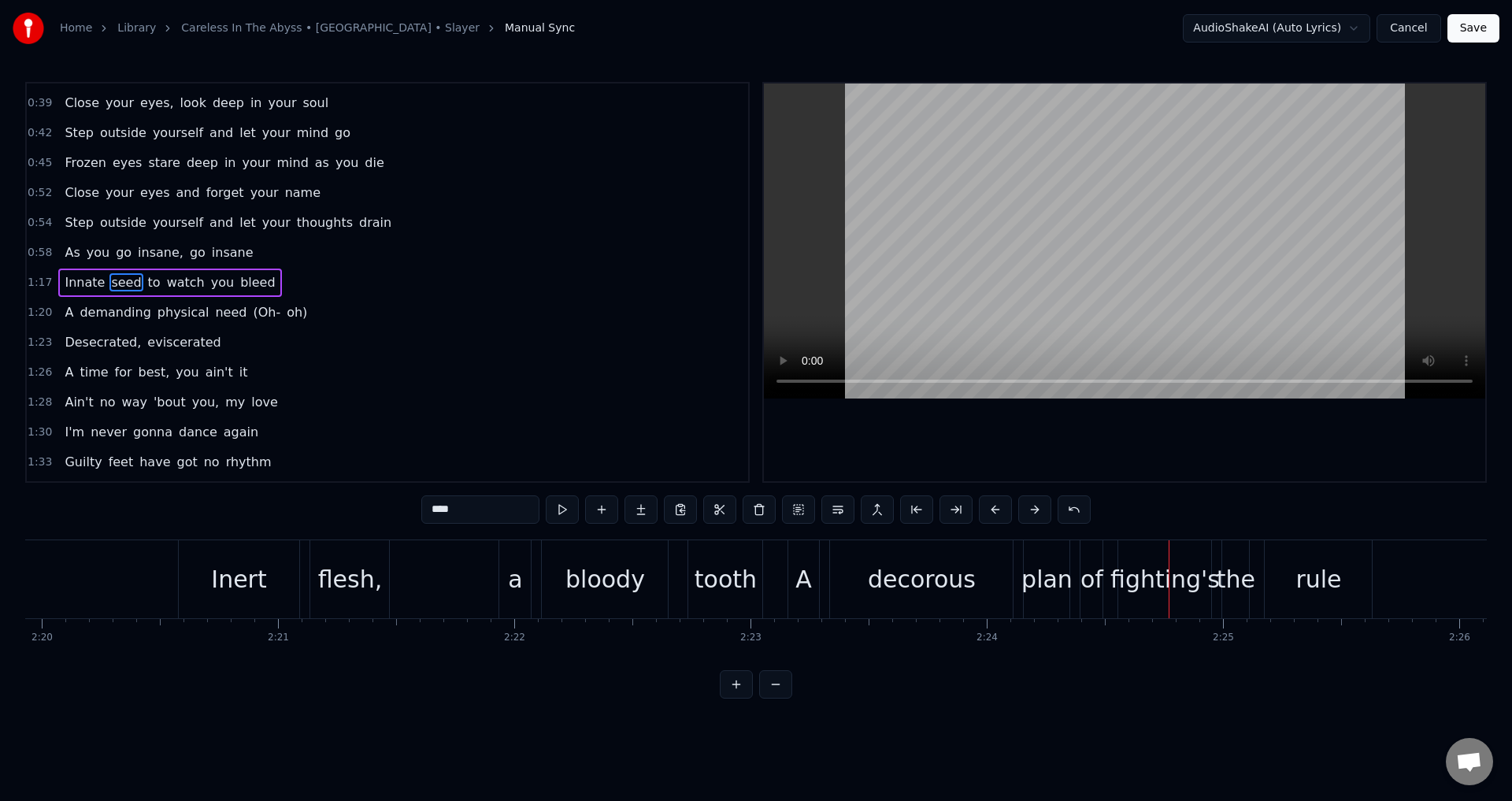
click at [705, 583] on div "tooth" at bounding box center [725, 579] width 62 height 36
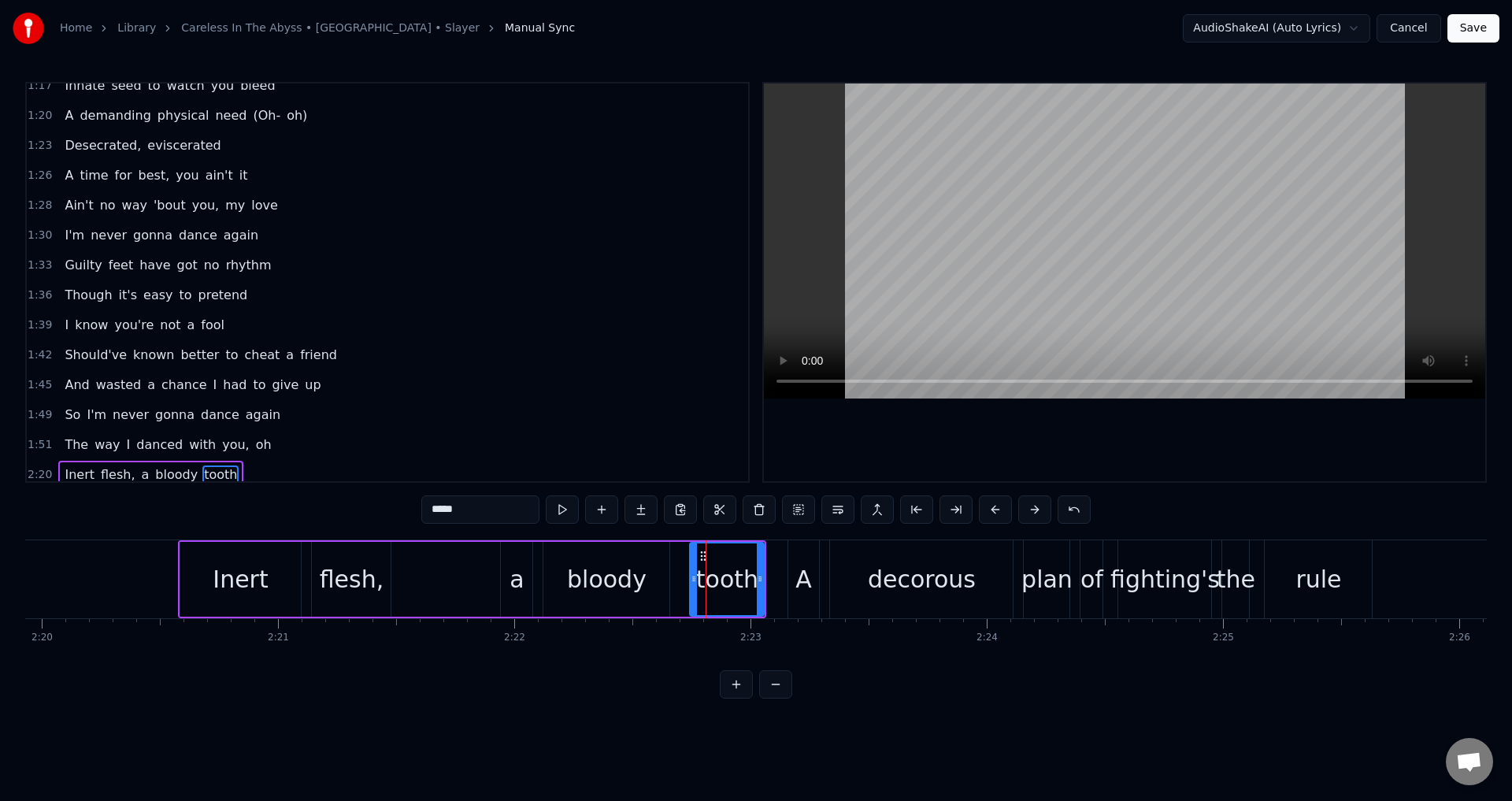
scroll to position [504, 0]
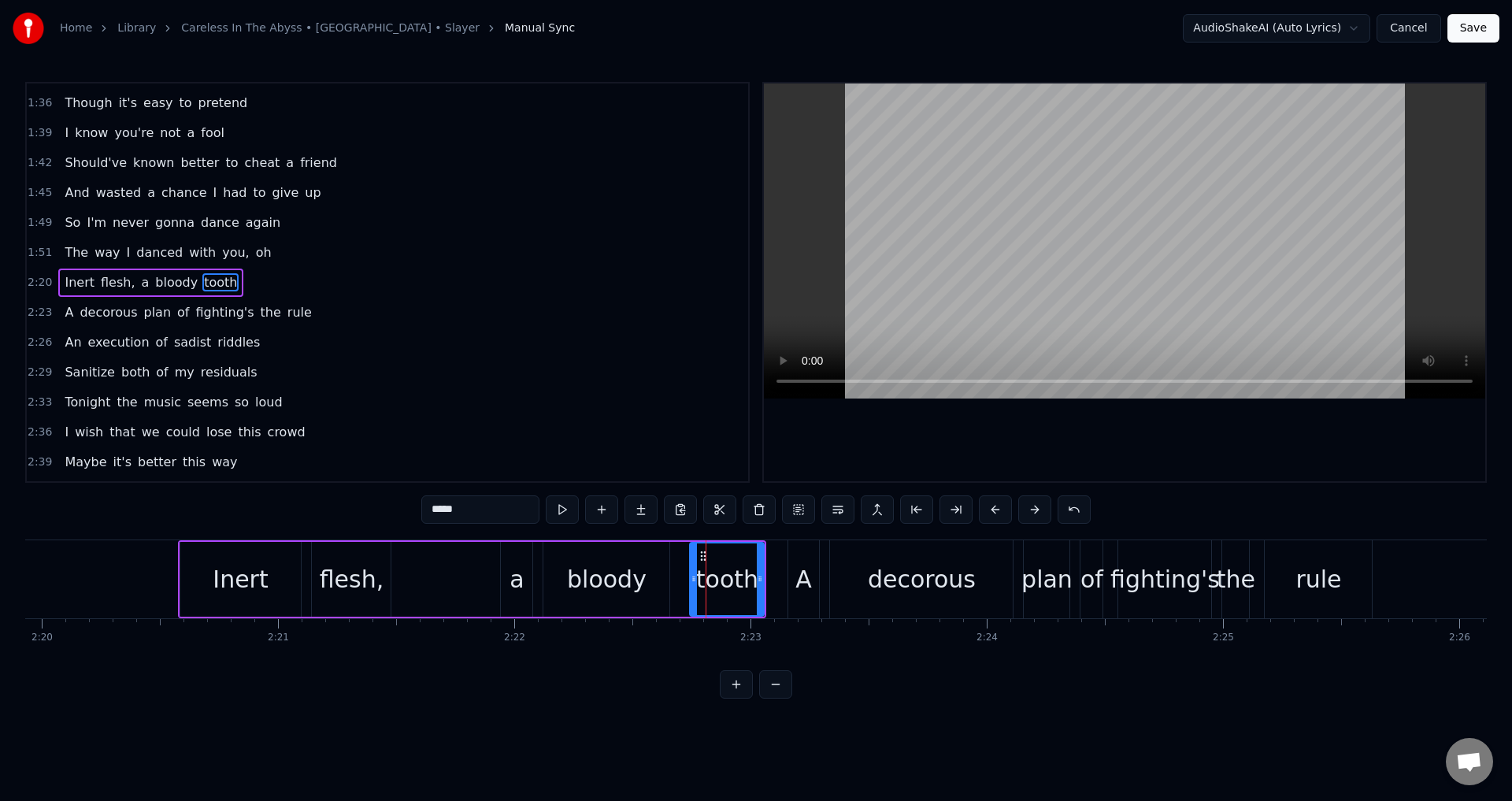
click at [503, 516] on input "*****" at bounding box center [480, 508] width 118 height 28
click at [891, 597] on div "decorous" at bounding box center [921, 579] width 183 height 77
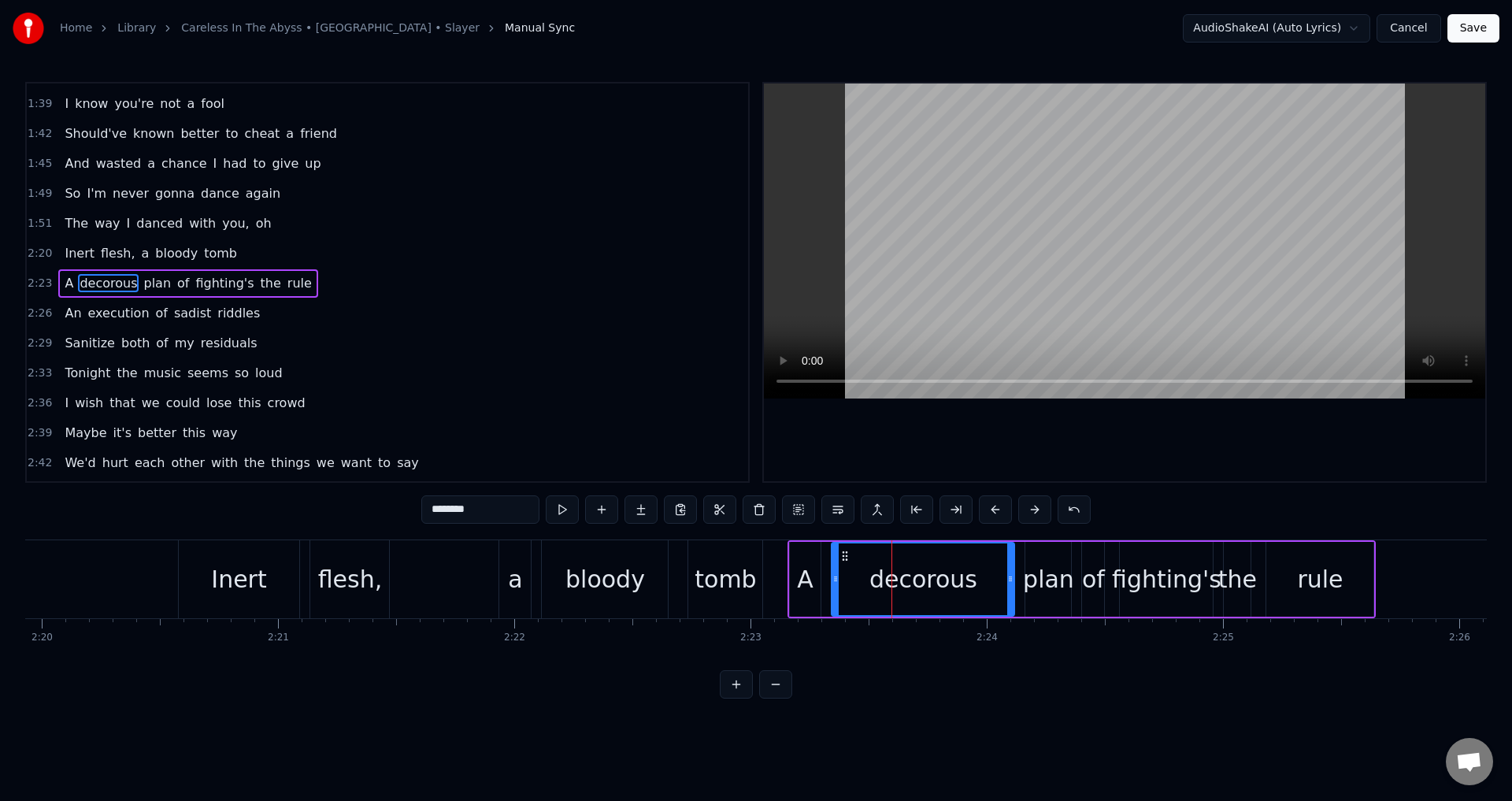
scroll to position [534, 0]
click at [507, 516] on input "********" at bounding box center [480, 508] width 118 height 28
click at [851, 724] on html "Home Library Careless In The Abyss • [GEOGRAPHIC_DATA] • Slayer Manual Sync Aud…" at bounding box center [756, 361] width 1512 height 724
click at [485, 506] on input "********" at bounding box center [480, 508] width 118 height 28
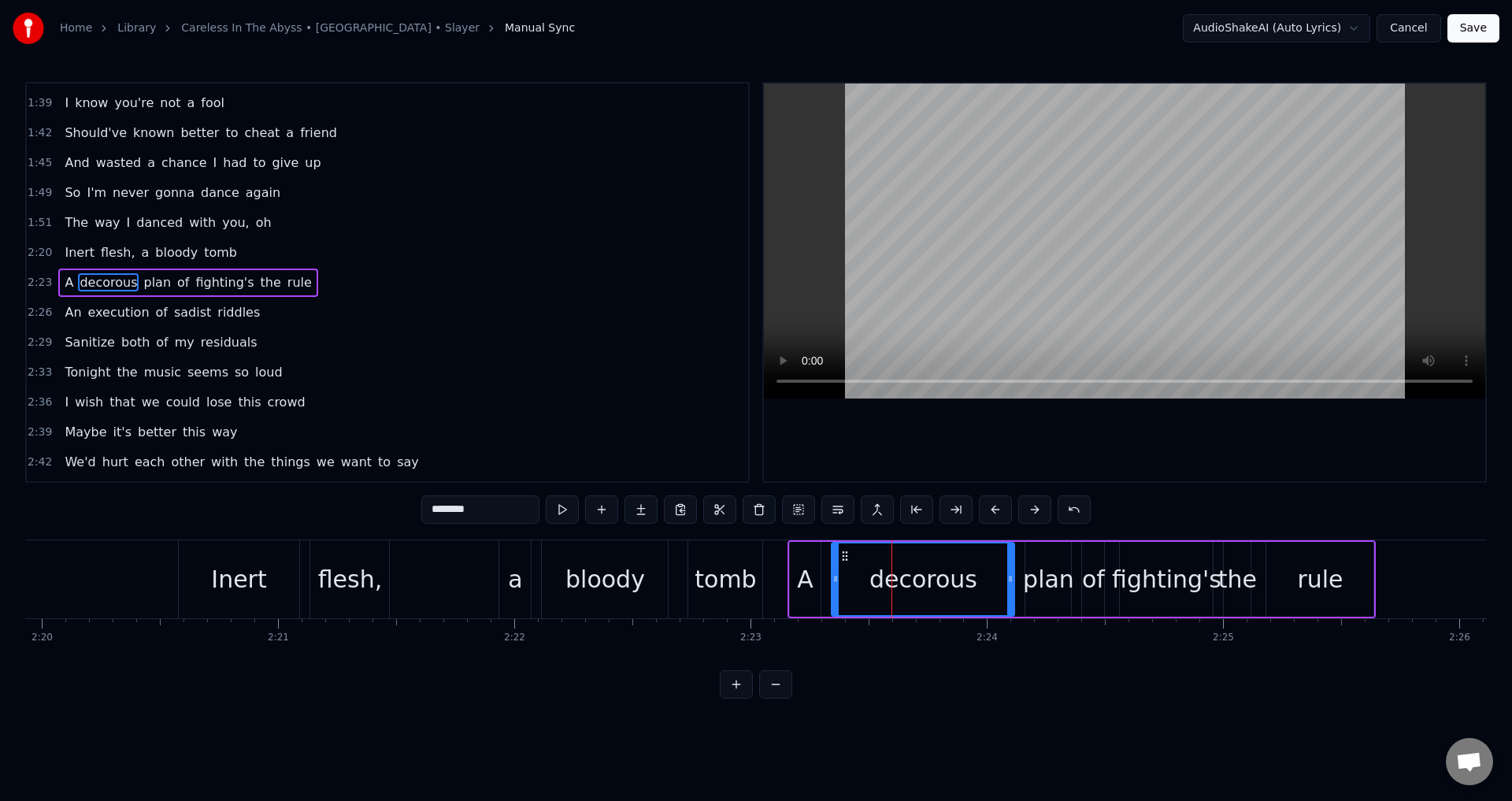
drag, startPoint x: 485, startPoint y: 506, endPoint x: 324, endPoint y: 509, distance: 161.0
click at [324, 509] on div "0:26 [PERSON_NAME]'s edge outlines the dead 0:29 Incisions in my head 0:32 Anti…" at bounding box center [756, 390] width 1462 height 616
paste input "*"
click at [1059, 575] on div "plan" at bounding box center [1048, 579] width 51 height 36
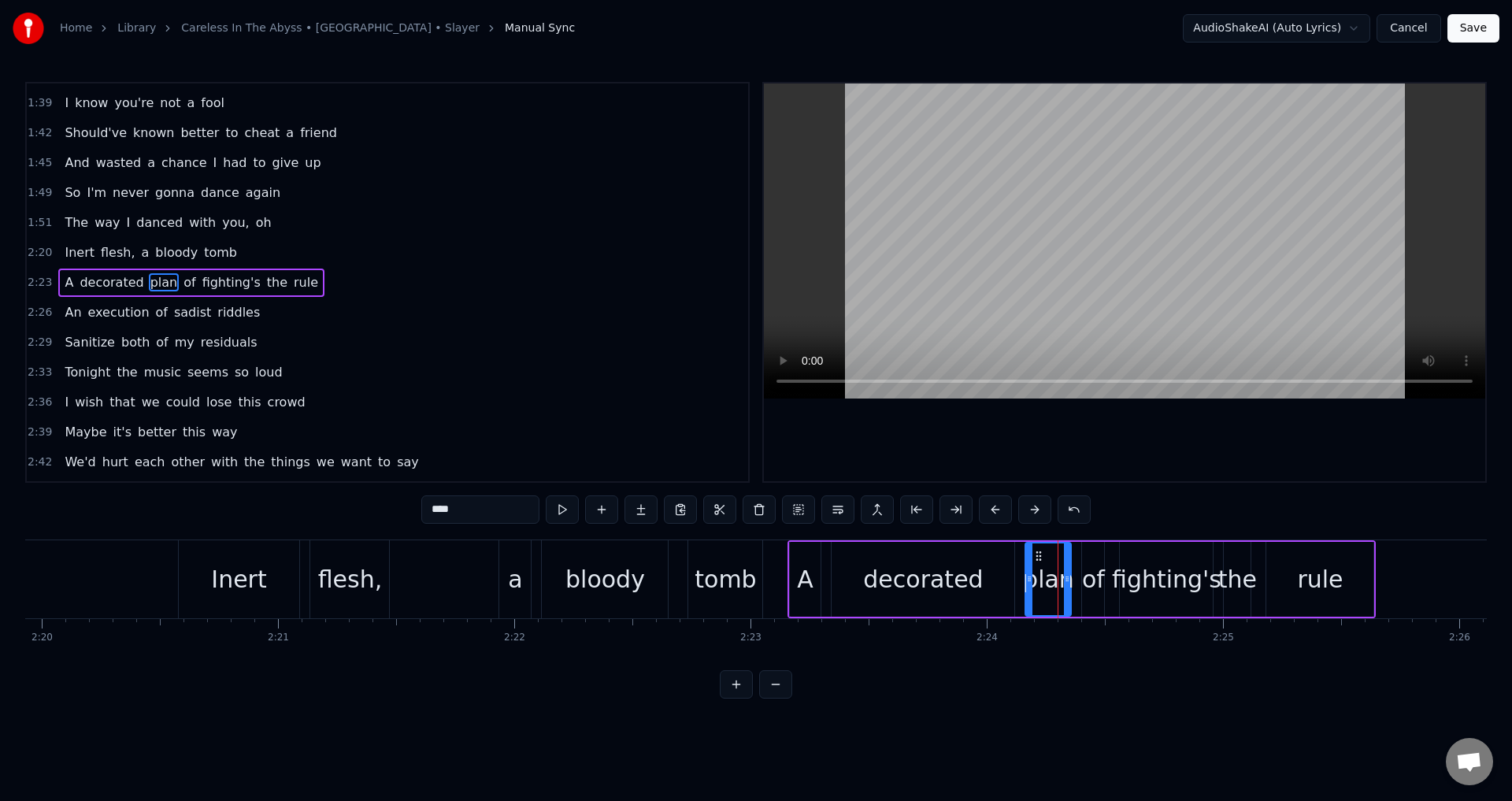
drag, startPoint x: 466, startPoint y: 519, endPoint x: 381, endPoint y: 515, distance: 85.1
click at [381, 515] on div "0:26 [PERSON_NAME]'s edge outlines the dead 0:29 Incisions in my head 0:32 Anti…" at bounding box center [756, 390] width 1462 height 616
paste input "****"
click at [1097, 586] on div "of" at bounding box center [1094, 579] width 23 height 36
click at [452, 510] on input "**" at bounding box center [480, 508] width 118 height 28
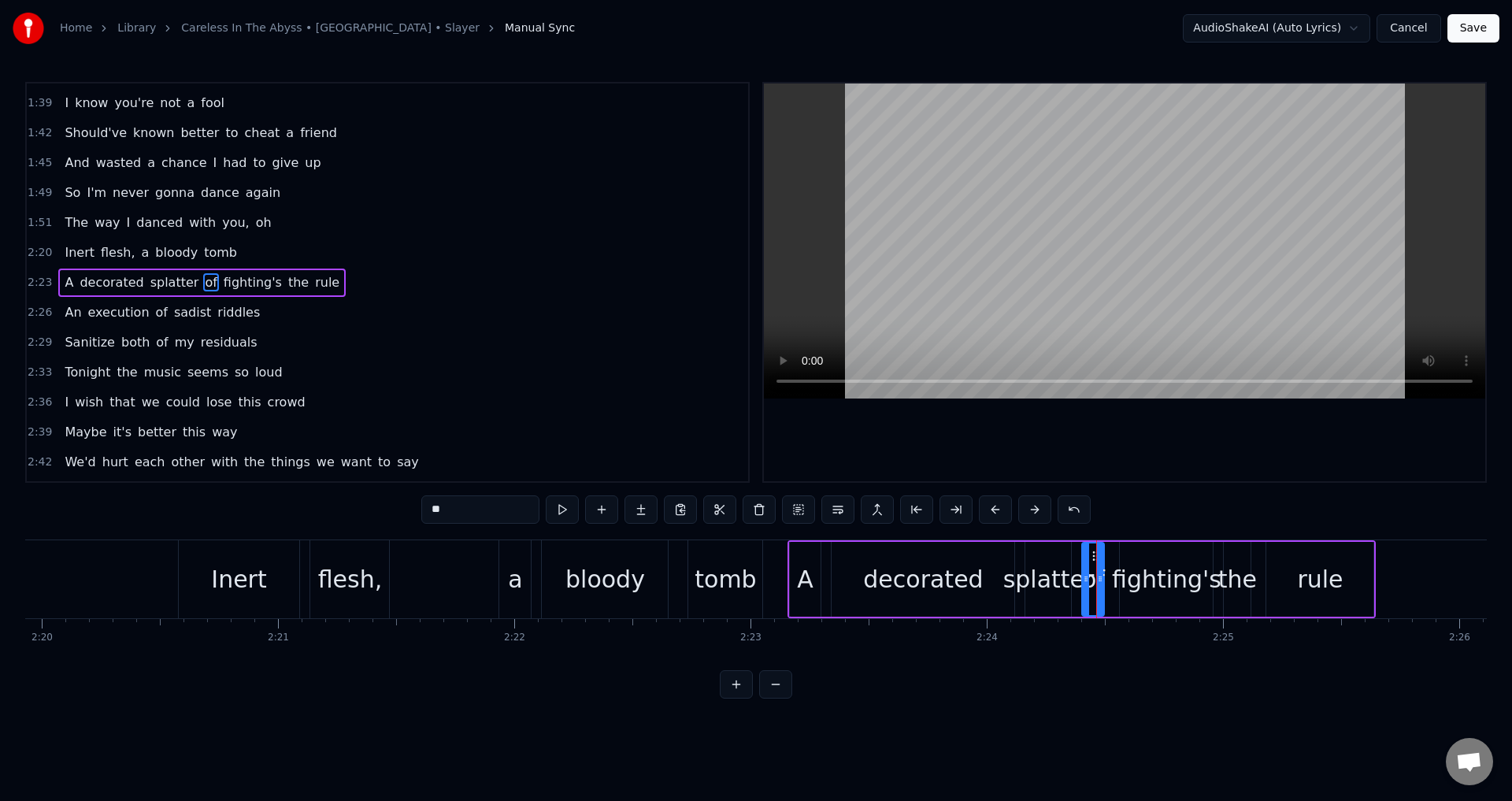
paste input "*********"
drag, startPoint x: 443, startPoint y: 514, endPoint x: 410, endPoint y: 513, distance: 33.0
click at [410, 513] on div "0:26 [PERSON_NAME]'s edge outlines the dead 0:29 Incisions in my head 0:32 Anti…" at bounding box center [756, 390] width 1462 height 616
click at [1333, 587] on div "rule" at bounding box center [1319, 579] width 46 height 36
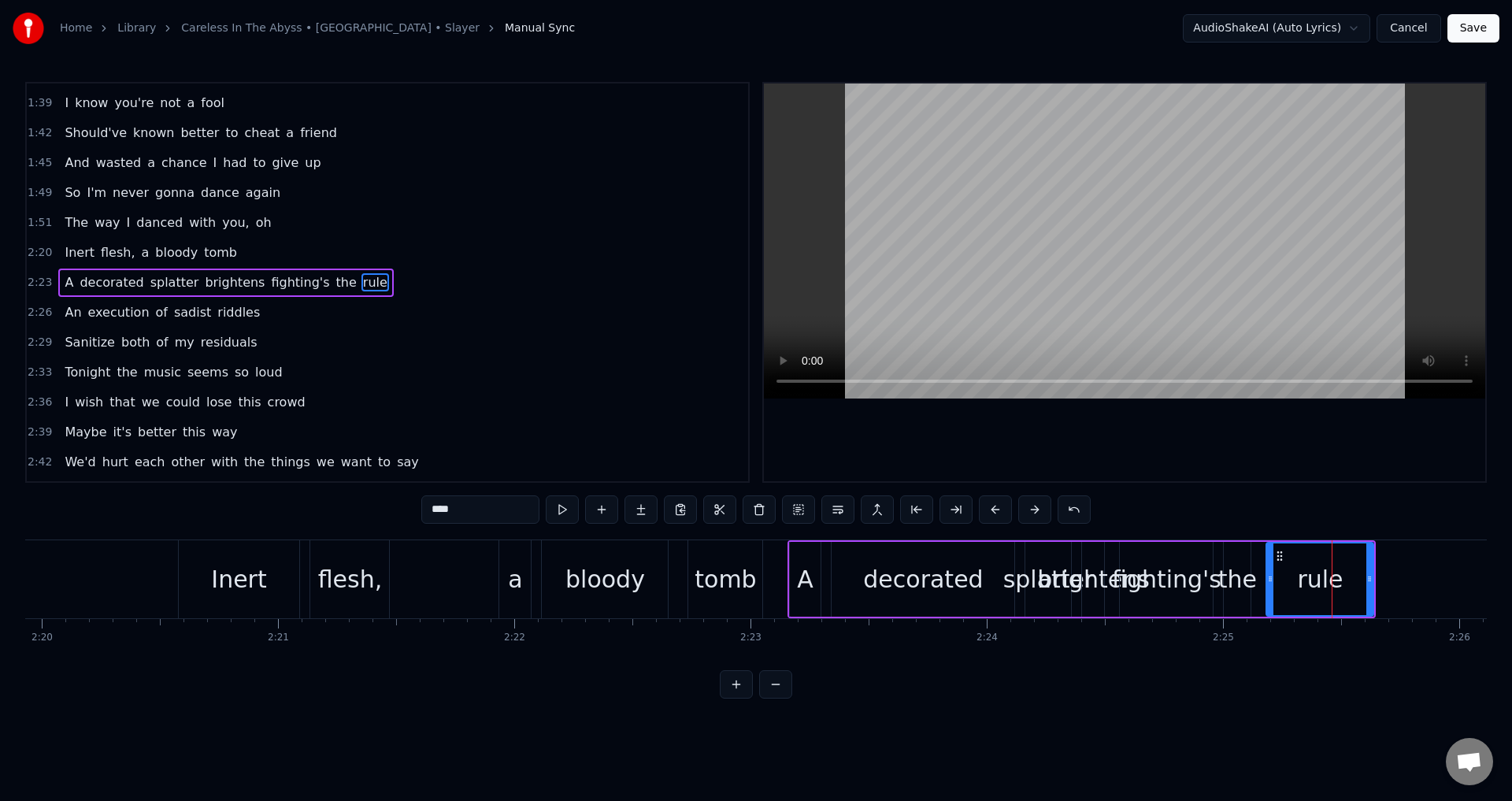
drag, startPoint x: 467, startPoint y: 515, endPoint x: 324, endPoint y: 500, distance: 143.8
click at [324, 500] on div "0:26 [PERSON_NAME]'s edge outlines the dead 0:29 Incisions in my head 0:32 Anti…" at bounding box center [756, 390] width 1462 height 616
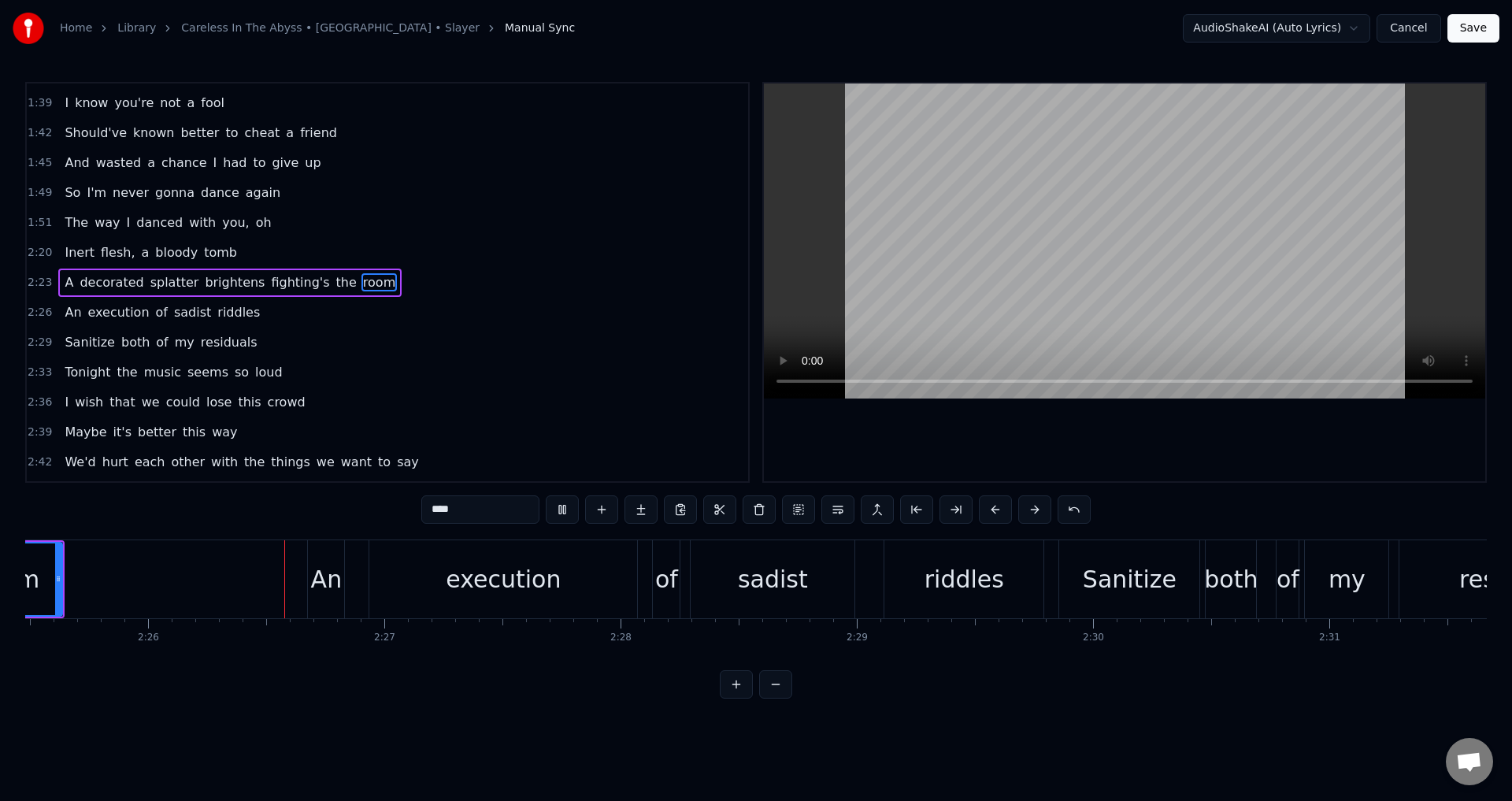
scroll to position [0, 34362]
click at [269, 278] on span "fighting's" at bounding box center [299, 282] width 61 height 18
type input "**********"
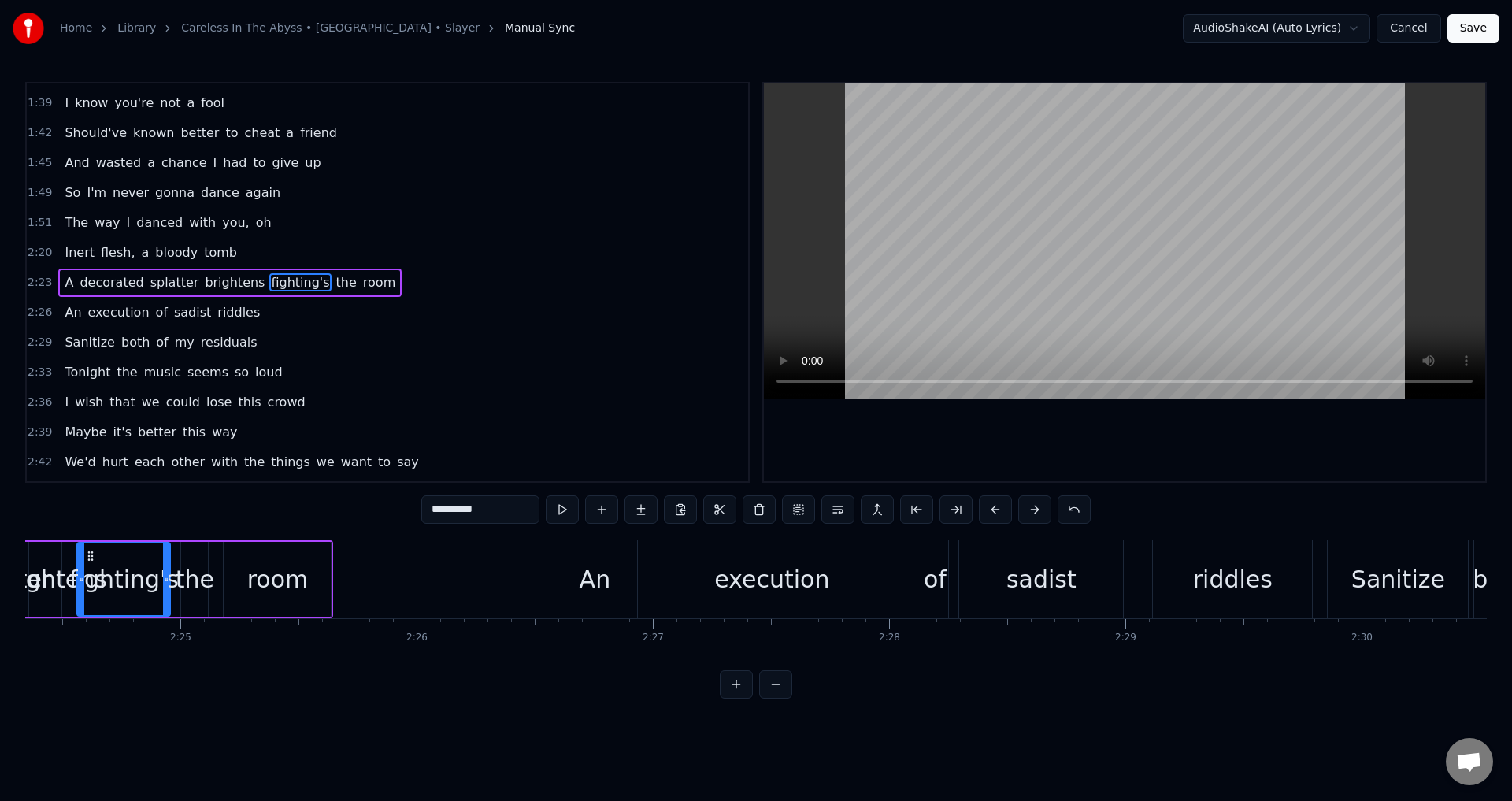
scroll to position [0, 34063]
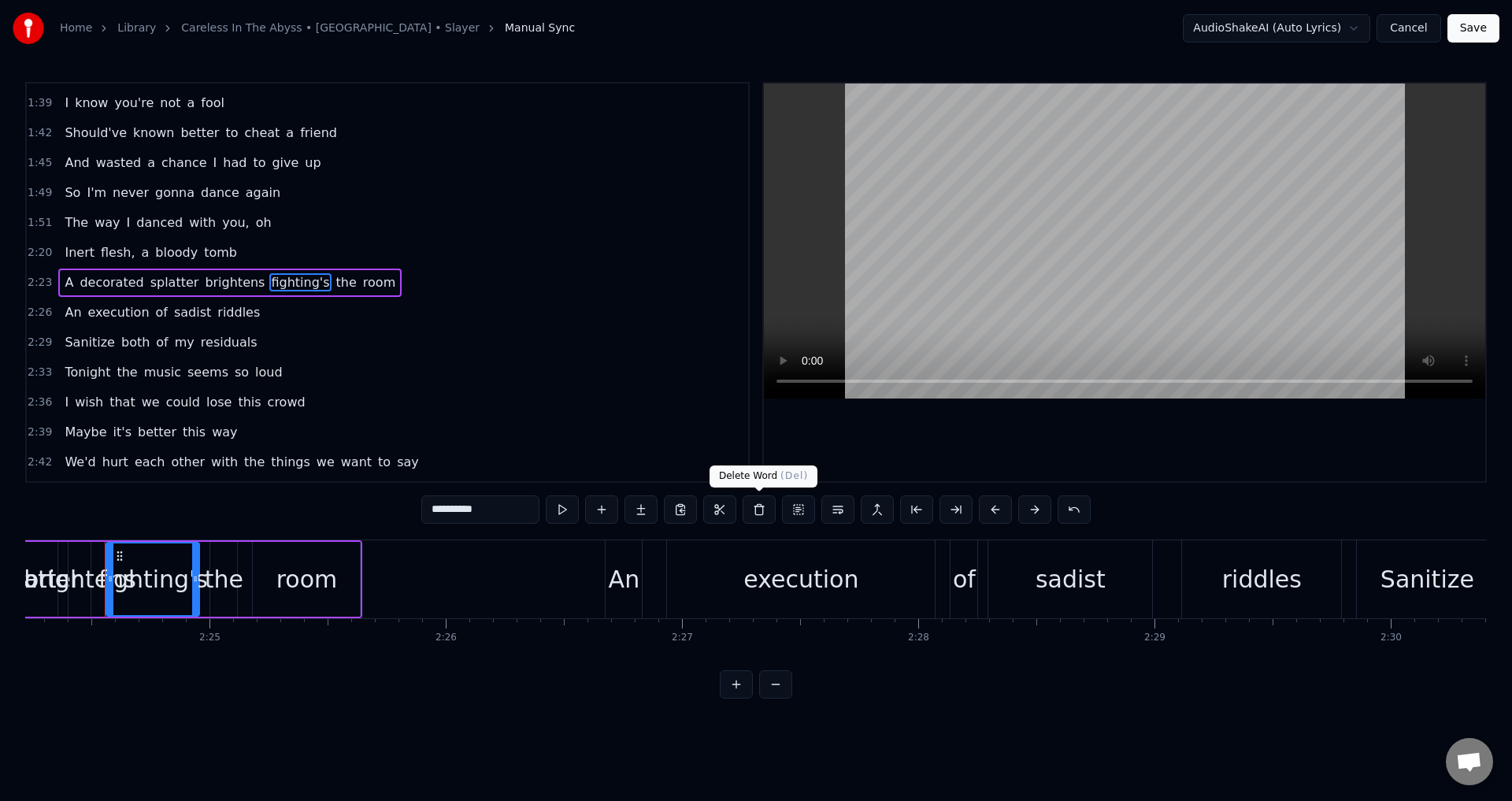
click at [755, 512] on button at bounding box center [758, 508] width 33 height 28
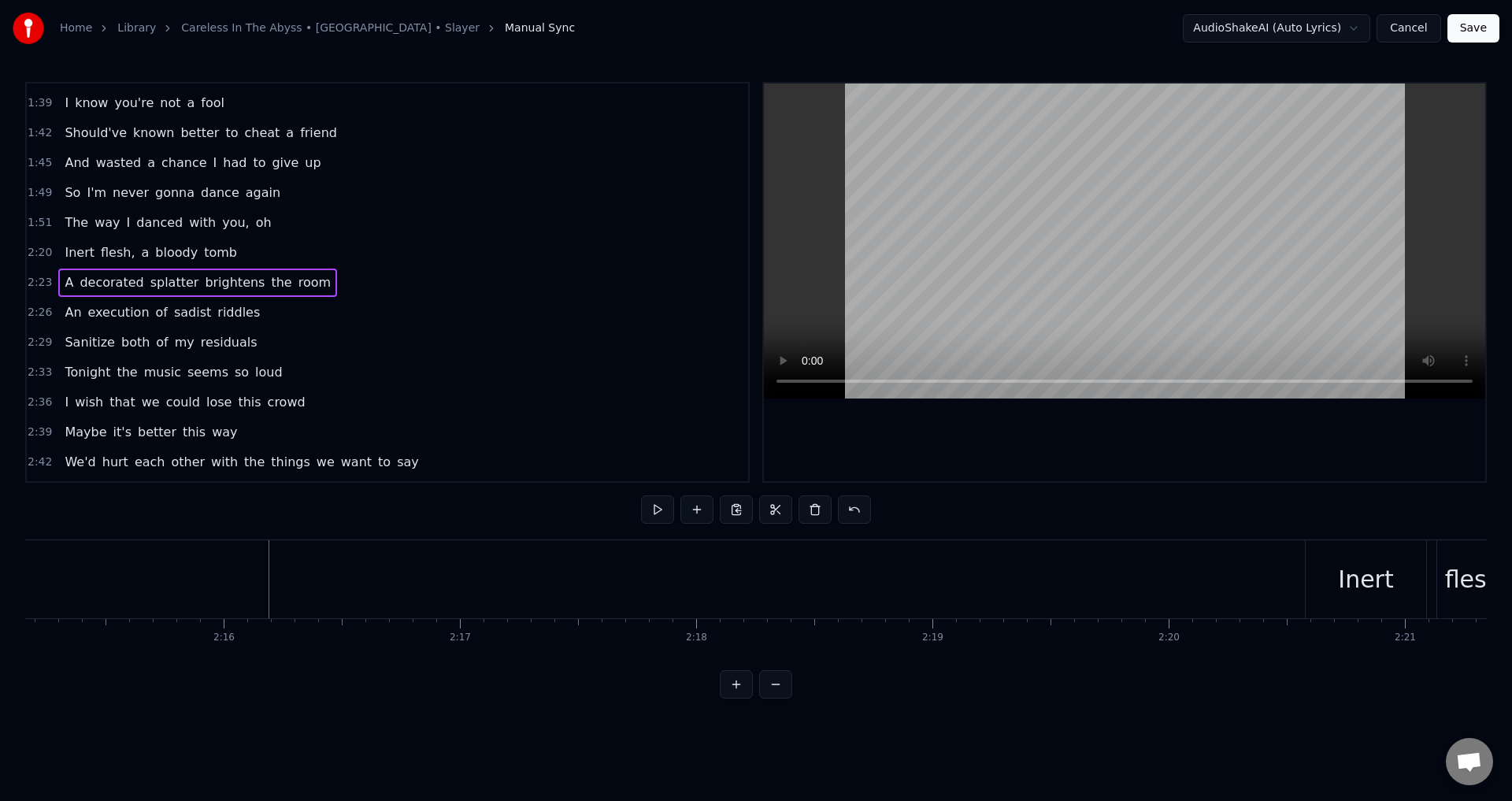
scroll to position [0, 31905]
click at [1136, 277] on video at bounding box center [1124, 240] width 722 height 315
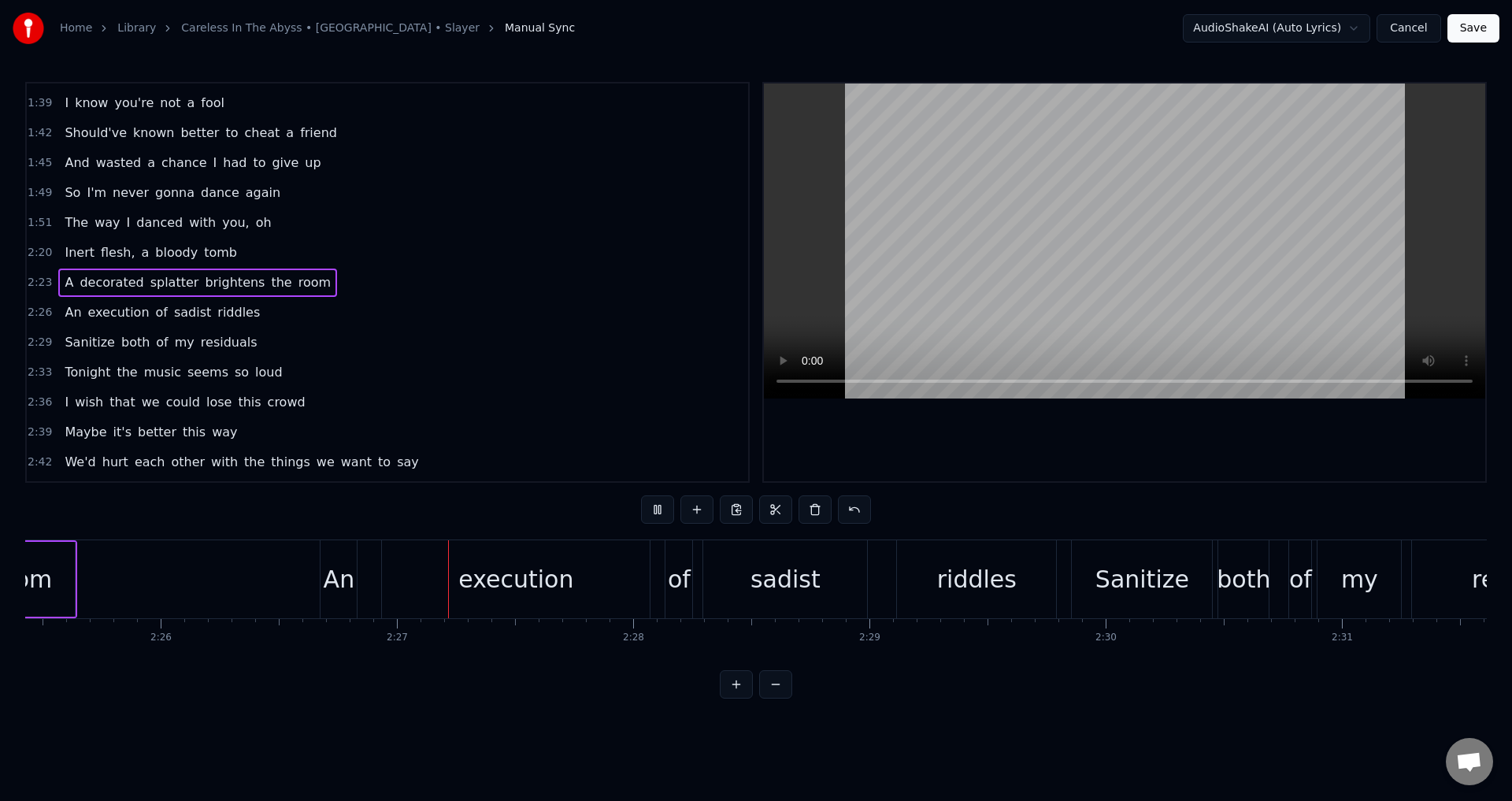
scroll to position [0, 34557]
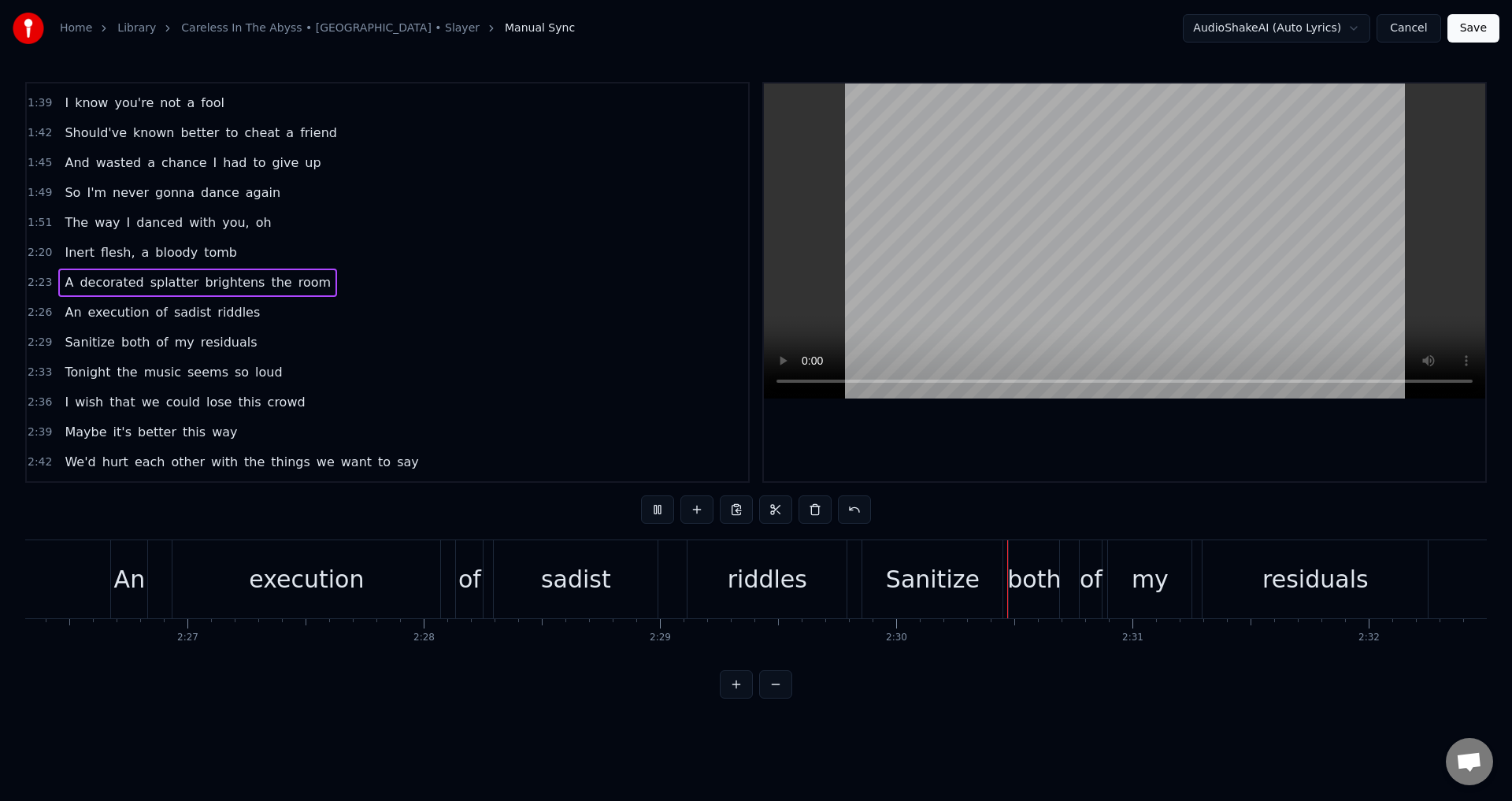
click at [1054, 315] on video at bounding box center [1124, 240] width 722 height 315
click at [810, 595] on div "riddles" at bounding box center [767, 579] width 159 height 77
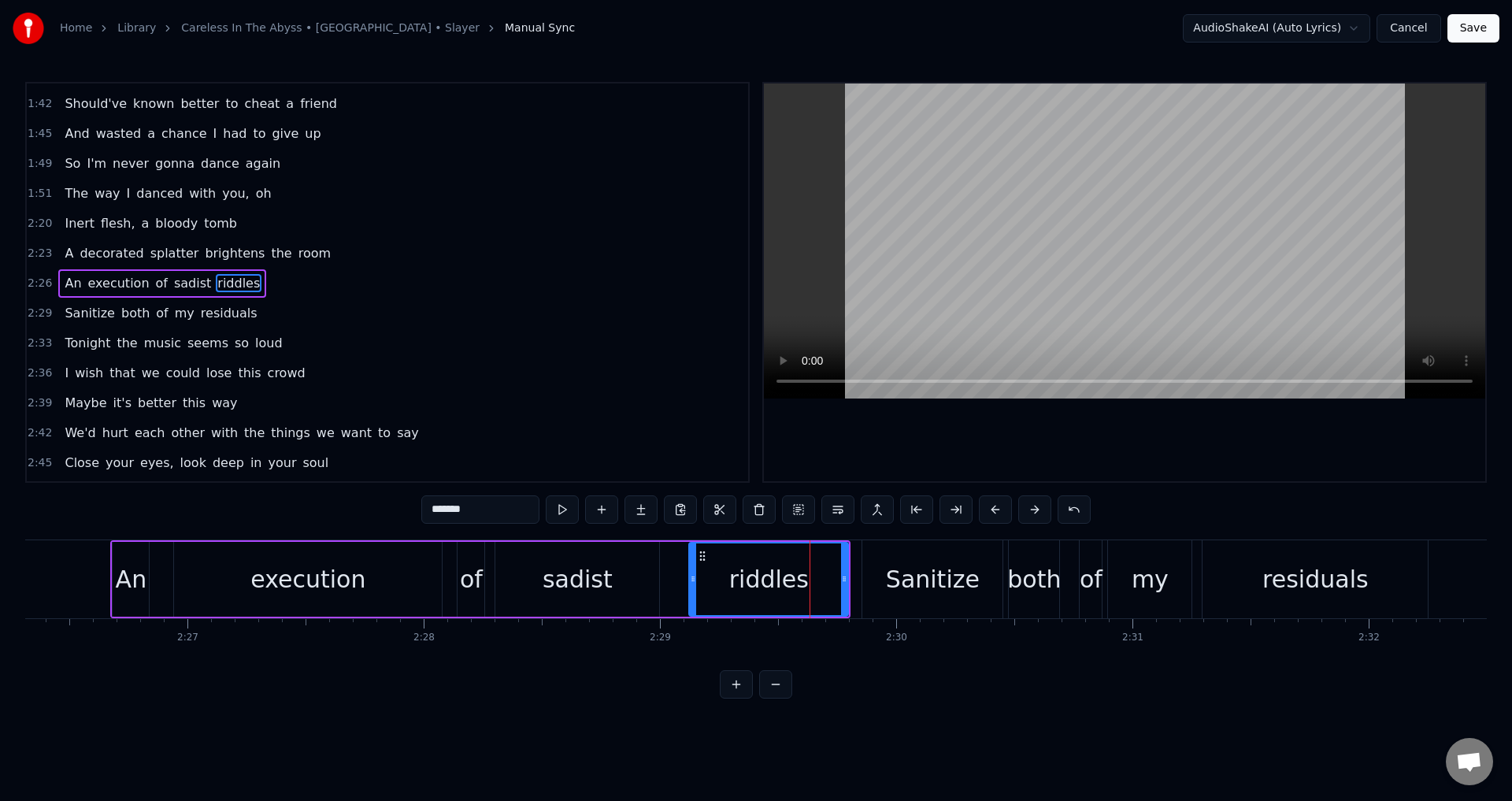
scroll to position [564, 0]
drag, startPoint x: 513, startPoint y: 511, endPoint x: 237, endPoint y: 517, distance: 276.1
click at [237, 517] on div "0:26 [PERSON_NAME]'s edge outlines the dead 0:29 Incisions in my head 0:32 Anti…" at bounding box center [756, 390] width 1462 height 616
paste input "text"
click at [940, 595] on div "Sanitize" at bounding box center [932, 579] width 94 height 36
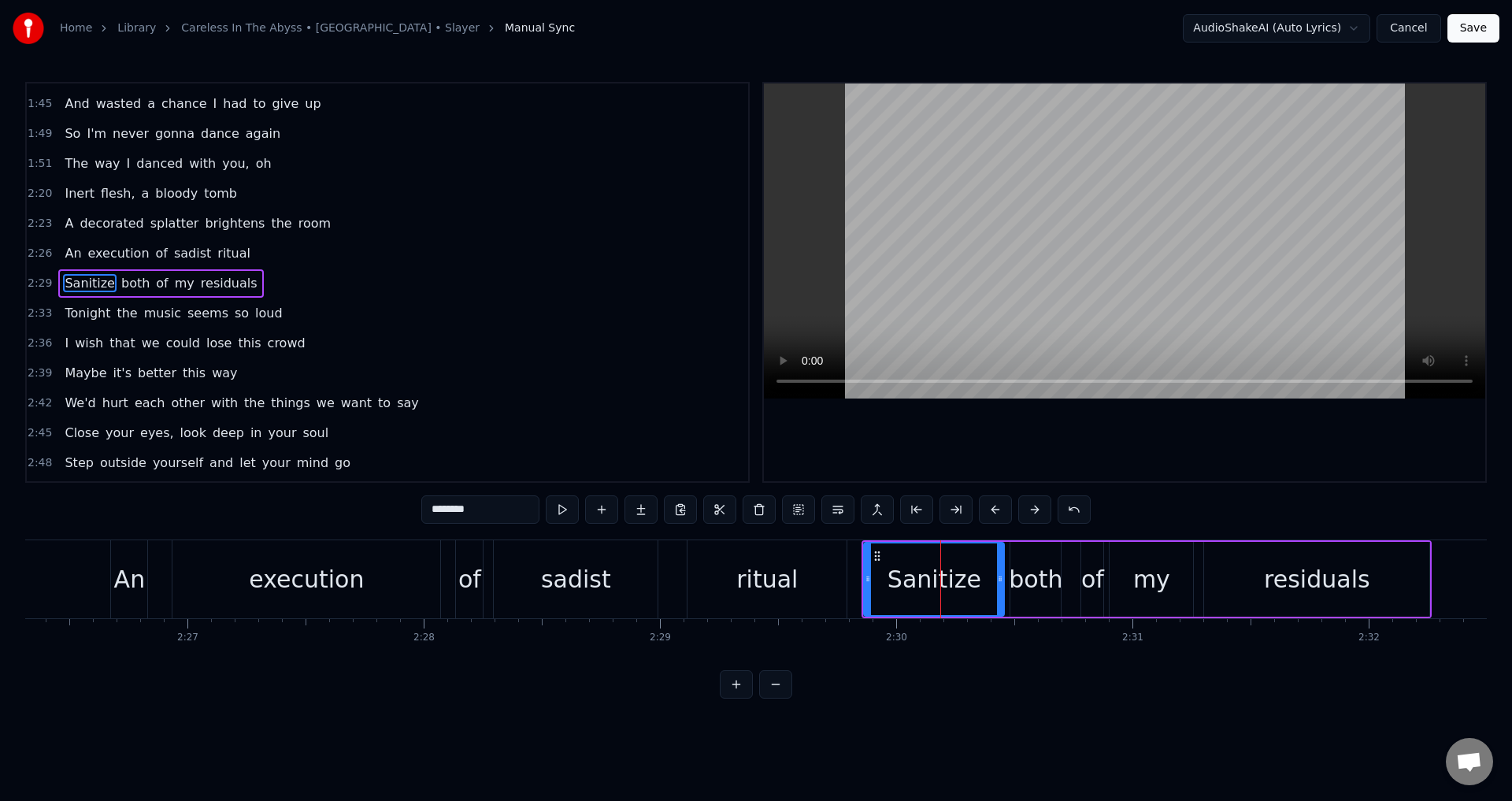
scroll to position [594, 0]
drag, startPoint x: 488, startPoint y: 508, endPoint x: 300, endPoint y: 521, distance: 188.4
click at [300, 521] on div "0:26 [PERSON_NAME]'s edge outlines the dead 0:29 Incisions in my head 0:32 Anti…" at bounding box center [756, 390] width 1462 height 616
paste input "text"
click at [1038, 581] on div "both" at bounding box center [1034, 579] width 53 height 36
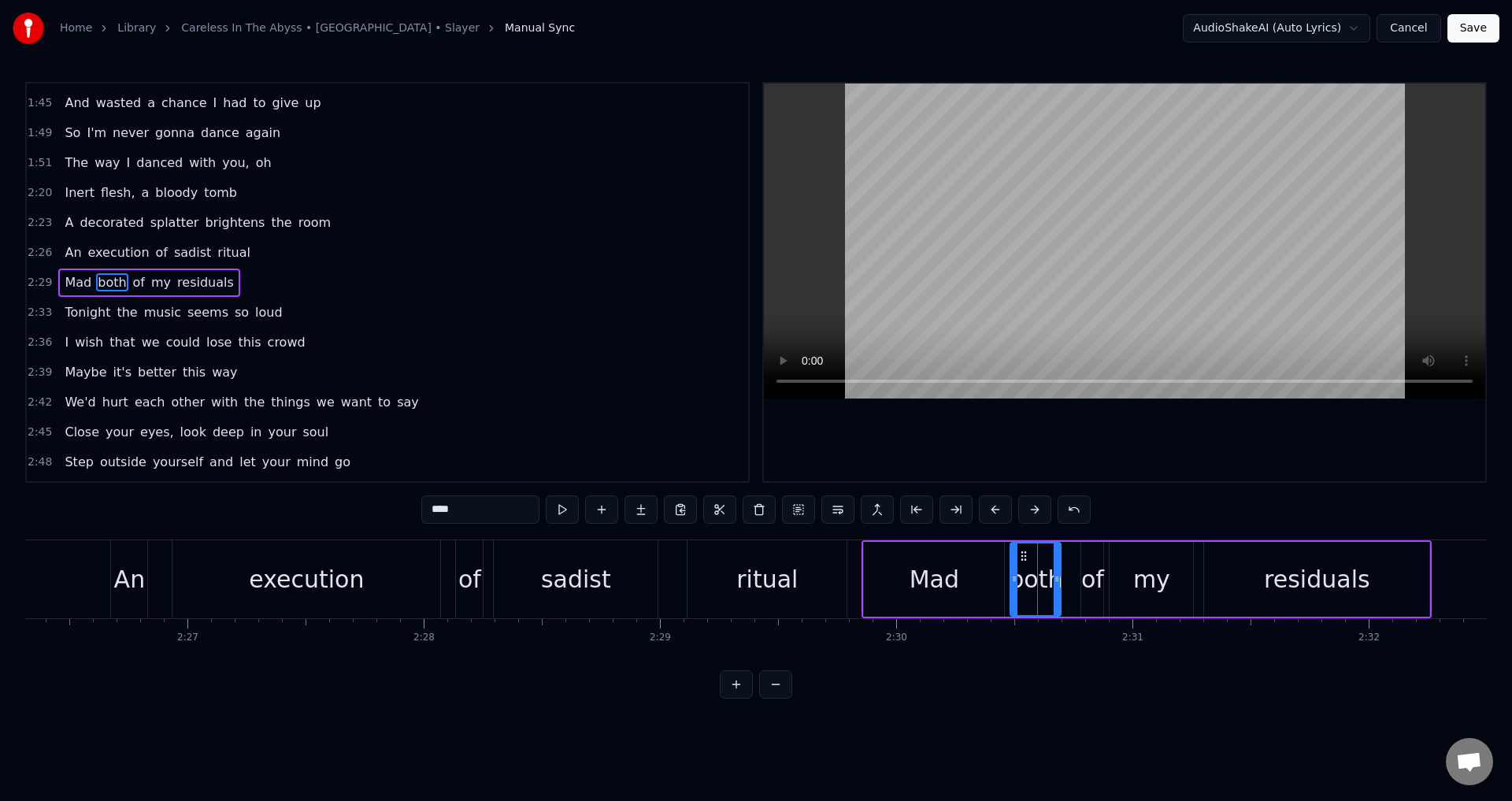
drag, startPoint x: 472, startPoint y: 512, endPoint x: 389, endPoint y: 519, distance: 83.3
click at [389, 519] on div "0:26 [PERSON_NAME]'s edge outlines the dead 0:29 Incisions in my head 0:32 Anti…" at bounding box center [756, 390] width 1462 height 616
paste input "*****"
click at [1137, 592] on div "my" at bounding box center [1152, 579] width 37 height 36
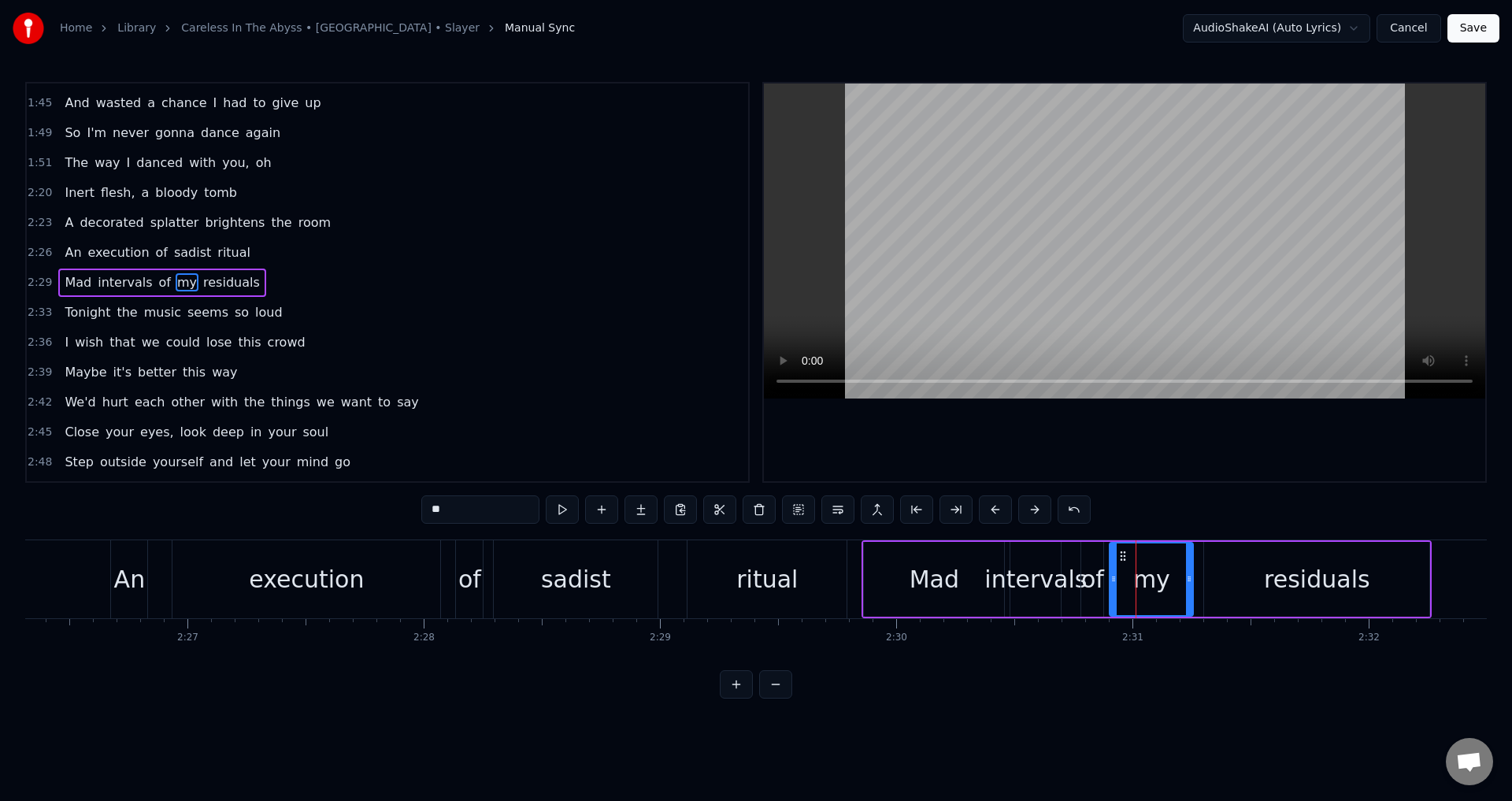
drag, startPoint x: 462, startPoint y: 517, endPoint x: 321, endPoint y: 520, distance: 141.0
click at [321, 520] on div "0:26 [PERSON_NAME]'s edge outlines the dead 0:29 Incisions in my head 0:32 Anti…" at bounding box center [756, 390] width 1462 height 616
paste input "**"
click at [1282, 576] on div "residuals" at bounding box center [1317, 579] width 107 height 36
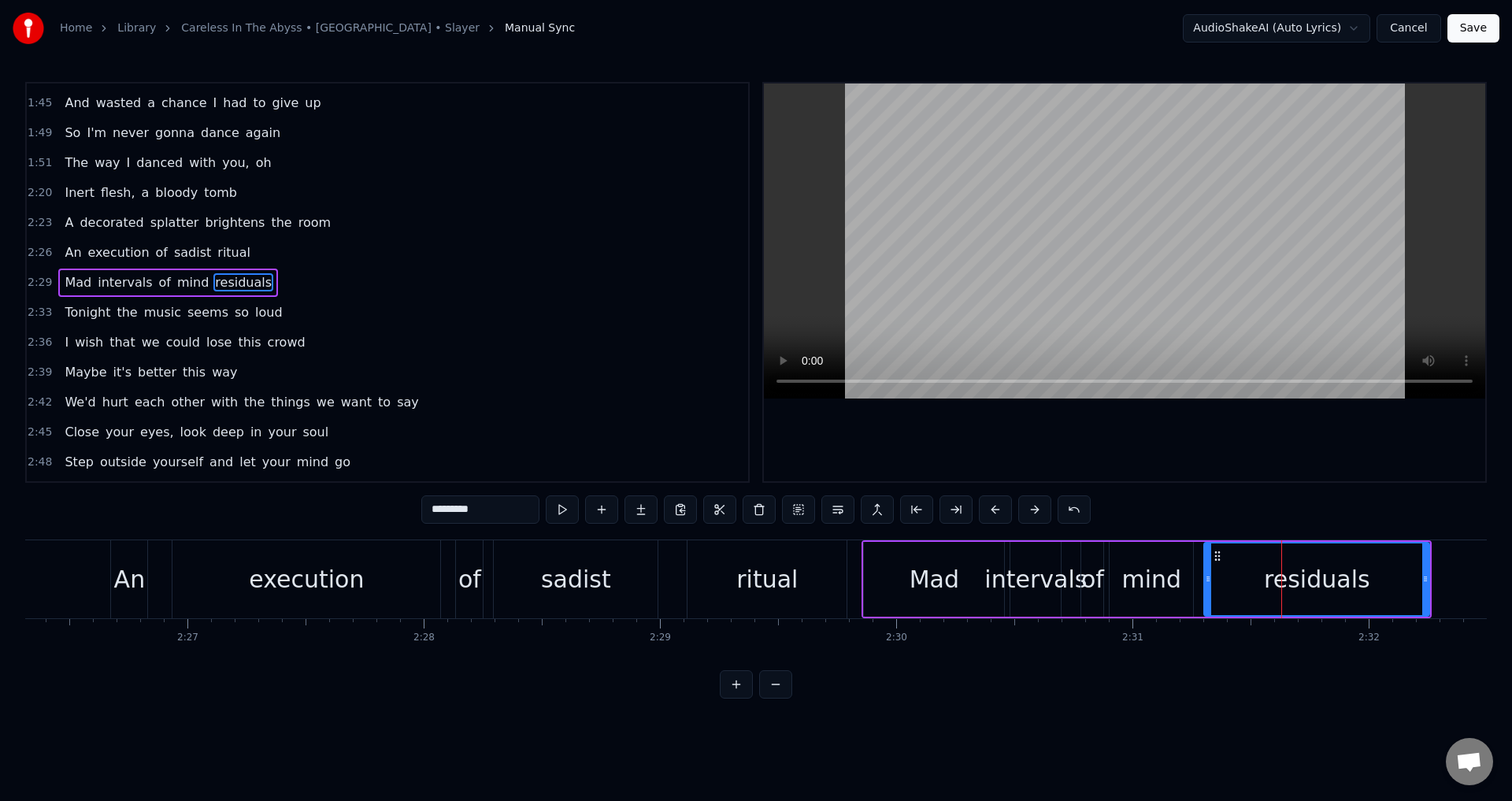
drag, startPoint x: 433, startPoint y: 510, endPoint x: 266, endPoint y: 514, distance: 167.0
click at [266, 514] on div "0:26 [PERSON_NAME]'s edge outlines the dead 0:29 Incisions in my head 0:32 Anti…" at bounding box center [756, 390] width 1462 height 616
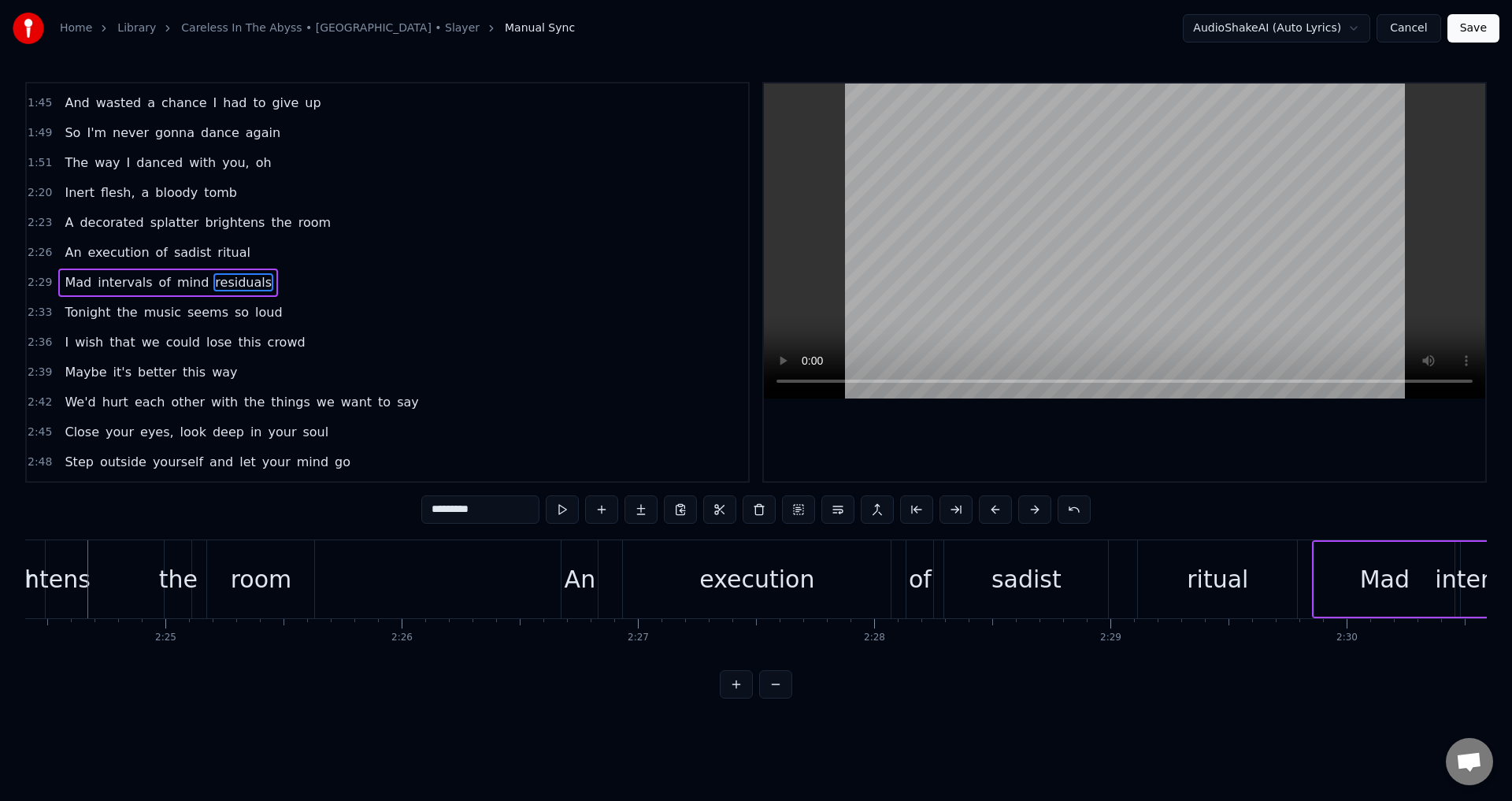
scroll to position [0, 34090]
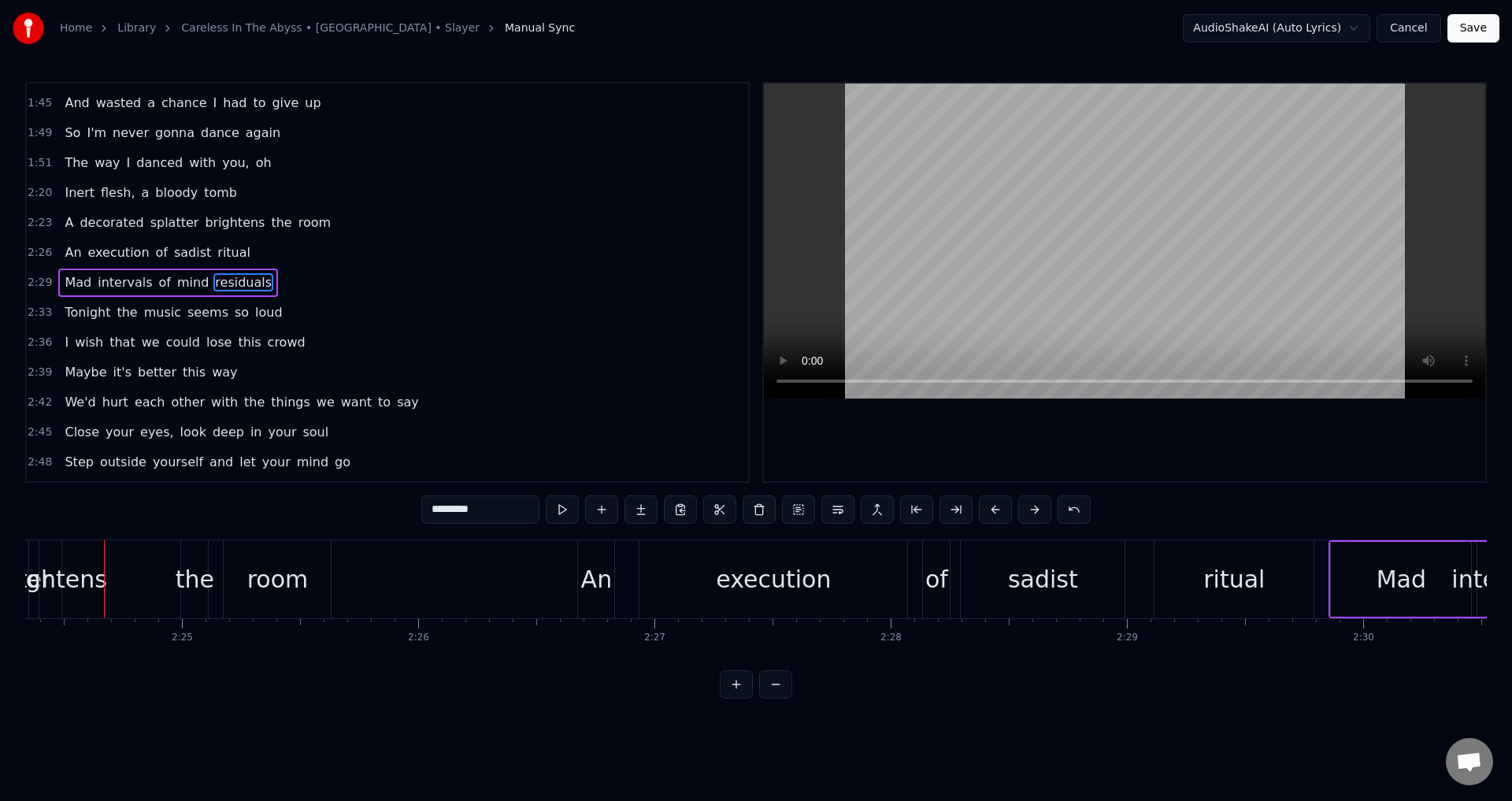
click at [1146, 315] on video at bounding box center [1124, 240] width 722 height 315
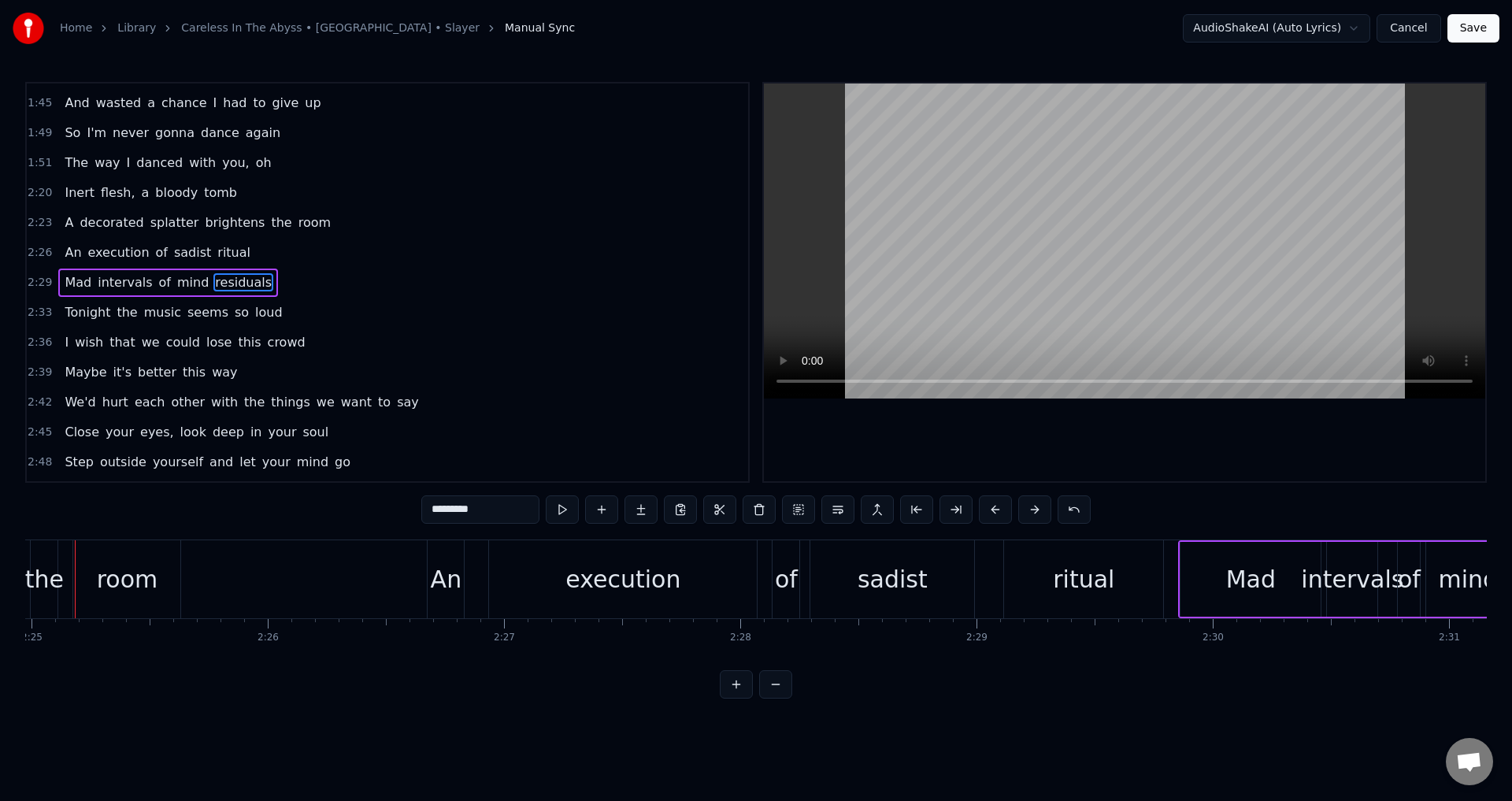
scroll to position [0, 34211]
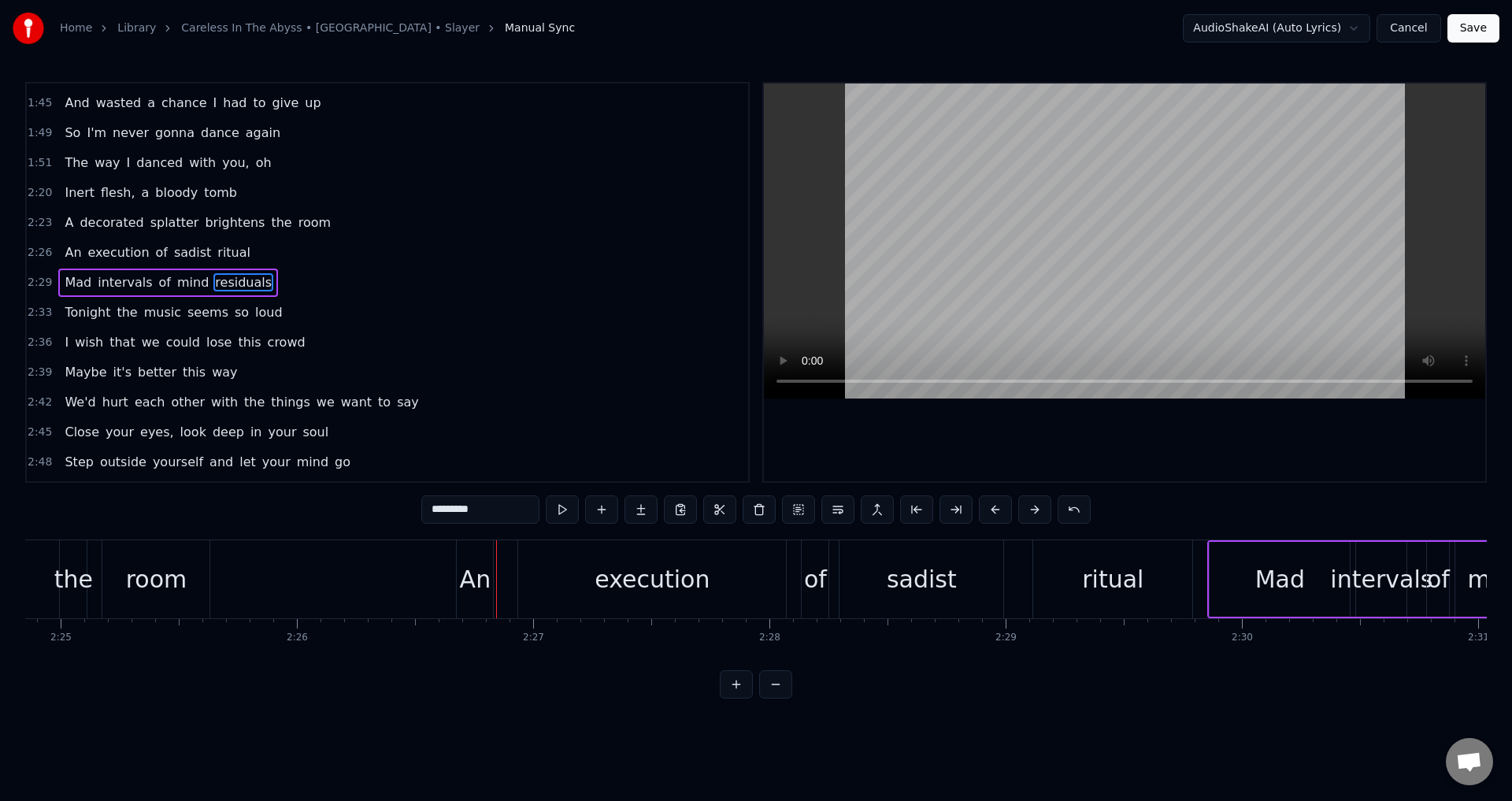
click at [819, 590] on div "of" at bounding box center [816, 579] width 23 height 36
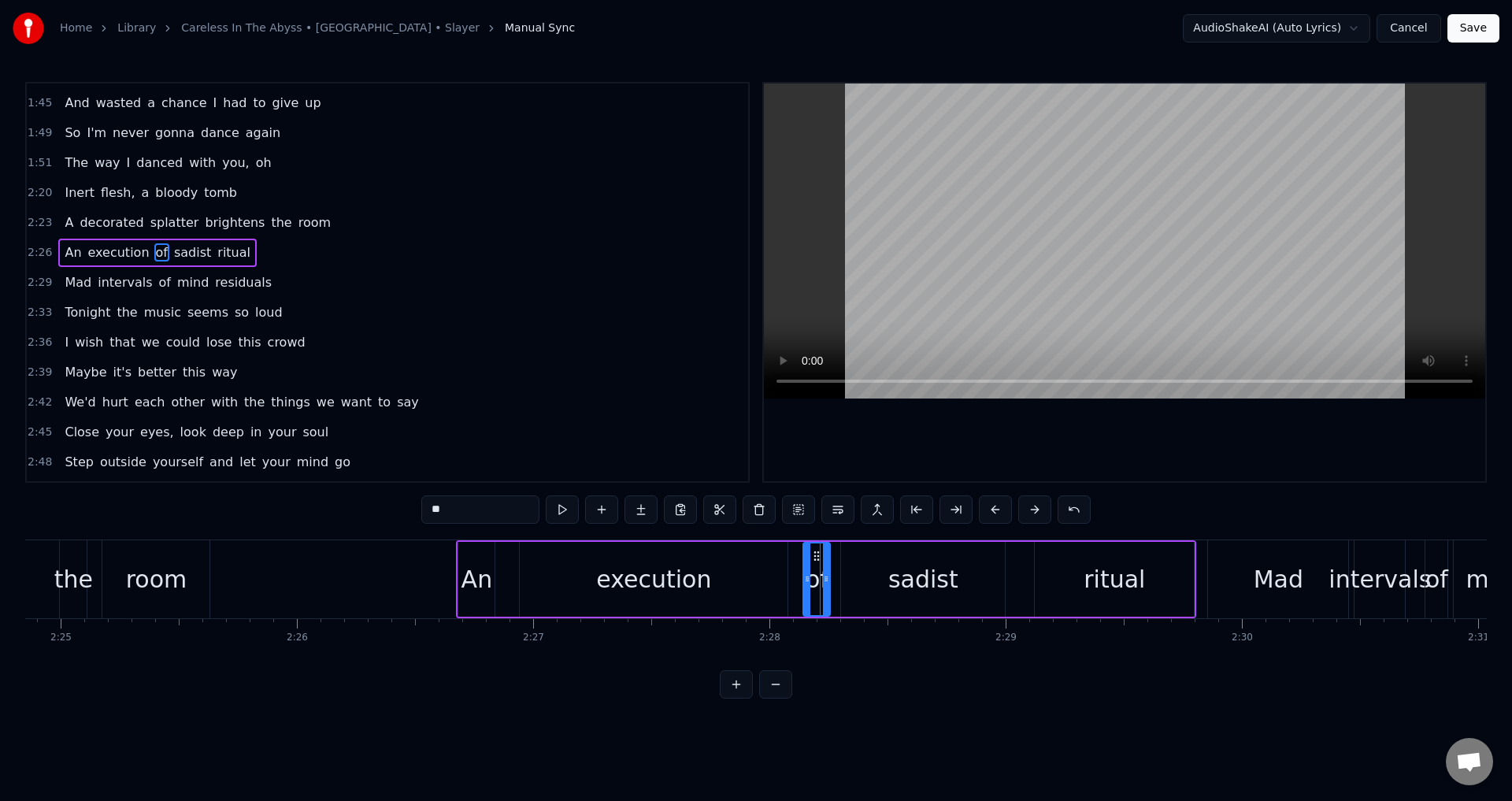
scroll to position [564, 0]
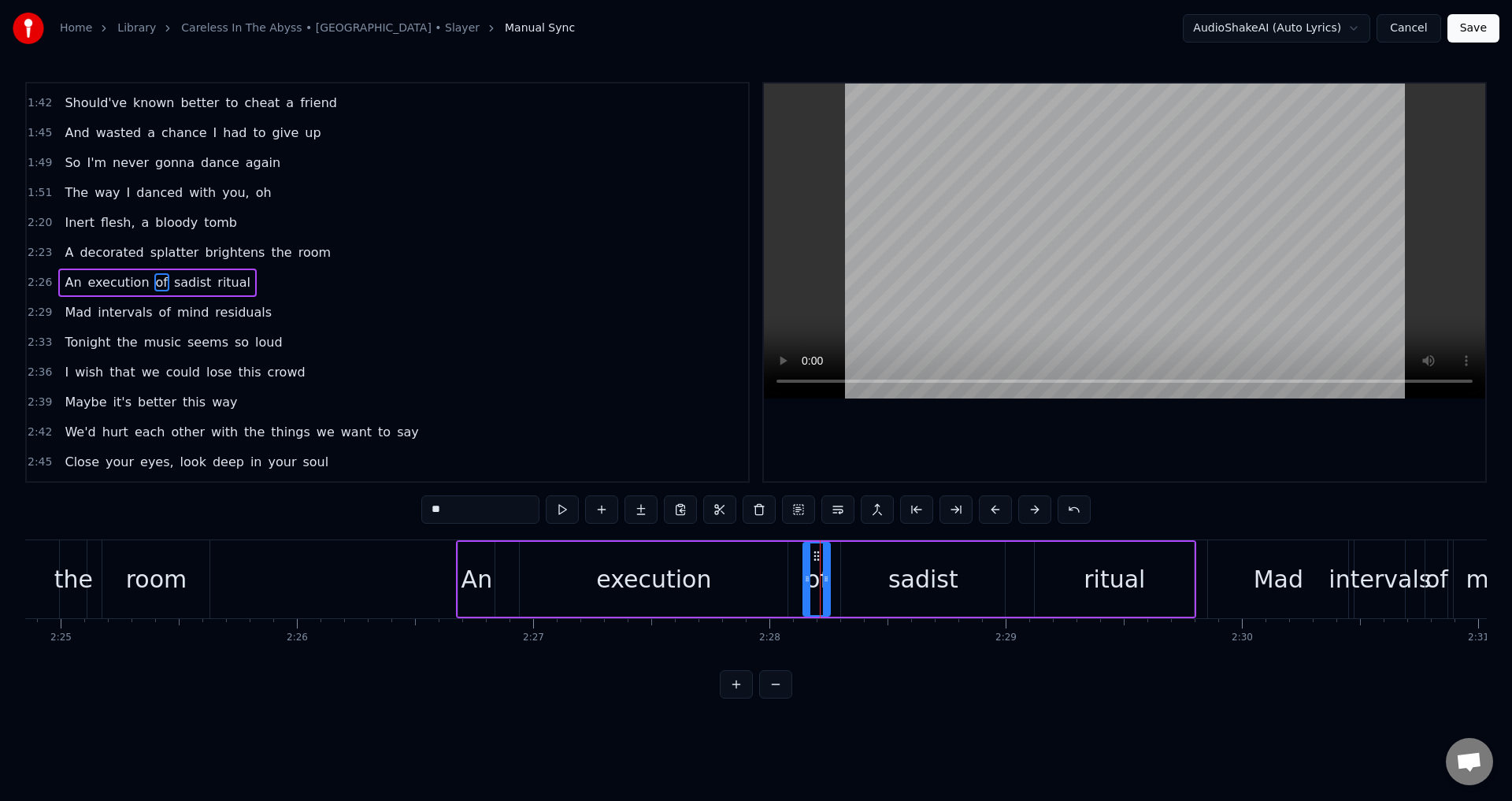
drag, startPoint x: 487, startPoint y: 516, endPoint x: 326, endPoint y: 511, distance: 161.1
click at [326, 511] on div "0:26 [PERSON_NAME]'s edge outlines the dead 0:29 Incisions in my head 0:32 Anti…" at bounding box center [756, 390] width 1462 height 616
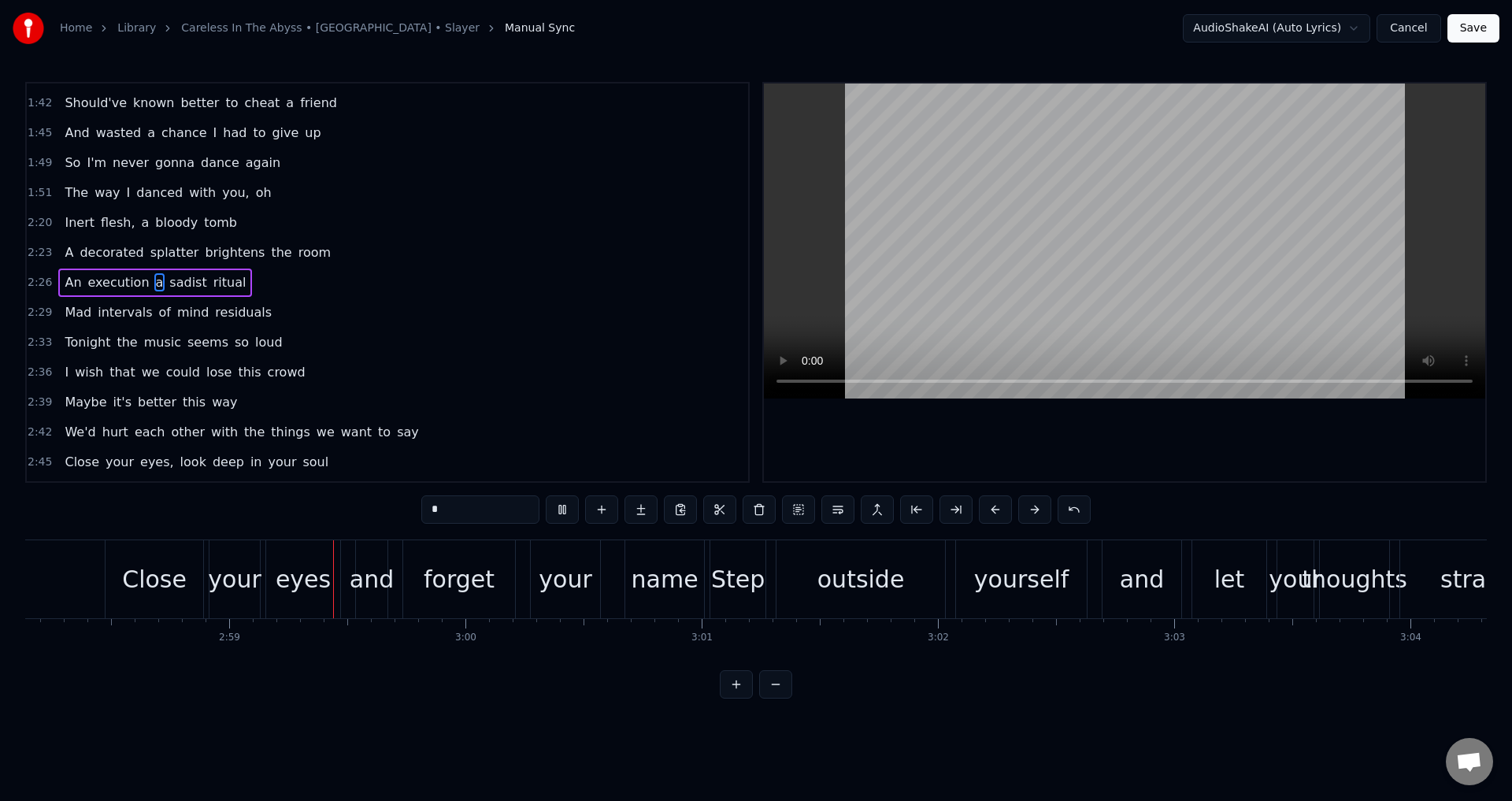
scroll to position [0, 42159]
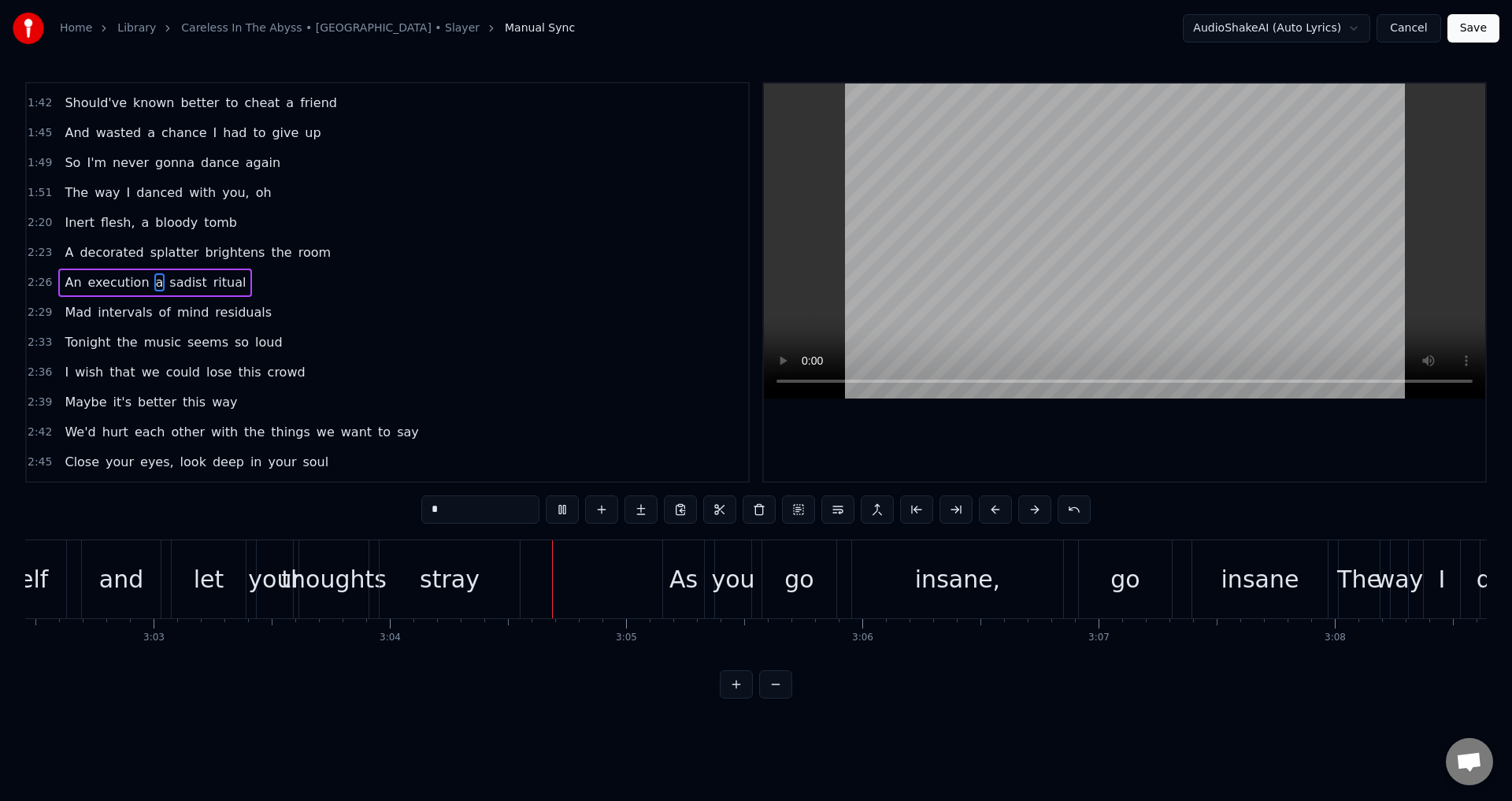
click at [1166, 266] on video at bounding box center [1124, 240] width 722 height 315
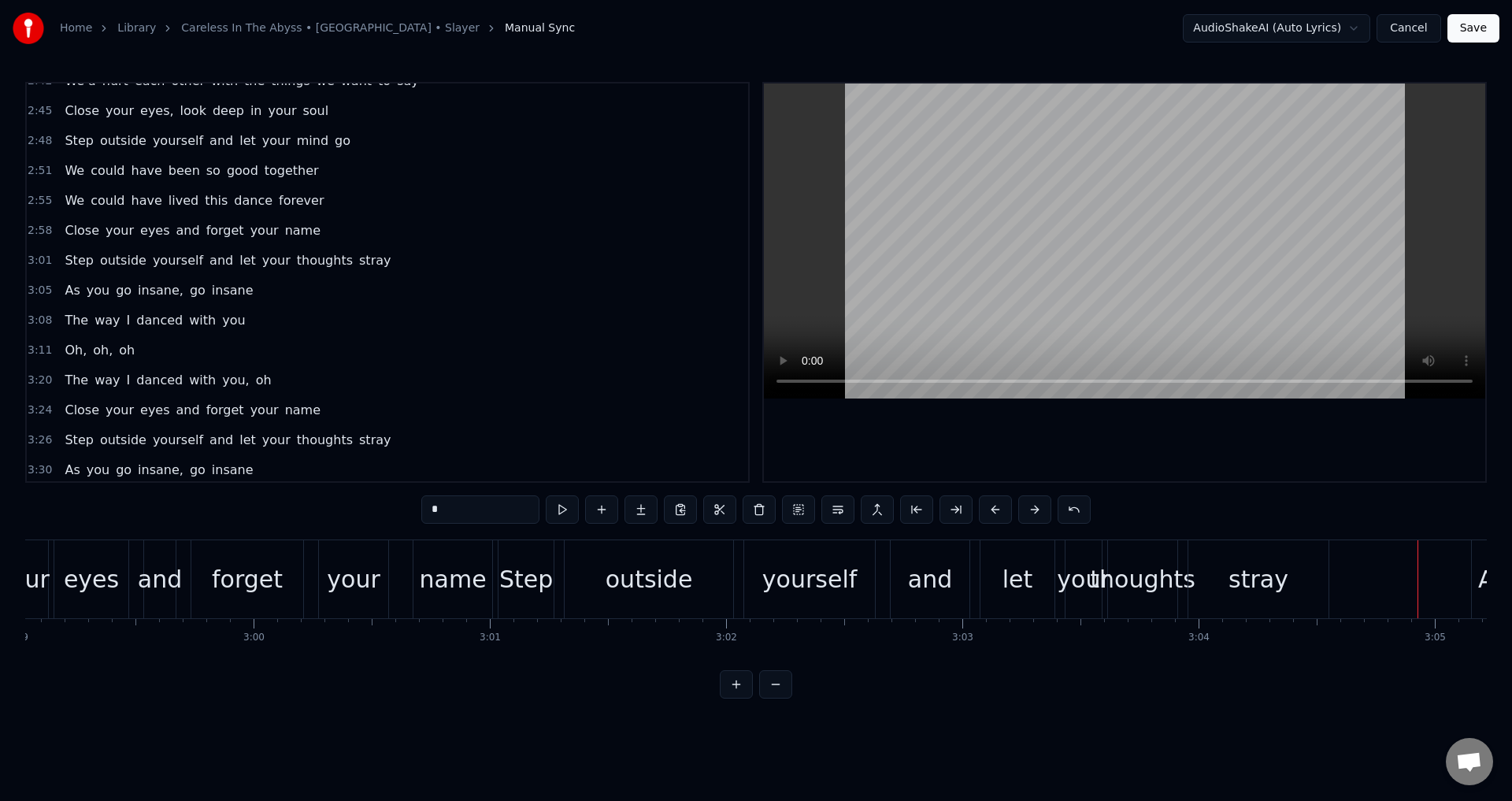
scroll to position [919, 0]
click at [840, 597] on div "yourself" at bounding box center [809, 579] width 131 height 77
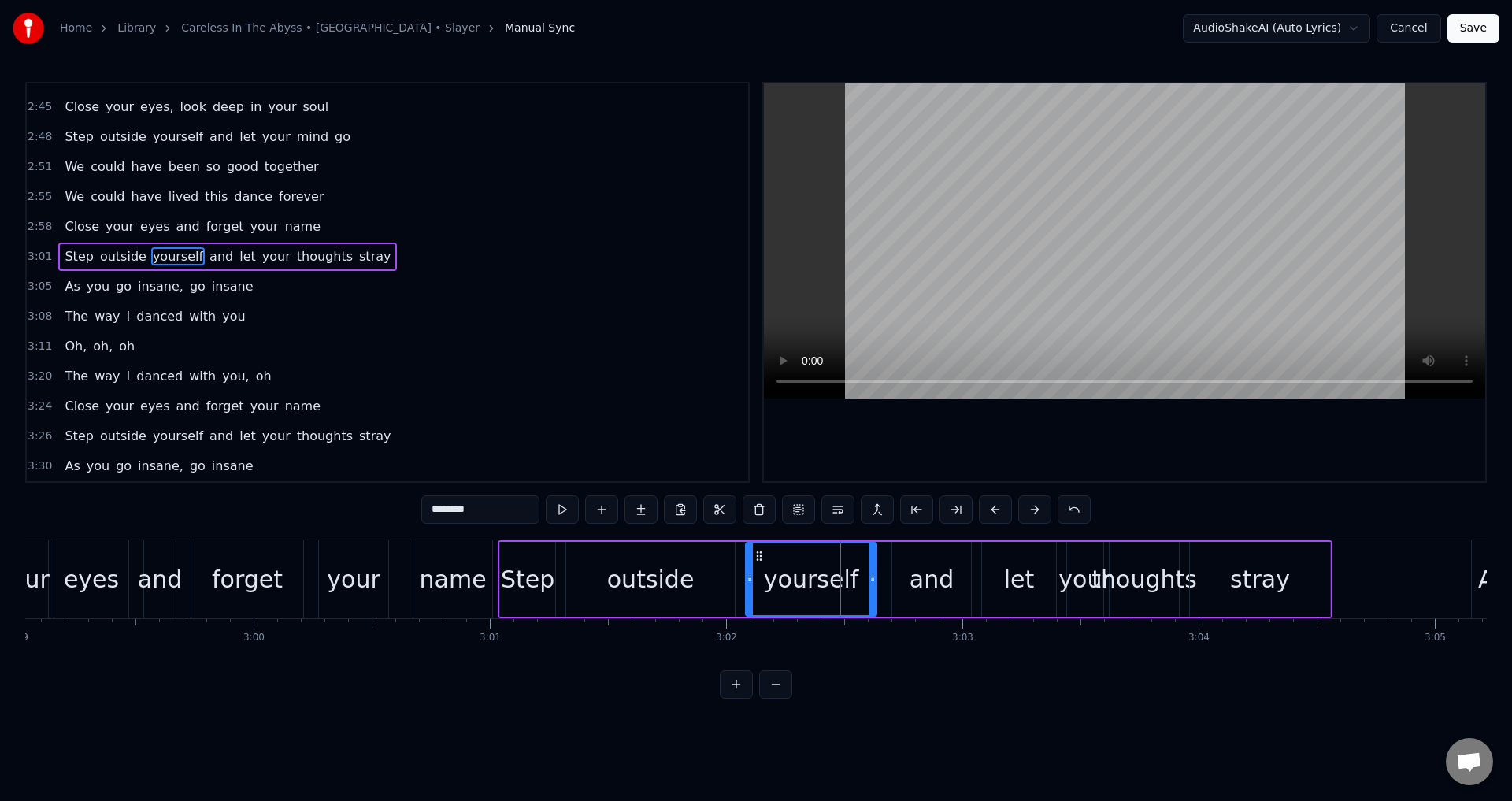
scroll to position [893, 0]
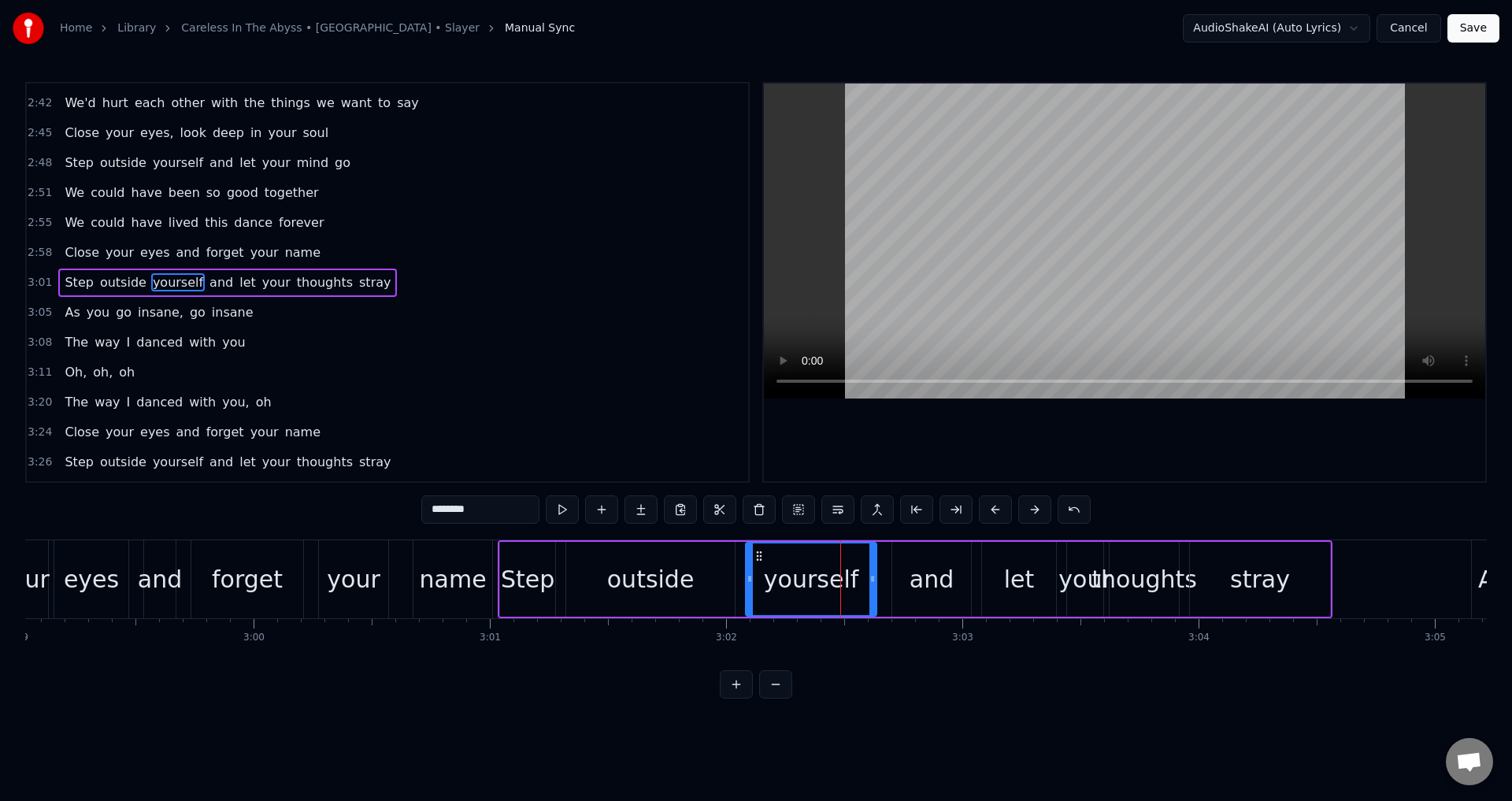
click at [357, 280] on span "stray" at bounding box center [375, 282] width 35 height 18
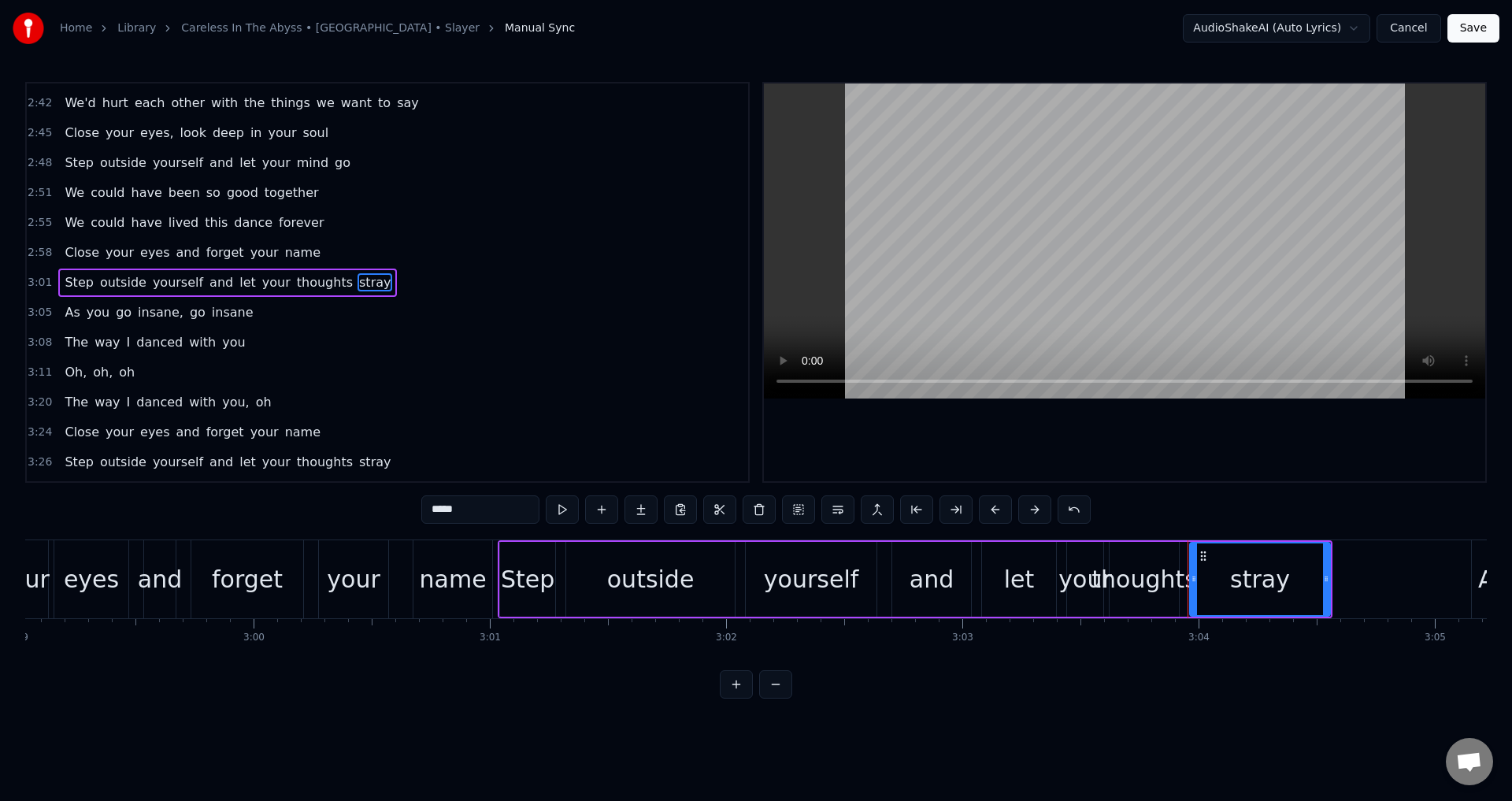
drag, startPoint x: 473, startPoint y: 507, endPoint x: 401, endPoint y: 510, distance: 72.1
click at [401, 510] on div "0:26 [PERSON_NAME]'s edge outlines the dead 0:29 Incisions in my head 0:32 Anti…" at bounding box center [756, 390] width 1462 height 616
type input "*"
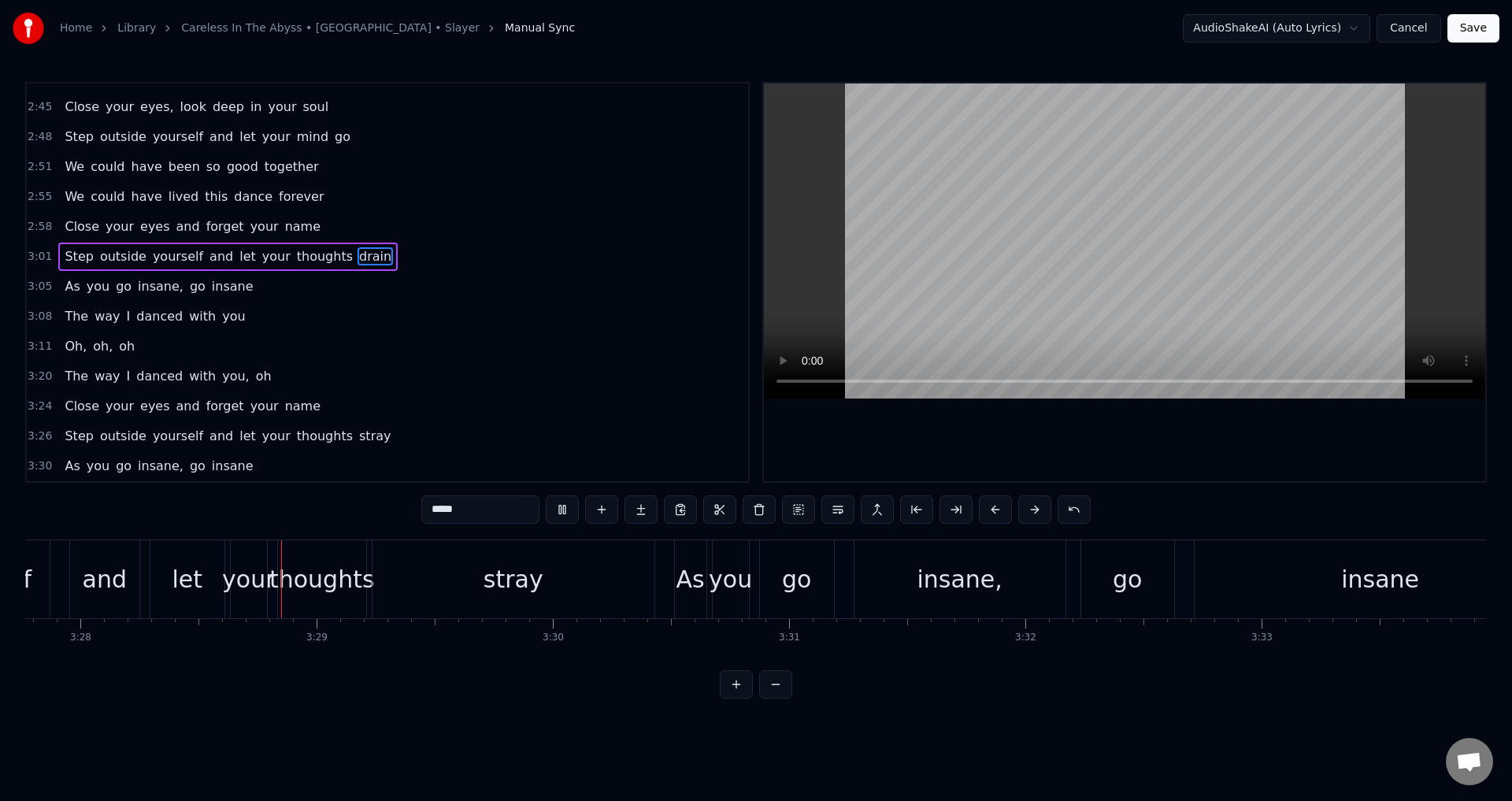
scroll to position [0, 49122]
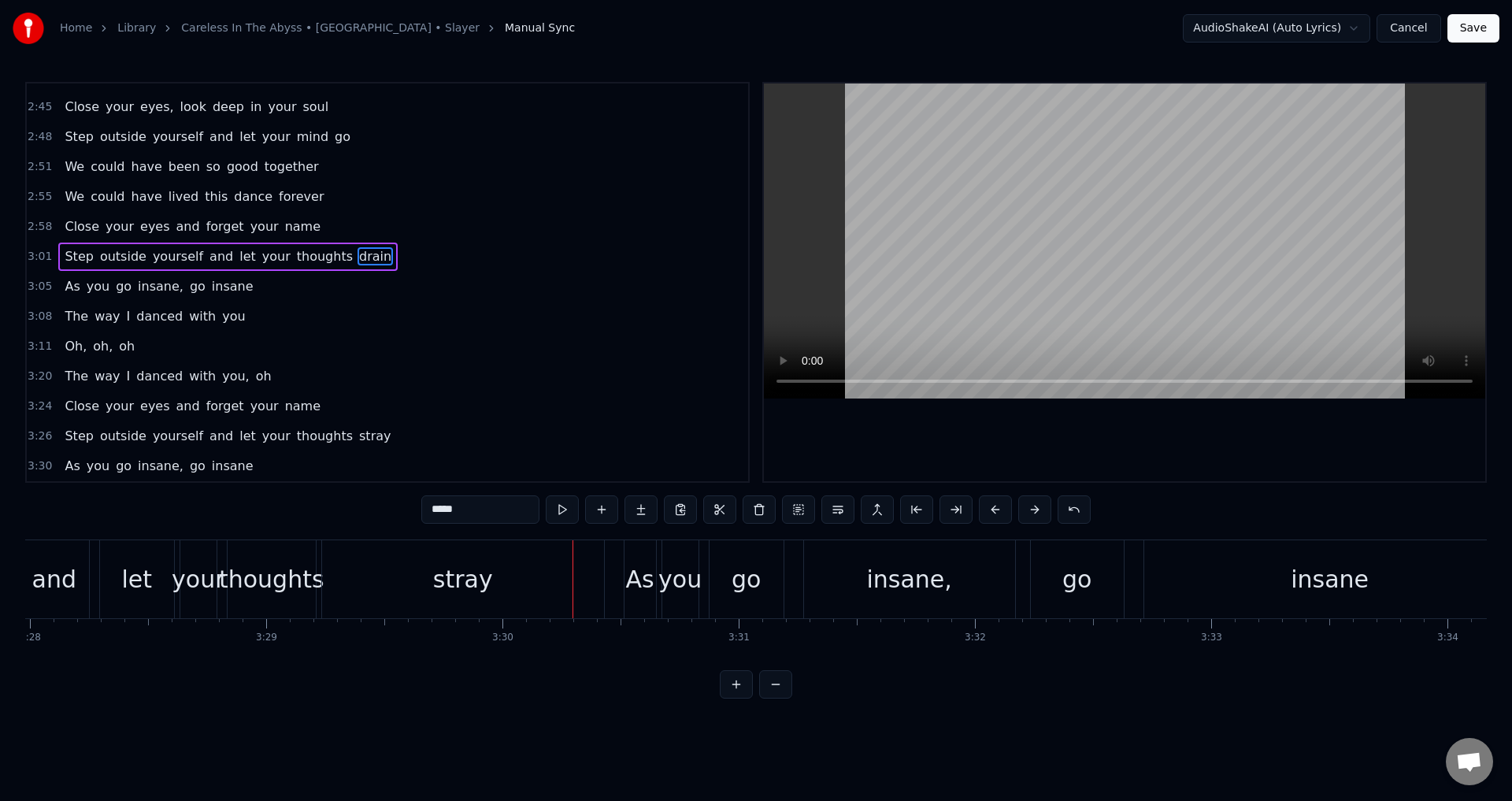
click at [450, 575] on div "stray" at bounding box center [463, 579] width 60 height 36
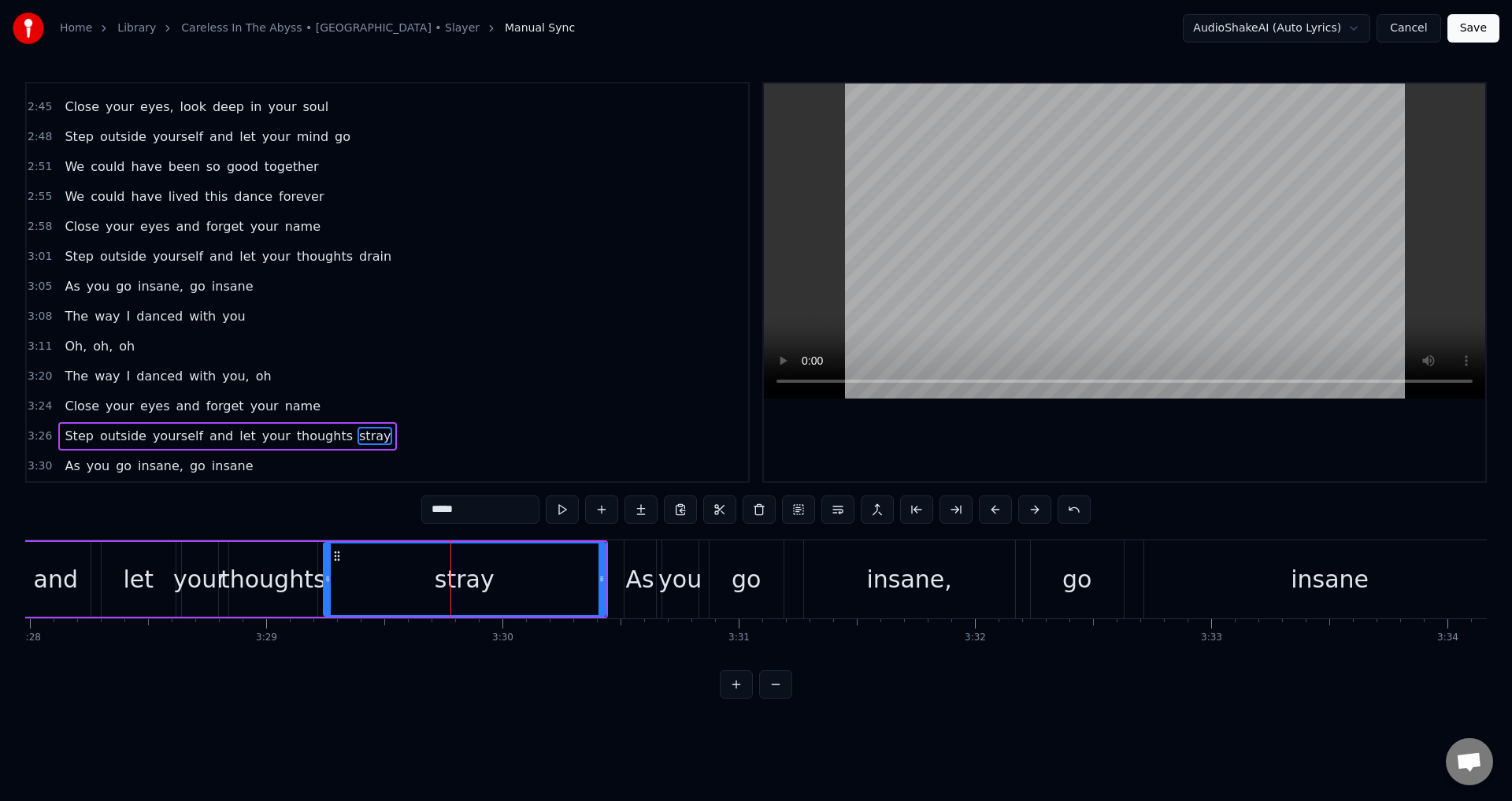
drag, startPoint x: 505, startPoint y: 510, endPoint x: 361, endPoint y: 511, distance: 144.0
click at [361, 511] on div "0:26 [PERSON_NAME]'s edge outlines the dead 0:29 Incisions in my head 0:32 Anti…" at bounding box center [756, 390] width 1462 height 616
type input "*****"
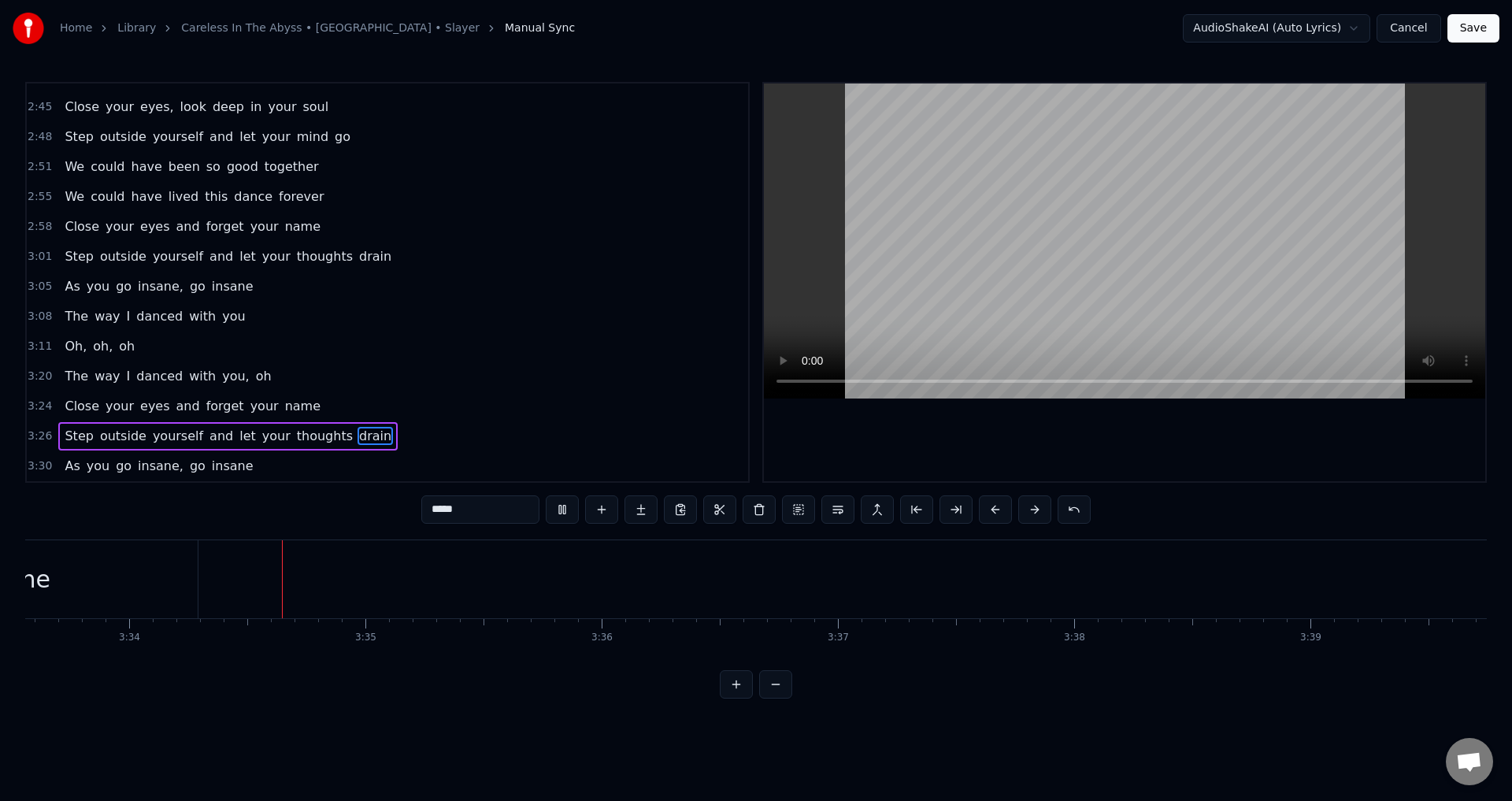
scroll to position [0, 50460]
click at [1476, 25] on button "Save" at bounding box center [1473, 28] width 52 height 28
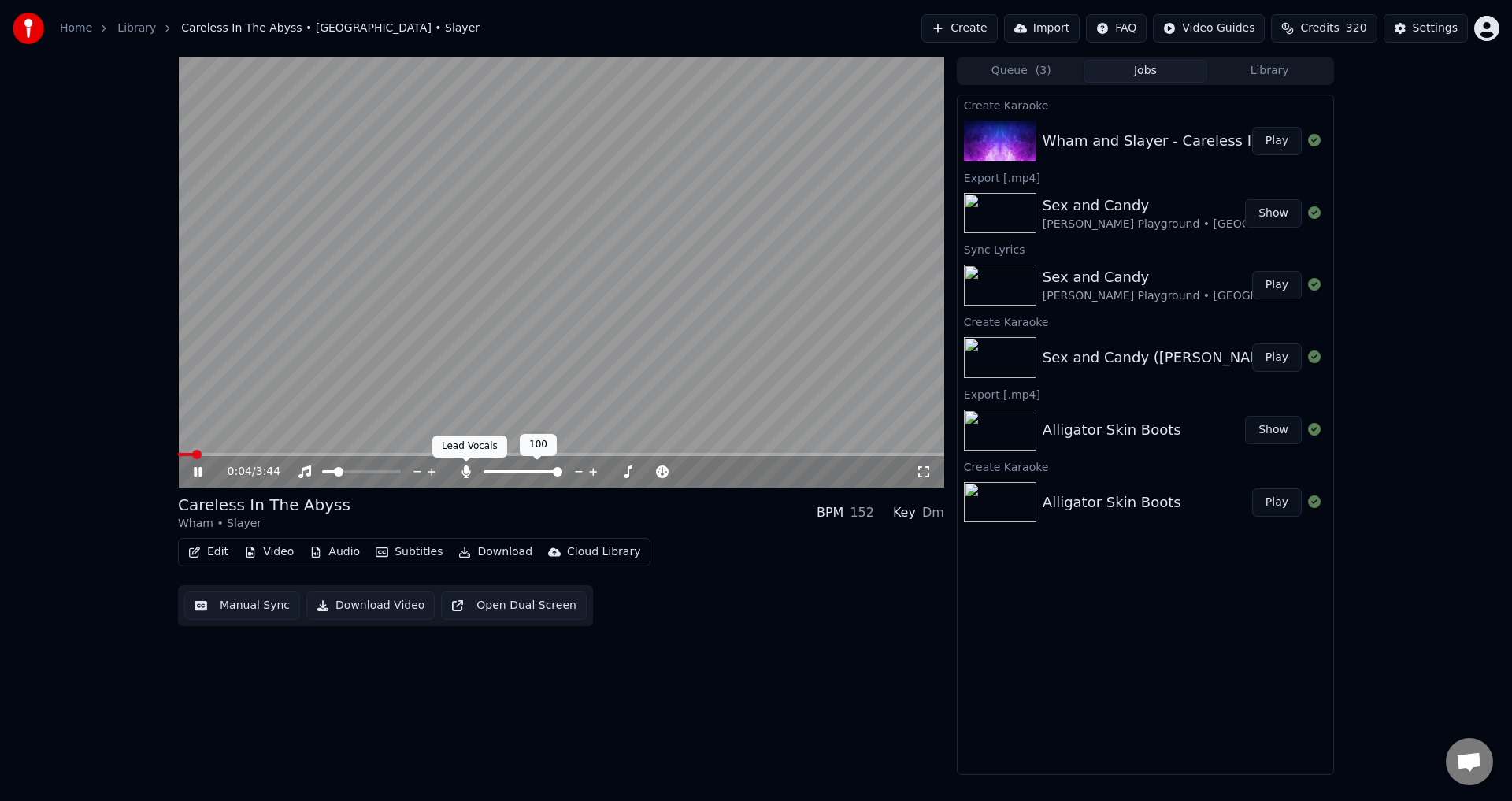
click at [468, 469] on icon at bounding box center [465, 471] width 9 height 13
drag, startPoint x: 347, startPoint y: 474, endPoint x: 408, endPoint y: 473, distance: 61.0
click at [417, 474] on div at bounding box center [376, 472] width 127 height 15
click at [401, 471] on span at bounding box center [360, 471] width 78 height 3
click at [197, 480] on div "0:08 / 3:44" at bounding box center [561, 472] width 766 height 32
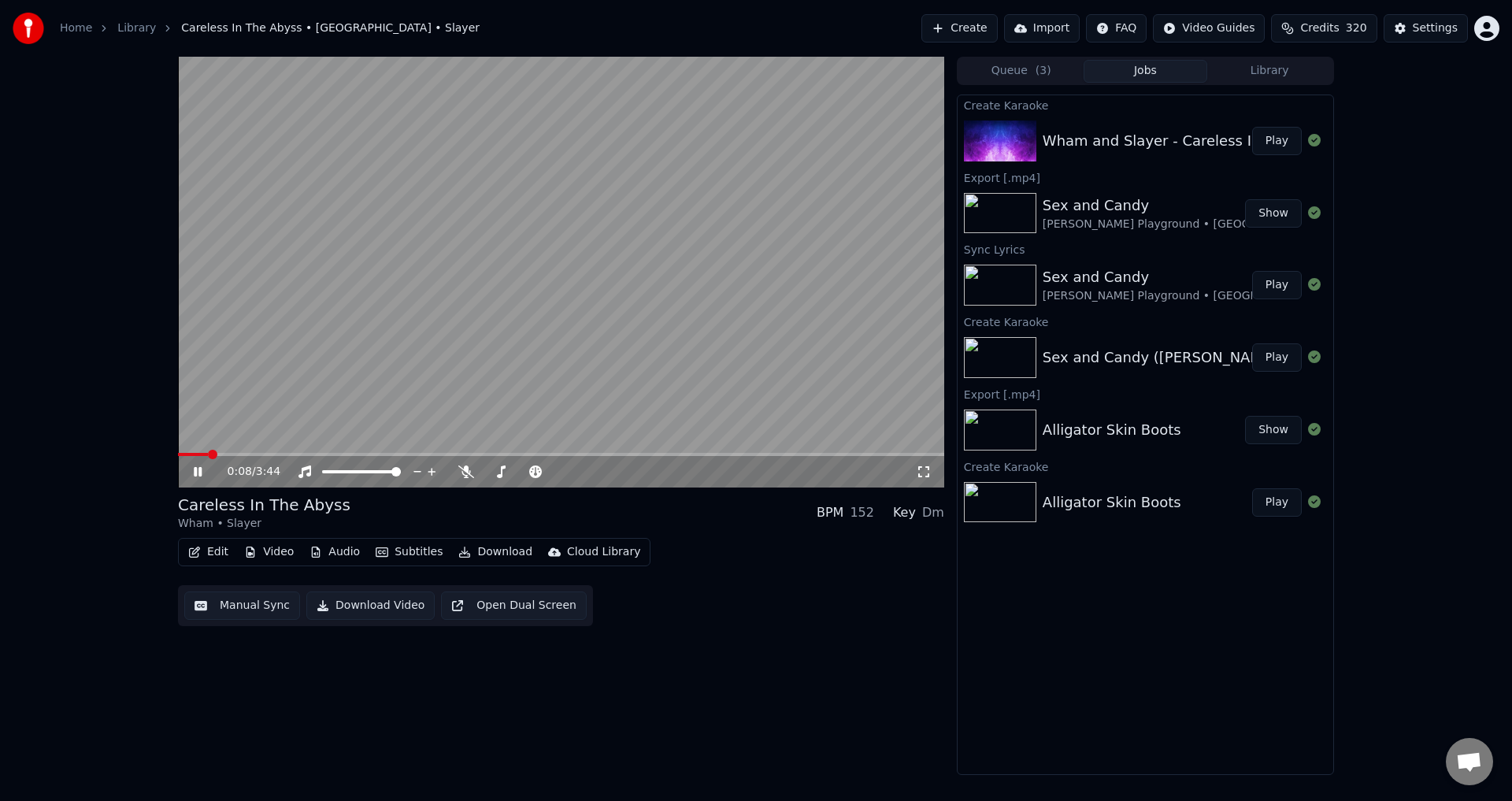
click at [197, 474] on icon at bounding box center [198, 472] width 8 height 10
click at [376, 612] on button "Download Video" at bounding box center [370, 604] width 128 height 28
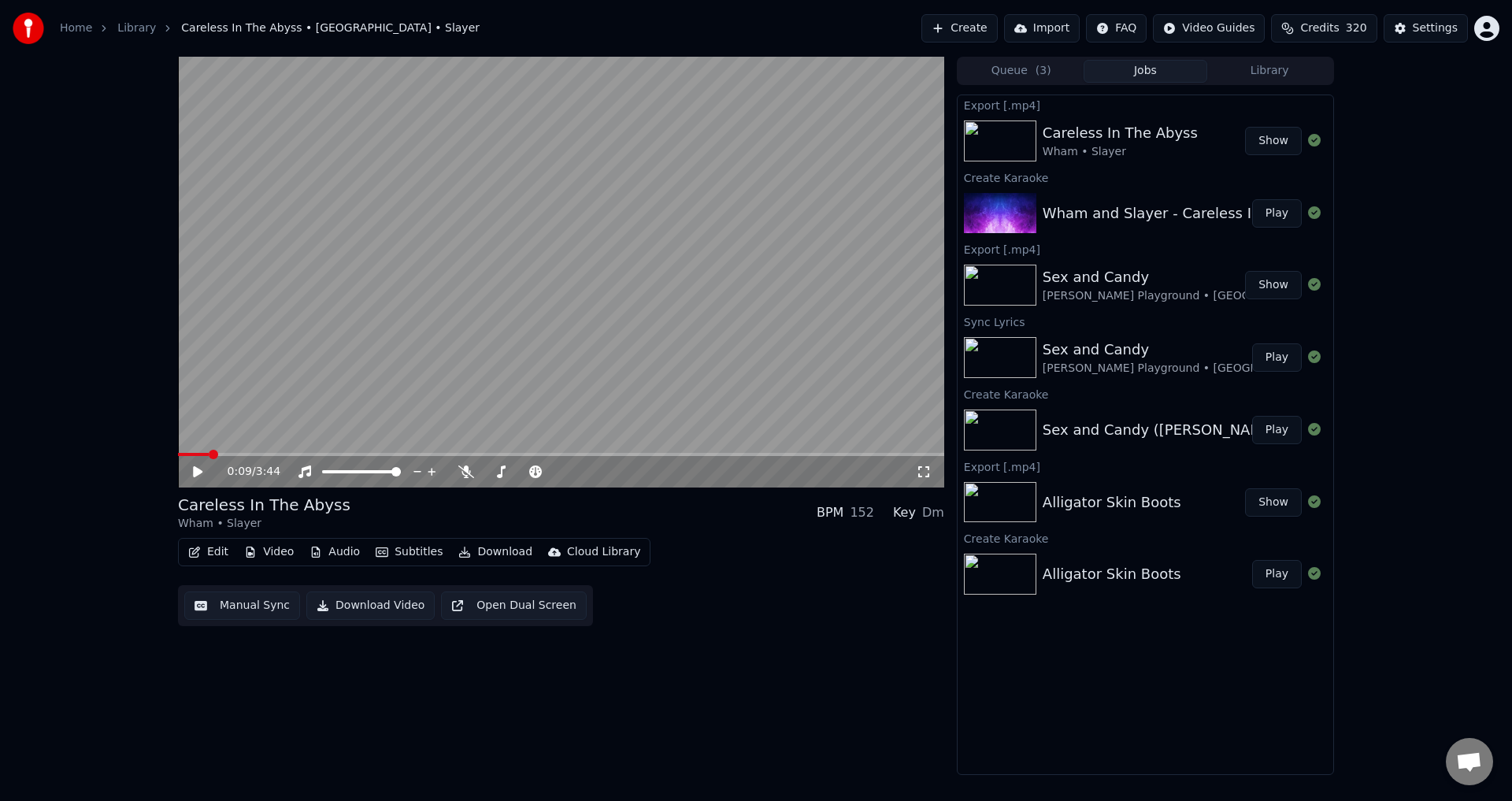
click at [1091, 693] on div "Export [.mp4] Careless In The Abyss Wham • Slayer Show Create Karaoke Wham and …" at bounding box center [1145, 435] width 377 height 680
click at [372, 714] on div "0:09 / 3:44 Careless In The Abyss Wham • Slayer BPM 152 Key Dm Edit Video Audio…" at bounding box center [561, 416] width 766 height 718
click at [973, 36] on button "Create" at bounding box center [959, 28] width 77 height 28
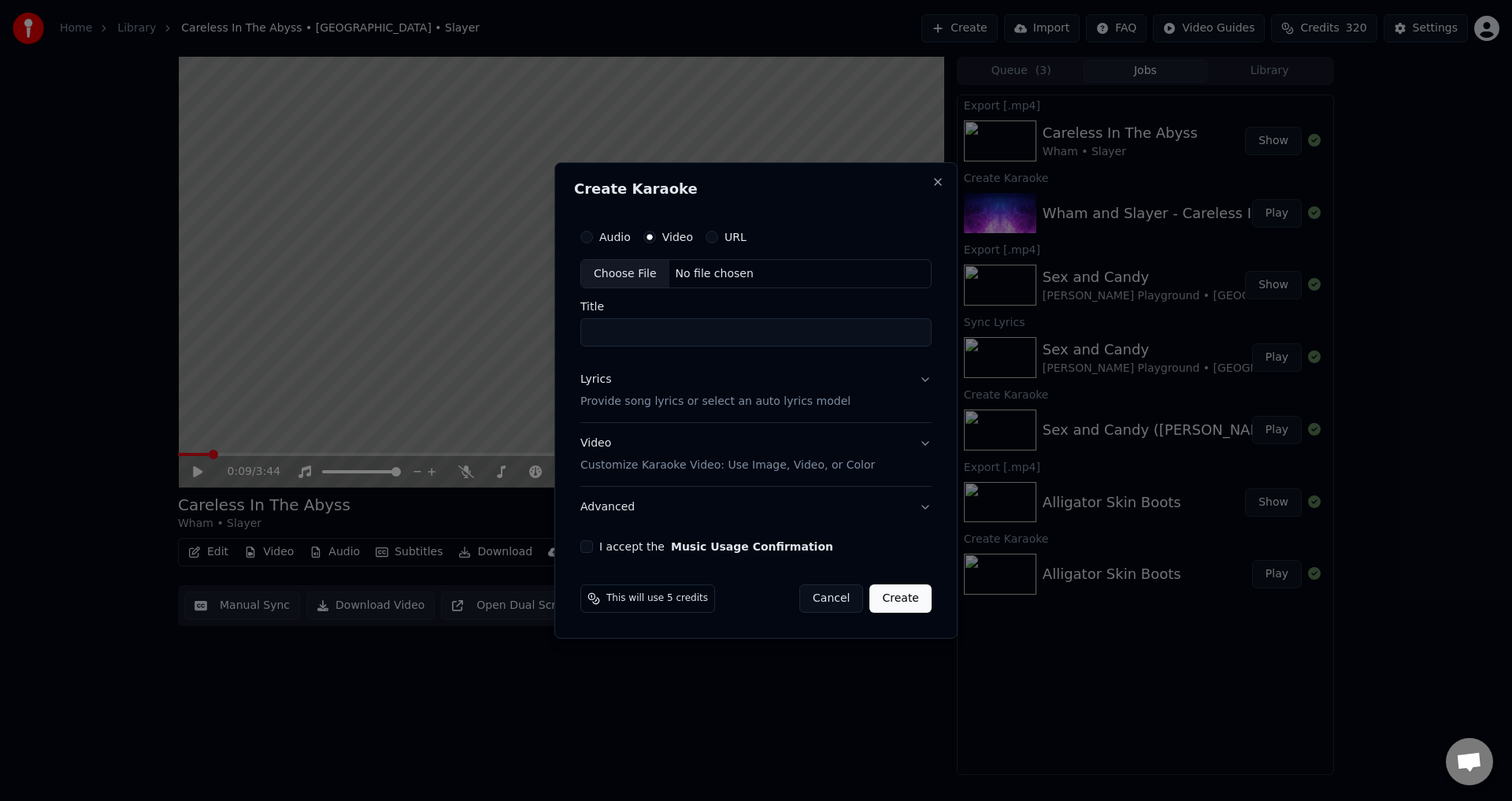
click at [633, 274] on div "Choose File" at bounding box center [625, 273] width 88 height 28
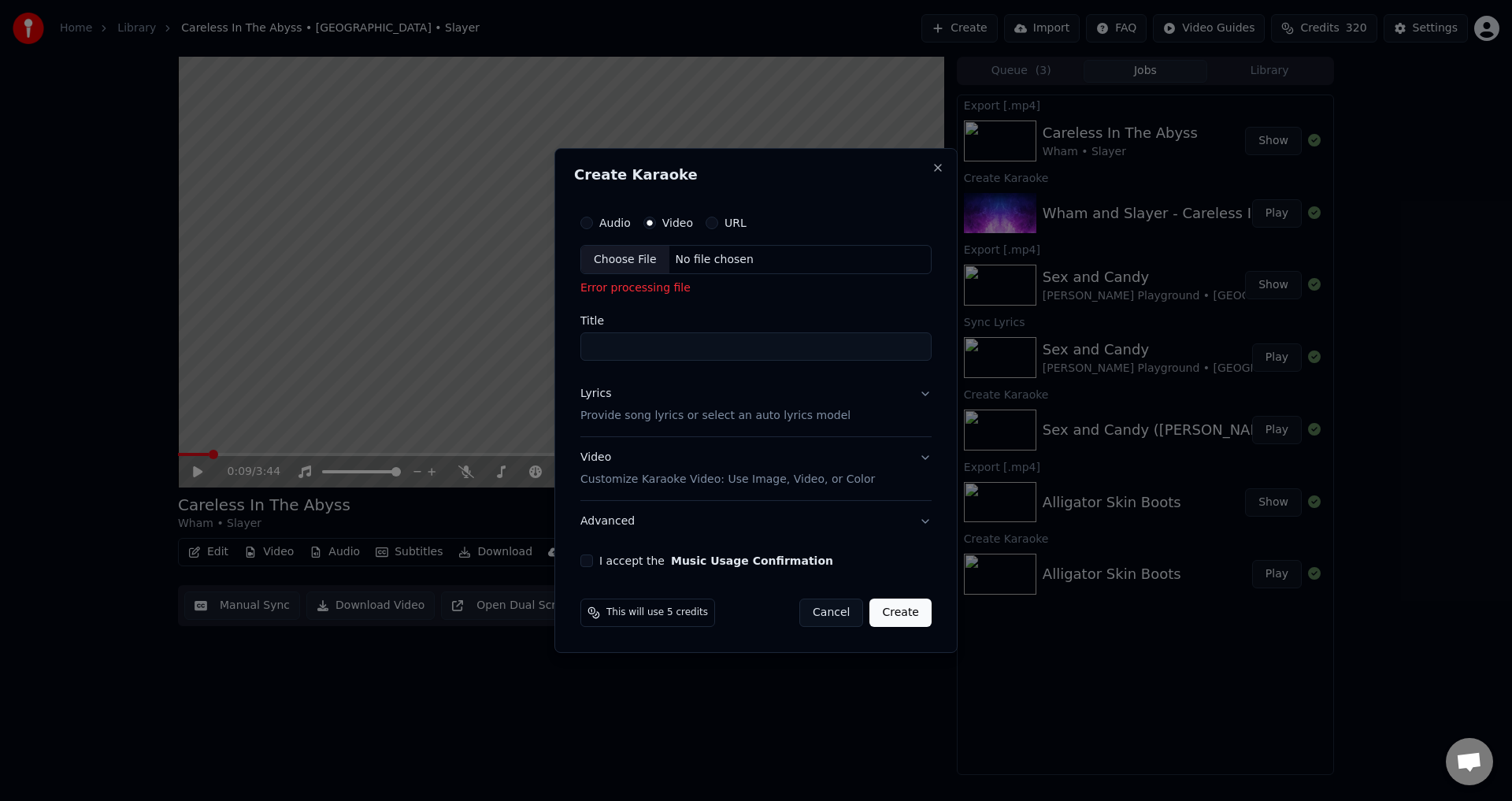
click at [621, 256] on div "Choose File" at bounding box center [625, 260] width 88 height 28
click at [616, 261] on div "Choose File" at bounding box center [625, 260] width 88 height 28
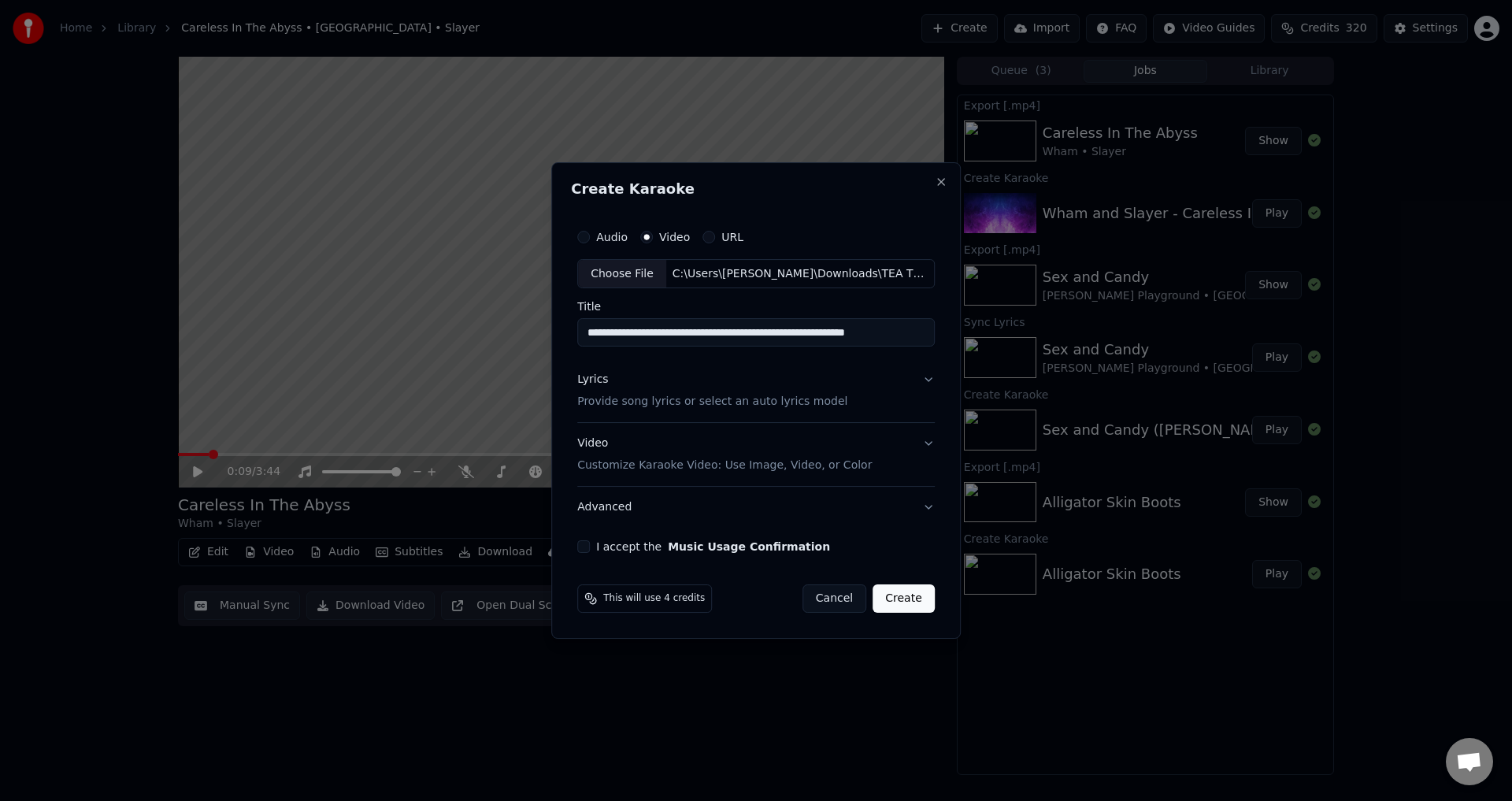
scroll to position [0, 37]
drag, startPoint x: 864, startPoint y: 341, endPoint x: 950, endPoint y: 329, distance: 86.8
click at [950, 329] on div "**********" at bounding box center [756, 400] width 410 height 478
type input "**********"
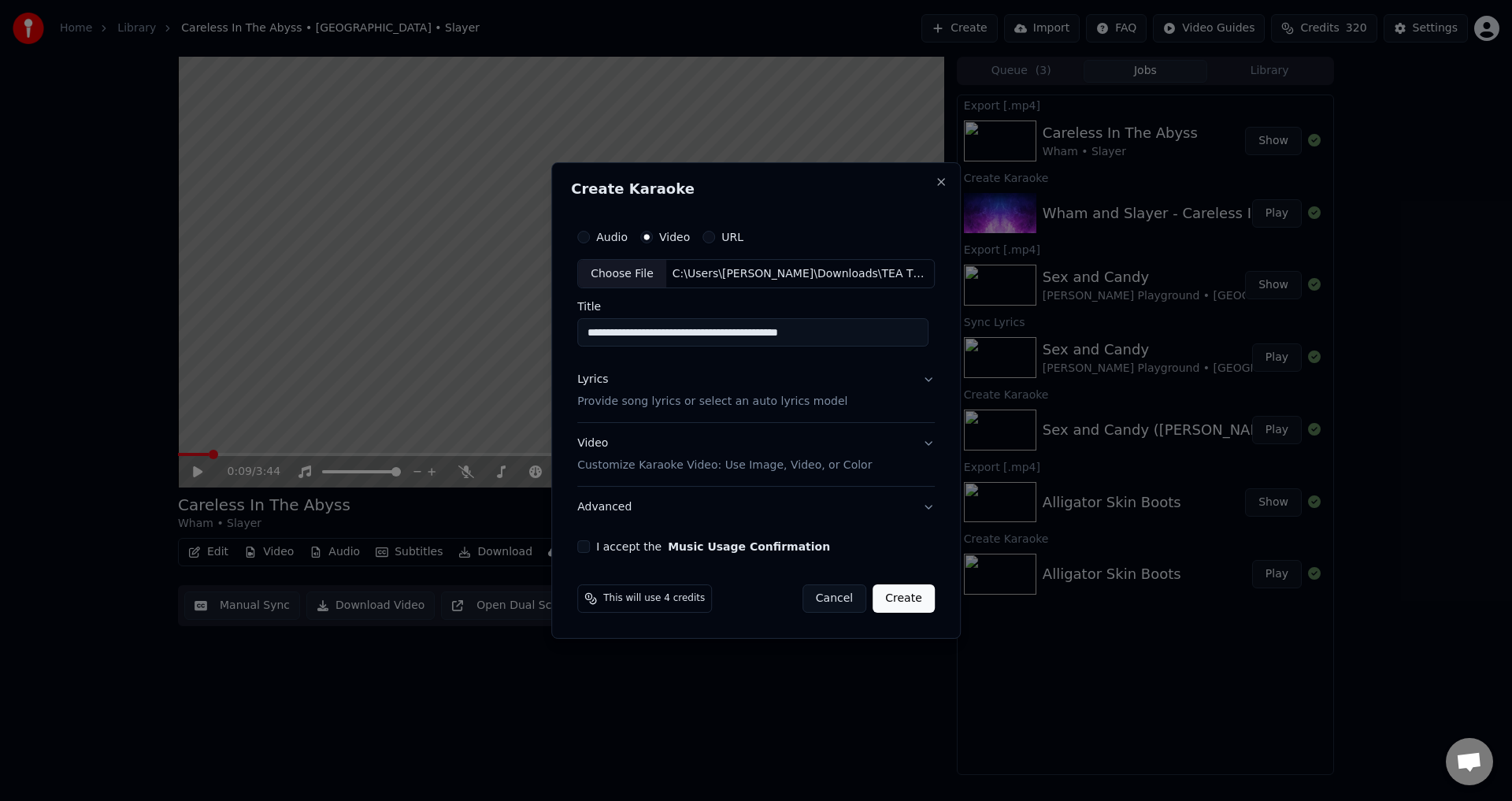
click at [918, 378] on button "Lyrics Provide song lyrics or select an auto lyrics model" at bounding box center [756, 390] width 357 height 63
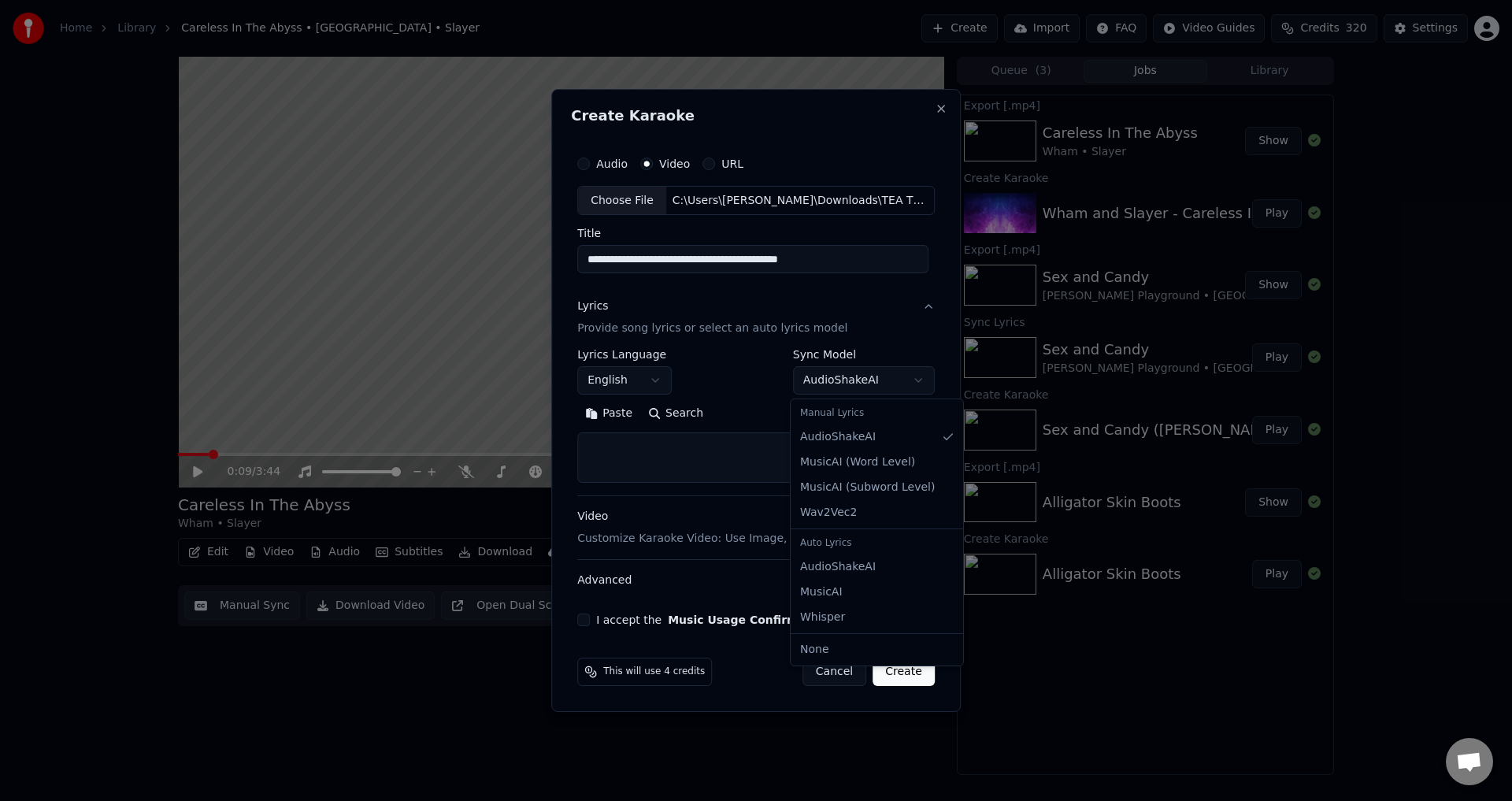
click at [863, 380] on body "**********" at bounding box center [756, 400] width 1512 height 801
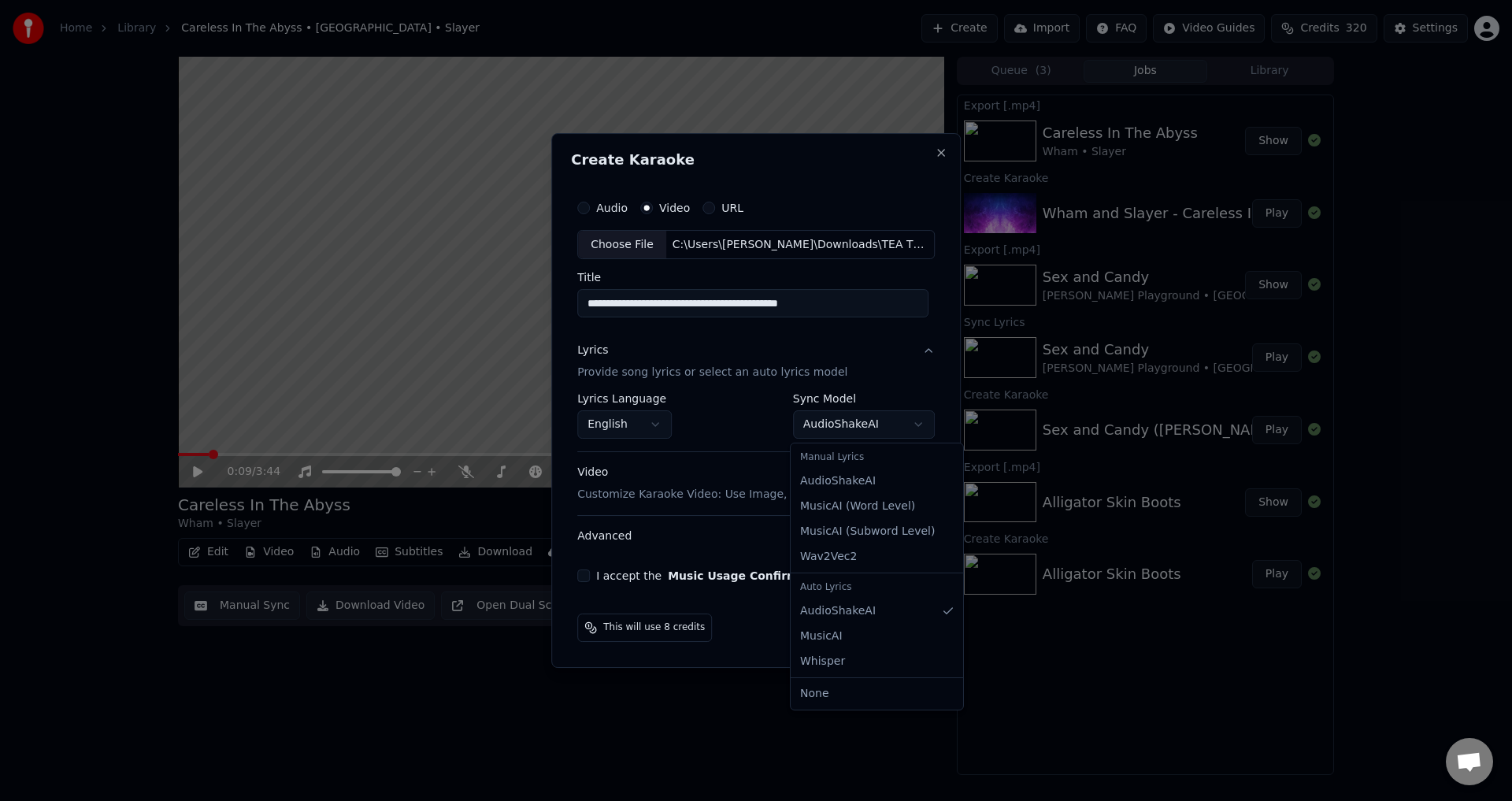
click at [874, 425] on body "**********" at bounding box center [756, 400] width 1512 height 801
click at [879, 416] on body "**********" at bounding box center [756, 400] width 1512 height 801
click at [852, 414] on body "**********" at bounding box center [756, 400] width 1512 height 801
select select "**********"
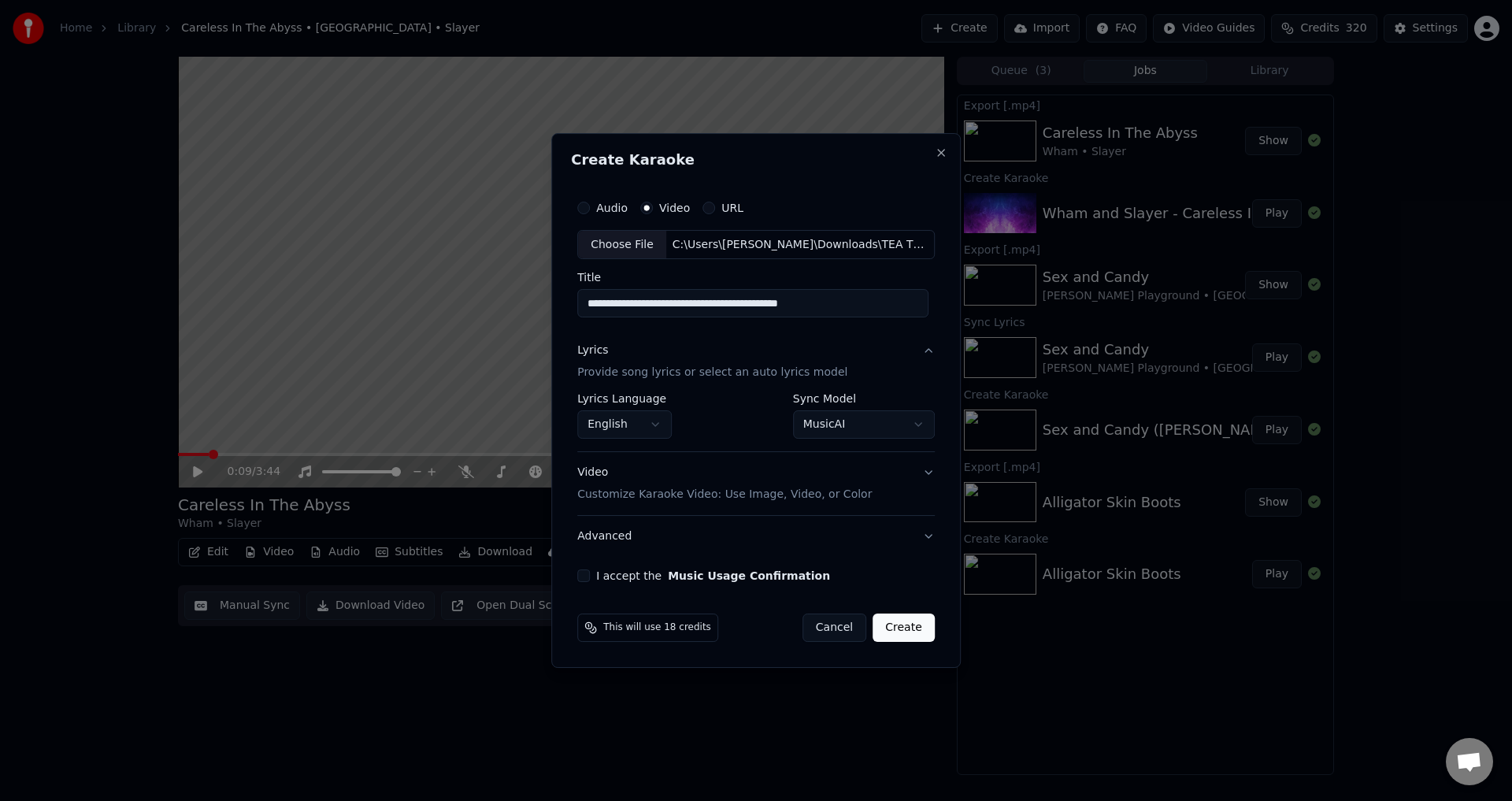
click at [930, 471] on button "Video Customize Karaoke Video: Use Image, Video, or Color" at bounding box center [756, 483] width 357 height 63
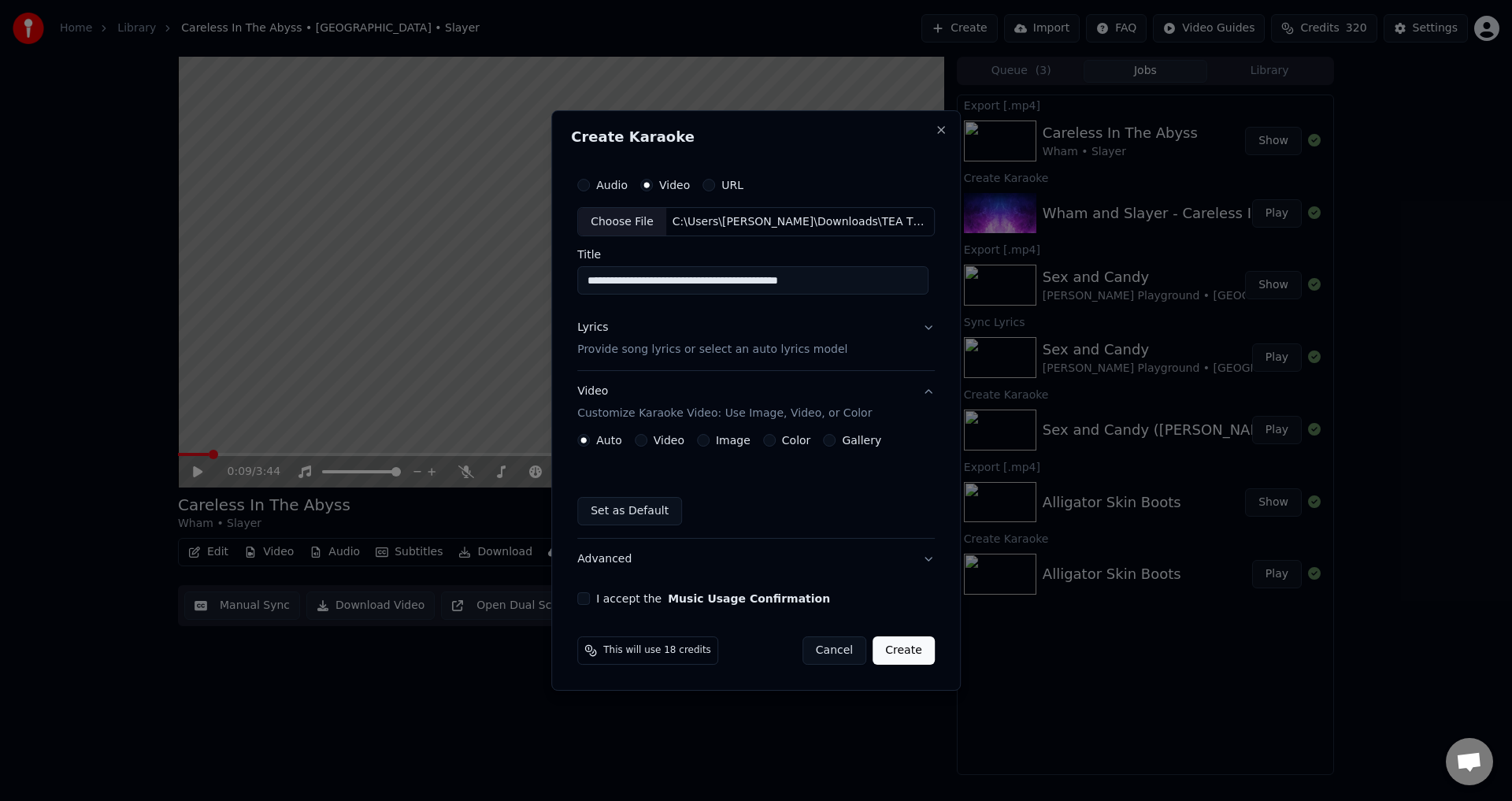
click at [656, 435] on label "Video" at bounding box center [669, 440] width 31 height 11
click at [647, 434] on button "Video" at bounding box center [640, 440] width 13 height 13
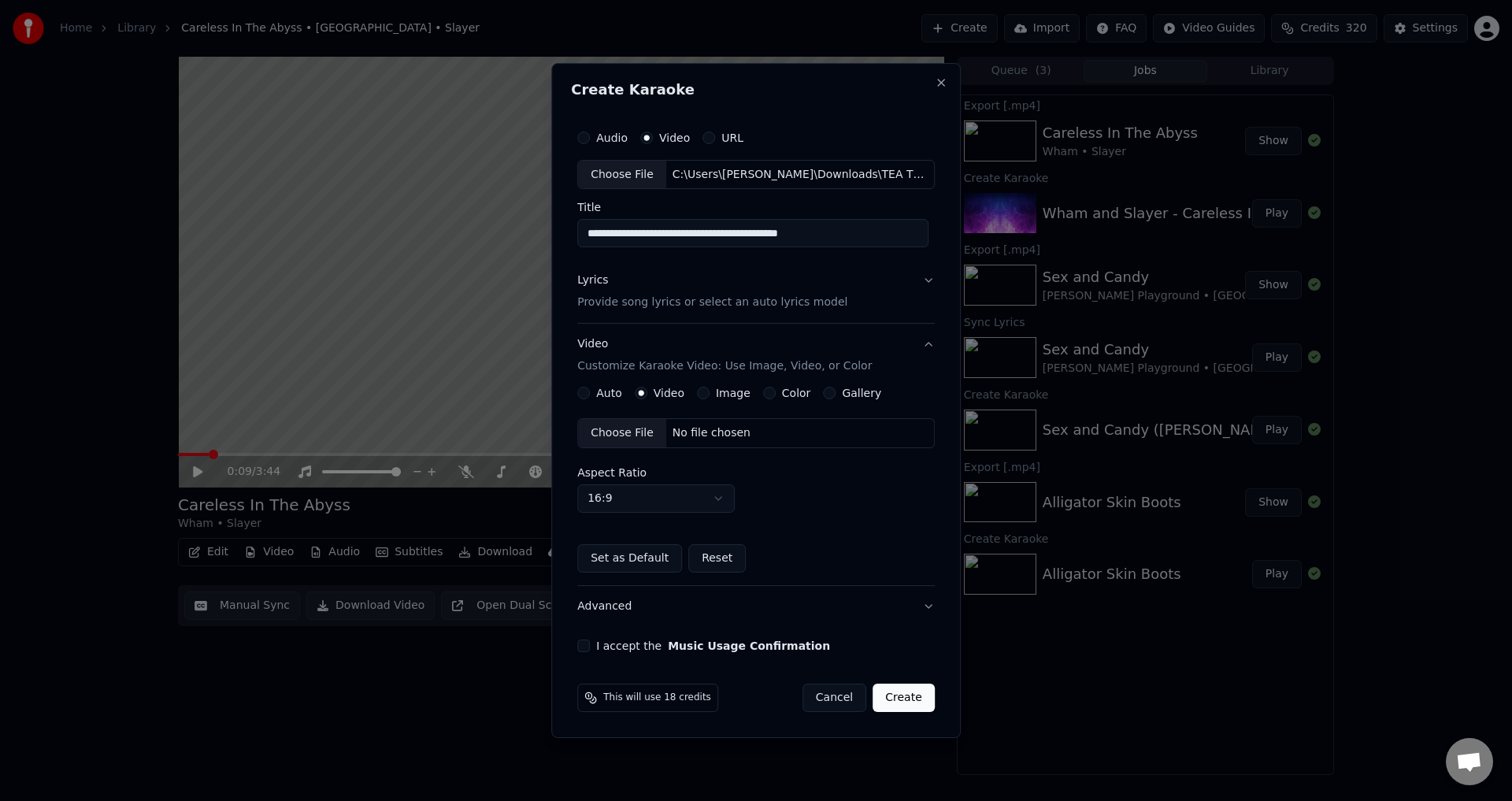
click at [629, 432] on div "Choose File" at bounding box center [622, 432] width 88 height 28
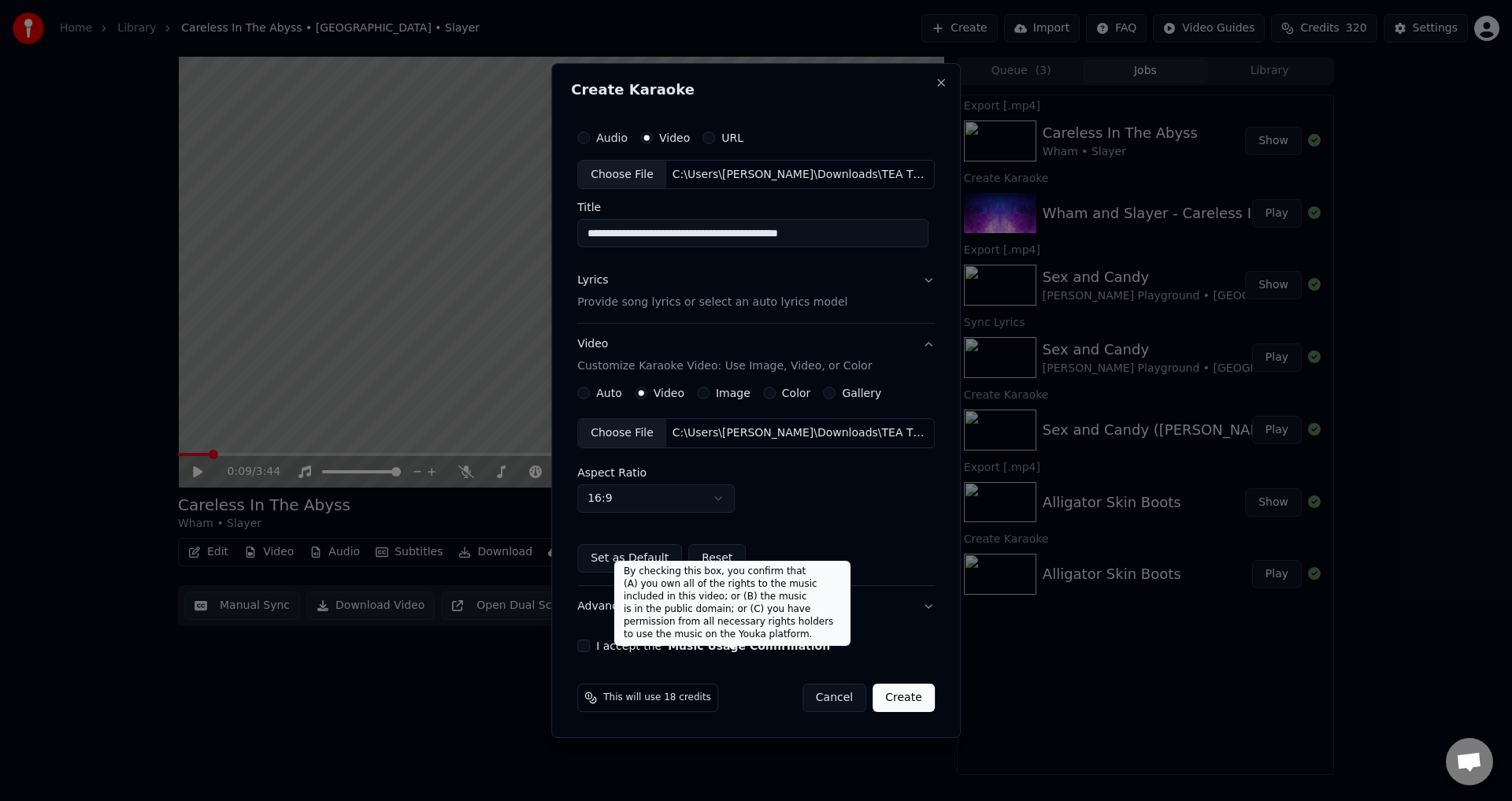
click at [685, 647] on button "Music Usage Confirmation" at bounding box center [748, 645] width 162 height 11
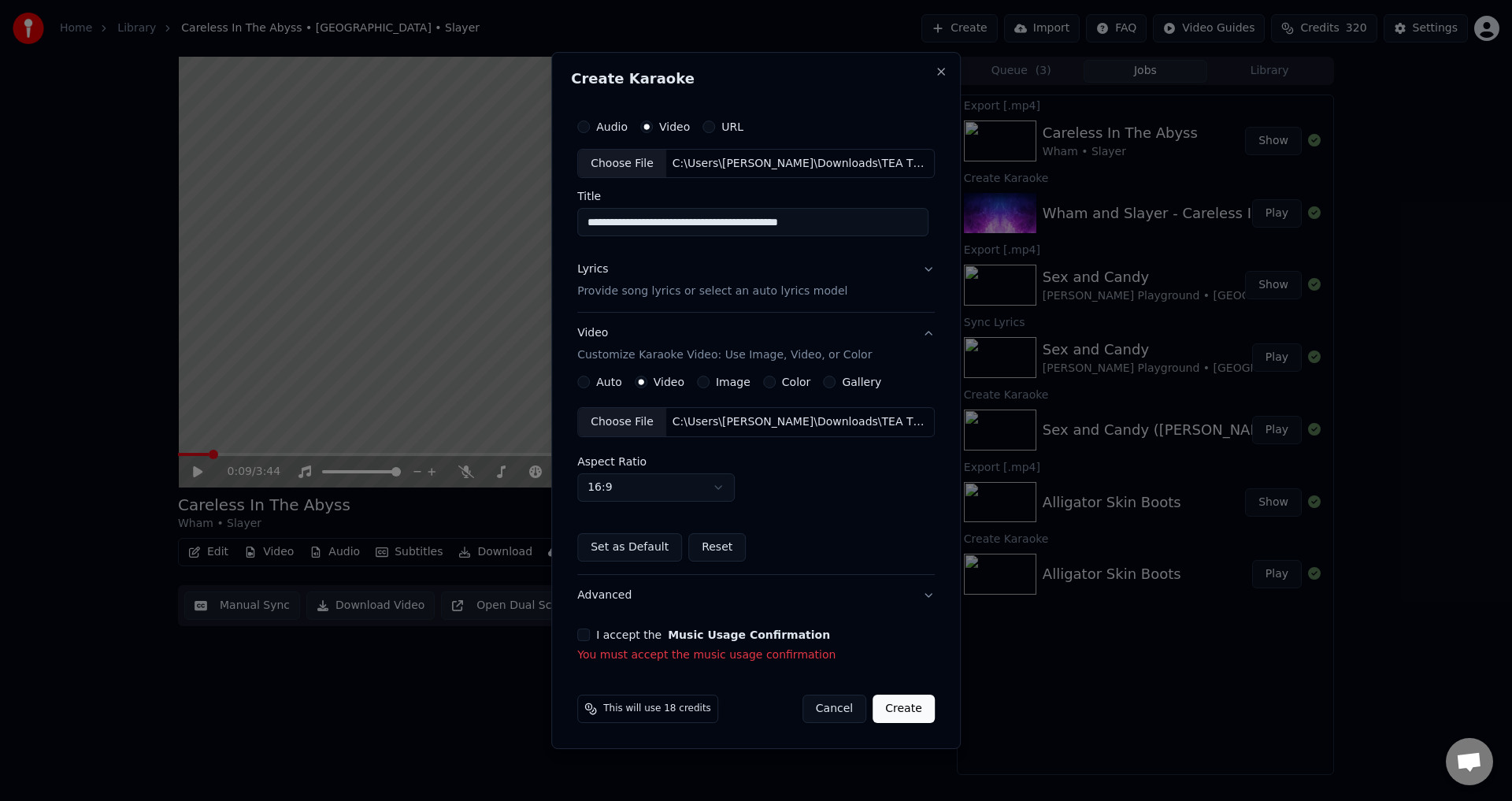
click at [590, 633] on button "I accept the Music Usage Confirmation" at bounding box center [583, 634] width 13 height 13
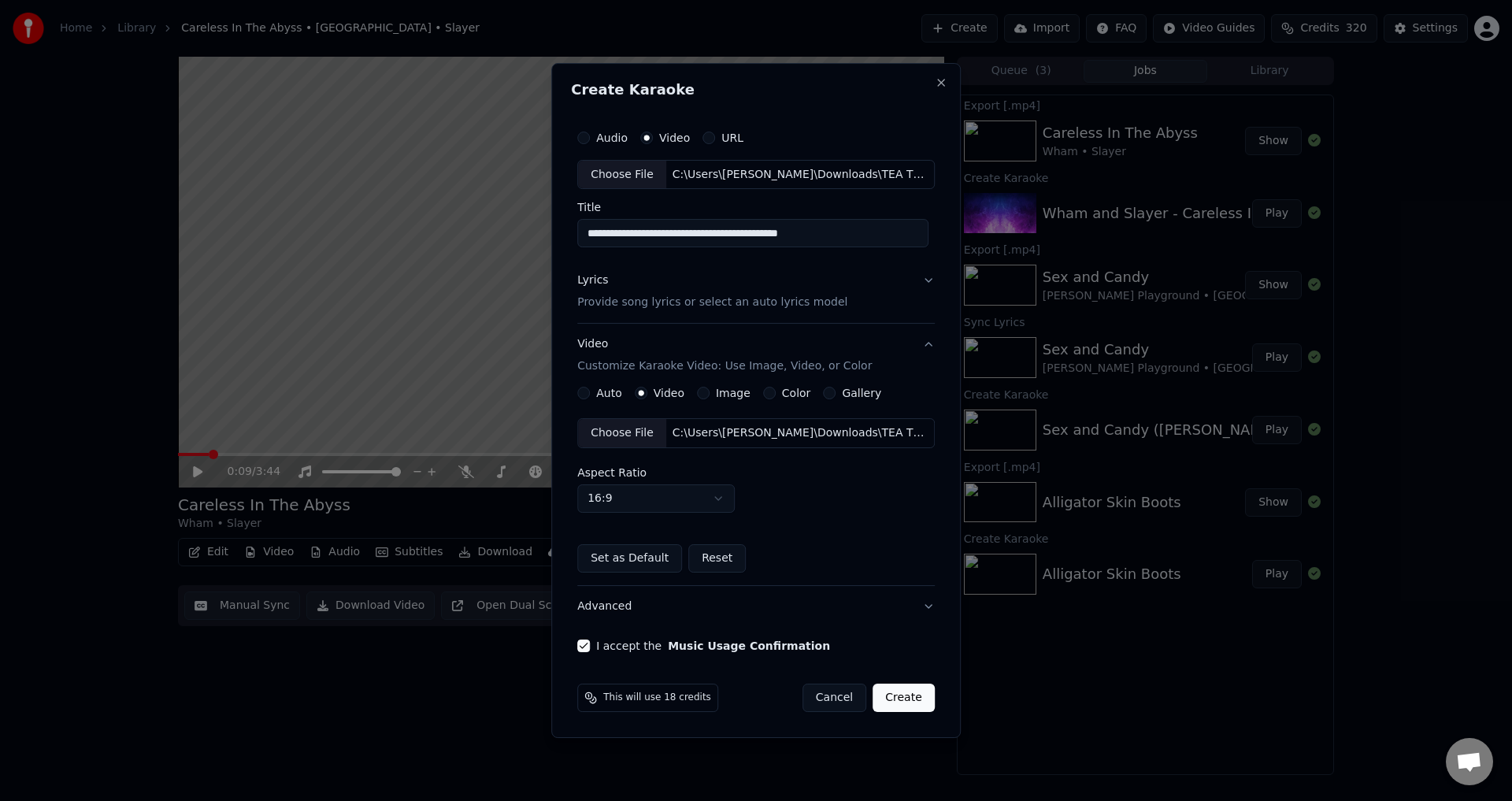
click at [894, 696] on button "Create" at bounding box center [904, 697] width 62 height 28
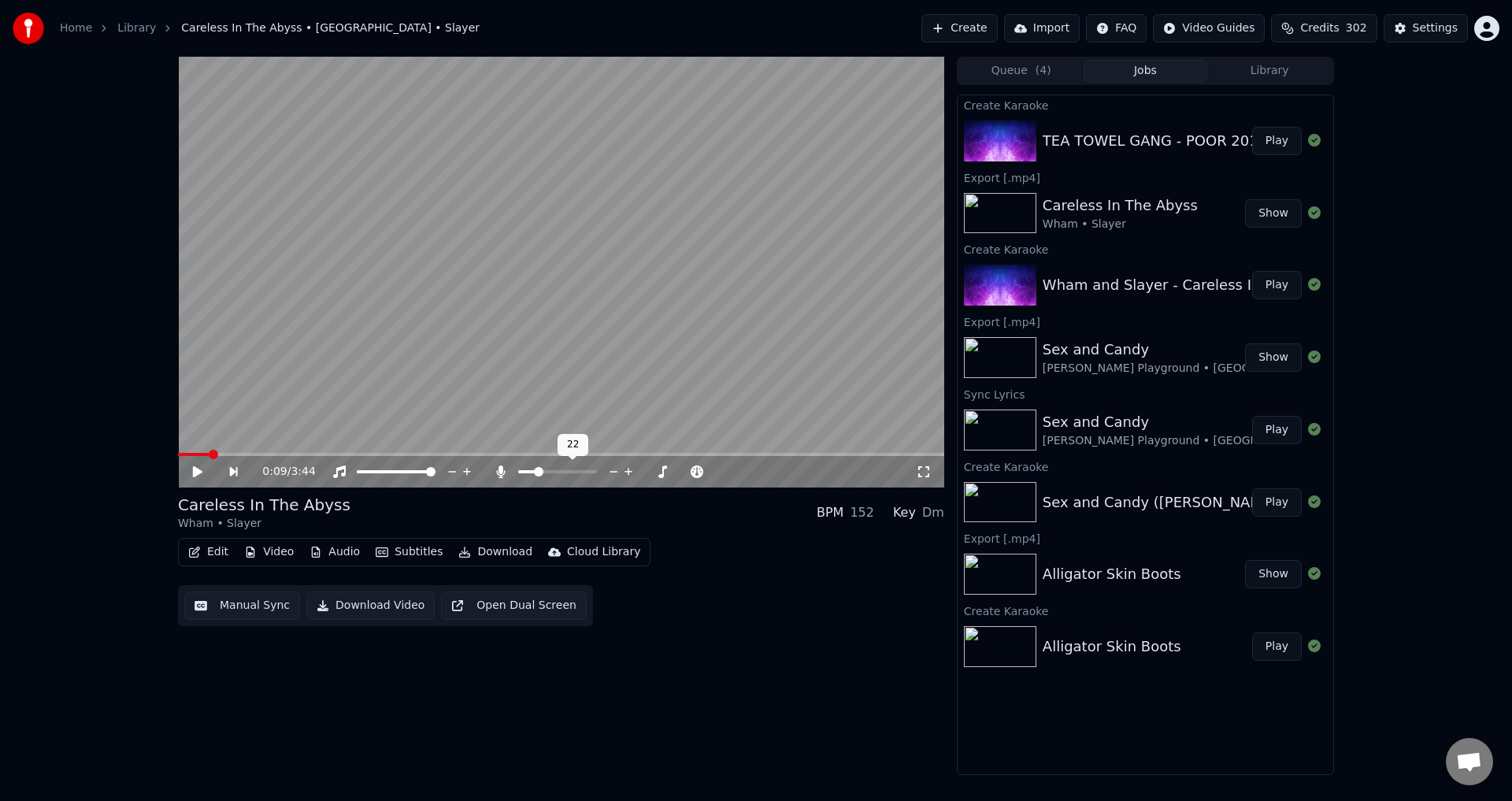
click at [536, 469] on span at bounding box center [539, 472] width 10 height 10
click at [1258, 140] on button "Play" at bounding box center [1276, 140] width 49 height 28
click at [514, 473] on span at bounding box center [515, 472] width 10 height 10
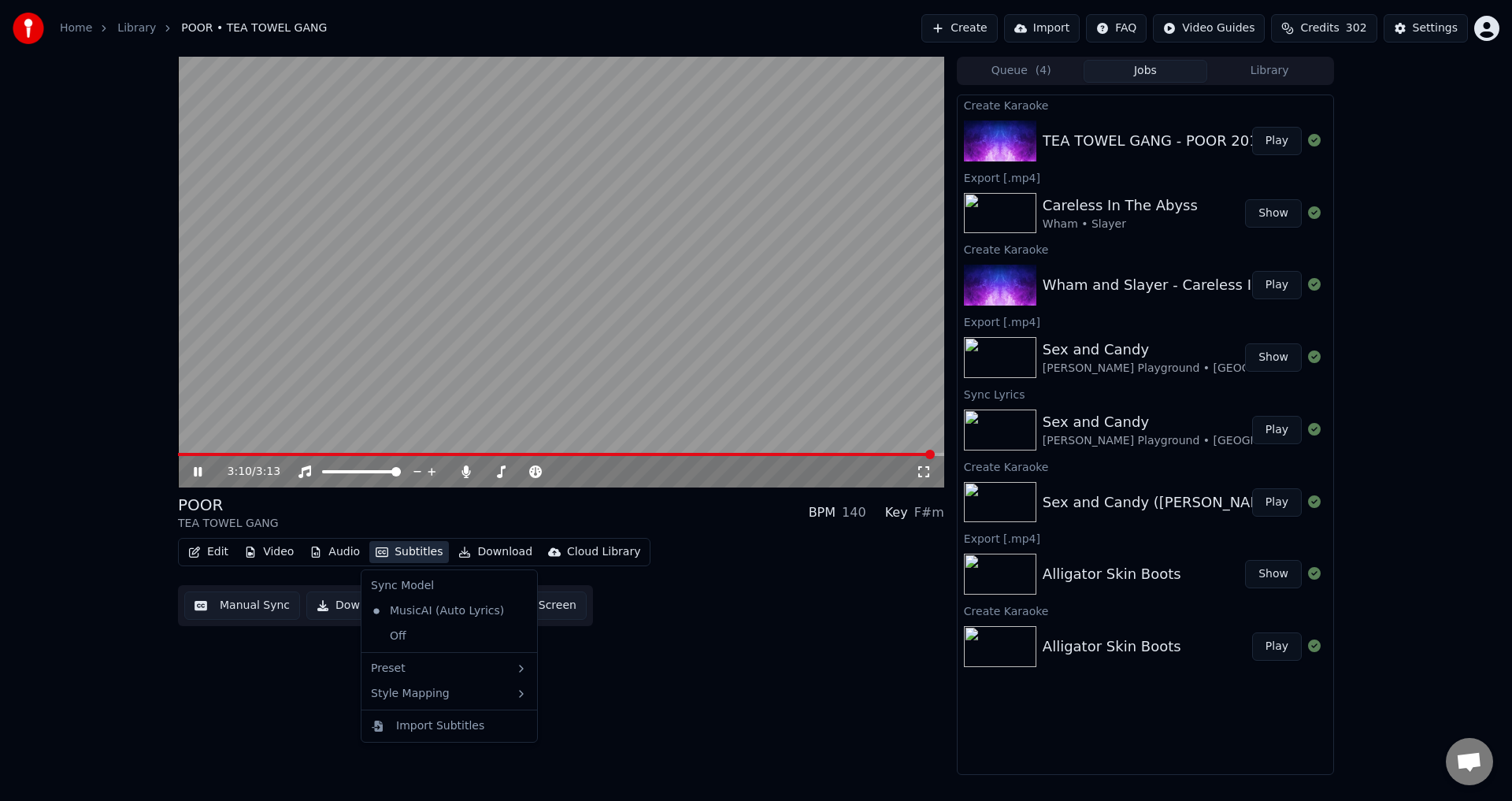
click at [401, 547] on button "Subtitles" at bounding box center [409, 551] width 79 height 22
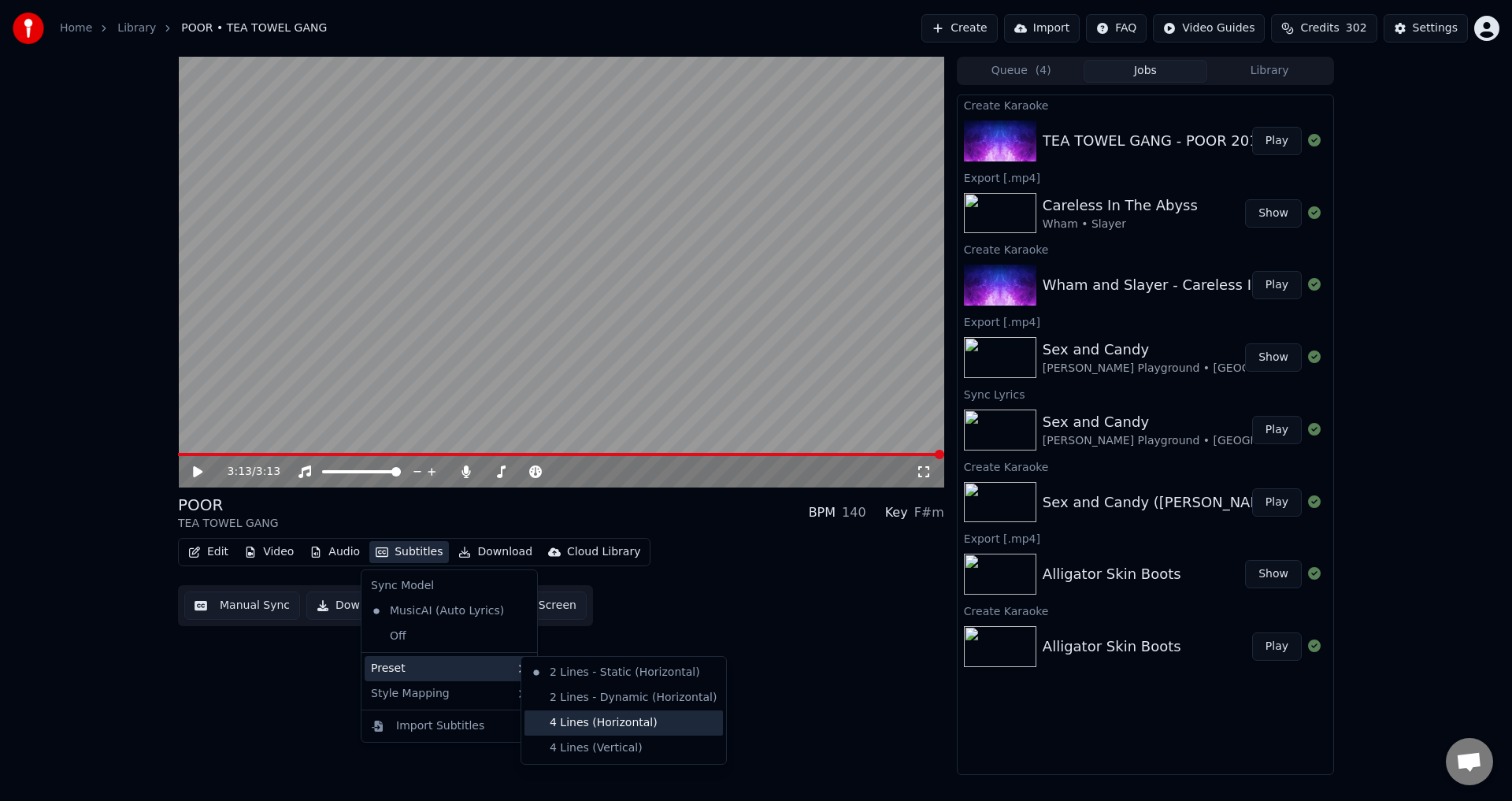
click at [657, 729] on div "4 Lines (Horizontal)" at bounding box center [623, 723] width 199 height 25
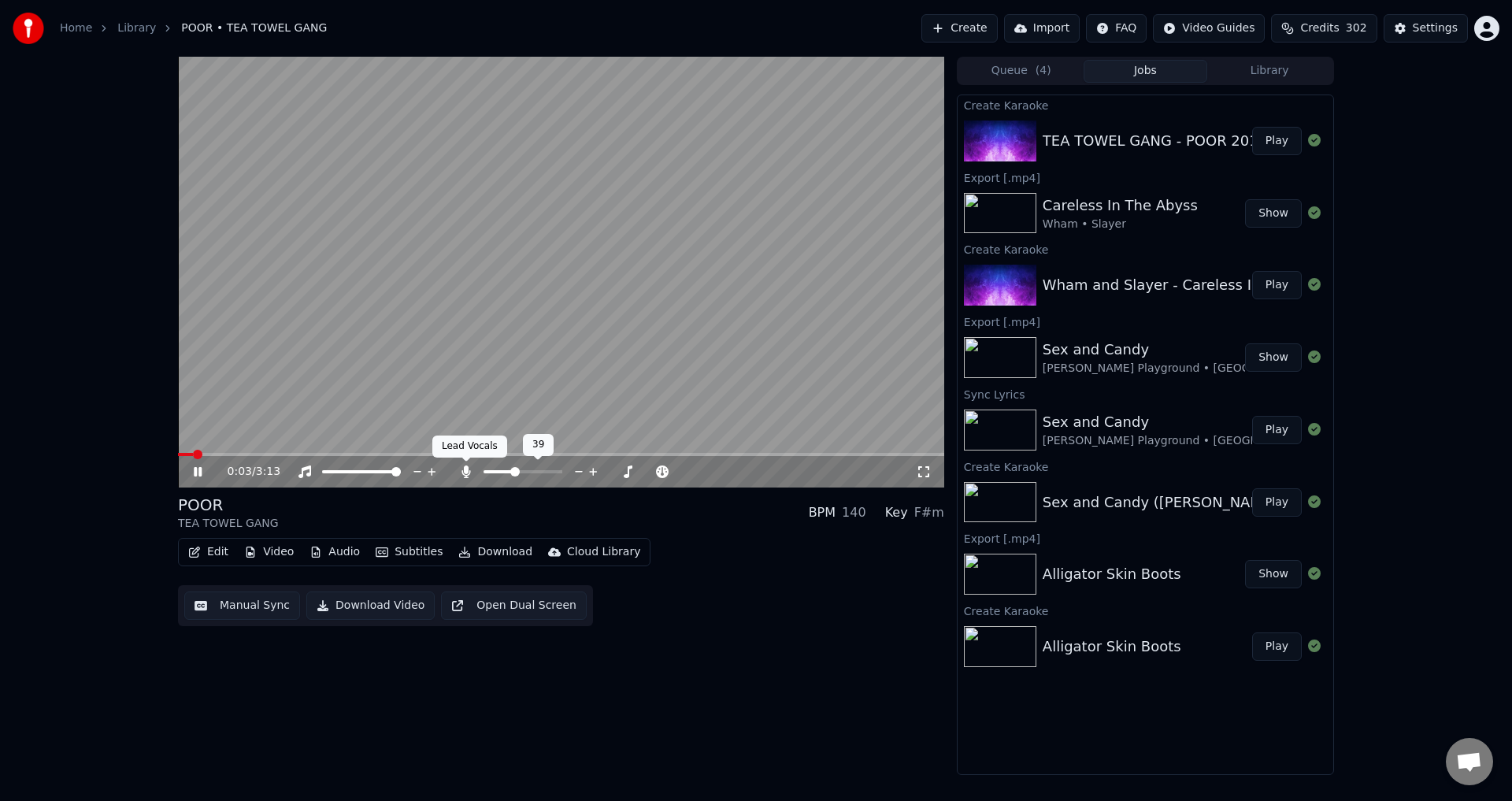
click at [469, 474] on icon at bounding box center [465, 471] width 9 height 13
click at [673, 688] on div "0:05 / 3:13 POOR TEA TOWEL GANG BPM 140 Key F#m Edit Video Audio Subtitles Down…" at bounding box center [561, 416] width 766 height 718
click at [603, 410] on video at bounding box center [561, 272] width 766 height 431
click at [331, 601] on button "Download Video" at bounding box center [370, 604] width 128 height 28
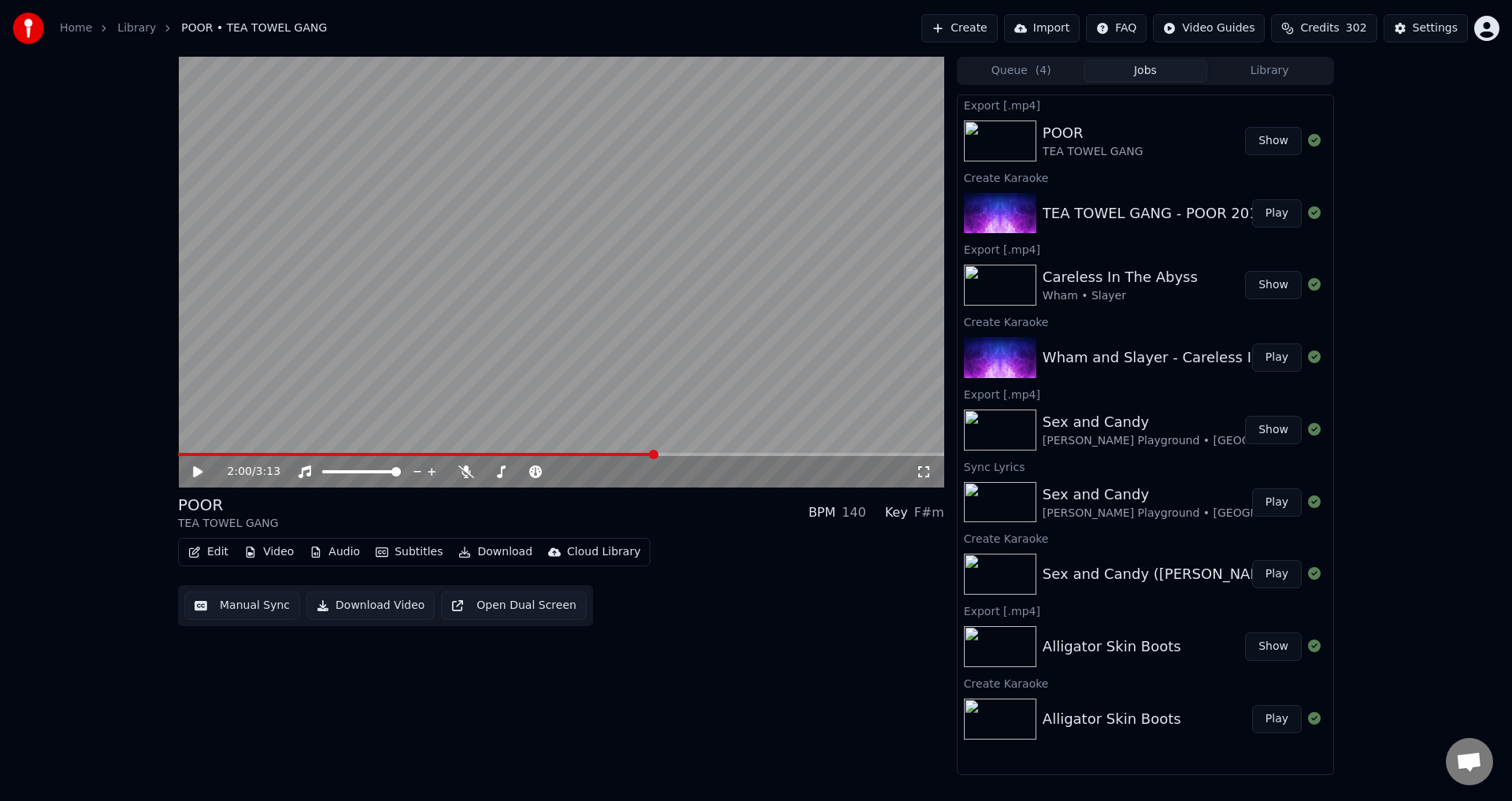
click at [1490, 531] on div "2:00 / 3:13 POOR TEA TOWEL GANG BPM 140 Key F#m Edit Video Audio Subtitles Down…" at bounding box center [756, 416] width 1512 height 718
click at [968, 35] on button "Create" at bounding box center [959, 28] width 77 height 28
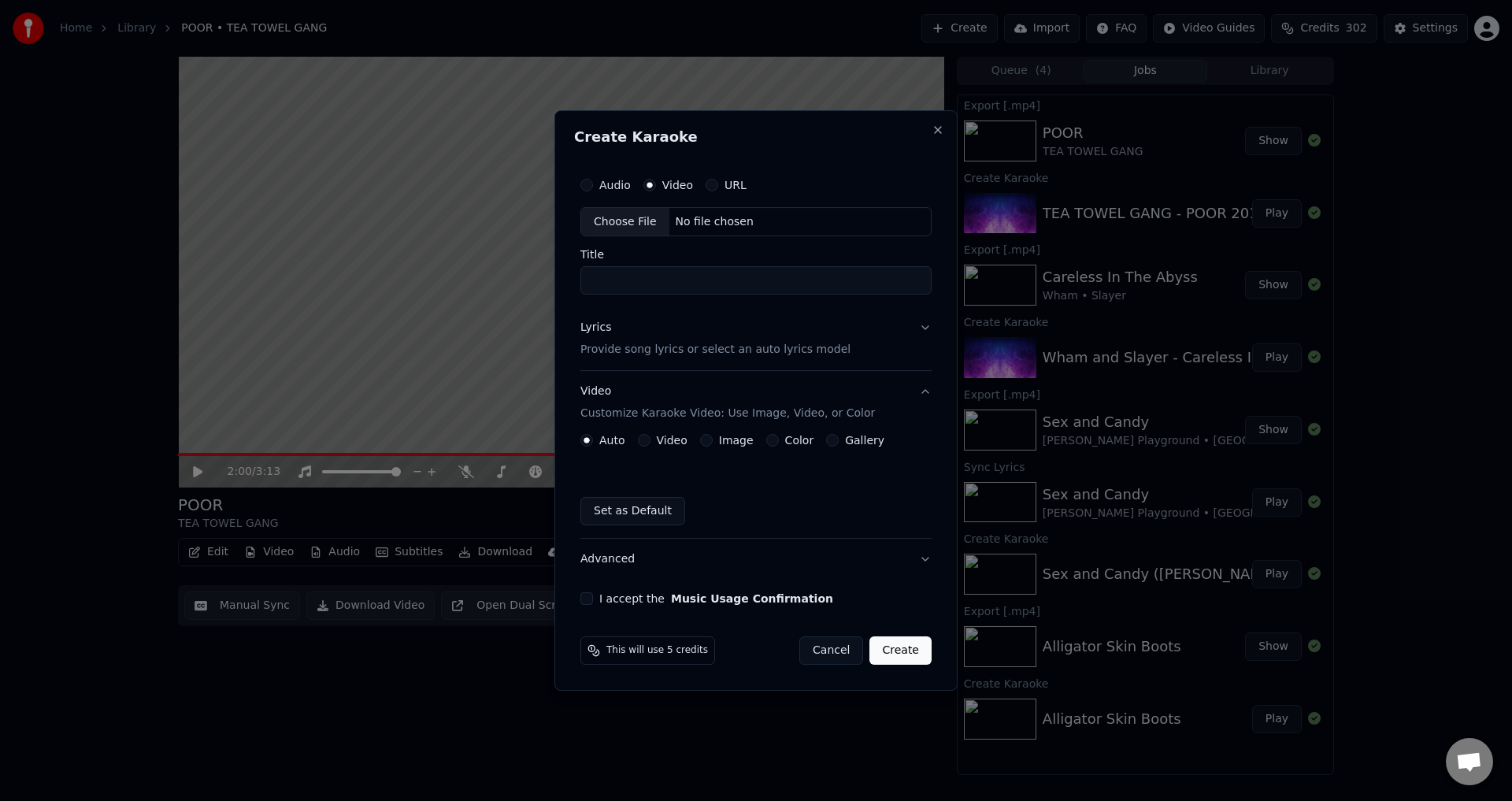
click at [595, 184] on div "Audio" at bounding box center [605, 185] width 50 height 13
click at [583, 183] on button "Audio" at bounding box center [586, 185] width 13 height 13
click at [637, 220] on div "Choose File" at bounding box center [625, 222] width 88 height 28
type input "**********"
click at [923, 331] on button "Lyrics Provide song lyrics or select an auto lyrics model" at bounding box center [756, 339] width 357 height 63
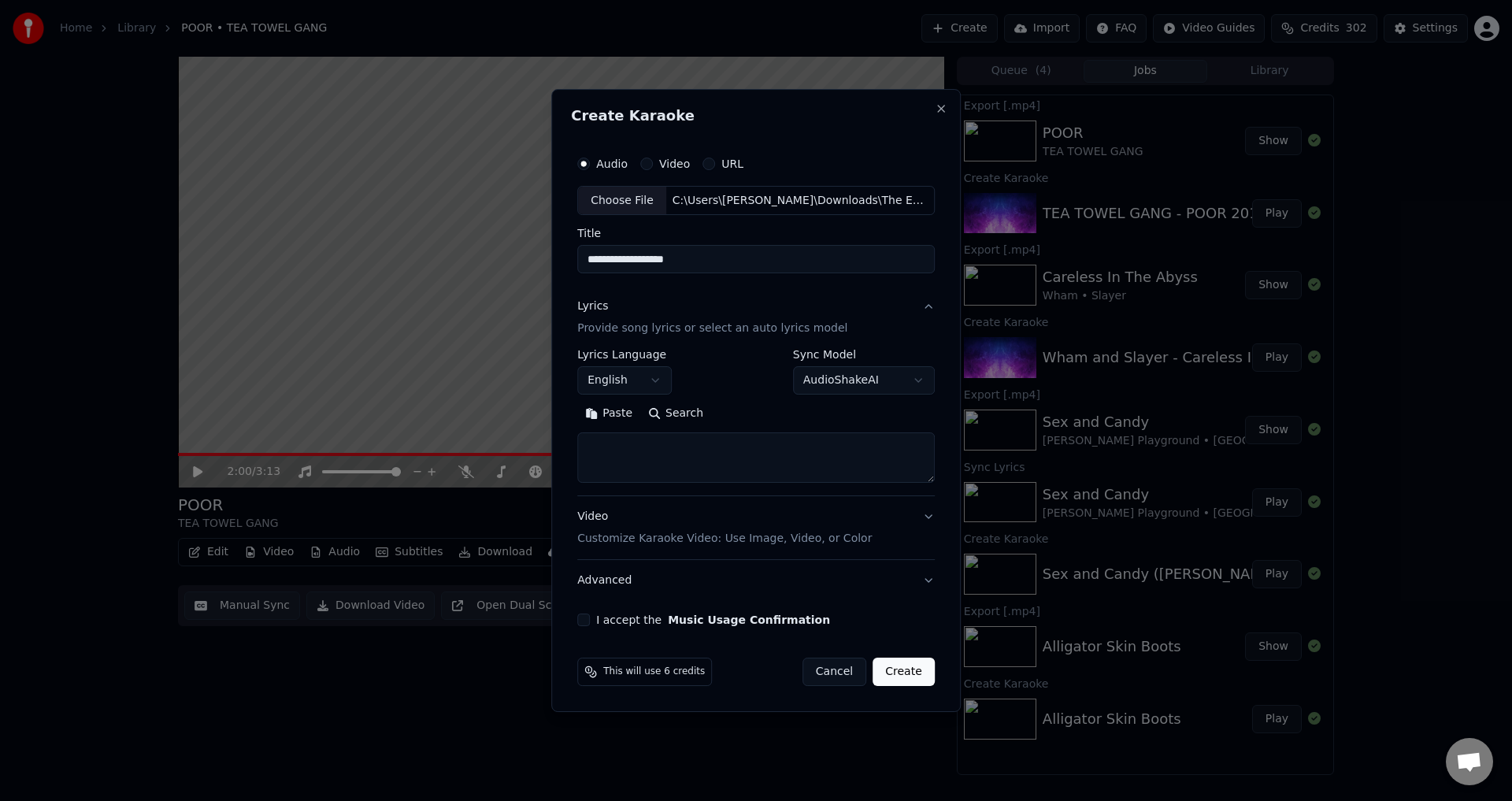
click at [872, 382] on body "**********" at bounding box center [756, 400] width 1512 height 801
click at [675, 412] on button "Search" at bounding box center [675, 415] width 71 height 25
type textarea "**********"
click at [591, 514] on div "Video Customize Karaoke Video: Use Image, Video, or Color" at bounding box center [725, 528] width 294 height 38
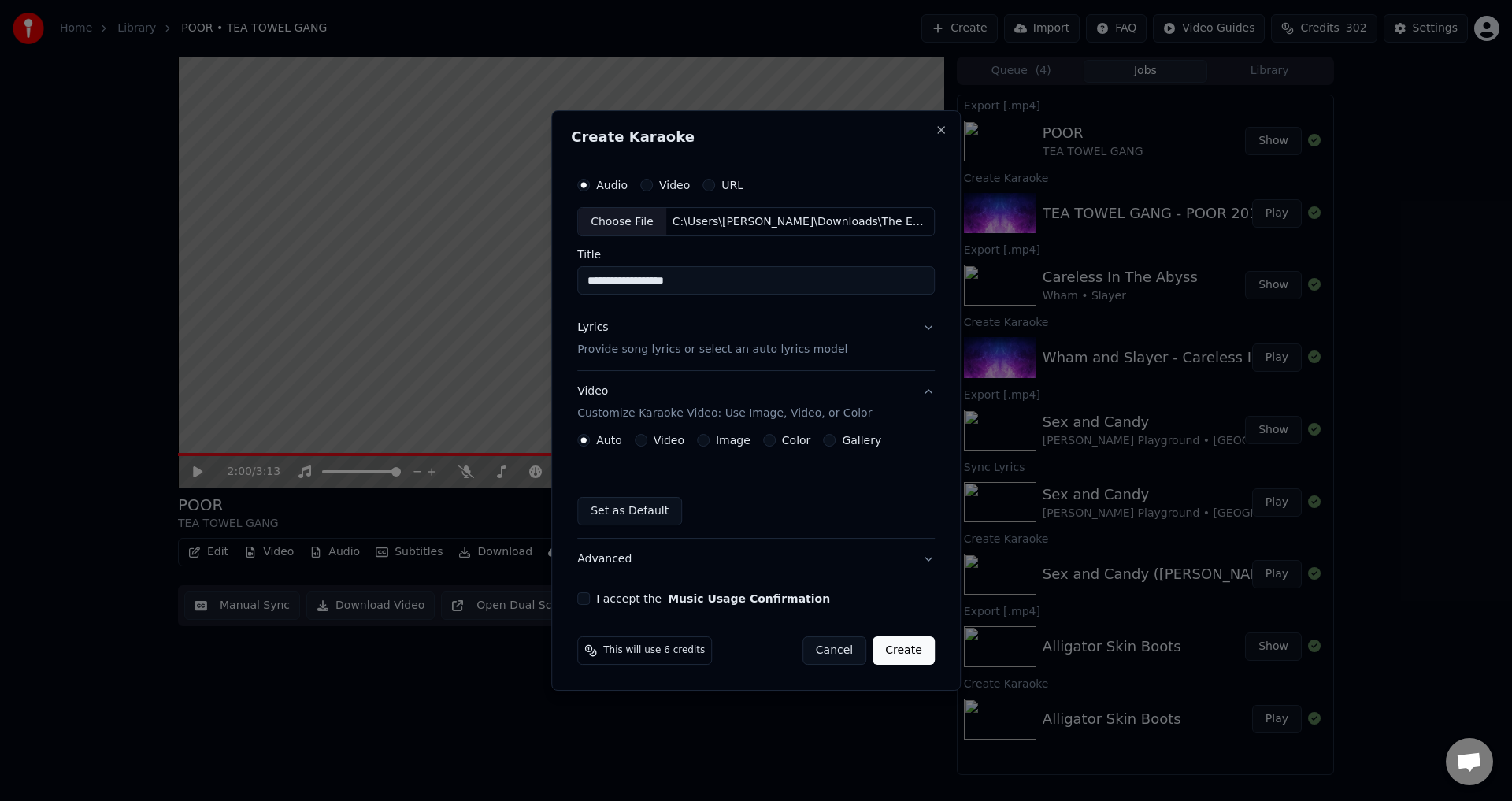
click at [697, 441] on button "Image" at bounding box center [702, 440] width 13 height 13
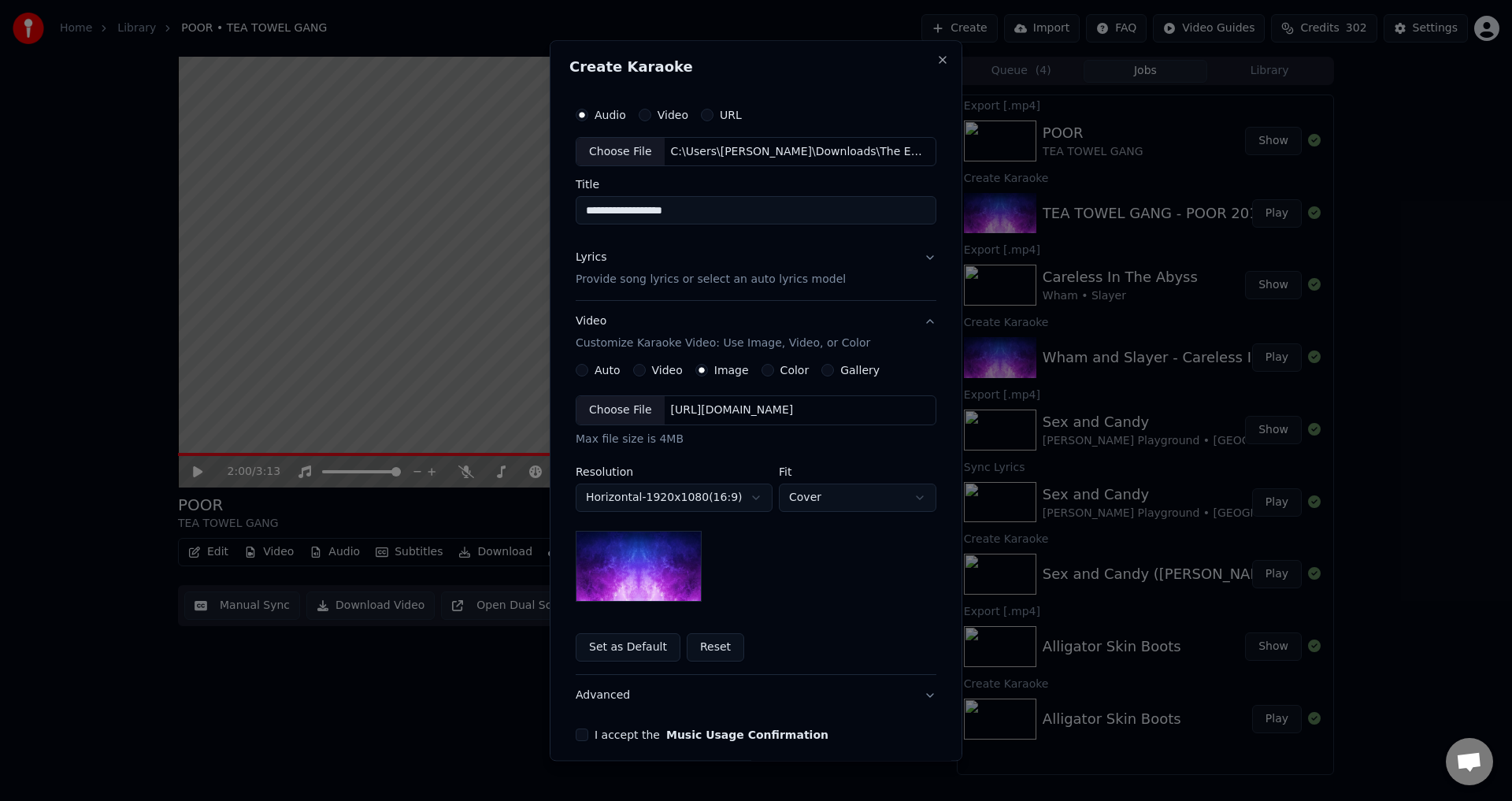
click at [625, 412] on div "Choose File" at bounding box center [620, 411] width 88 height 28
click at [818, 493] on body "**********" at bounding box center [756, 400] width 1512 height 801
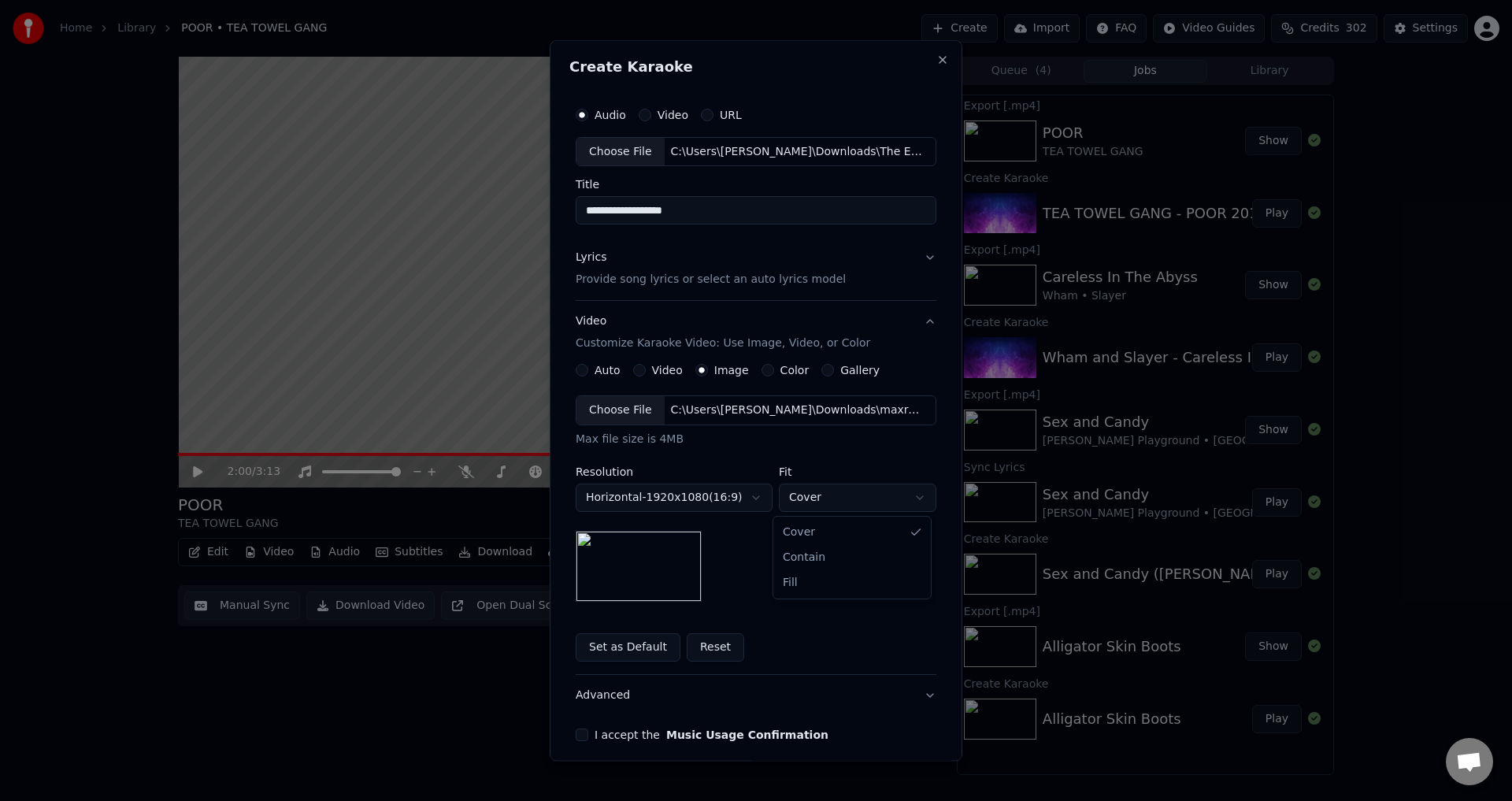
select select "****"
click at [578, 735] on button "I accept the Music Usage Confirmation" at bounding box center [581, 735] width 13 height 13
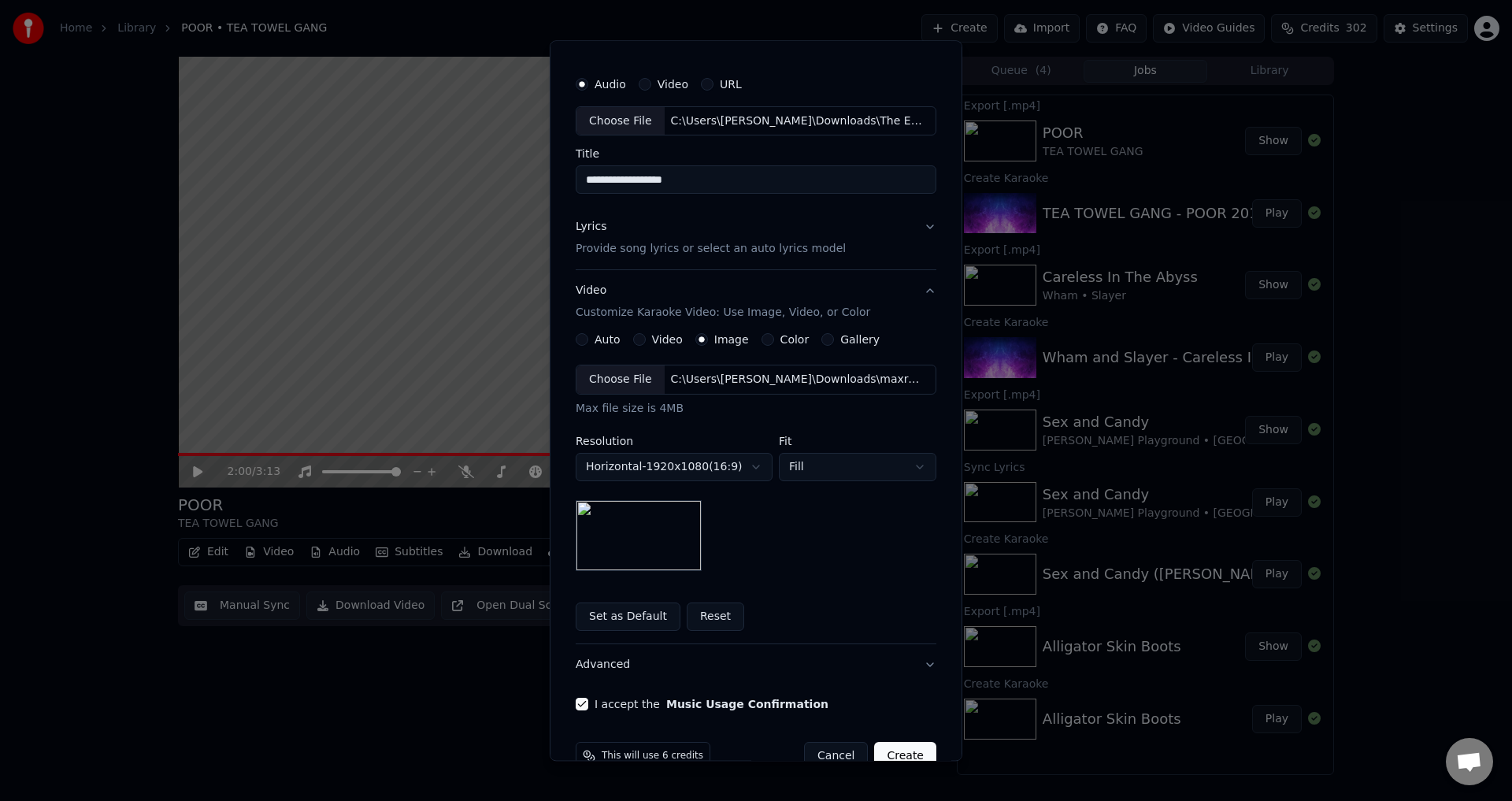
scroll to position [66, 0]
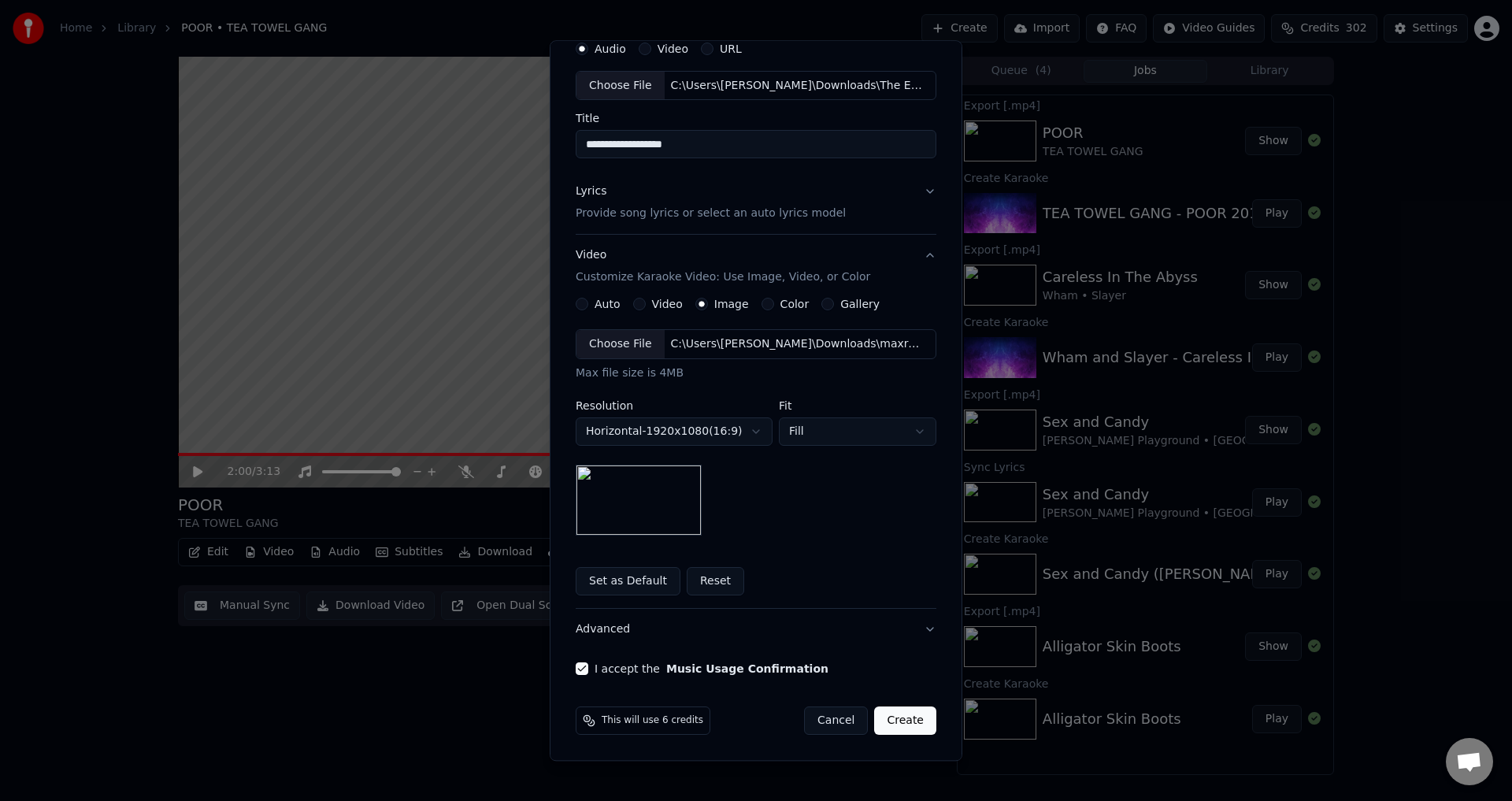
click at [909, 721] on button "Create" at bounding box center [905, 721] width 62 height 28
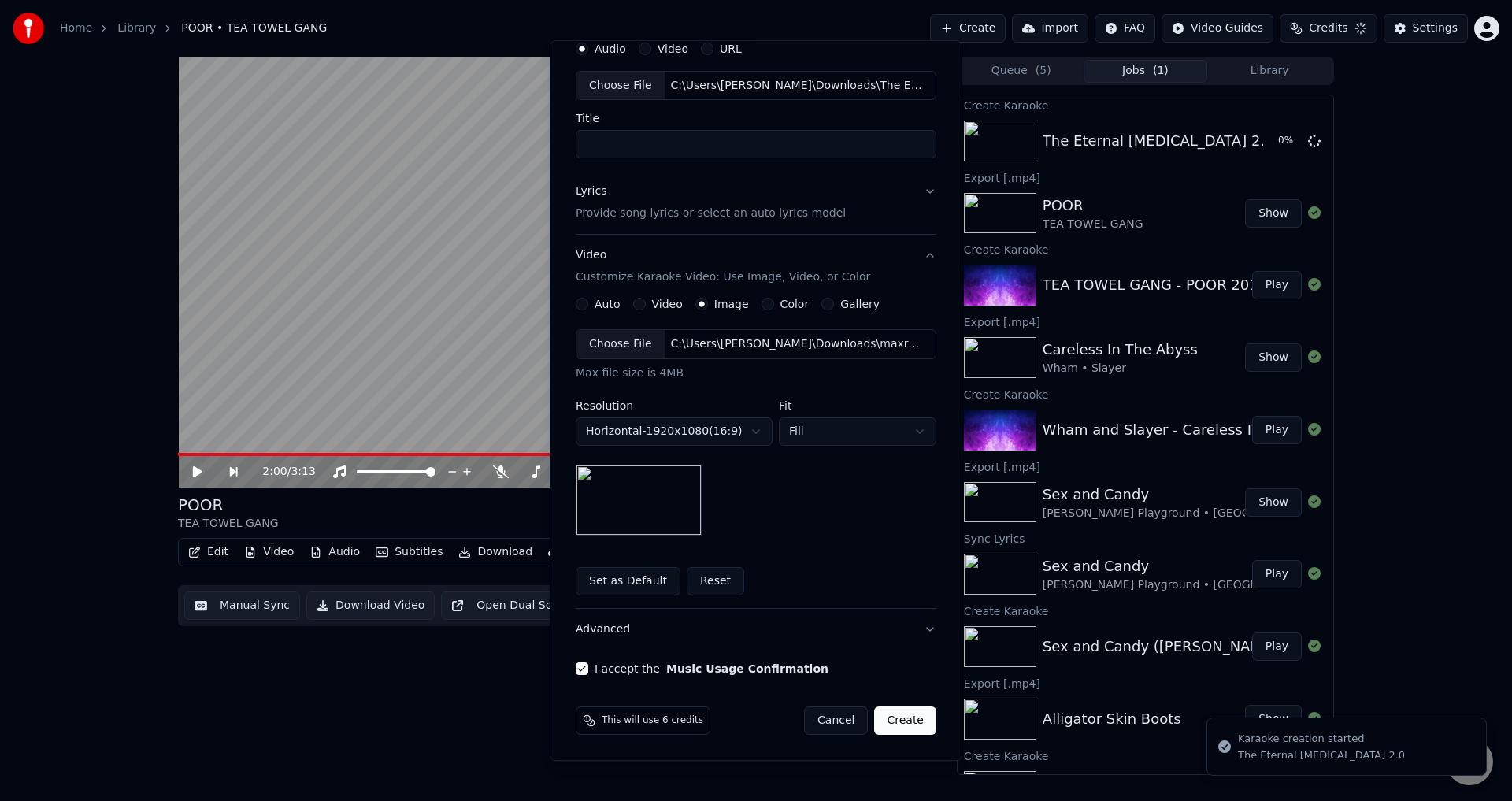
scroll to position [0, 0]
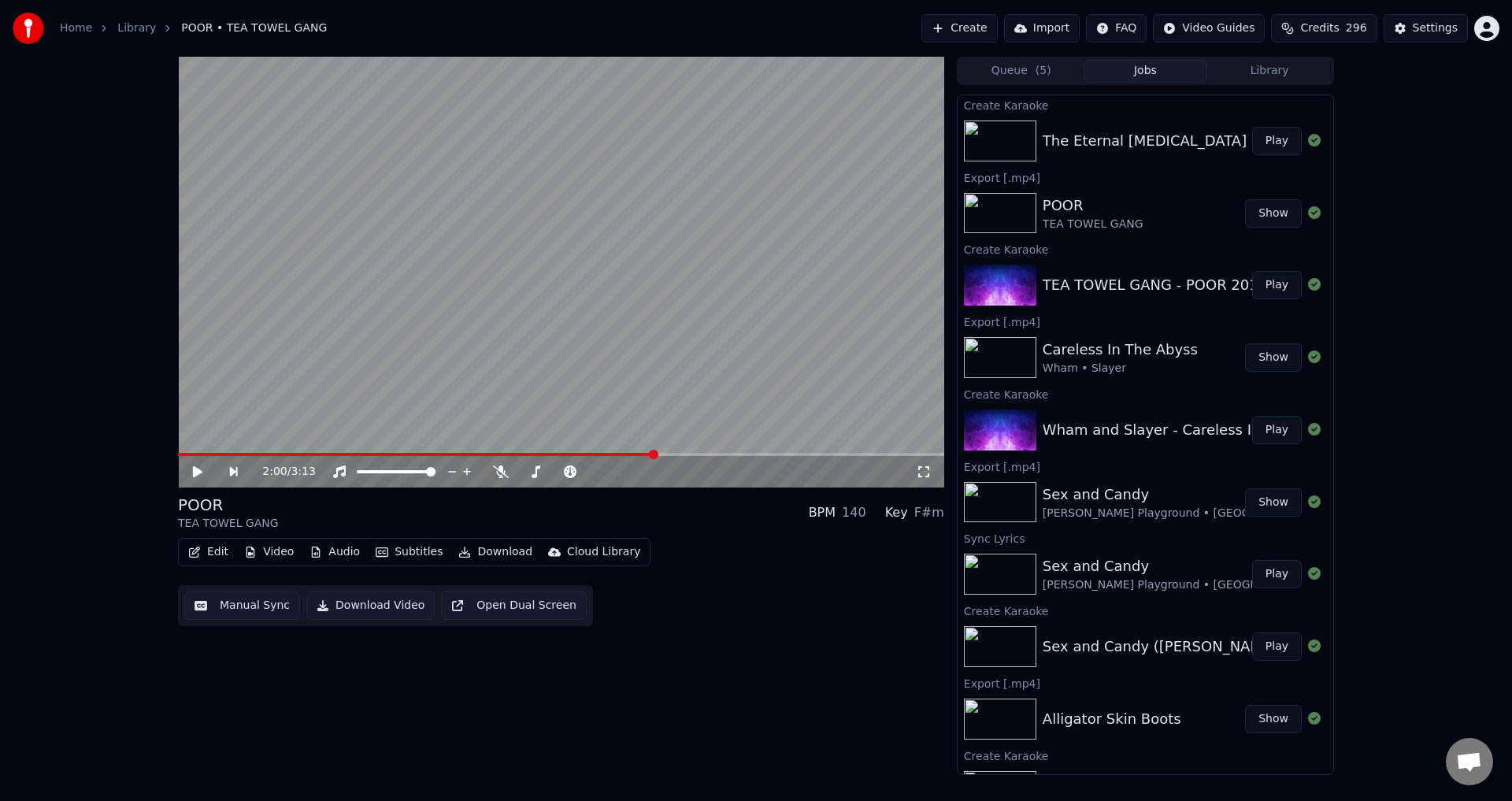
click at [1146, 130] on div "The Eternal [MEDICAL_DATA] 2.0" at bounding box center [1157, 140] width 231 height 22
click at [1262, 140] on button "Play" at bounding box center [1276, 140] width 49 height 28
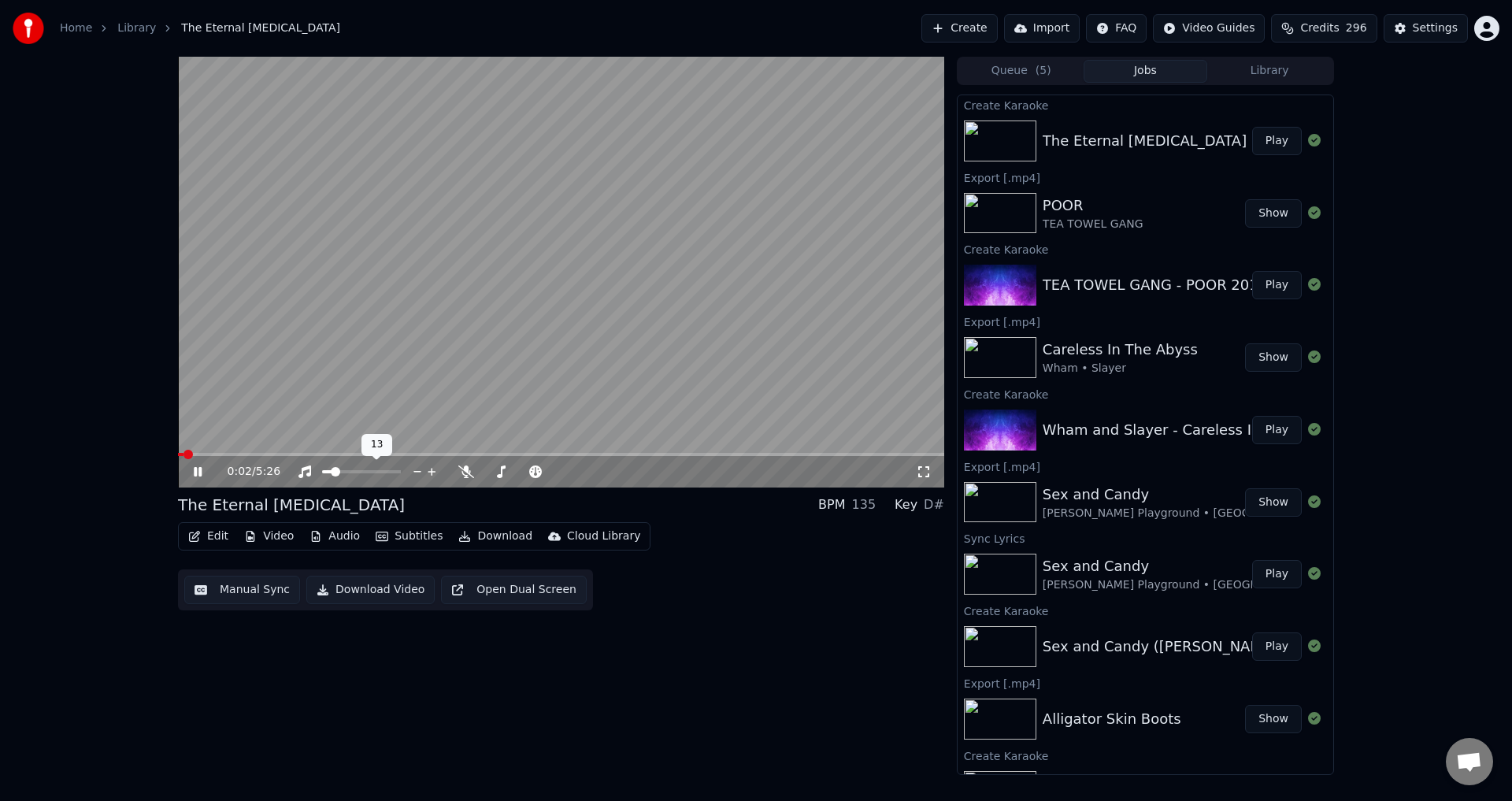
click at [332, 475] on span at bounding box center [335, 472] width 10 height 10
click at [498, 469] on span at bounding box center [500, 472] width 10 height 10
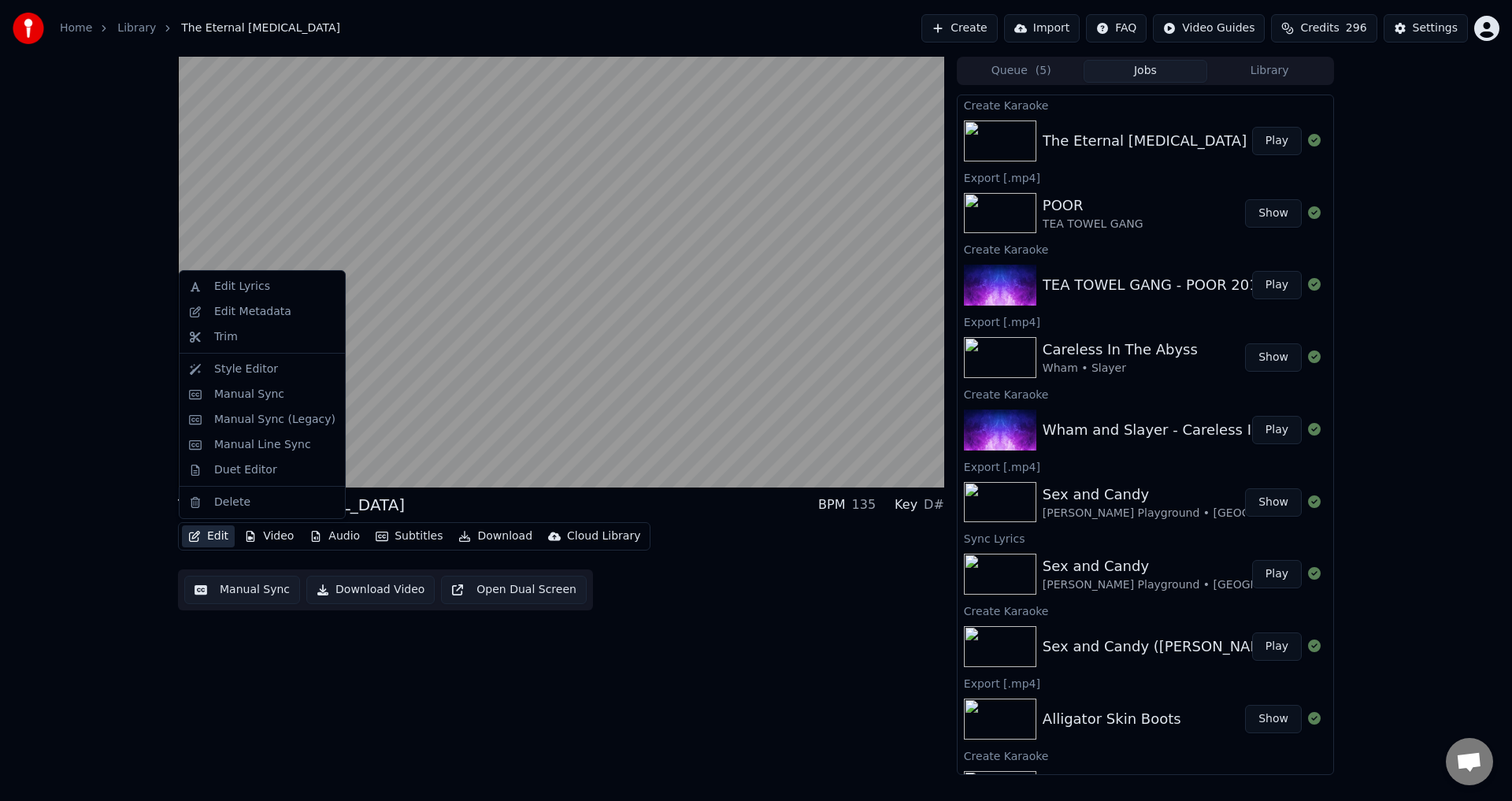
click at [199, 531] on icon "button" at bounding box center [194, 536] width 13 height 11
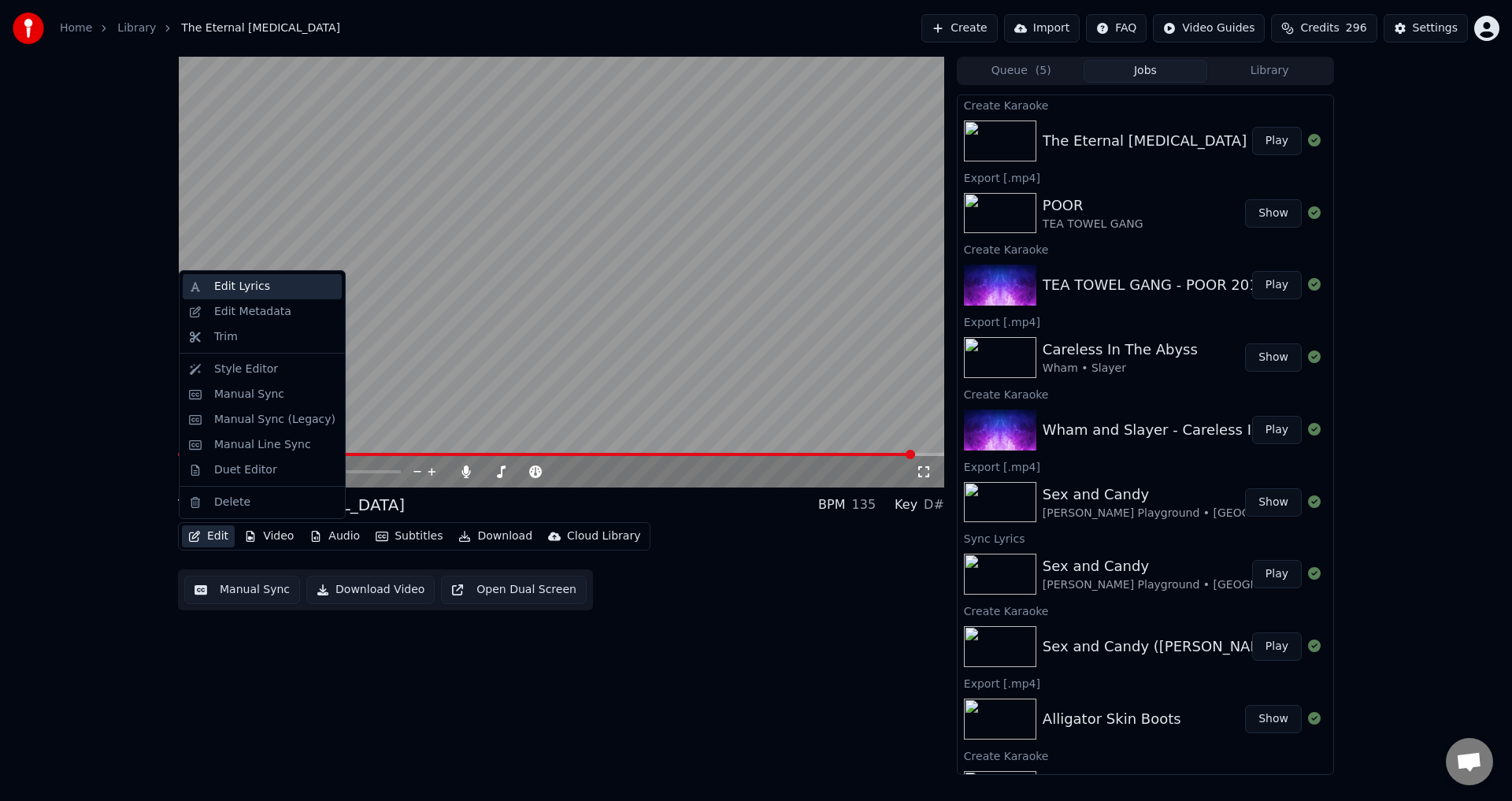
click at [248, 285] on div "Edit Lyrics" at bounding box center [242, 287] width 56 height 15
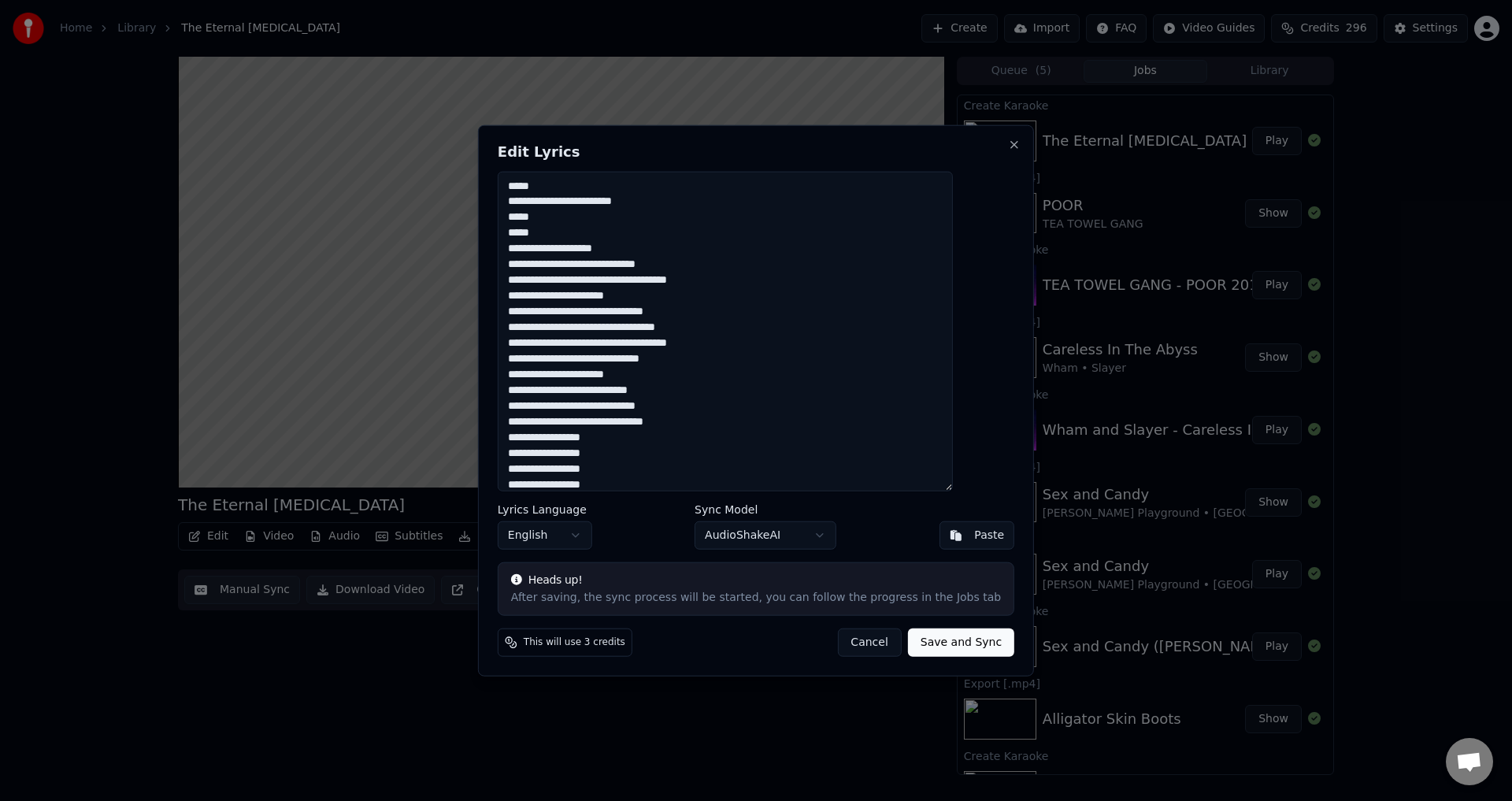
click at [848, 653] on button "Cancel" at bounding box center [869, 642] width 64 height 28
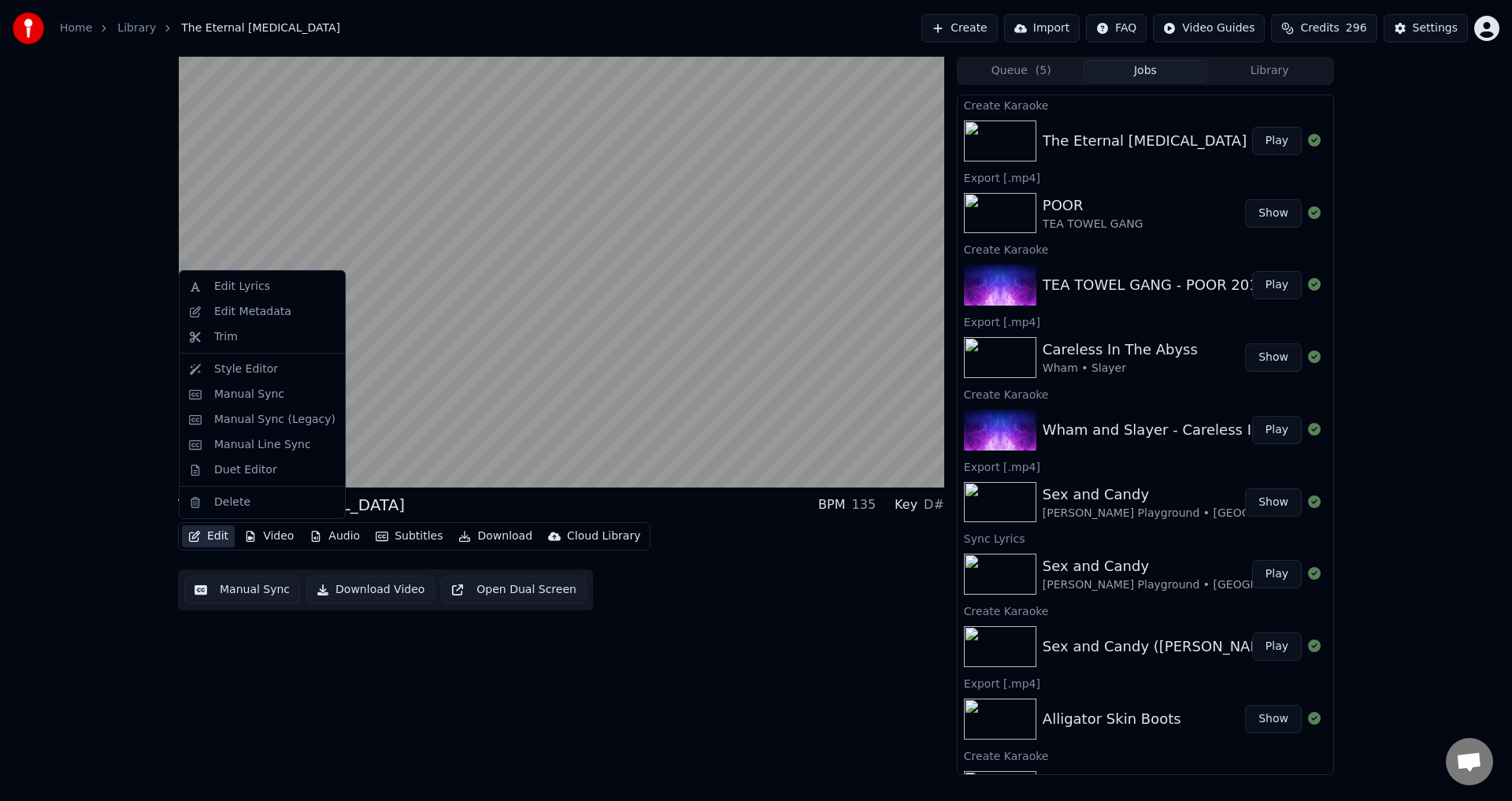
click at [195, 534] on icon "button" at bounding box center [194, 536] width 13 height 11
click at [268, 389] on div "Manual Sync" at bounding box center [249, 394] width 70 height 15
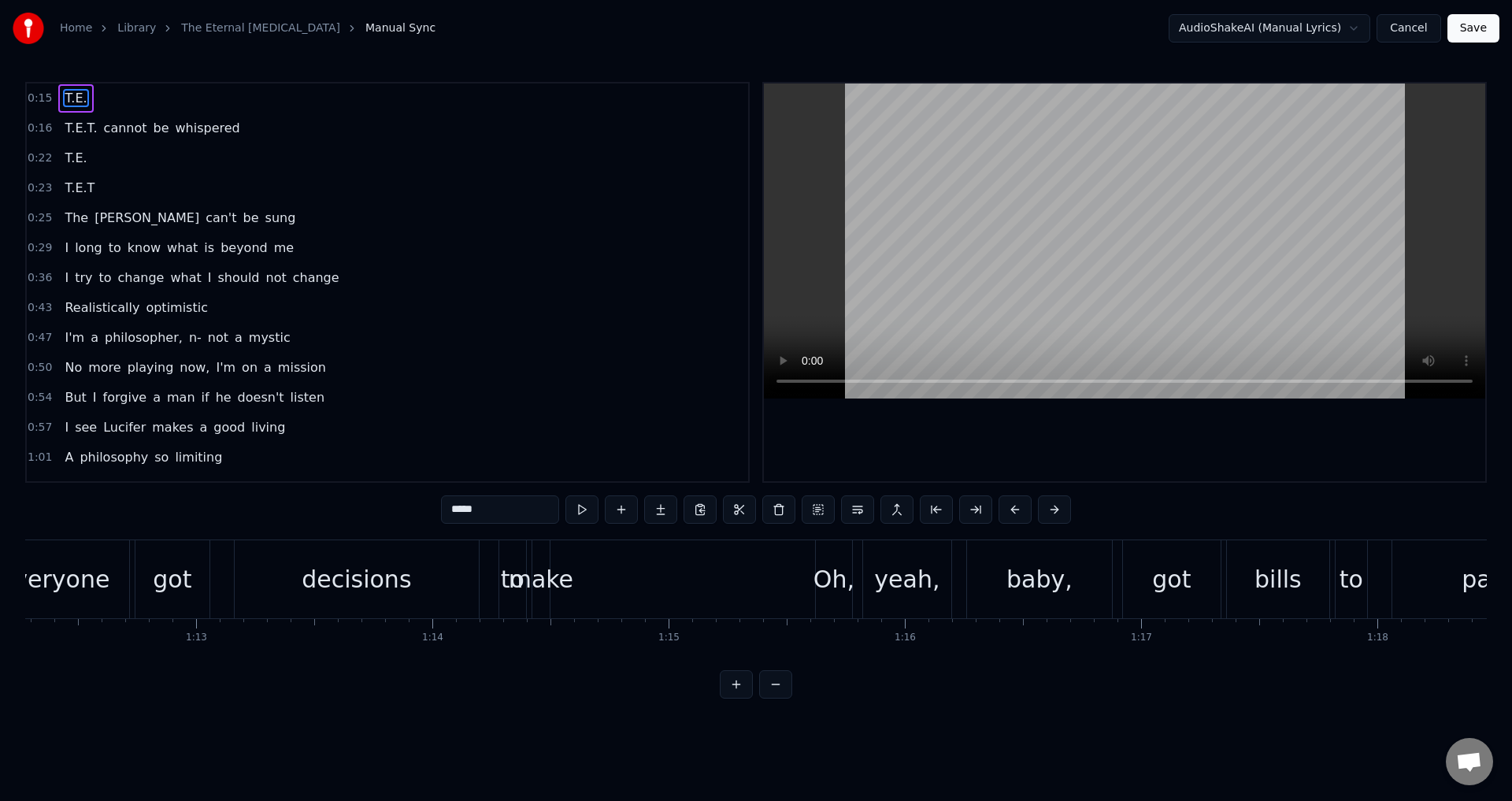
scroll to position [0, 17156]
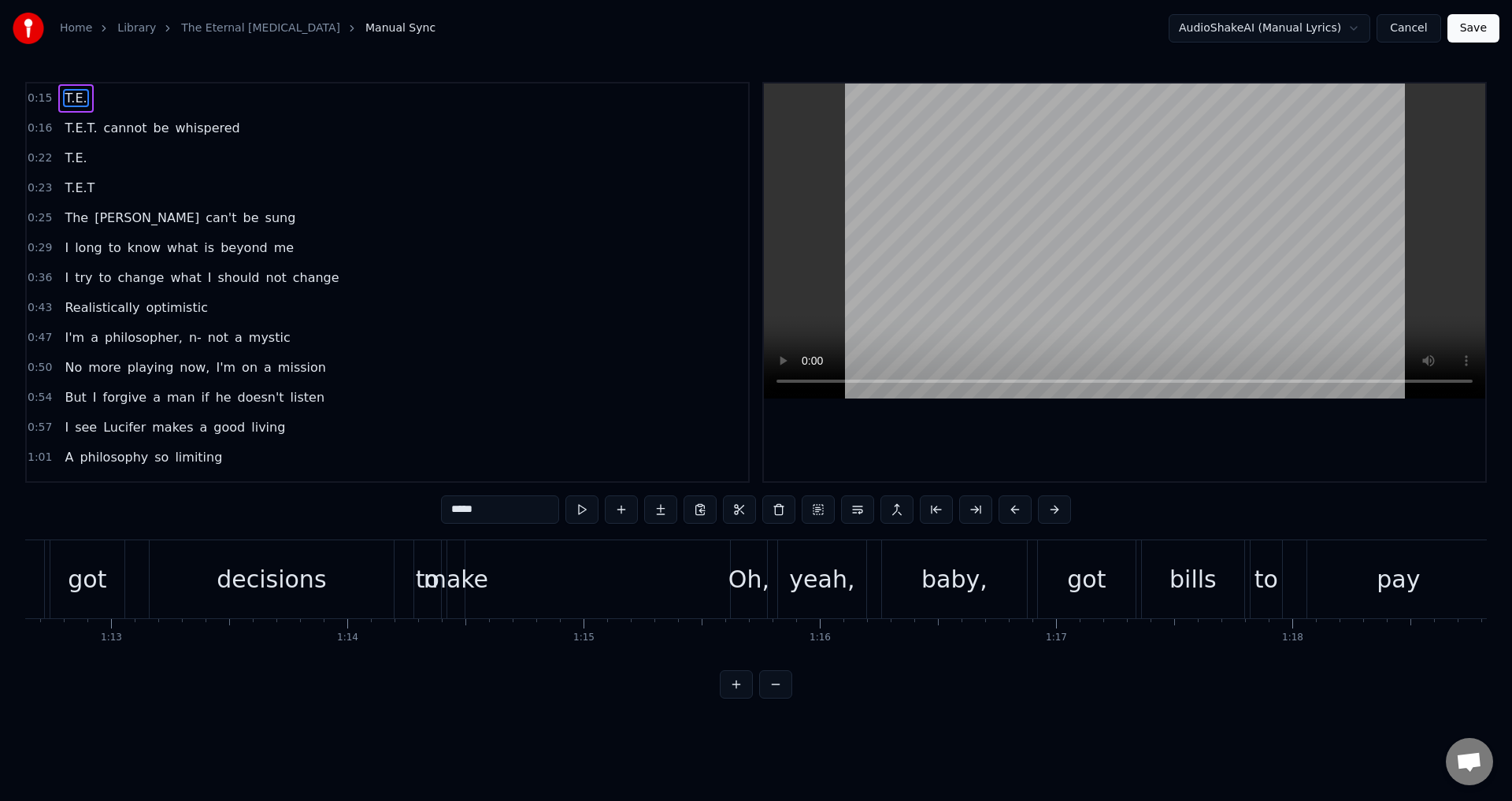
click at [322, 573] on div "decisions" at bounding box center [271, 579] width 244 height 77
type input "*********"
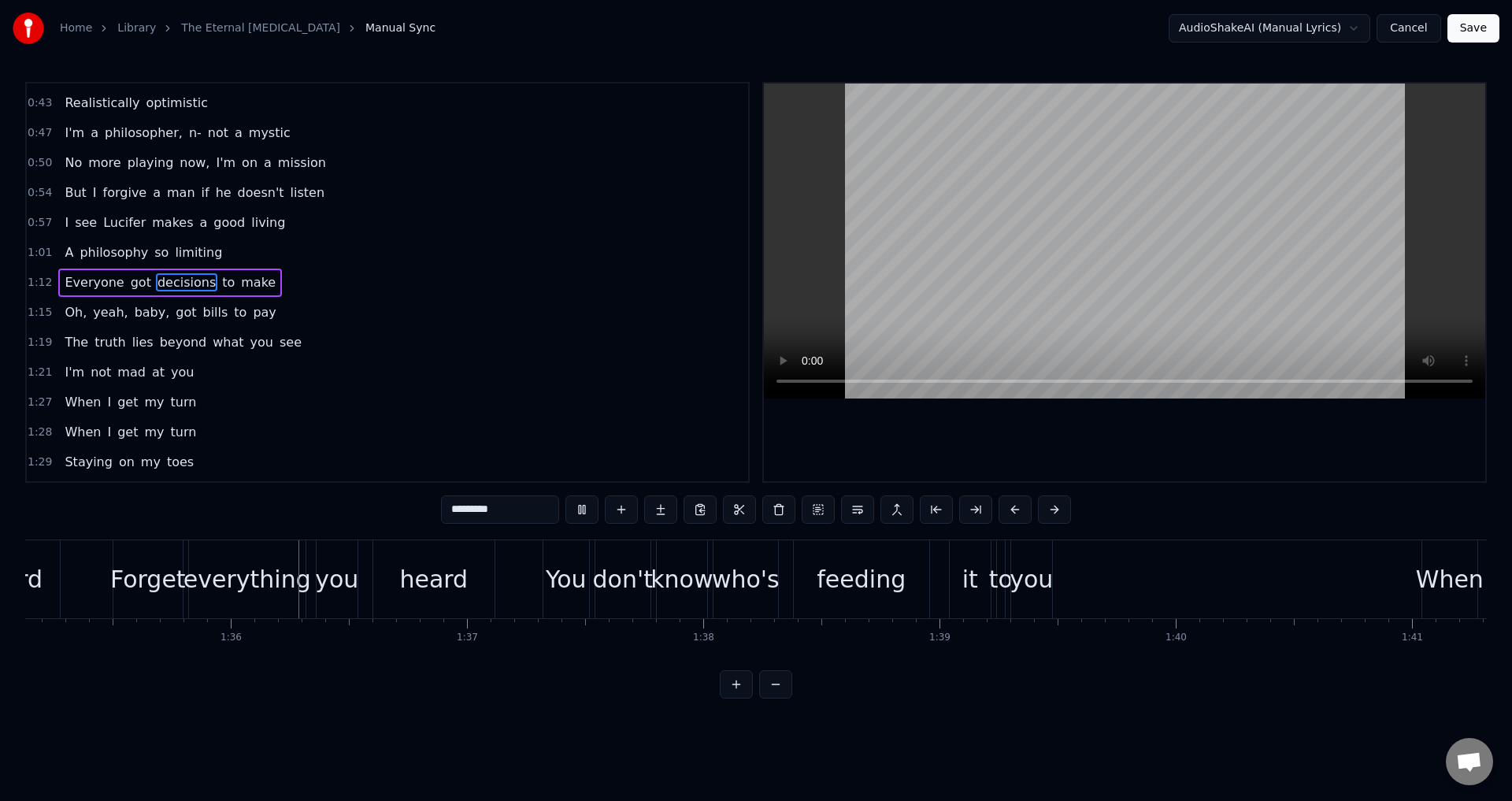
scroll to position [0, 22499]
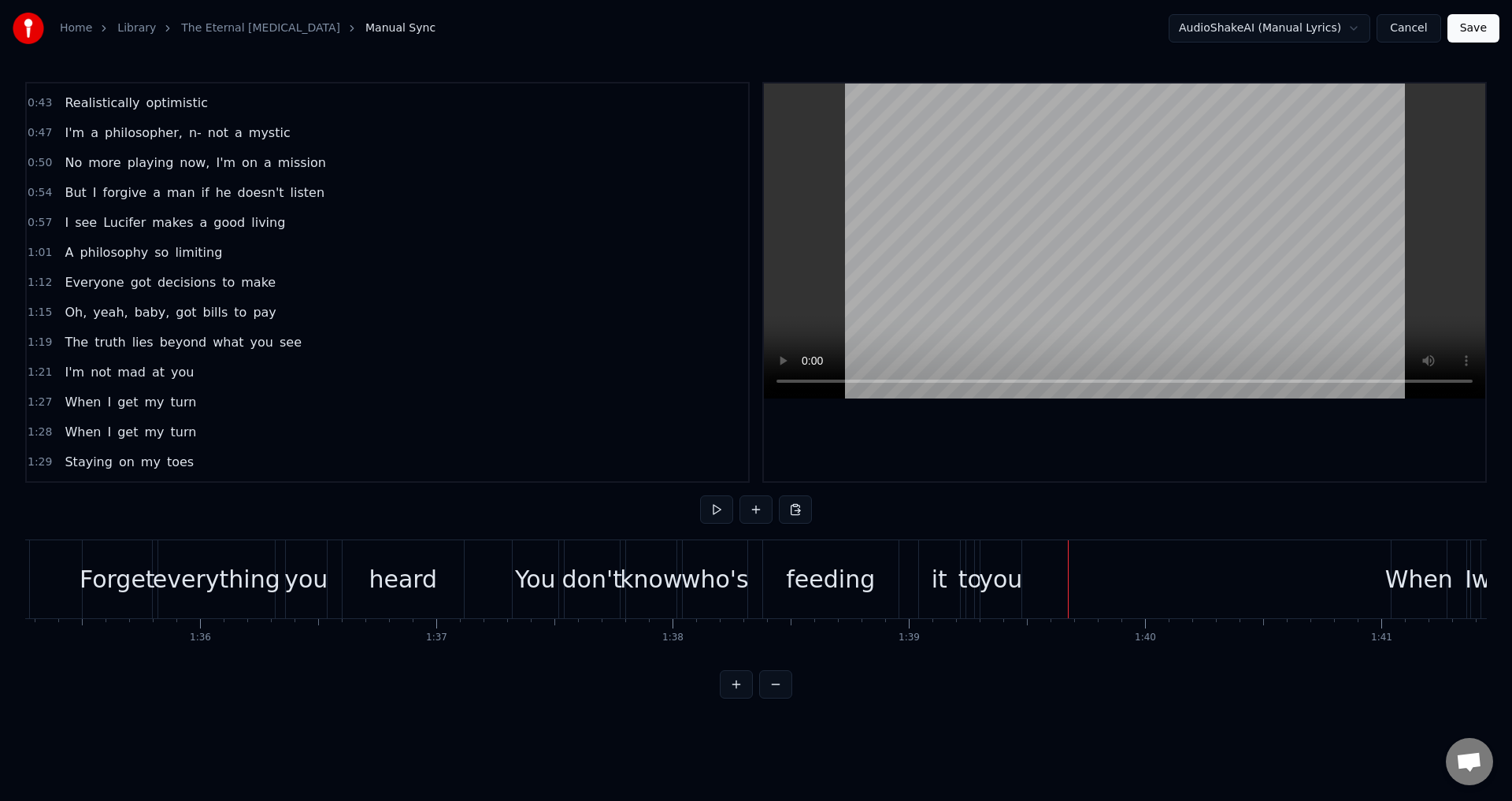
click at [1008, 569] on div "you" at bounding box center [1000, 579] width 44 height 36
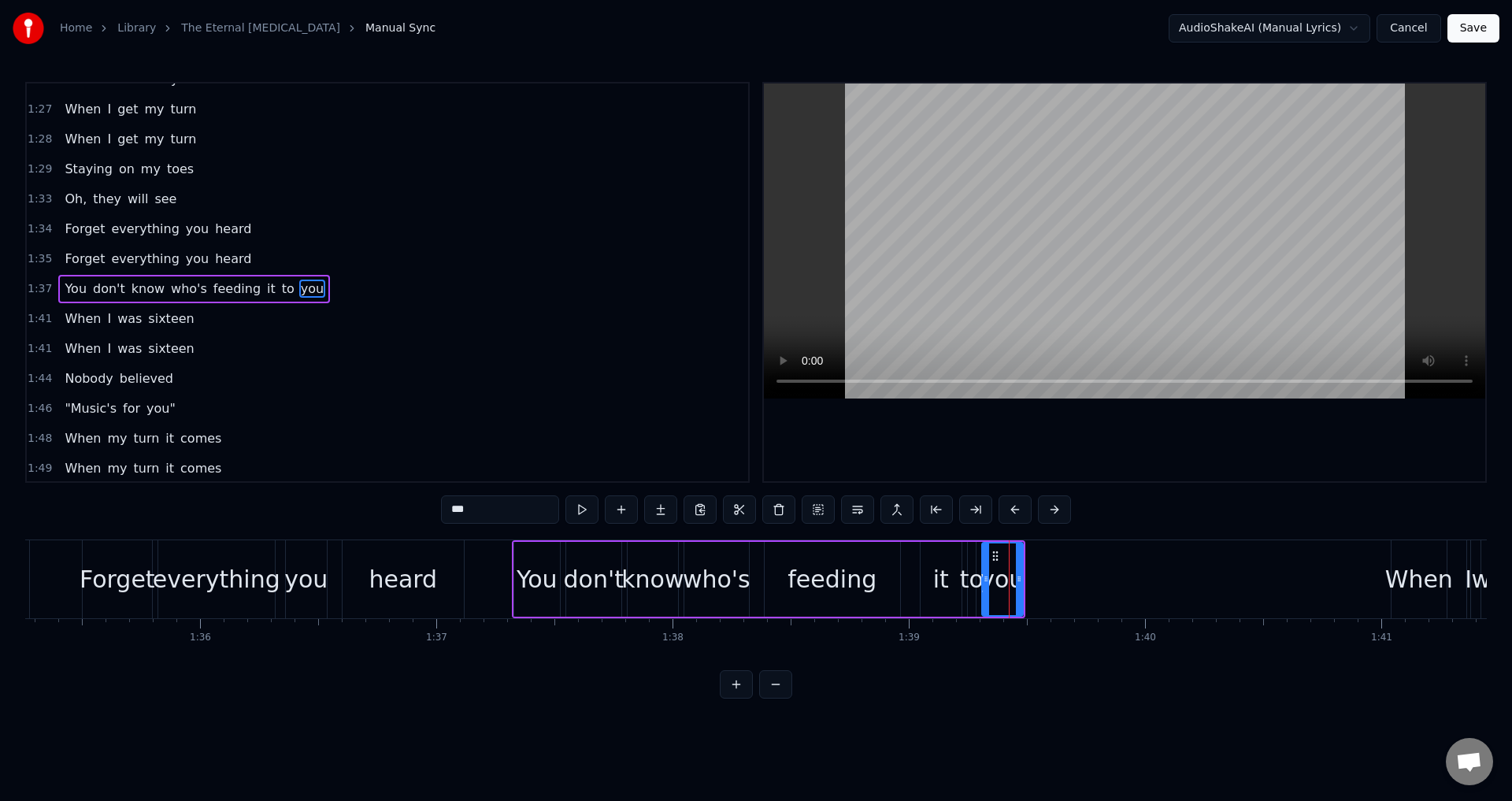
scroll to position [504, 0]
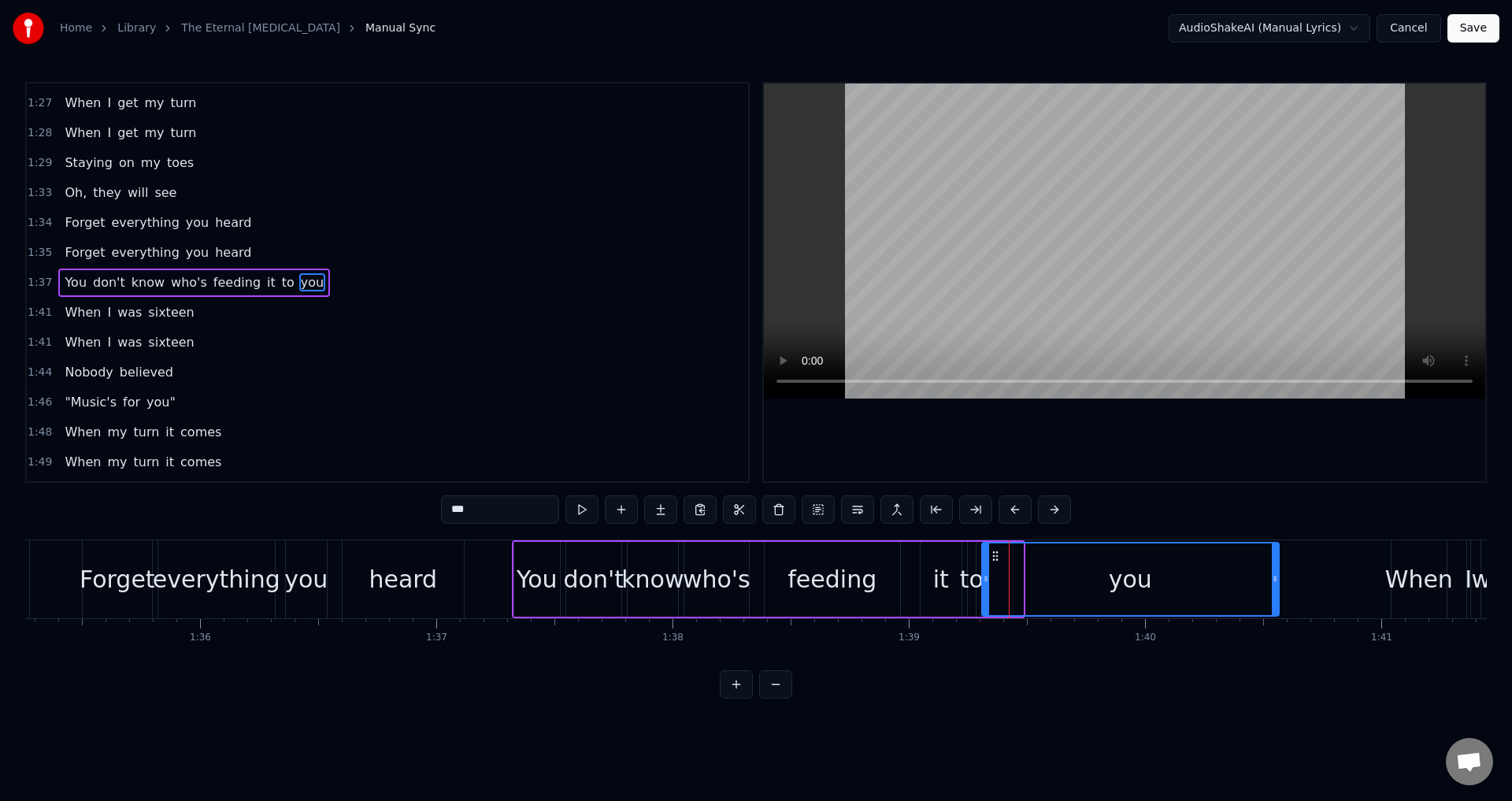
drag, startPoint x: 1030, startPoint y: 570, endPoint x: 1275, endPoint y: 578, distance: 245.1
click at [1275, 578] on div at bounding box center [1275, 579] width 7 height 72
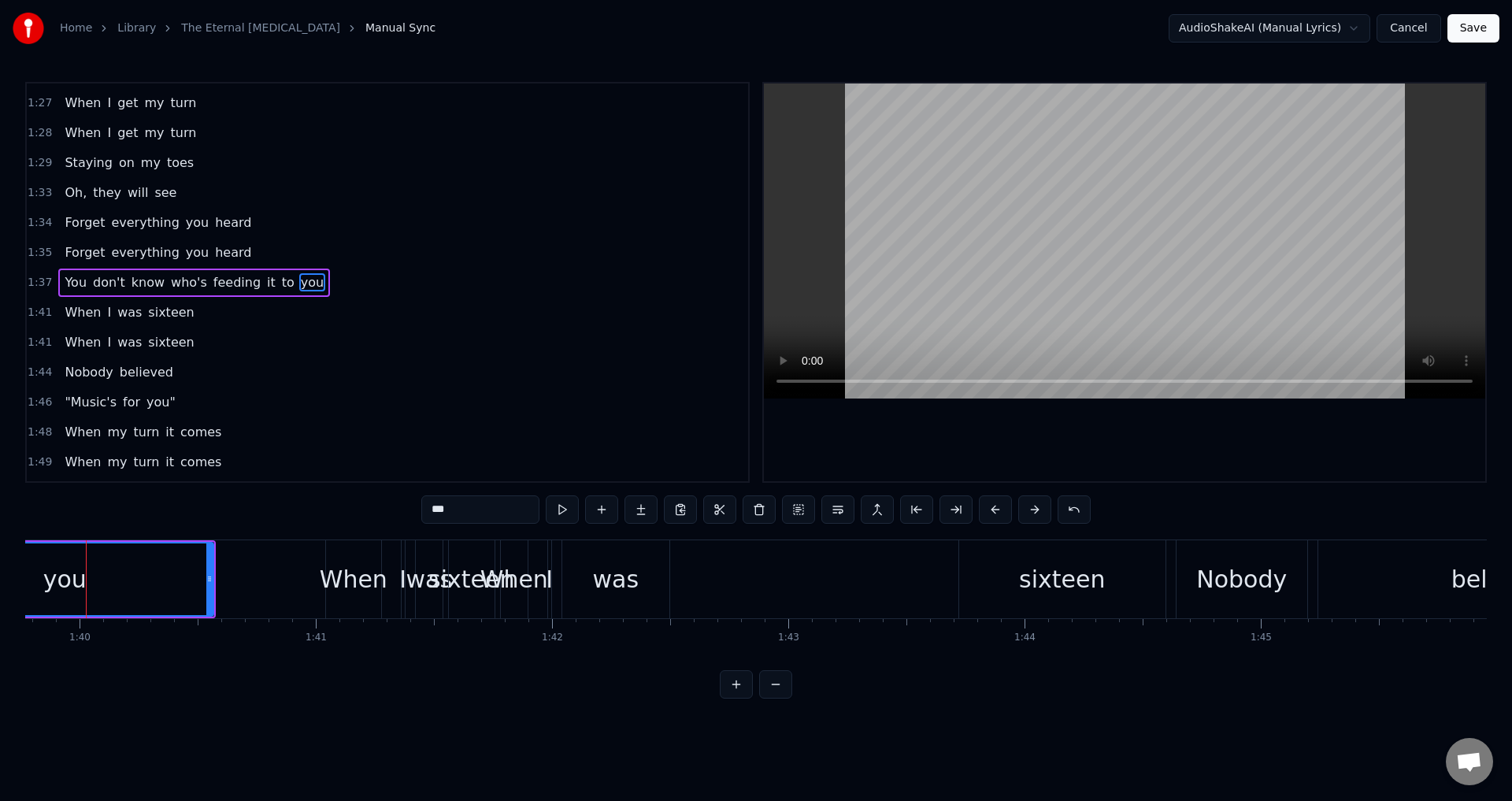
scroll to position [0, 23546]
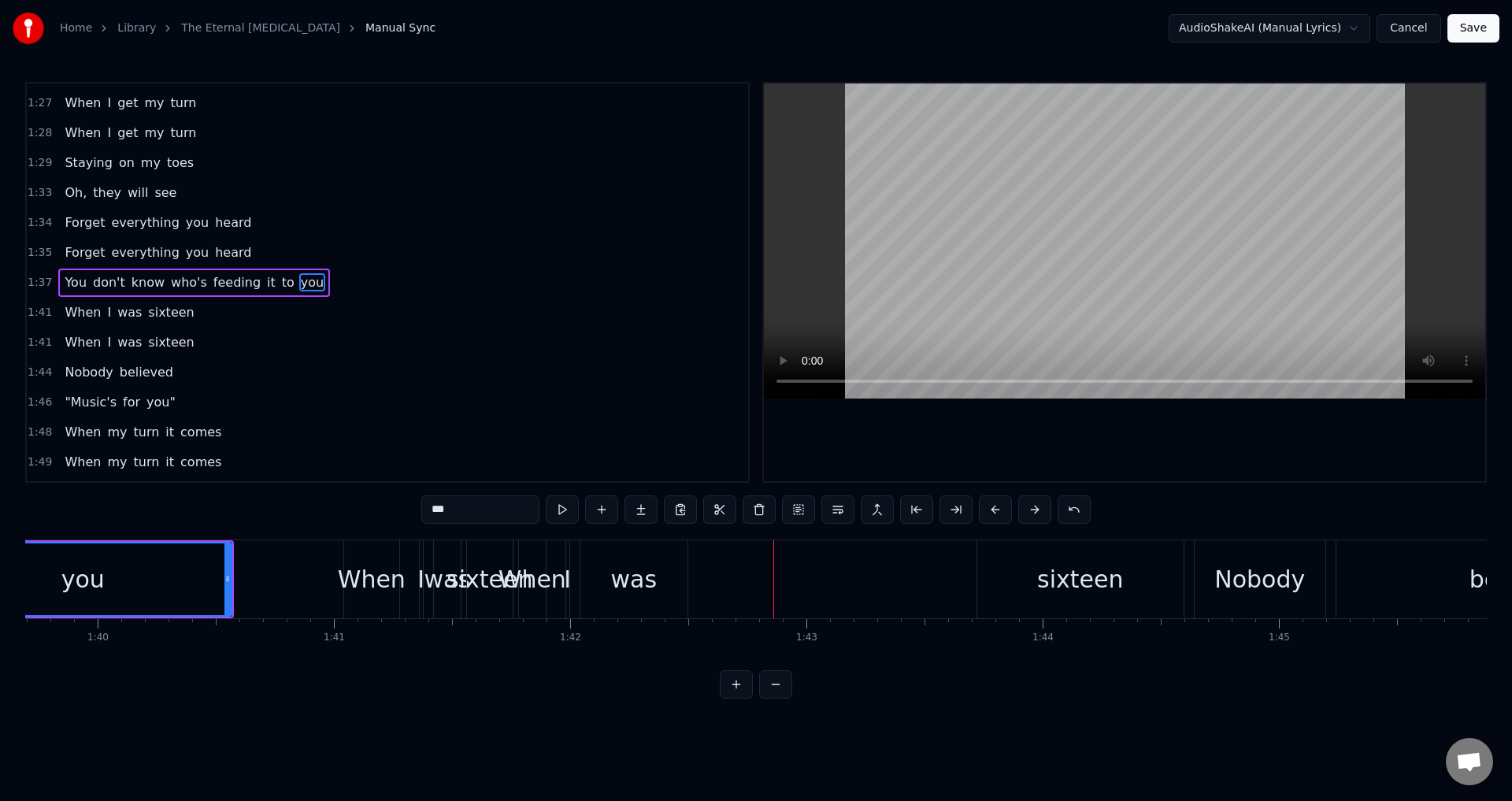
drag, startPoint x: 665, startPoint y: 566, endPoint x: 783, endPoint y: 568, distance: 118.0
click at [783, 568] on div "When I was sixteen" at bounding box center [852, 579] width 669 height 77
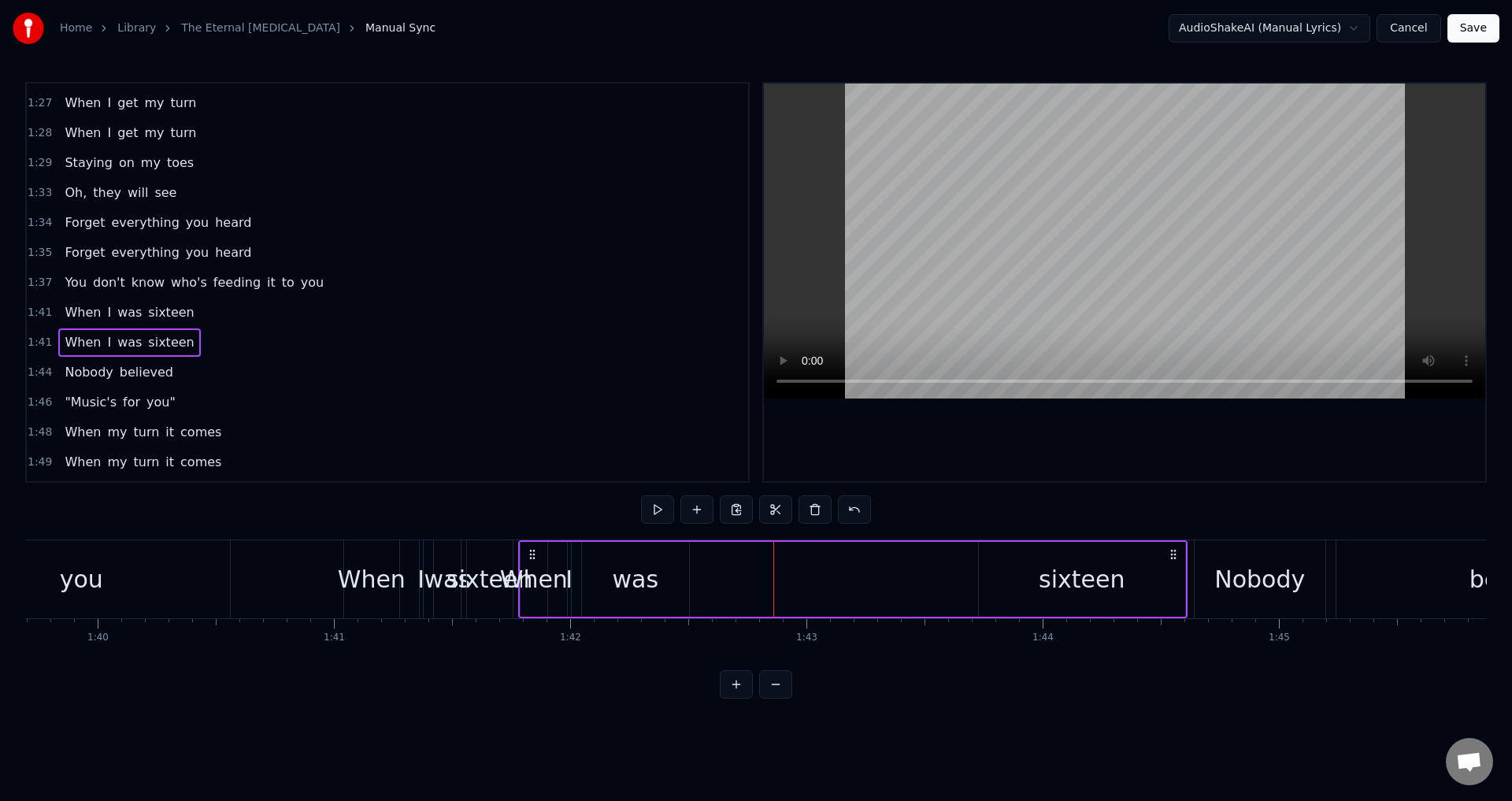
click at [670, 562] on div "was" at bounding box center [635, 578] width 108 height 75
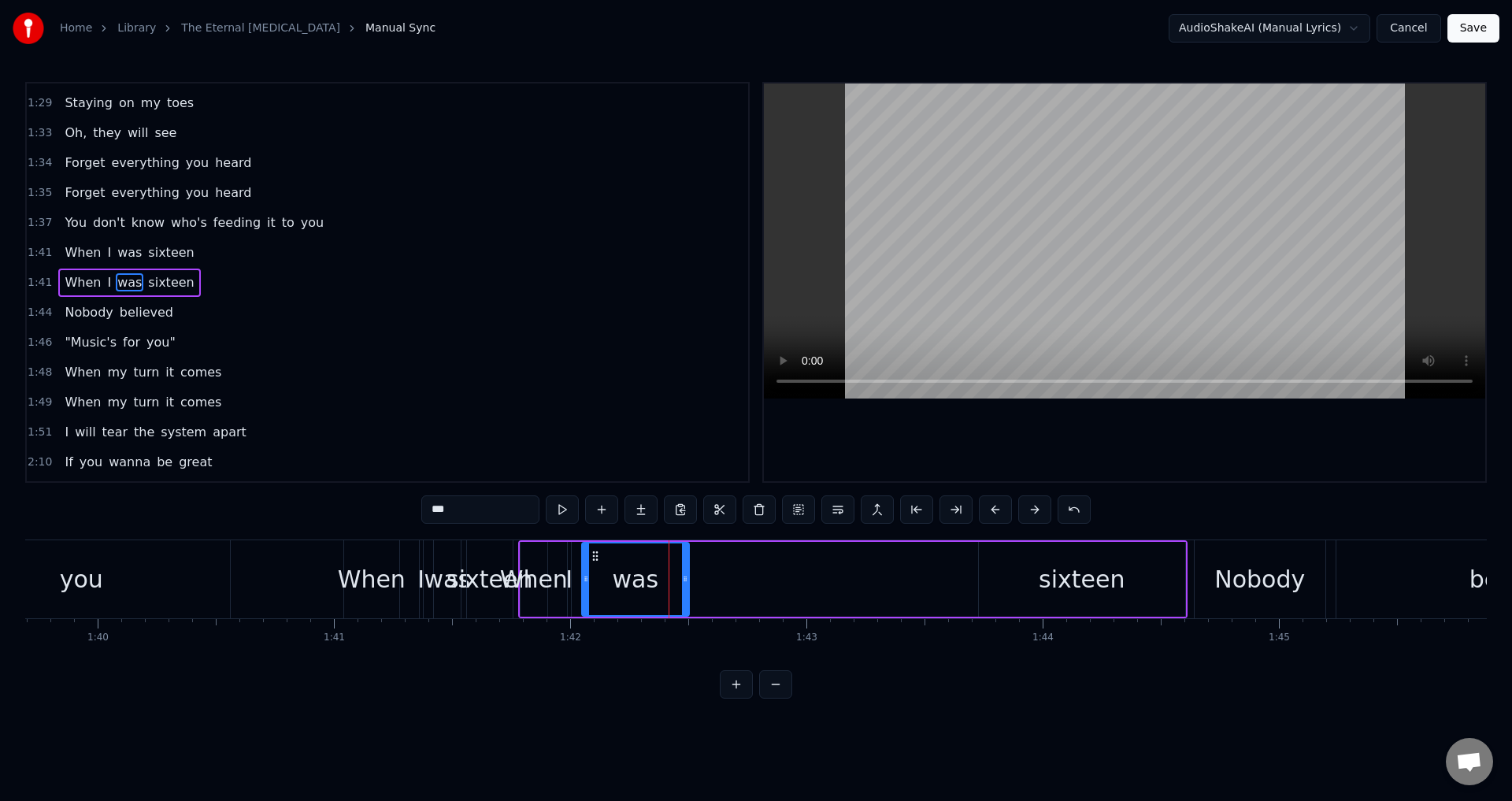
click at [619, 555] on div "was" at bounding box center [634, 579] width 106 height 72
click at [561, 548] on div "When I was sixteen" at bounding box center [852, 579] width 669 height 77
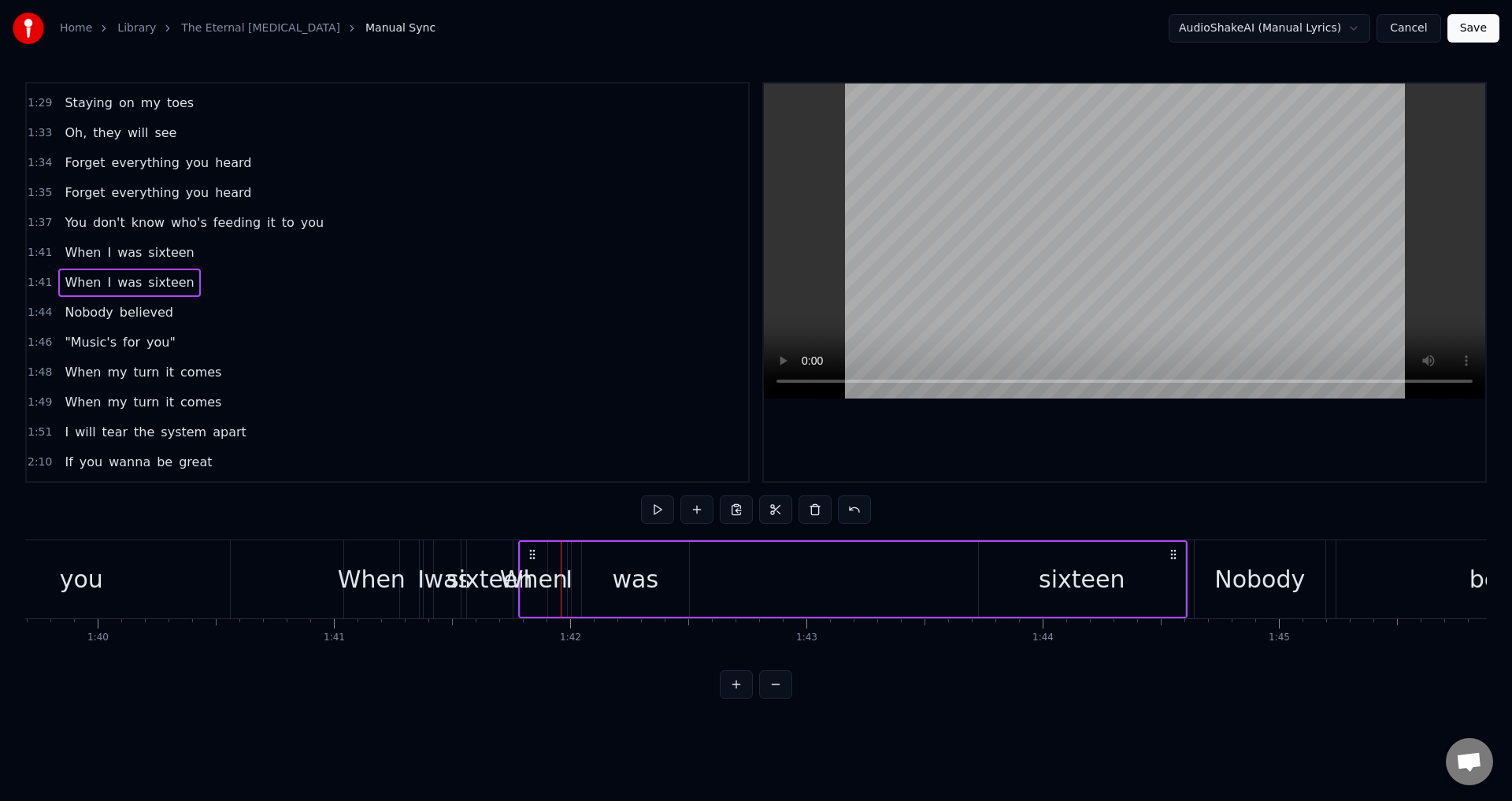
click at [617, 570] on div "was" at bounding box center [635, 579] width 46 height 36
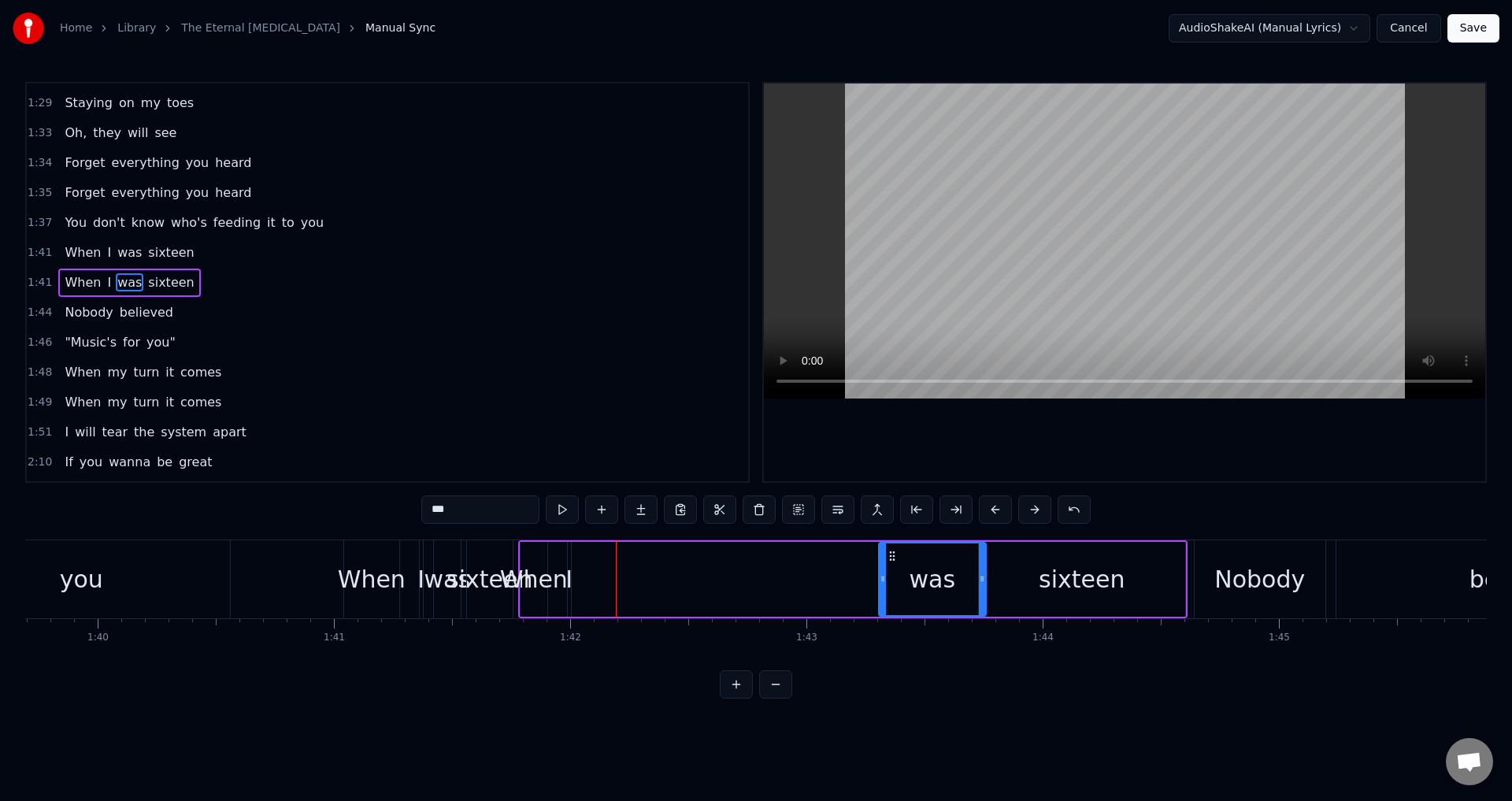
drag, startPoint x: 595, startPoint y: 553, endPoint x: 891, endPoint y: 561, distance: 296.1
click at [891, 561] on icon at bounding box center [891, 555] width 13 height 13
click at [568, 559] on div "I" at bounding box center [569, 578] width 3 height 75
drag, startPoint x: 578, startPoint y: 555, endPoint x: 868, endPoint y: 565, distance: 290.2
click at [868, 565] on div "When I was sixteen" at bounding box center [852, 579] width 669 height 77
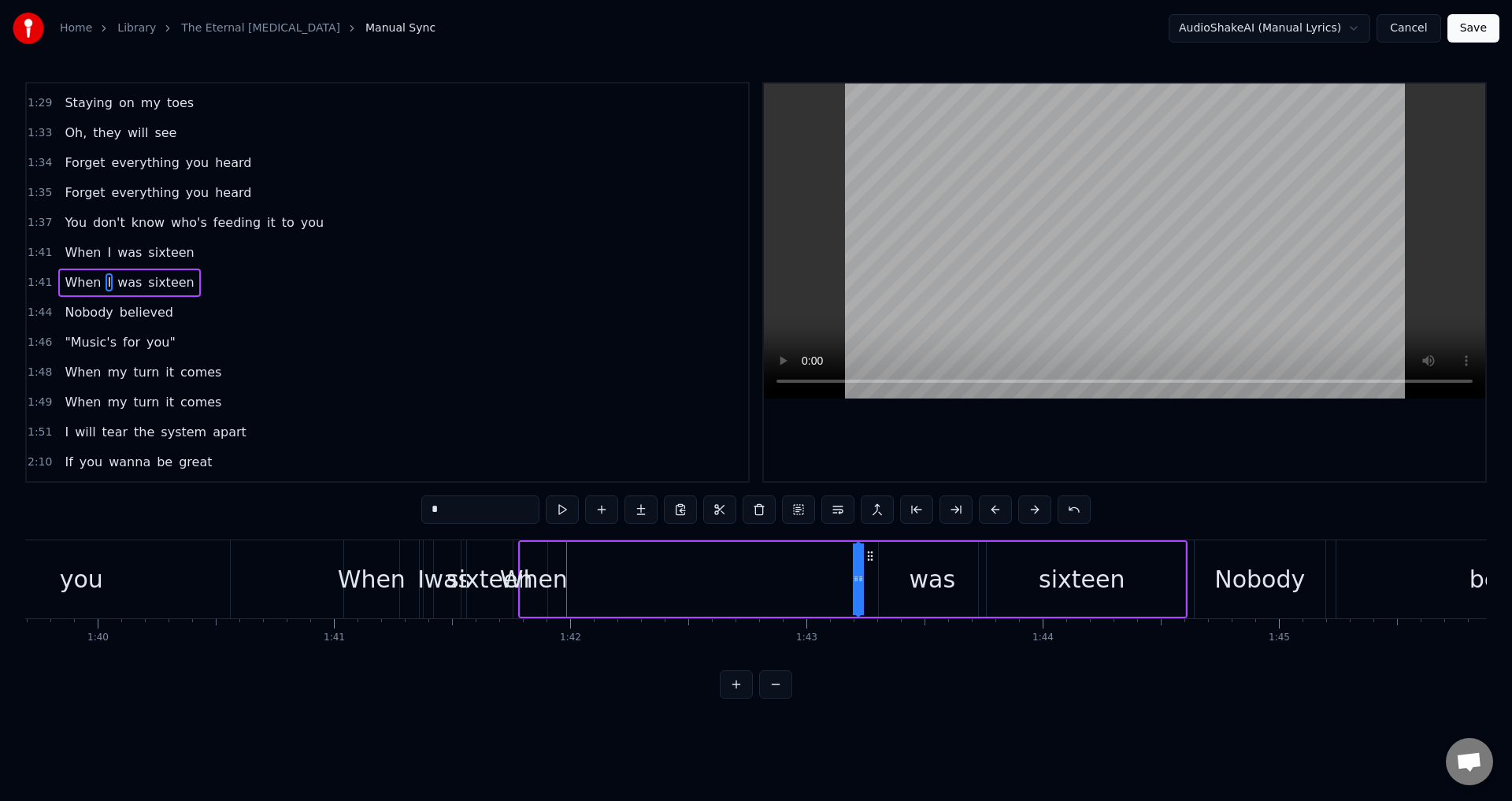
click at [547, 551] on div "When" at bounding box center [533, 578] width 28 height 75
type input "****"
drag, startPoint x: 525, startPoint y: 554, endPoint x: 627, endPoint y: 560, distance: 102.2
click at [627, 560] on div "When I was sixteen" at bounding box center [852, 579] width 669 height 77
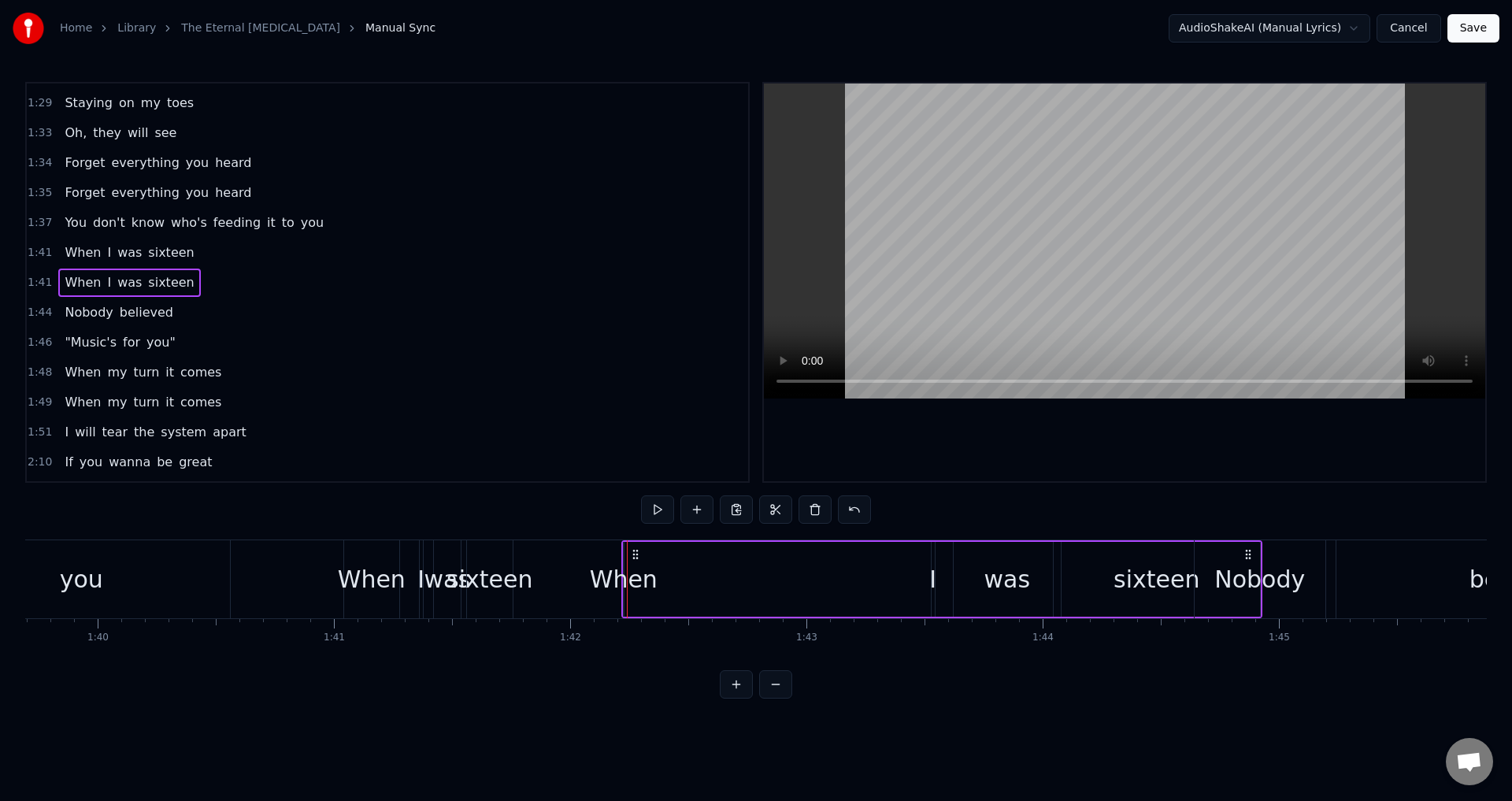
drag, startPoint x: 558, startPoint y: 554, endPoint x: 633, endPoint y: 544, distance: 75.7
click at [633, 544] on div "When I was sixteen" at bounding box center [941, 579] width 641 height 77
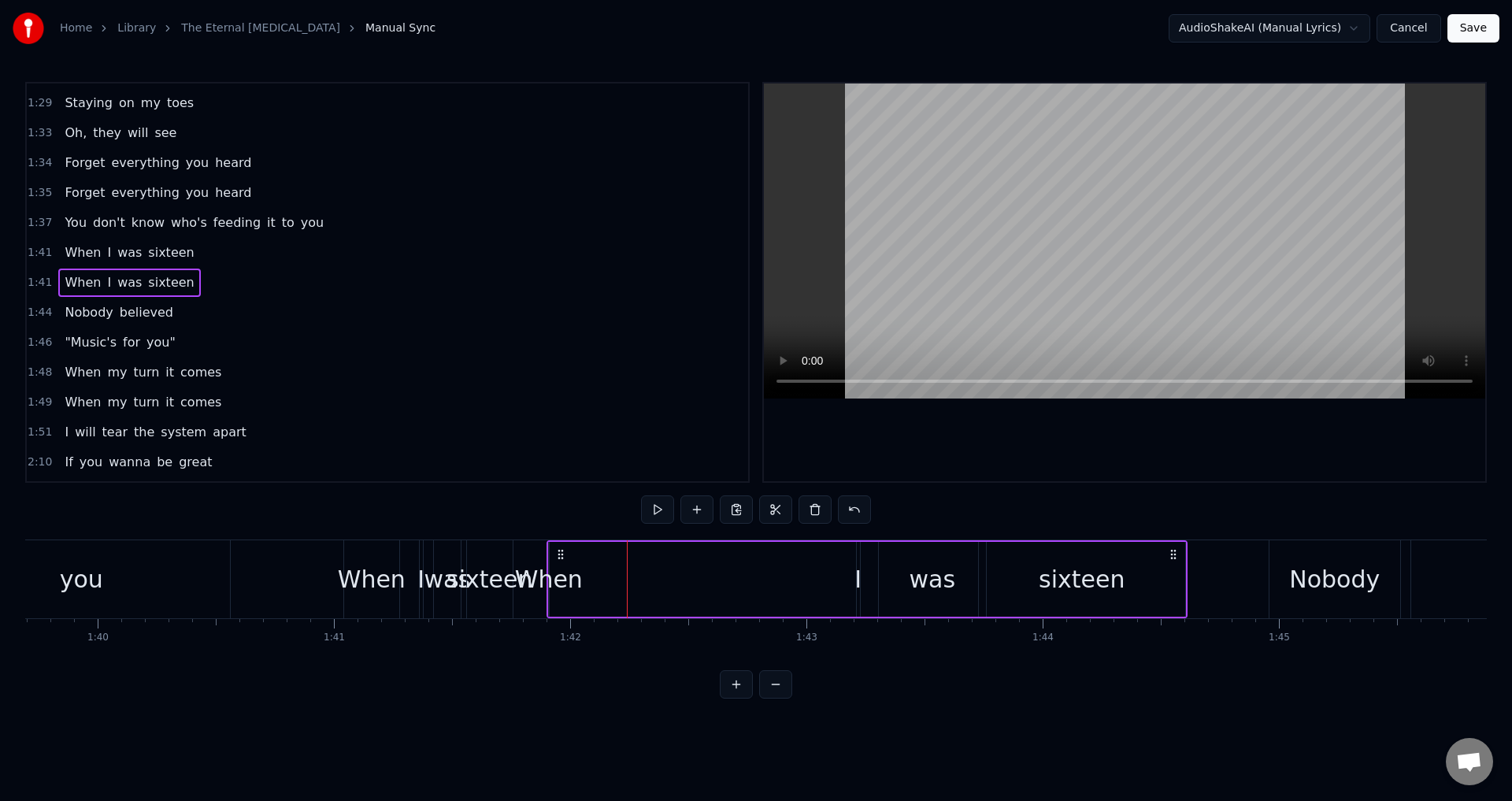
click at [856, 568] on div "I" at bounding box center [857, 579] width 7 height 36
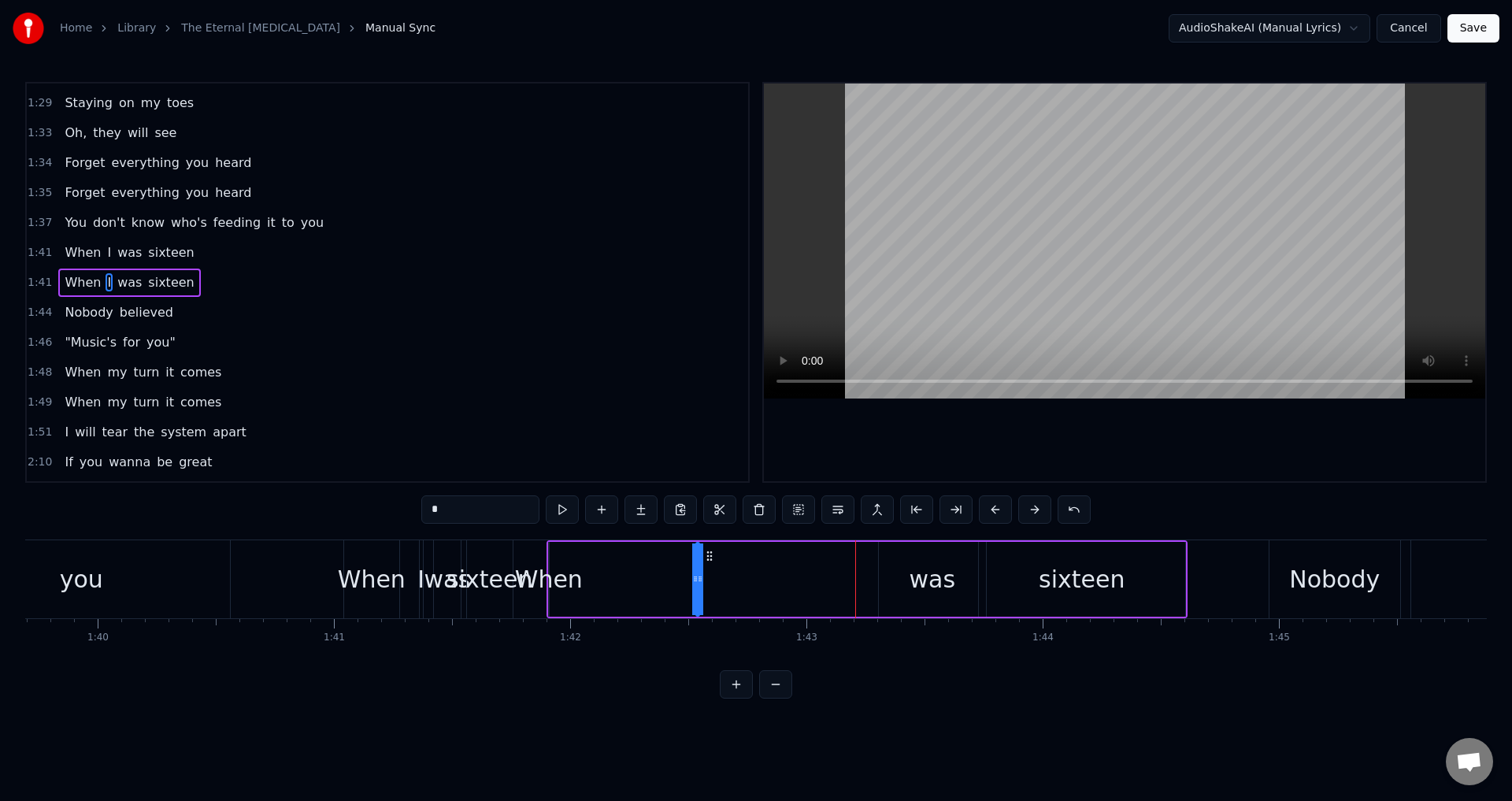
drag, startPoint x: 869, startPoint y: 557, endPoint x: 708, endPoint y: 563, distance: 161.1
click at [708, 563] on div "When I was sixteen" at bounding box center [867, 579] width 641 height 77
click at [565, 570] on div "When" at bounding box center [549, 579] width 68 height 36
type input "****"
drag, startPoint x: 560, startPoint y: 553, endPoint x: 618, endPoint y: 556, distance: 58.1
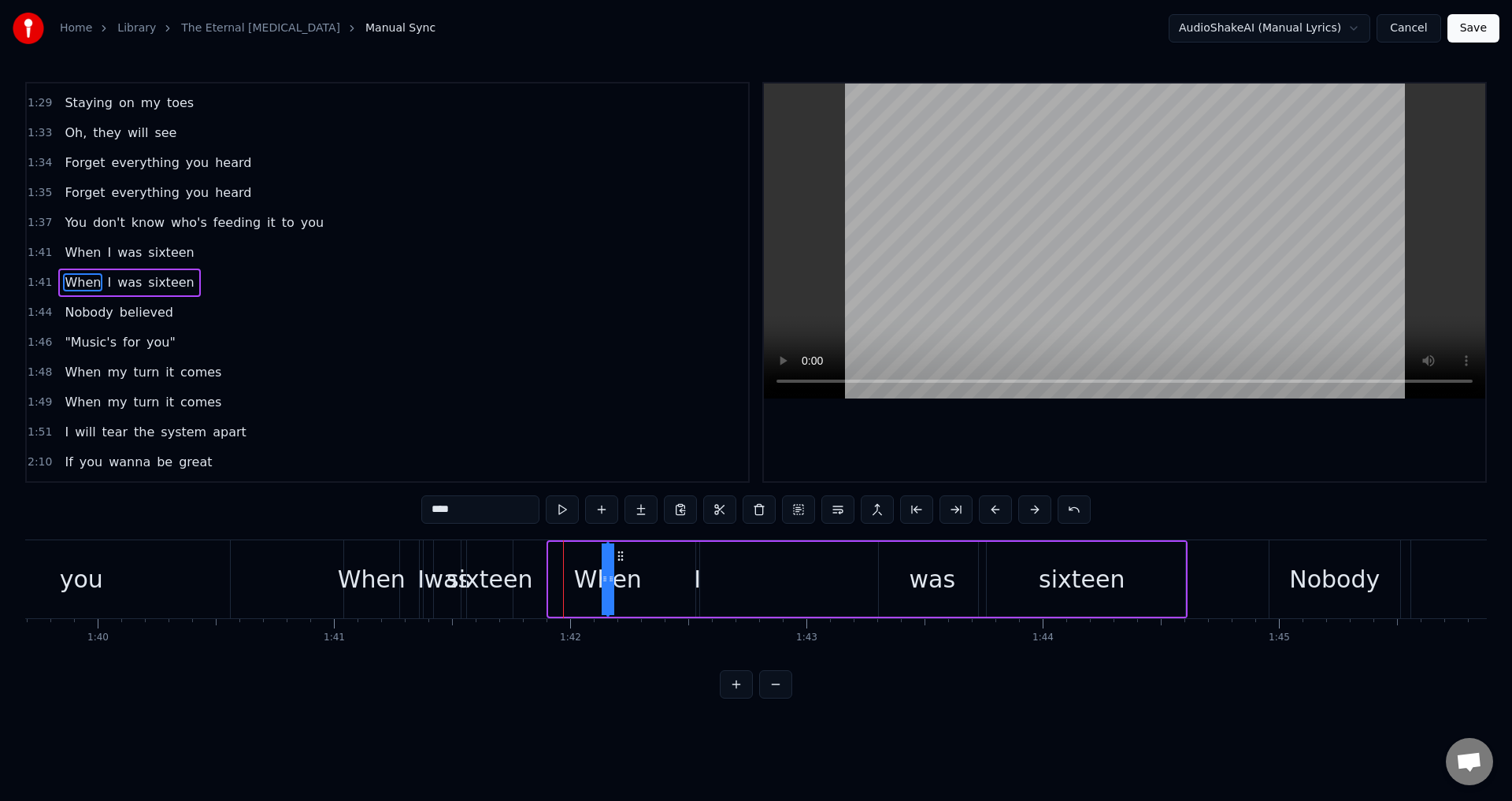
click at [618, 556] on icon at bounding box center [620, 555] width 13 height 13
drag, startPoint x: 608, startPoint y: 575, endPoint x: 650, endPoint y: 578, distance: 42.1
click at [650, 578] on div "When I was sixteen" at bounding box center [895, 579] width 582 height 77
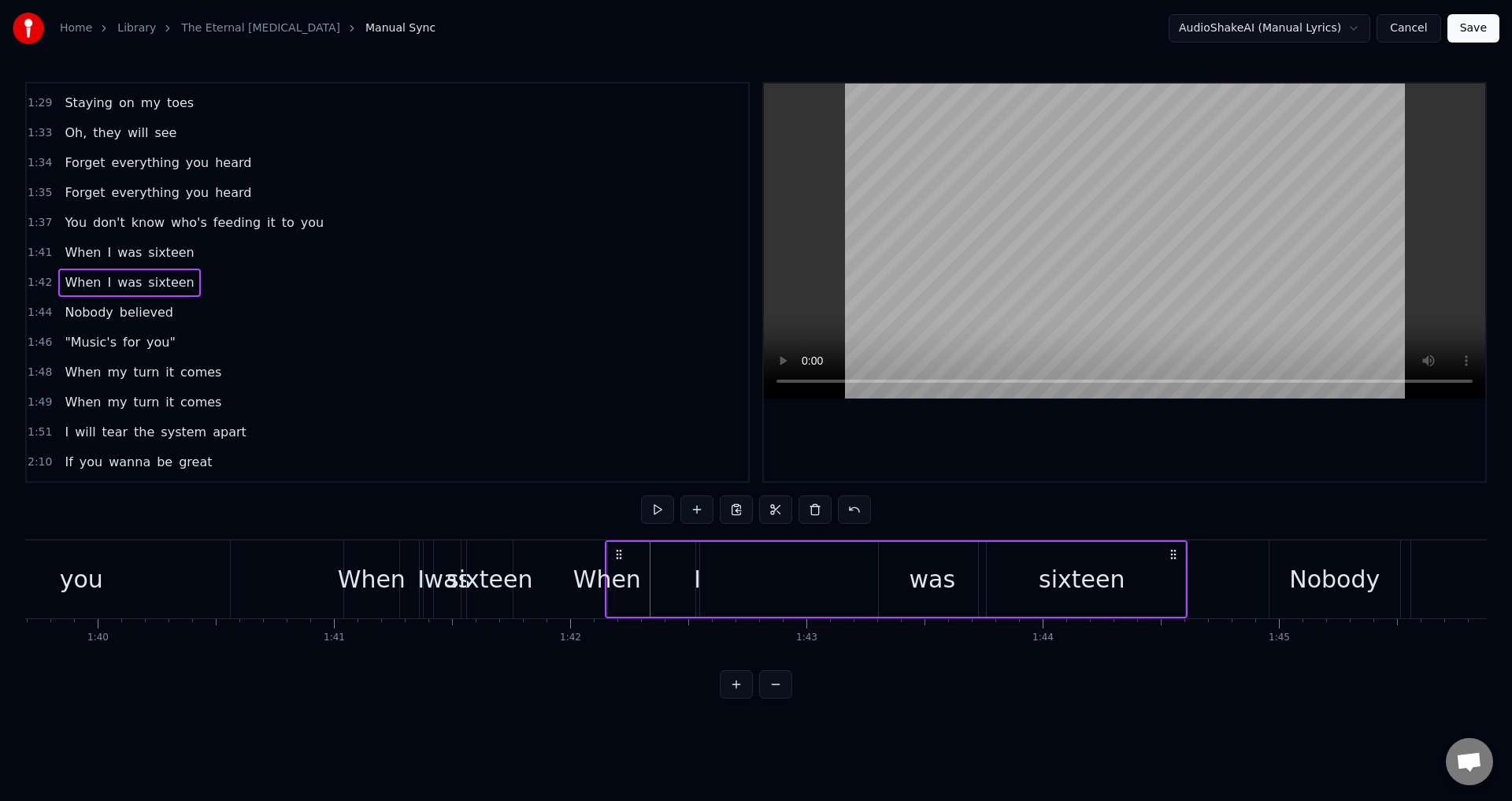
click at [602, 575] on div "When" at bounding box center [607, 579] width 68 height 36
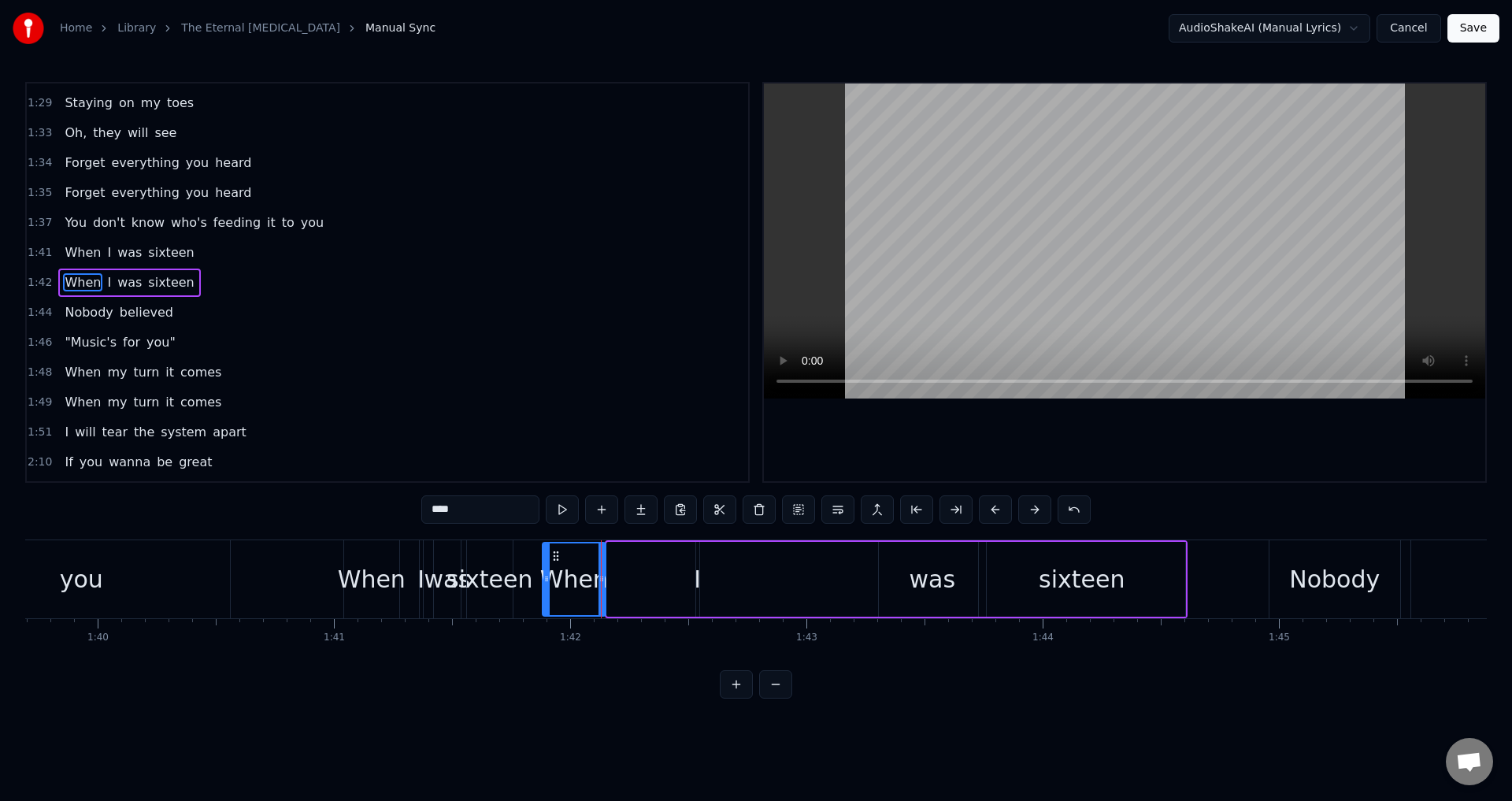
drag, startPoint x: 608, startPoint y: 574, endPoint x: 544, endPoint y: 573, distance: 64.0
click at [544, 573] on icon at bounding box center [546, 578] width 7 height 13
drag, startPoint x: 555, startPoint y: 555, endPoint x: 577, endPoint y: 556, distance: 22.0
click at [576, 556] on circle at bounding box center [575, 555] width 1 height 1
drag, startPoint x: 623, startPoint y: 574, endPoint x: 669, endPoint y: 578, distance: 46.2
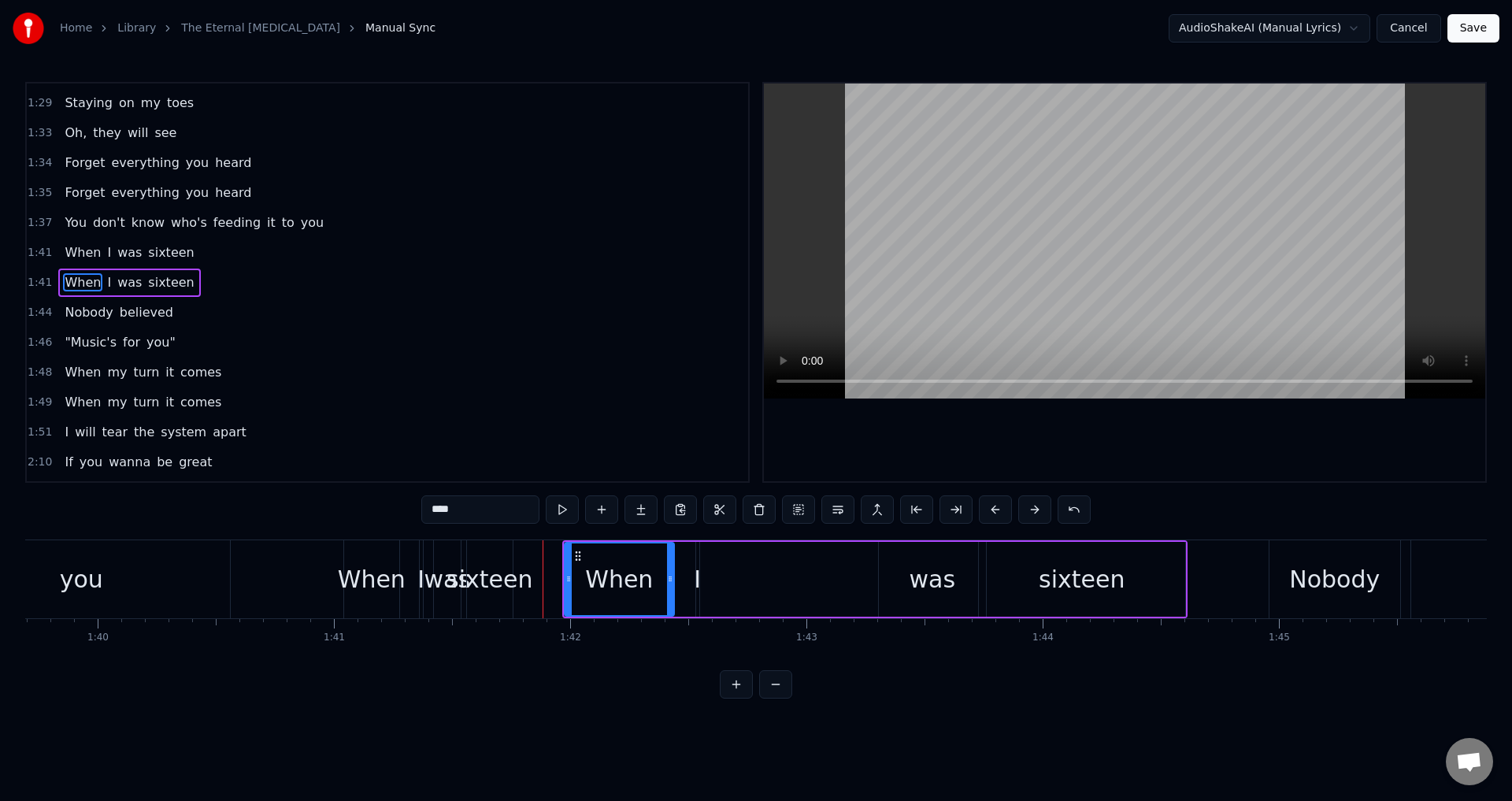
click at [669, 578] on icon at bounding box center [669, 578] width 7 height 13
click at [698, 568] on div "I" at bounding box center [696, 579] width 7 height 36
drag, startPoint x: 706, startPoint y: 555, endPoint x: 780, endPoint y: 558, distance: 74.1
click at [780, 558] on icon at bounding box center [783, 555] width 13 height 13
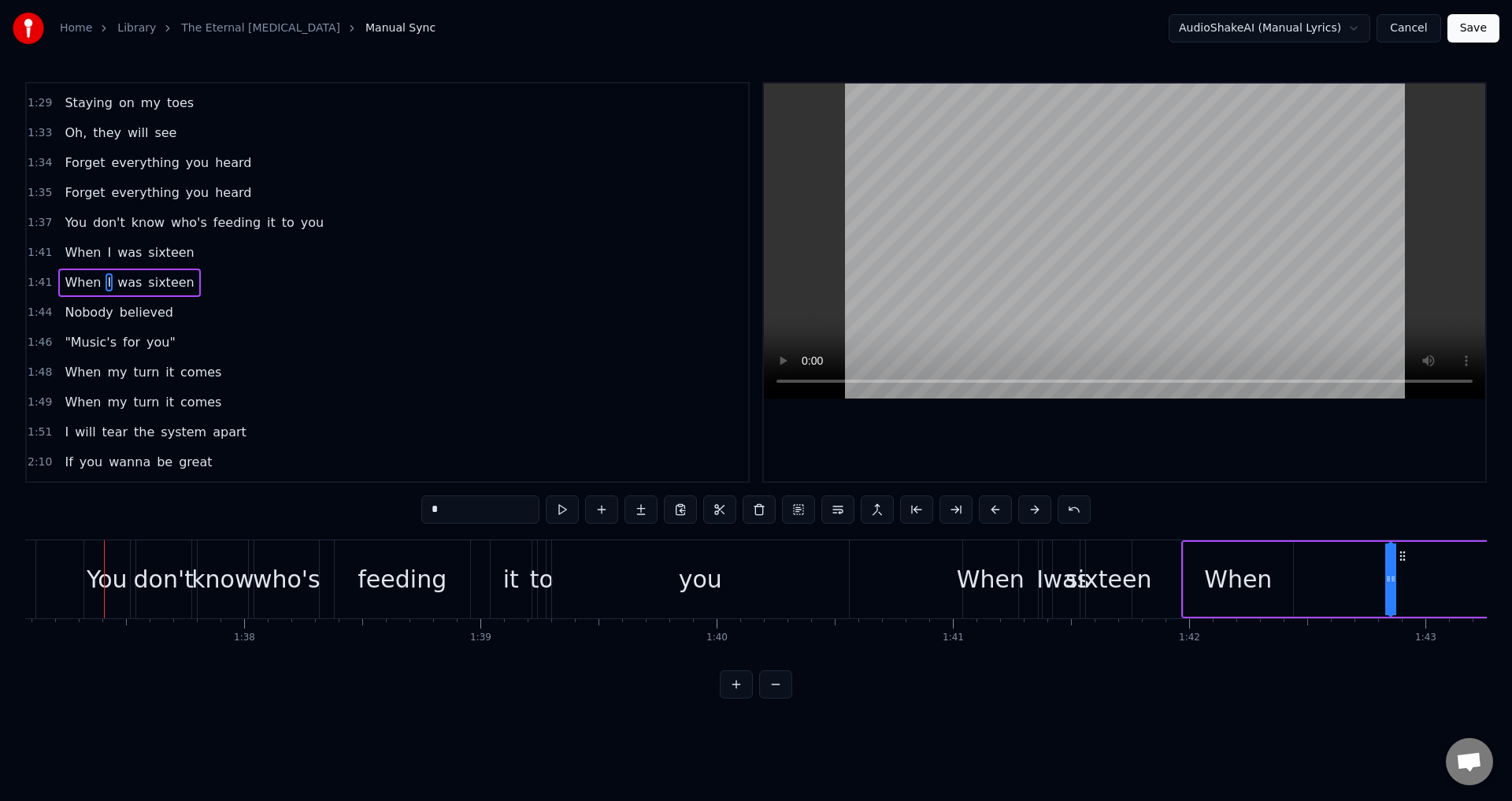
scroll to position [0, 22927]
click at [1041, 576] on div "I" at bounding box center [1039, 579] width 7 height 36
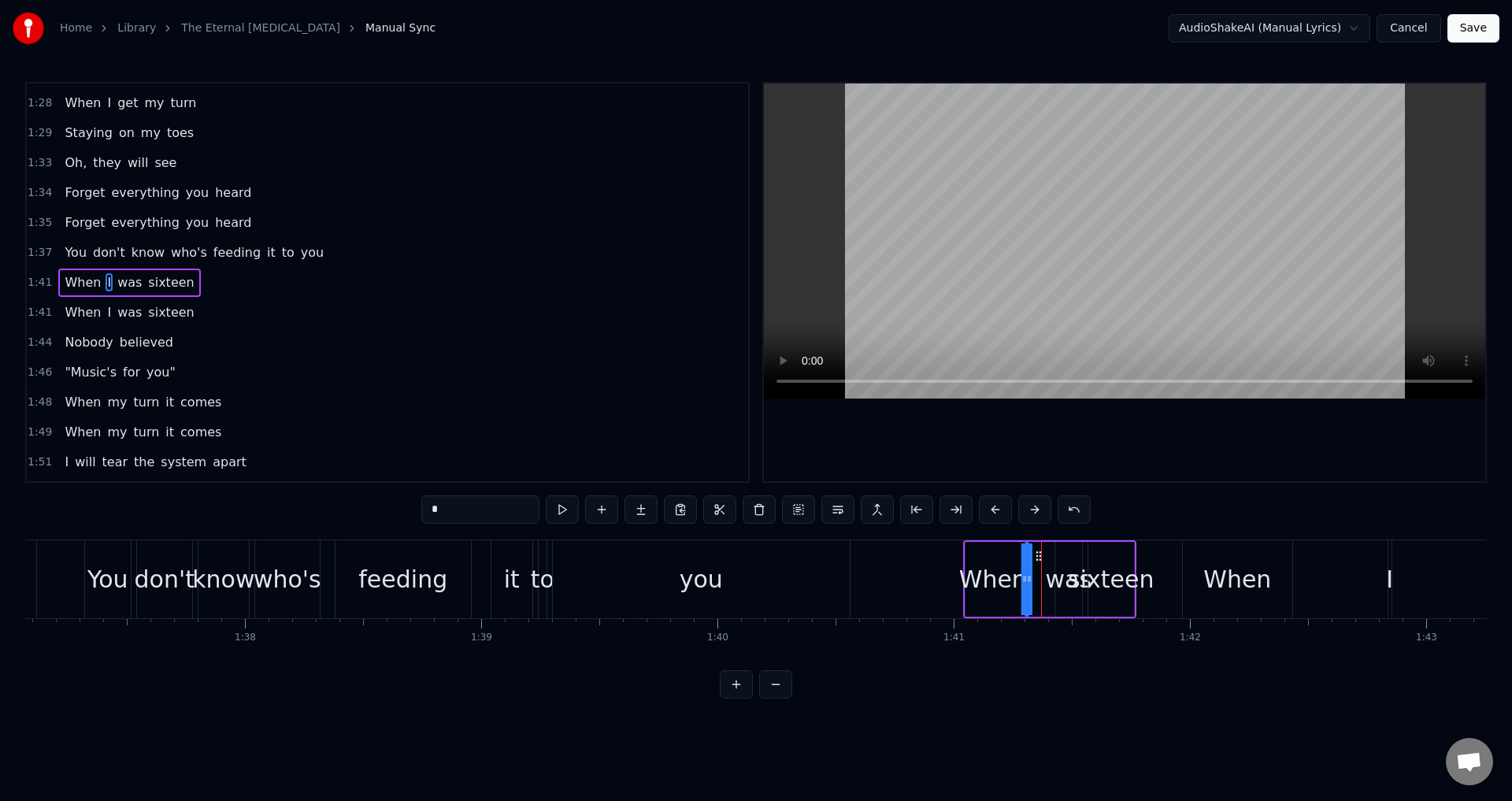
drag, startPoint x: 1054, startPoint y: 552, endPoint x: 1037, endPoint y: 549, distance: 17.3
click at [1037, 549] on icon at bounding box center [1038, 555] width 13 height 13
click at [1126, 572] on div "sixteen" at bounding box center [1110, 579] width 86 height 36
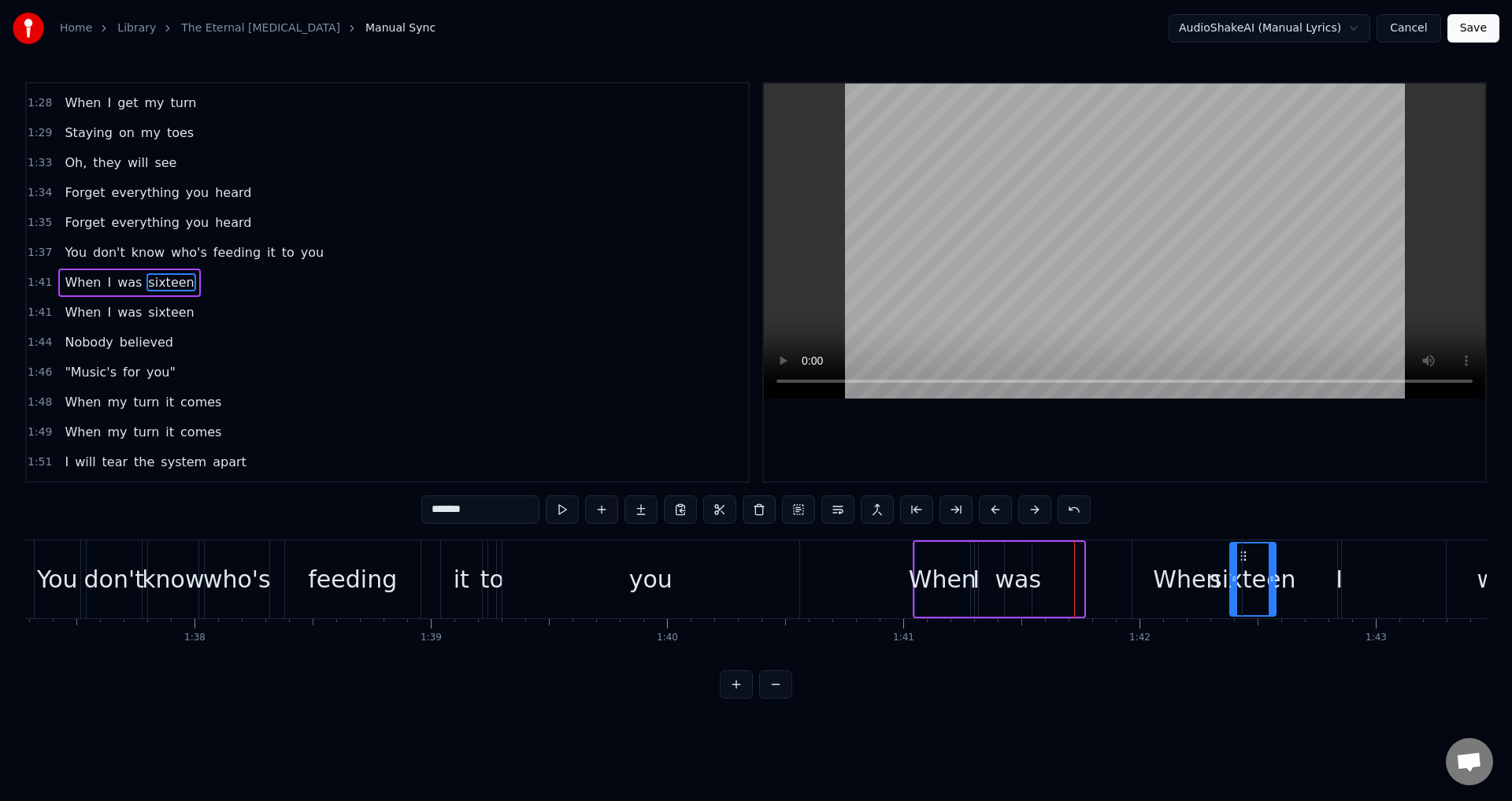
scroll to position [0, 22981]
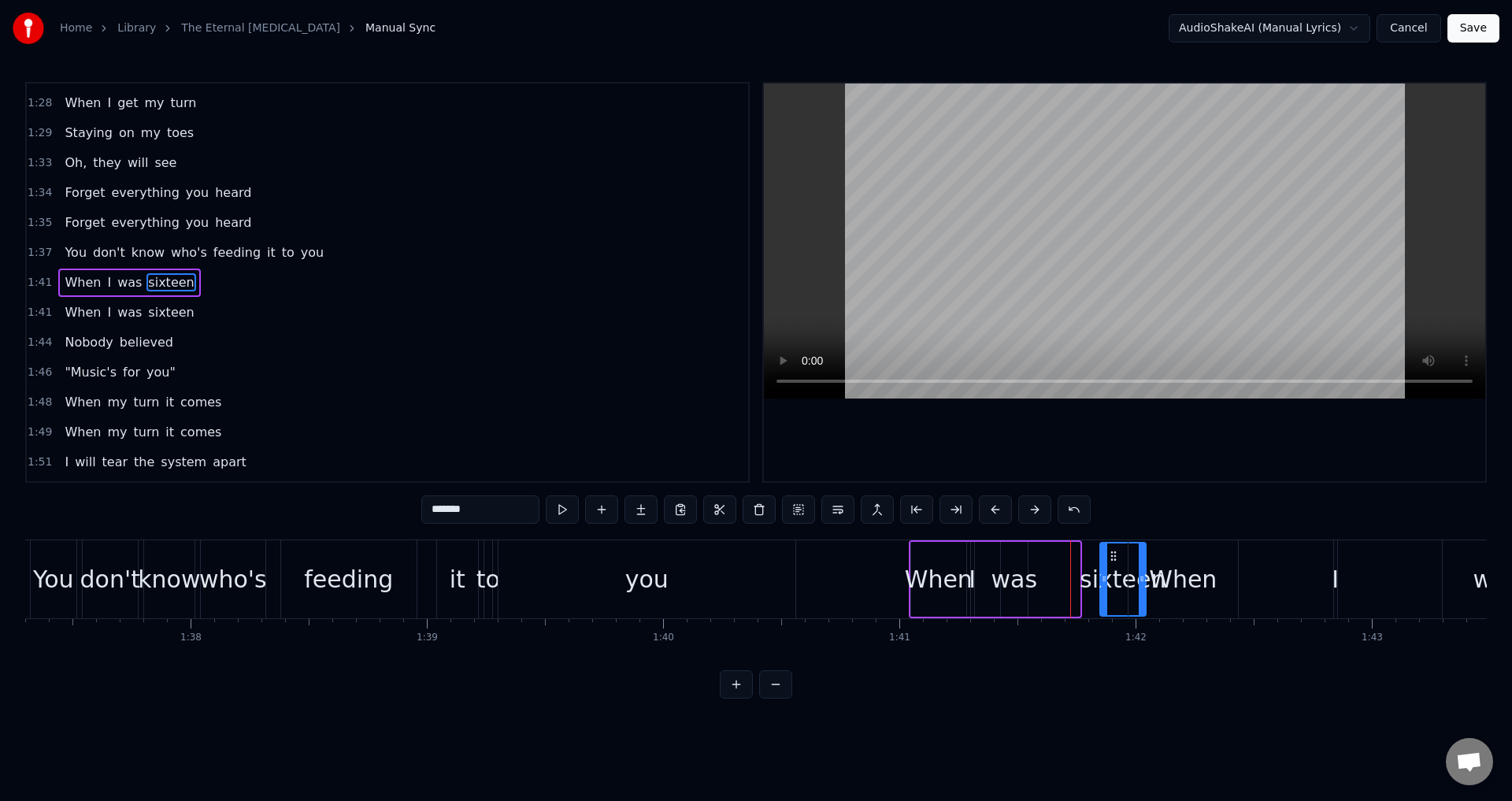
drag, startPoint x: 1098, startPoint y: 557, endPoint x: 1110, endPoint y: 560, distance: 12.4
click at [1110, 560] on icon at bounding box center [1113, 555] width 13 height 13
drag, startPoint x: 1012, startPoint y: 570, endPoint x: 1020, endPoint y: 570, distance: 8.0
click at [1020, 570] on div "was" at bounding box center [1014, 579] width 46 height 36
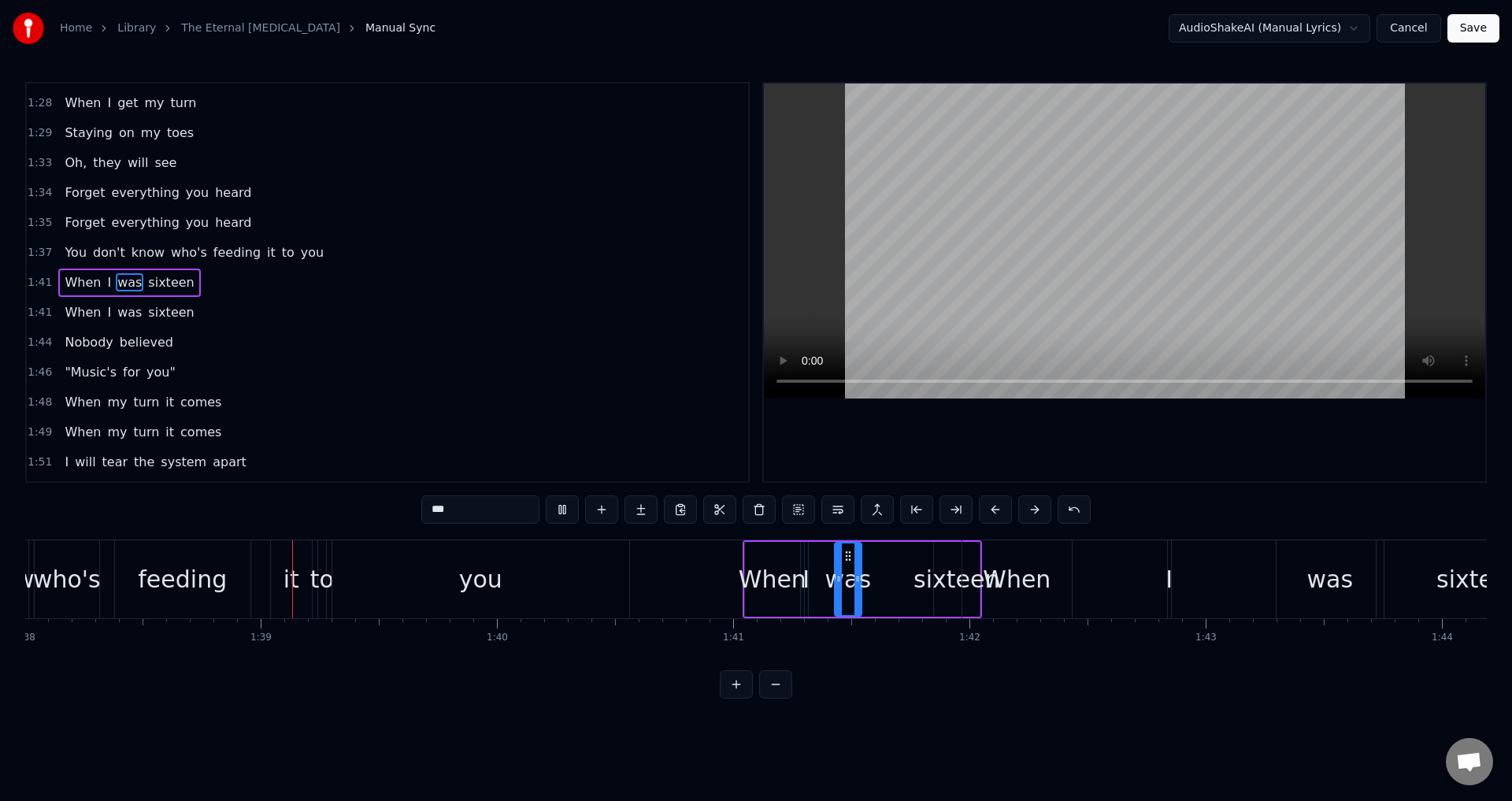
scroll to position [0, 23171]
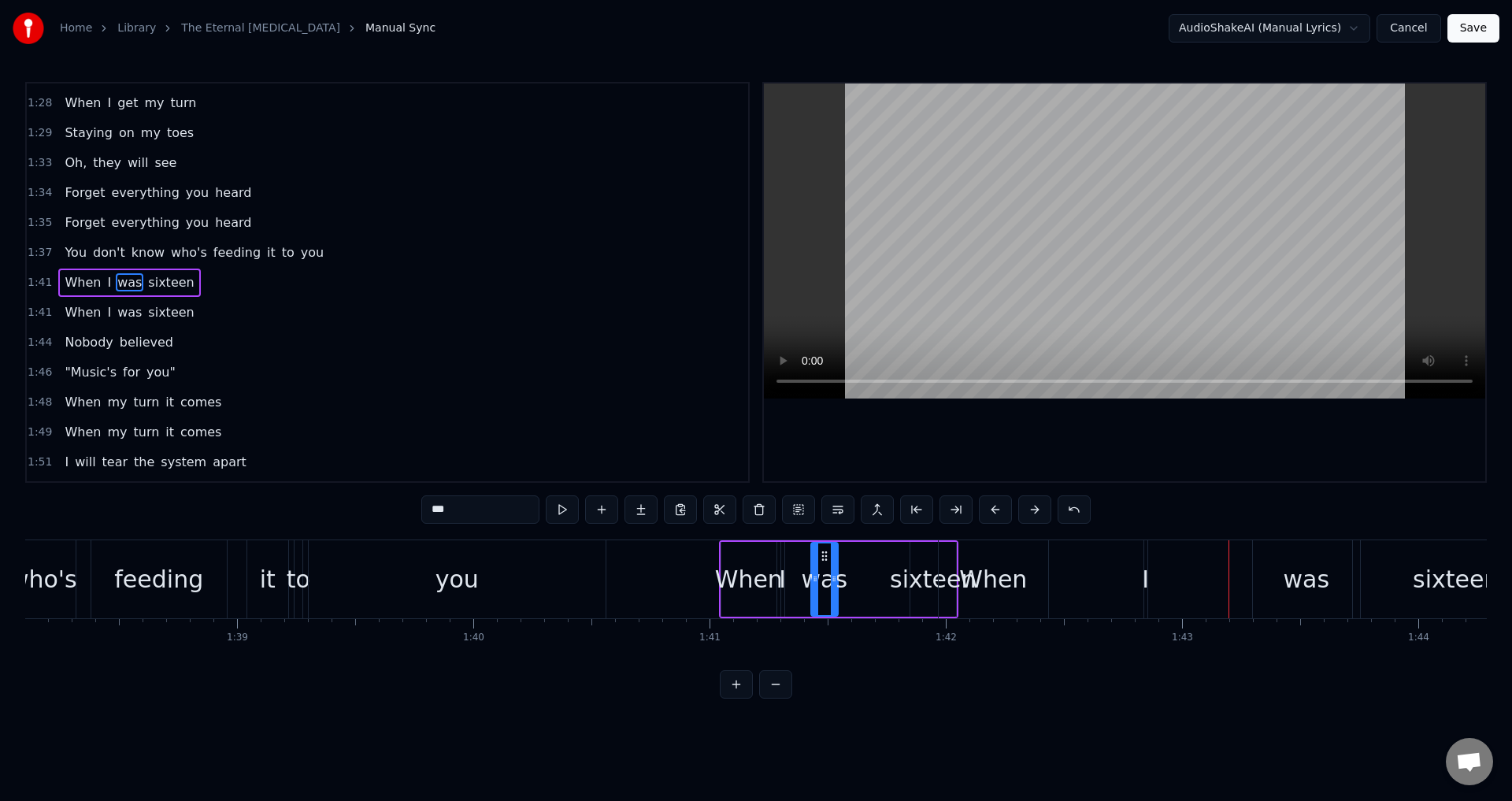
click at [968, 544] on div "When" at bounding box center [993, 579] width 109 height 77
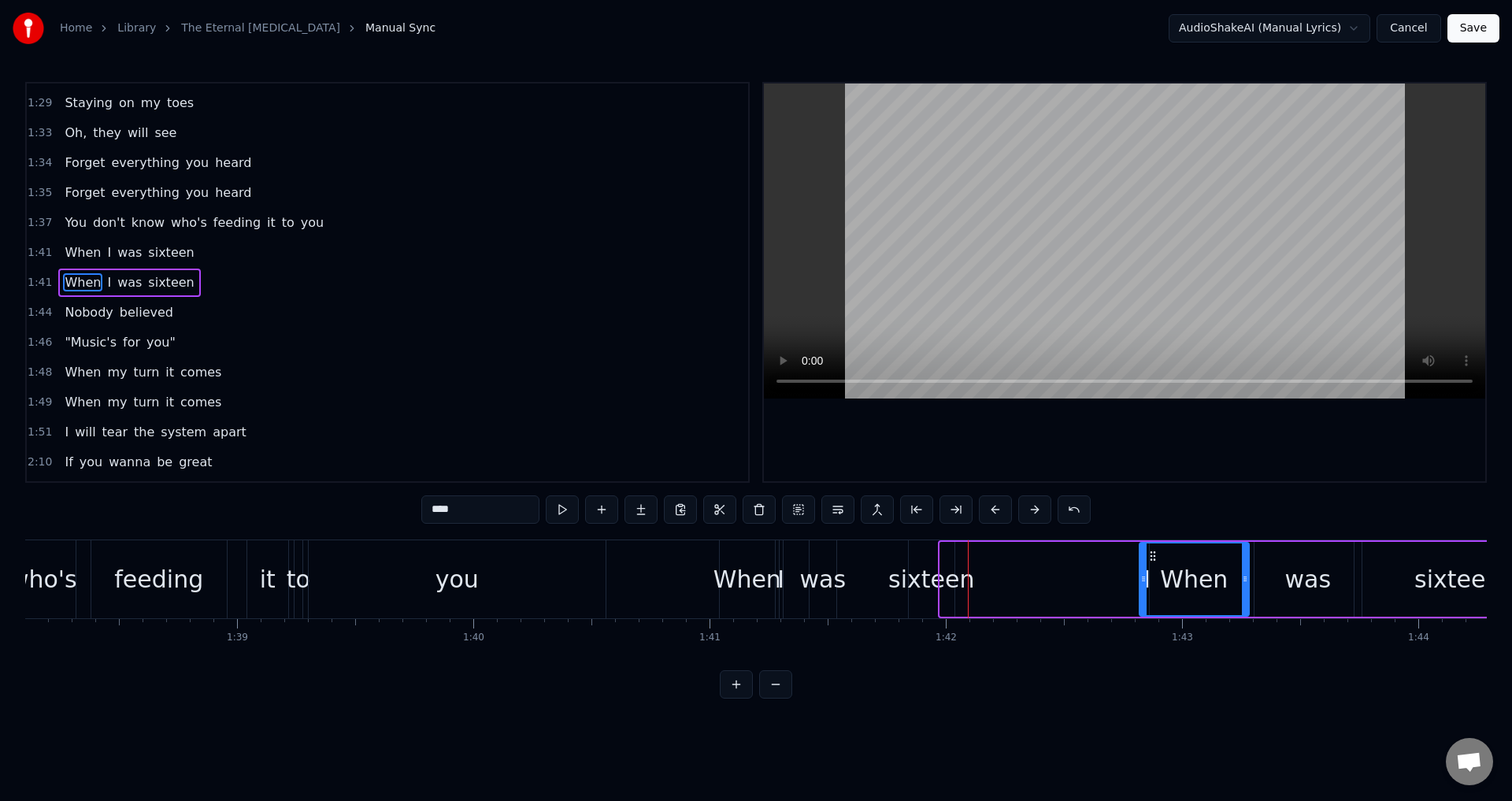
drag, startPoint x: 949, startPoint y: 556, endPoint x: 1149, endPoint y: 552, distance: 200.0
click at [1149, 552] on icon at bounding box center [1152, 555] width 13 height 13
click at [1149, 577] on div "When" at bounding box center [1193, 579] width 108 height 72
click at [1146, 577] on div "When" at bounding box center [1193, 579] width 108 height 72
click at [1150, 578] on div "When" at bounding box center [1193, 579] width 108 height 72
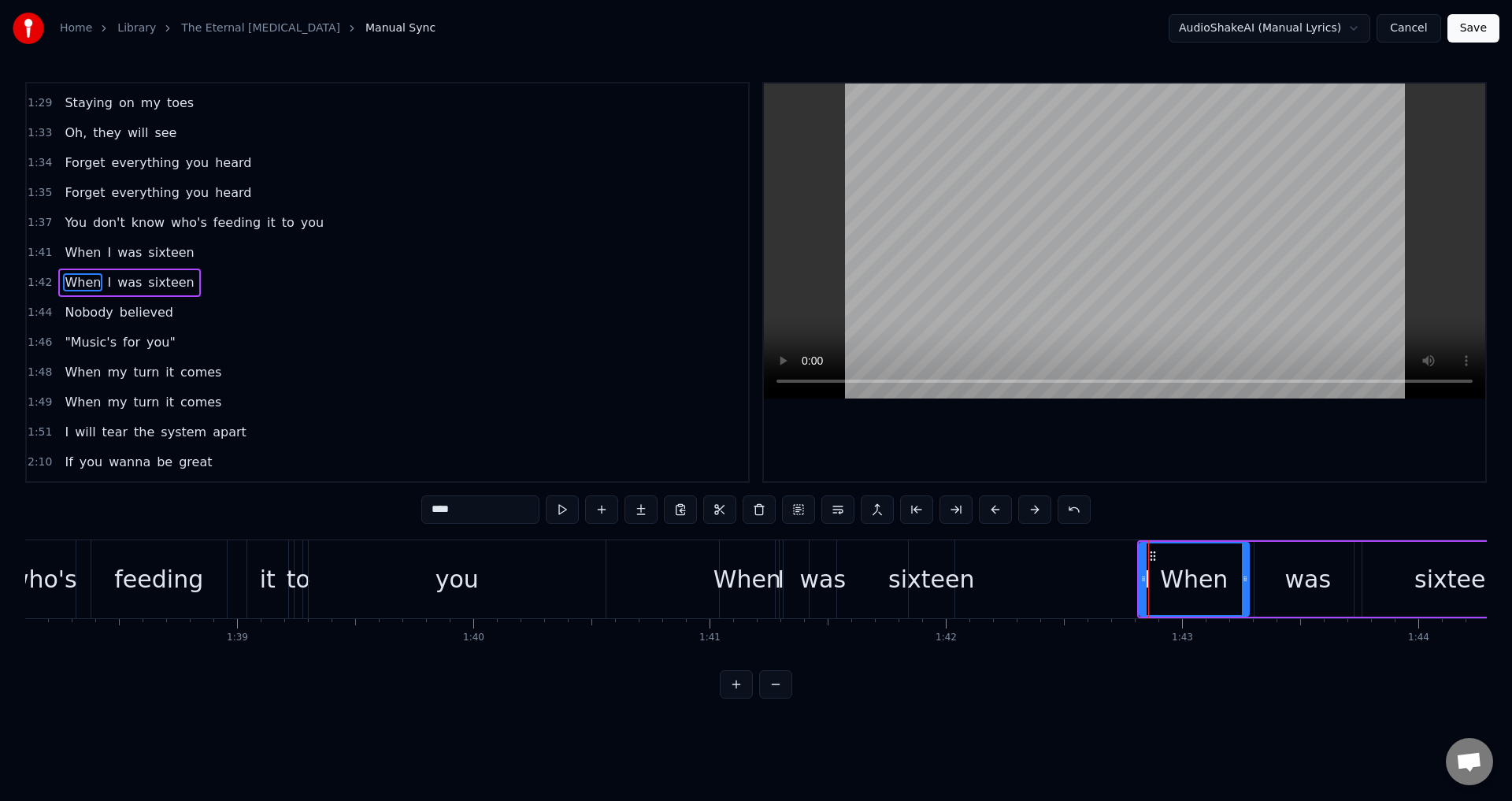
click at [1150, 578] on div "When" at bounding box center [1193, 579] width 108 height 72
click at [106, 283] on span "I" at bounding box center [108, 282] width 7 height 18
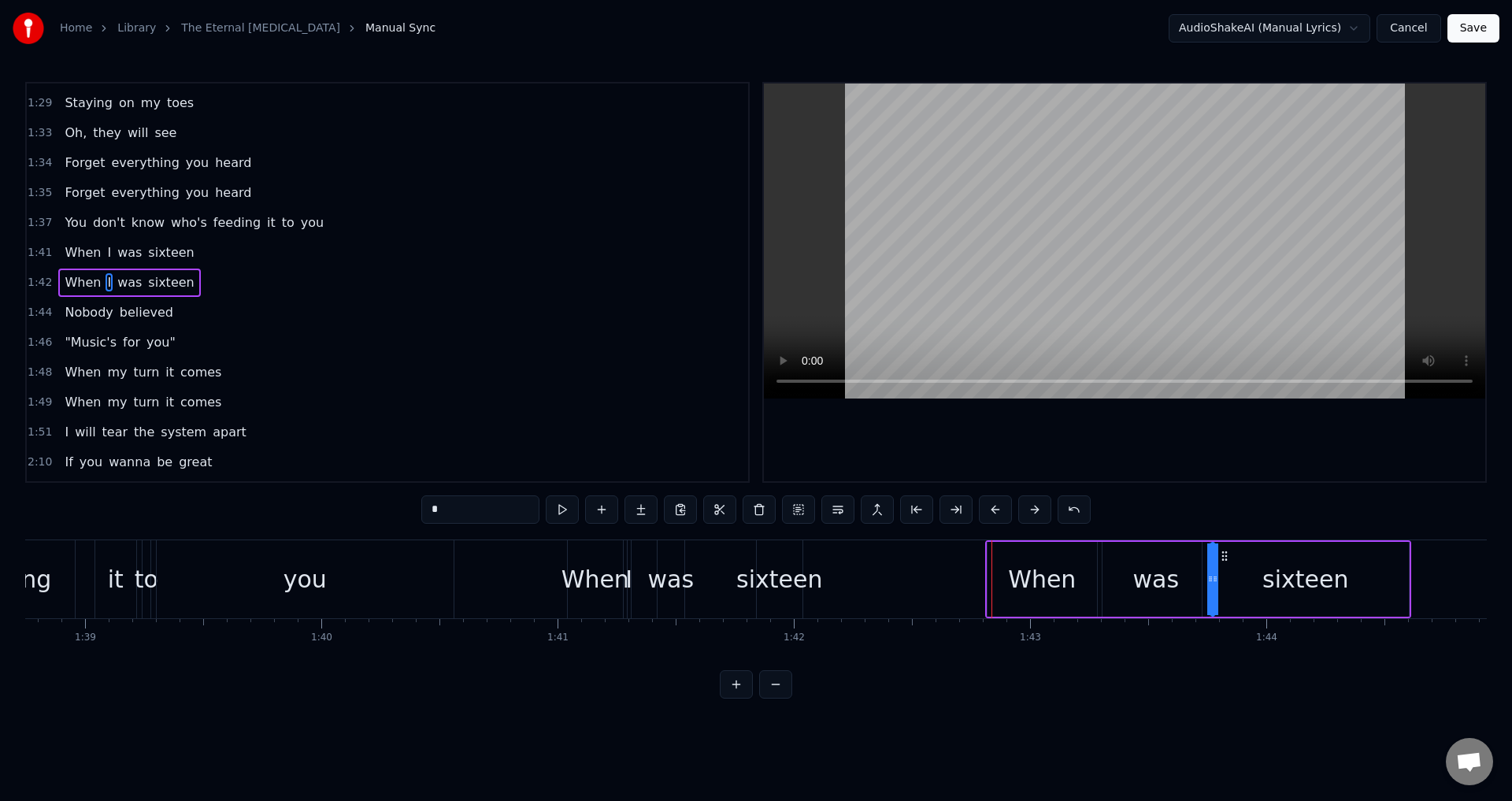
scroll to position [0, 23323]
drag, startPoint x: 1157, startPoint y: 551, endPoint x: 1095, endPoint y: 553, distance: 62.0
click at [1095, 553] on icon at bounding box center [1097, 555] width 13 height 13
click at [966, 253] on video at bounding box center [1124, 240] width 722 height 315
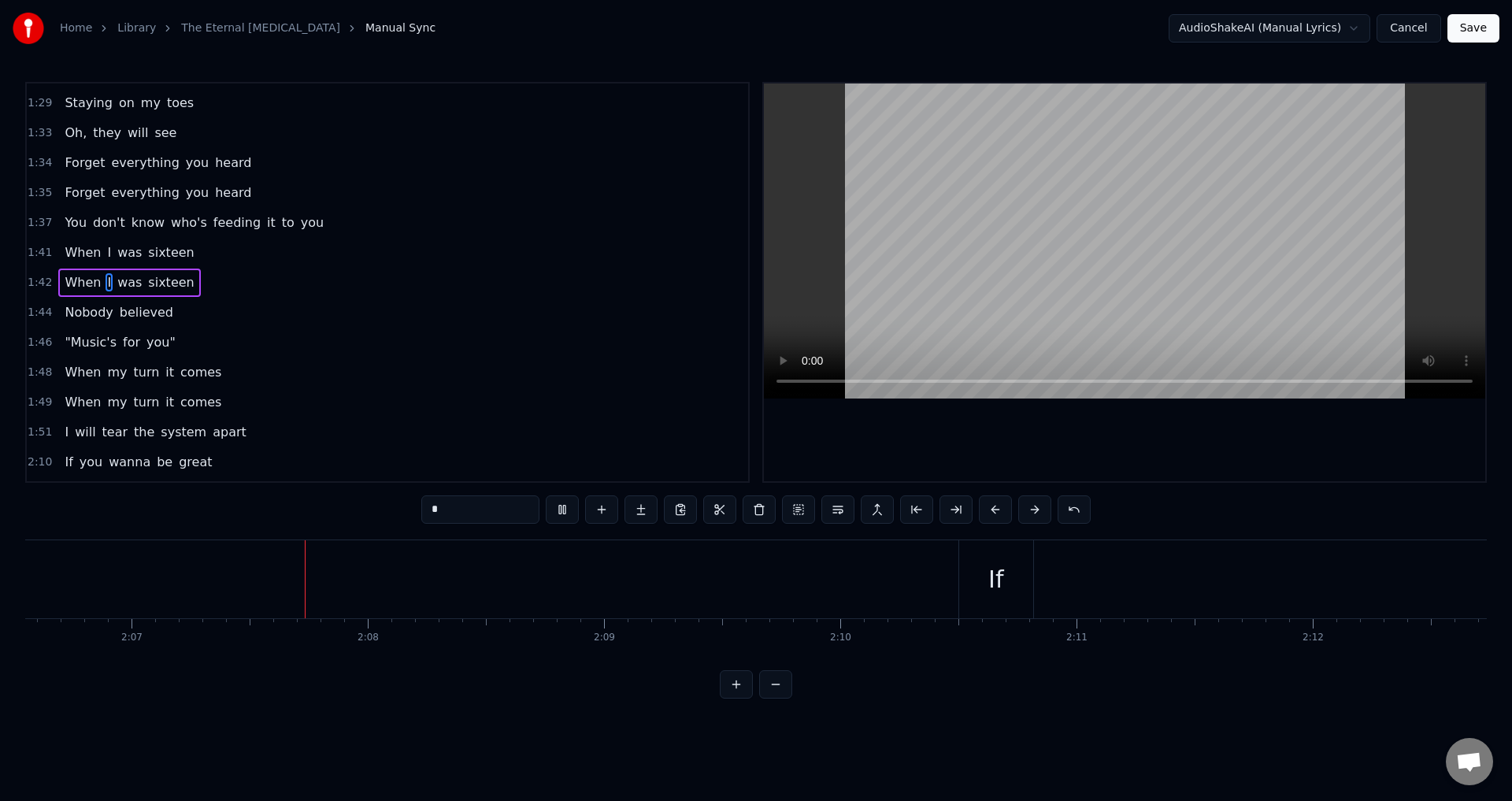
scroll to position [0, 29942]
click at [916, 562] on div "If" at bounding box center [943, 579] width 74 height 77
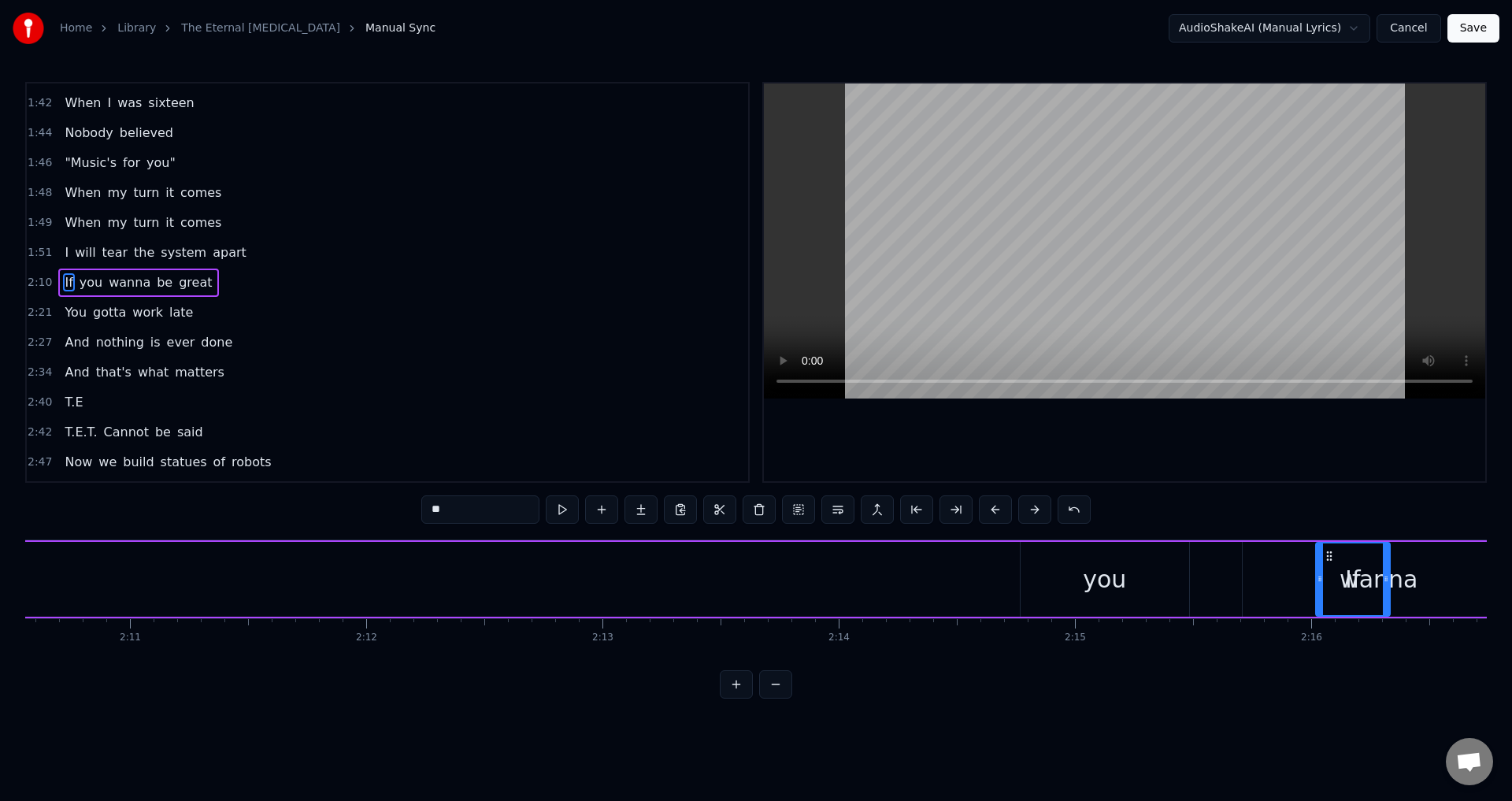
scroll to position [0, 30851]
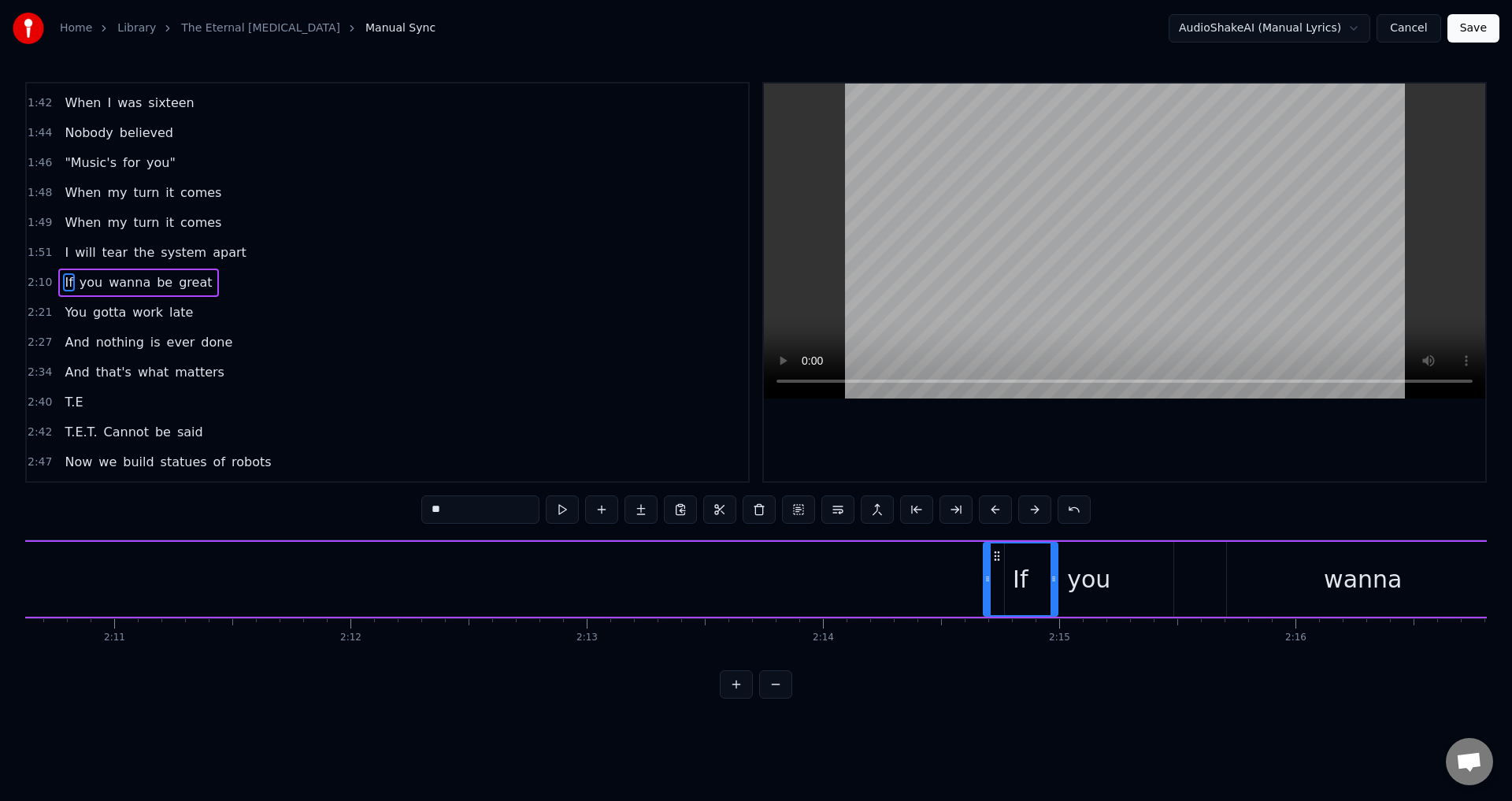
drag, startPoint x: 921, startPoint y: 558, endPoint x: 996, endPoint y: 570, distance: 76.0
click at [996, 570] on div "If" at bounding box center [1020, 579] width 73 height 72
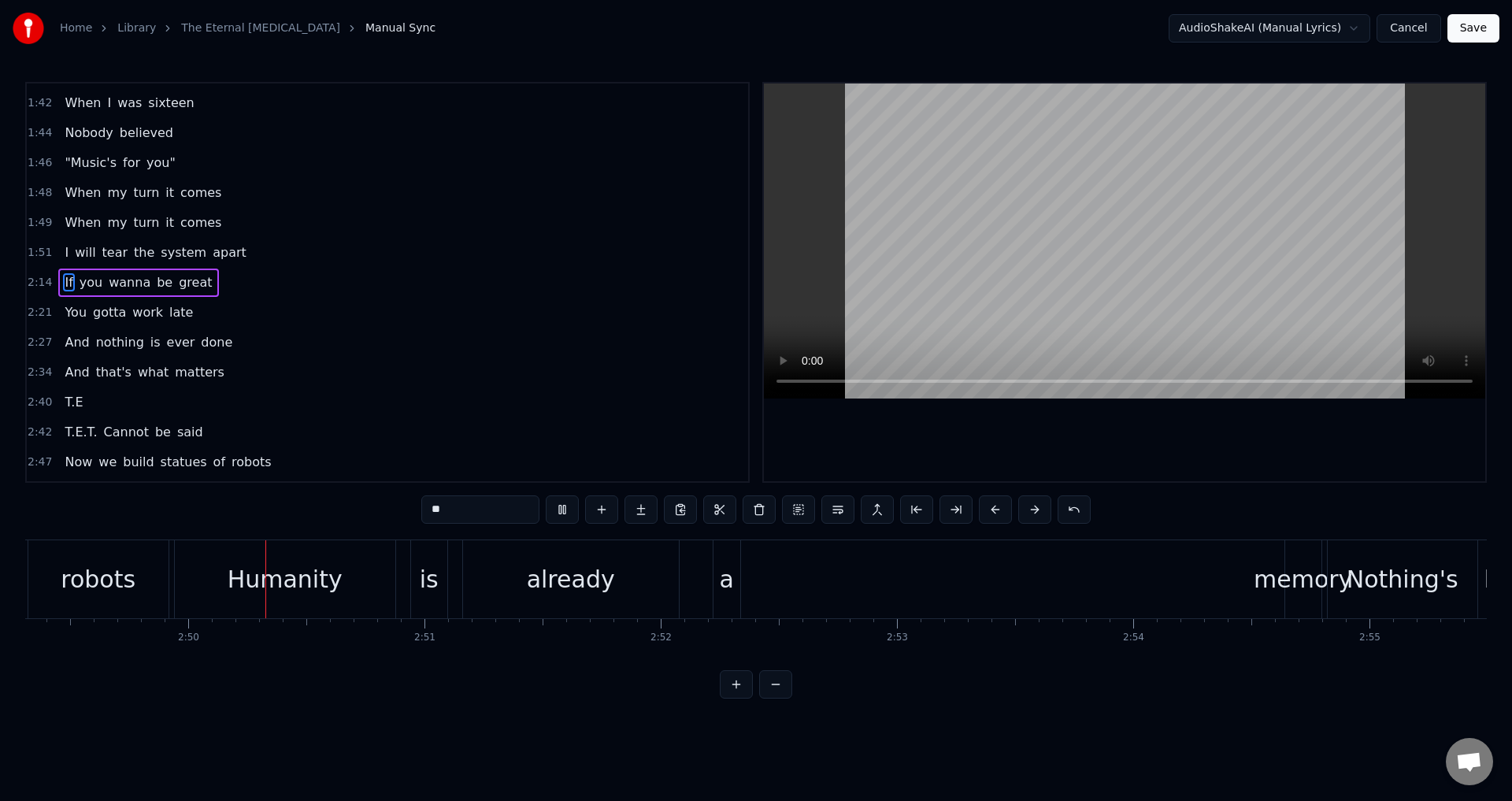
scroll to position [0, 40039]
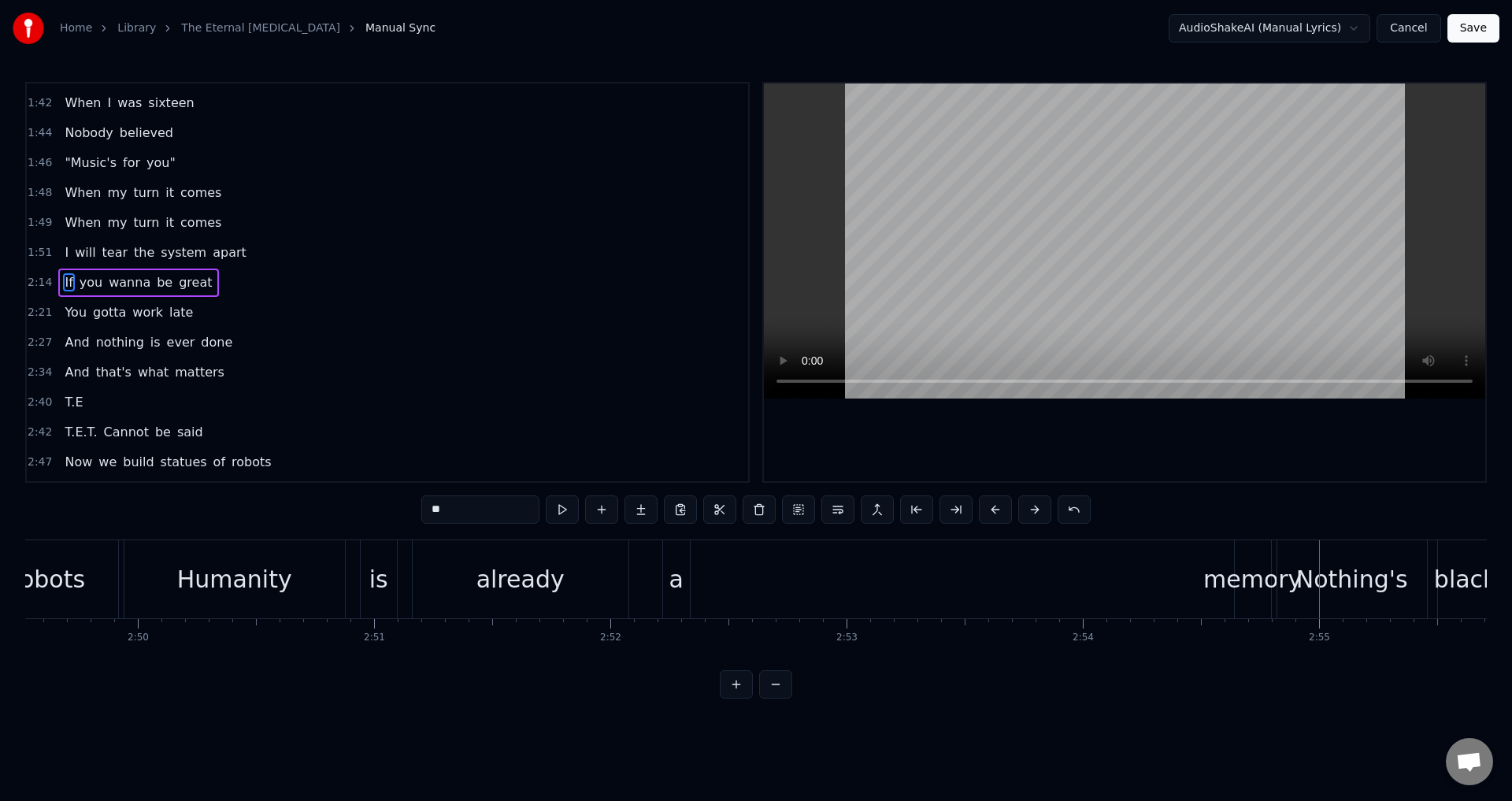
click at [1221, 583] on div "memory" at bounding box center [1252, 579] width 99 height 36
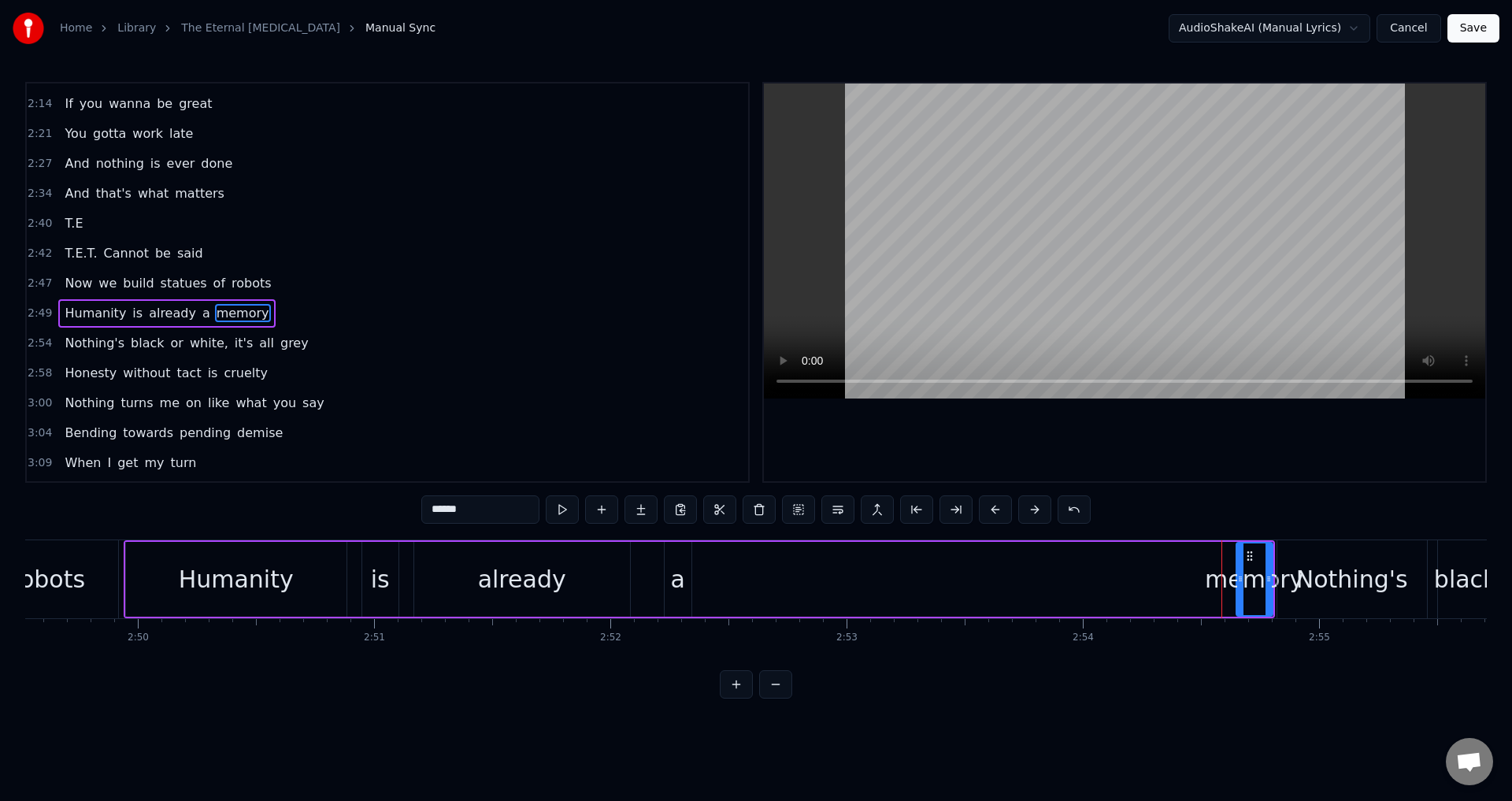
scroll to position [952, 0]
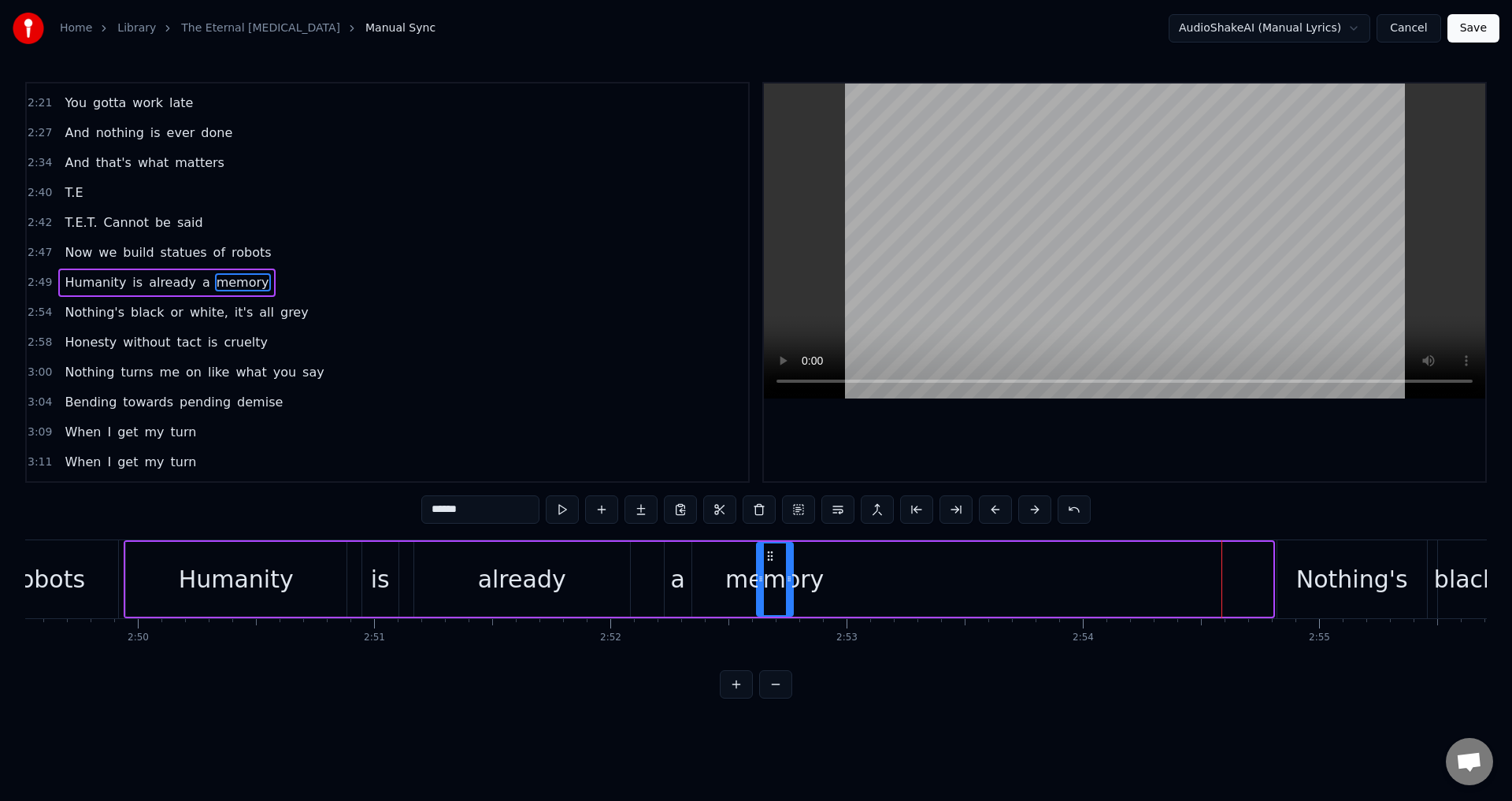
drag, startPoint x: 1250, startPoint y: 557, endPoint x: 771, endPoint y: 553, distance: 479.0
click at [771, 553] on icon at bounding box center [769, 555] width 13 height 13
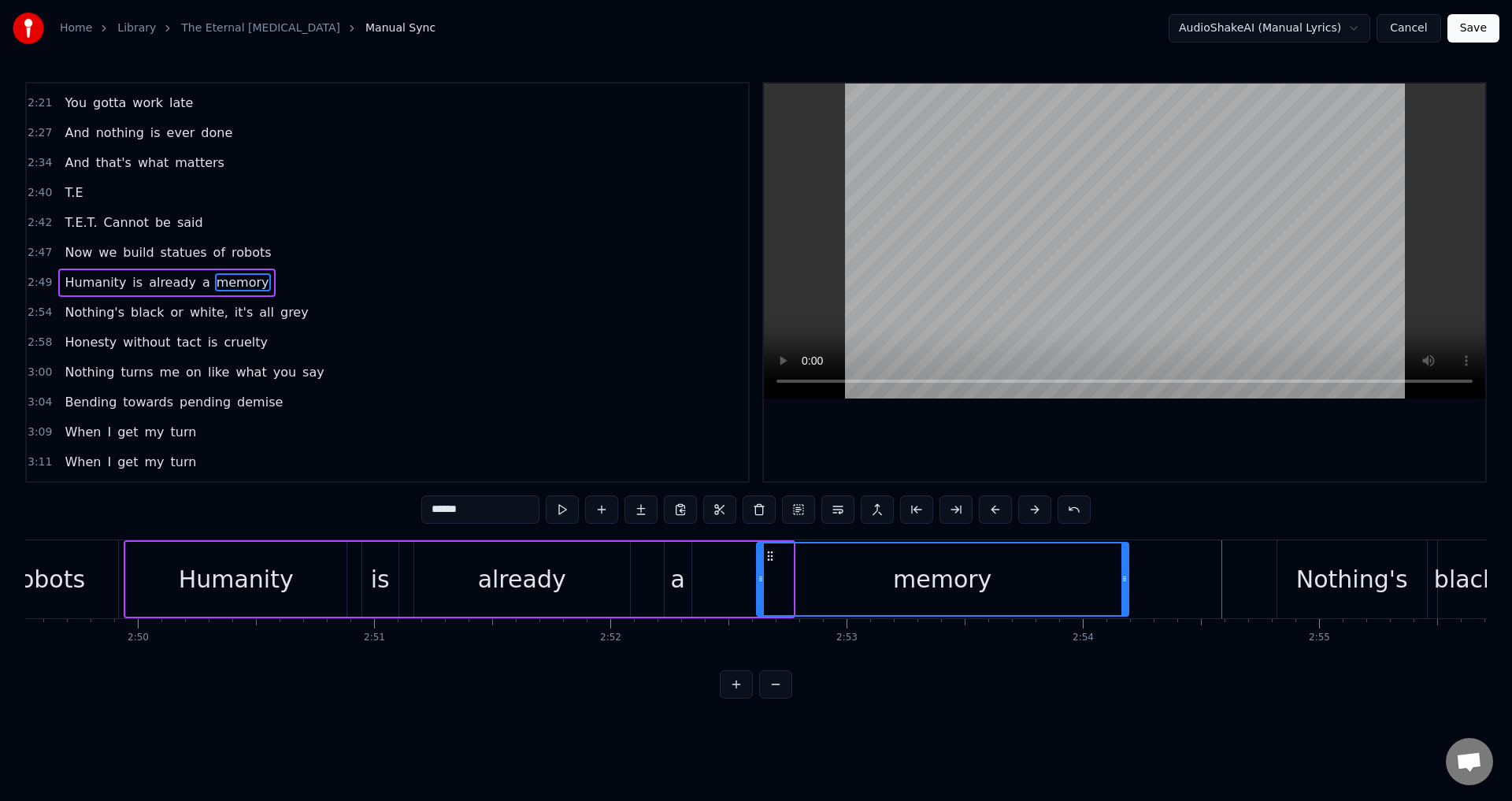
drag, startPoint x: 788, startPoint y: 559, endPoint x: 1125, endPoint y: 571, distance: 337.2
click at [1125, 571] on div at bounding box center [1124, 579] width 7 height 72
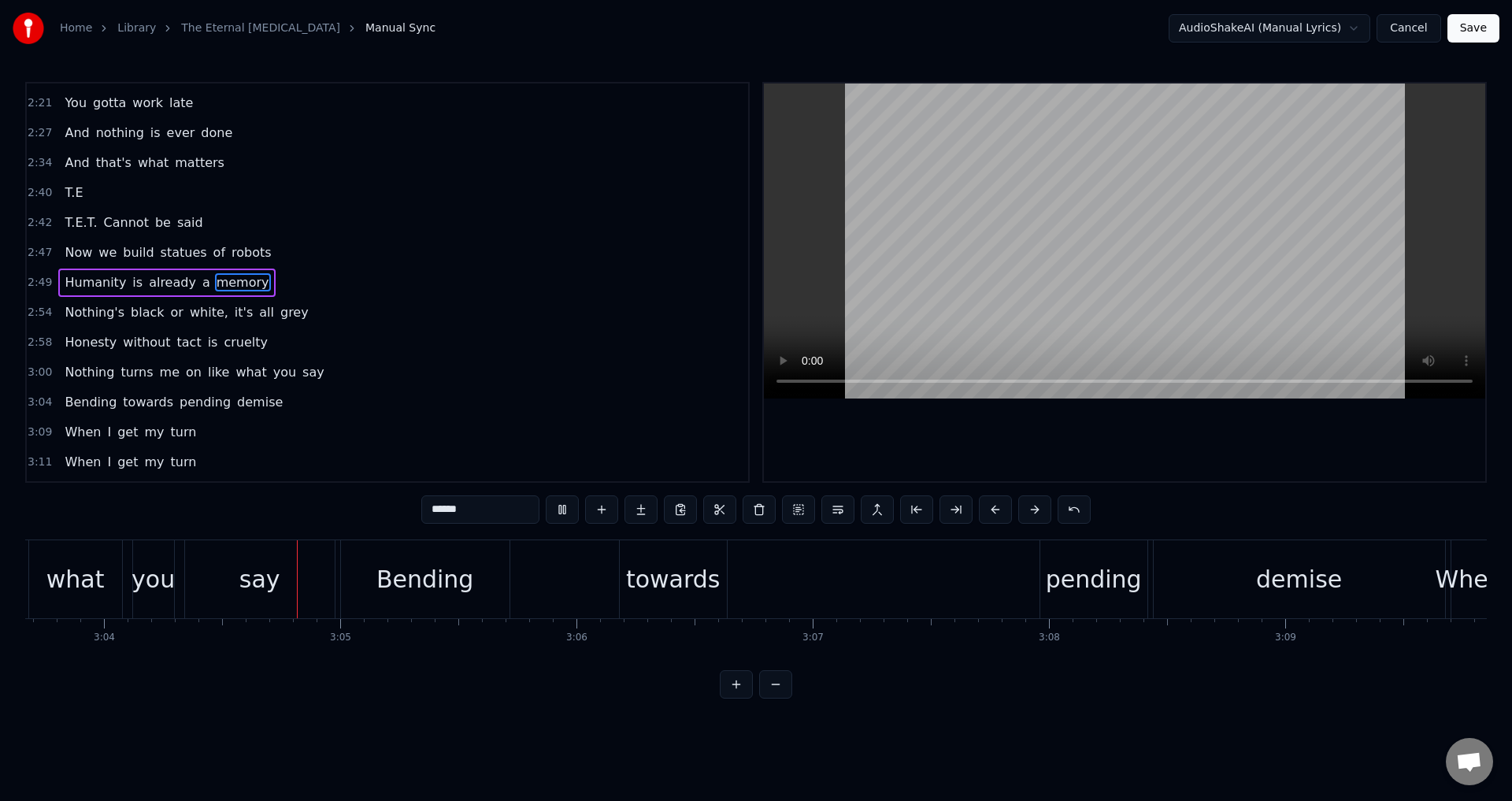
scroll to position [0, 43432]
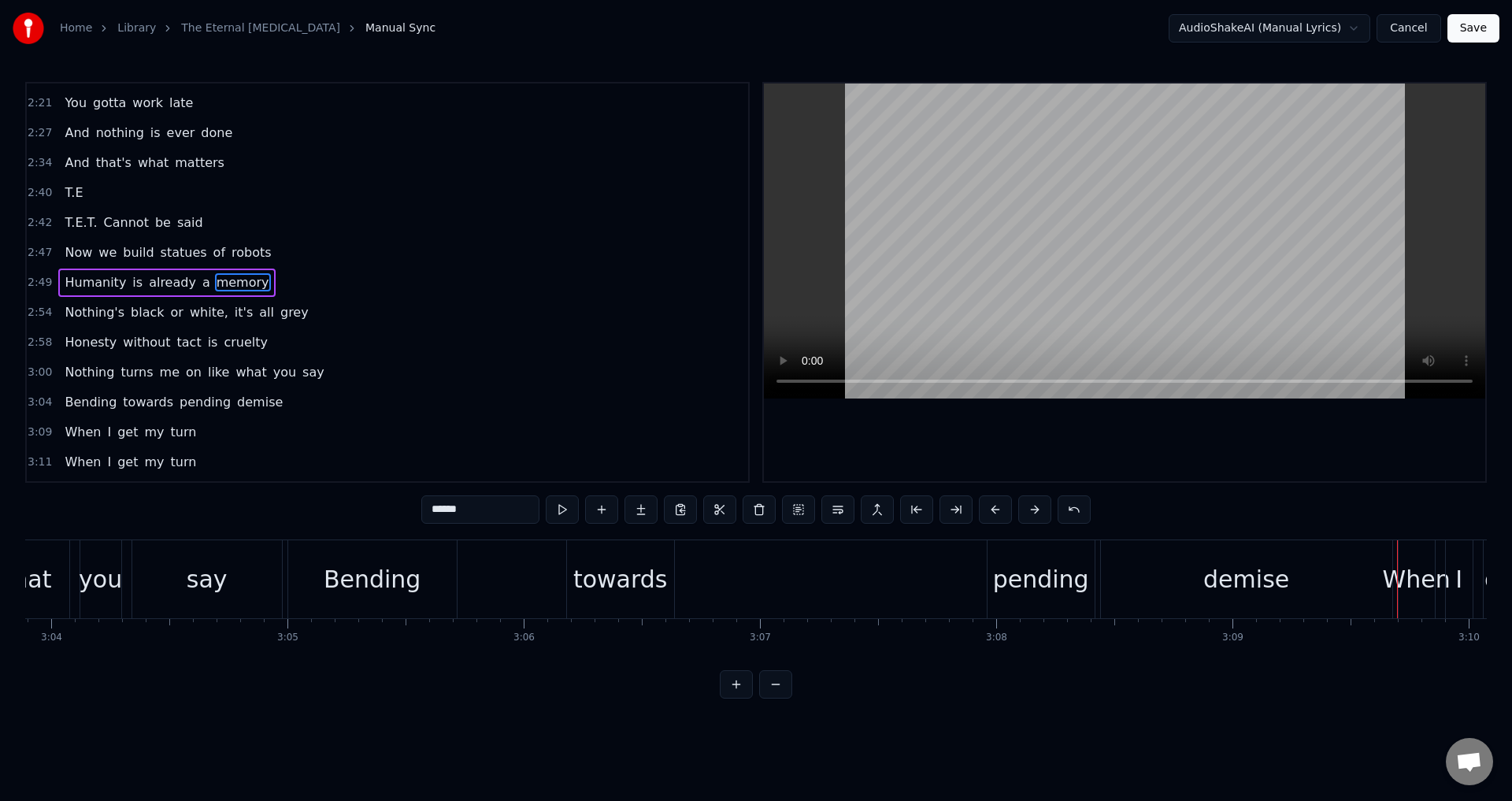
click at [997, 568] on div "pending" at bounding box center [1040, 579] width 96 height 36
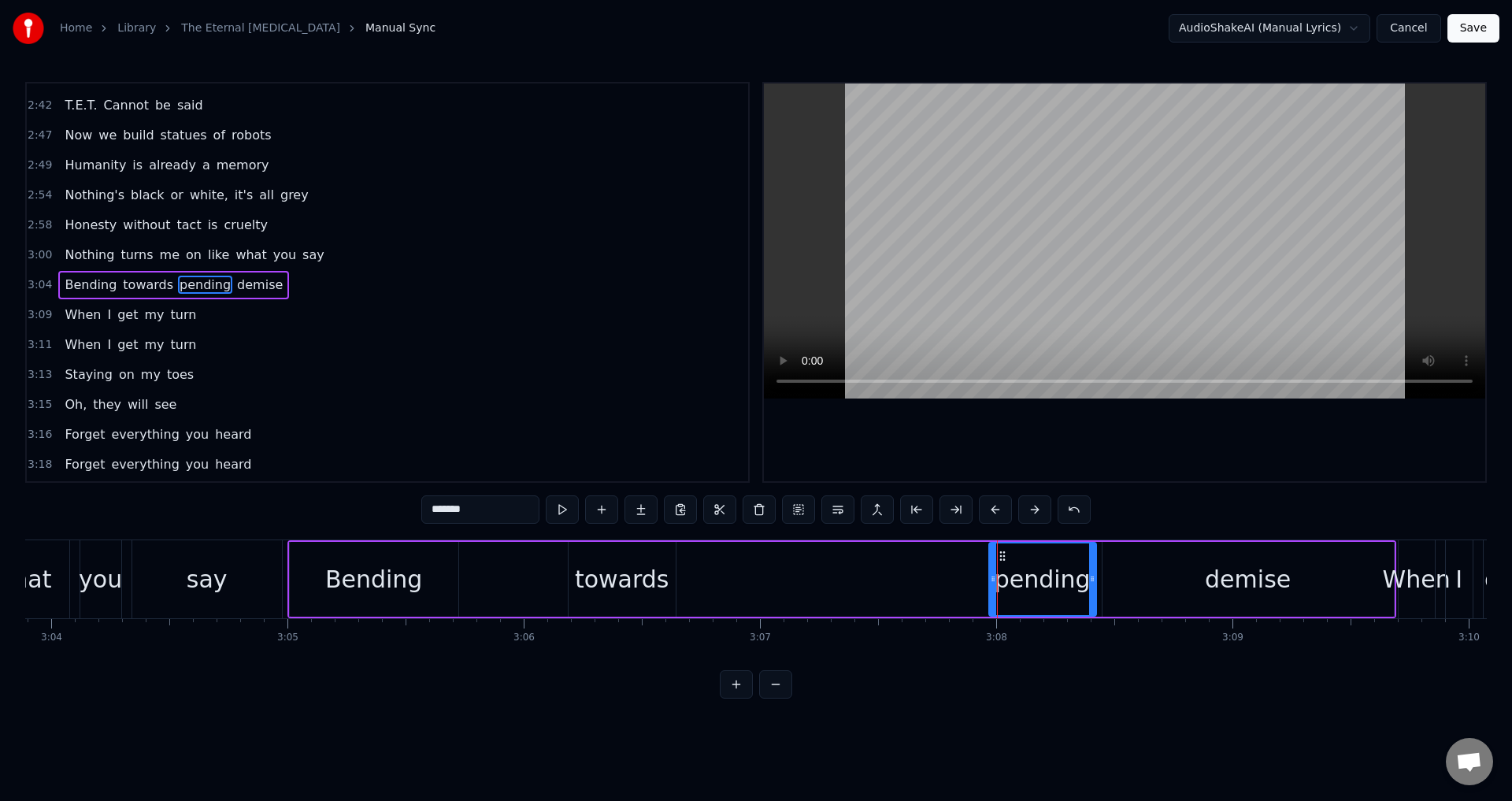
scroll to position [1072, 0]
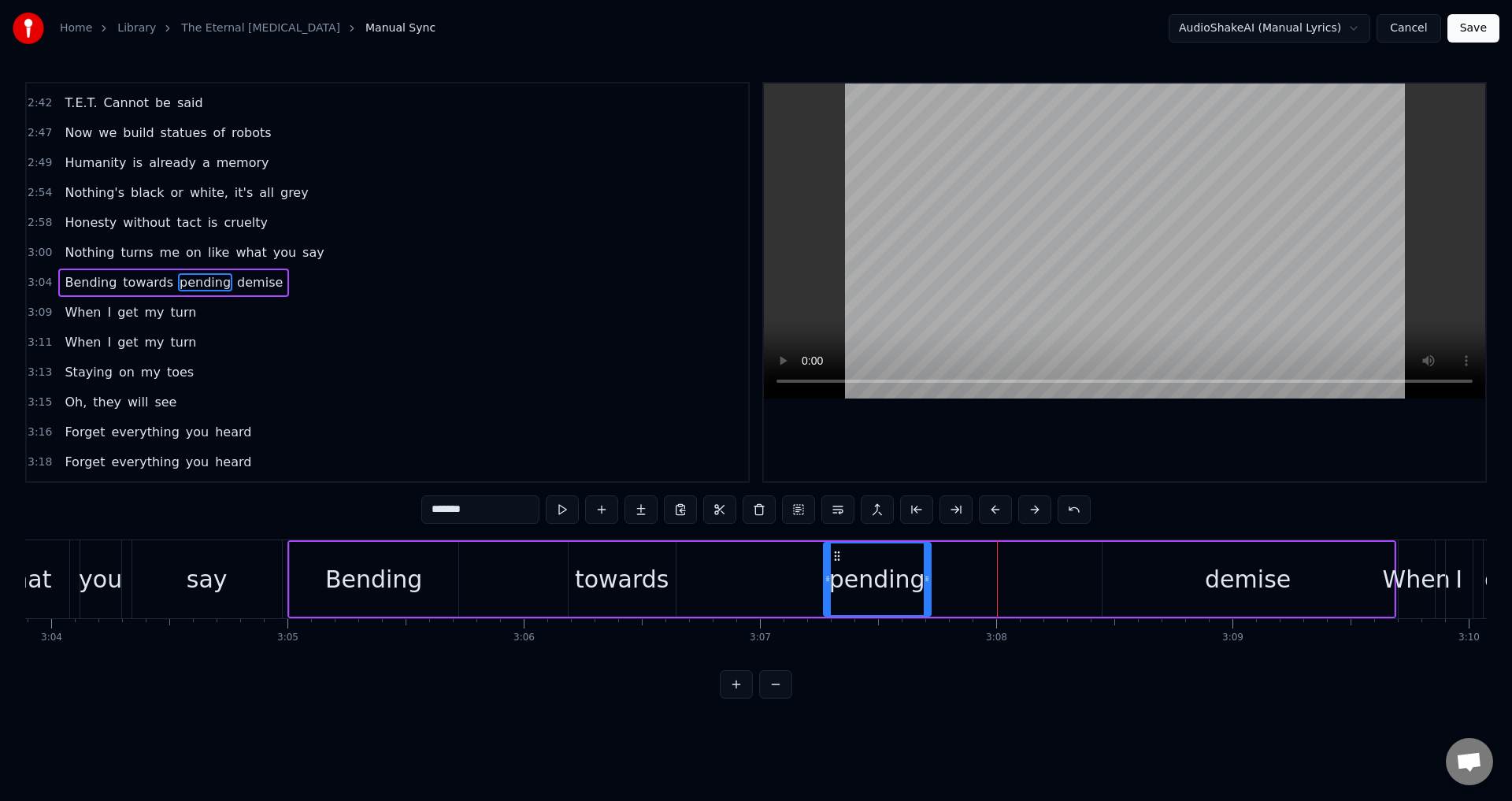
drag, startPoint x: 999, startPoint y: 557, endPoint x: 834, endPoint y: 557, distance: 165.0
click at [834, 557] on icon at bounding box center [837, 555] width 13 height 13
click at [1162, 557] on div "demise" at bounding box center [1248, 578] width 292 height 75
type input "******"
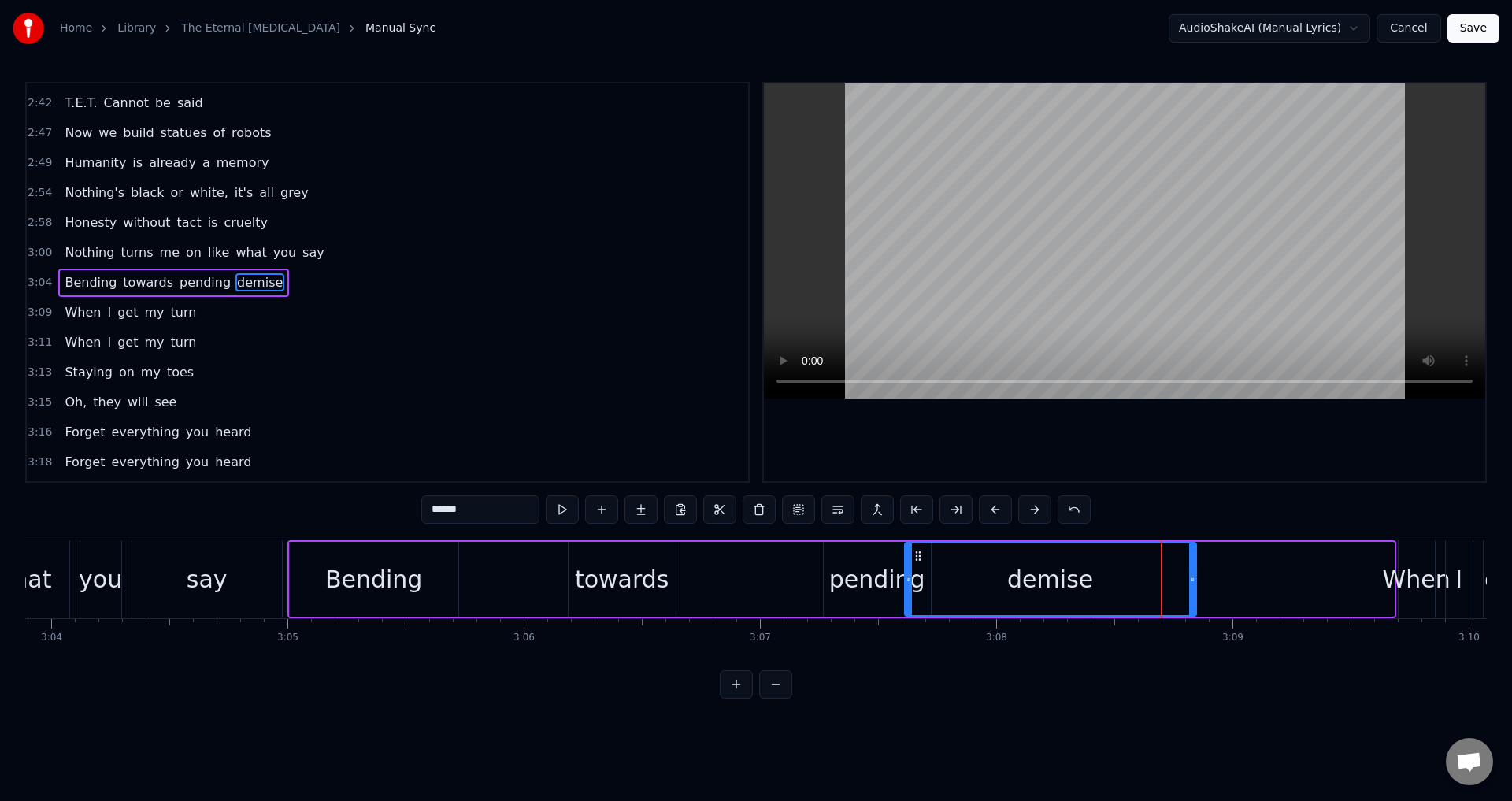
drag, startPoint x: 1111, startPoint y: 555, endPoint x: 913, endPoint y: 554, distance: 198.0
click at [913, 554] on icon at bounding box center [917, 555] width 13 height 13
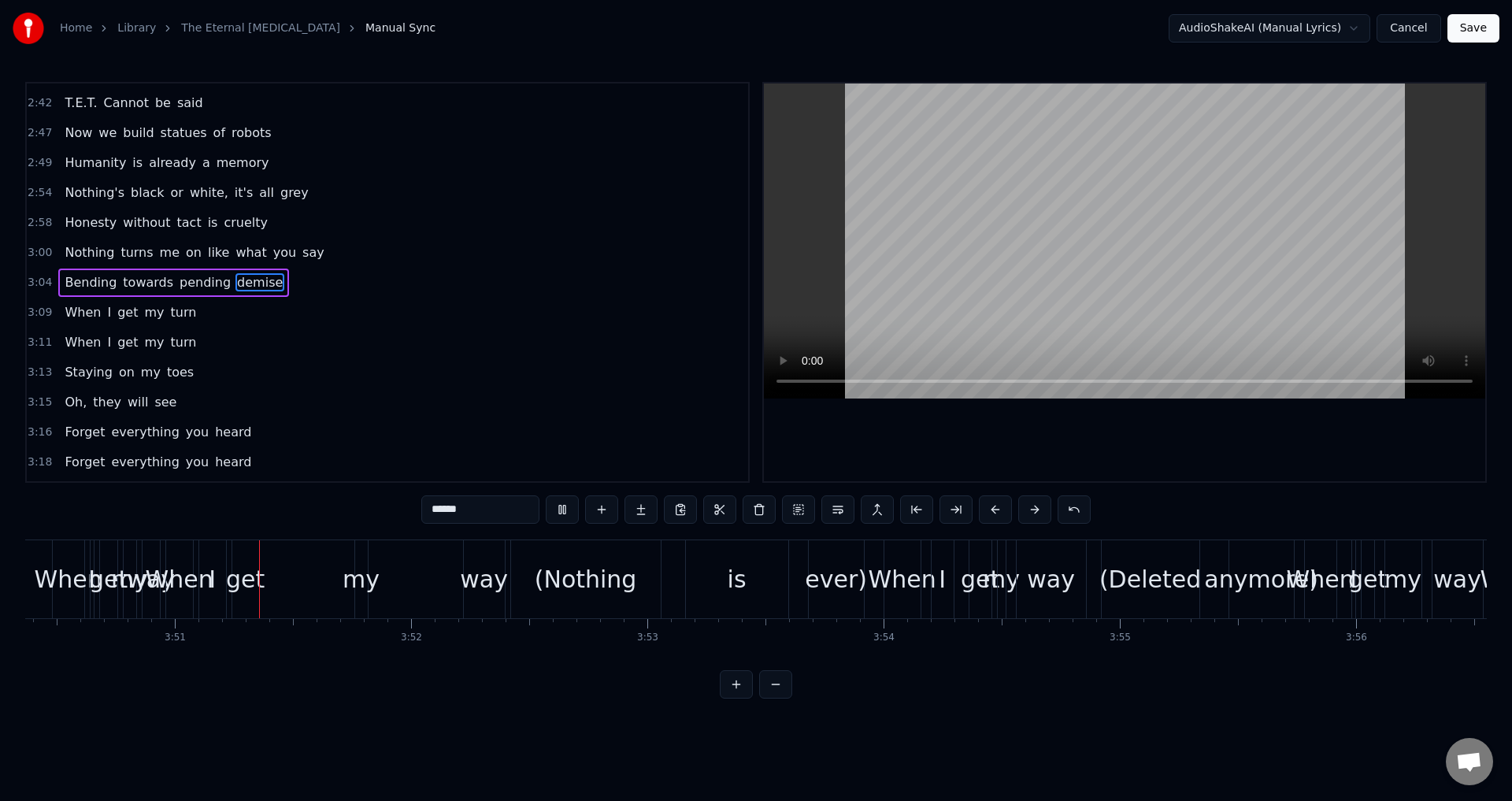
scroll to position [0, 54436]
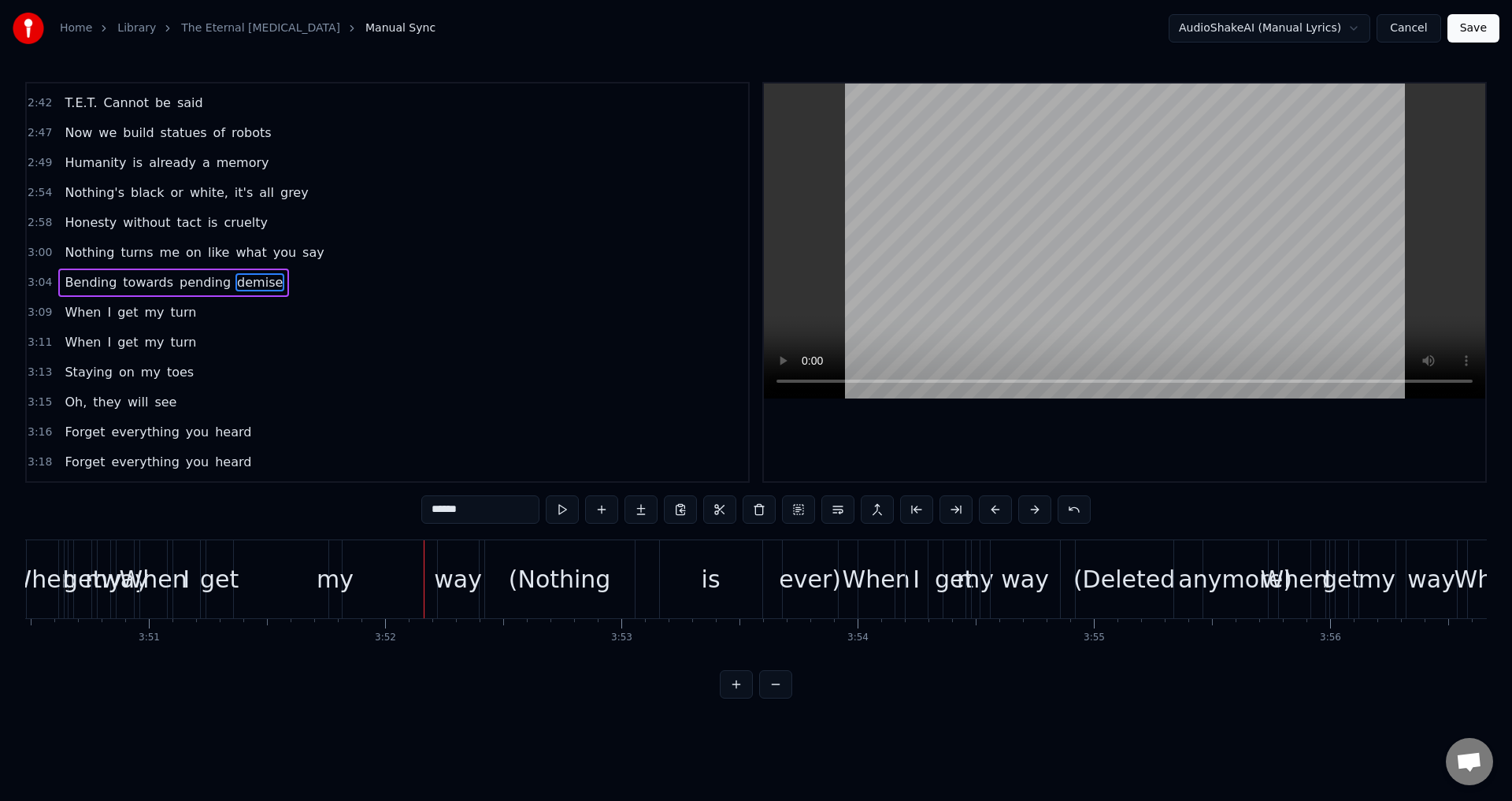
drag, startPoint x: 328, startPoint y: 581, endPoint x: 295, endPoint y: 582, distance: 33.0
click at [295, 582] on div "When I get my way (Nothing is ever)" at bounding box center [490, 579] width 702 height 77
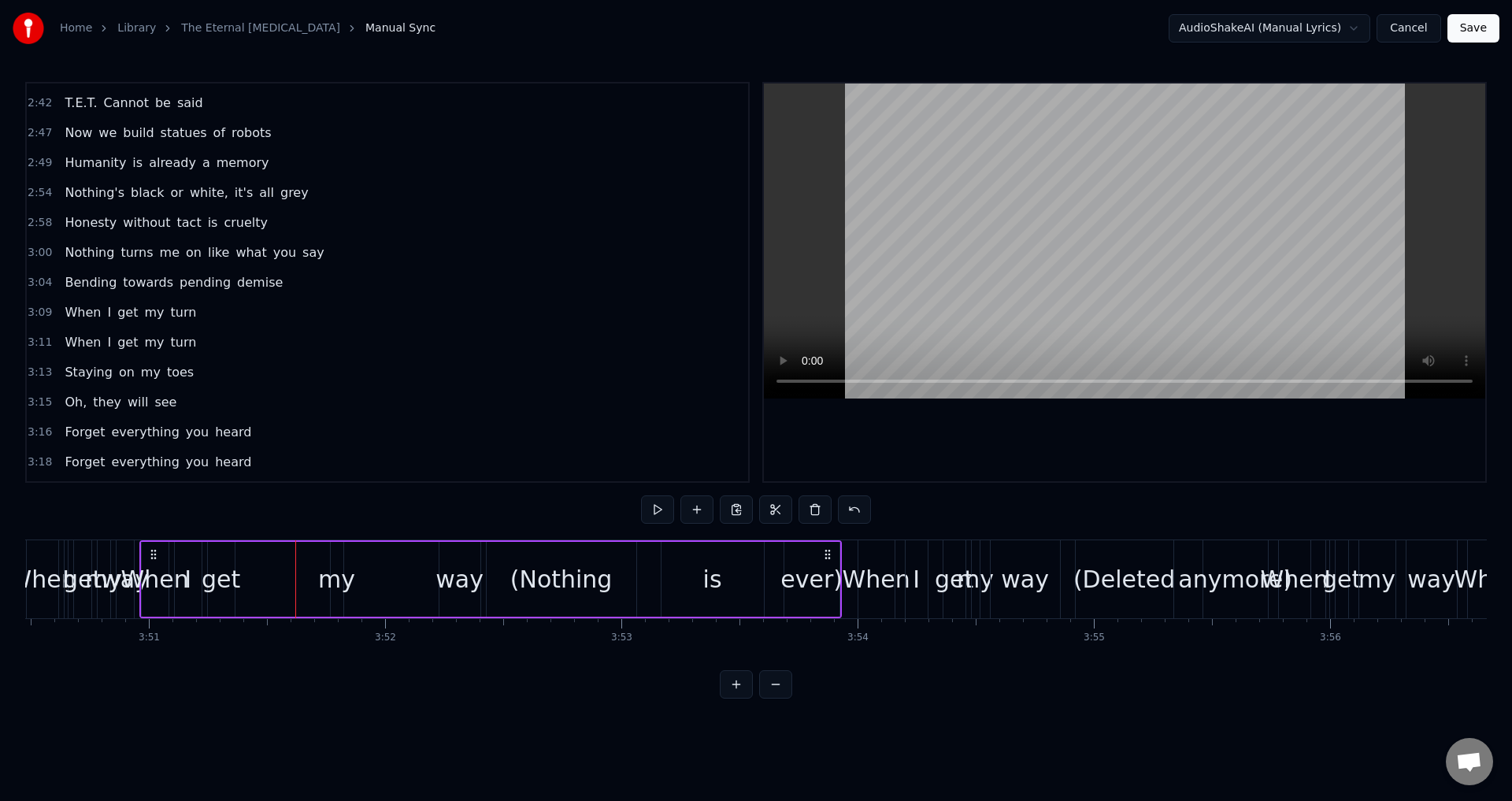
click at [339, 569] on div "my" at bounding box center [336, 579] width 37 height 36
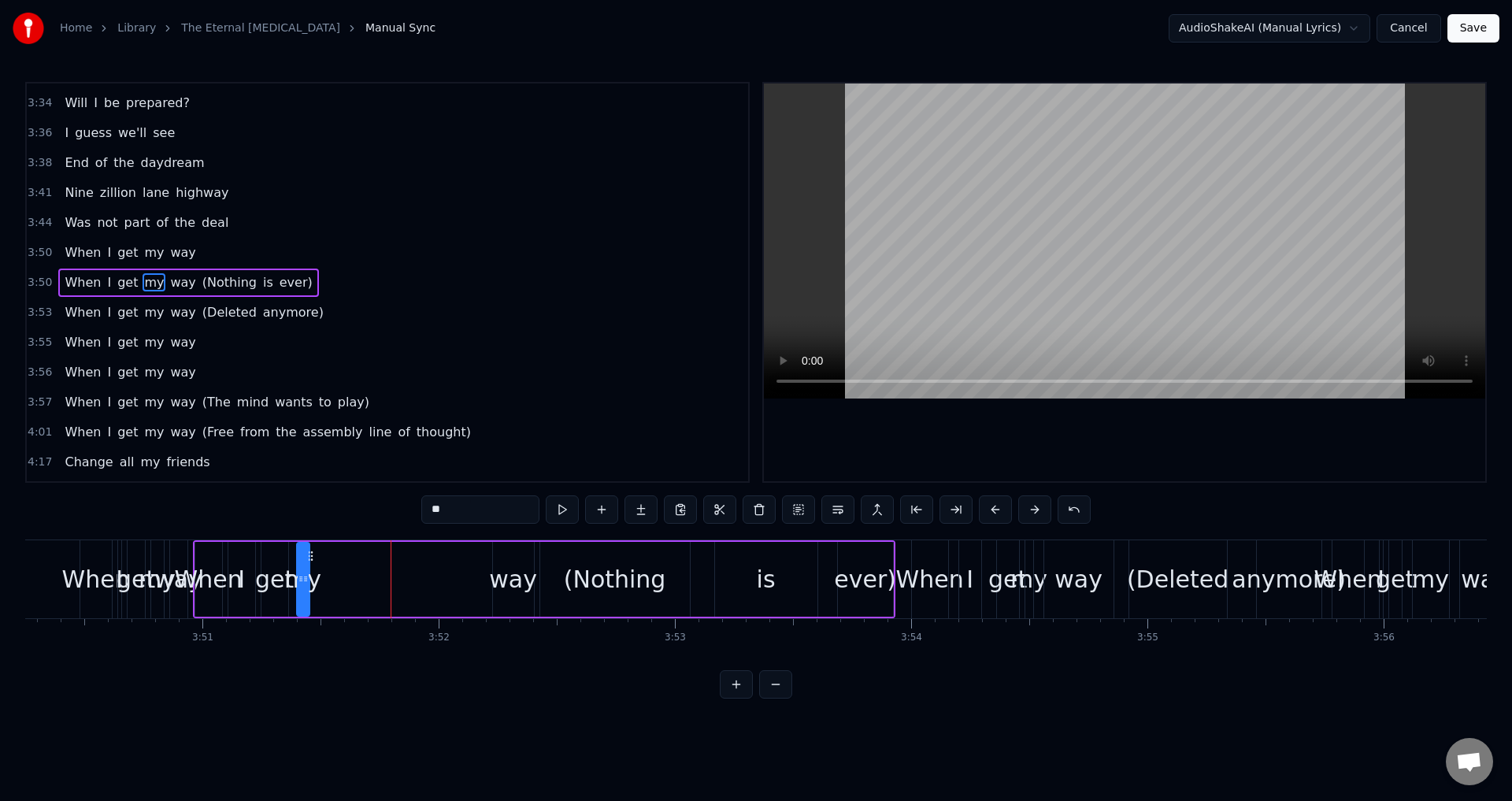
scroll to position [0, 54375]
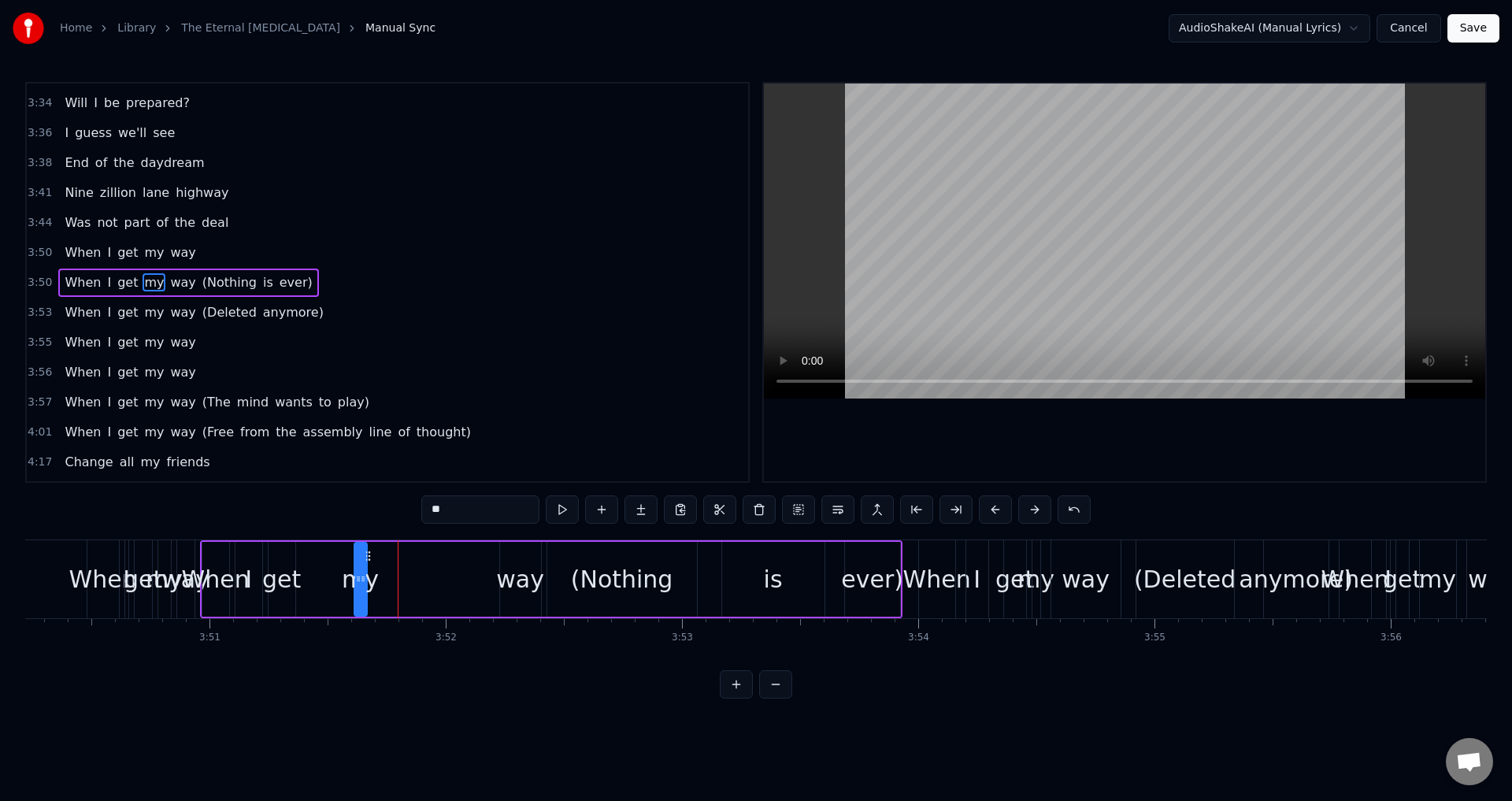
drag, startPoint x: 345, startPoint y: 557, endPoint x: 368, endPoint y: 563, distance: 23.8
click at [366, 563] on div "my" at bounding box center [360, 579] width 11 height 72
click at [504, 554] on div "way" at bounding box center [520, 578] width 41 height 75
drag, startPoint x: 512, startPoint y: 554, endPoint x: 416, endPoint y: 554, distance: 96.0
click at [416, 554] on icon at bounding box center [416, 555] width 13 height 13
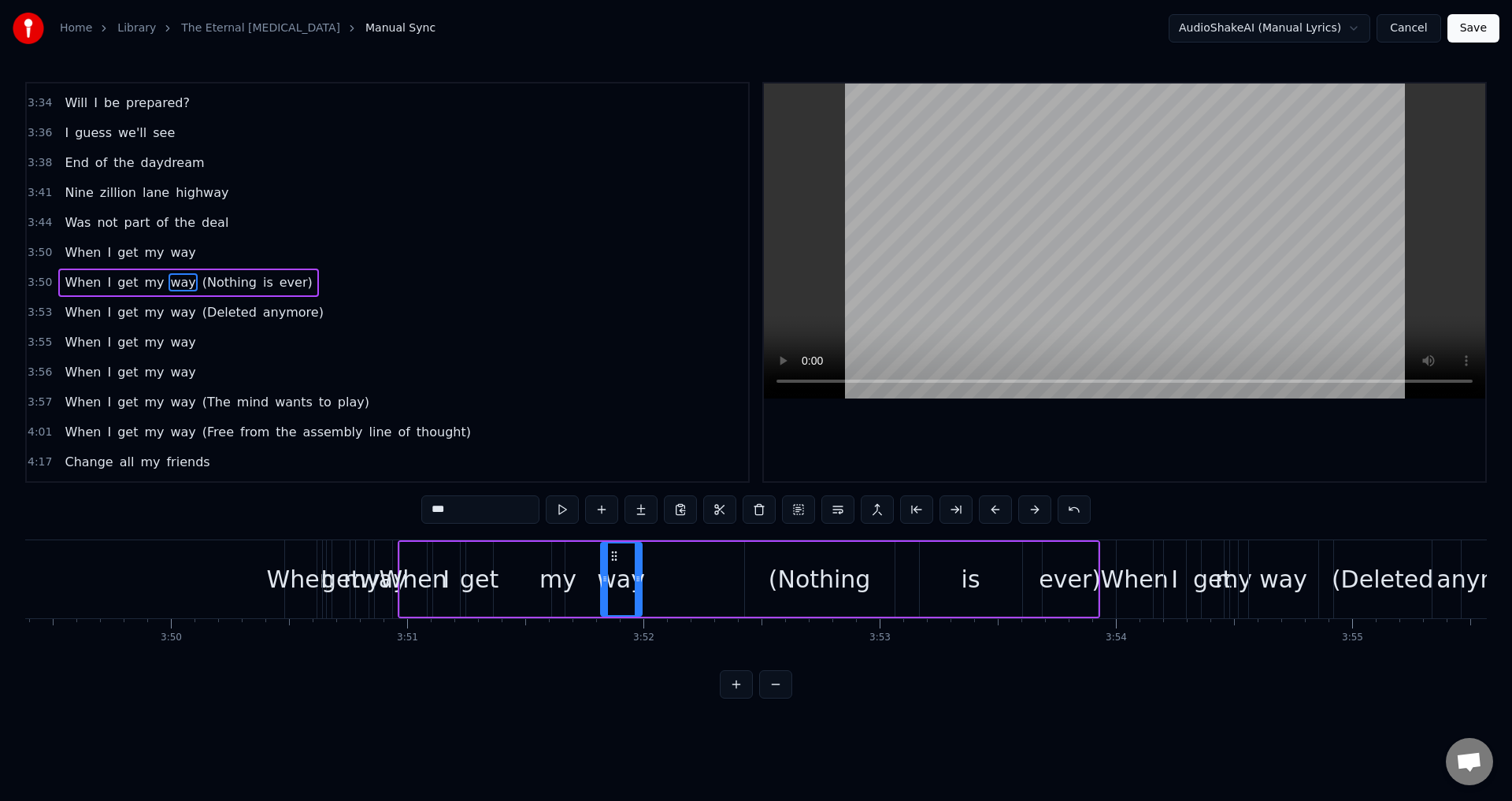
click at [1154, 317] on video at bounding box center [1124, 240] width 722 height 315
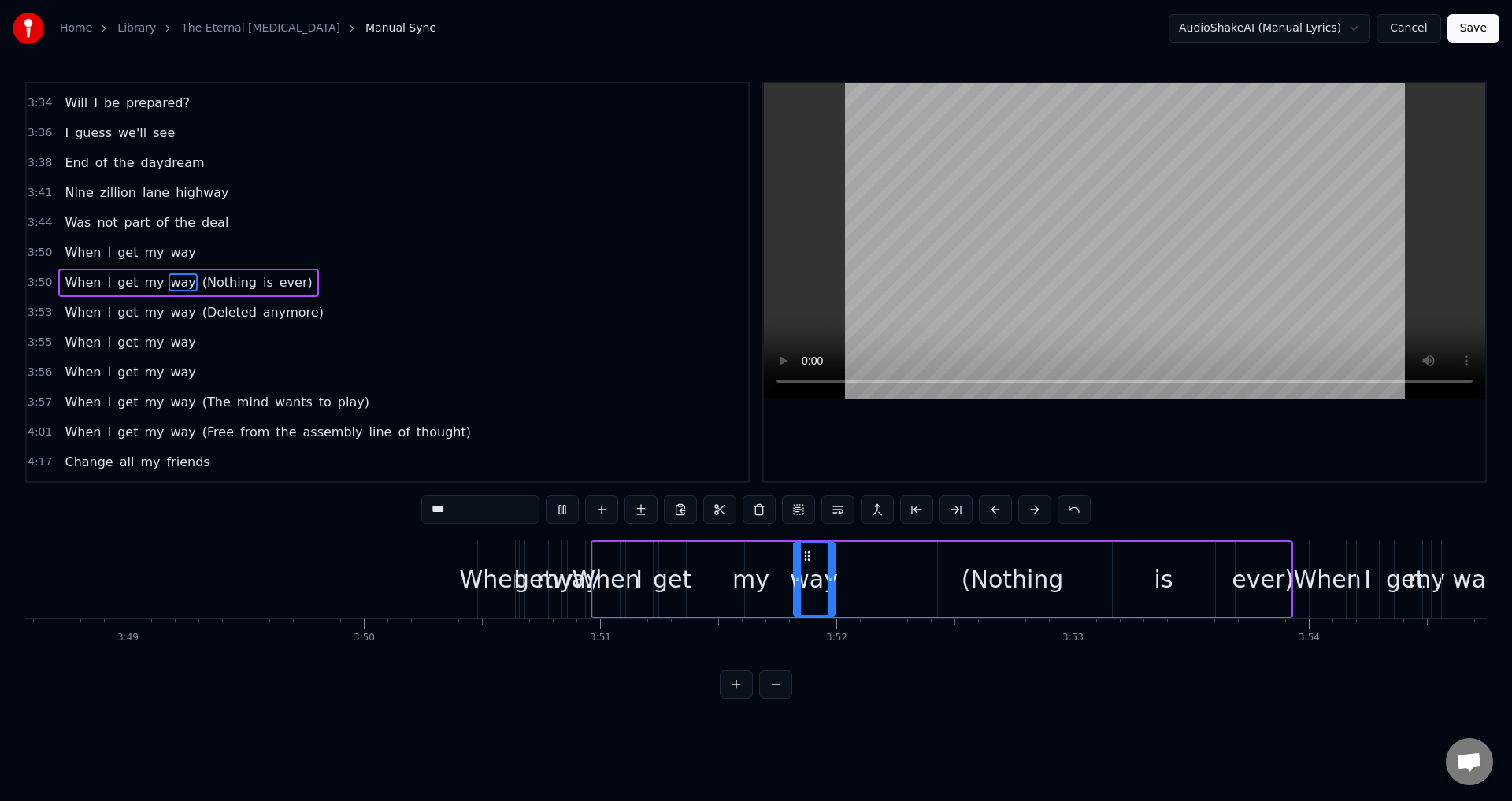
click at [1126, 331] on video at bounding box center [1124, 240] width 722 height 315
click at [66, 280] on span "When" at bounding box center [82, 282] width 40 height 18
type input "****"
click at [106, 255] on span "I" at bounding box center [108, 253] width 7 height 19
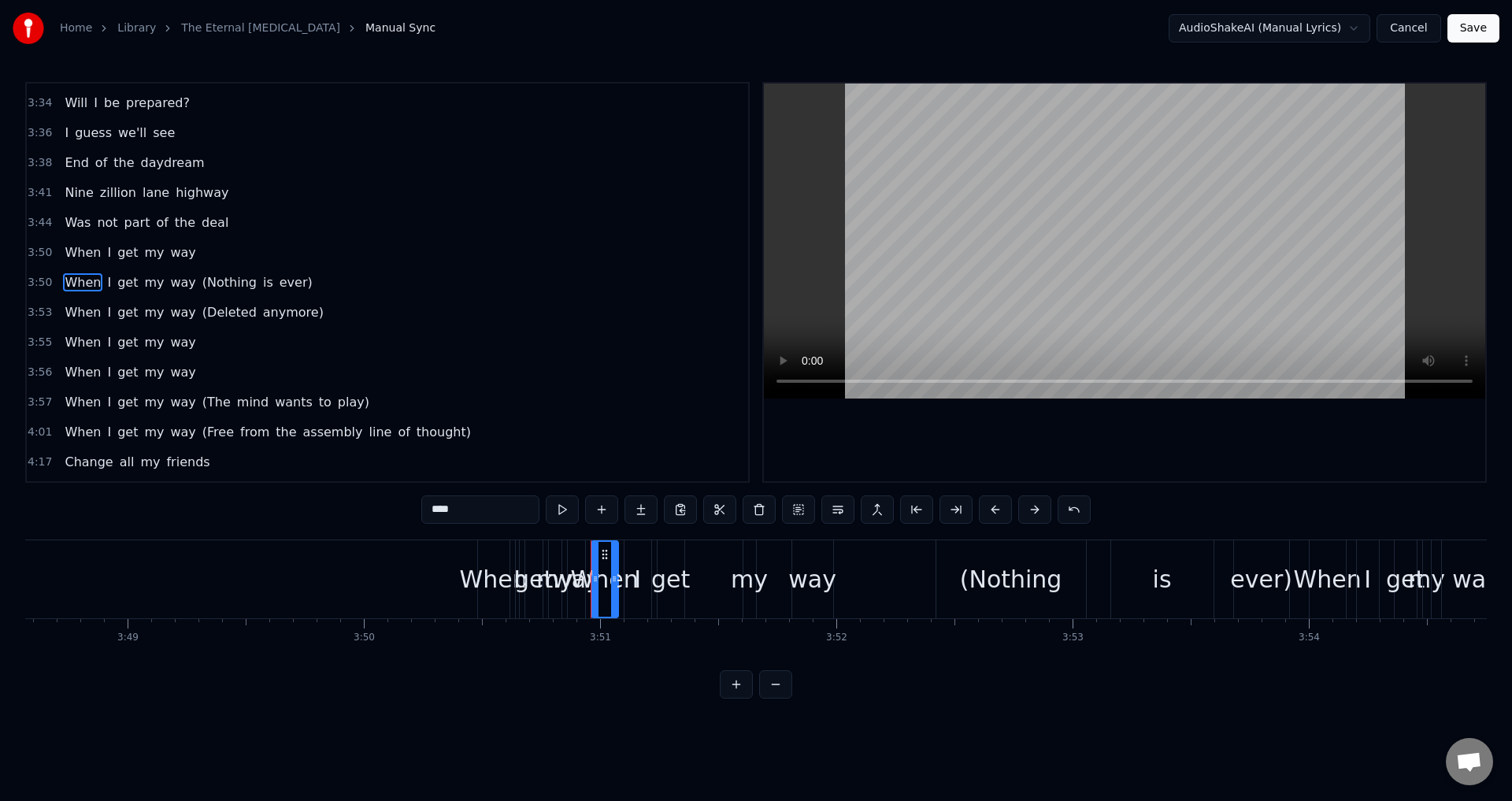
click at [96, 255] on div "When I get my way" at bounding box center [130, 252] width 143 height 28
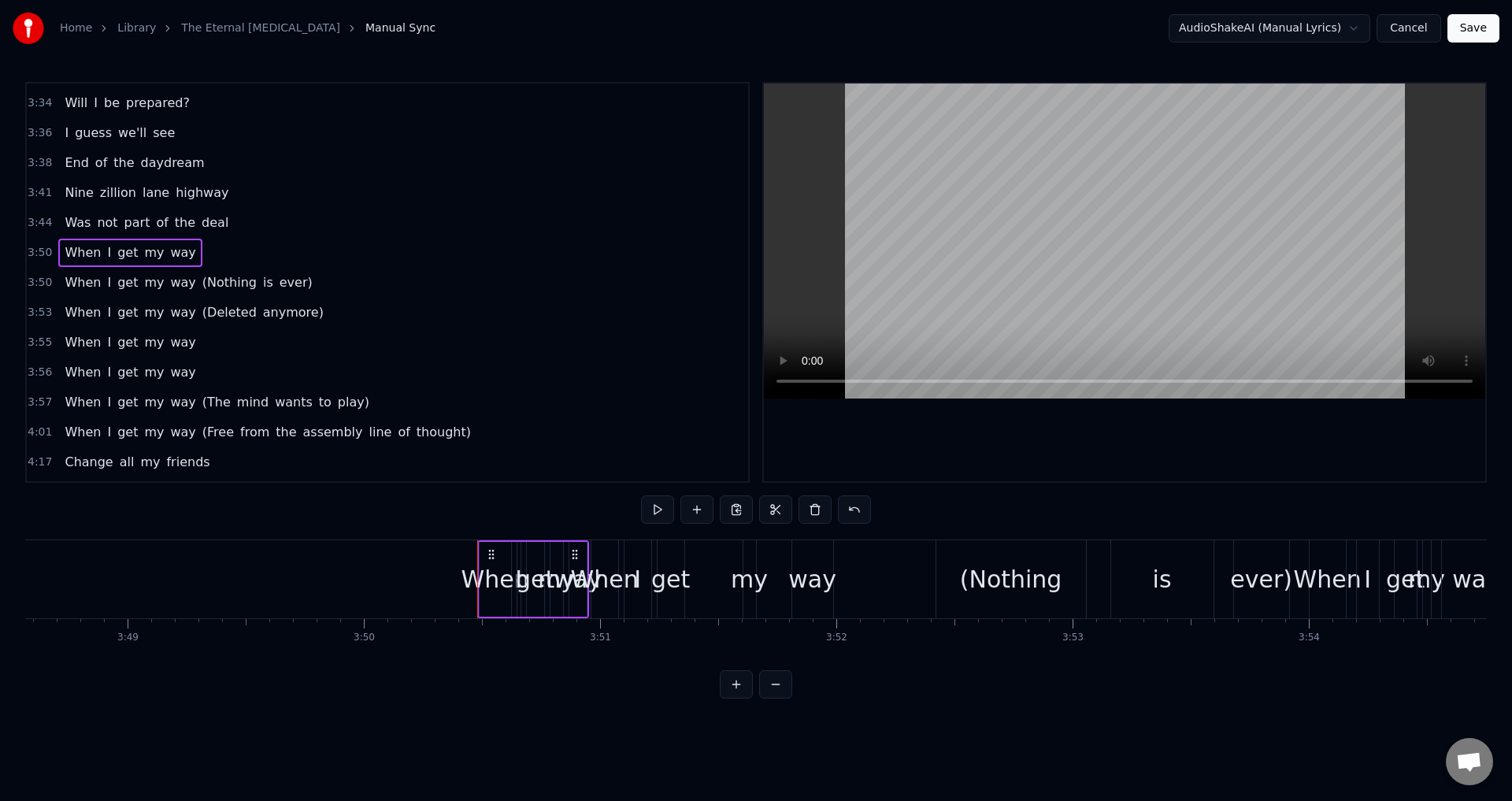
click at [86, 251] on span "When" at bounding box center [82, 252] width 40 height 18
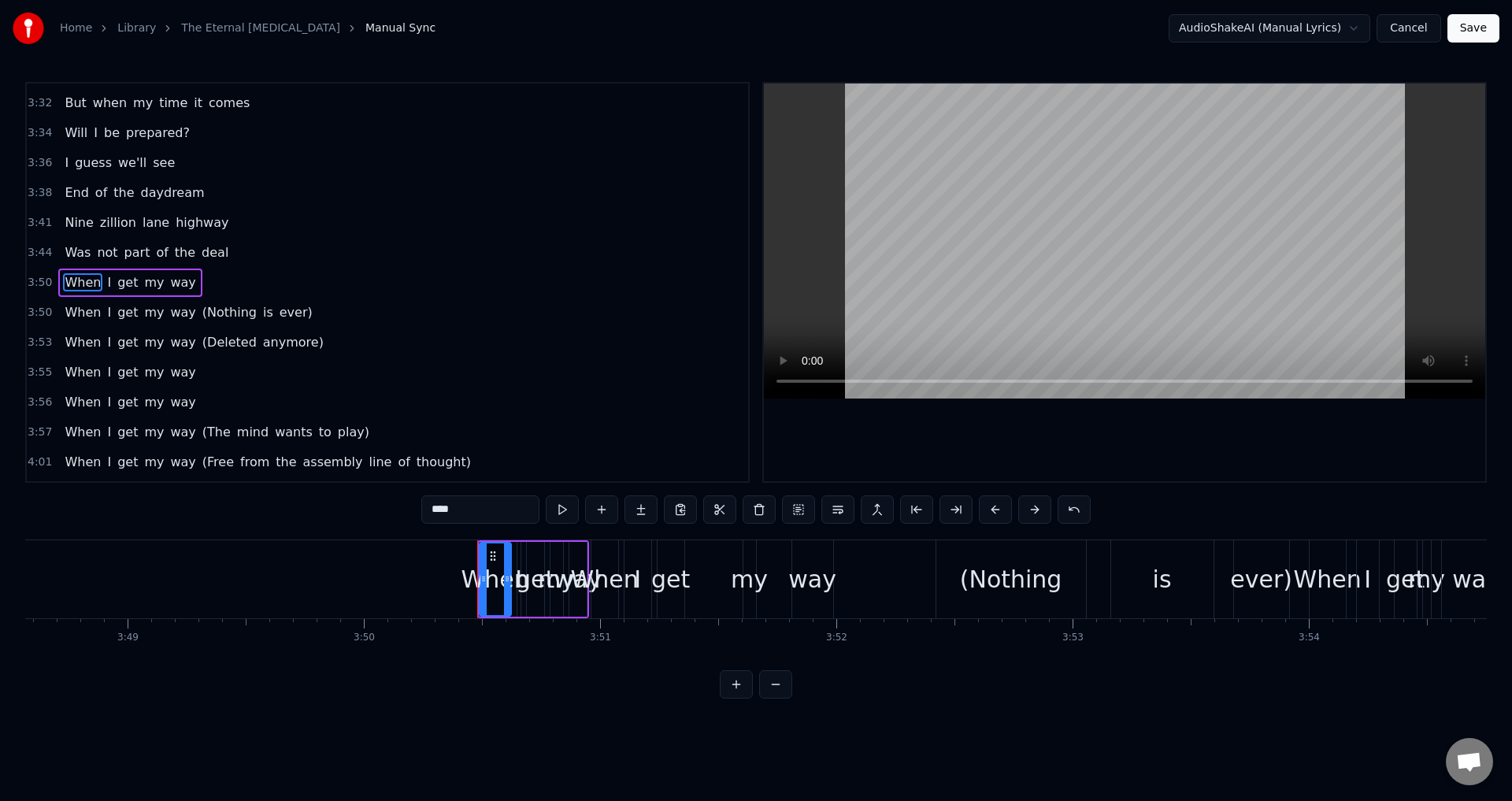
click at [110, 255] on div "Was not part of the deal" at bounding box center [146, 252] width 176 height 28
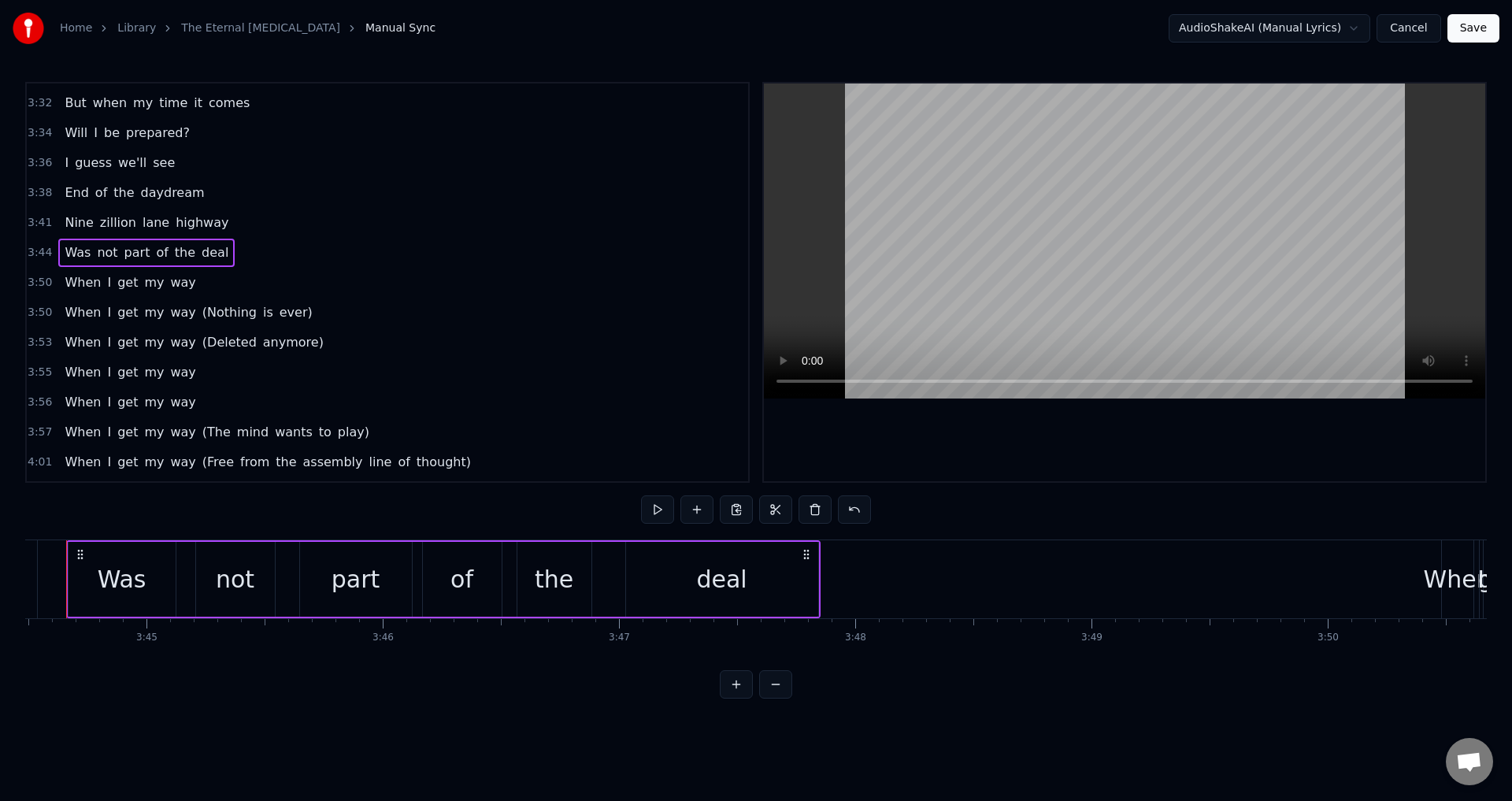
scroll to position [0, 52982]
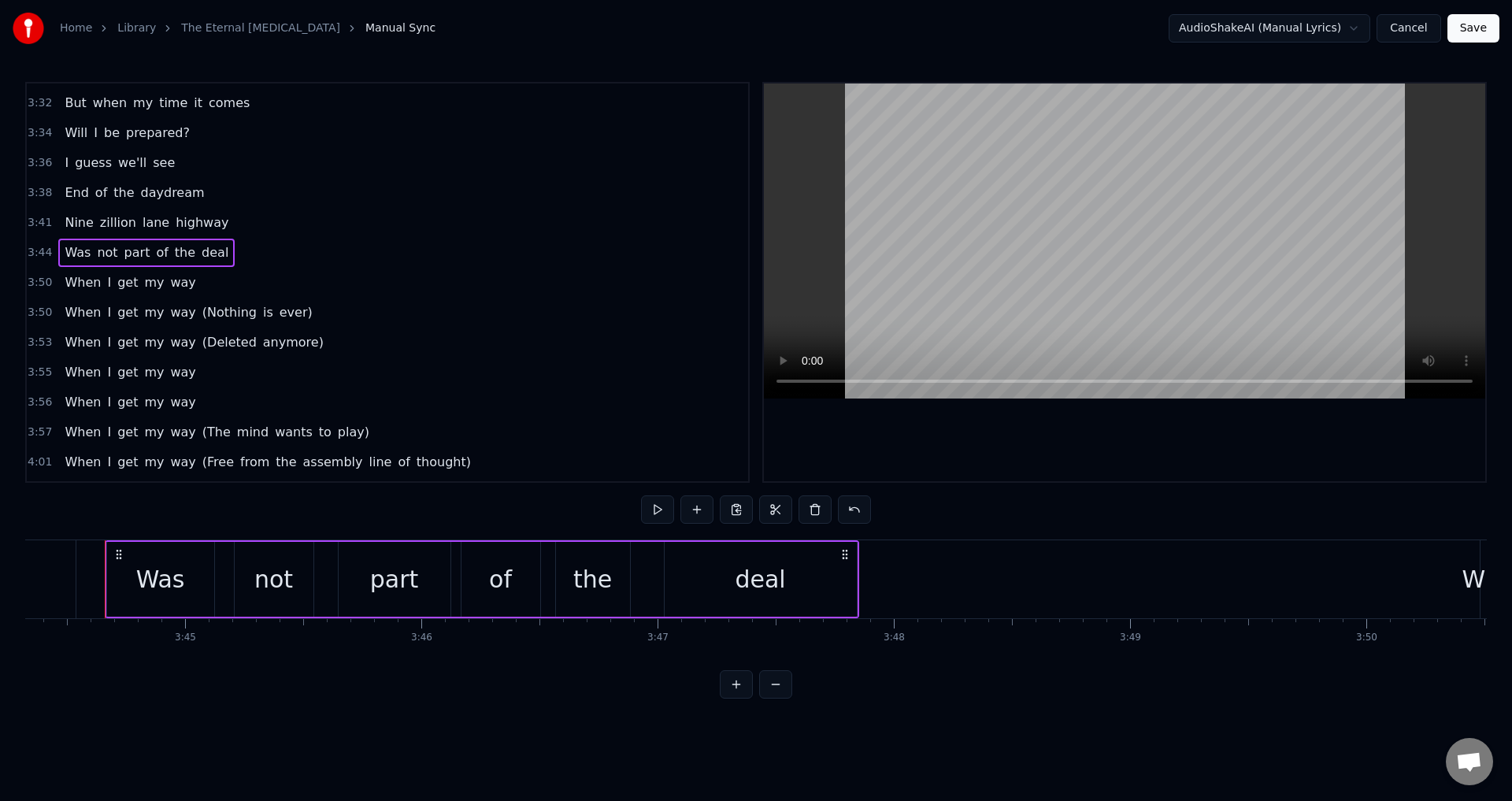
click at [77, 251] on span "Was" at bounding box center [77, 252] width 29 height 18
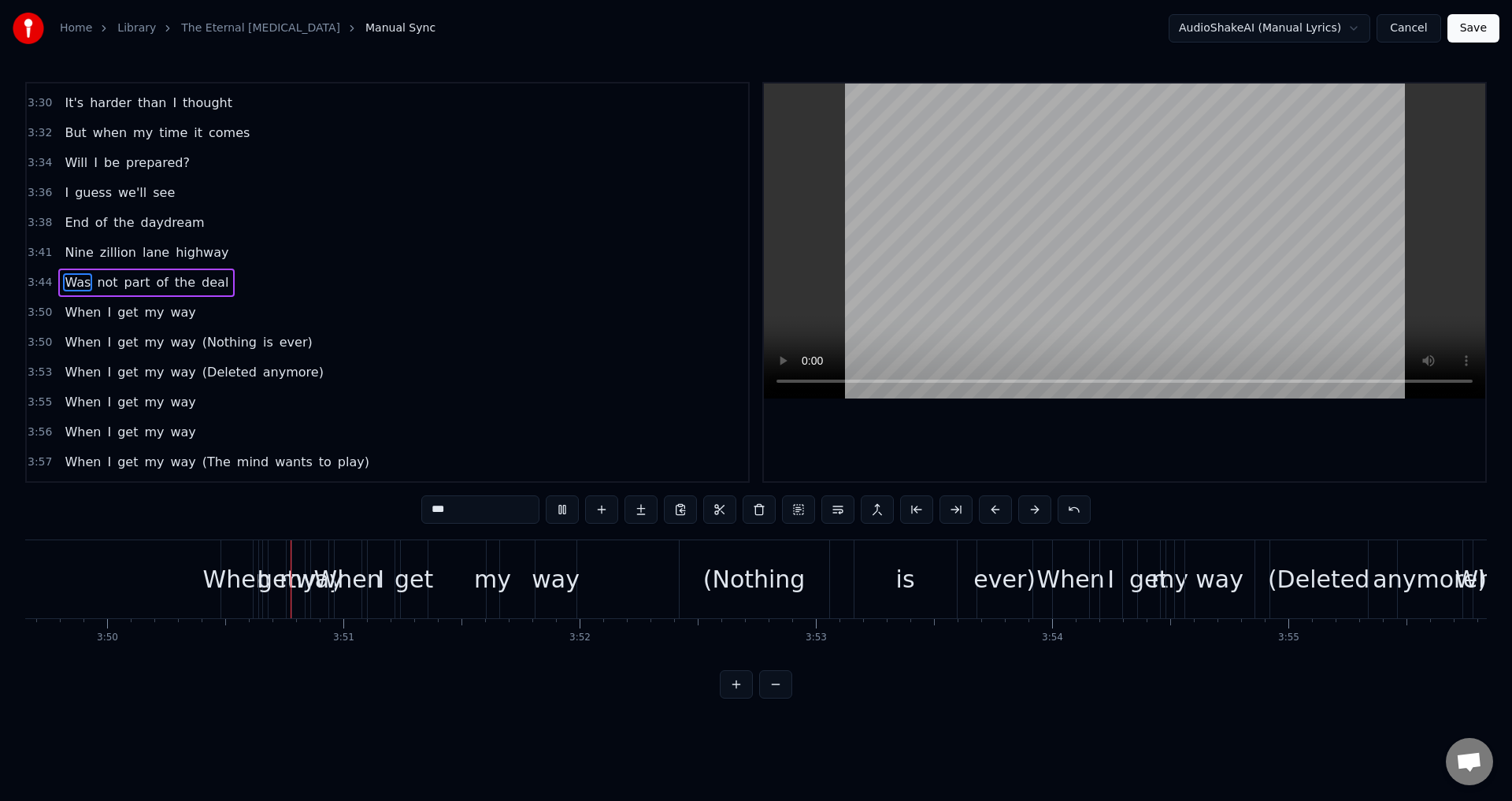
scroll to position [0, 54290]
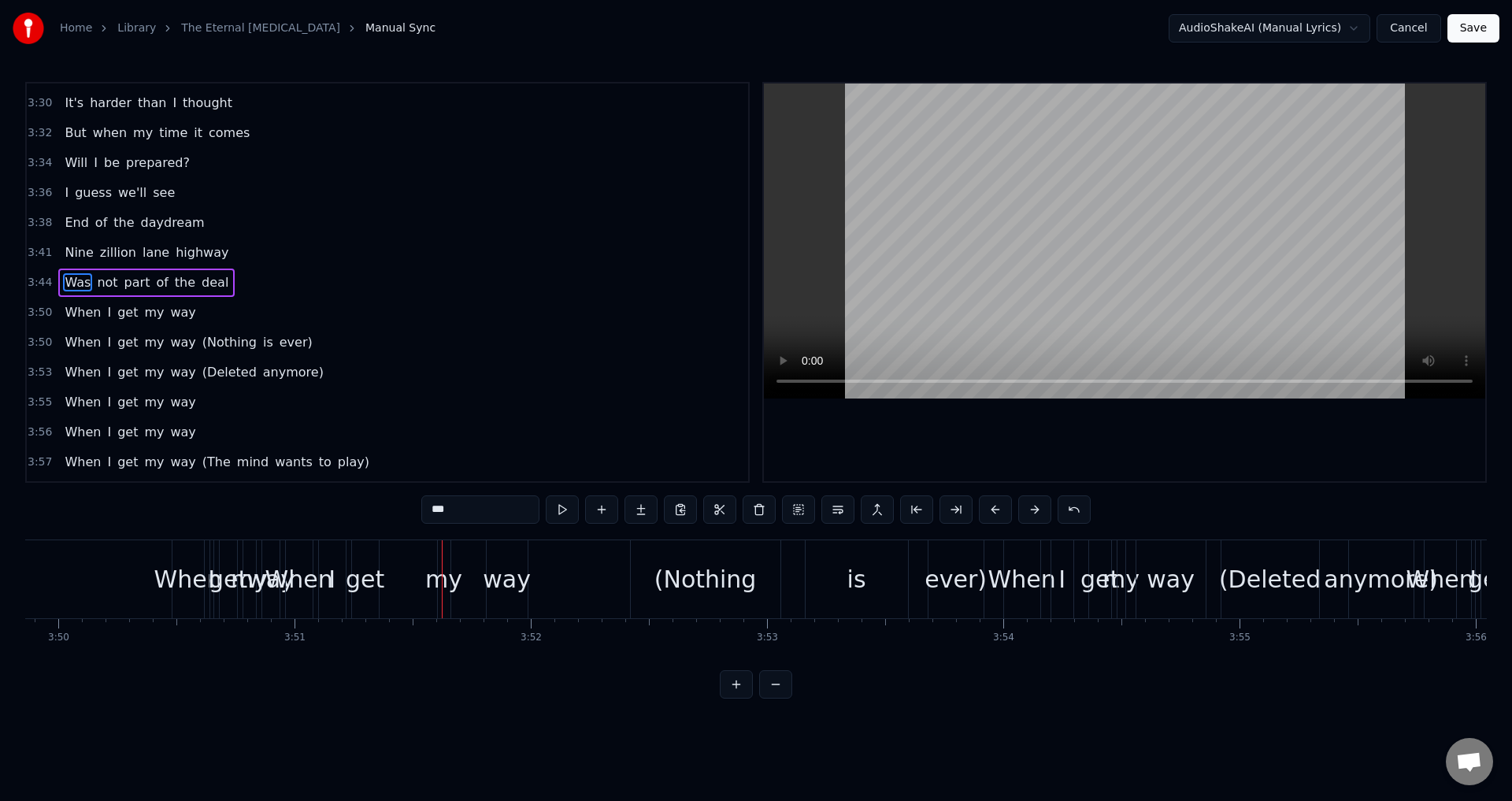
click at [180, 315] on div "When I get my way" at bounding box center [130, 312] width 143 height 28
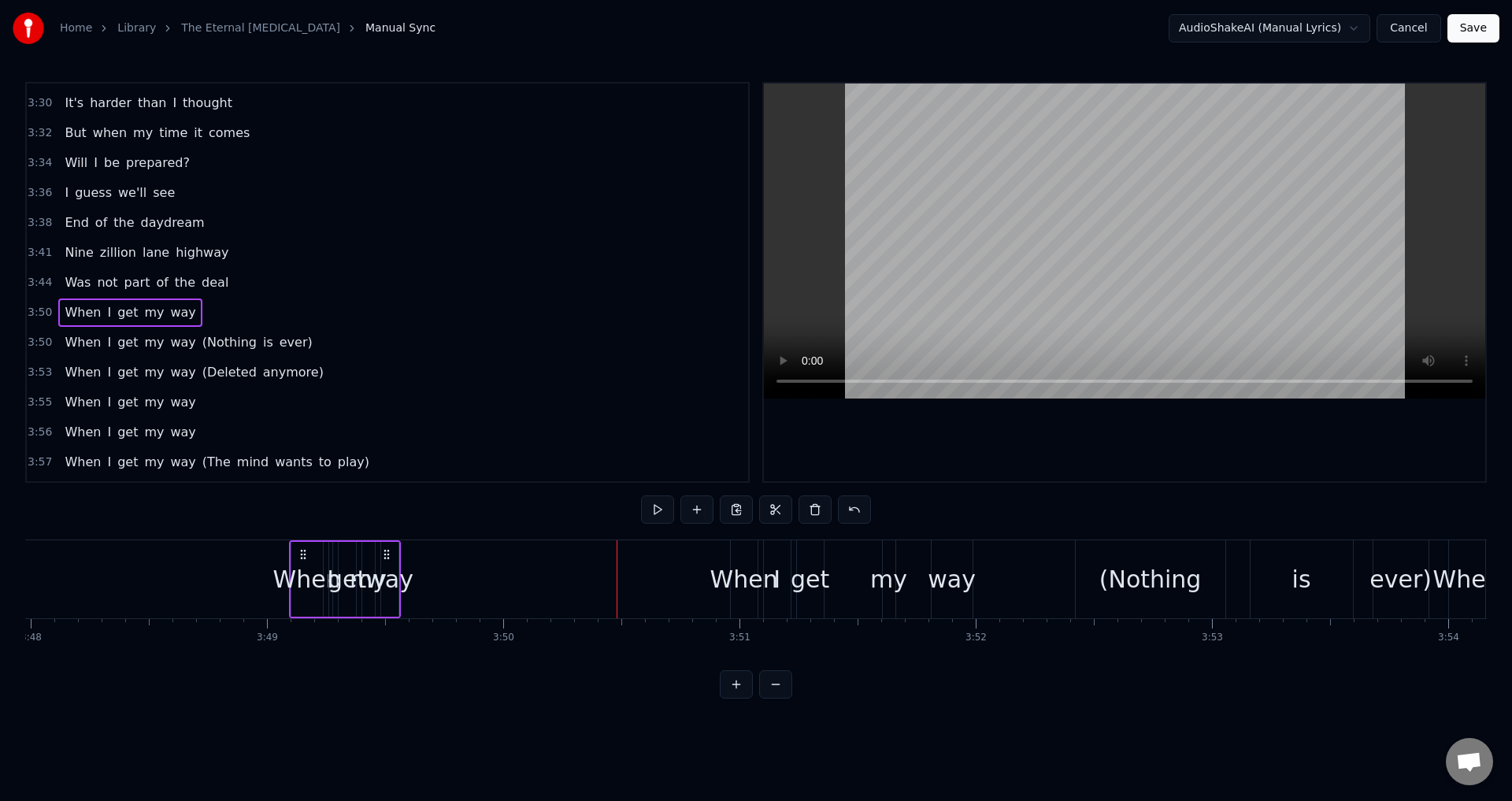
scroll to position [0, 53840]
drag, startPoint x: 186, startPoint y: 553, endPoint x: 339, endPoint y: 558, distance: 153.1
click at [339, 558] on icon at bounding box center [339, 554] width 13 height 13
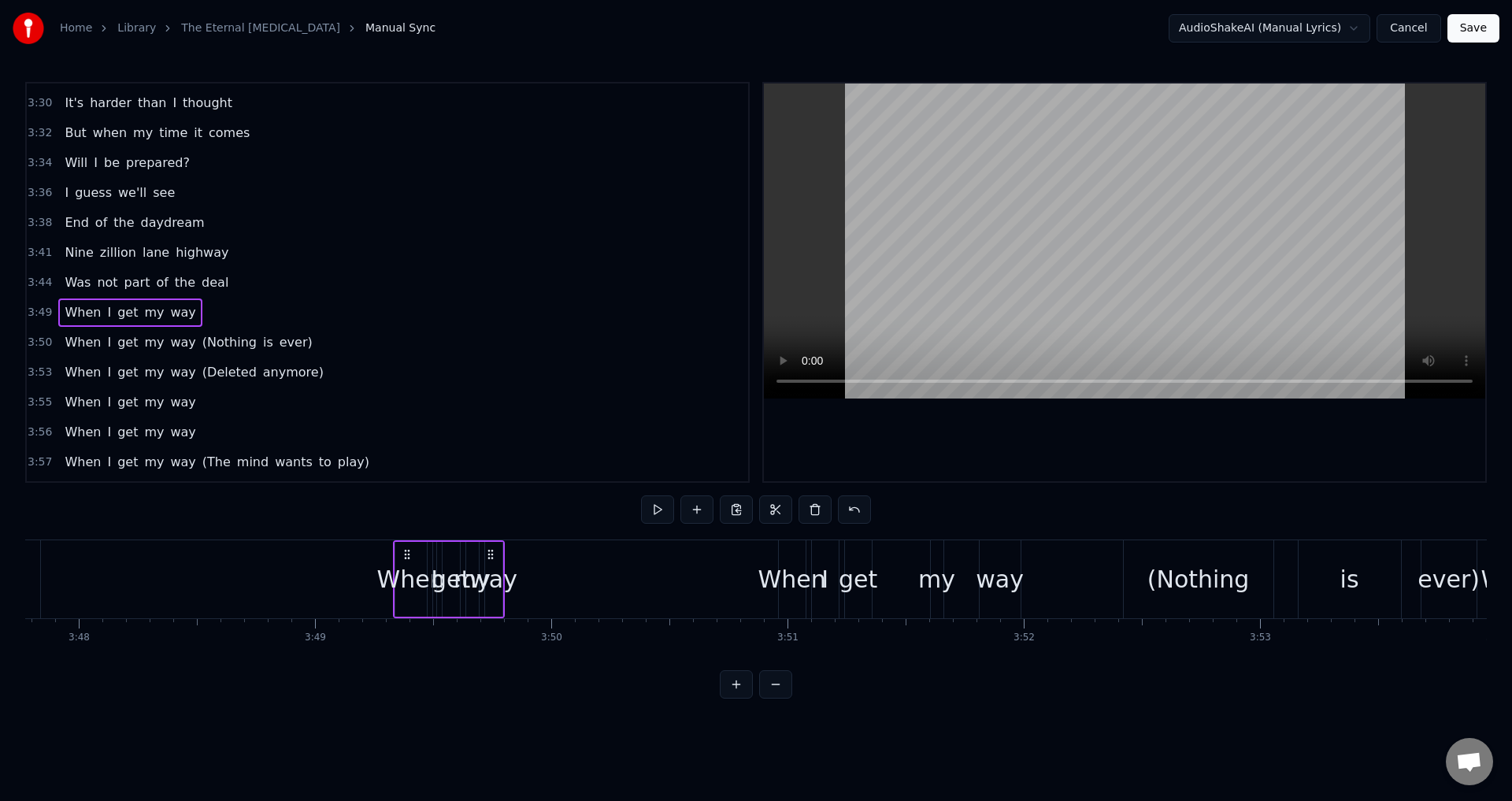
drag, startPoint x: 466, startPoint y: 553, endPoint x: 491, endPoint y: 556, distance: 25.2
click at [491, 556] on icon at bounding box center [490, 554] width 13 height 13
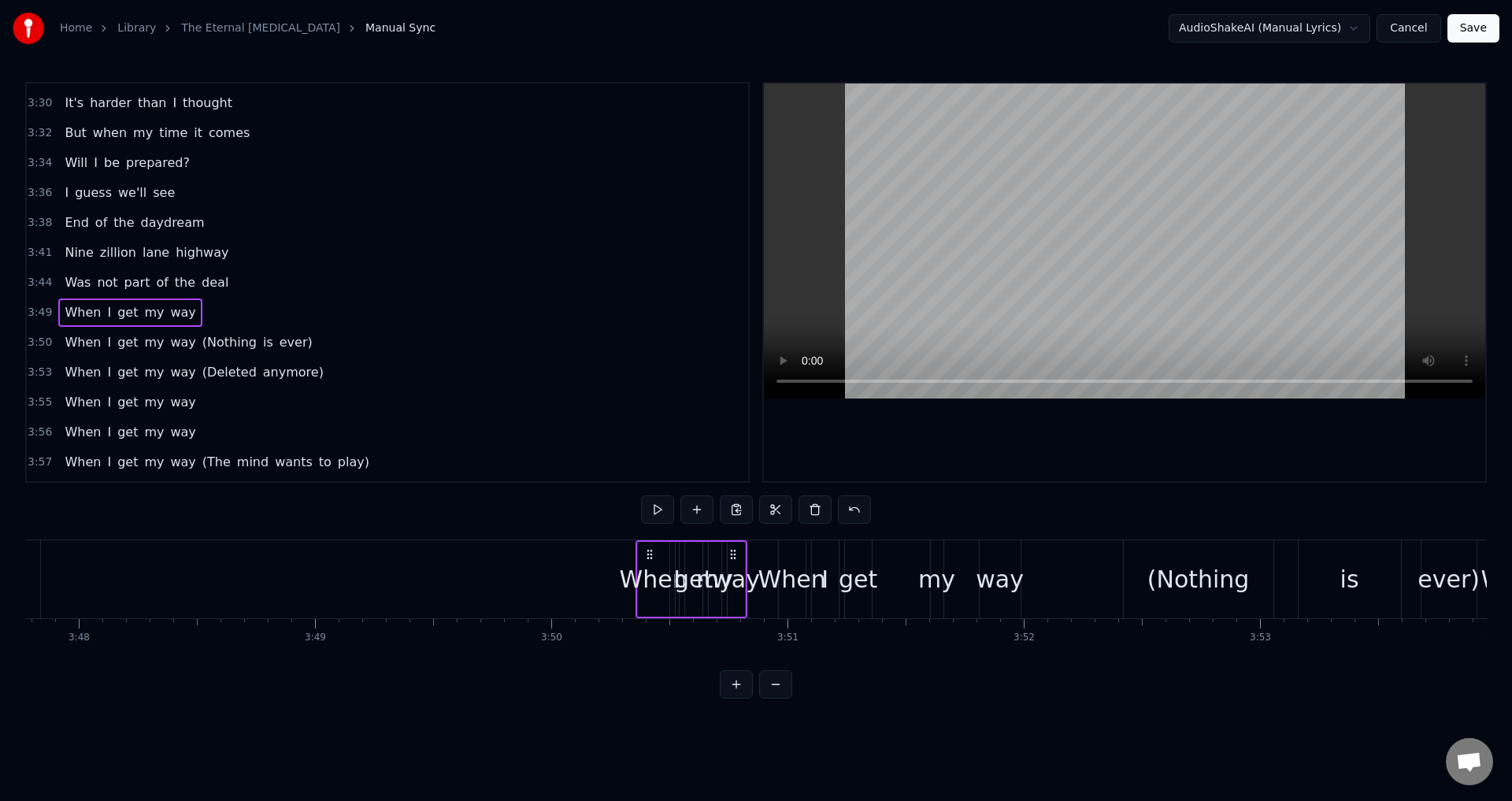
drag, startPoint x: 489, startPoint y: 553, endPoint x: 731, endPoint y: 560, distance: 242.1
click at [731, 560] on icon at bounding box center [732, 554] width 13 height 13
click at [598, 536] on div "0:15 T.E.​ 0:16 T.E.T. cannot be whispered 0:22 T.E.​ 0:23 T.E.T 0:25 The [MEDI…" at bounding box center [756, 390] width 1462 height 616
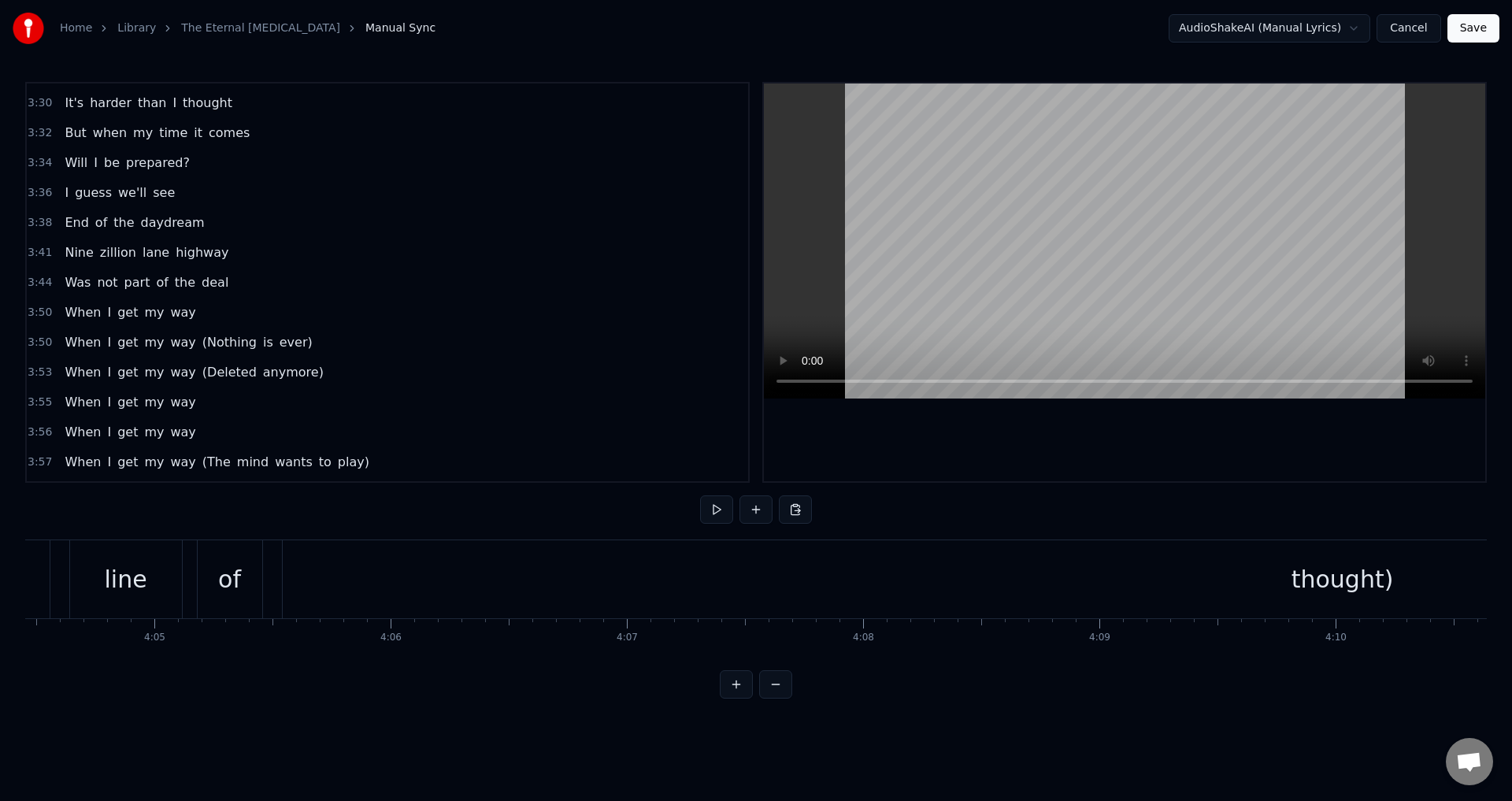
scroll to position [0, 57652]
click at [659, 587] on div "thought)" at bounding box center [1428, 579] width 2119 height 77
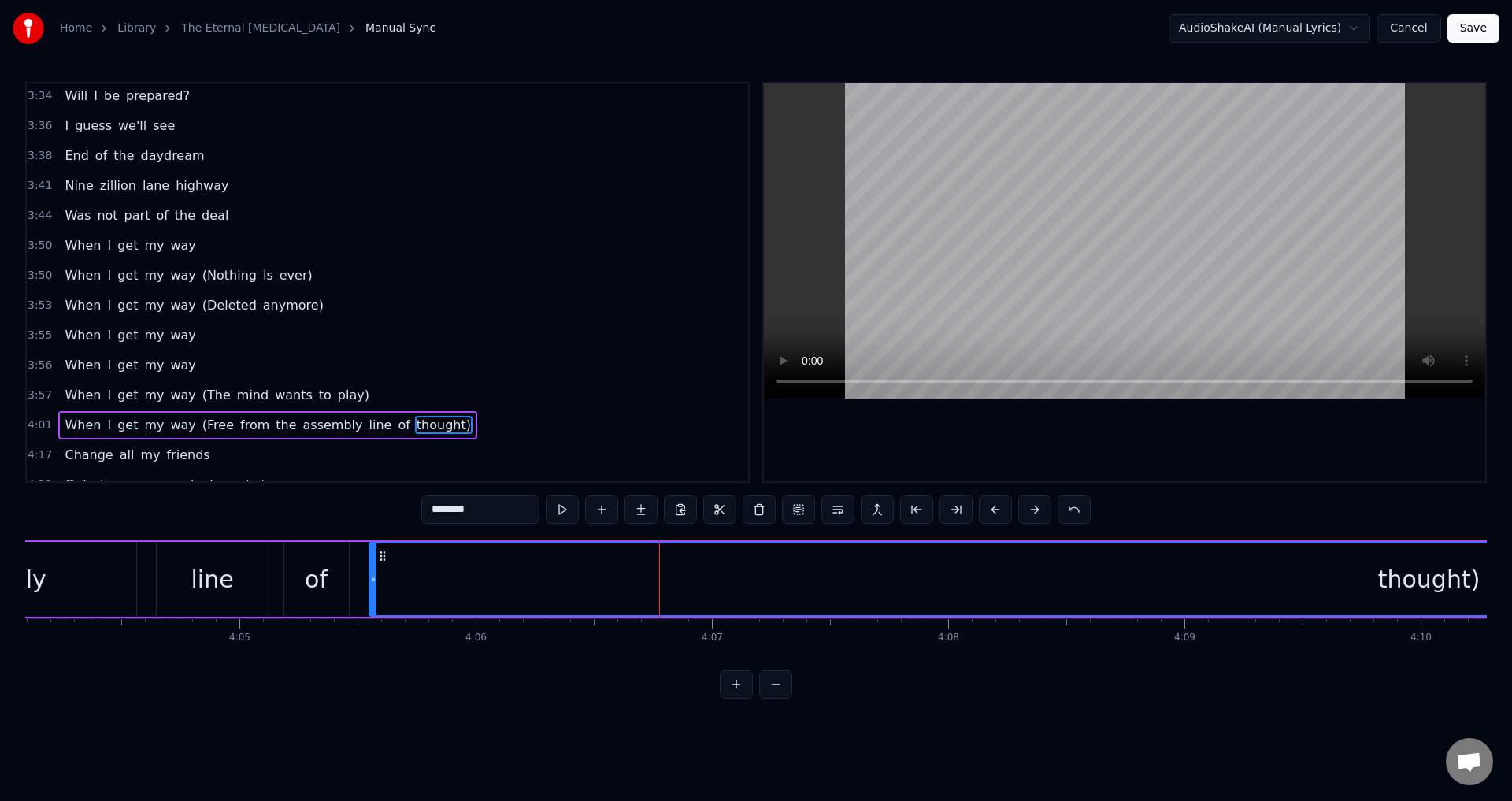
scroll to position [1820, 0]
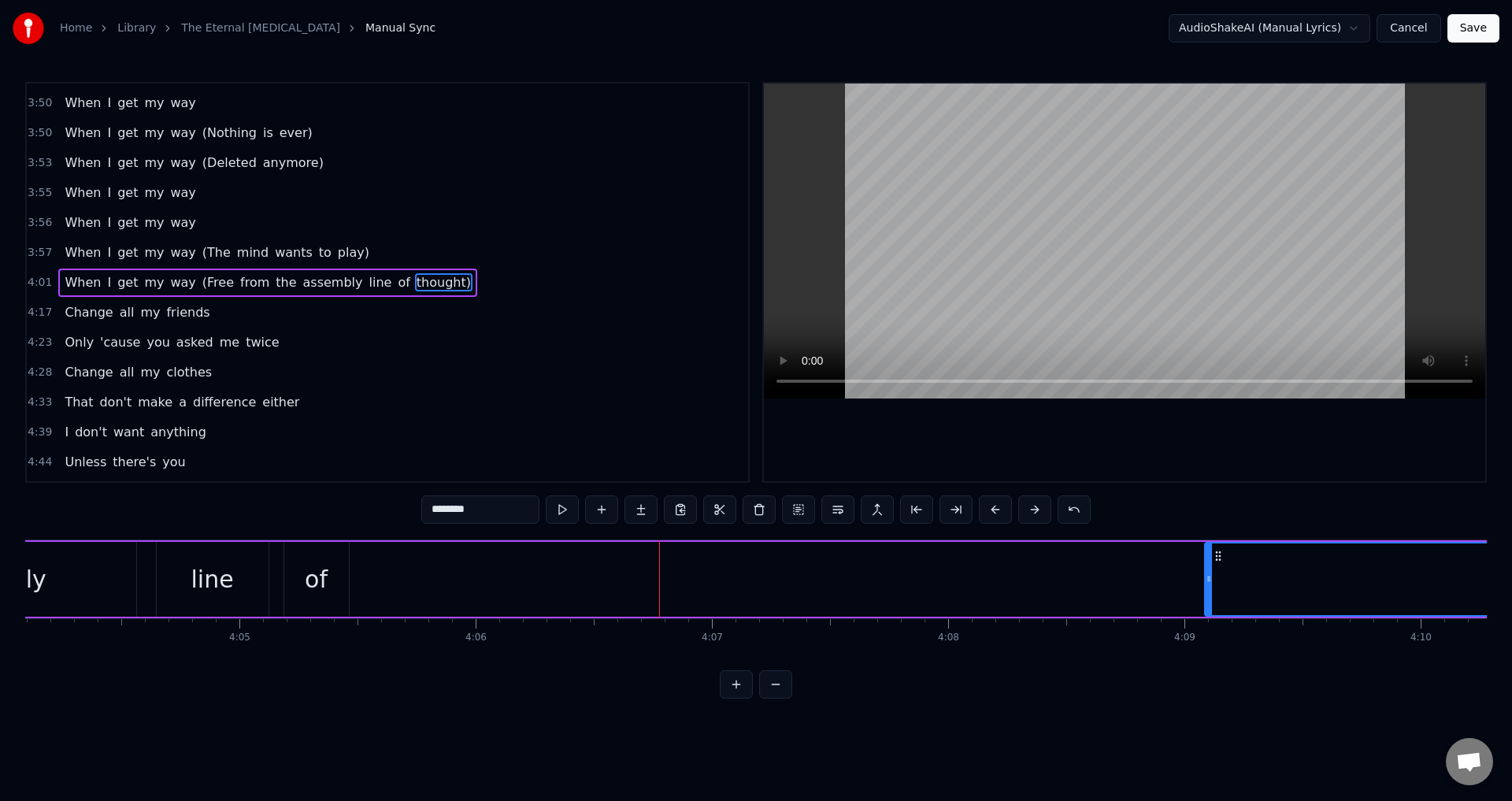
drag, startPoint x: 371, startPoint y: 566, endPoint x: 1206, endPoint y: 539, distance: 835.4
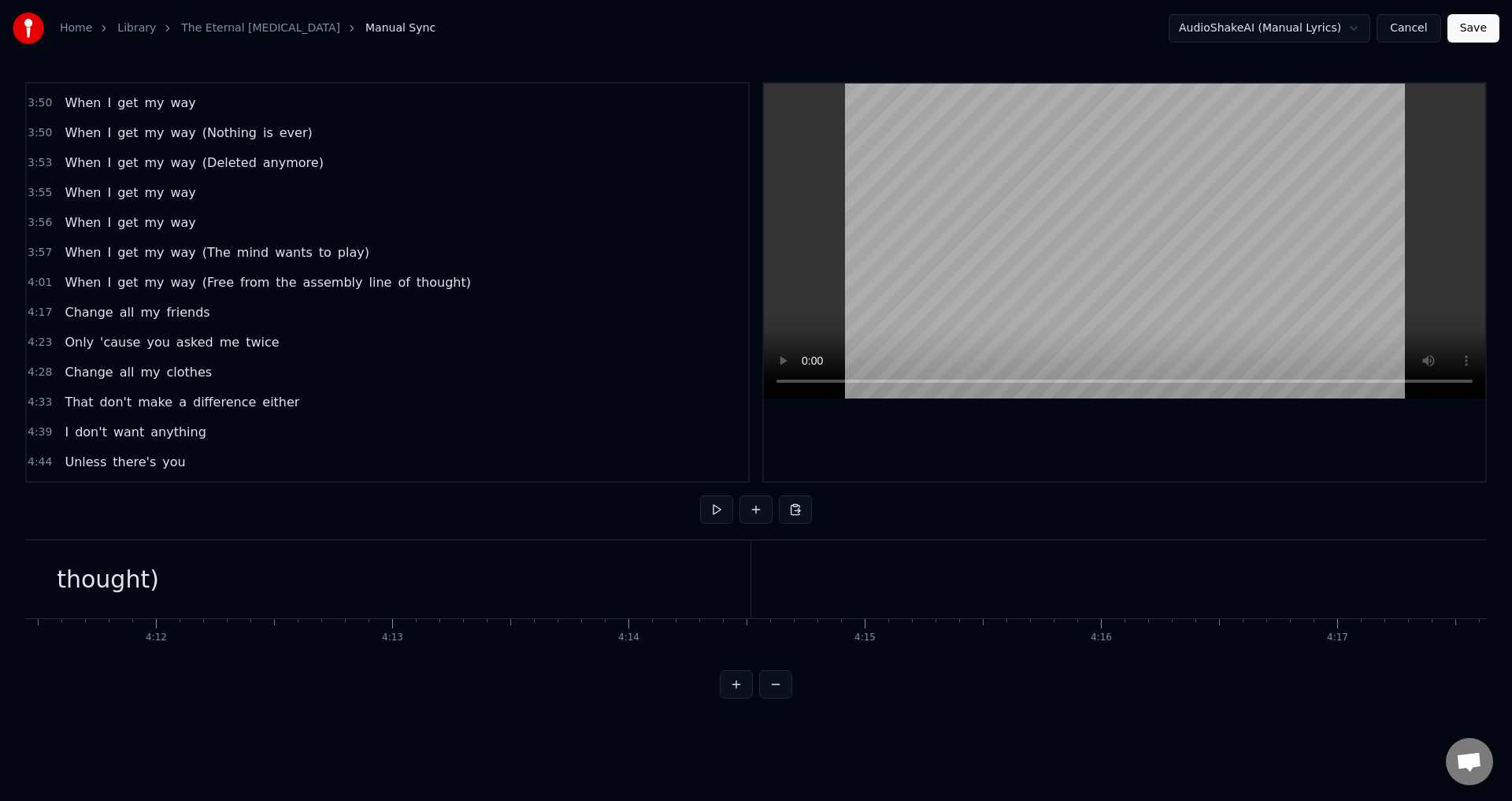
scroll to position [0, 58838]
click at [753, 595] on div "thought)" at bounding box center [659, 579] width 1284 height 77
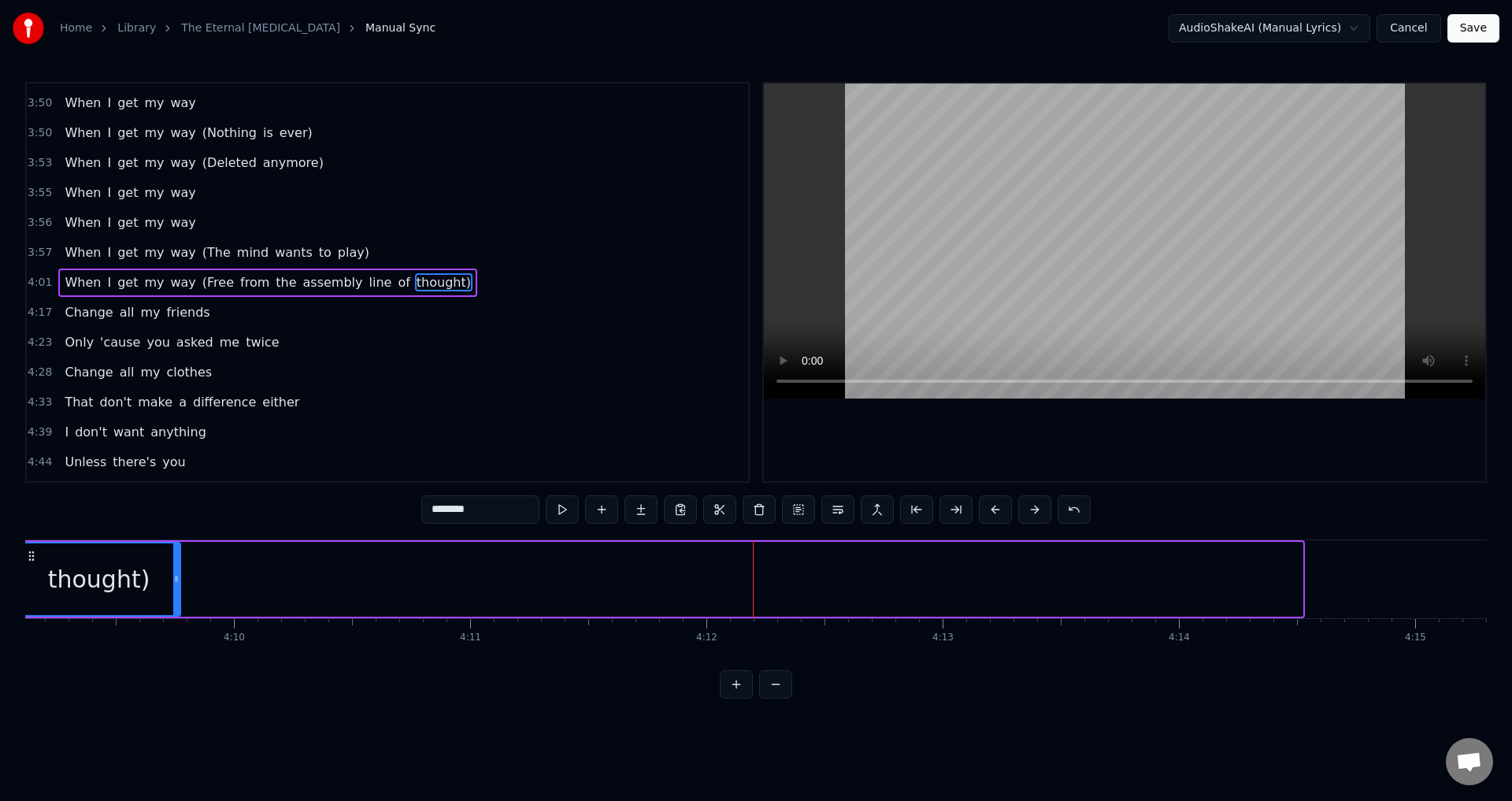
drag, startPoint x: 1298, startPoint y: 574, endPoint x: 176, endPoint y: 602, distance: 1122.3
click at [176, 602] on div at bounding box center [176, 579] width 7 height 72
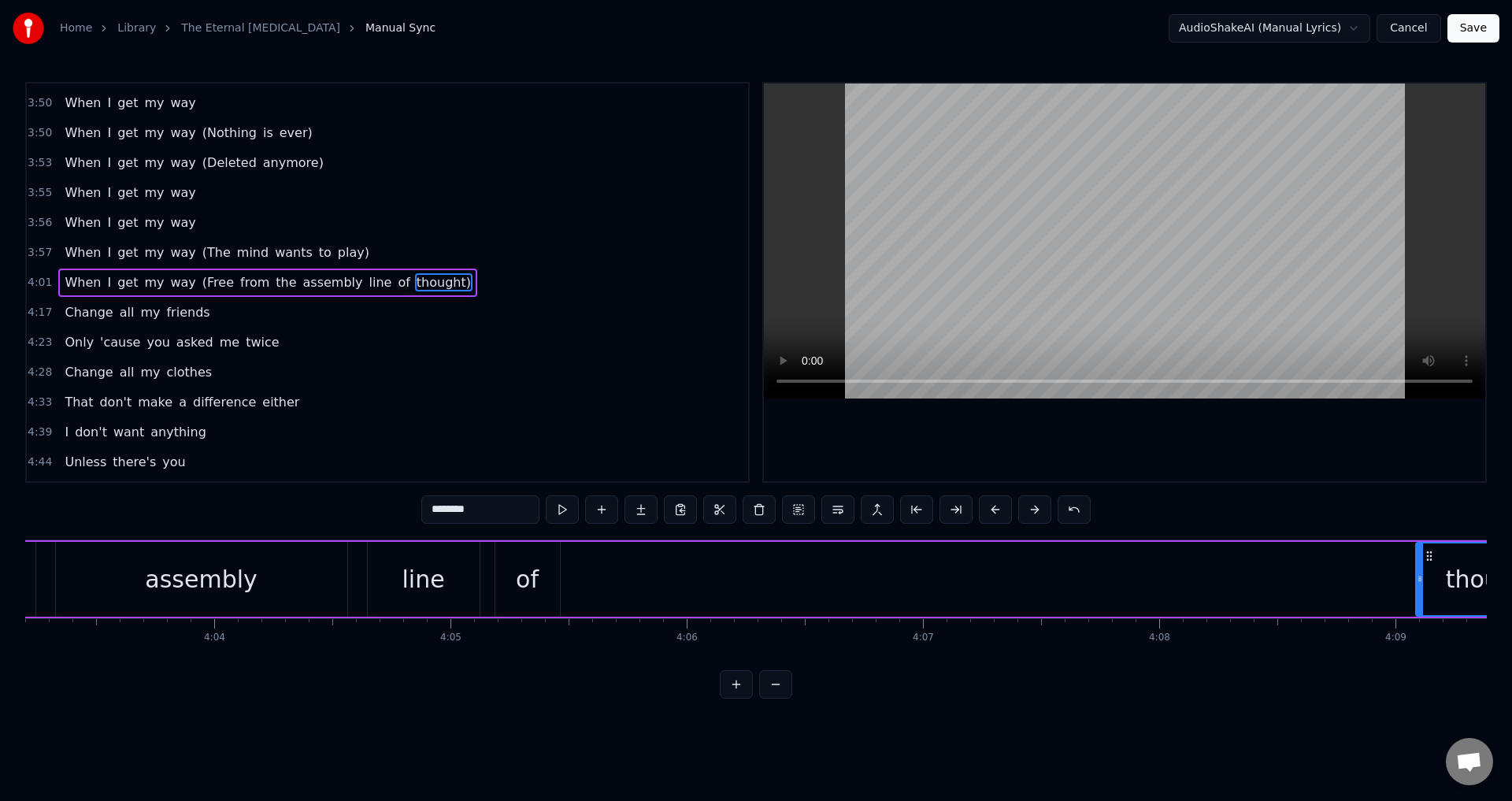
scroll to position [0, 57482]
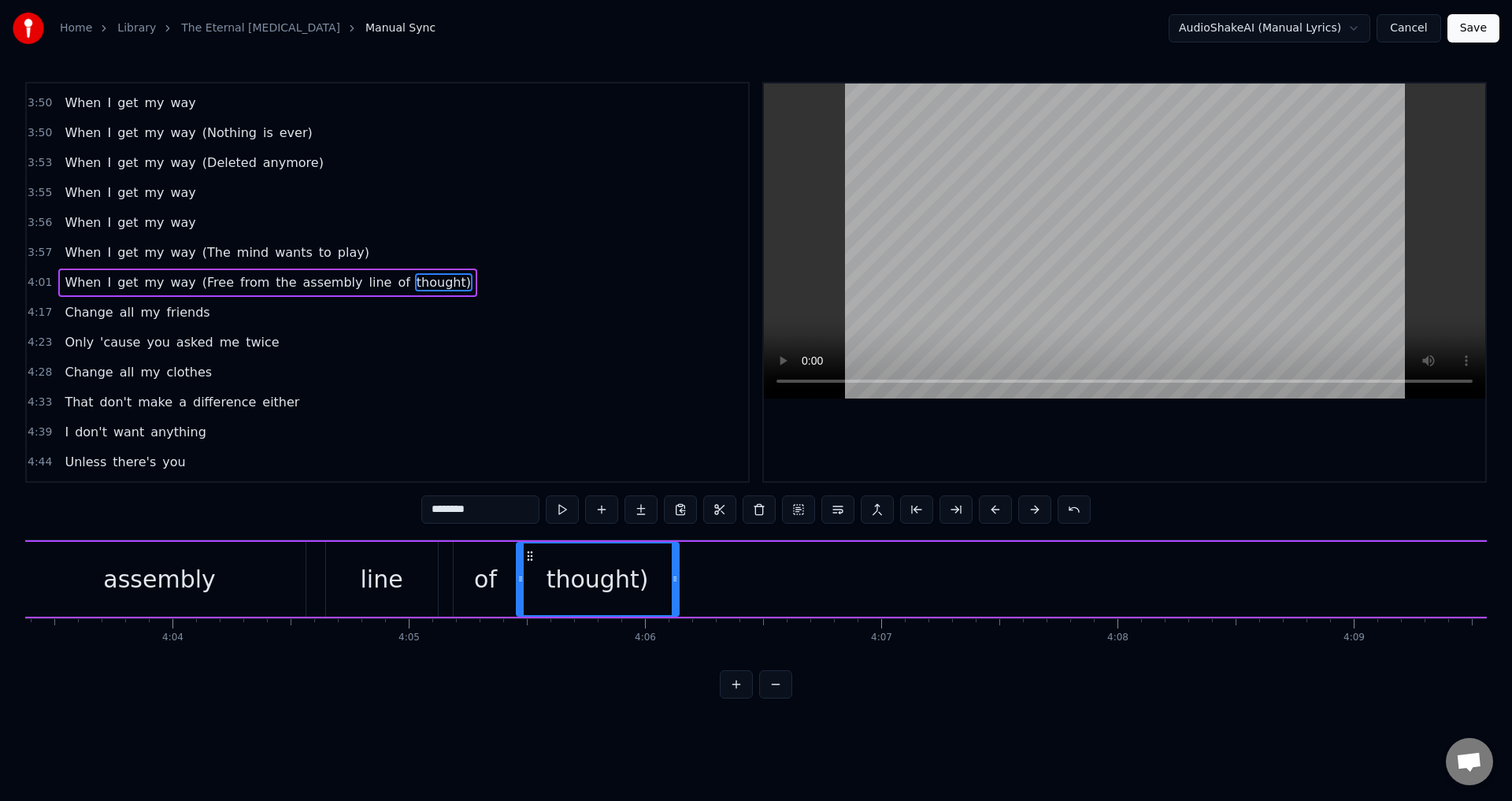
drag, startPoint x: 1384, startPoint y: 554, endPoint x: 527, endPoint y: 570, distance: 857.1
click at [527, 570] on div "thought)" at bounding box center [598, 579] width 161 height 72
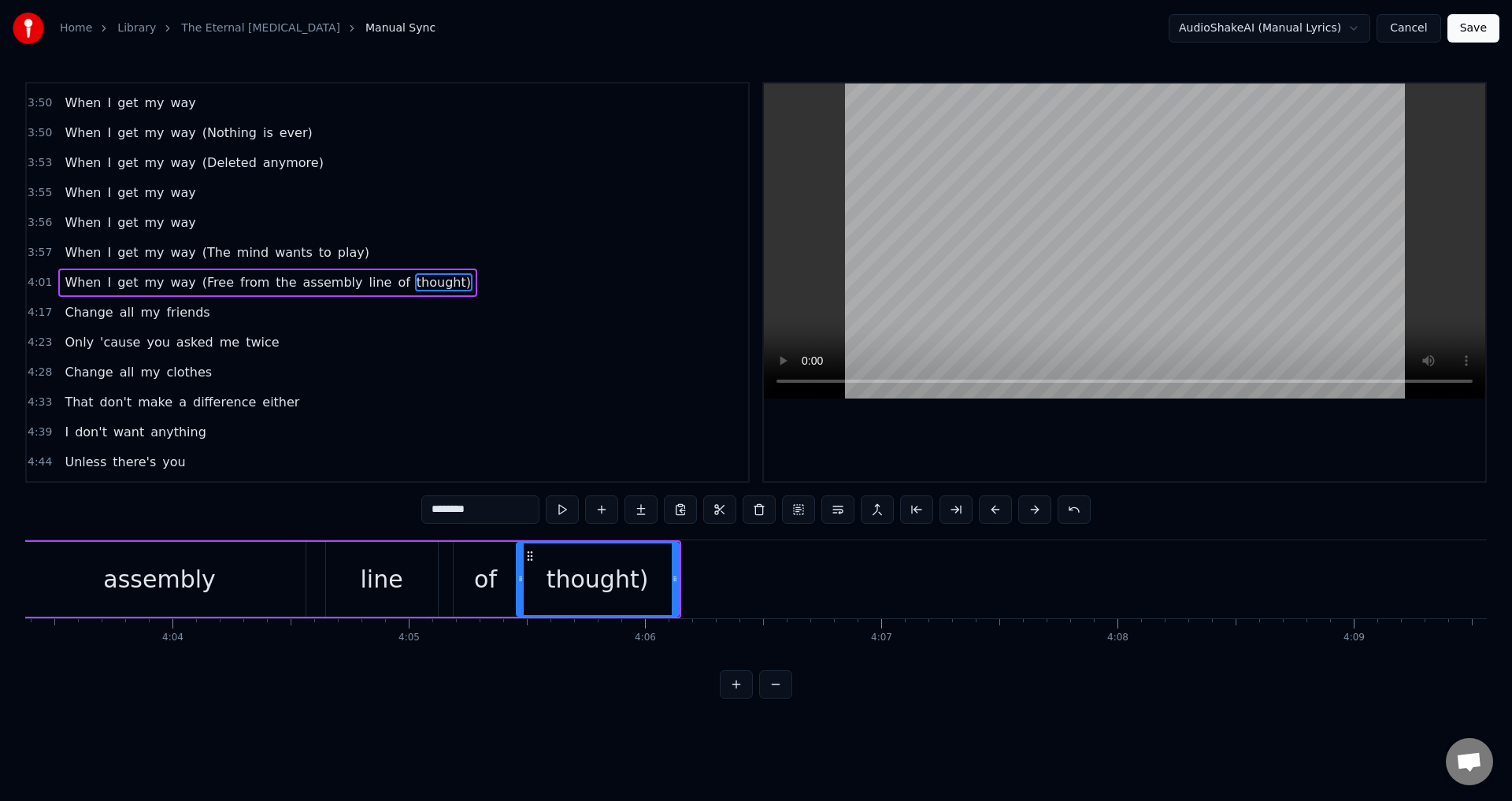
click at [307, 616] on div "When I get my way (Free from the assembly line of thought)" at bounding box center [84, 579] width 1193 height 77
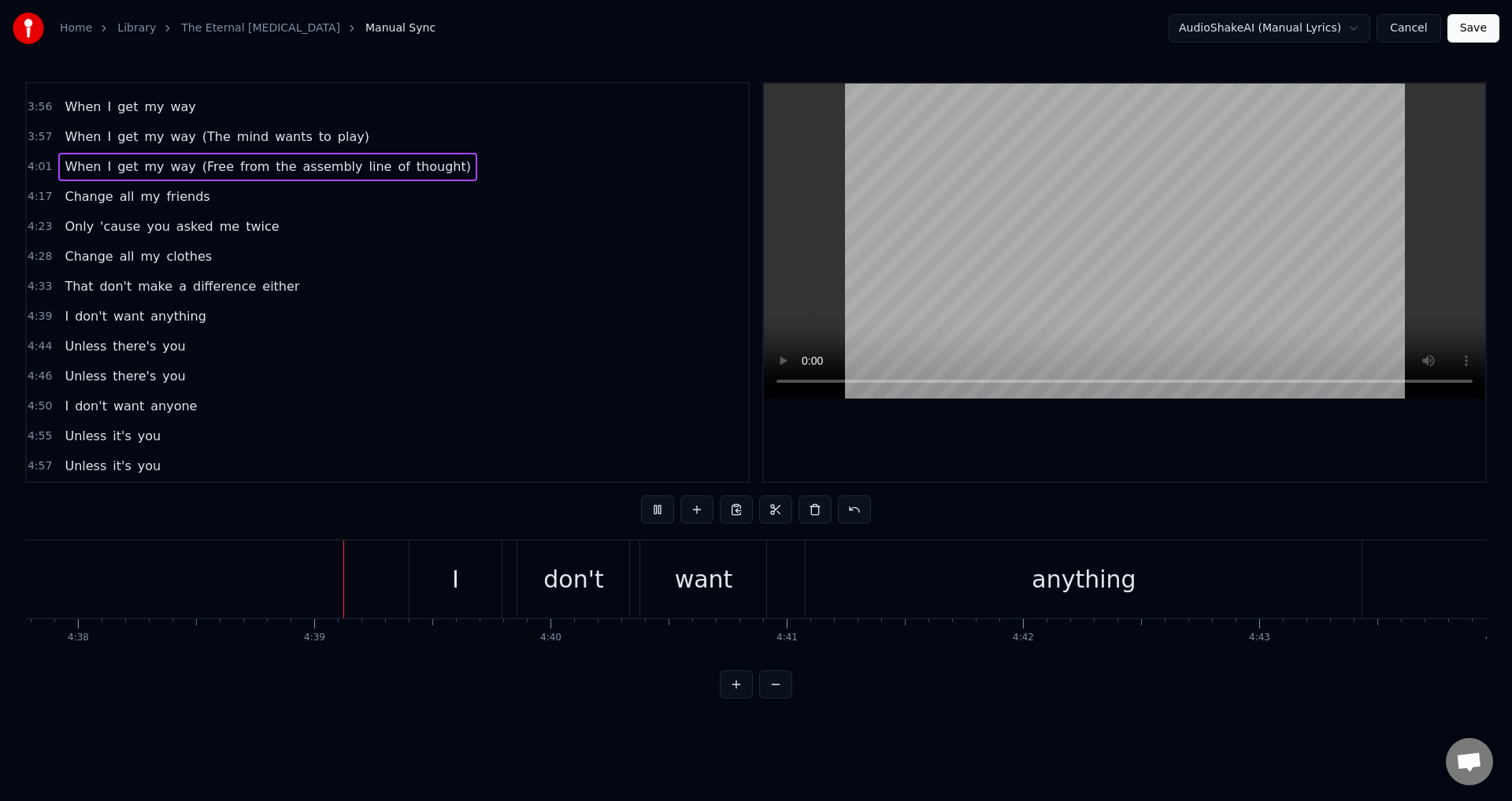
scroll to position [0, 65712]
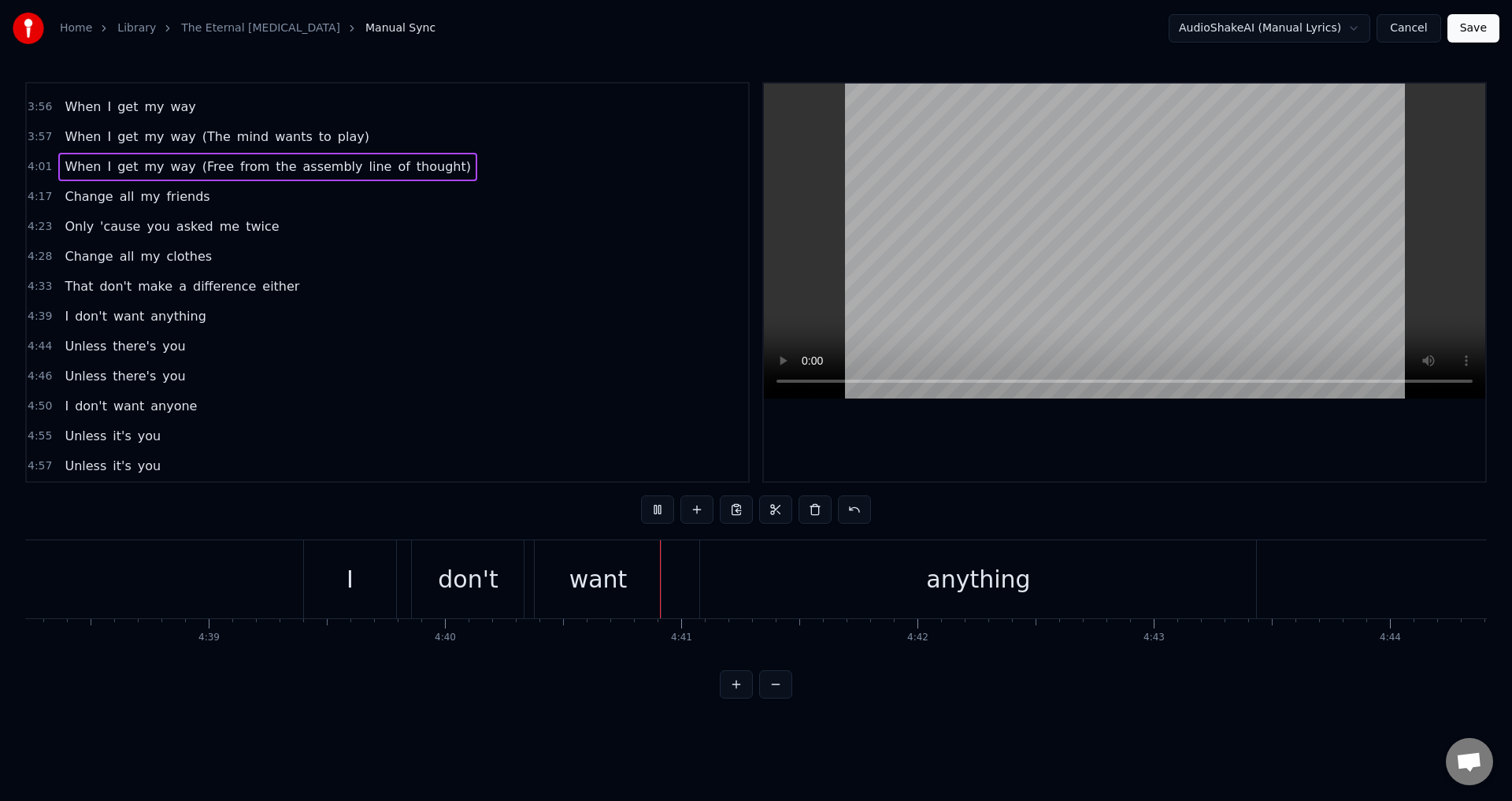
click at [1486, 22] on button "Save" at bounding box center [1473, 28] width 52 height 28
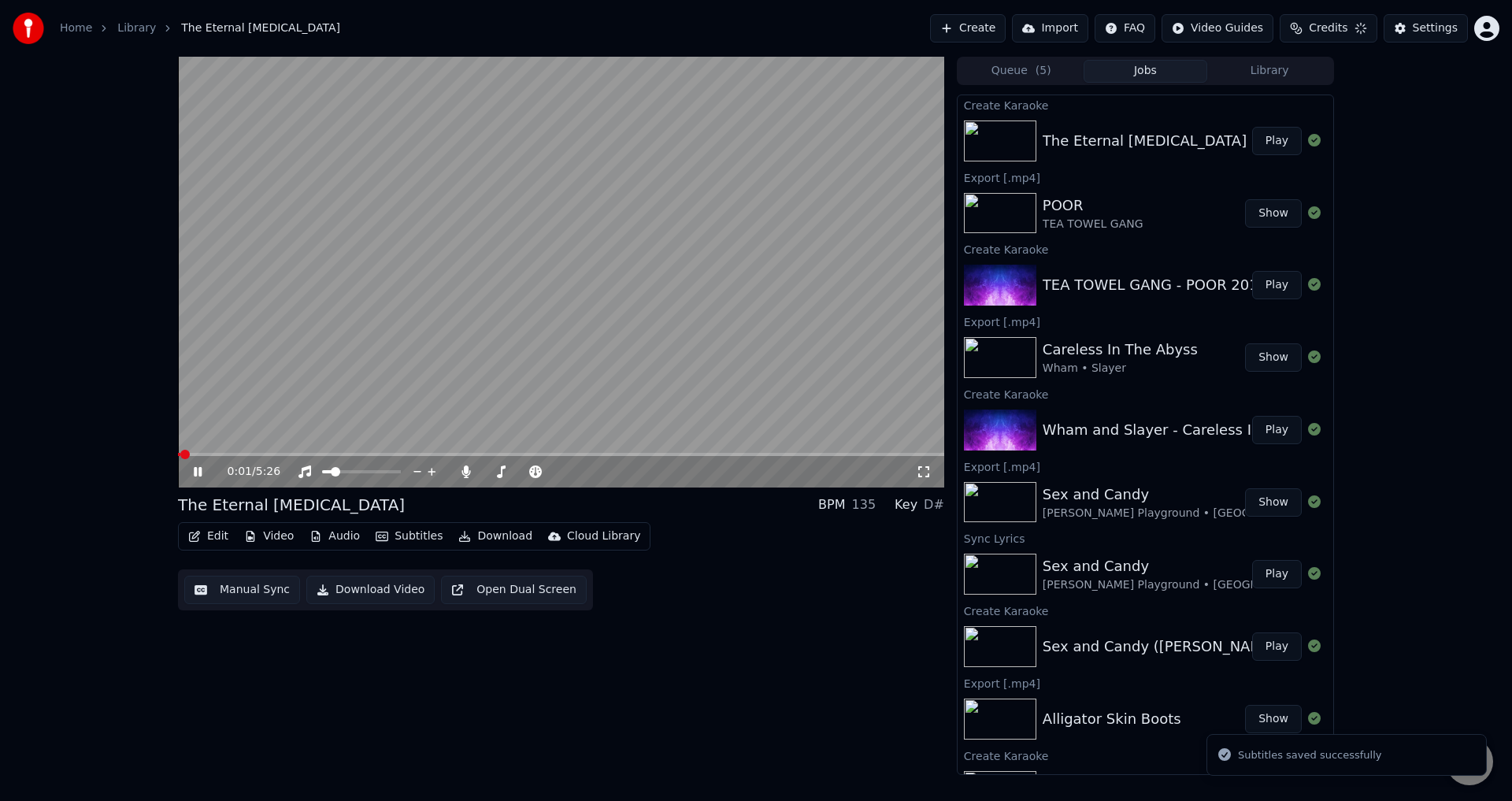
click at [343, 589] on button "Download Video" at bounding box center [370, 589] width 128 height 28
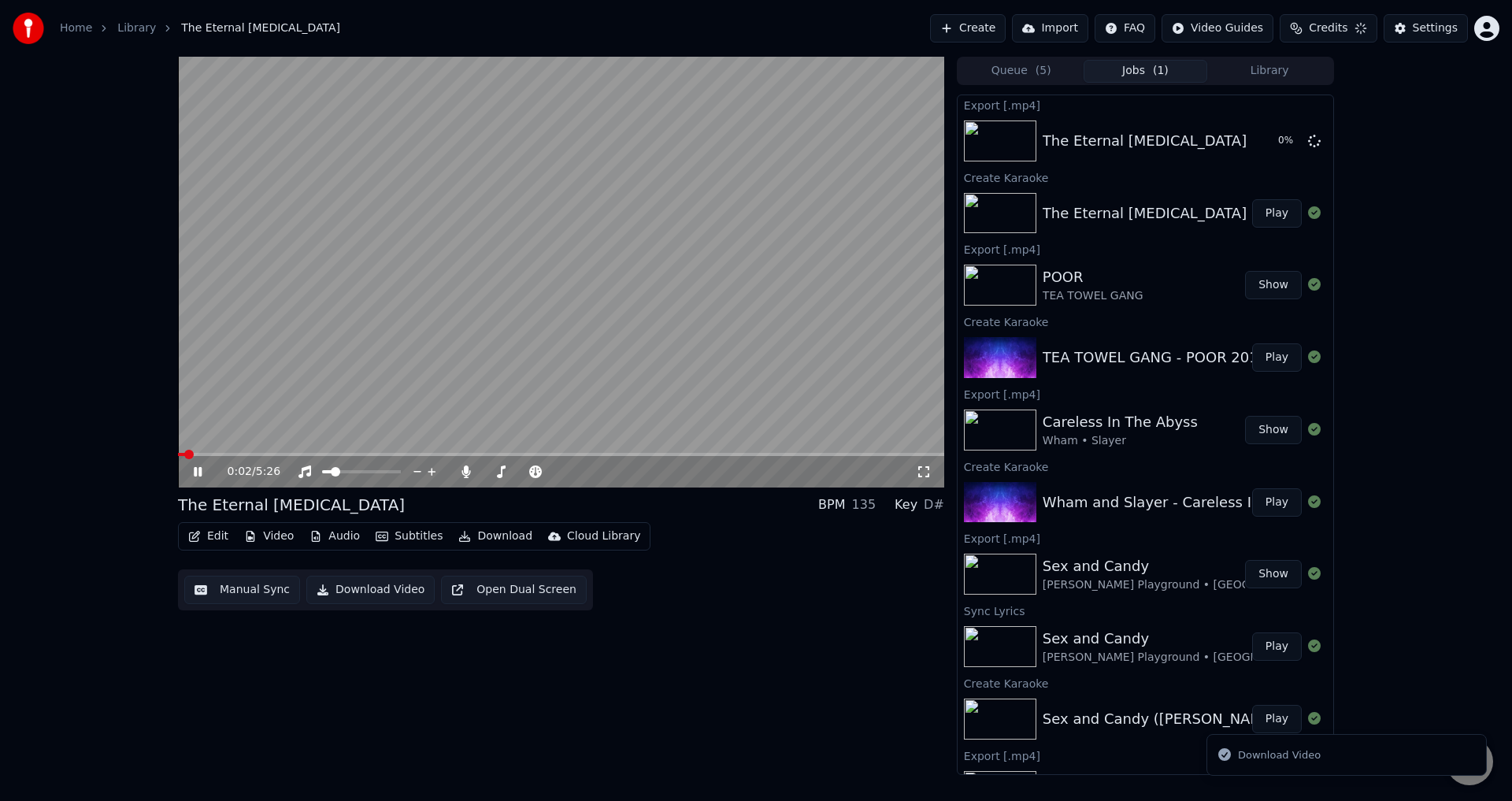
click at [194, 469] on icon at bounding box center [209, 471] width 37 height 13
